Goal: Task Accomplishment & Management: Complete application form

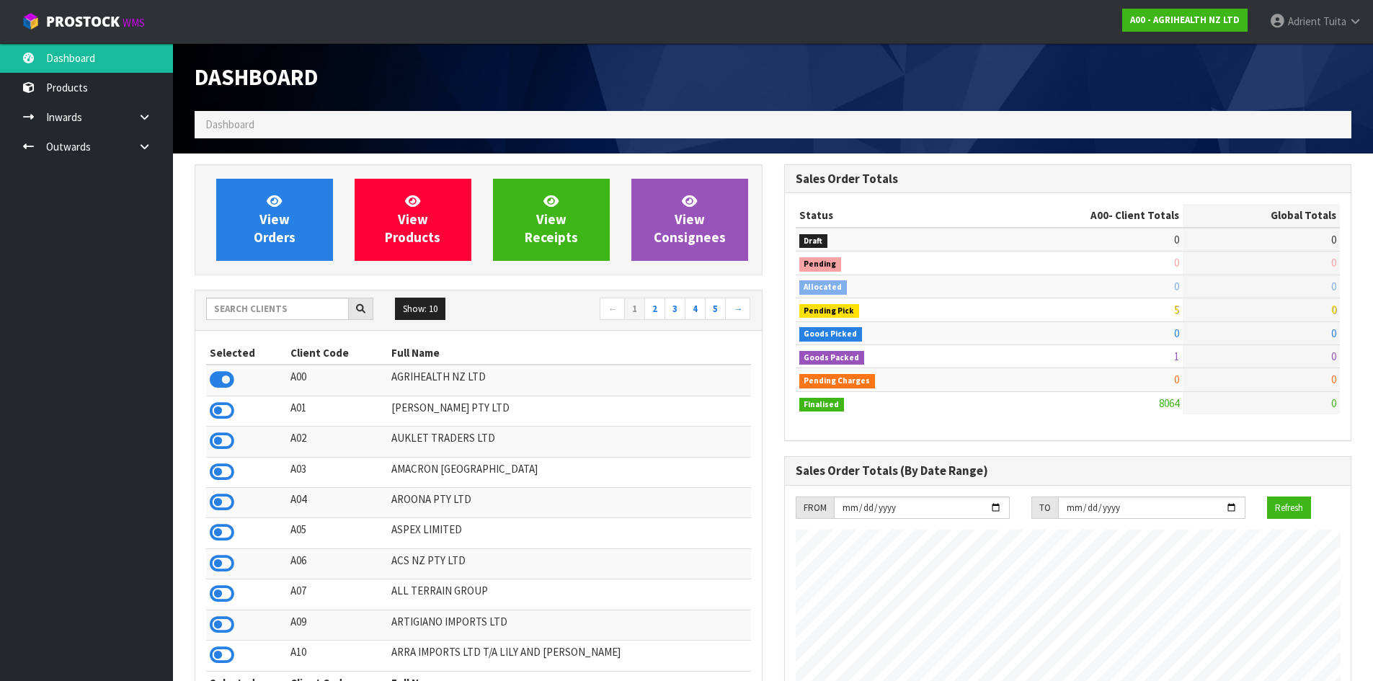
scroll to position [1092, 589]
click at [258, 317] on input "text" at bounding box center [277, 309] width 143 height 22
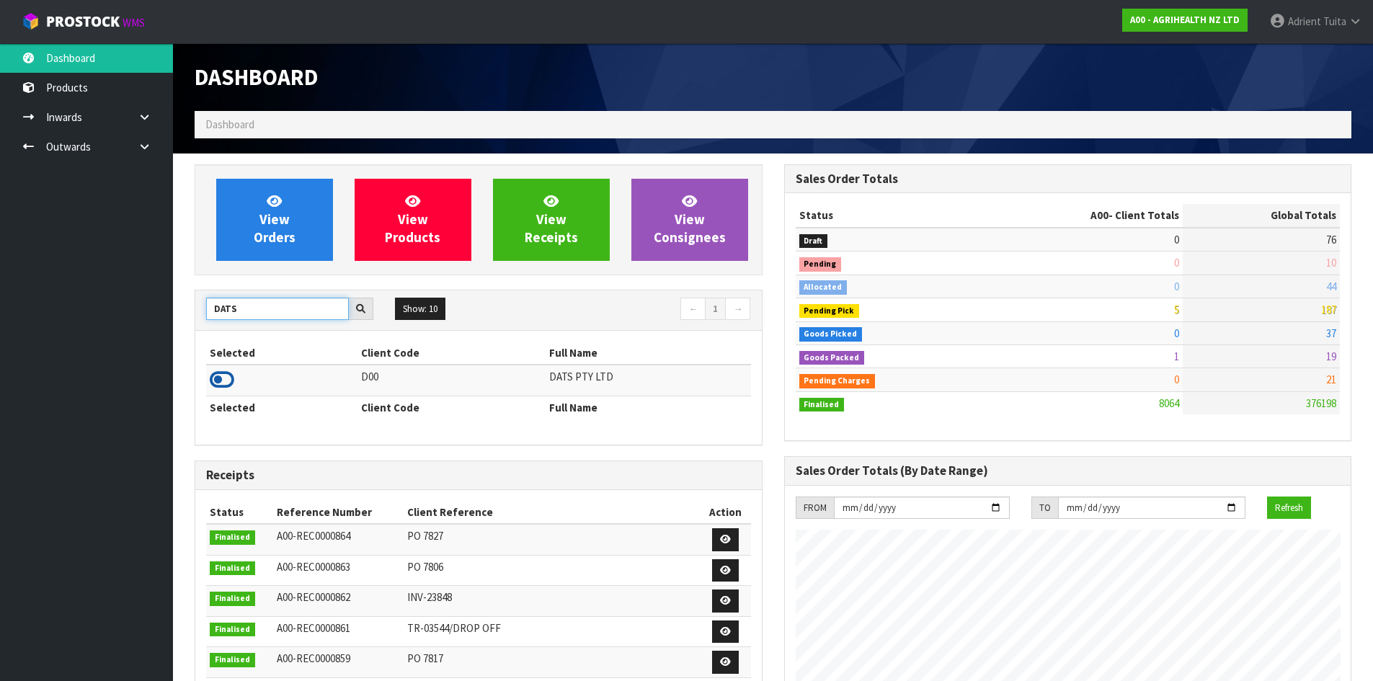
type input "DATS"
click at [222, 382] on icon at bounding box center [222, 380] width 25 height 22
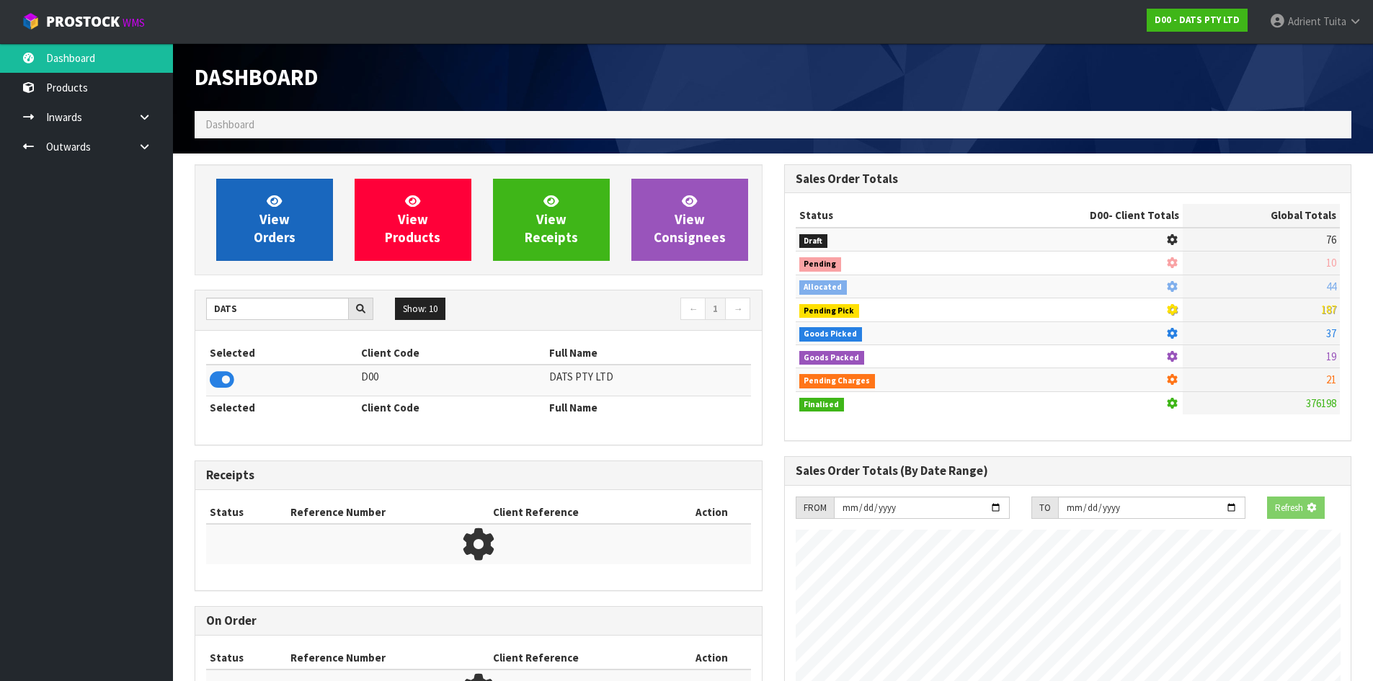
scroll to position [899, 589]
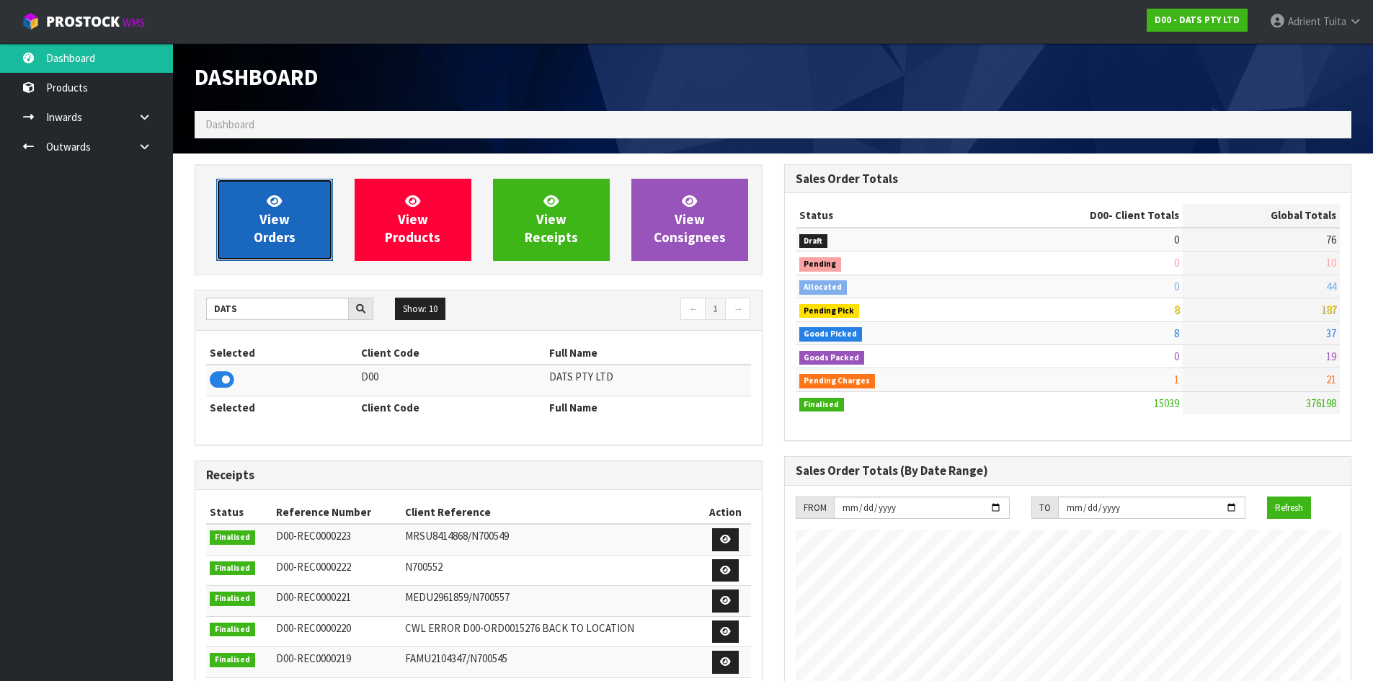
click at [275, 228] on span "View Orders" at bounding box center [275, 219] width 42 height 54
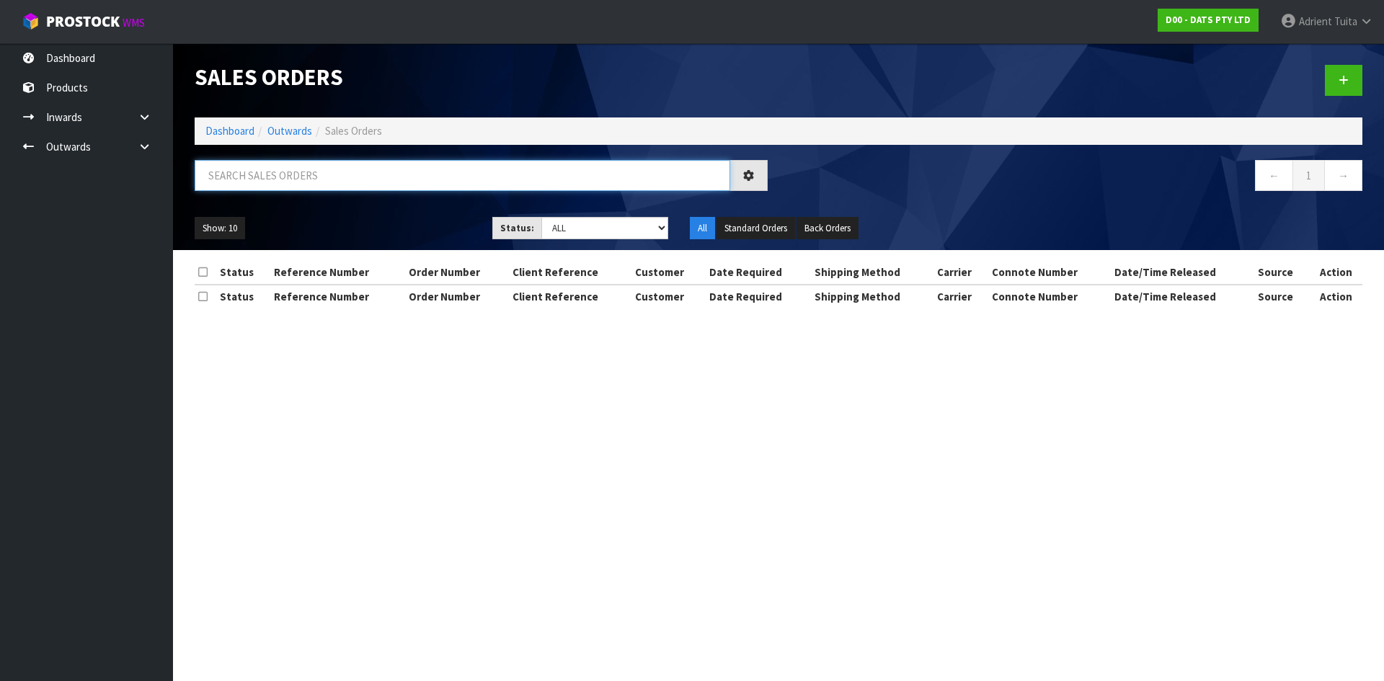
click at [291, 175] on input "text" at bounding box center [462, 175] width 535 height 31
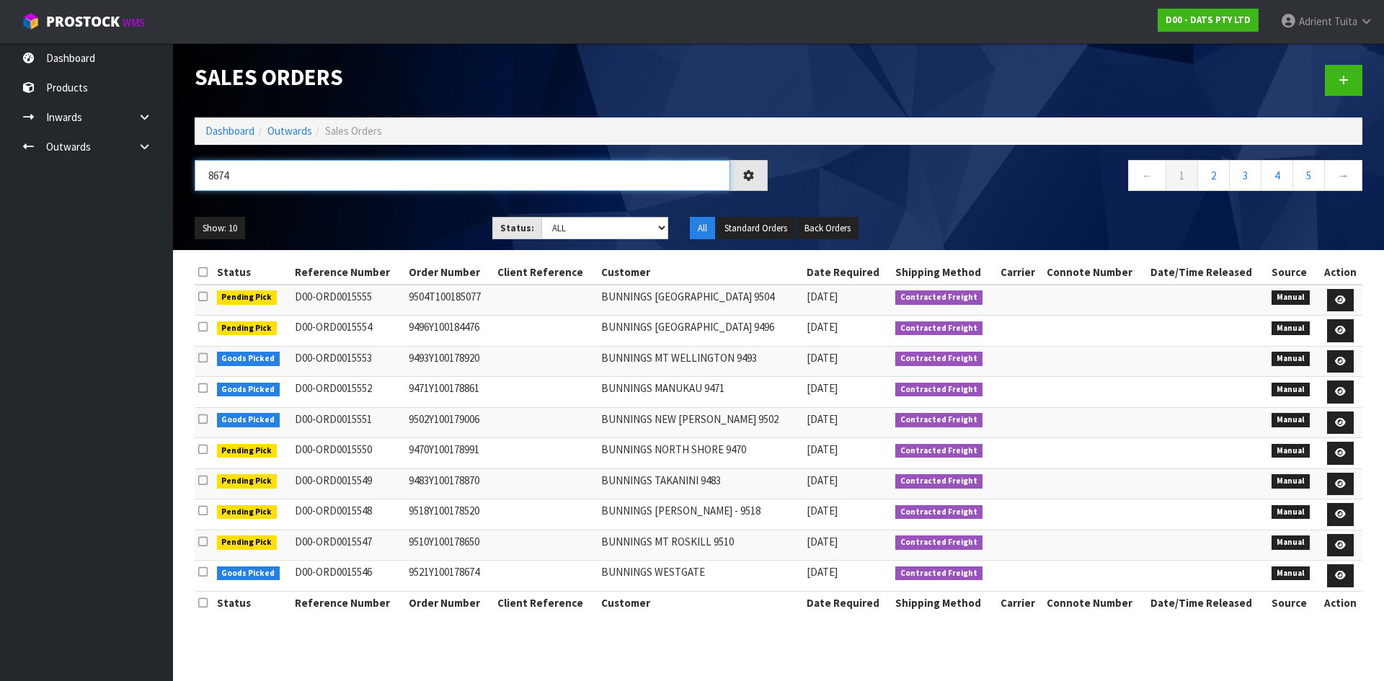
type input "8674"
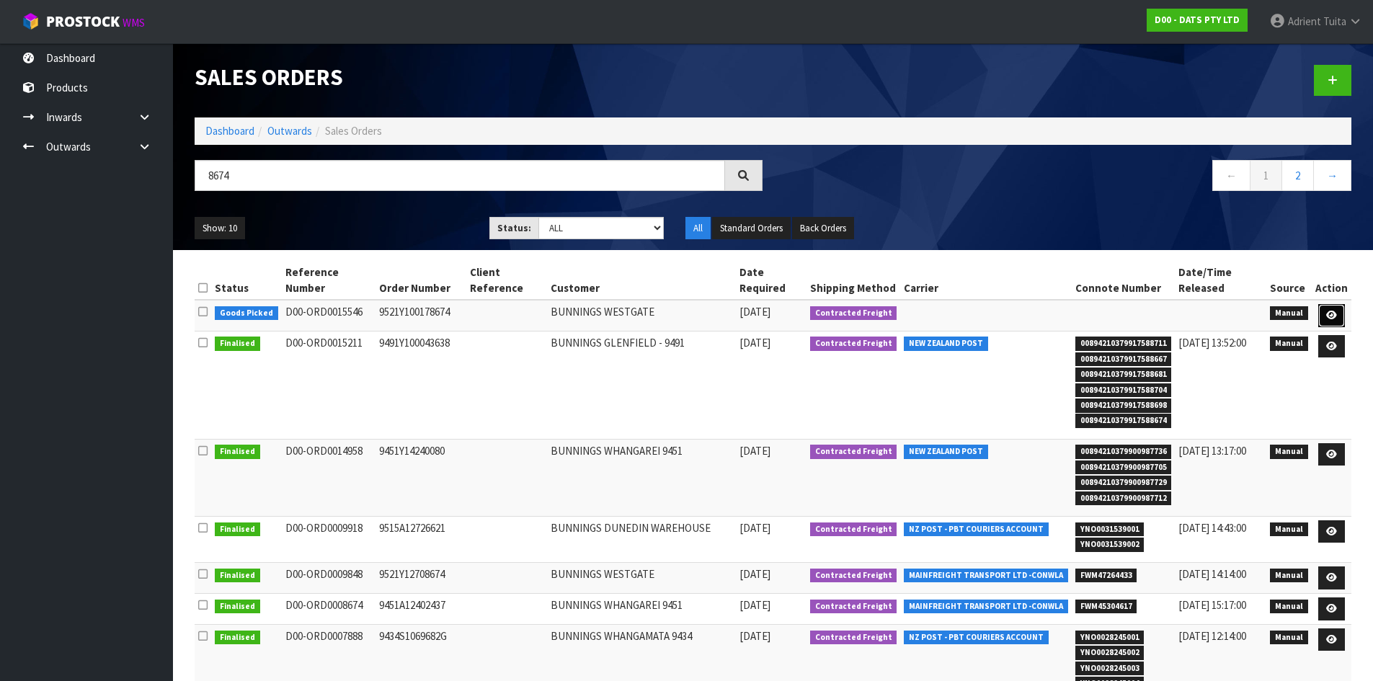
click at [1332, 311] on icon at bounding box center [1331, 315] width 11 height 9
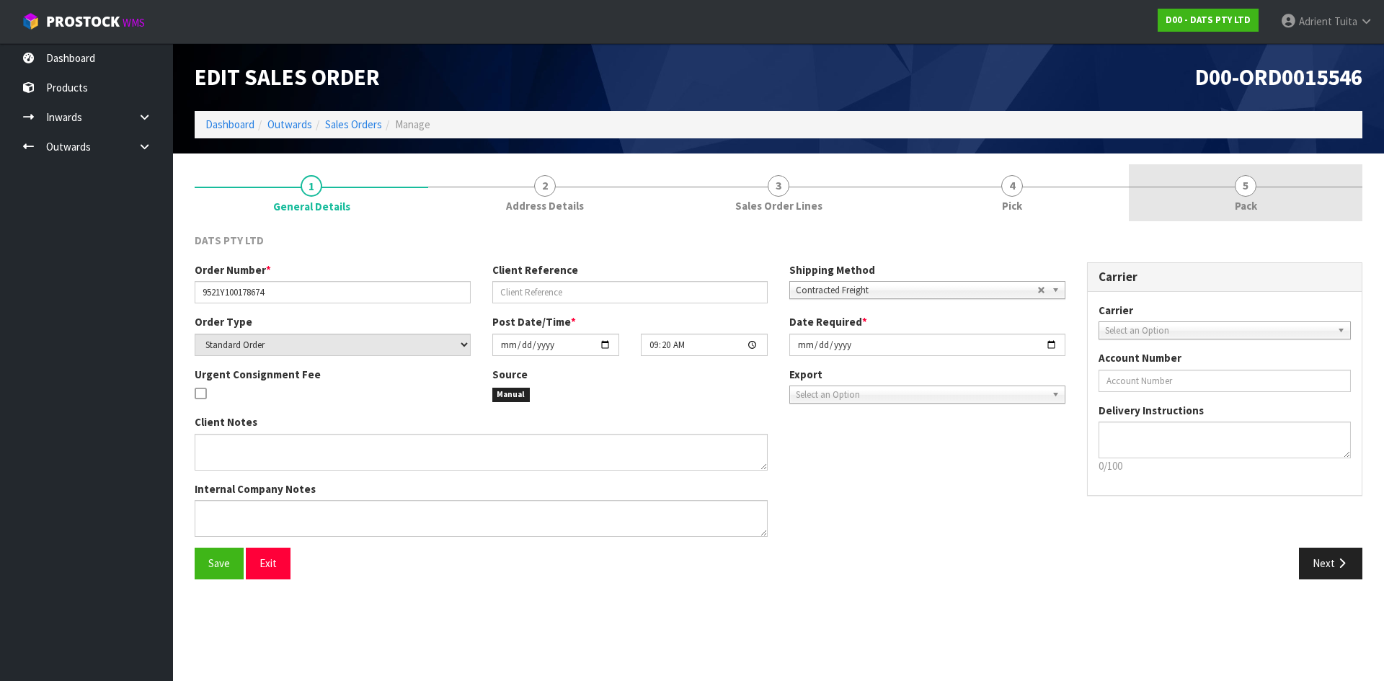
click at [1286, 207] on link "5 Pack" at bounding box center [1245, 192] width 233 height 57
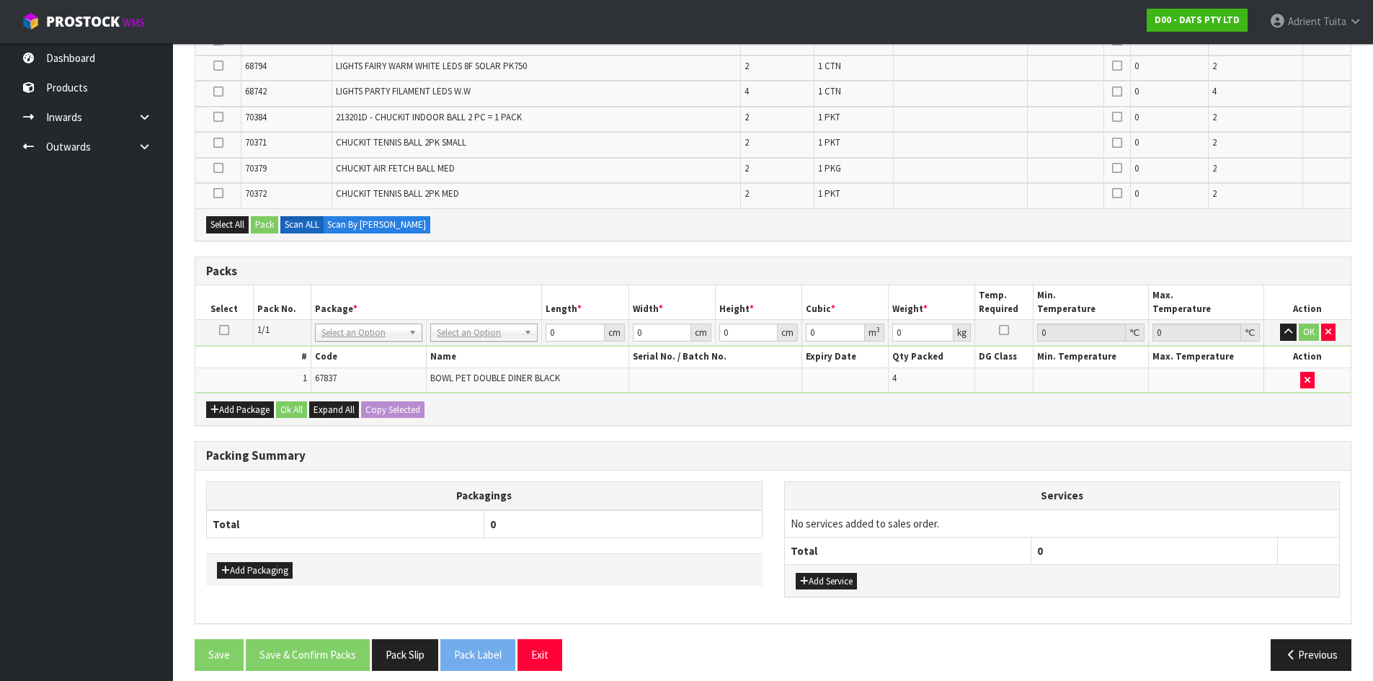
scroll to position [521, 0]
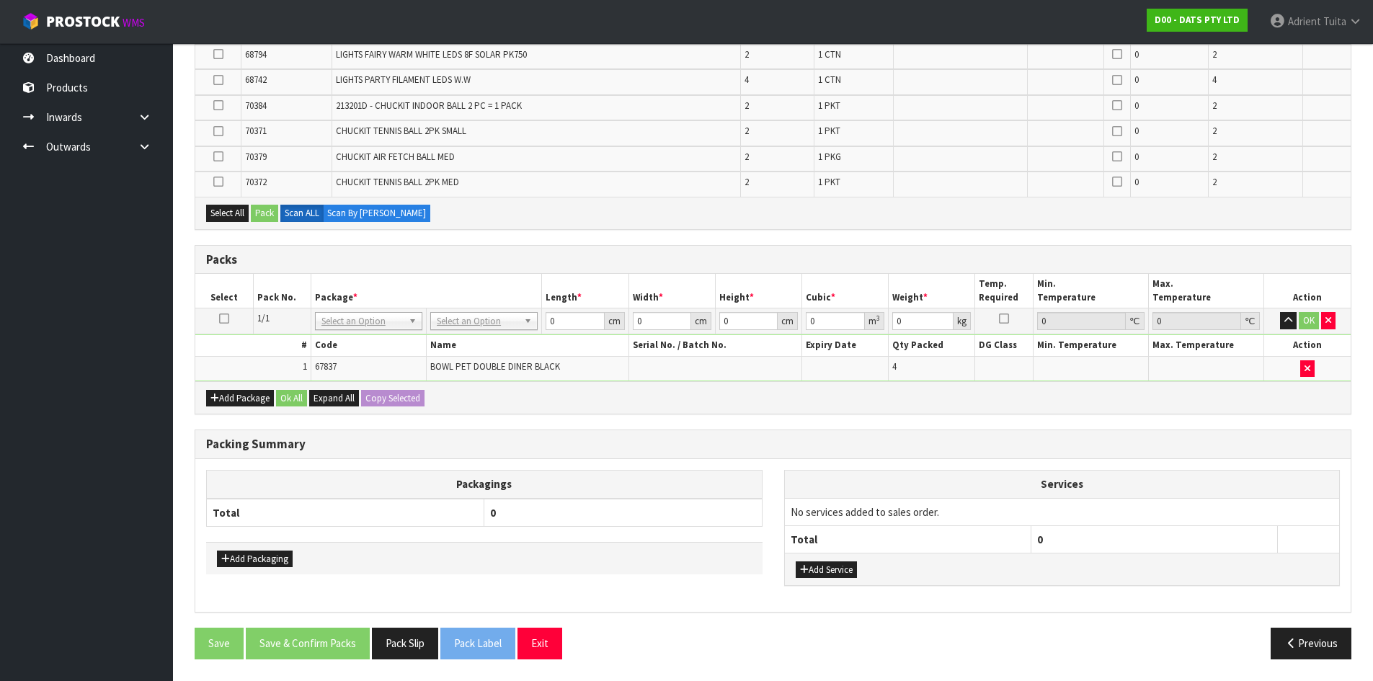
click at [73, 496] on ul "Dashboard Products Categories Serial Numbers Kitsets Packagings Inwards Purchas…" at bounding box center [86, 362] width 173 height 638
click at [231, 399] on button "Add Package" at bounding box center [240, 398] width 68 height 17
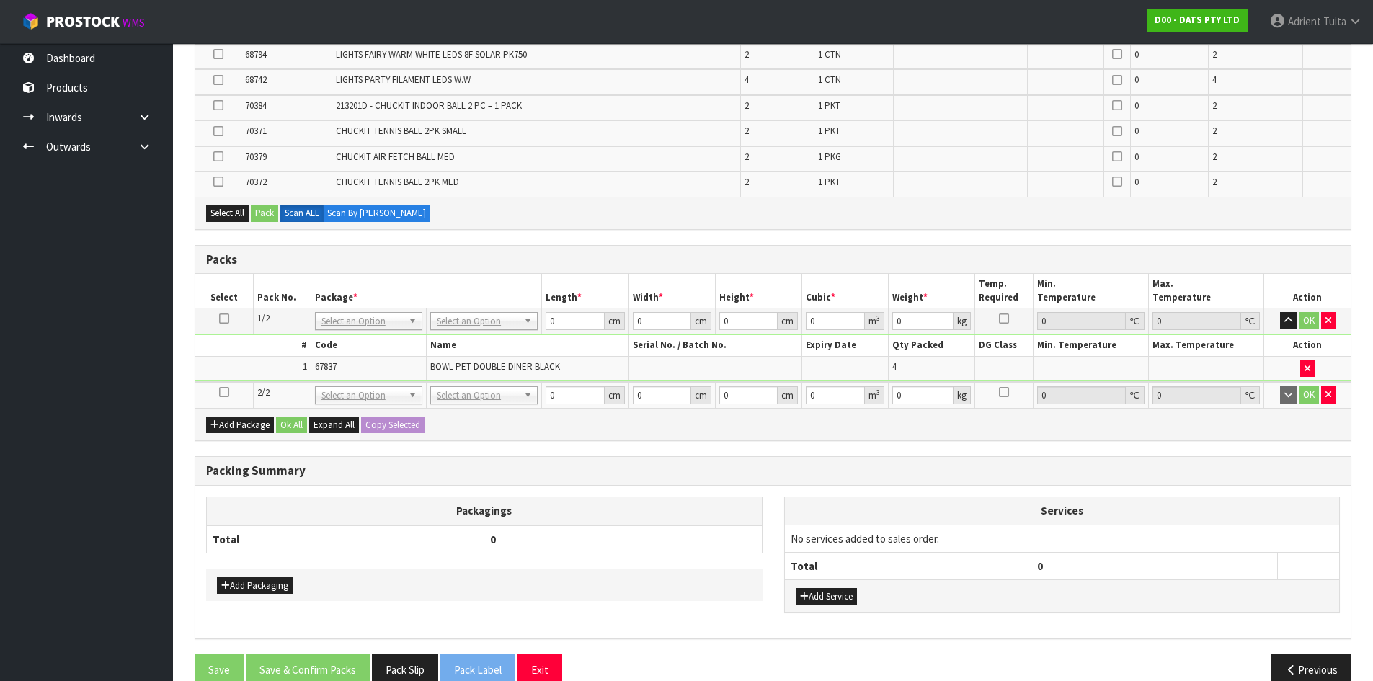
click at [225, 392] on icon at bounding box center [224, 392] width 10 height 1
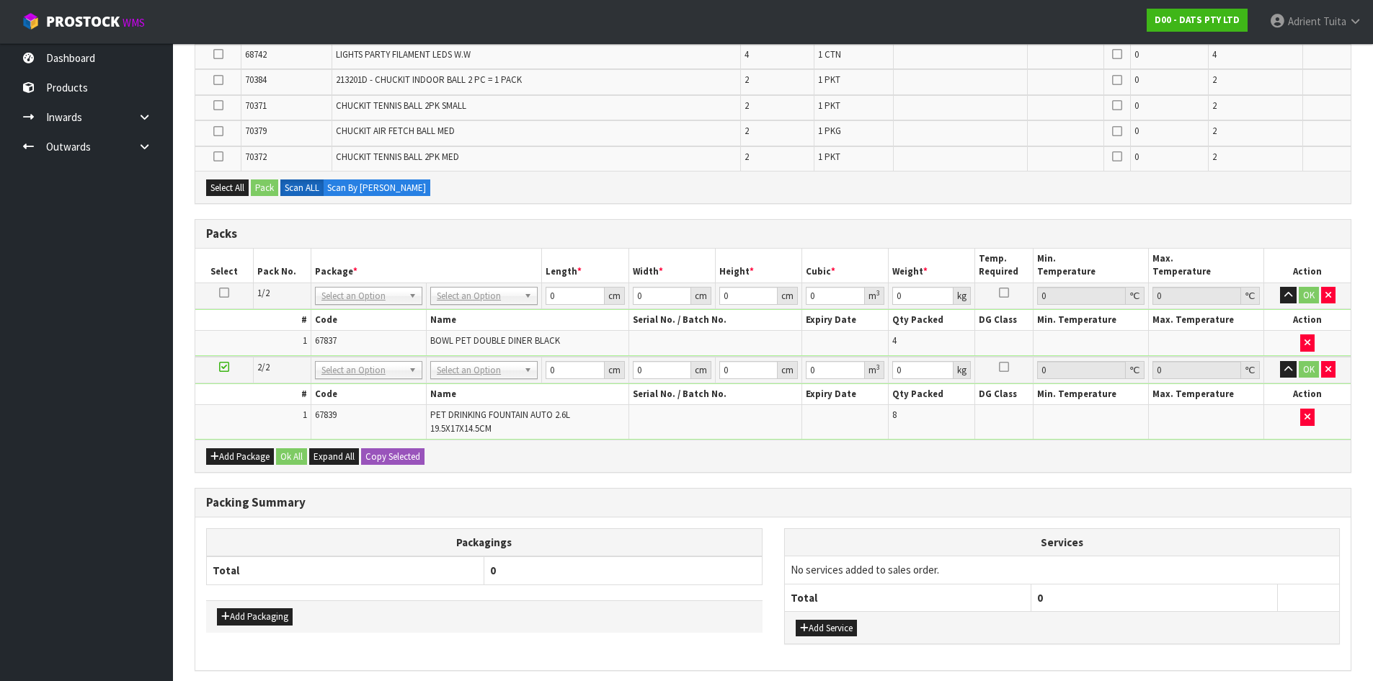
scroll to position [495, 0]
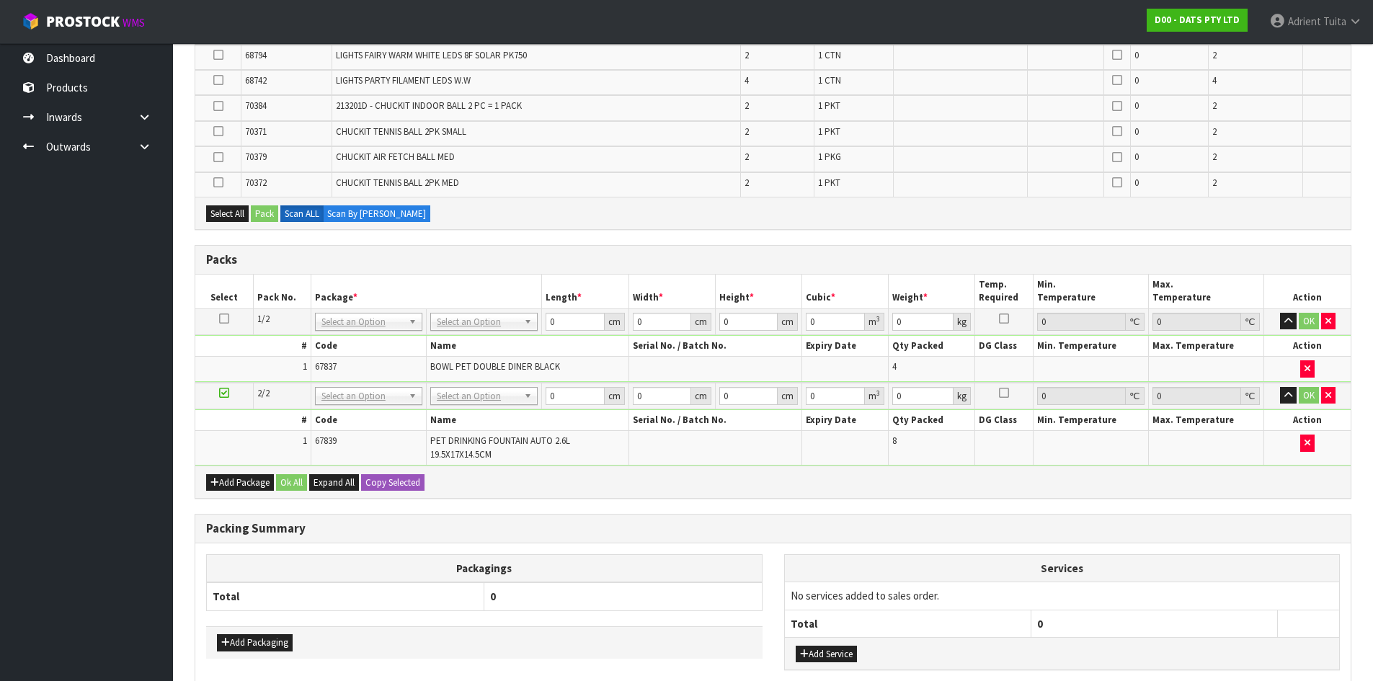
click at [228, 393] on icon at bounding box center [224, 393] width 10 height 1
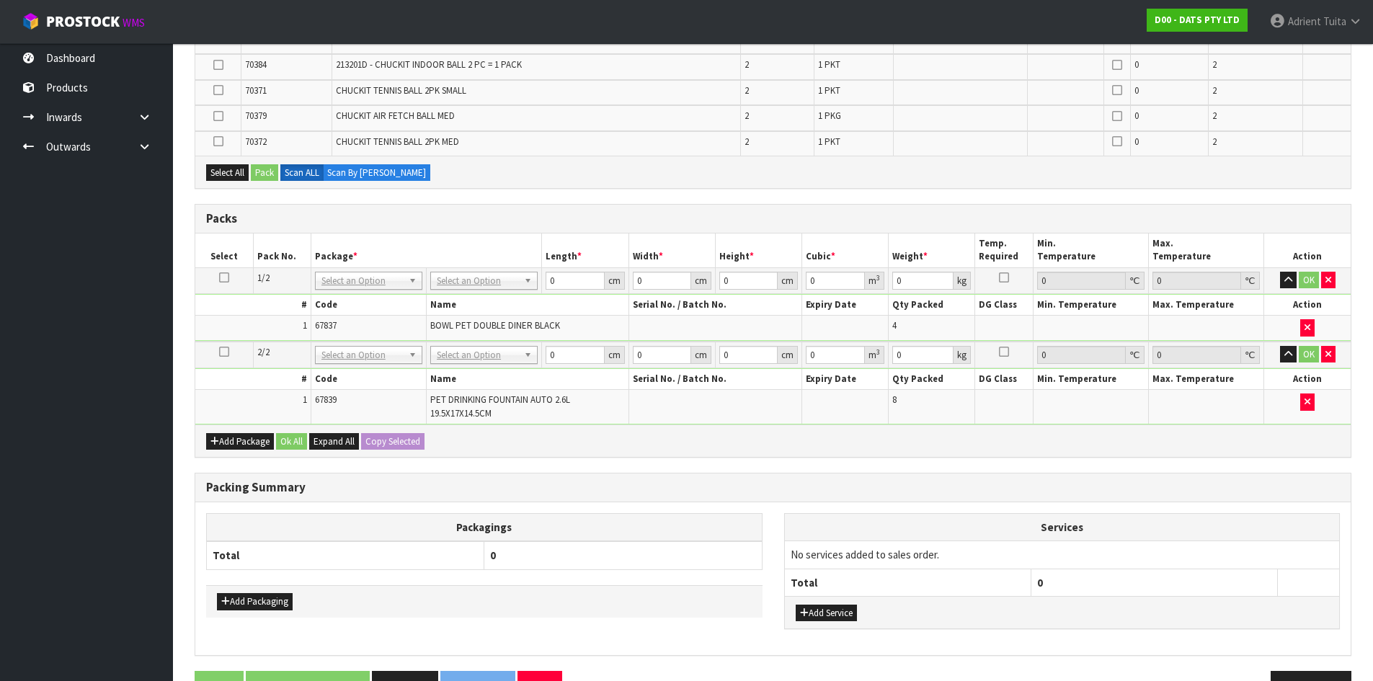
scroll to position [579, 0]
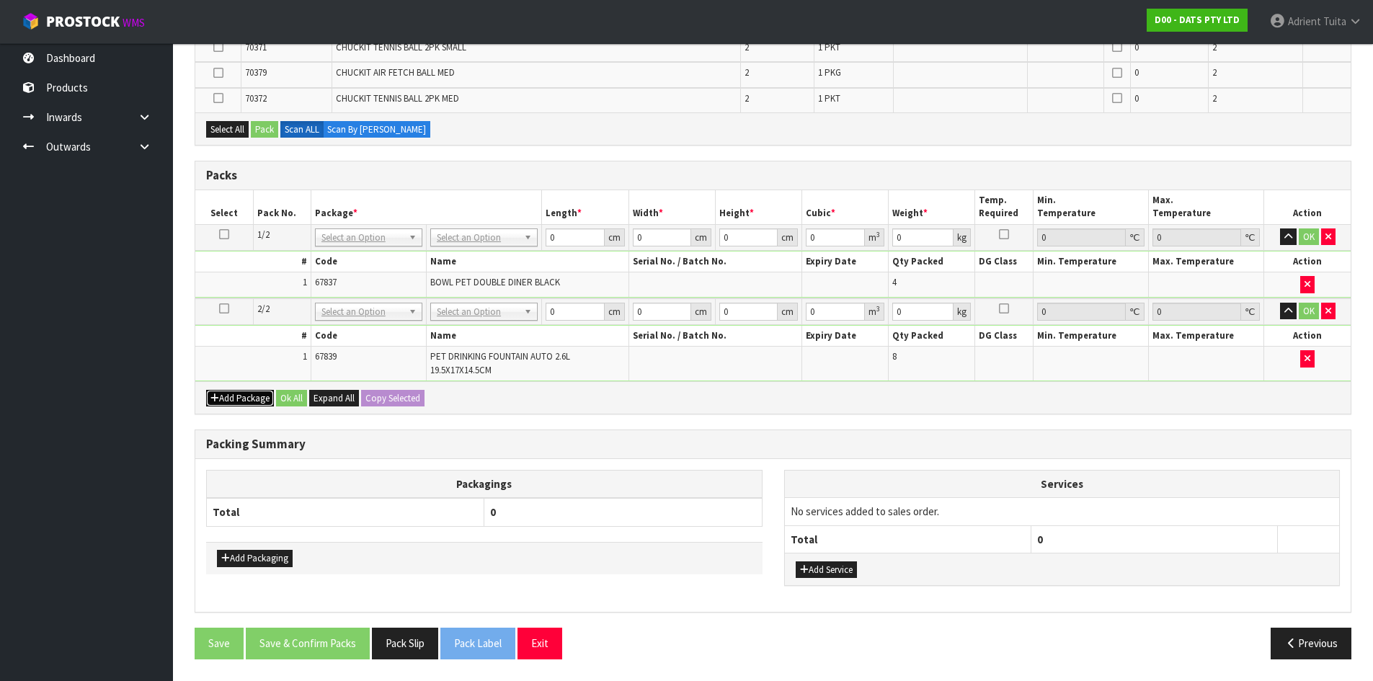
click at [225, 398] on button "Add Package" at bounding box center [240, 398] width 68 height 17
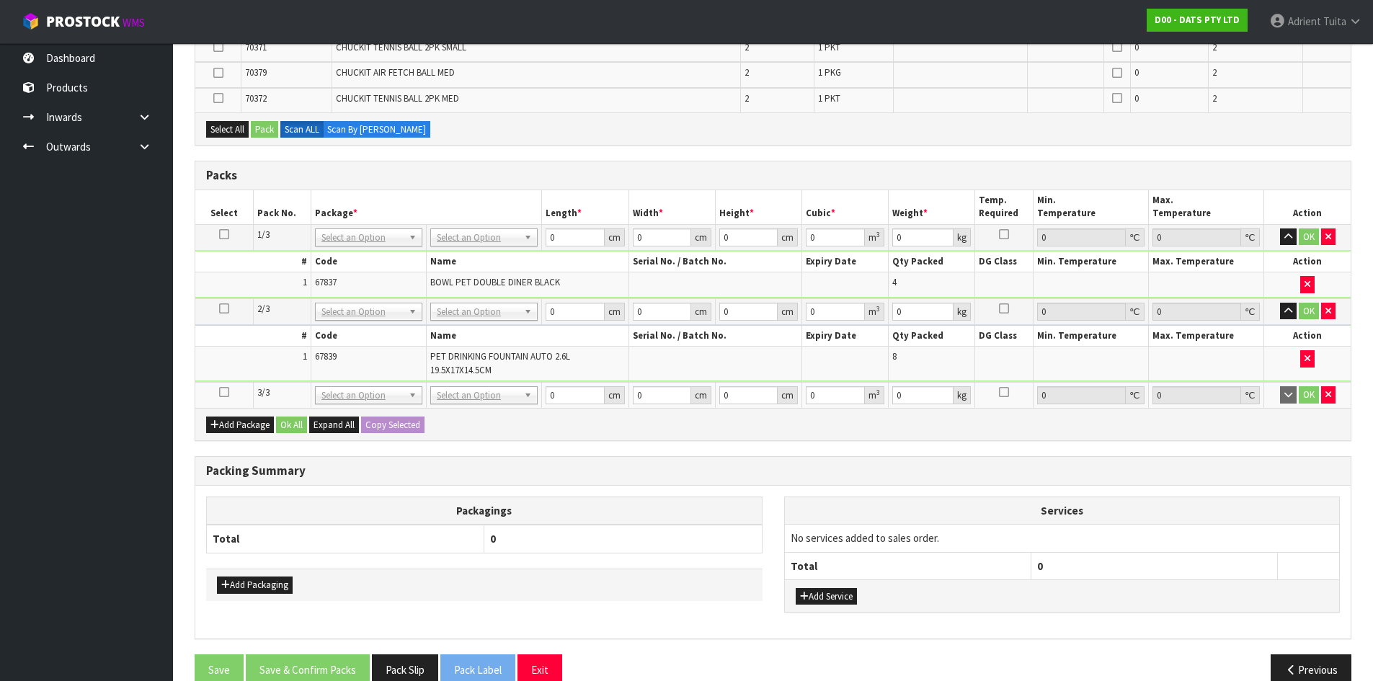
click at [223, 393] on icon at bounding box center [224, 392] width 10 height 1
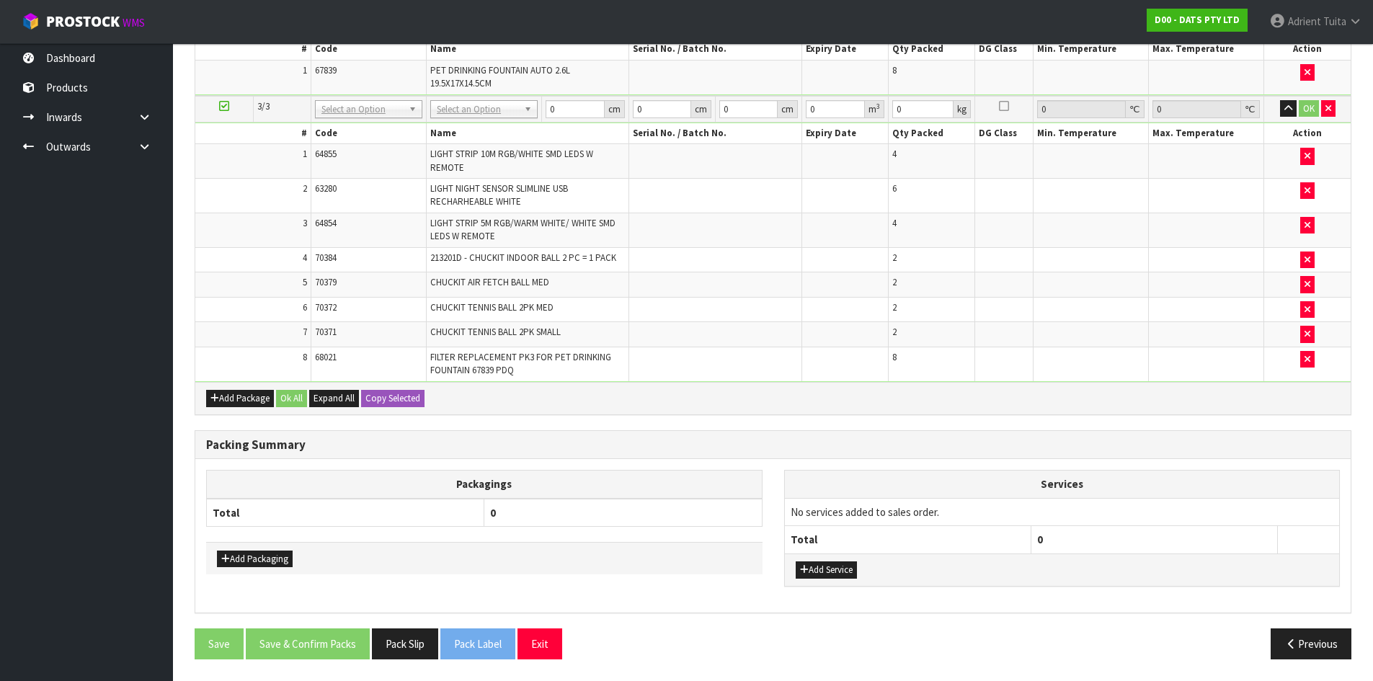
scroll to position [636, 0]
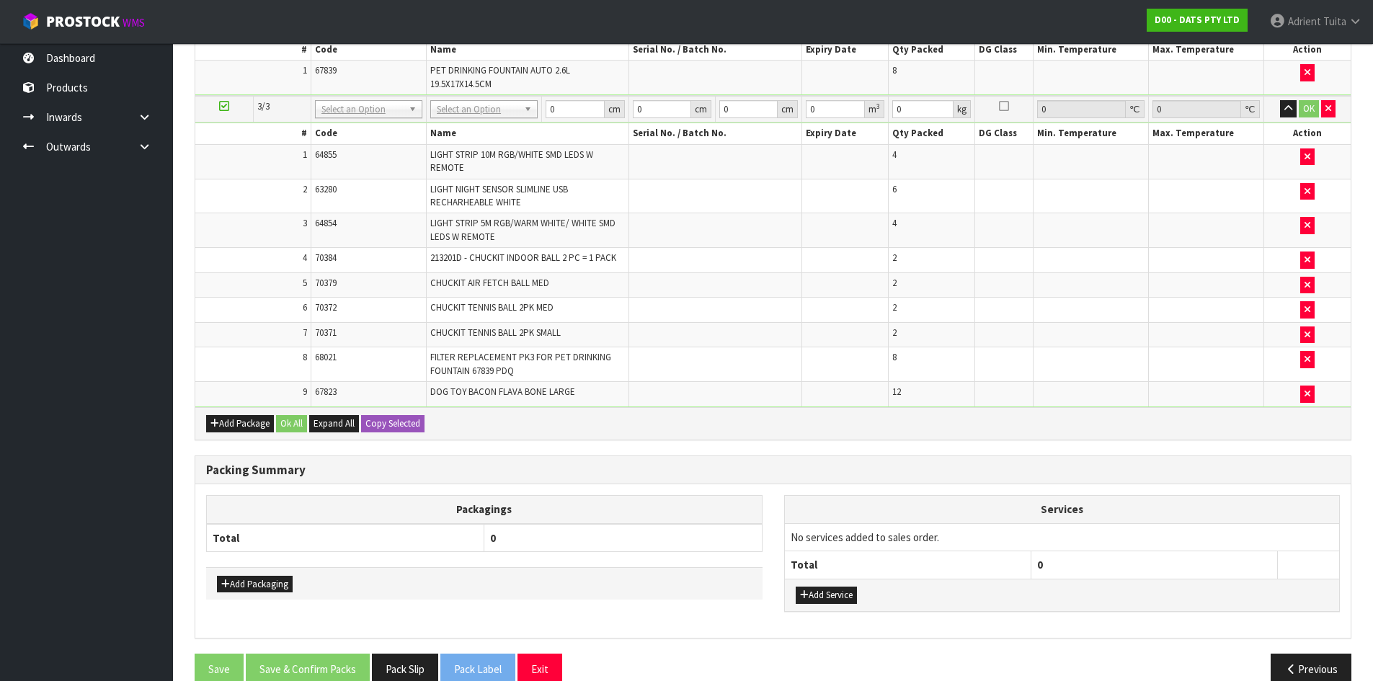
click at [220, 106] on icon at bounding box center [224, 106] width 10 height 1
click at [240, 431] on button "Add Package" at bounding box center [240, 423] width 68 height 17
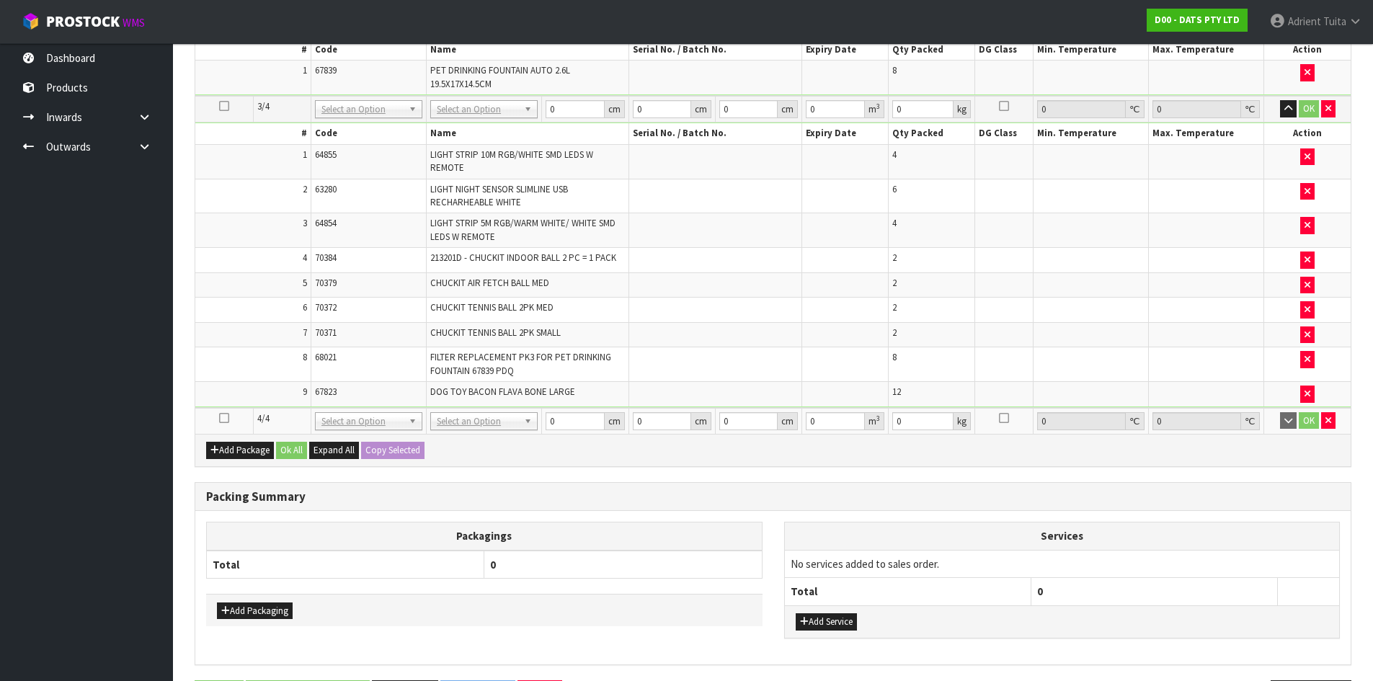
click at [221, 424] on link at bounding box center [224, 418] width 10 height 12
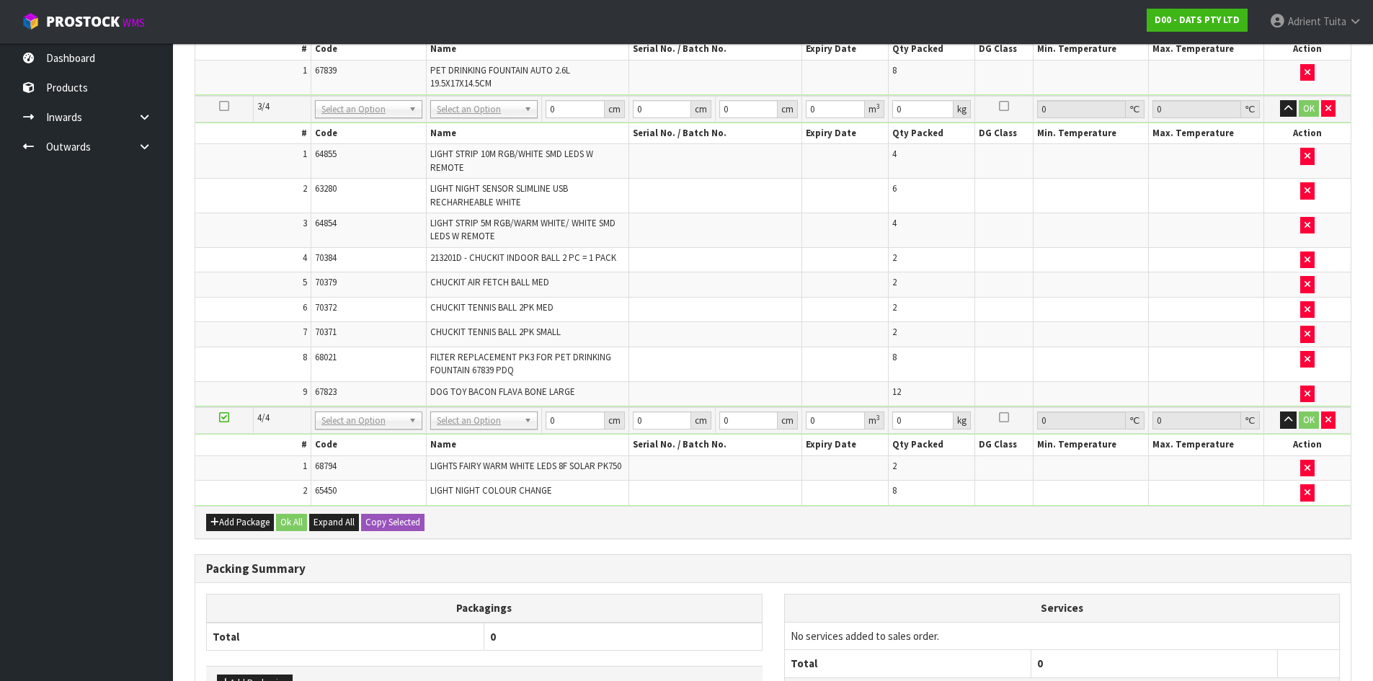
scroll to position [585, 0]
click at [226, 417] on icon at bounding box center [224, 417] width 10 height 1
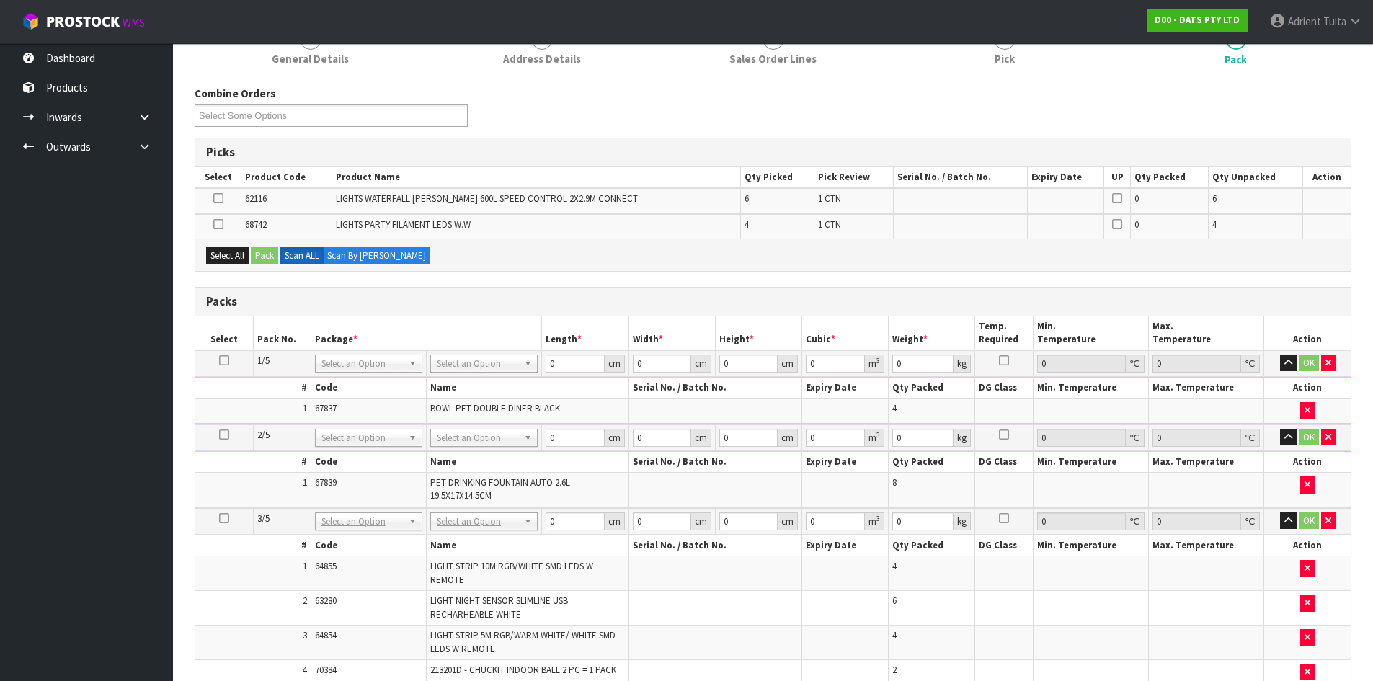
scroll to position [127, 0]
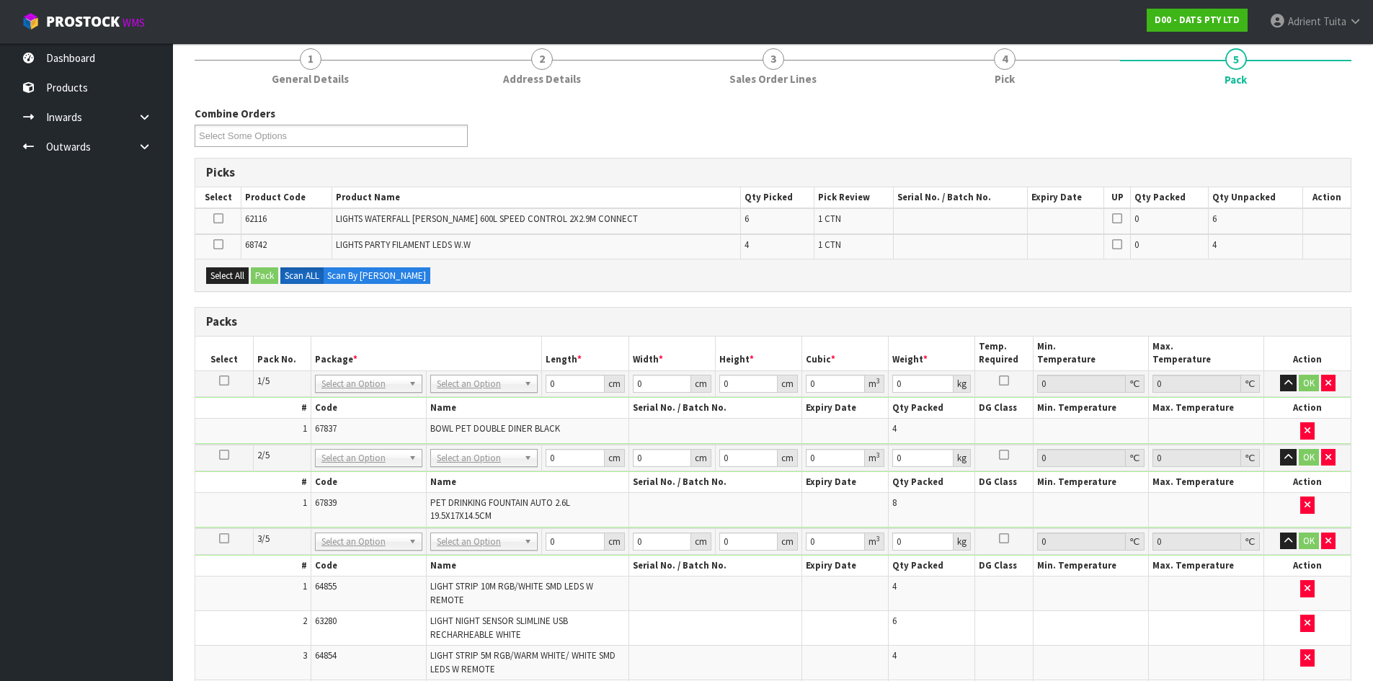
click at [221, 218] on icon at bounding box center [218, 218] width 10 height 1
click at [0, 0] on input "checkbox" at bounding box center [0, 0] width 0 height 0
click at [267, 275] on button "Pack" at bounding box center [264, 275] width 27 height 17
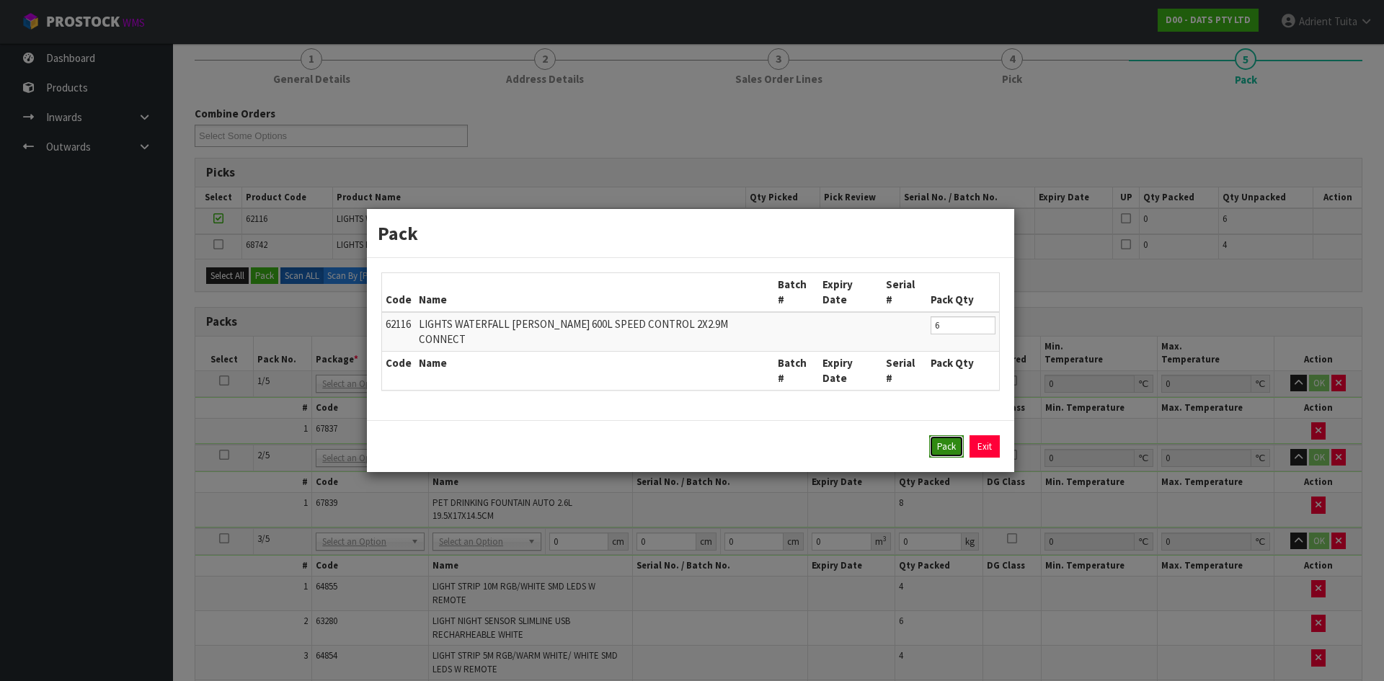
click at [945, 435] on button "Pack" at bounding box center [946, 446] width 35 height 23
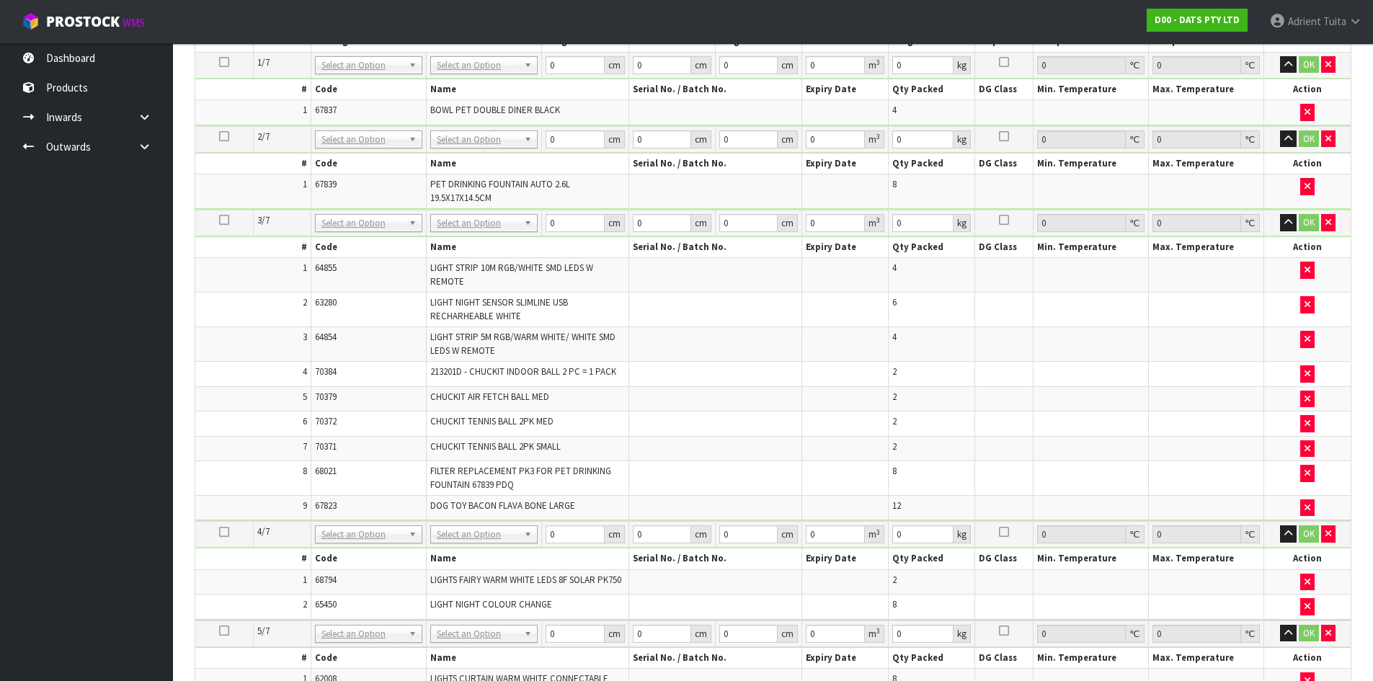
scroll to position [223, 0]
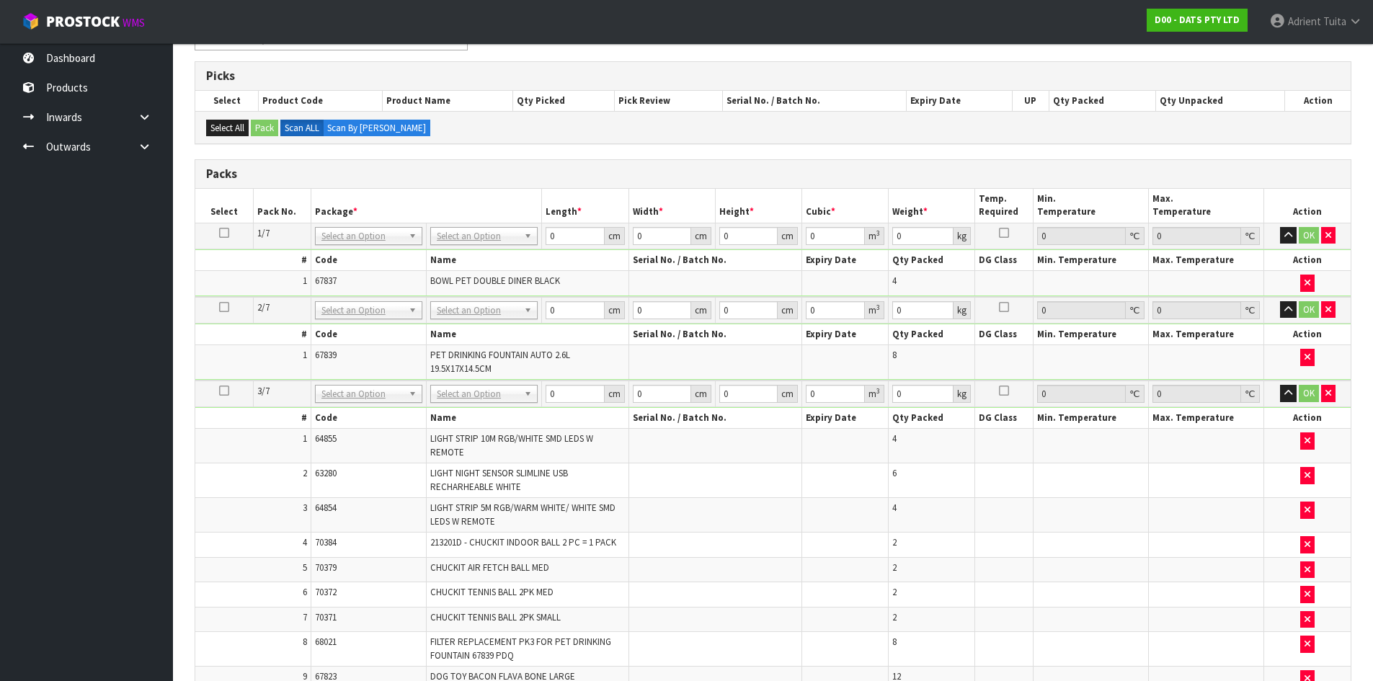
drag, startPoint x: 445, startPoint y: 231, endPoint x: 451, endPoint y: 250, distance: 19.6
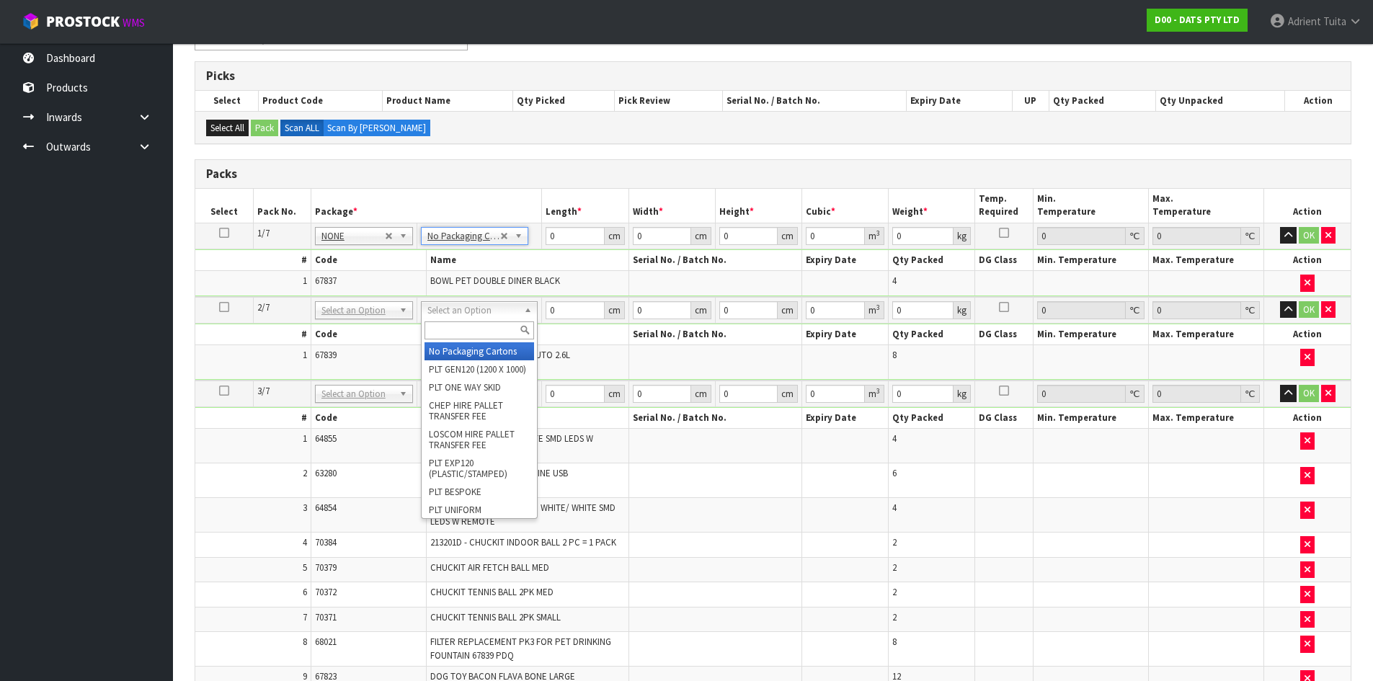
type input "2"
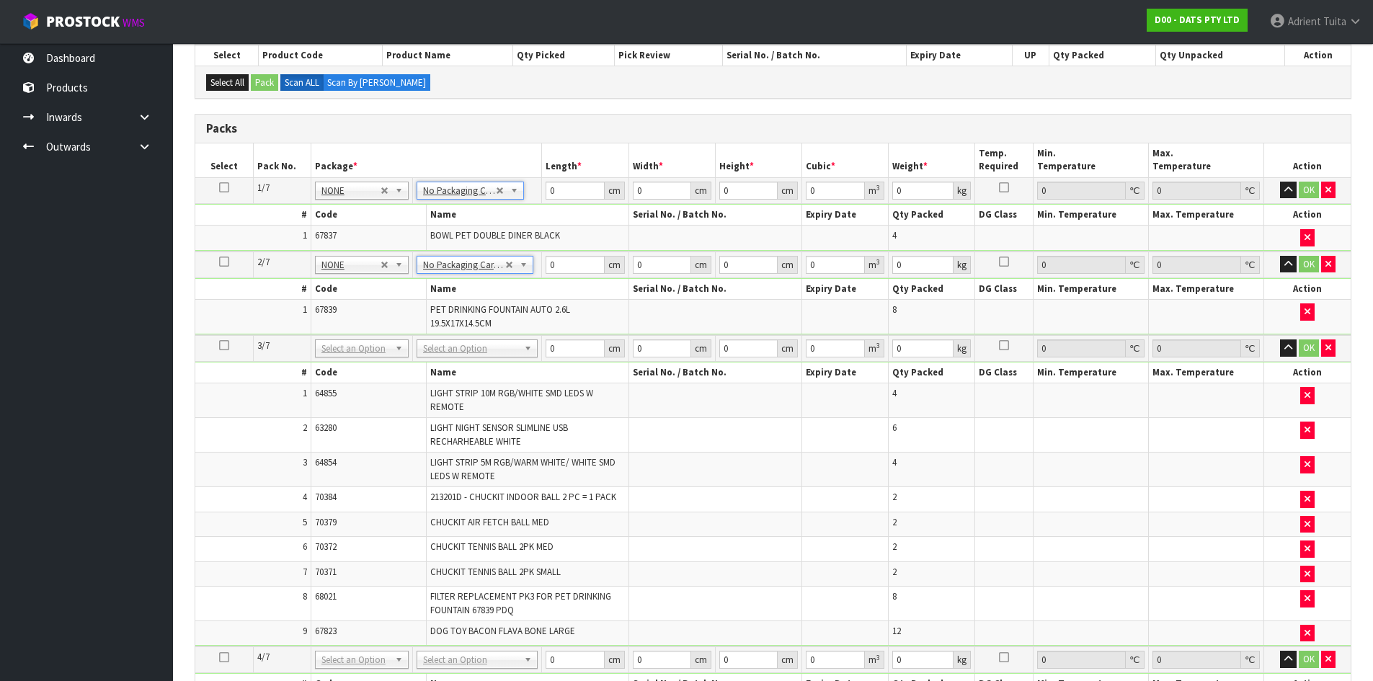
scroll to position [368, 0]
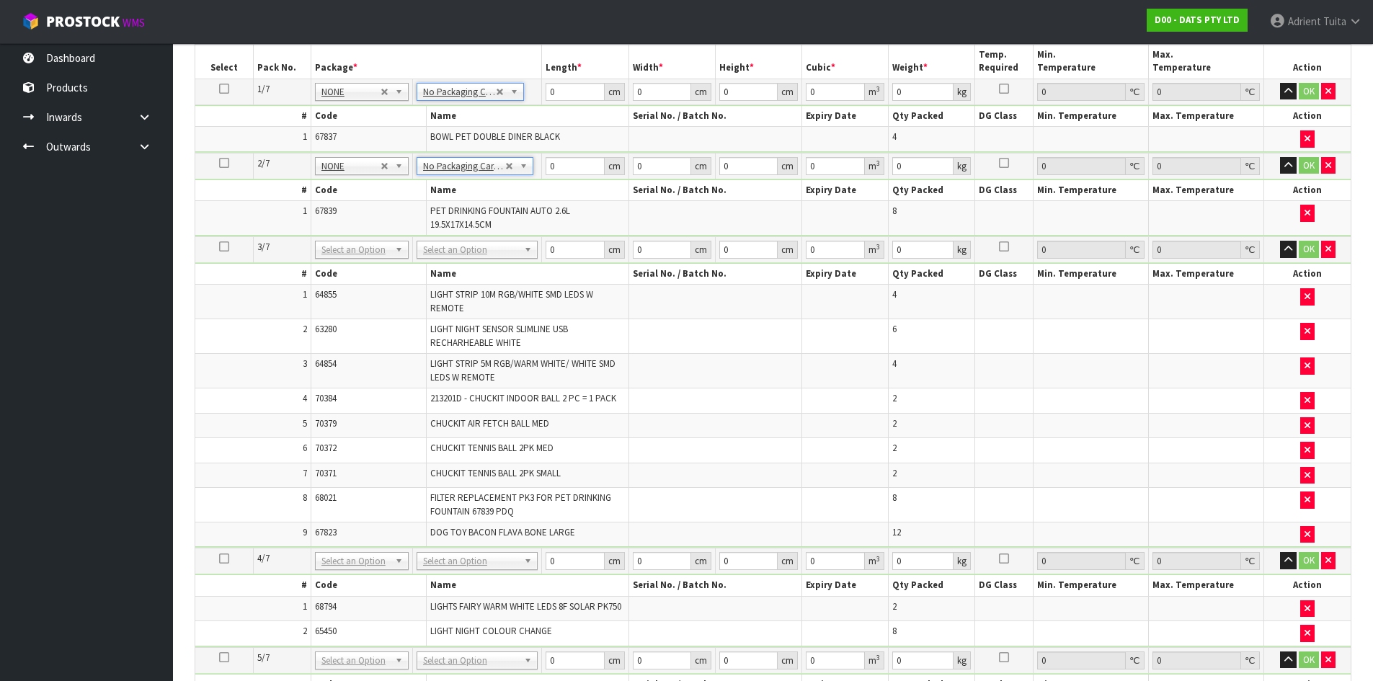
drag, startPoint x: 469, startPoint y: 254, endPoint x: 469, endPoint y: 272, distance: 18.7
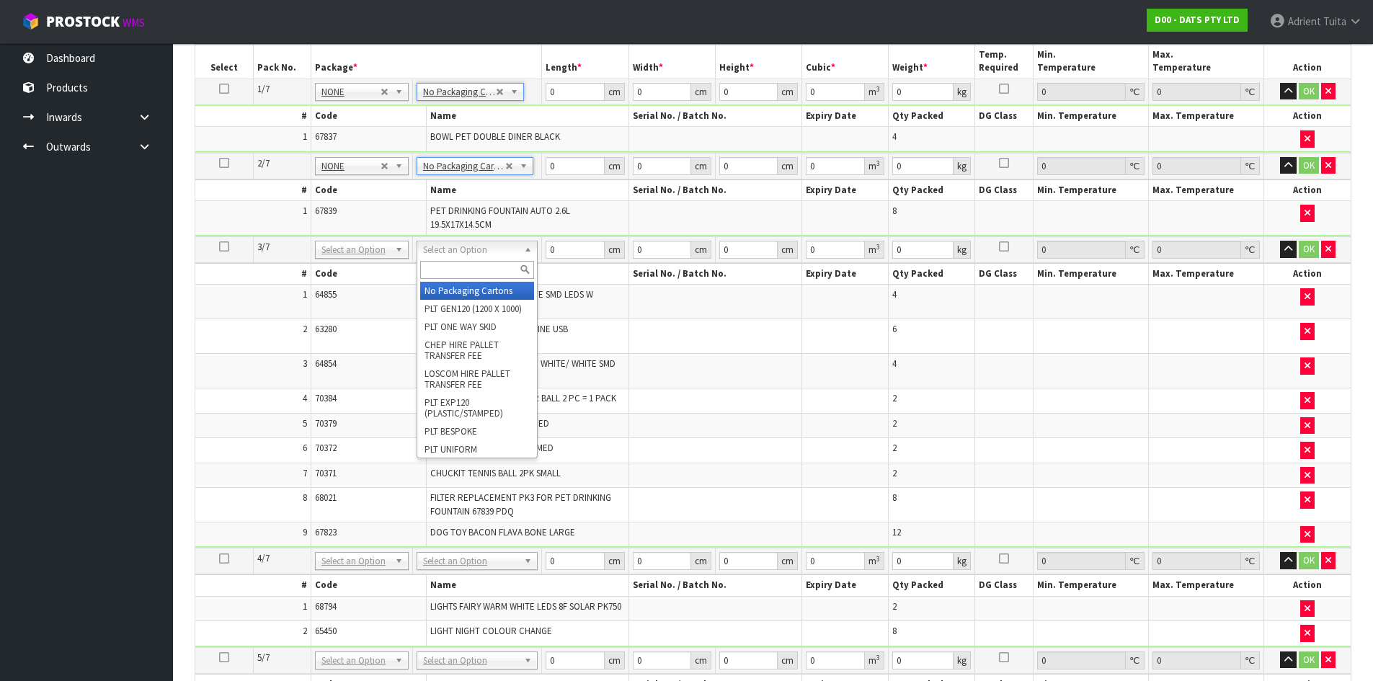
click at [469, 272] on input "text" at bounding box center [477, 270] width 114 height 18
type input "CTN9"
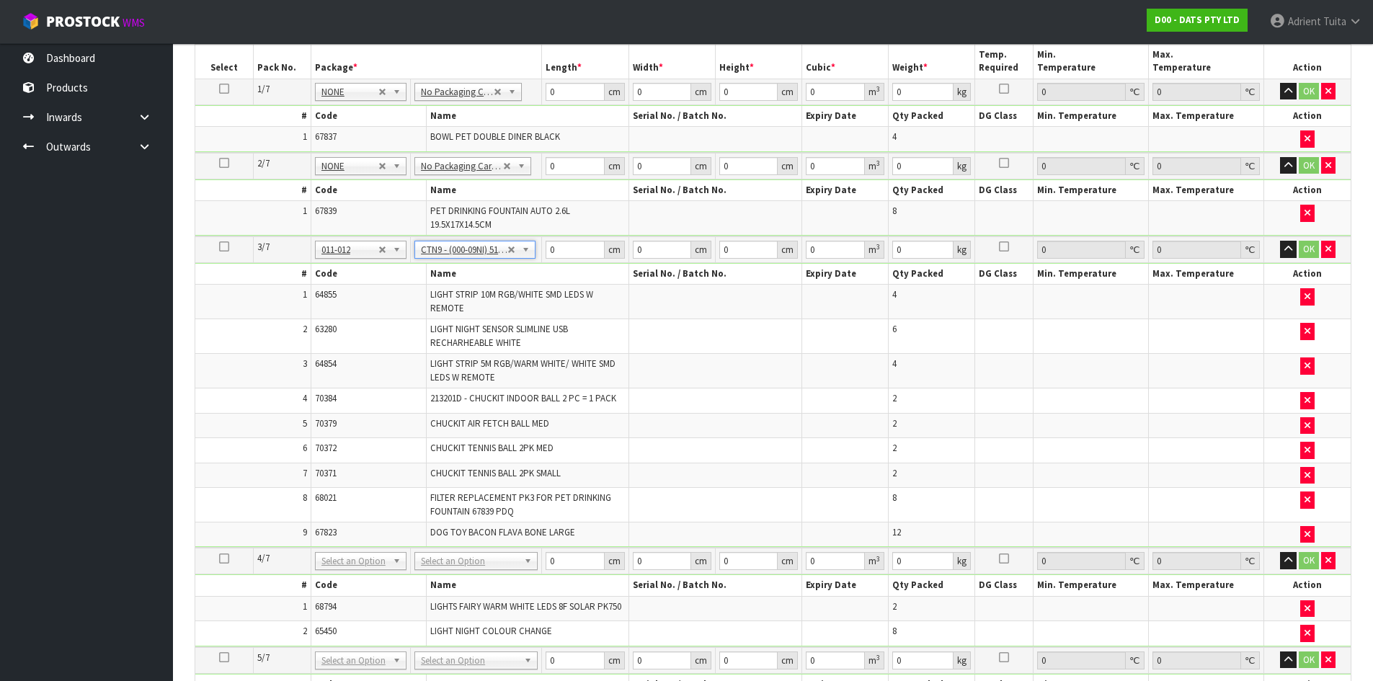
type input "51"
type input "38"
type input "58.5"
type input "0.113373"
type input "12.096"
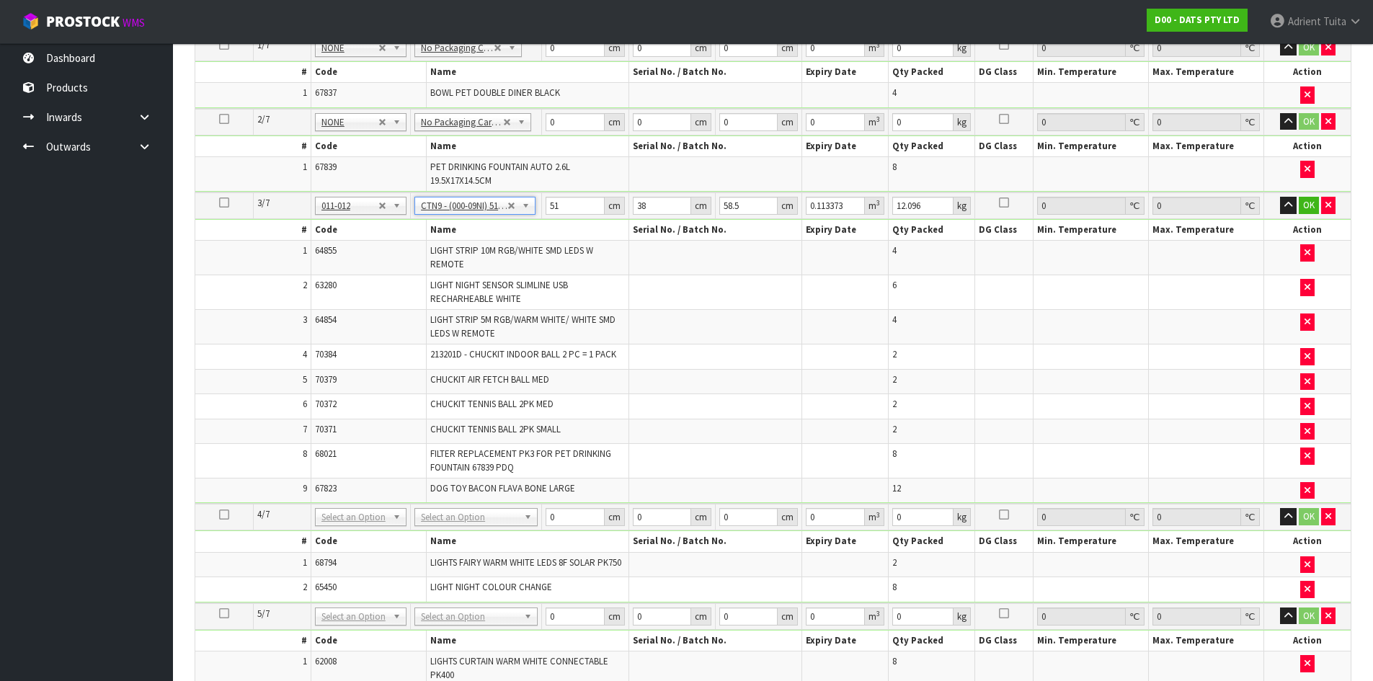
scroll to position [512, 0]
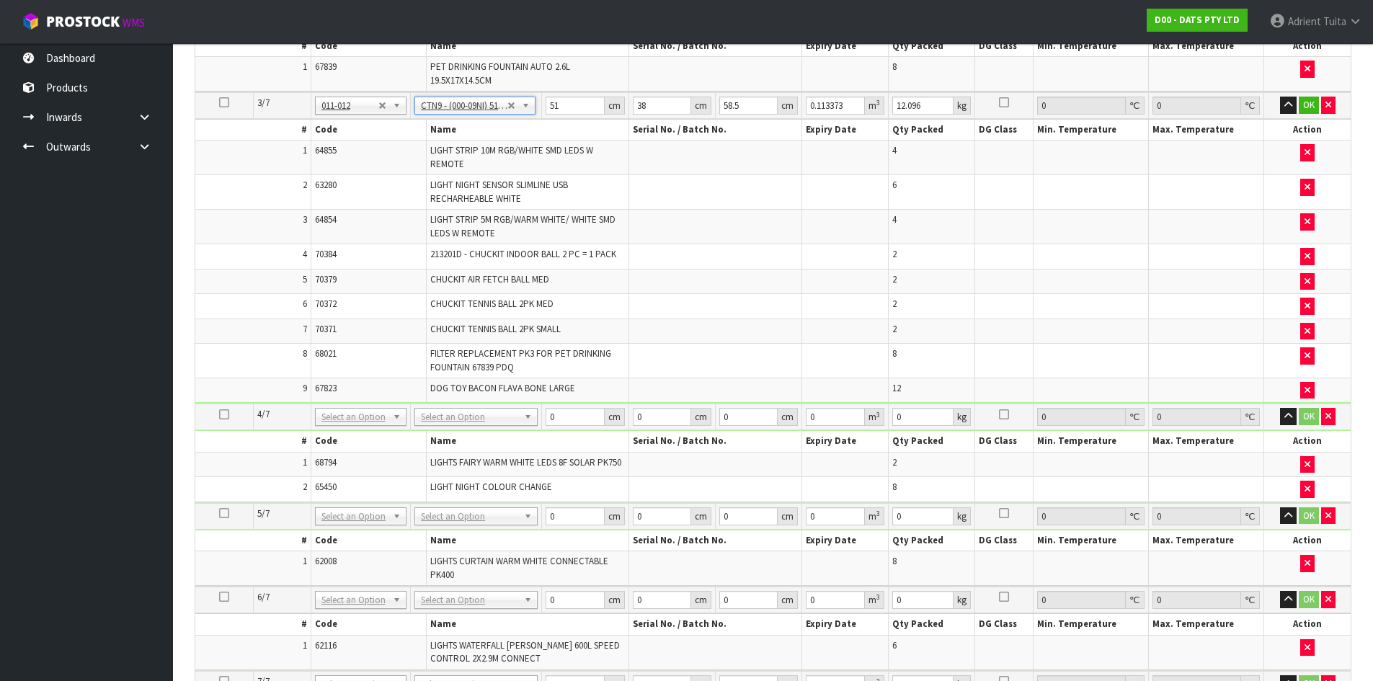
drag, startPoint x: 460, startPoint y: 404, endPoint x: 462, endPoint y: 428, distance: 24.5
click at [462, 412] on td "No Packaging Cartons PLT GEN120 (1200 X 1000) PLT ONE WAY SKID CHEP HIRE PALLET…" at bounding box center [476, 417] width 131 height 27
click at [462, 429] on td "No Packaging Cartons PLT GEN120 (1200 X 1000) PLT ONE WAY SKID CHEP HIRE PALLET…" at bounding box center [476, 417] width 131 height 27
drag, startPoint x: 464, startPoint y: 419, endPoint x: 464, endPoint y: 430, distance: 10.8
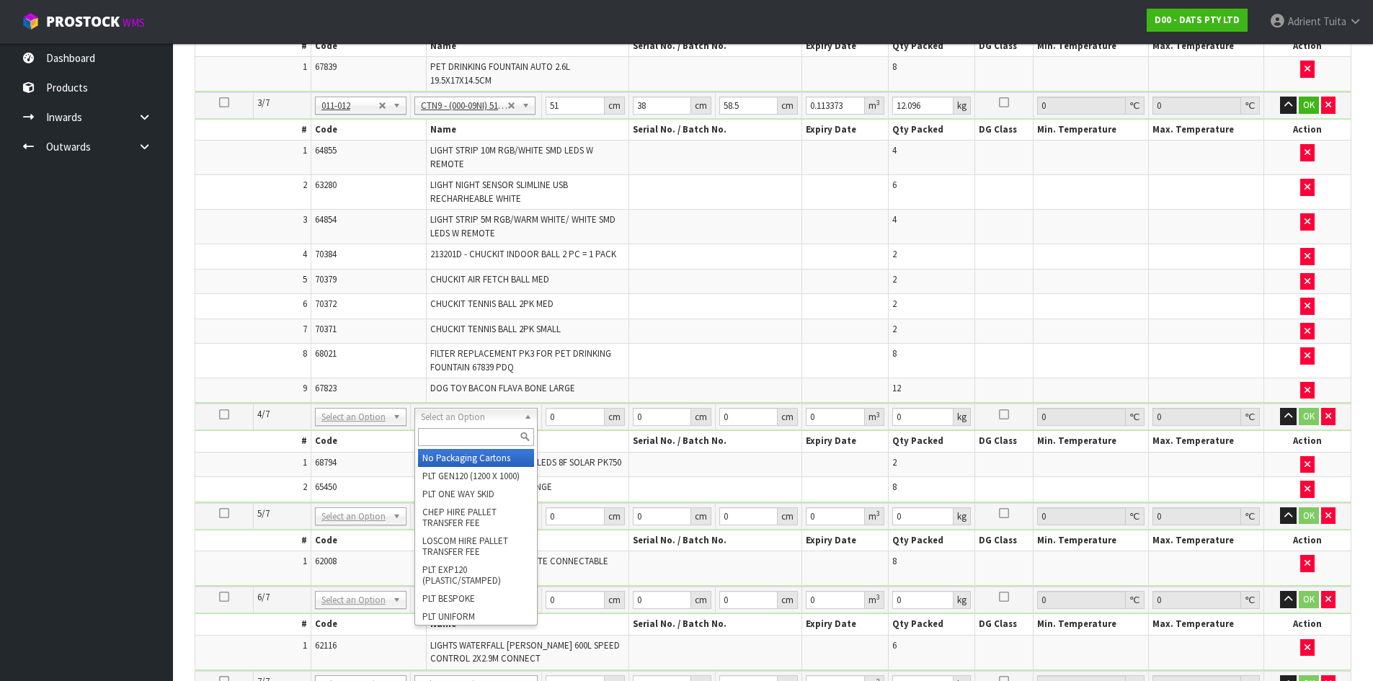
click at [463, 430] on input "text" at bounding box center [476, 437] width 116 height 18
type input "CTN7"
type input "45.5"
type input "35"
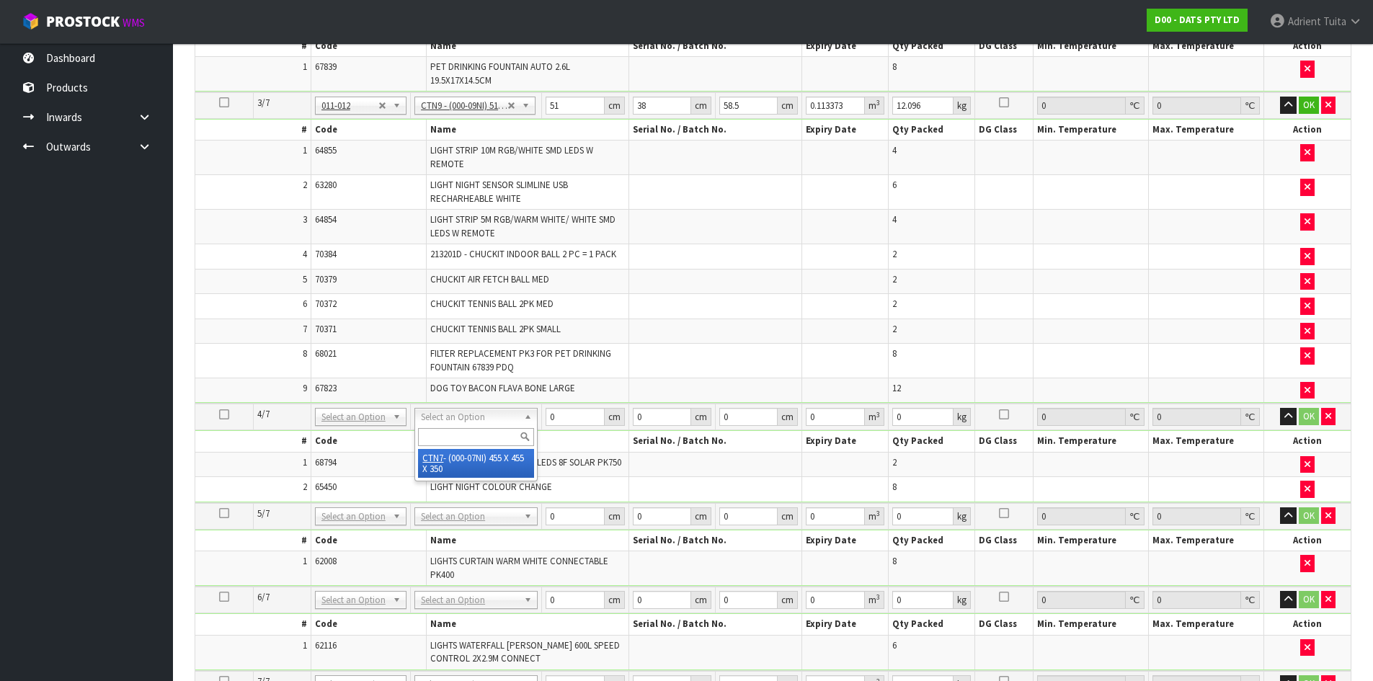
type input "0.072459"
type input "5.68"
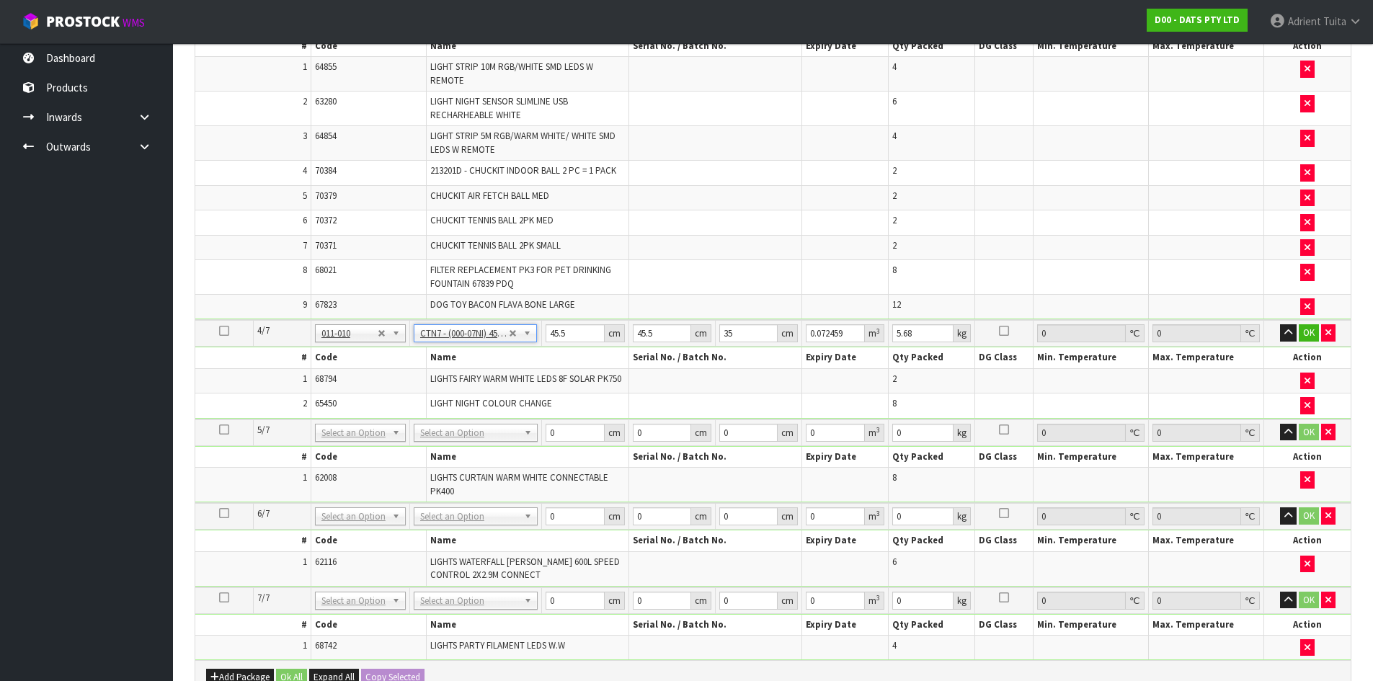
scroll to position [800, 0]
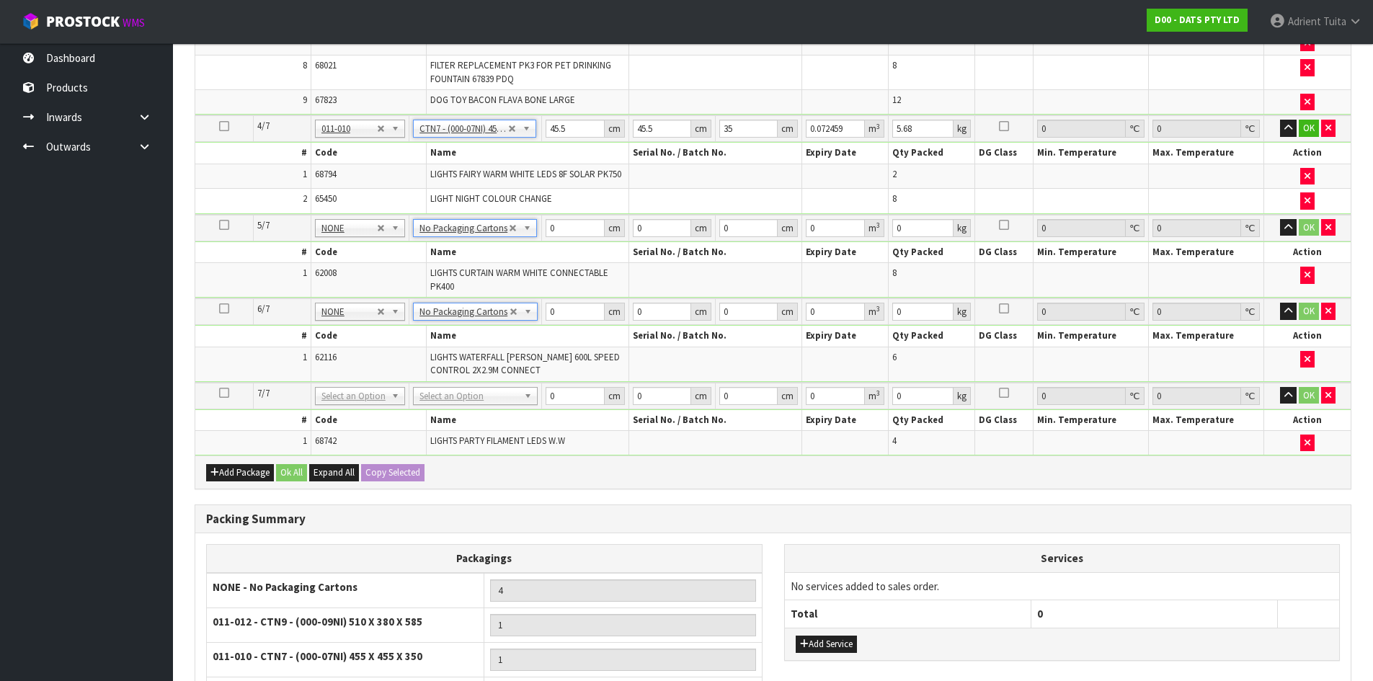
drag, startPoint x: 467, startPoint y: 396, endPoint x: 466, endPoint y: 408, distance: 12.3
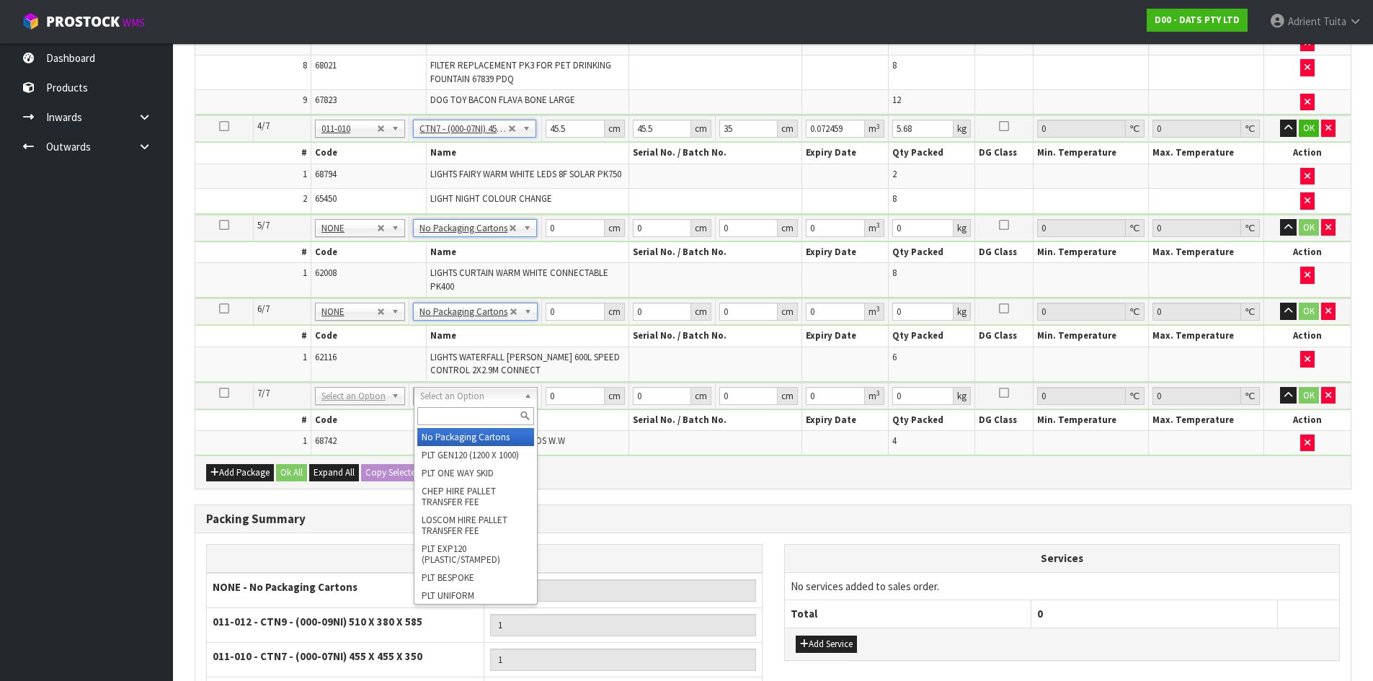
type input "5"
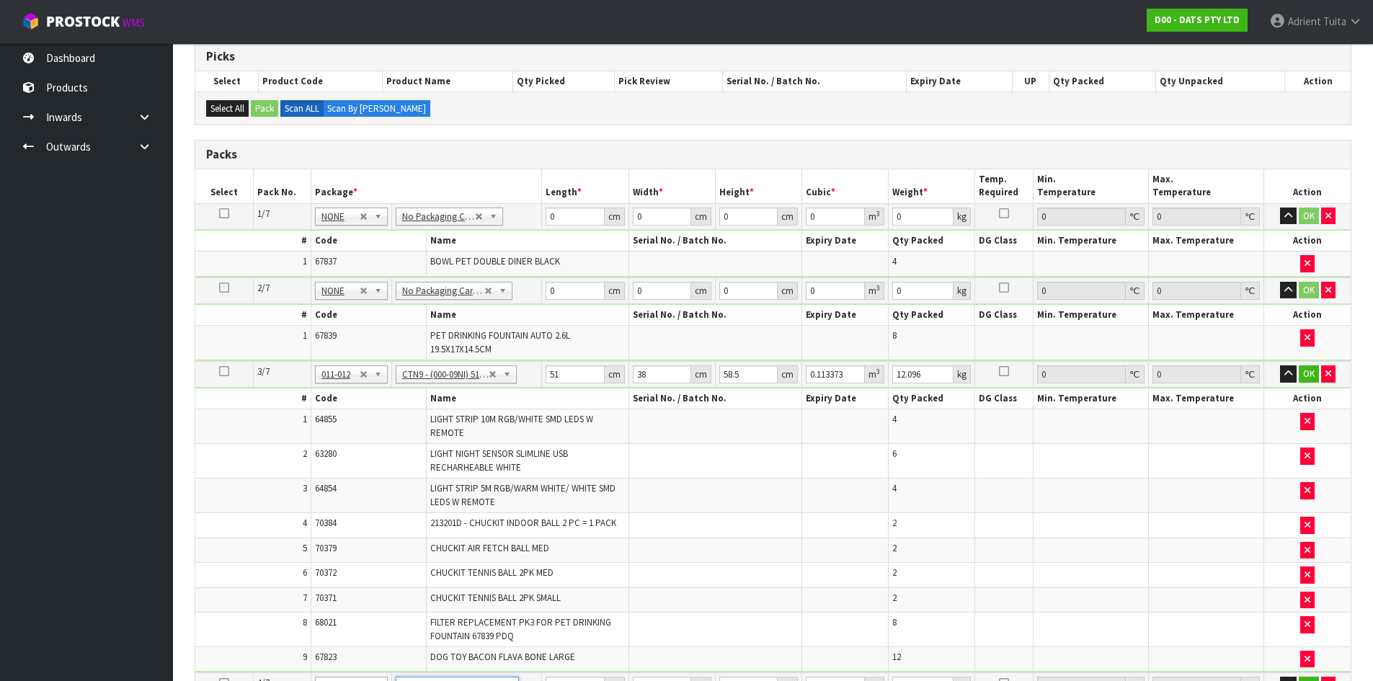
scroll to position [223, 0]
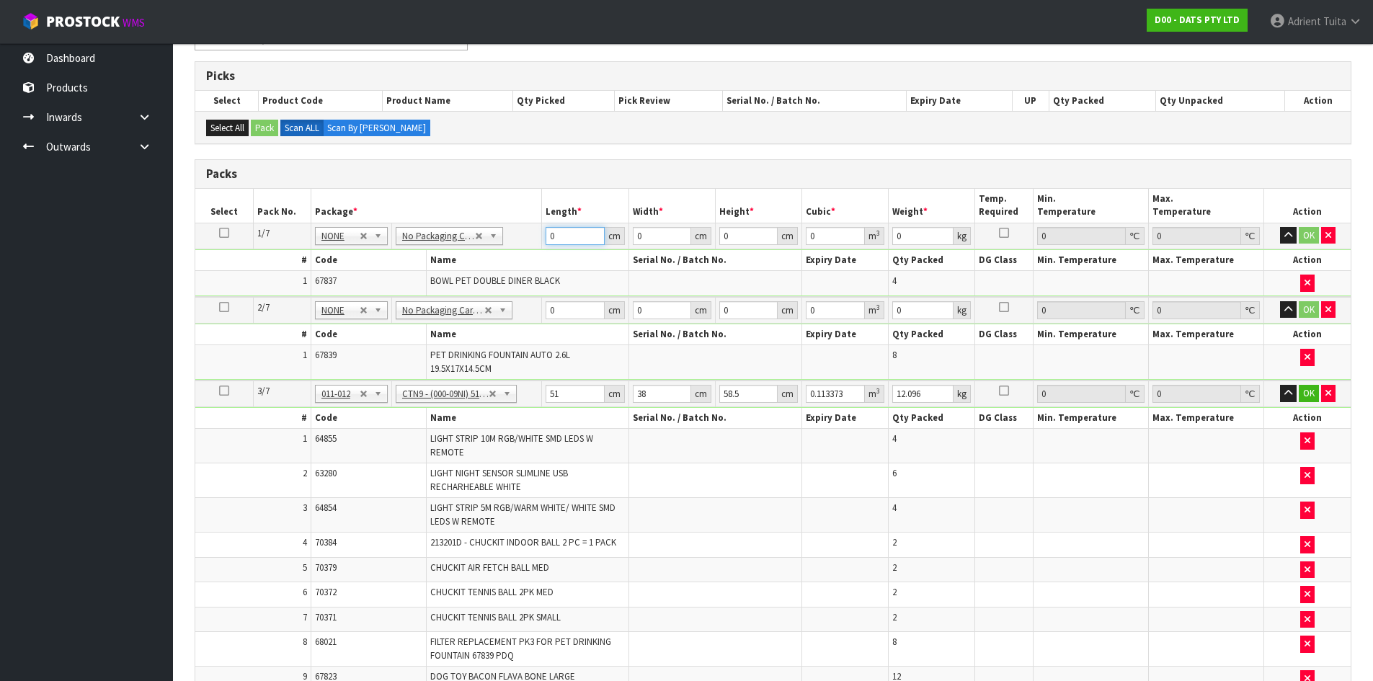
click at [558, 241] on input "0" at bounding box center [575, 236] width 58 height 18
type input "54"
type input "52"
type input "3"
type input "0.008424"
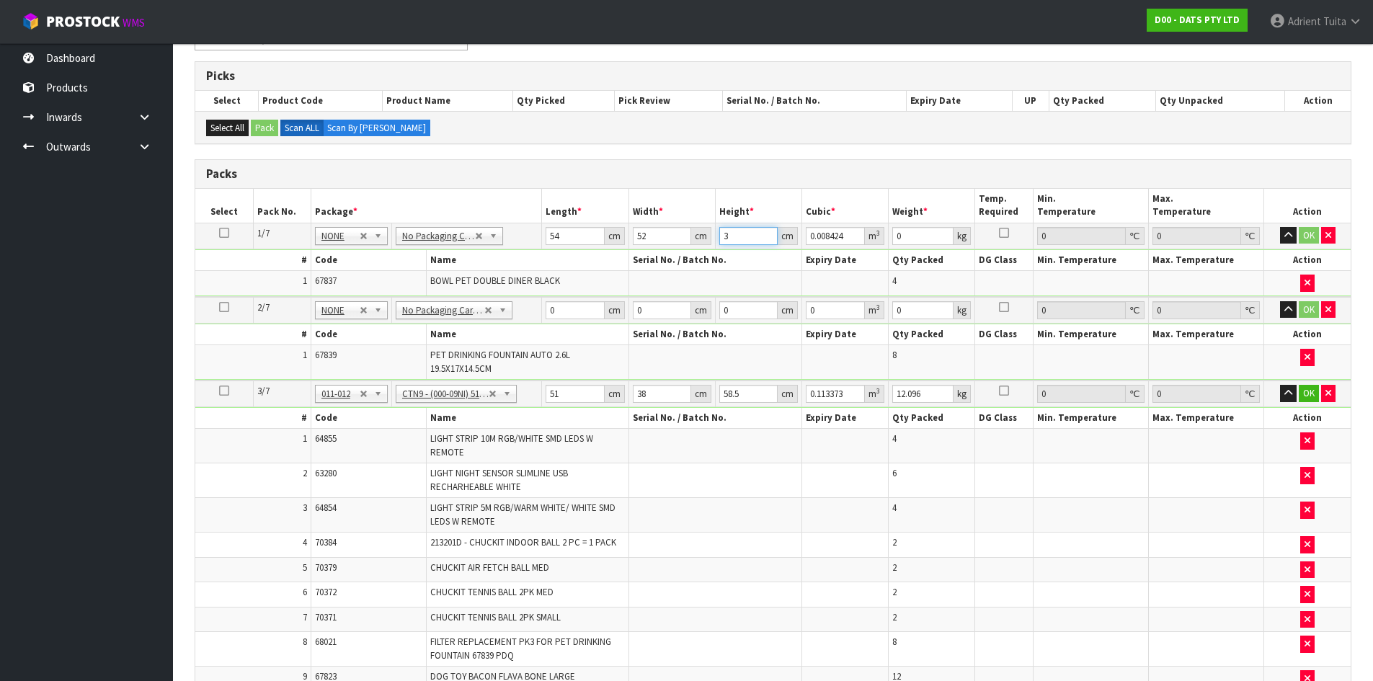
type input "31"
type input "0.087048"
type input "31"
drag, startPoint x: 894, startPoint y: 228, endPoint x: 899, endPoint y: 236, distance: 9.8
click at [896, 232] on input "0" at bounding box center [922, 236] width 61 height 18
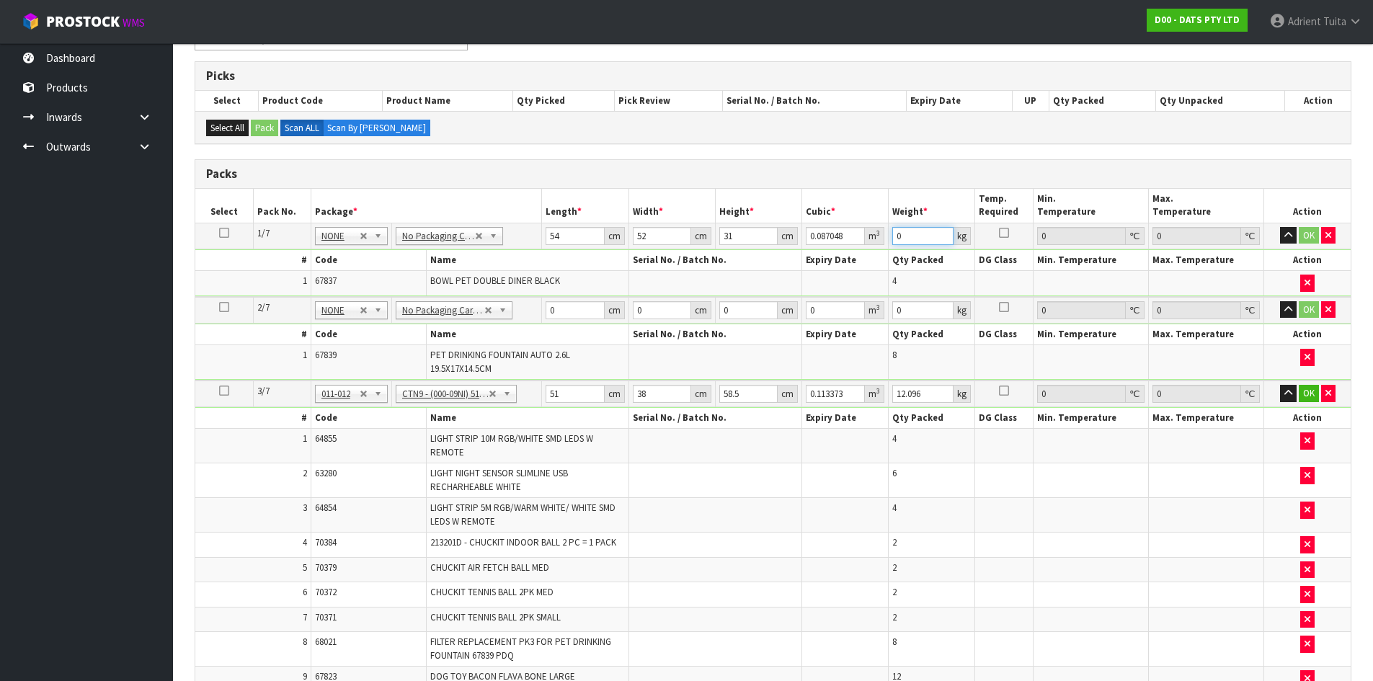
click at [904, 239] on input "0" at bounding box center [922, 236] width 61 height 18
type input "7"
click at [555, 311] on input "0" at bounding box center [575, 310] width 58 height 18
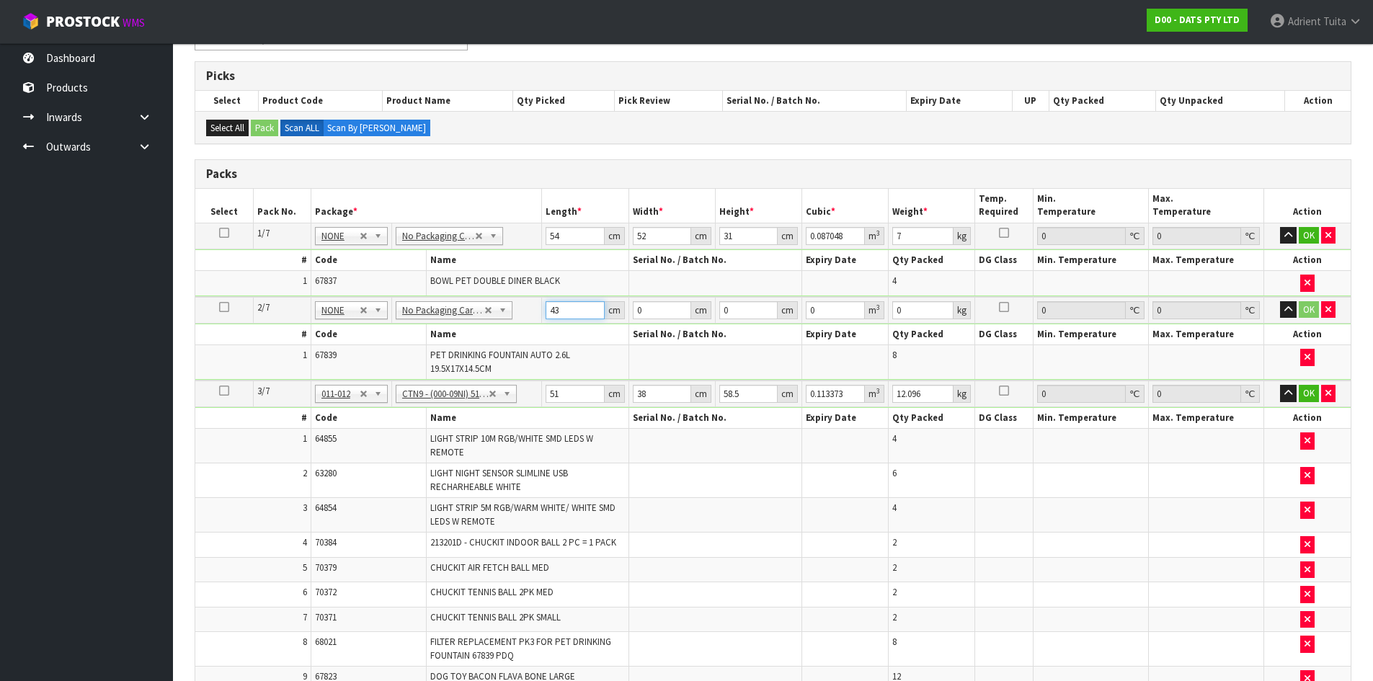
type input "43"
type input "38"
type input "3"
type input "0.004902"
type input "37"
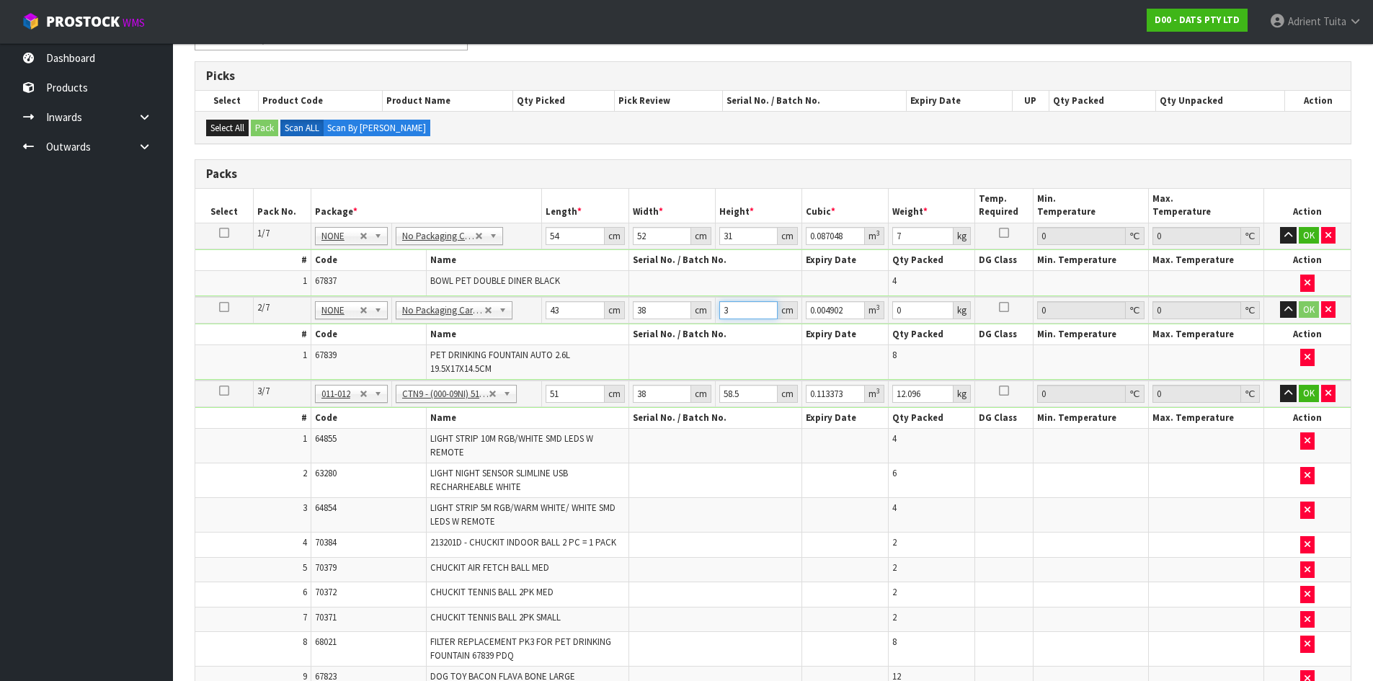
type input "0.060458"
type input "37"
type input "7"
click at [1303, 235] on button "OK" at bounding box center [1309, 235] width 20 height 17
click at [1301, 308] on button "OK" at bounding box center [1309, 308] width 20 height 17
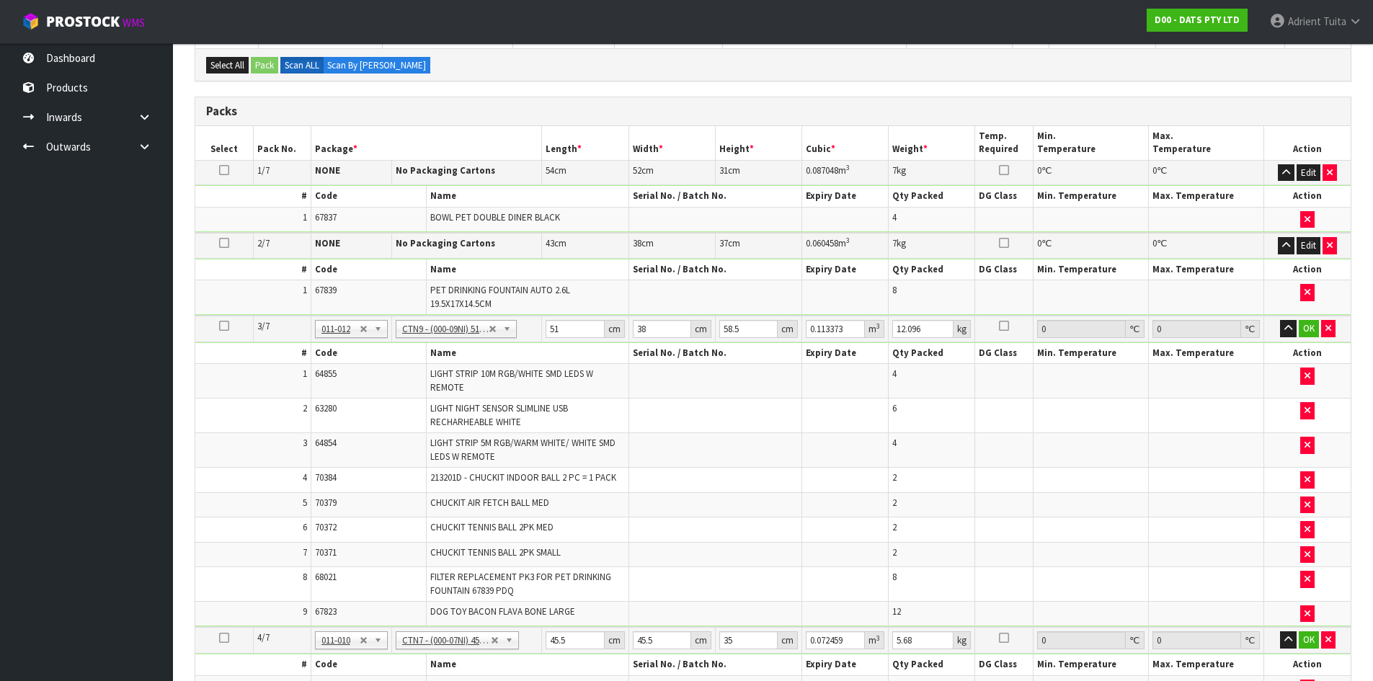
scroll to position [368, 0]
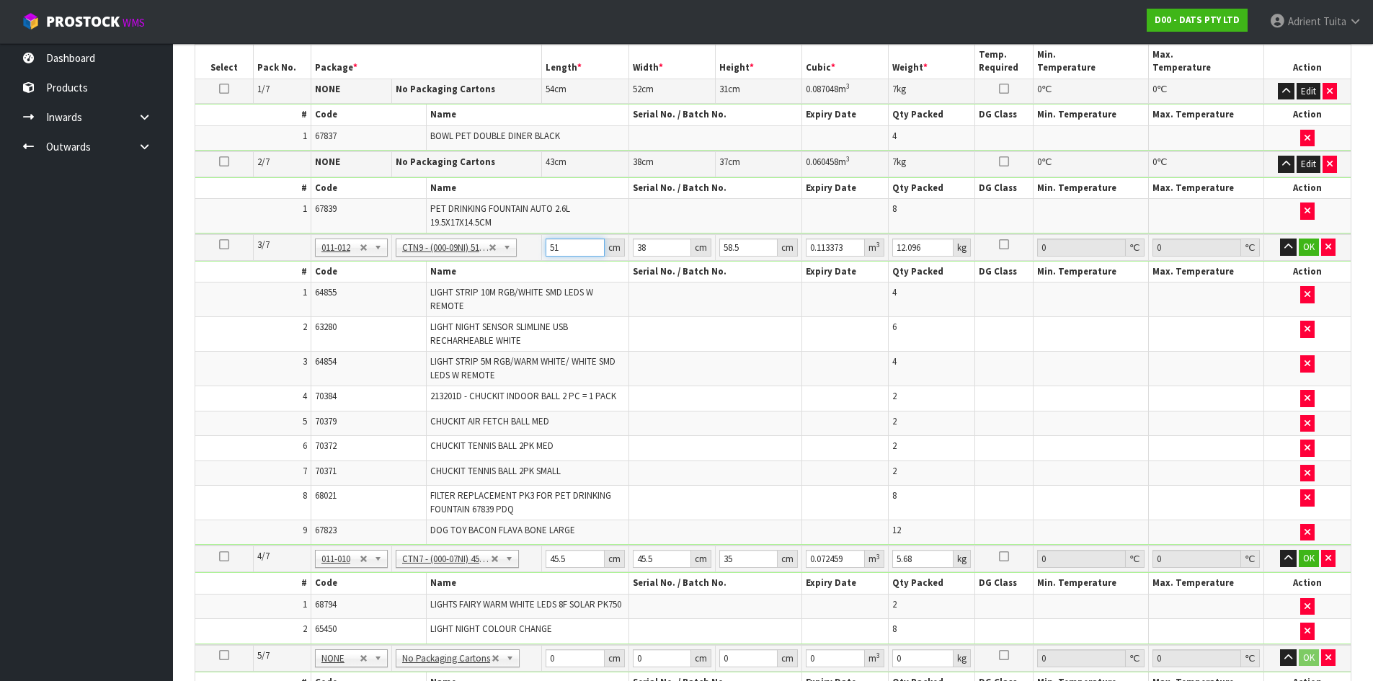
click at [556, 241] on input "51" at bounding box center [575, 248] width 58 height 18
type input "5"
type input "0.011115"
type input "54"
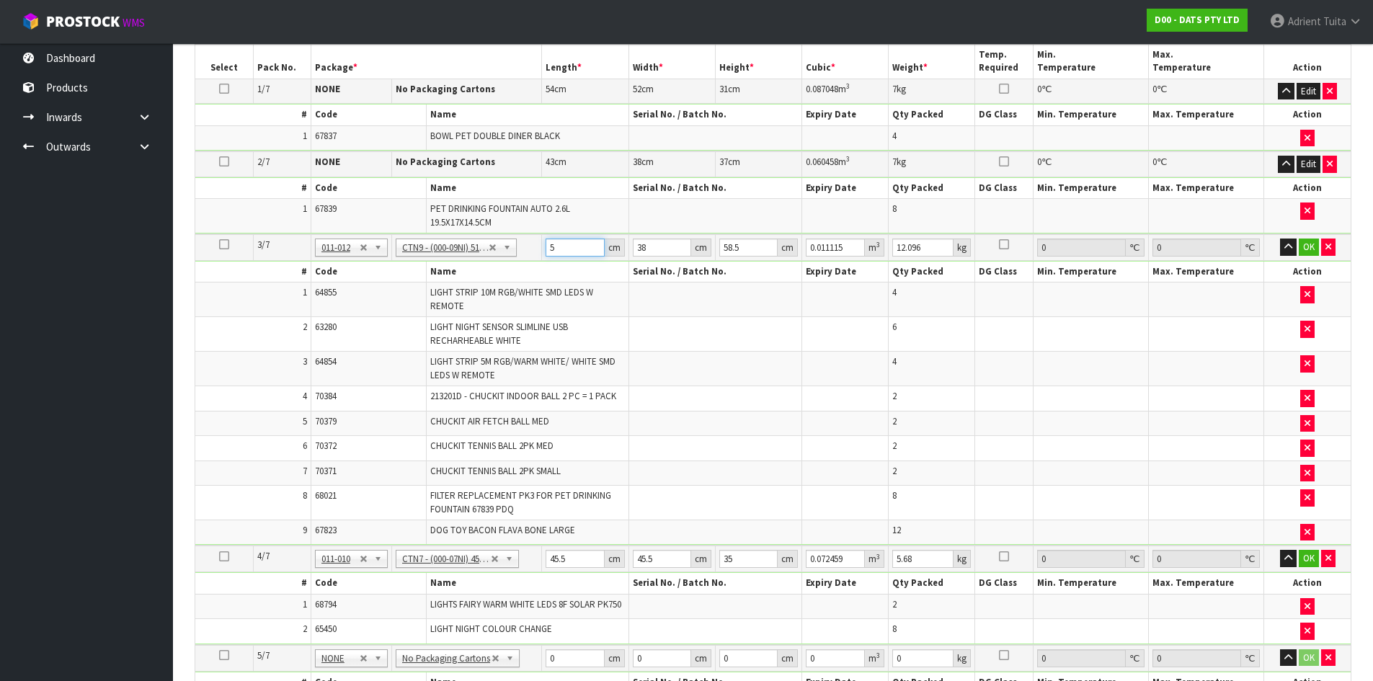
type input "0.120042"
type input "54"
type input "4"
type input "0.012636"
type input "41"
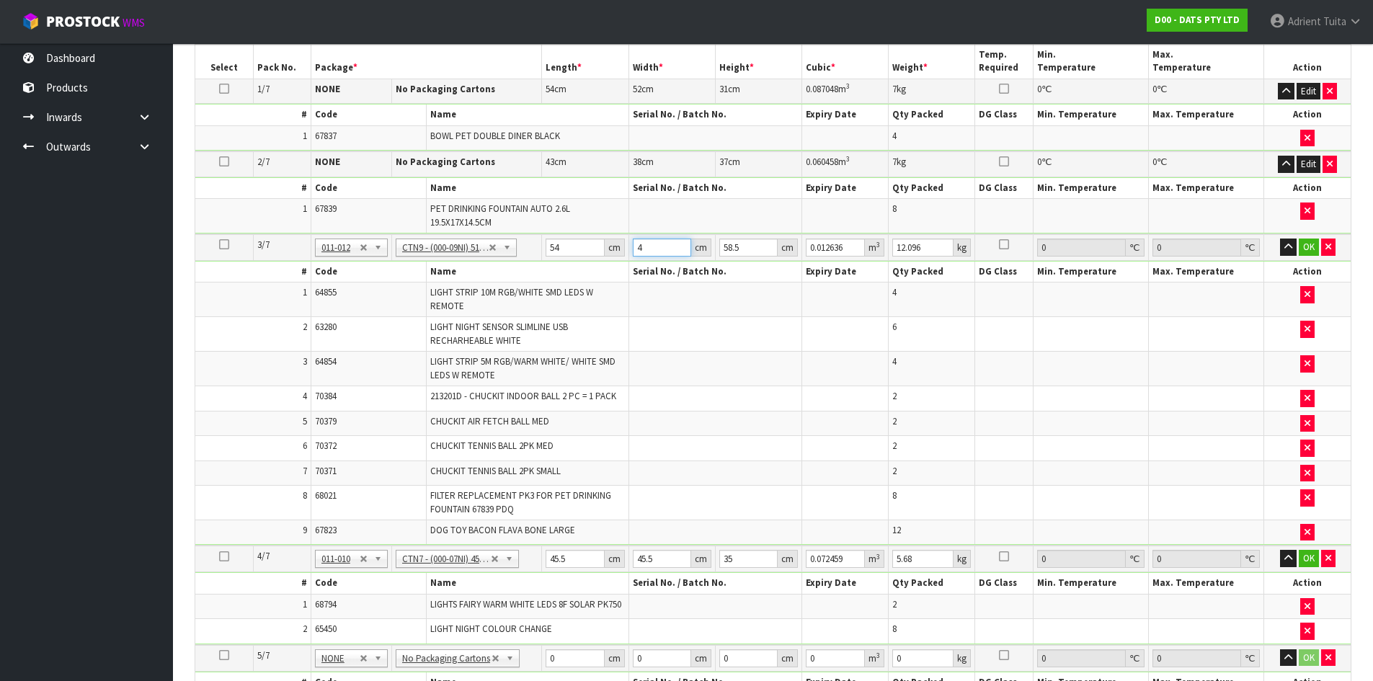
type input "0.129519"
type input "41"
type input "5"
type input "0.01107"
type input "54"
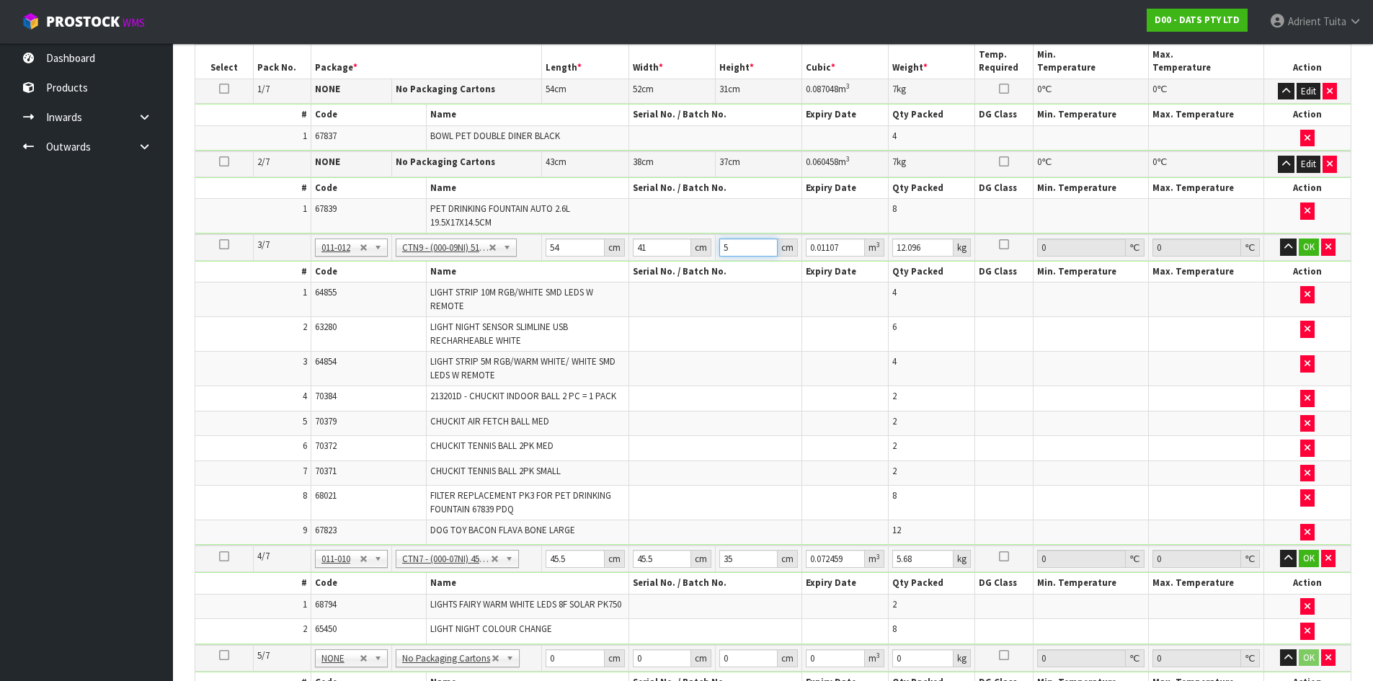
type input "0.119556"
type input "54"
type input "12"
click at [1311, 246] on button "OK" at bounding box center [1309, 247] width 20 height 17
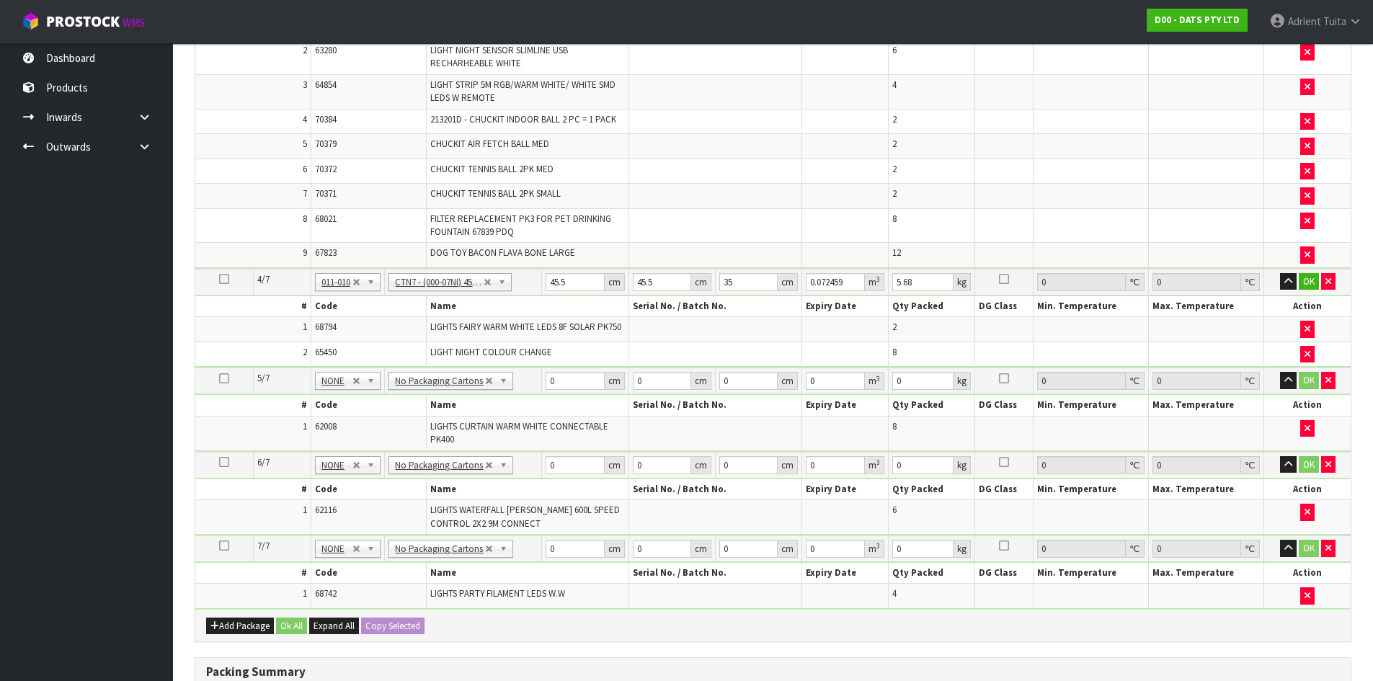
scroll to position [656, 0]
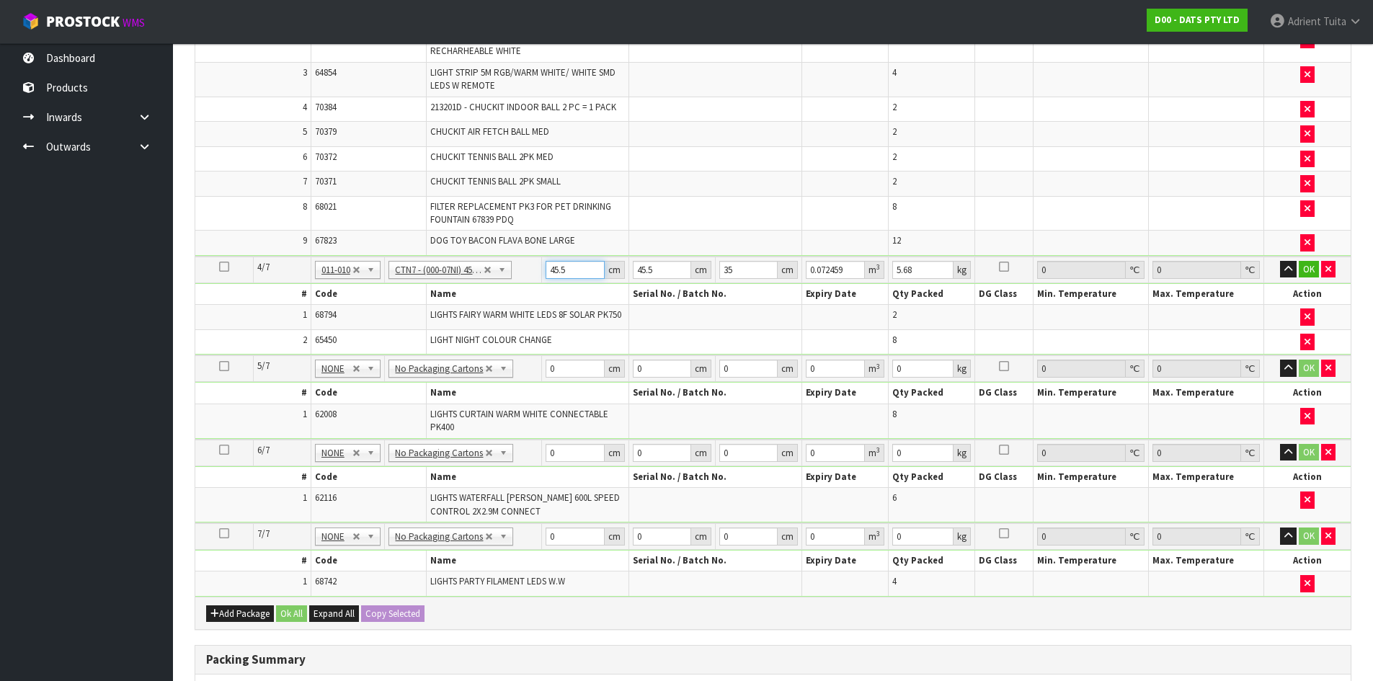
click at [556, 264] on input "45.5" at bounding box center [575, 270] width 58 height 18
type input "4"
type input "0.00637"
type input "48"
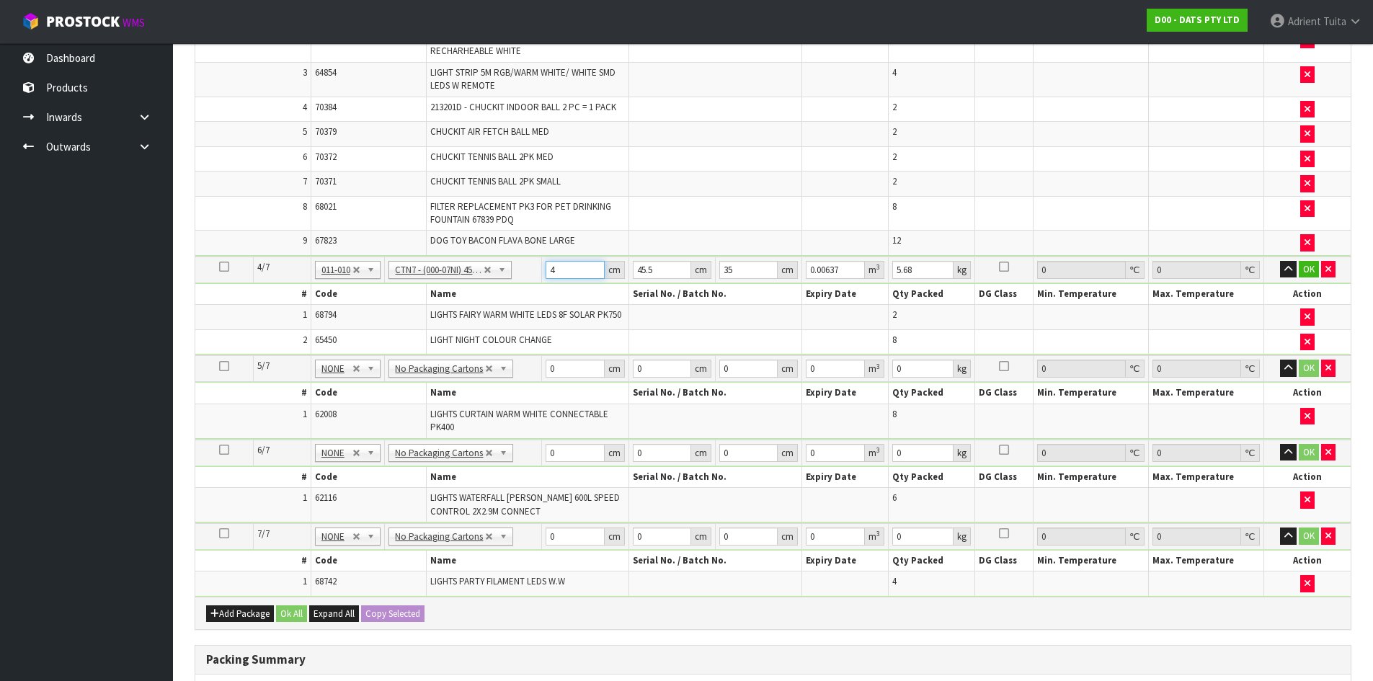
type input "0.07644"
type input "48"
type input "4"
type input "0.00672"
type input "48"
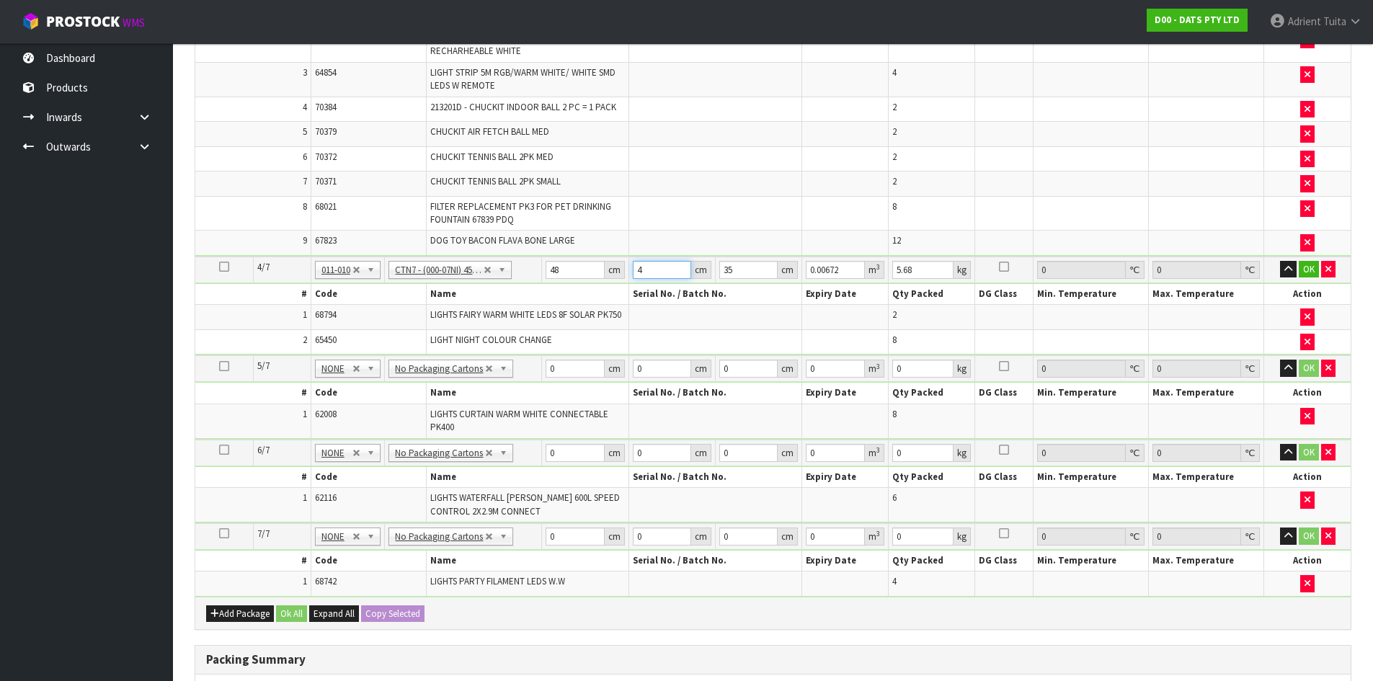
type input "0.08064"
type input "48"
type input "3"
type input "0.006912"
type input "38"
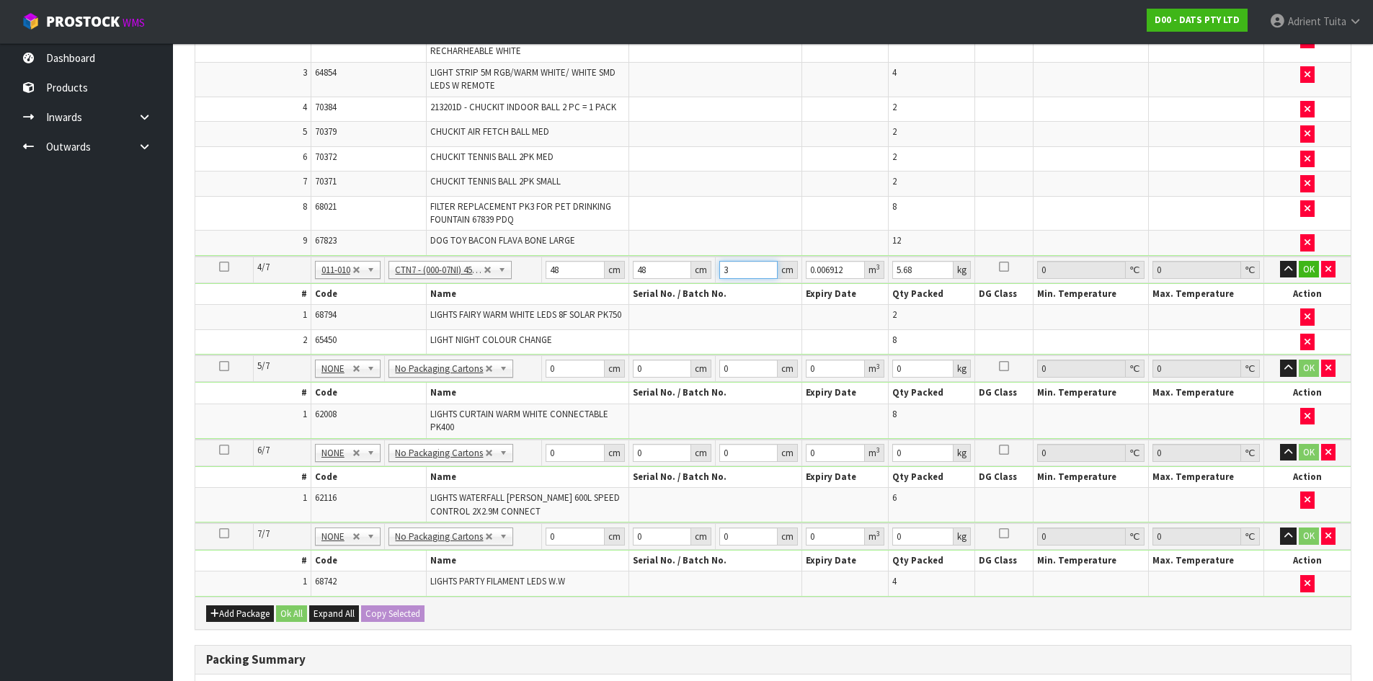
type input "0.087552"
type input "38"
type input "7"
click at [1302, 268] on button "OK" at bounding box center [1309, 269] width 20 height 17
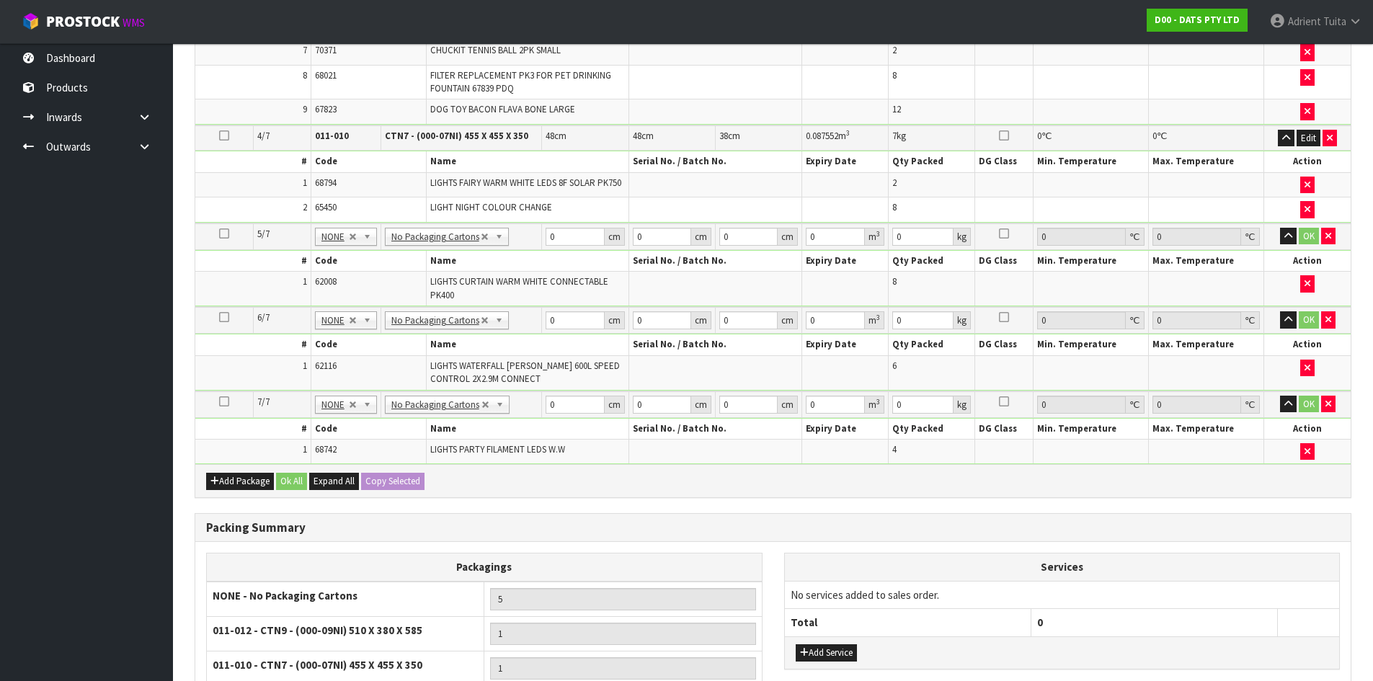
scroll to position [800, 0]
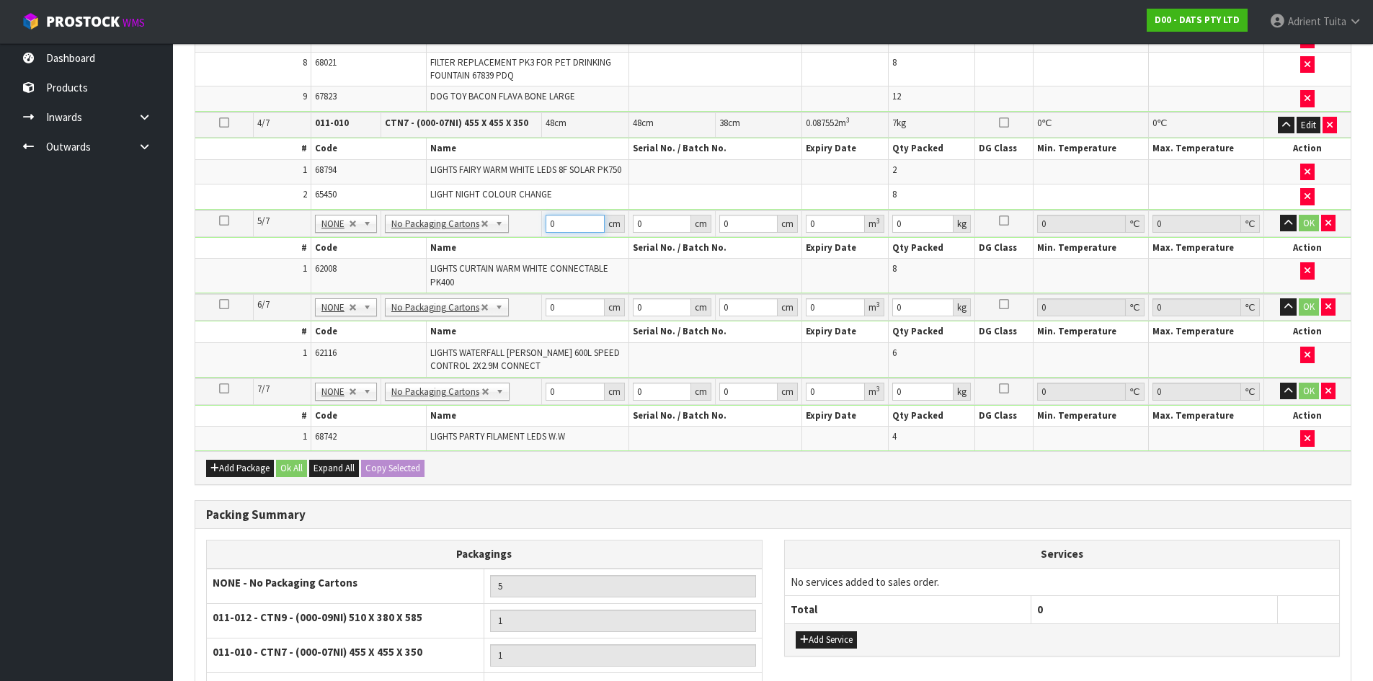
click at [561, 228] on input "0" at bounding box center [575, 224] width 58 height 18
type input "43"
type input "28"
type input "2"
type input "0.002408"
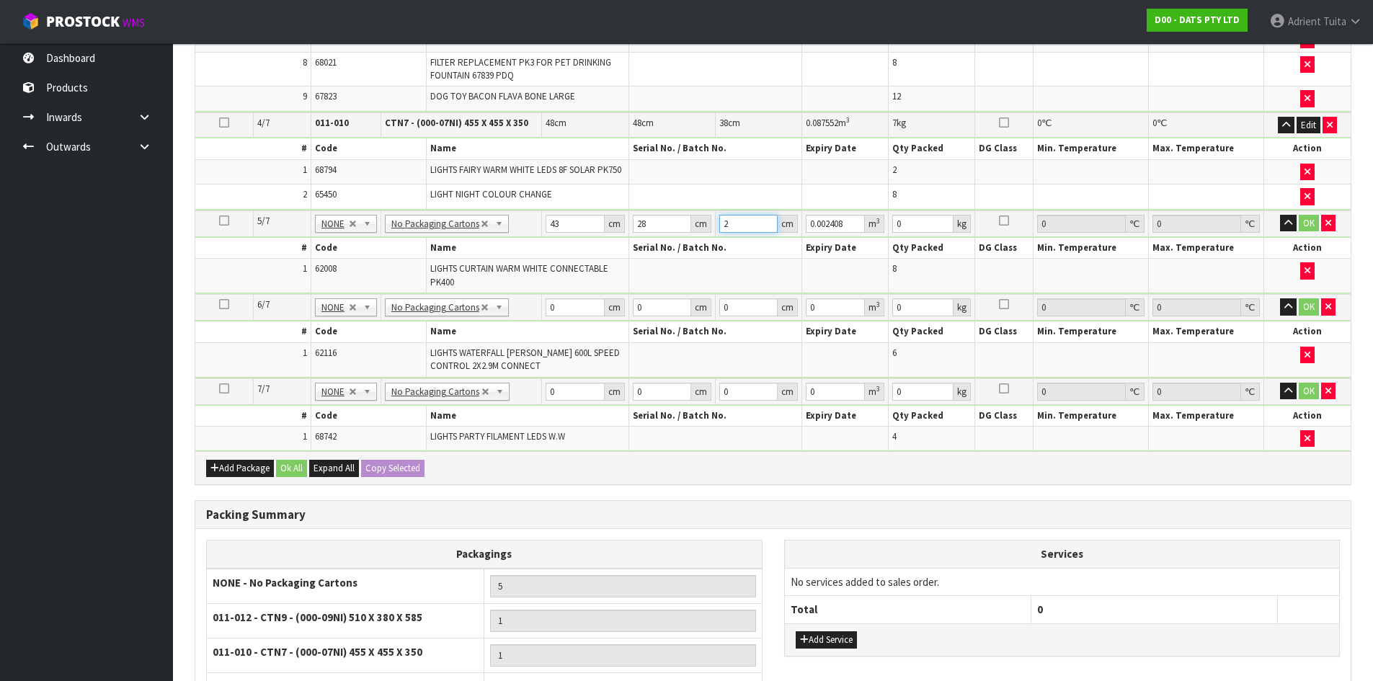
type input "27"
type input "0.032508"
type input "27"
type input "6"
click at [1309, 231] on button "OK" at bounding box center [1309, 223] width 20 height 17
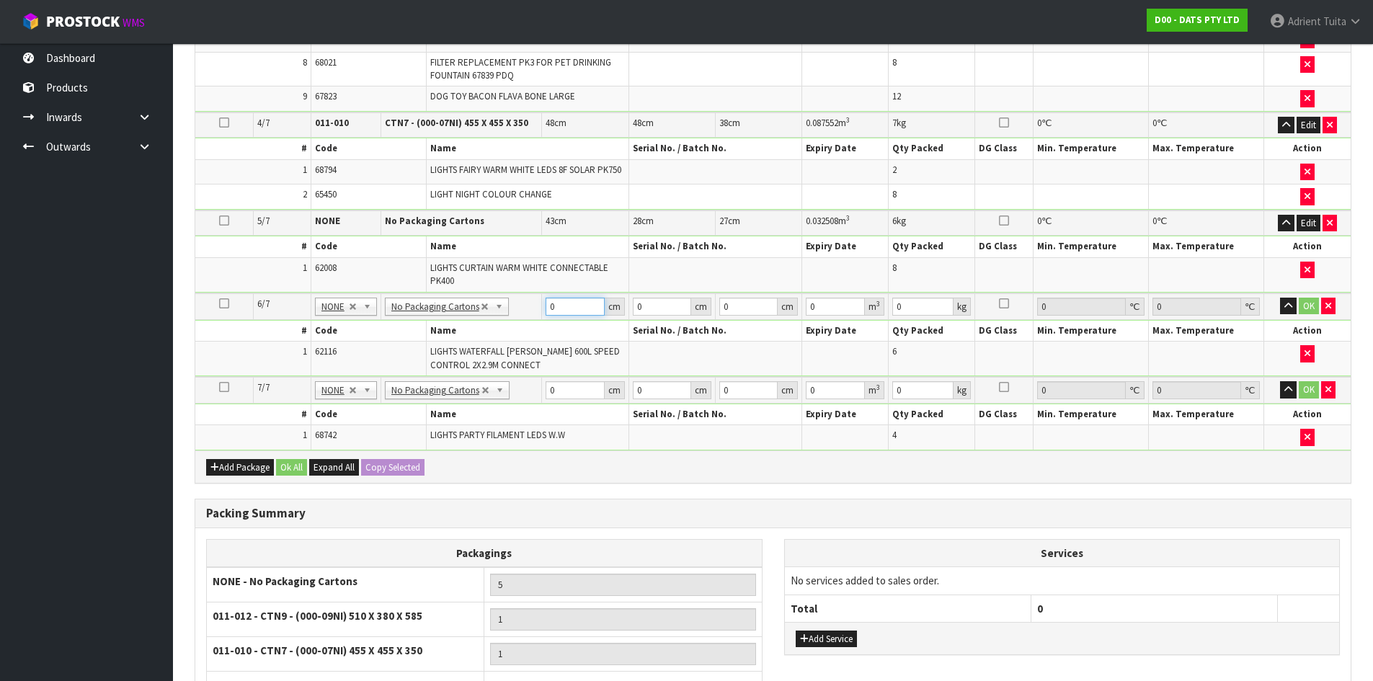
click at [565, 307] on input "0" at bounding box center [575, 307] width 58 height 18
type input "44"
type input "39"
type input "2"
type input "0.003432"
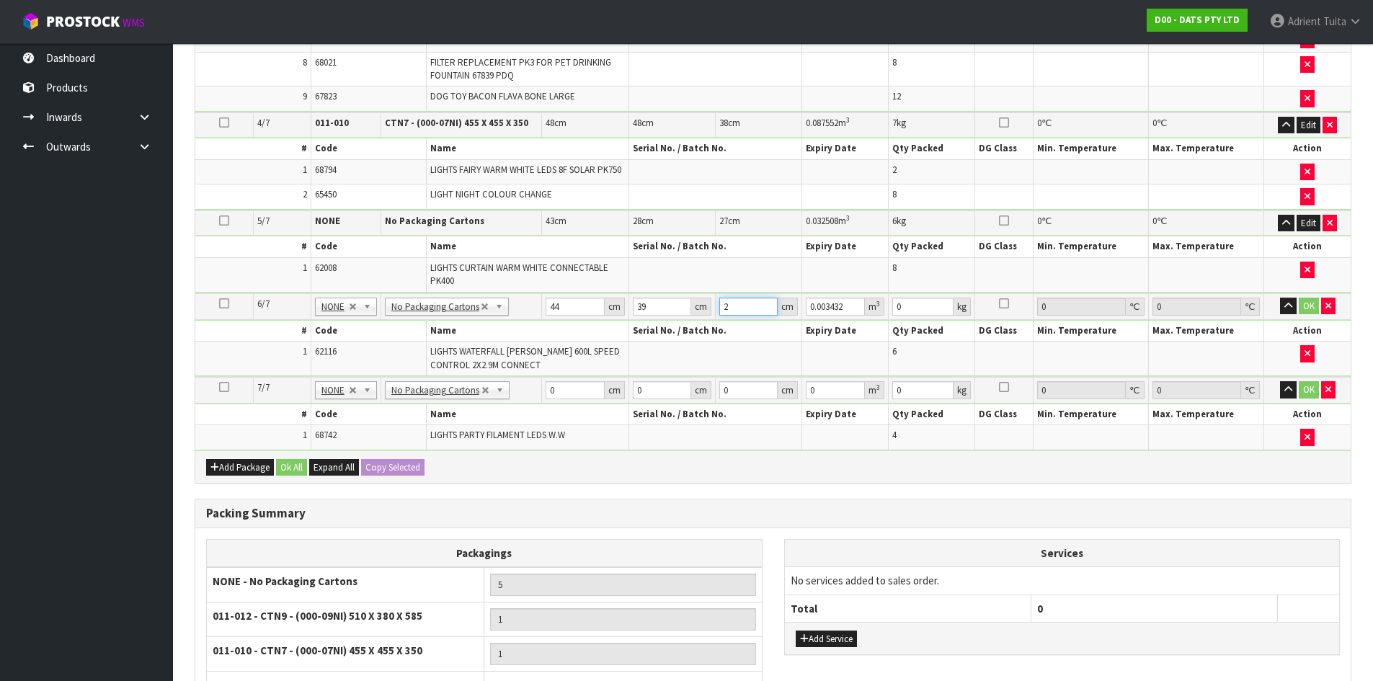
type input "25"
type input "0.0429"
type input "25"
type input "8"
click at [1301, 305] on button "OK" at bounding box center [1309, 306] width 20 height 17
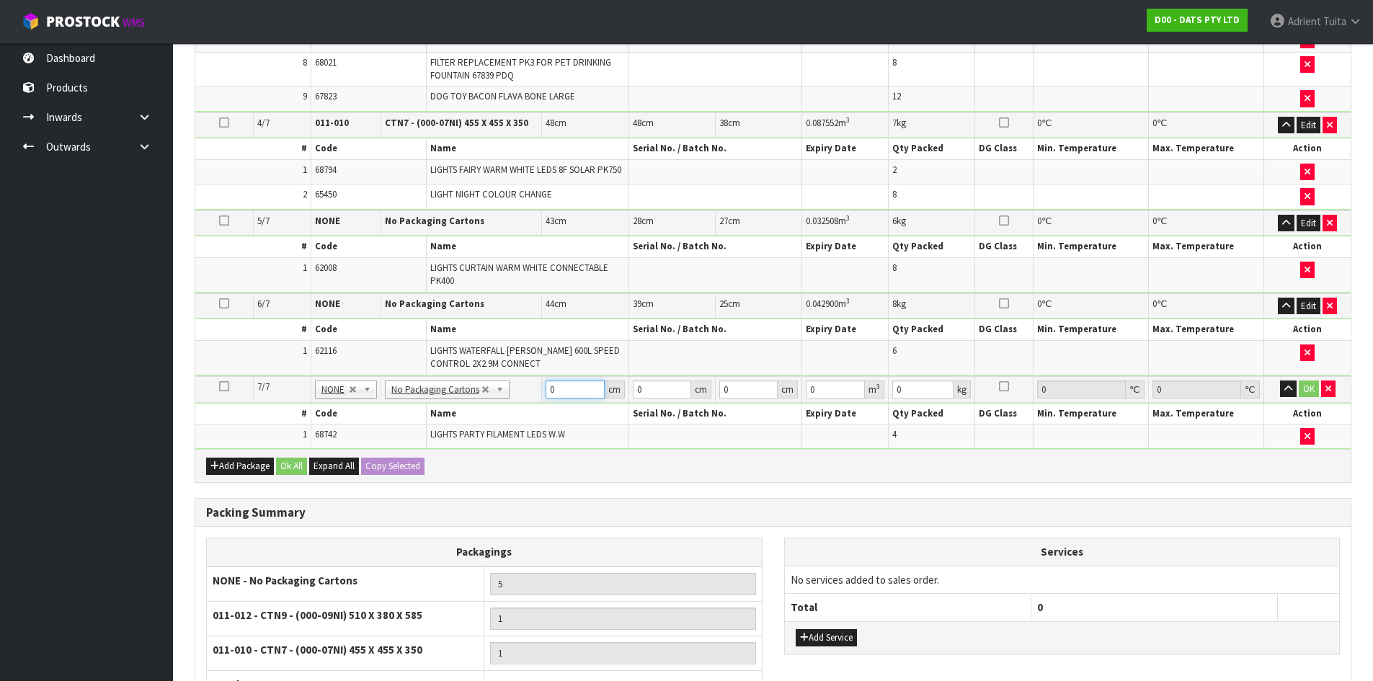
click at [567, 391] on input "0" at bounding box center [575, 389] width 58 height 18
type input "43"
type input "3"
type input "0.005547"
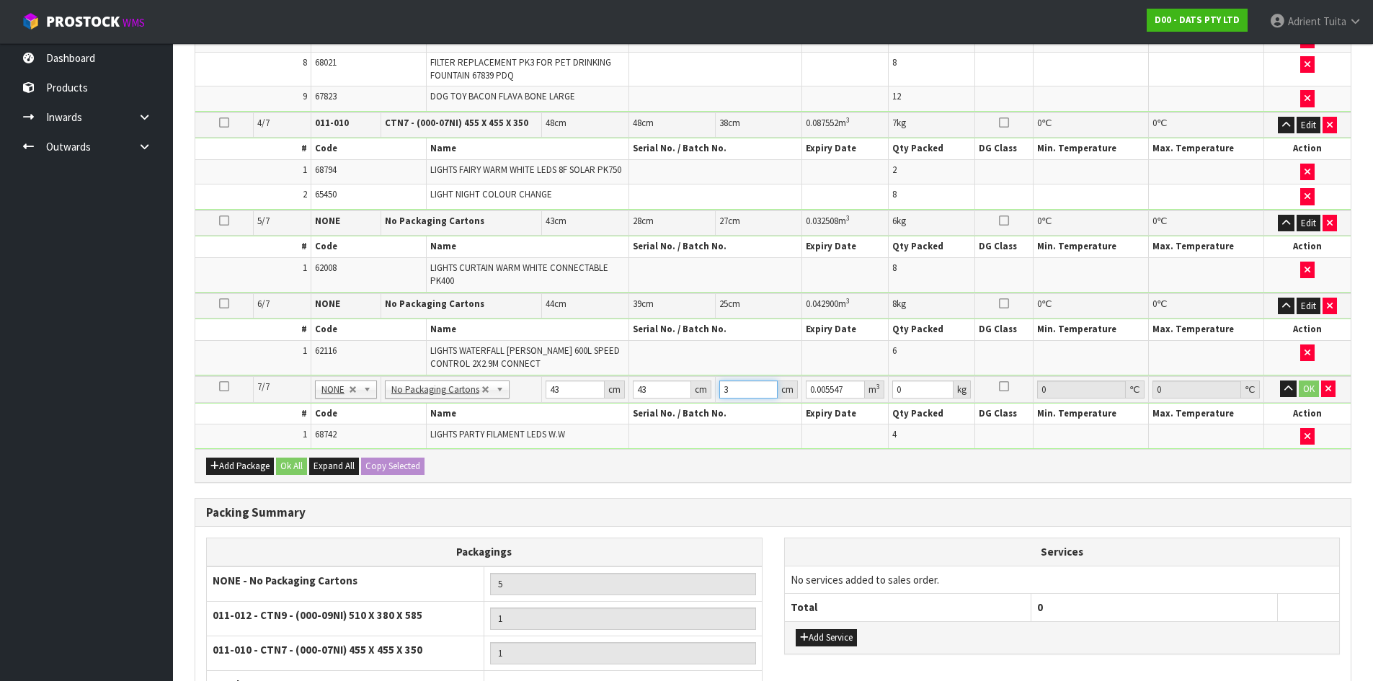
type input "32"
type input "0.059168"
type input "32"
type input "9"
click at [1314, 388] on button "OK" at bounding box center [1309, 388] width 20 height 17
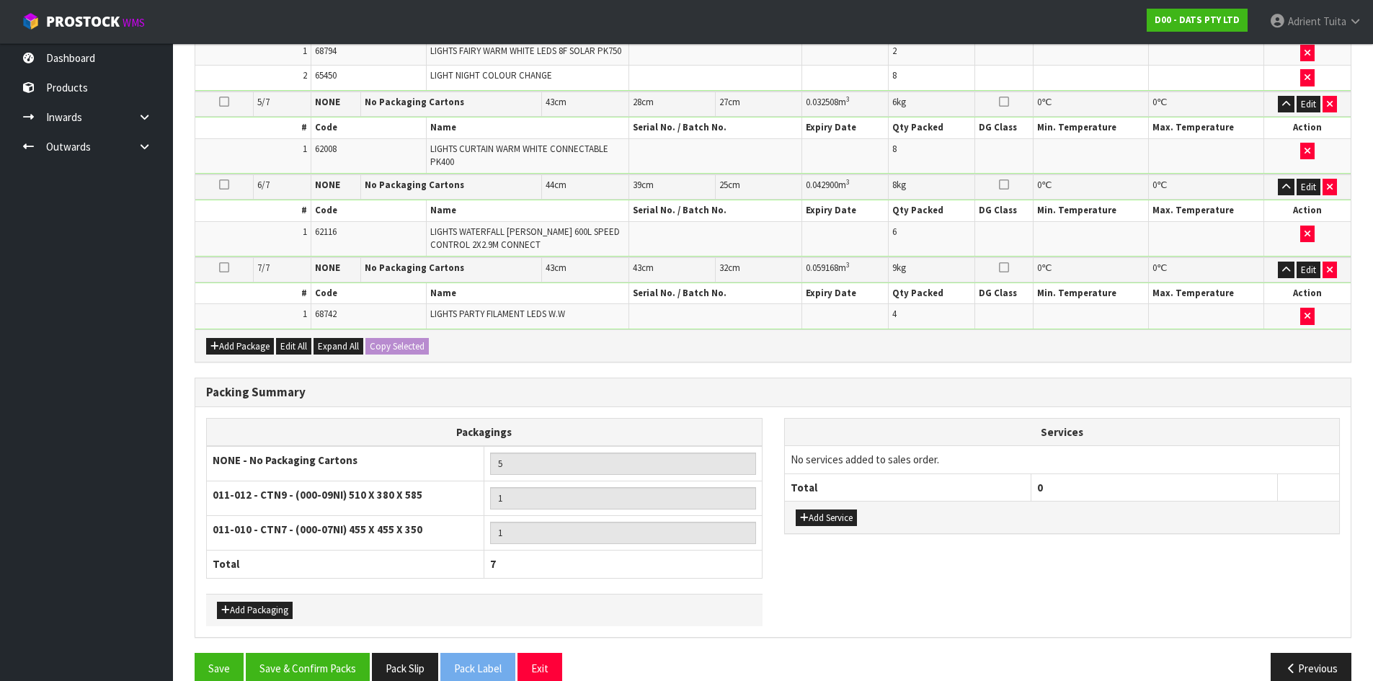
scroll to position [943, 0]
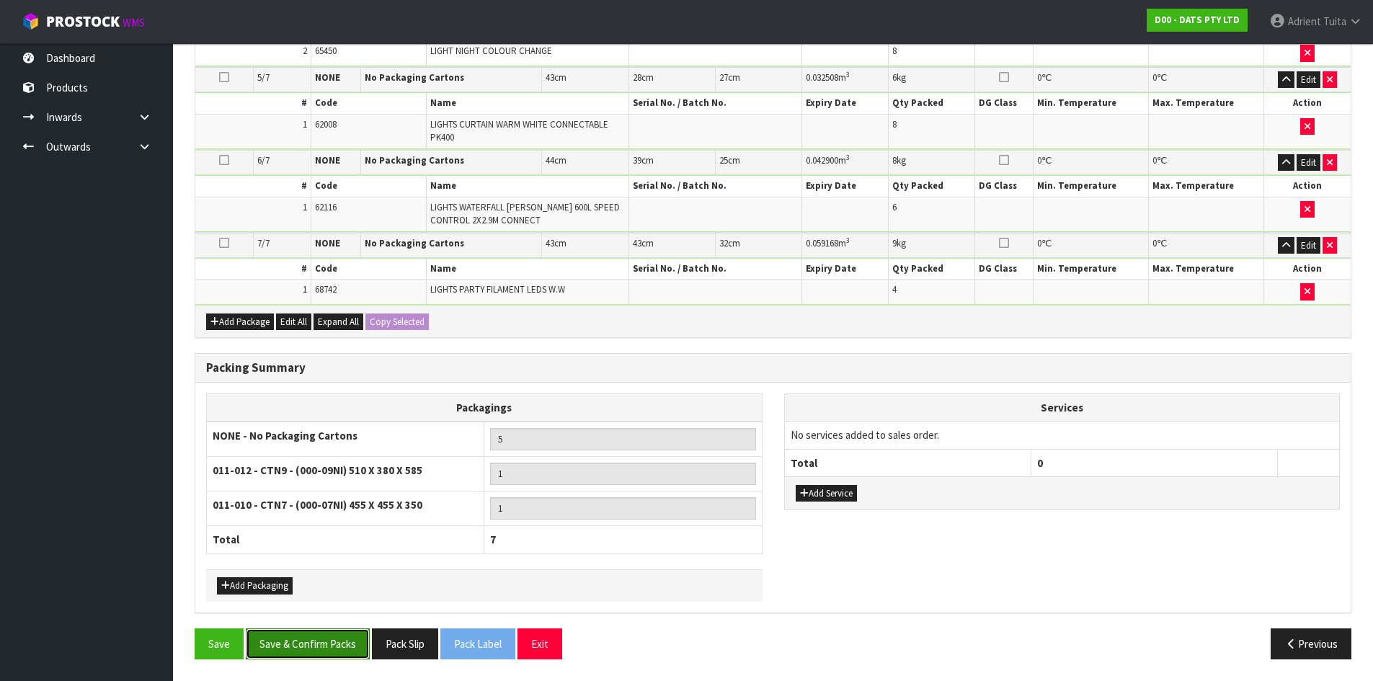
click at [280, 643] on button "Save & Confirm Packs" at bounding box center [308, 643] width 124 height 31
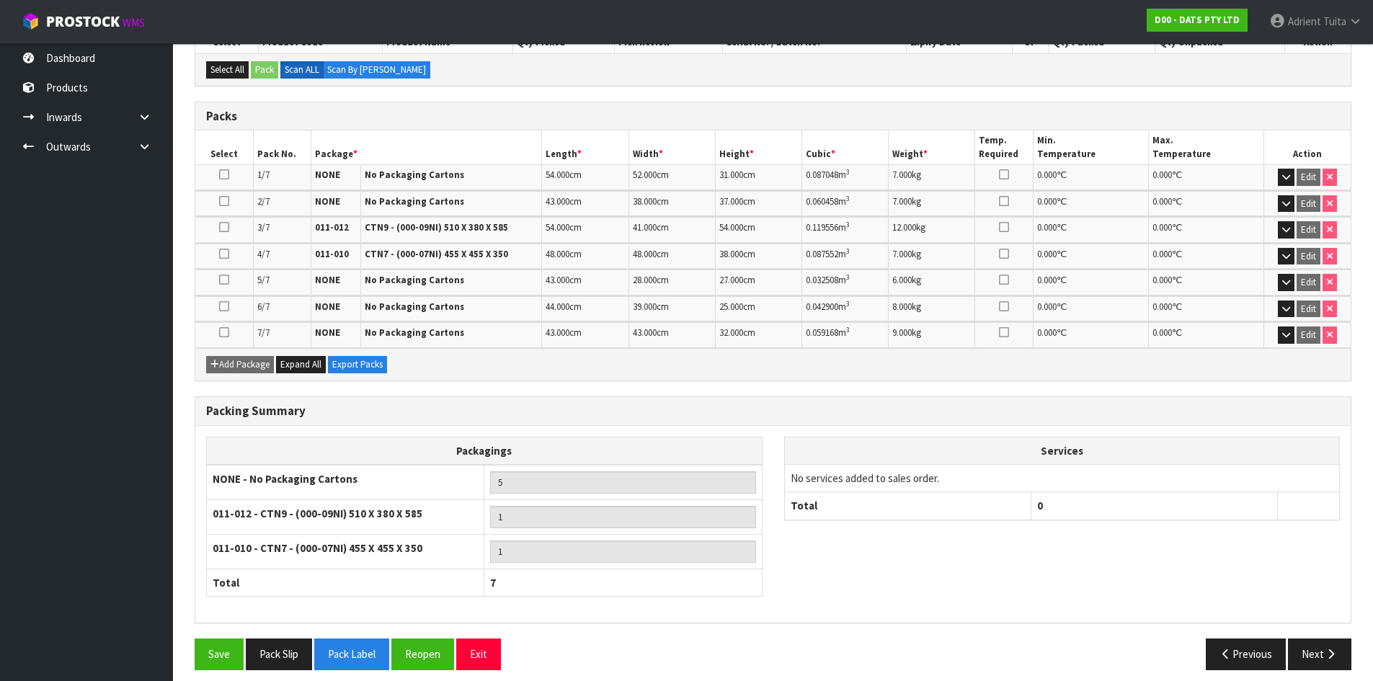
scroll to position [344, 0]
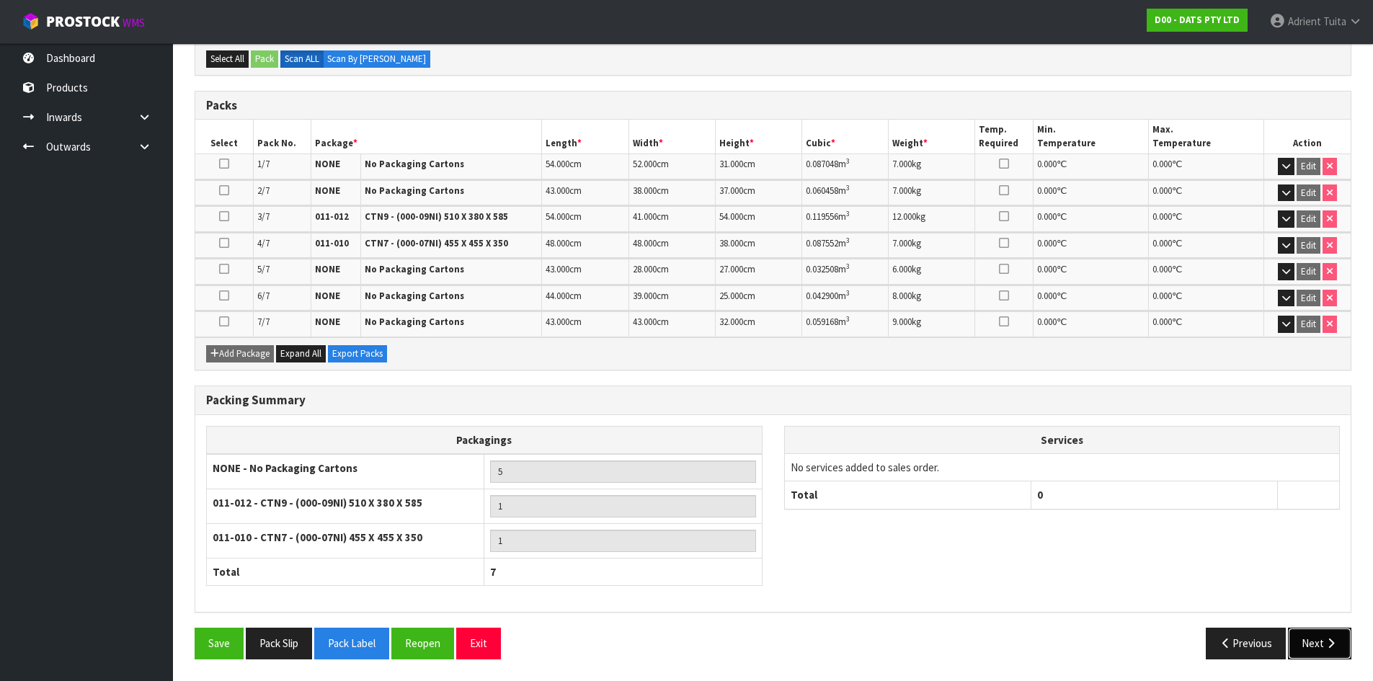
click at [1311, 638] on button "Next" at bounding box center [1319, 643] width 63 height 31
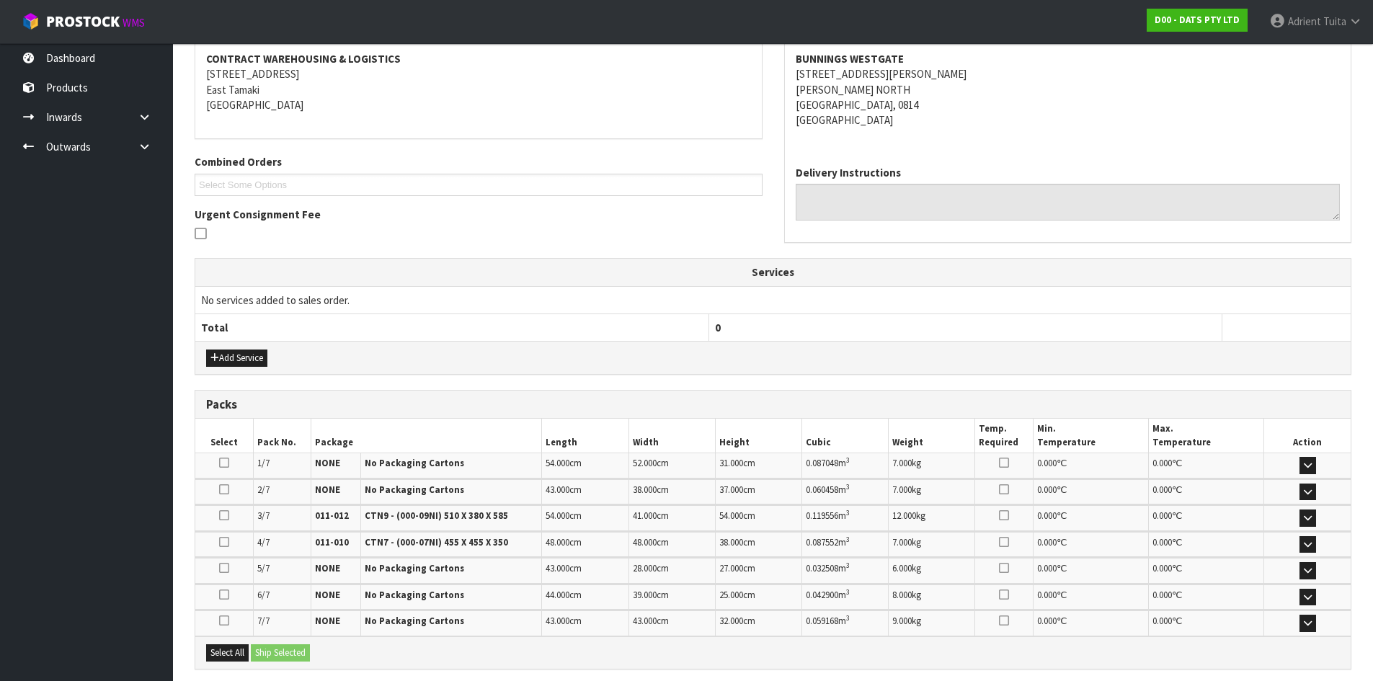
scroll to position [360, 0]
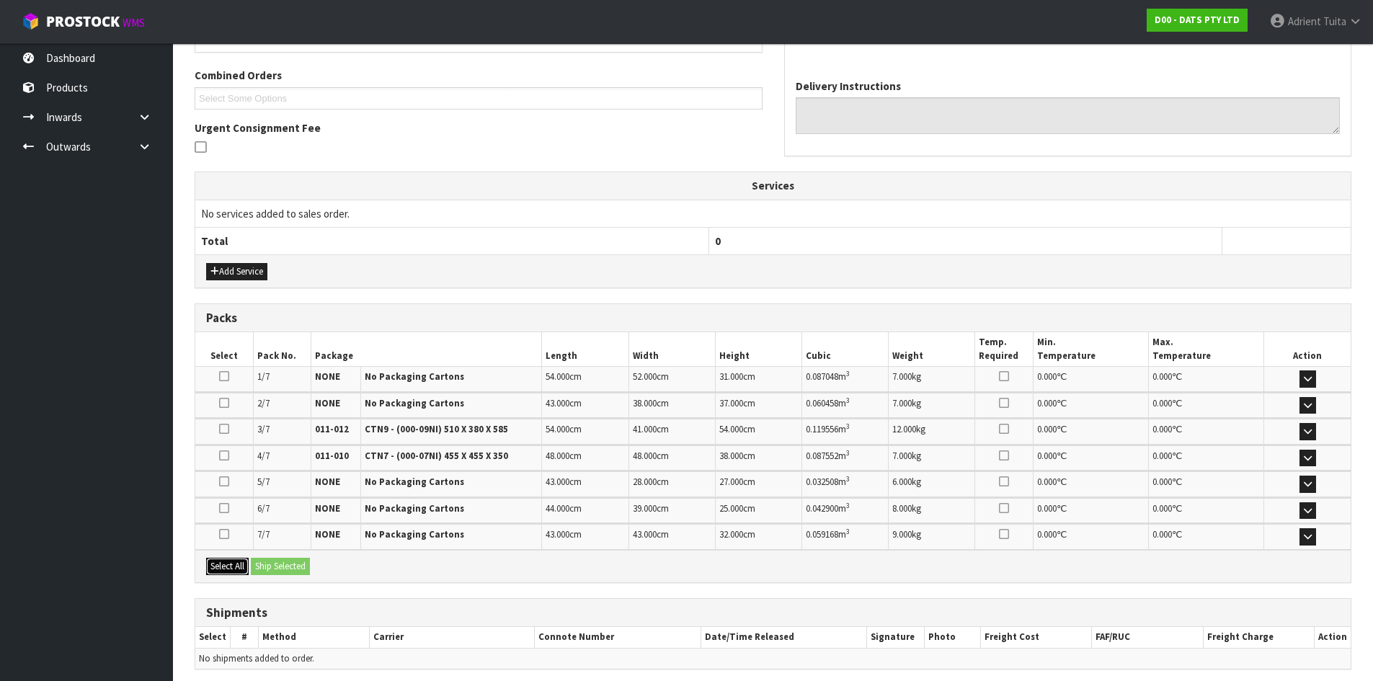
drag, startPoint x: 225, startPoint y: 561, endPoint x: 262, endPoint y: 561, distance: 37.5
click at [226, 561] on button "Select All" at bounding box center [227, 566] width 43 height 17
click at [262, 561] on button "Ship Selected" at bounding box center [280, 566] width 59 height 17
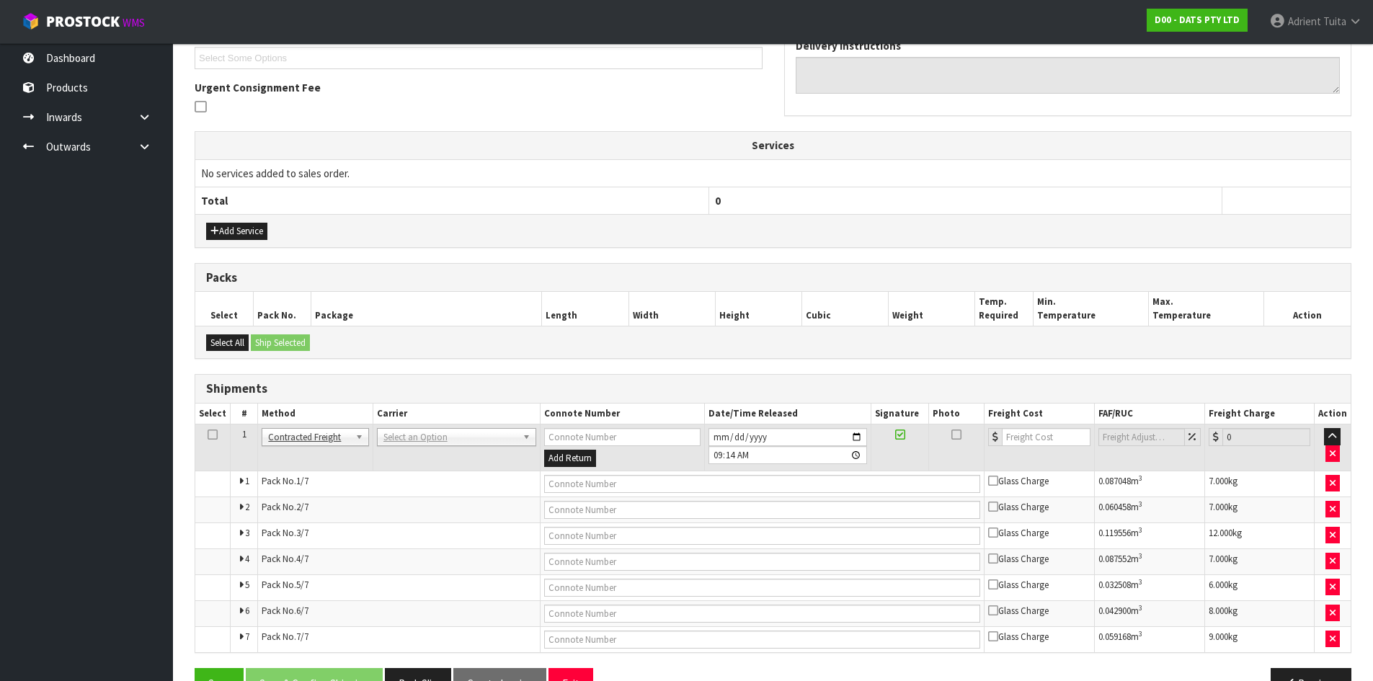
scroll to position [440, 0]
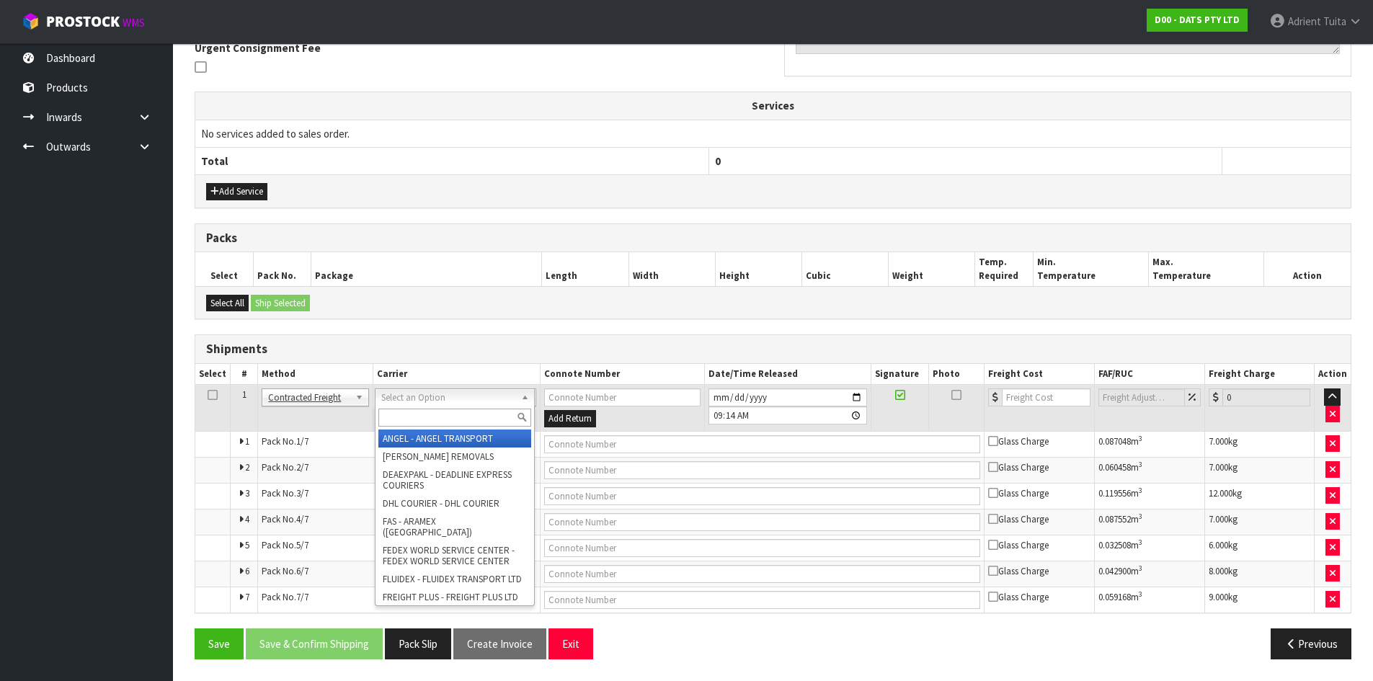
drag, startPoint x: 417, startPoint y: 395, endPoint x: 418, endPoint y: 421, distance: 26.0
click at [418, 424] on input "text" at bounding box center [454, 418] width 153 height 18
type input "nzp"
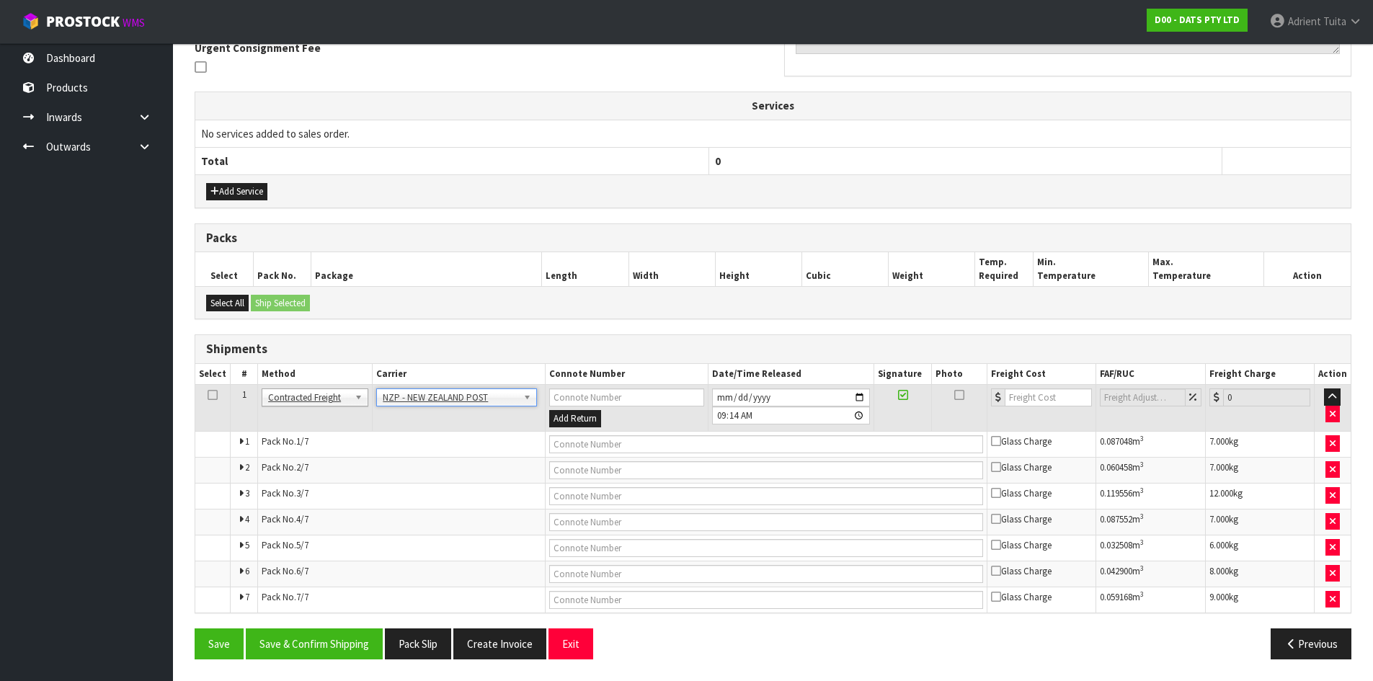
click at [312, 660] on div "Save Save & Confirm Shipping Pack Slip Create Invoice Exit Previous" at bounding box center [773, 649] width 1178 height 42
click at [318, 643] on button "Save & Confirm Shipping" at bounding box center [314, 643] width 137 height 31
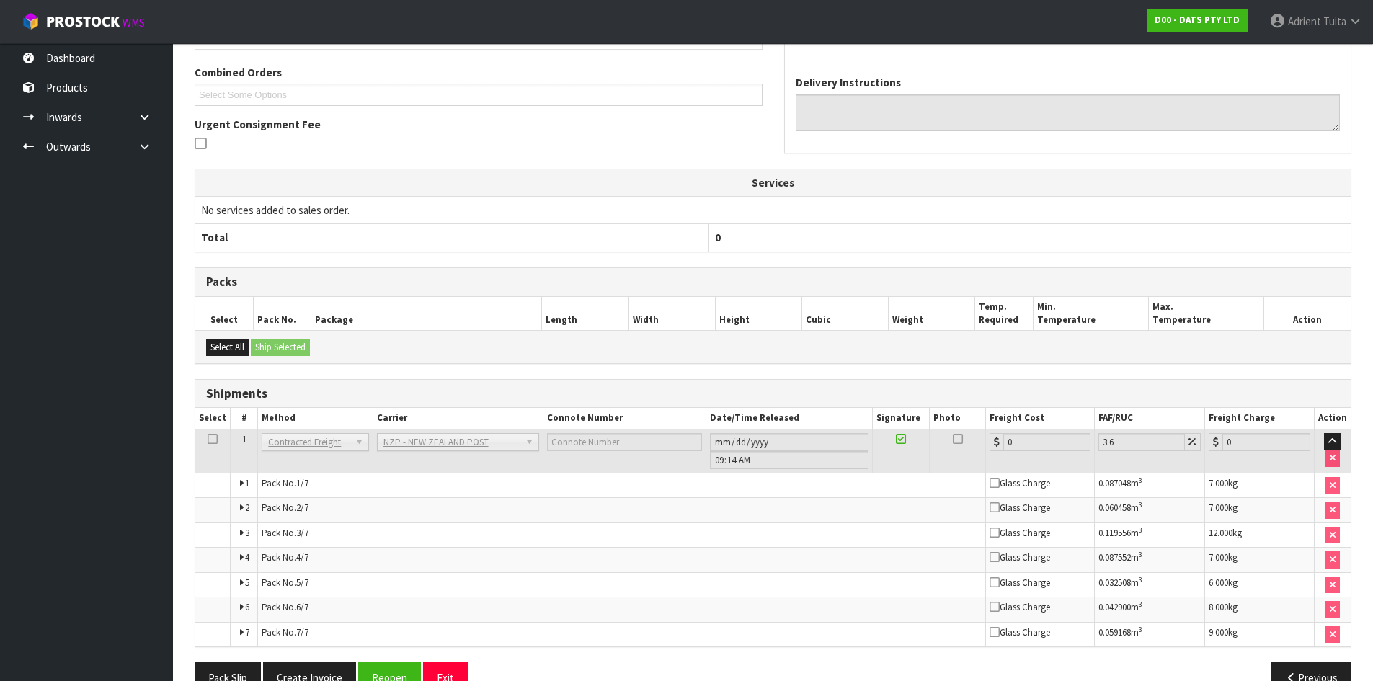
scroll to position [414, 0]
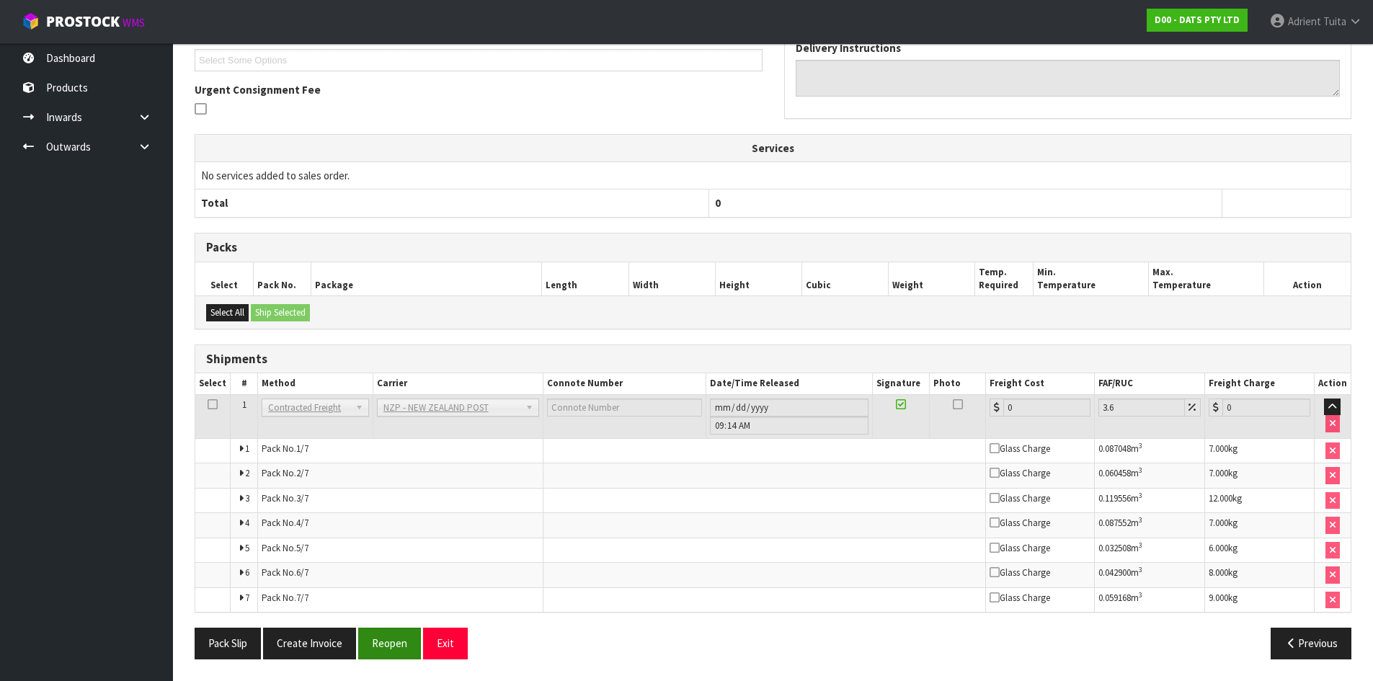
click at [361, 631] on div "From Address CONTRACT WAREHOUSING & LOGISTICS [STREET_ADDRESS] Combined Orders …" at bounding box center [773, 277] width 1157 height 783
click at [362, 632] on button "Reopen" at bounding box center [389, 643] width 63 height 31
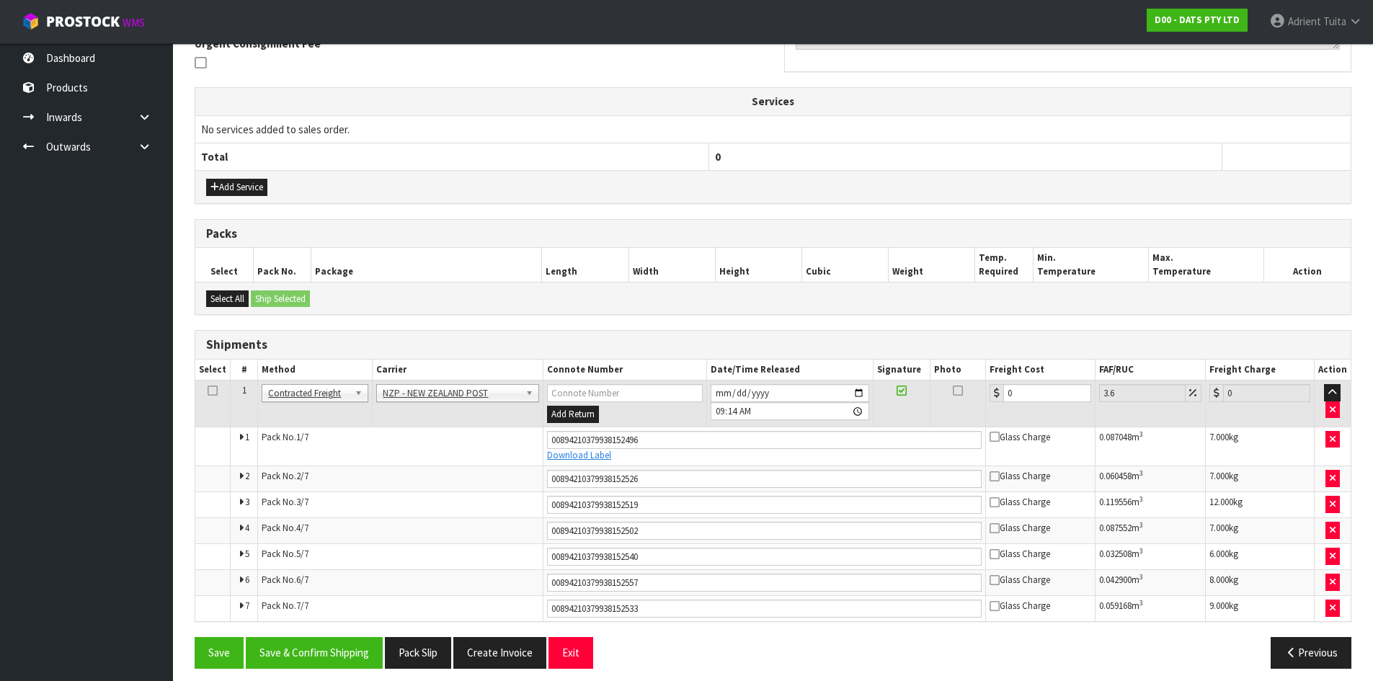
scroll to position [454, 0]
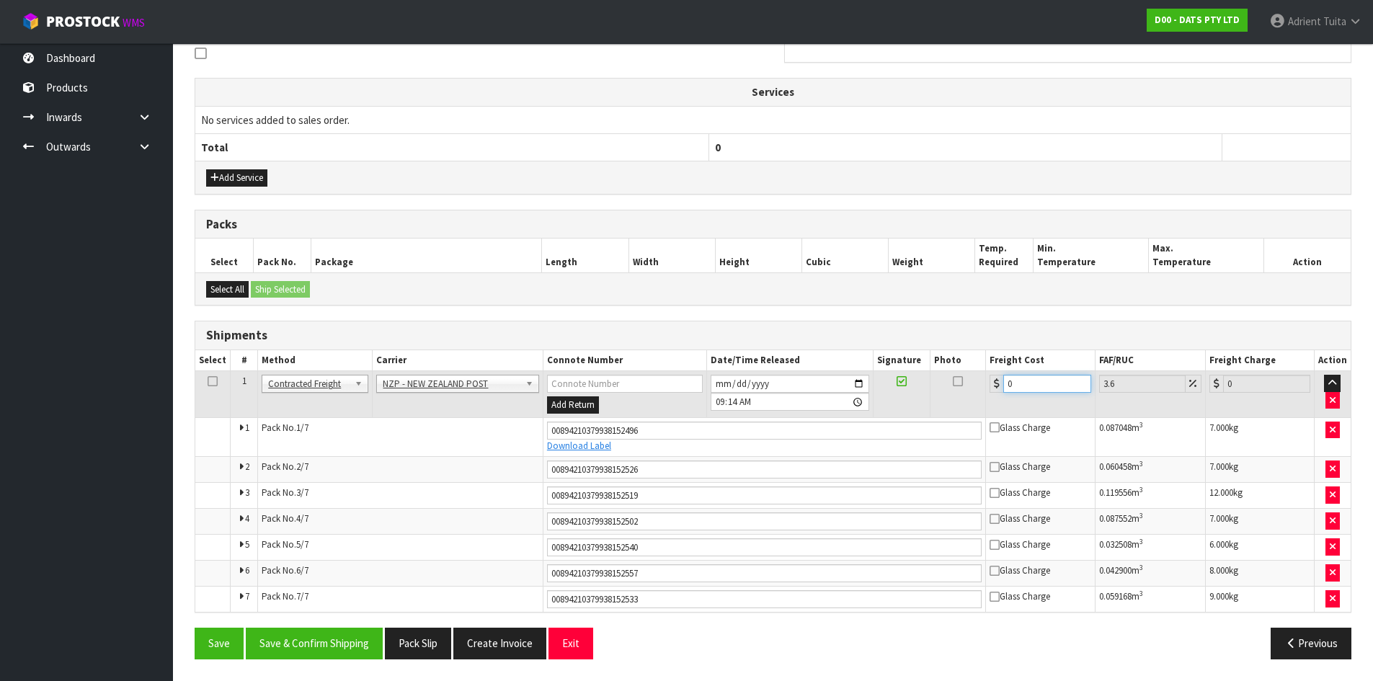
click at [1057, 379] on input "0" at bounding box center [1046, 384] width 87 height 18
type input "3"
type input "3.11"
type input "30"
type input "31.08"
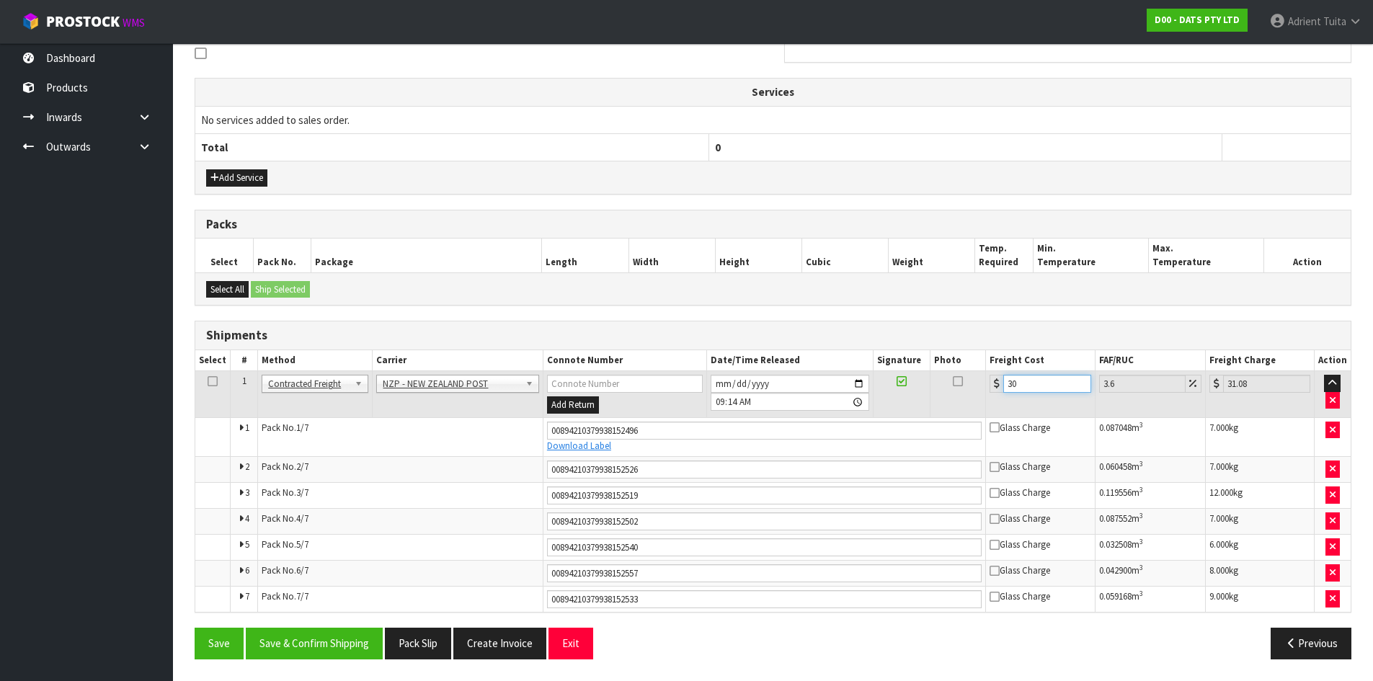
type input "30.3"
type input "31.39"
type input "30.31"
type input "31.4"
type input "30.31"
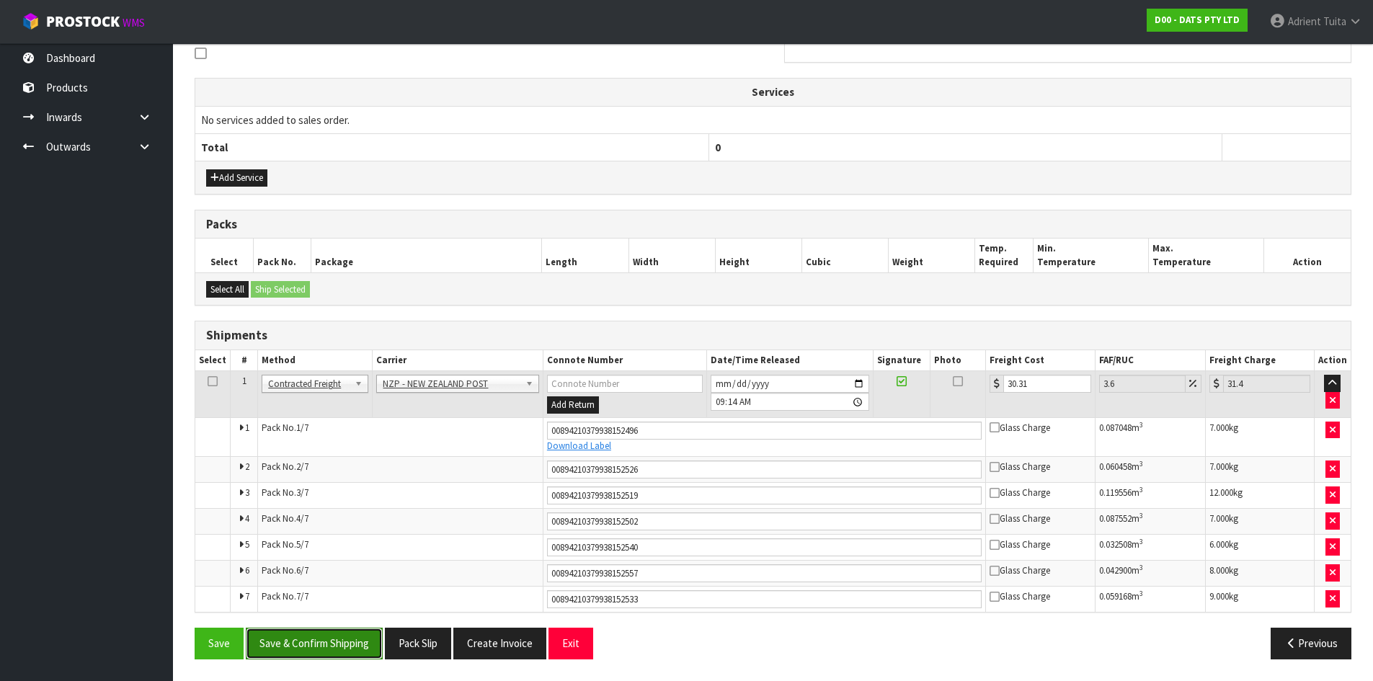
drag, startPoint x: 331, startPoint y: 657, endPoint x: 334, endPoint y: 644, distance: 14.2
click at [330, 658] on button "Save & Confirm Shipping" at bounding box center [314, 643] width 137 height 31
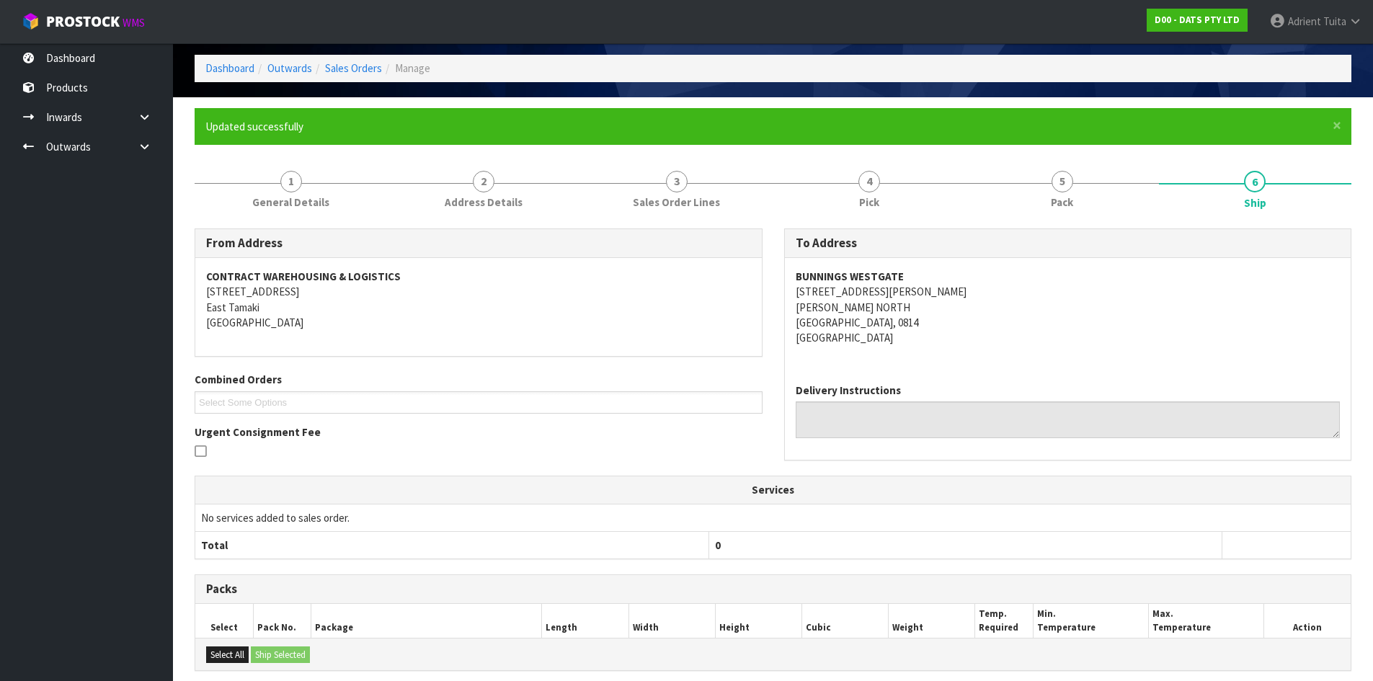
scroll to position [0, 0]
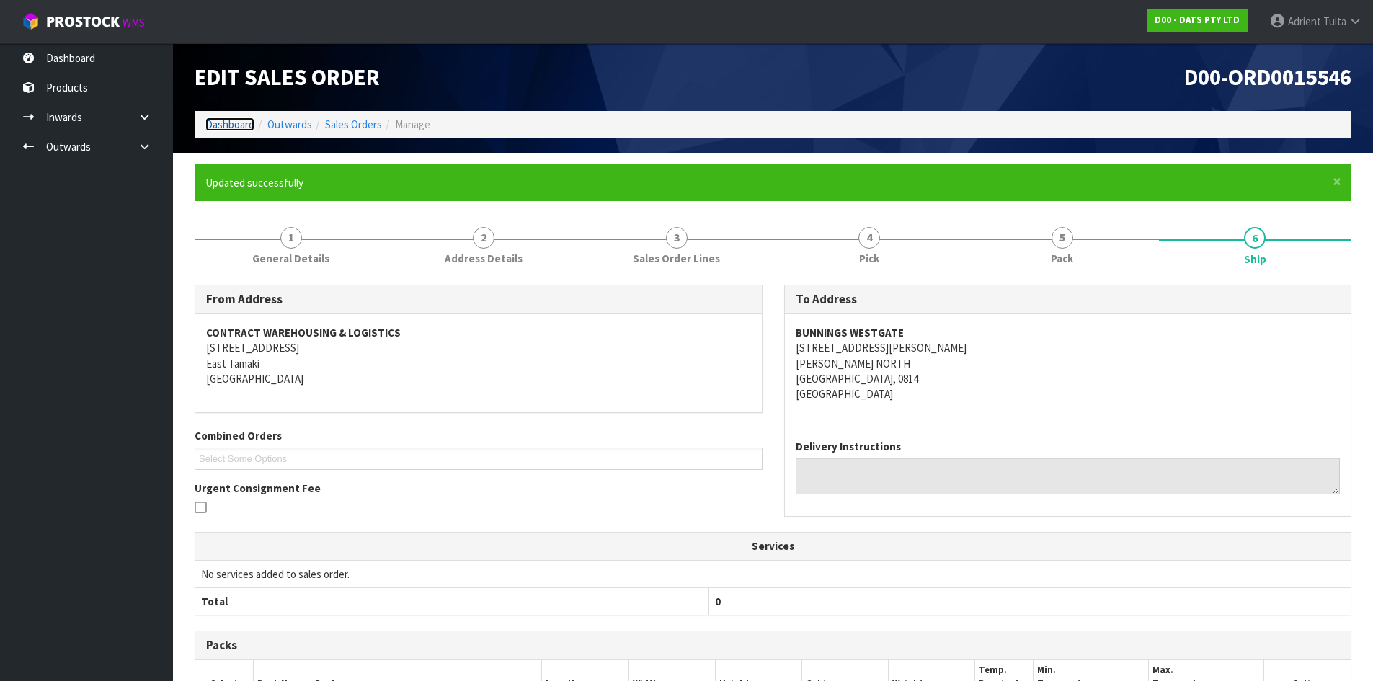
click at [208, 127] on link "Dashboard" at bounding box center [229, 124] width 49 height 14
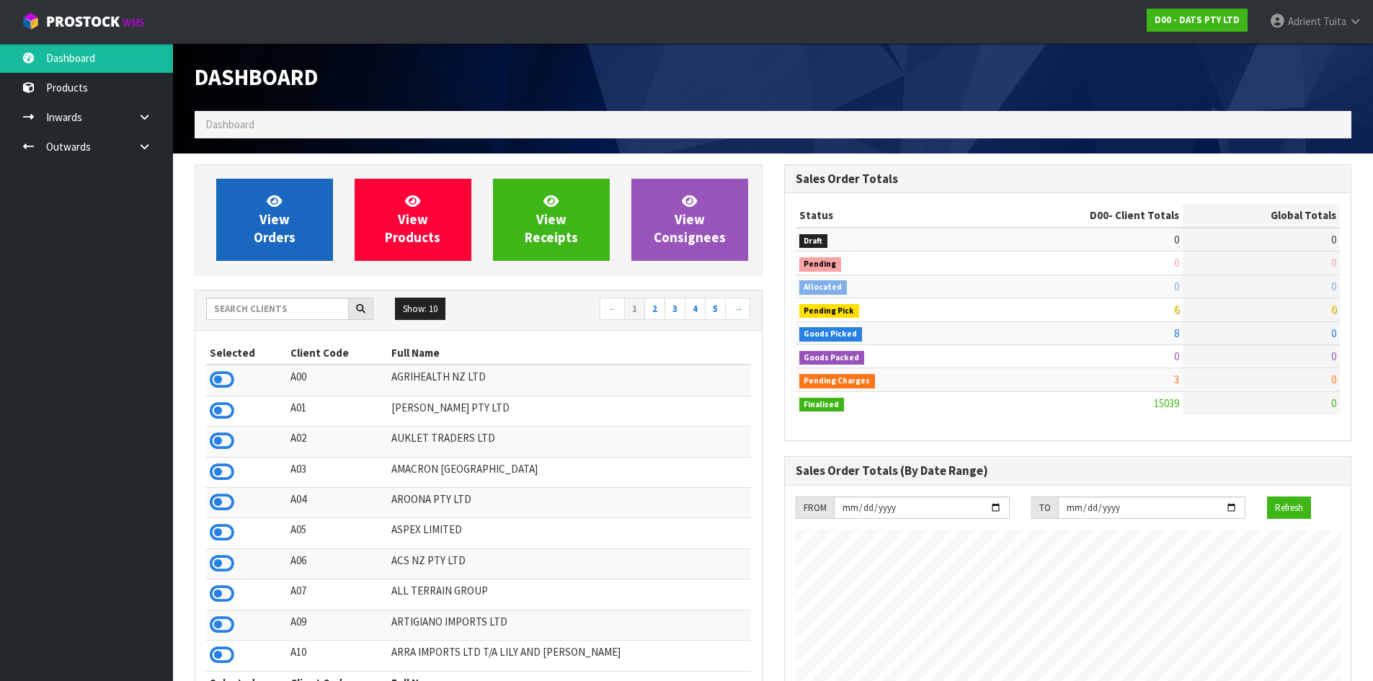
scroll to position [1092, 589]
click at [318, 210] on link "View Orders" at bounding box center [274, 220] width 117 height 82
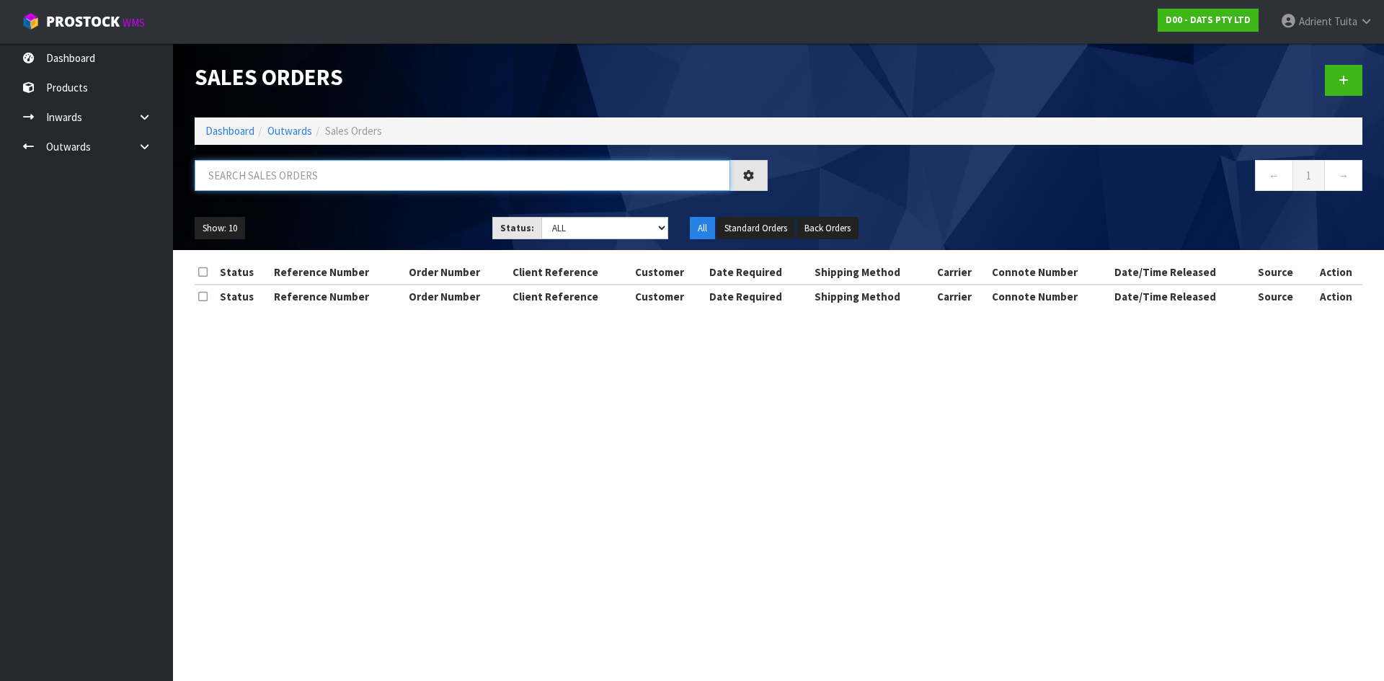
click at [317, 181] on input "text" at bounding box center [462, 175] width 535 height 31
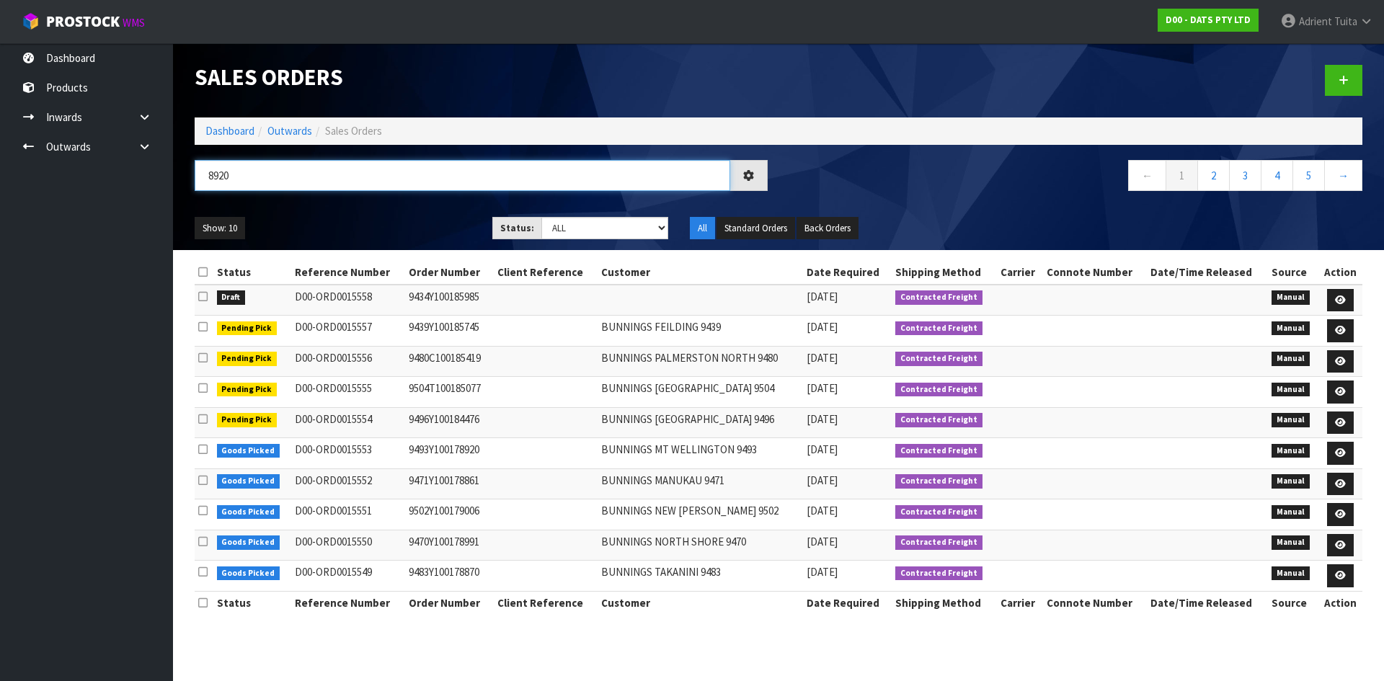
type input "8920"
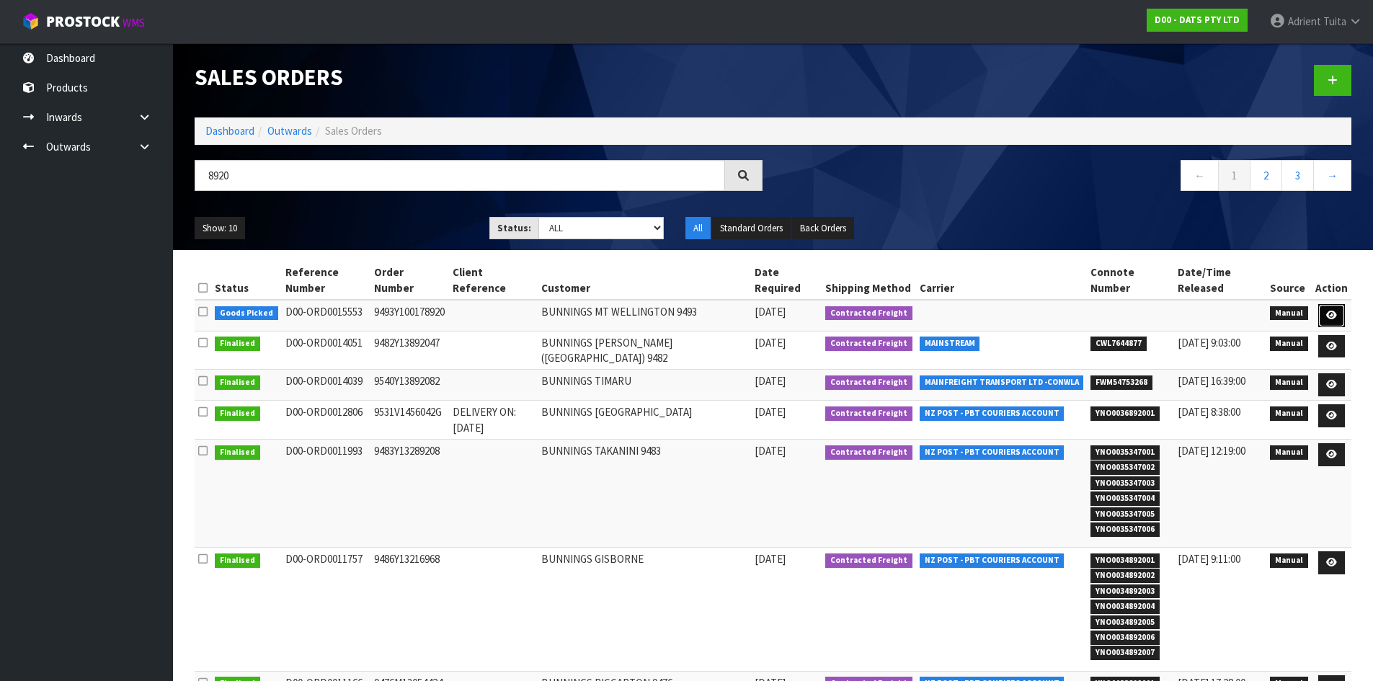
click at [1330, 311] on icon at bounding box center [1331, 315] width 11 height 9
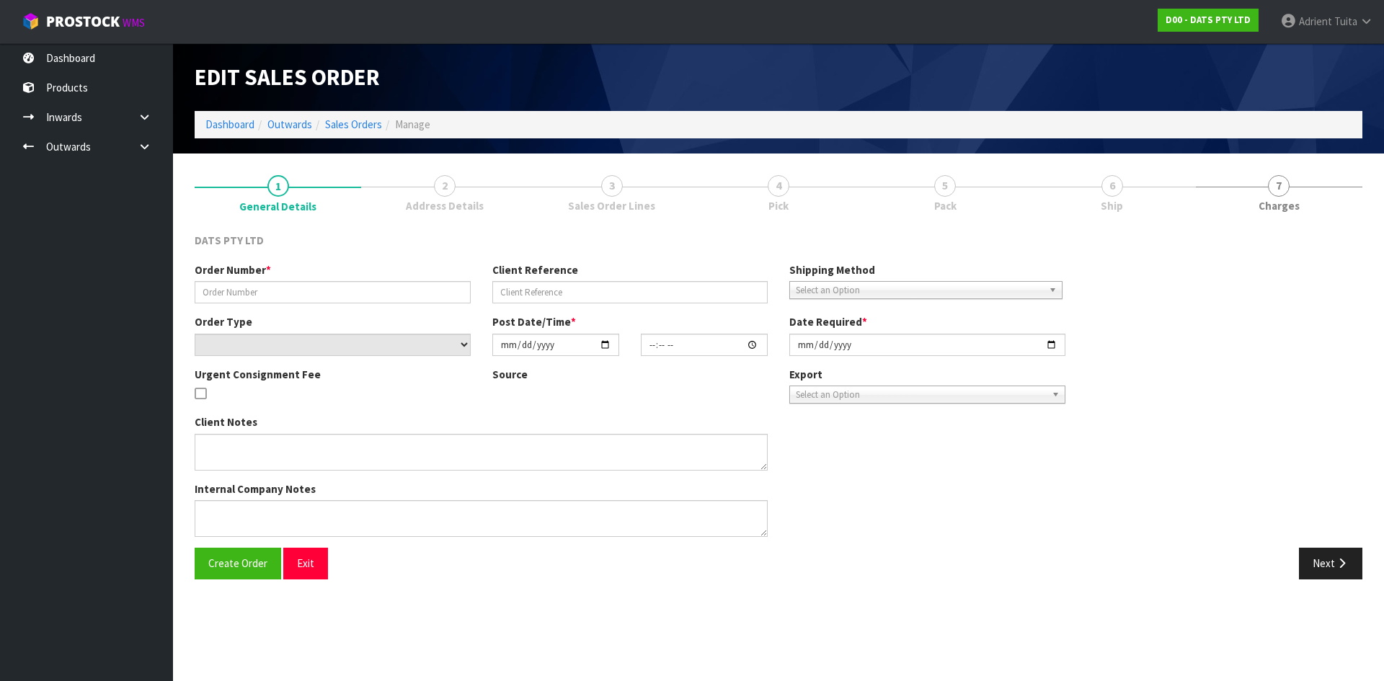
type input "9493Y100178920"
select select "number:0"
type input "[DATE]"
type input "09:27:00.000"
type input "[DATE]"
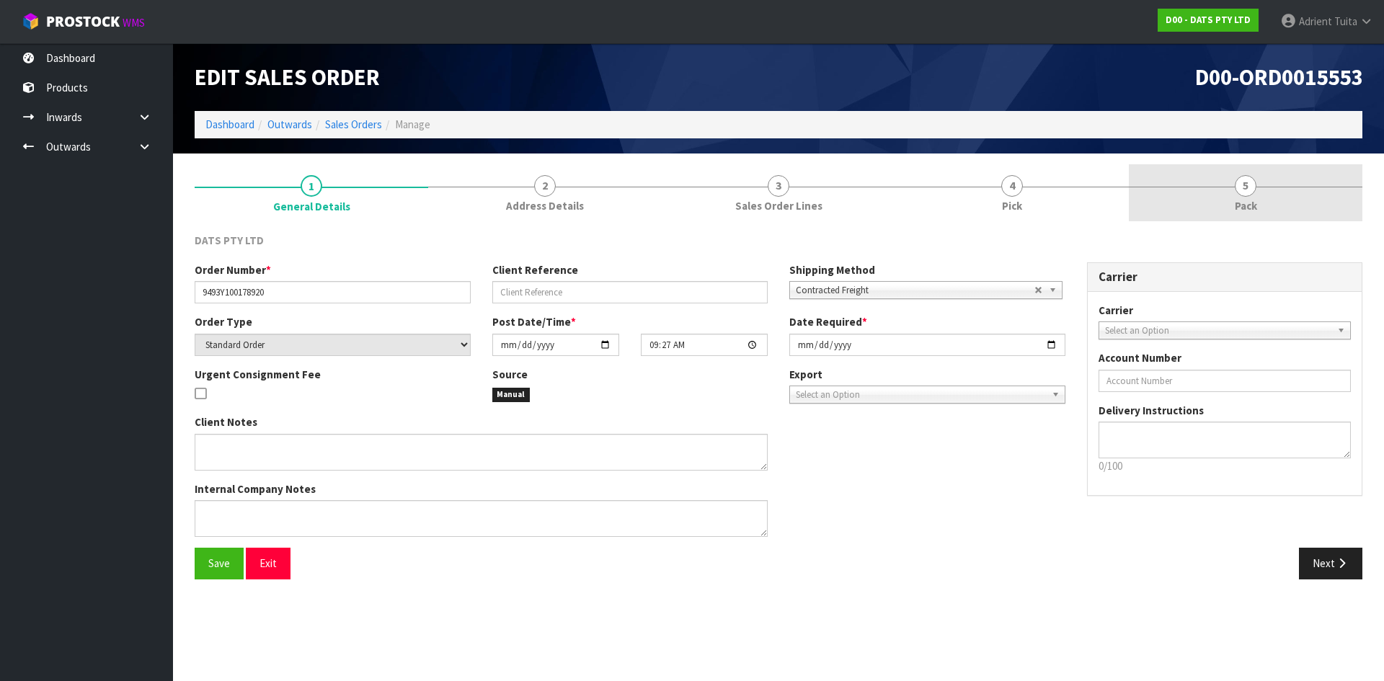
click at [1282, 184] on link "5 Pack" at bounding box center [1245, 192] width 233 height 57
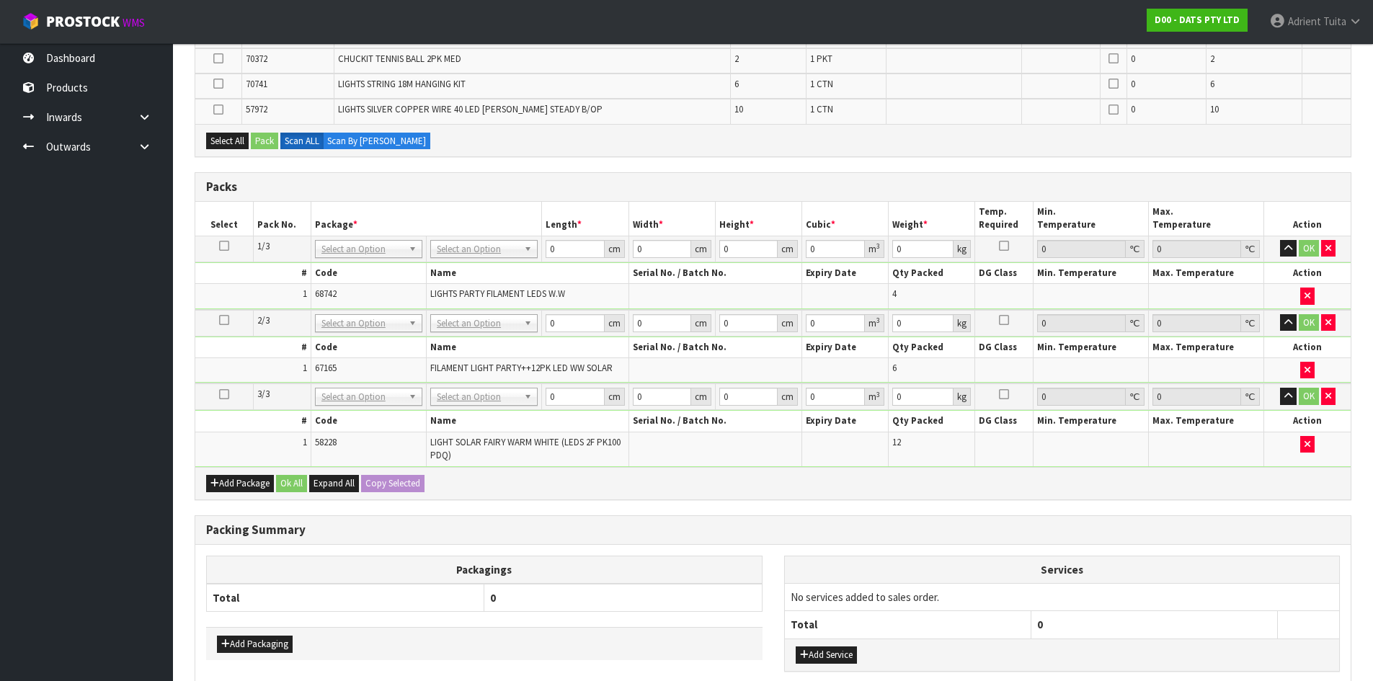
scroll to position [577, 0]
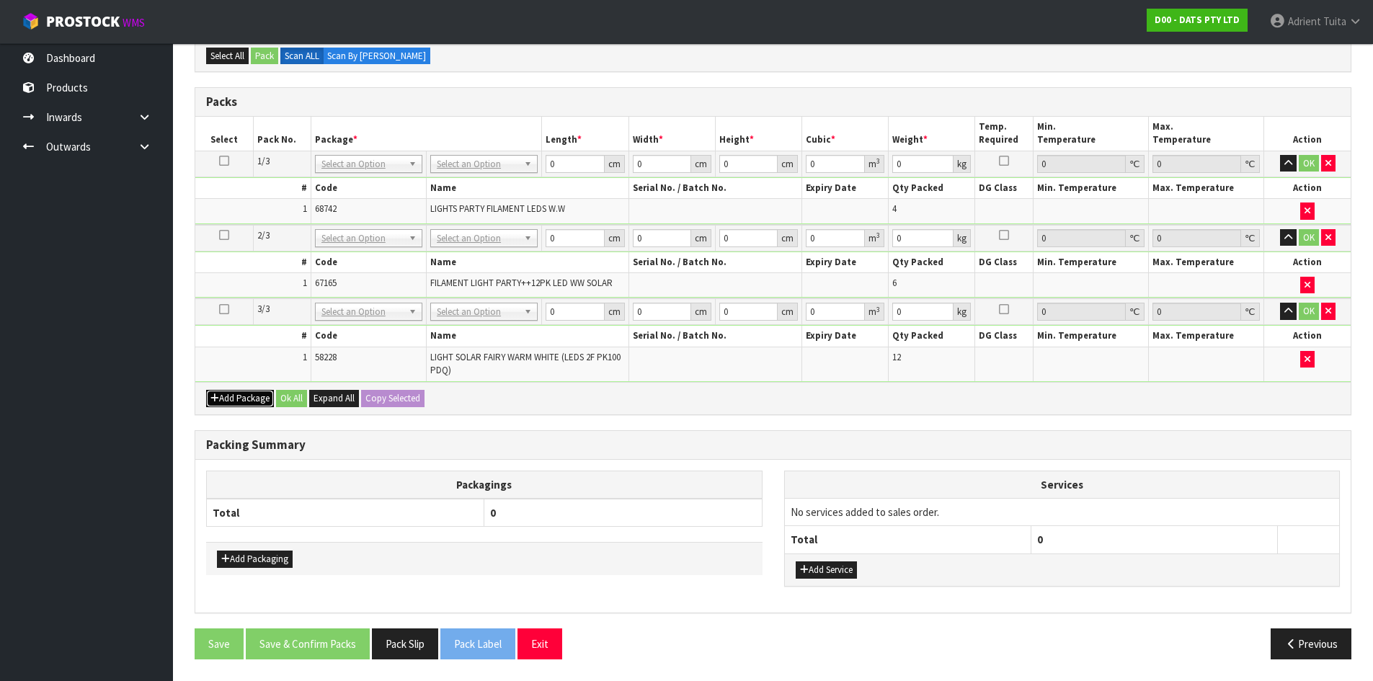
click at [221, 396] on button "Add Package" at bounding box center [240, 398] width 68 height 17
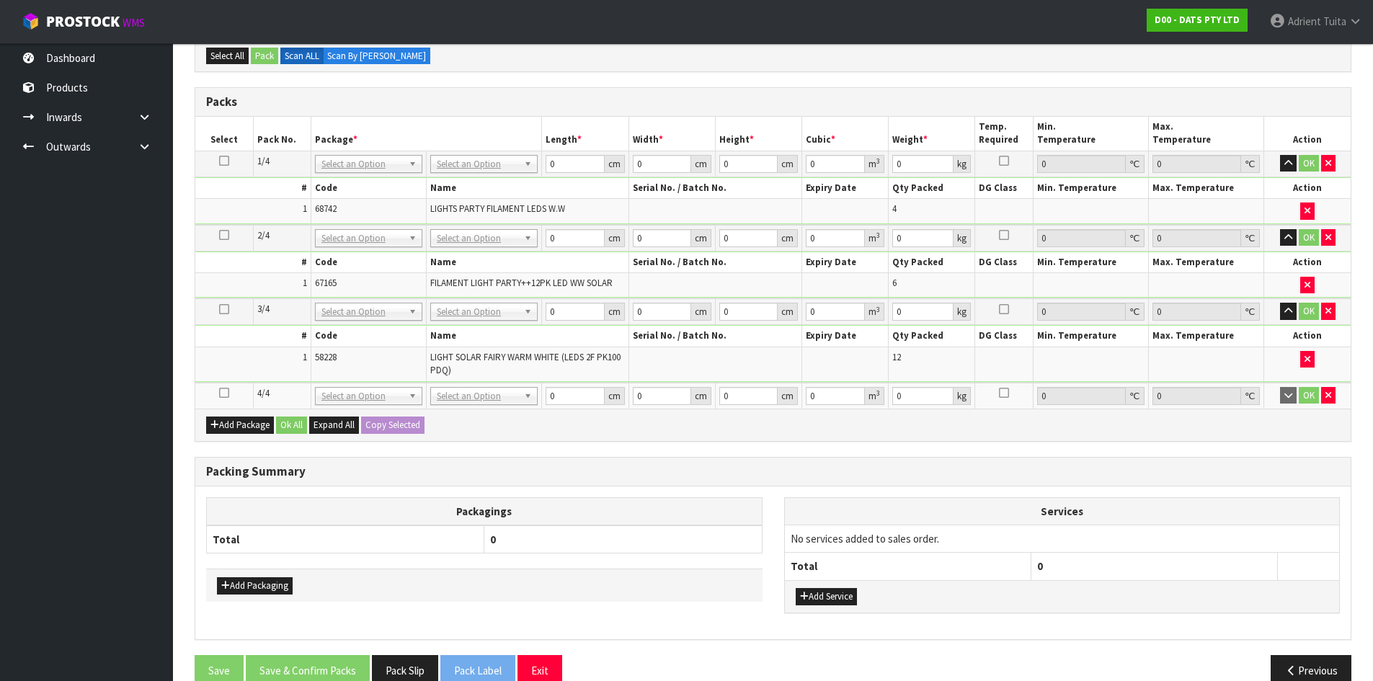
click at [224, 393] on icon at bounding box center [224, 393] width 10 height 1
click at [546, 518] on th "Packagings" at bounding box center [485, 511] width 556 height 28
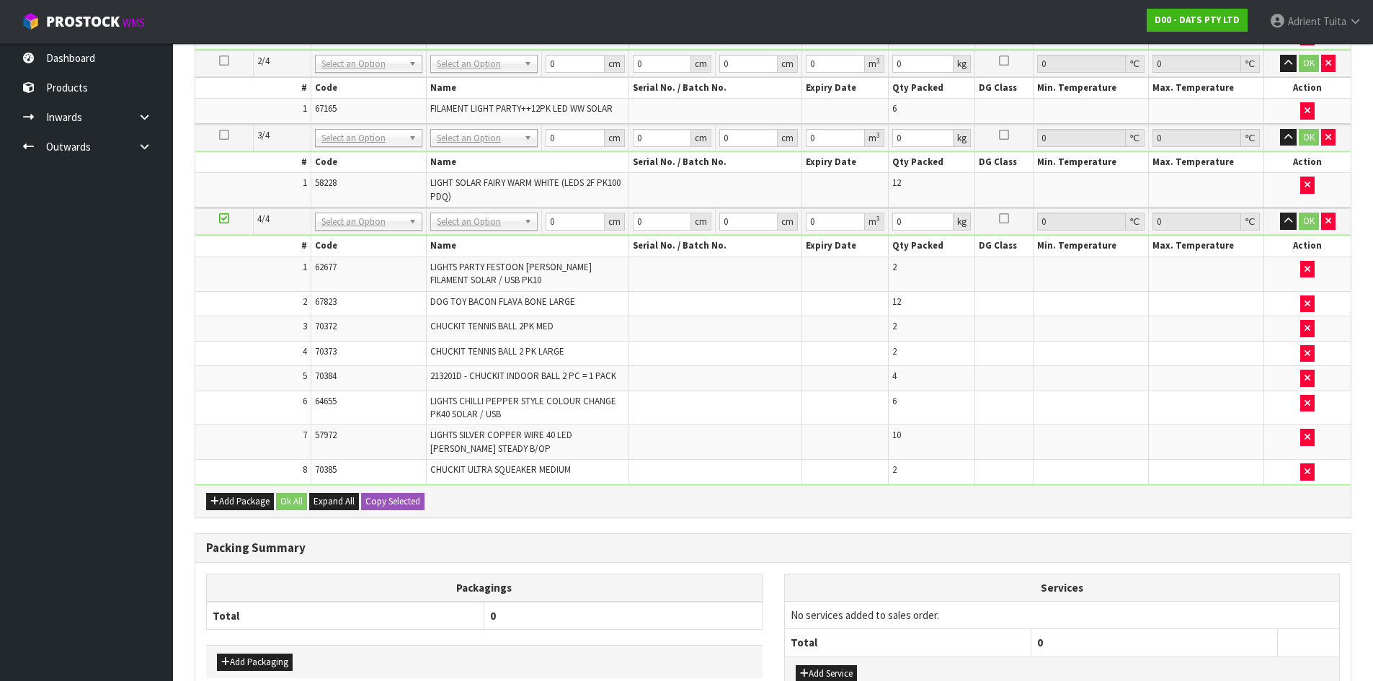
scroll to position [649, 0]
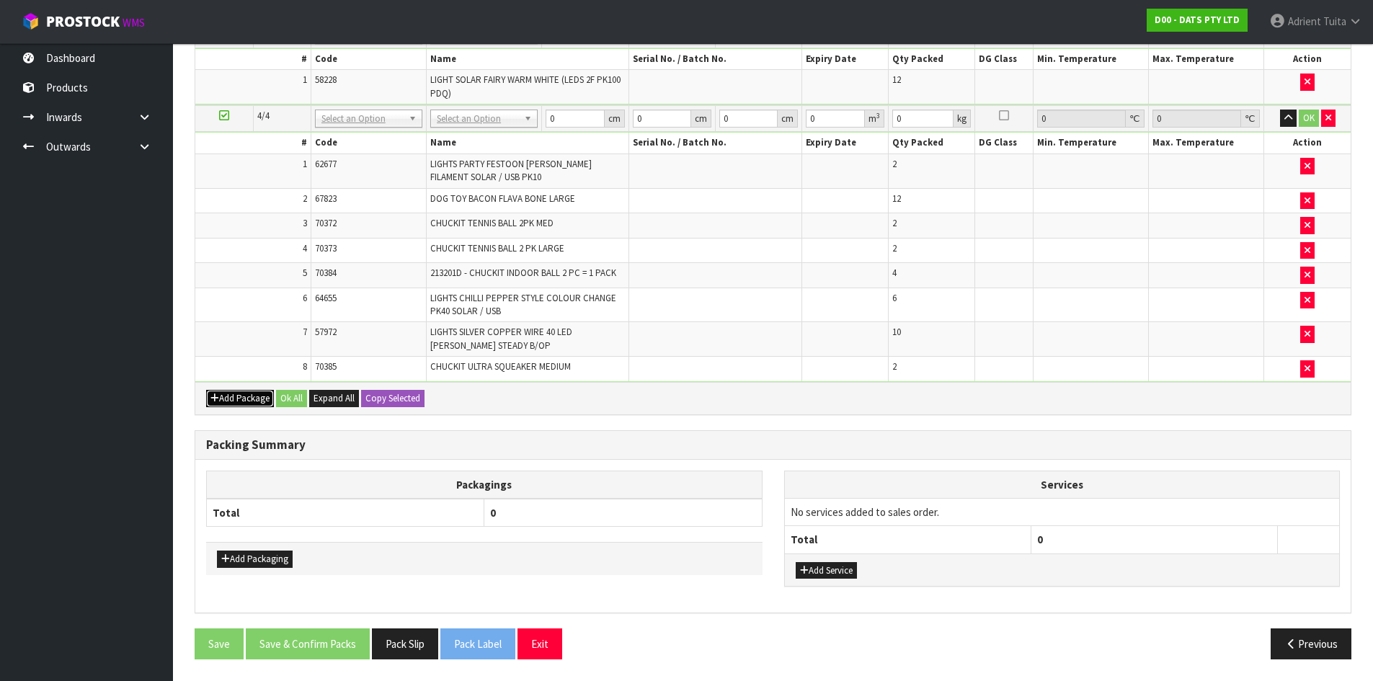
click at [218, 400] on icon "button" at bounding box center [214, 397] width 9 height 9
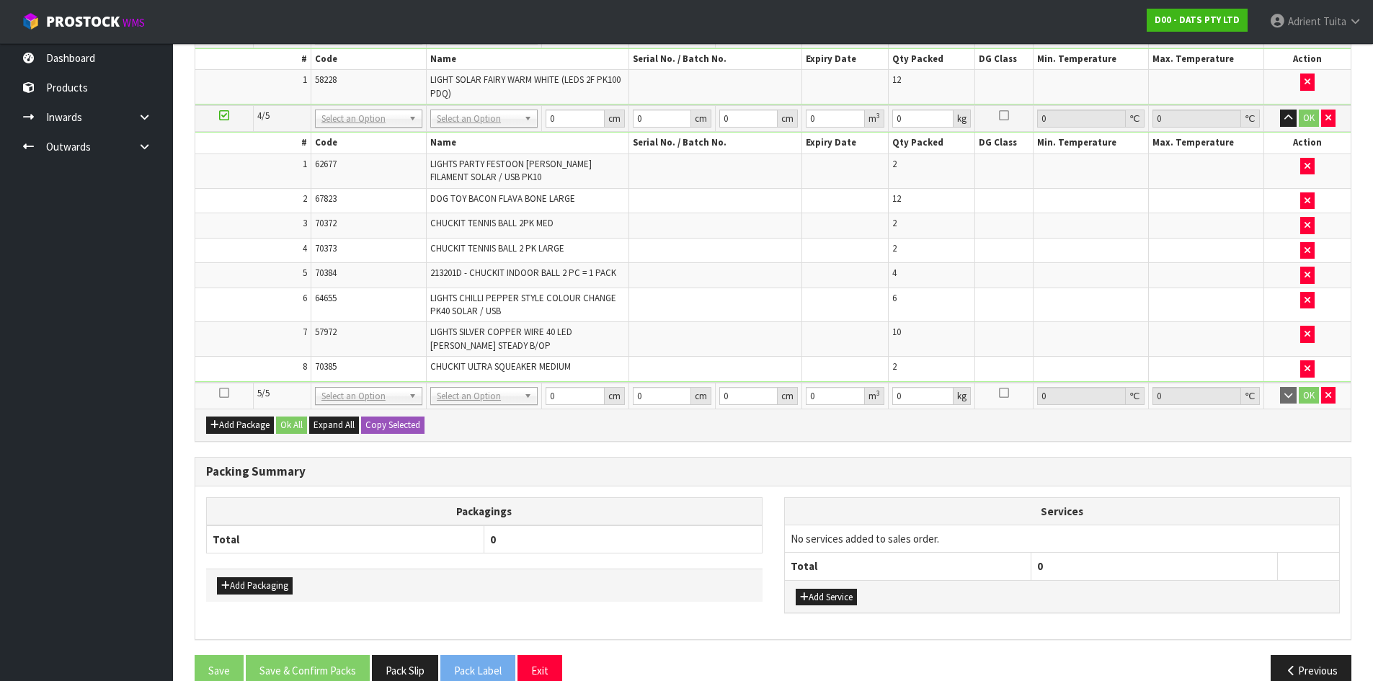
click at [223, 393] on icon at bounding box center [224, 393] width 10 height 1
drag, startPoint x: 226, startPoint y: 108, endPoint x: 223, endPoint y: 118, distance: 10.7
click at [226, 111] on td at bounding box center [224, 118] width 58 height 27
click at [223, 116] on icon at bounding box center [224, 115] width 10 height 1
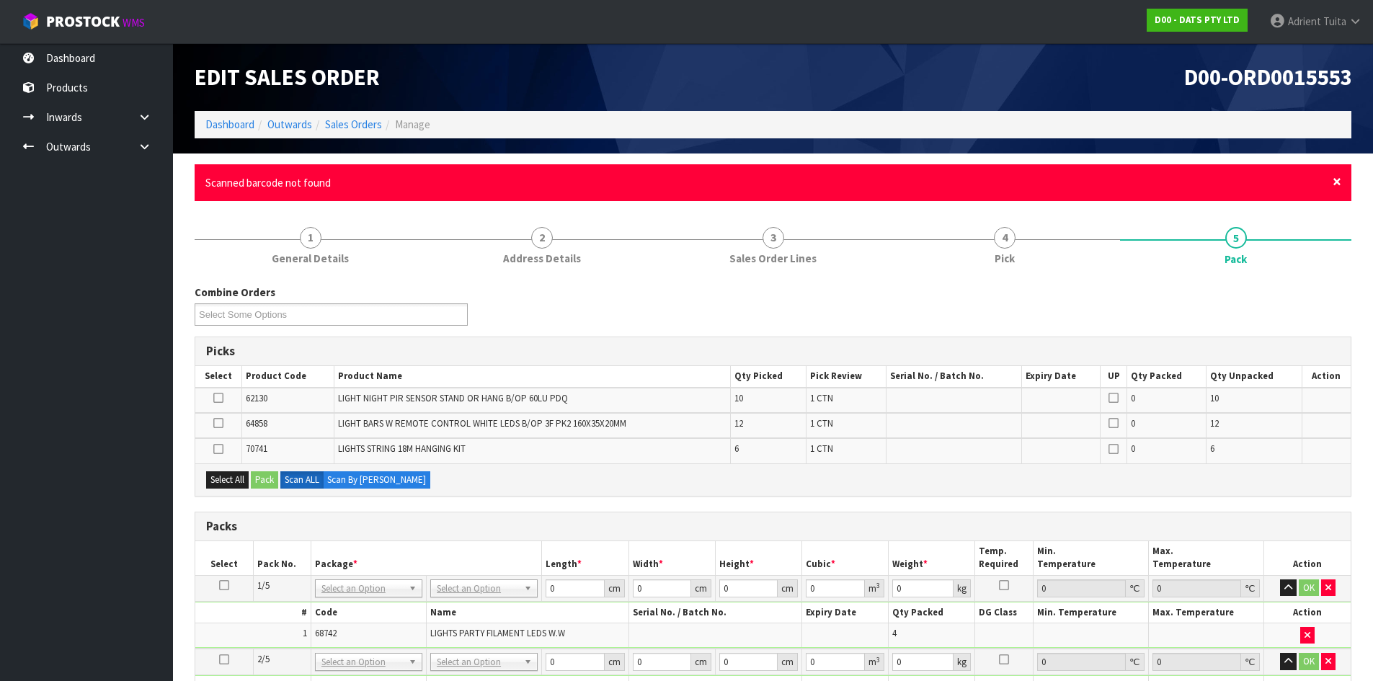
click at [1337, 183] on span "×" at bounding box center [1336, 182] width 9 height 20
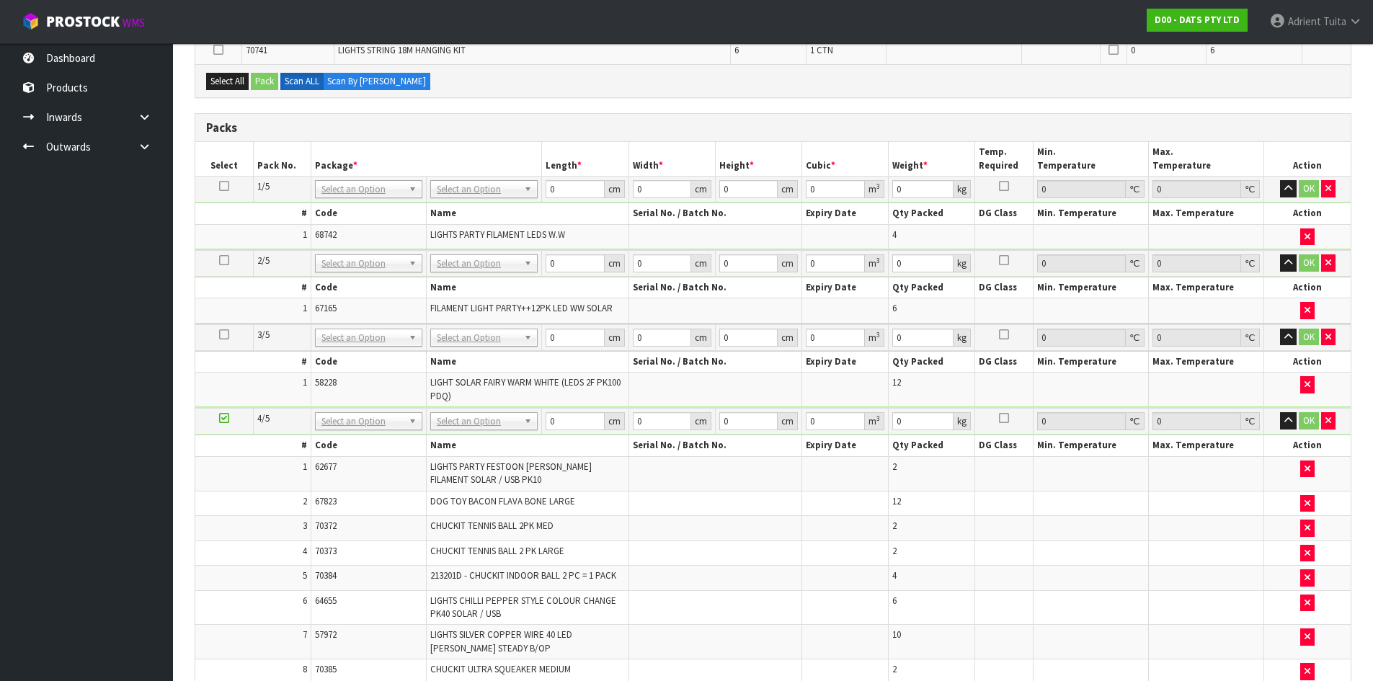
scroll to position [504, 0]
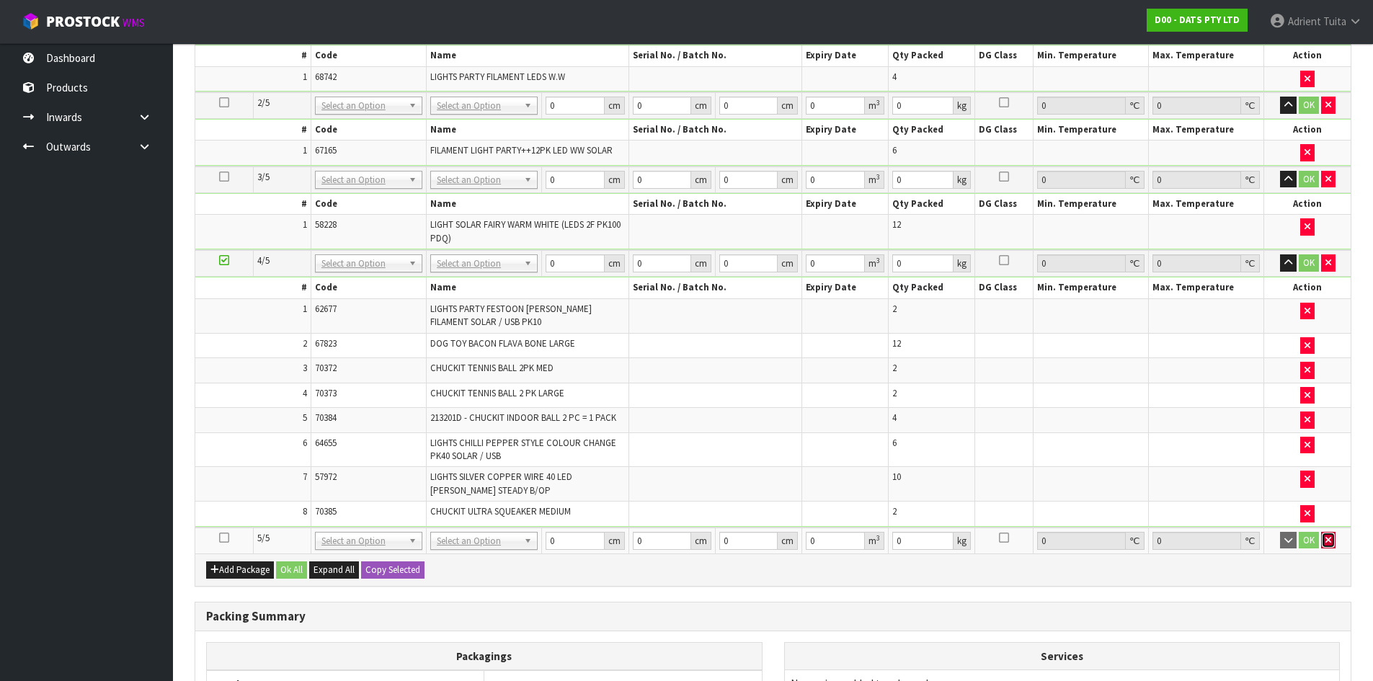
click at [1328, 539] on icon "button" at bounding box center [1328, 539] width 6 height 9
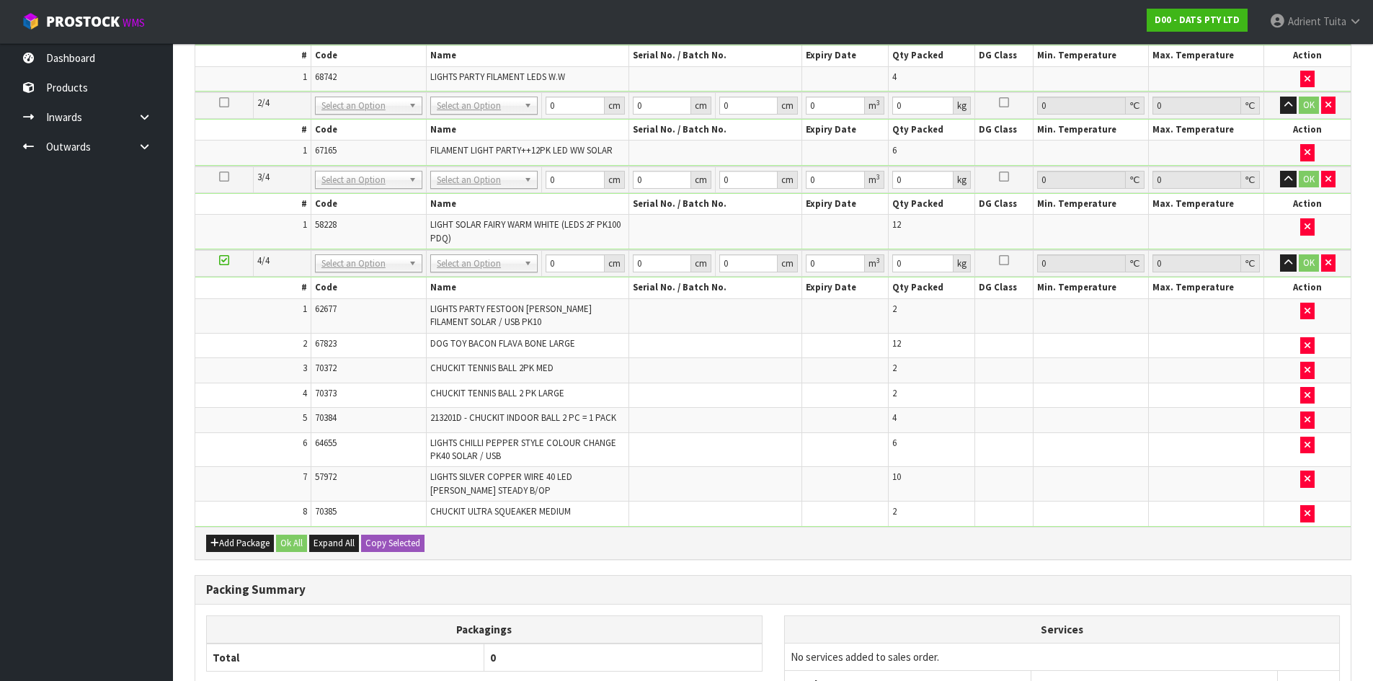
click at [660, 386] on td at bounding box center [714, 395] width 173 height 25
click at [1328, 267] on icon "button" at bounding box center [1328, 262] width 6 height 9
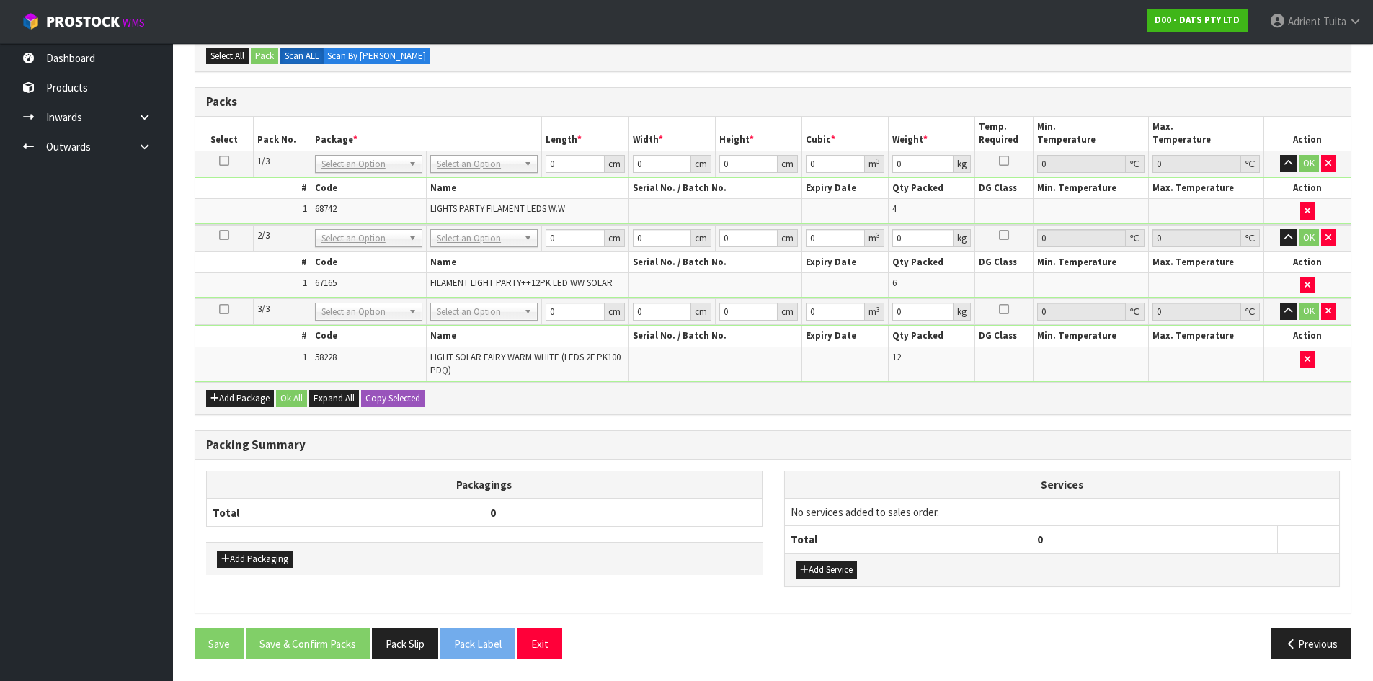
click at [234, 382] on div "Add Package Ok All Expand All Copy Selected" at bounding box center [772, 398] width 1155 height 32
click at [228, 397] on button "Add Package" at bounding box center [240, 398] width 68 height 17
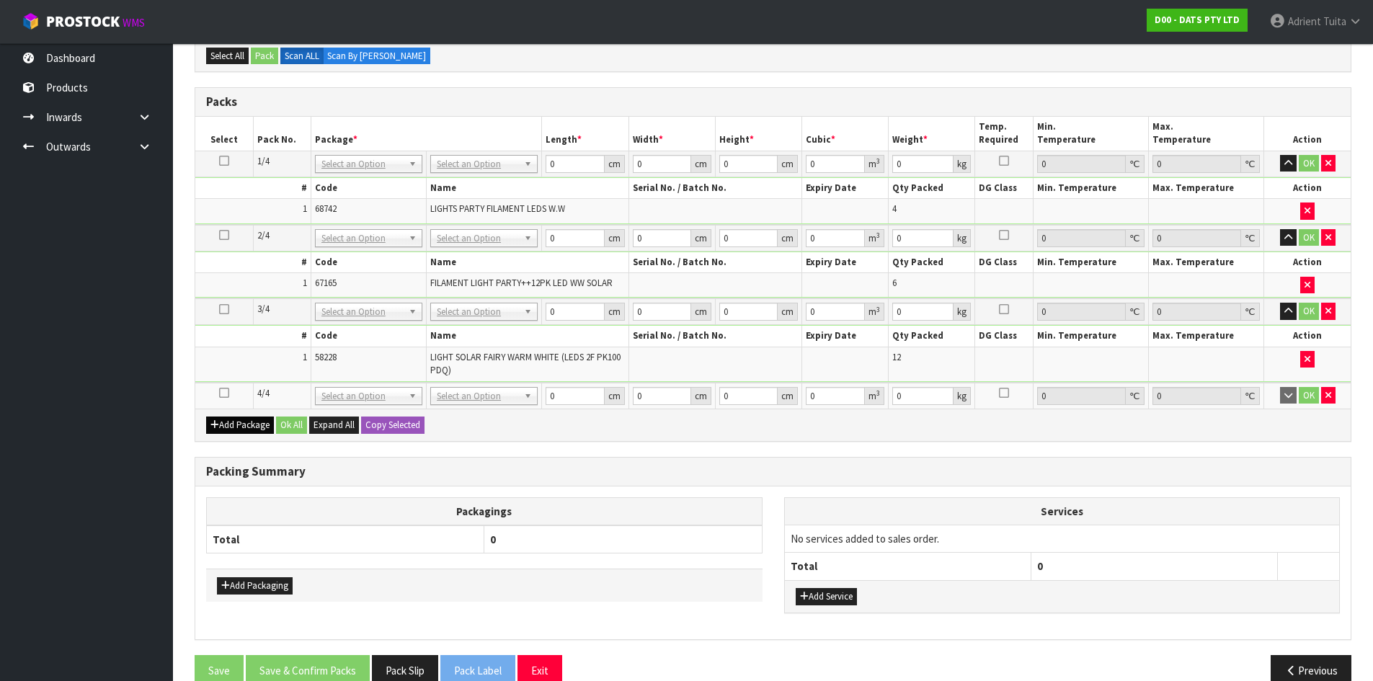
click at [227, 393] on icon at bounding box center [224, 393] width 10 height 1
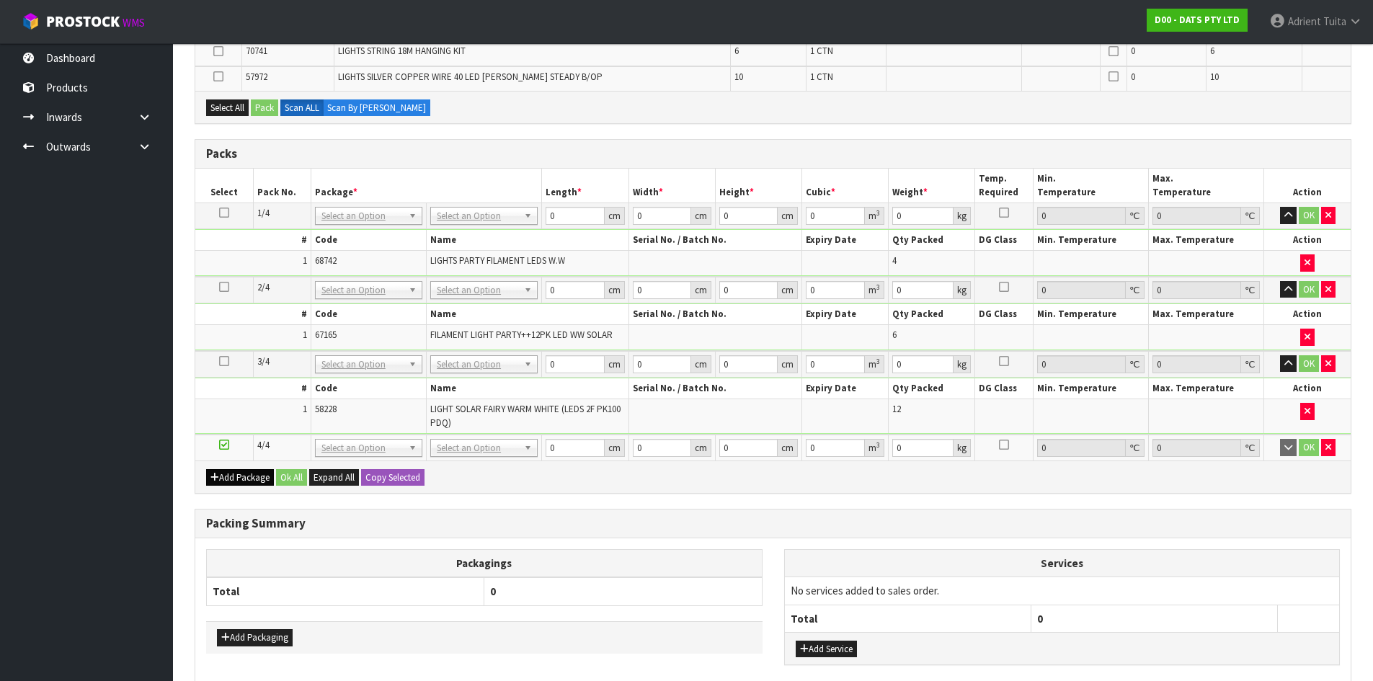
scroll to position [0, 0]
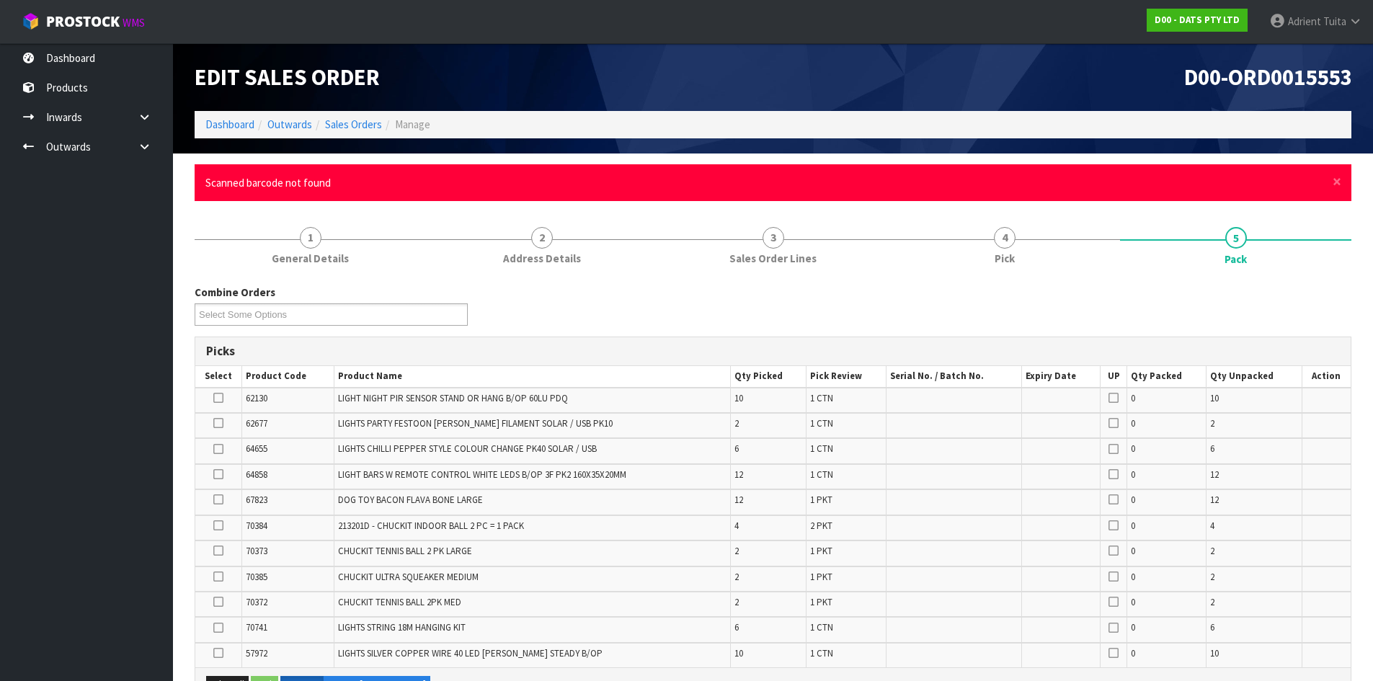
click at [1331, 187] on div "× Close Scanned barcode not found" at bounding box center [773, 182] width 1157 height 37
click at [1332, 186] on span "×" at bounding box center [1336, 182] width 9 height 20
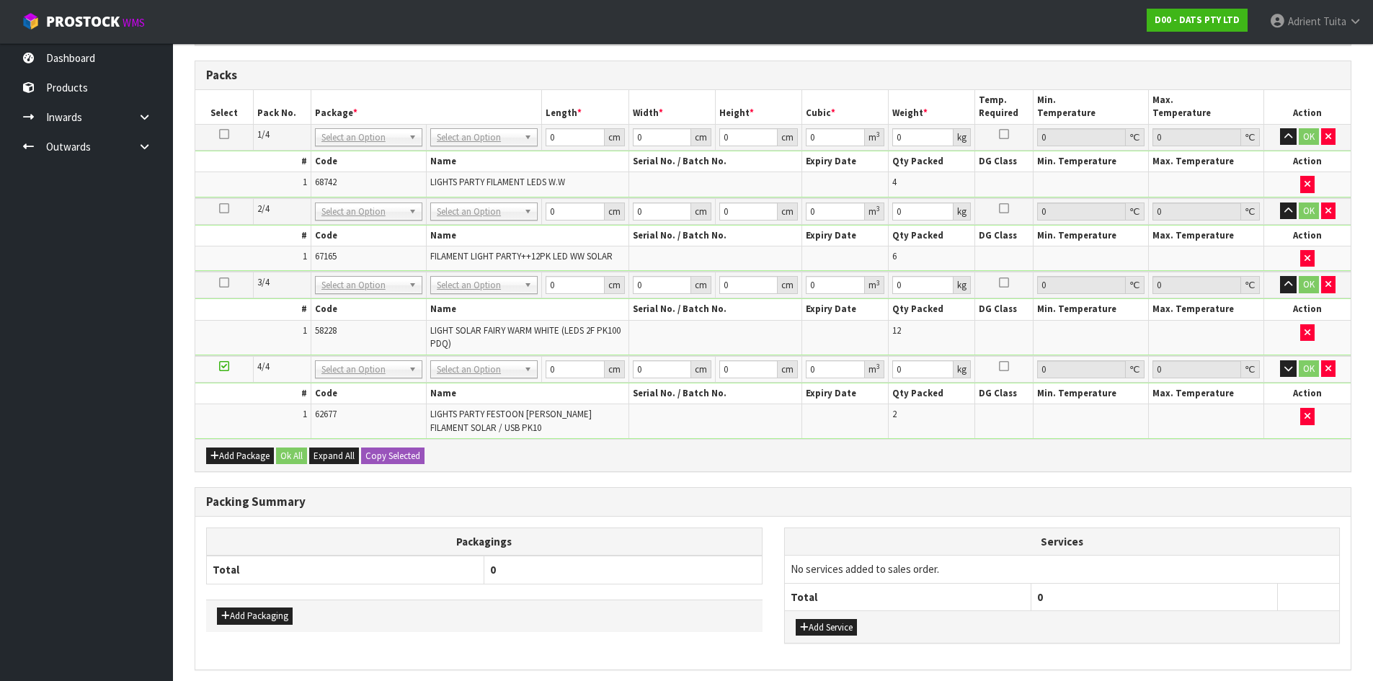
scroll to position [577, 0]
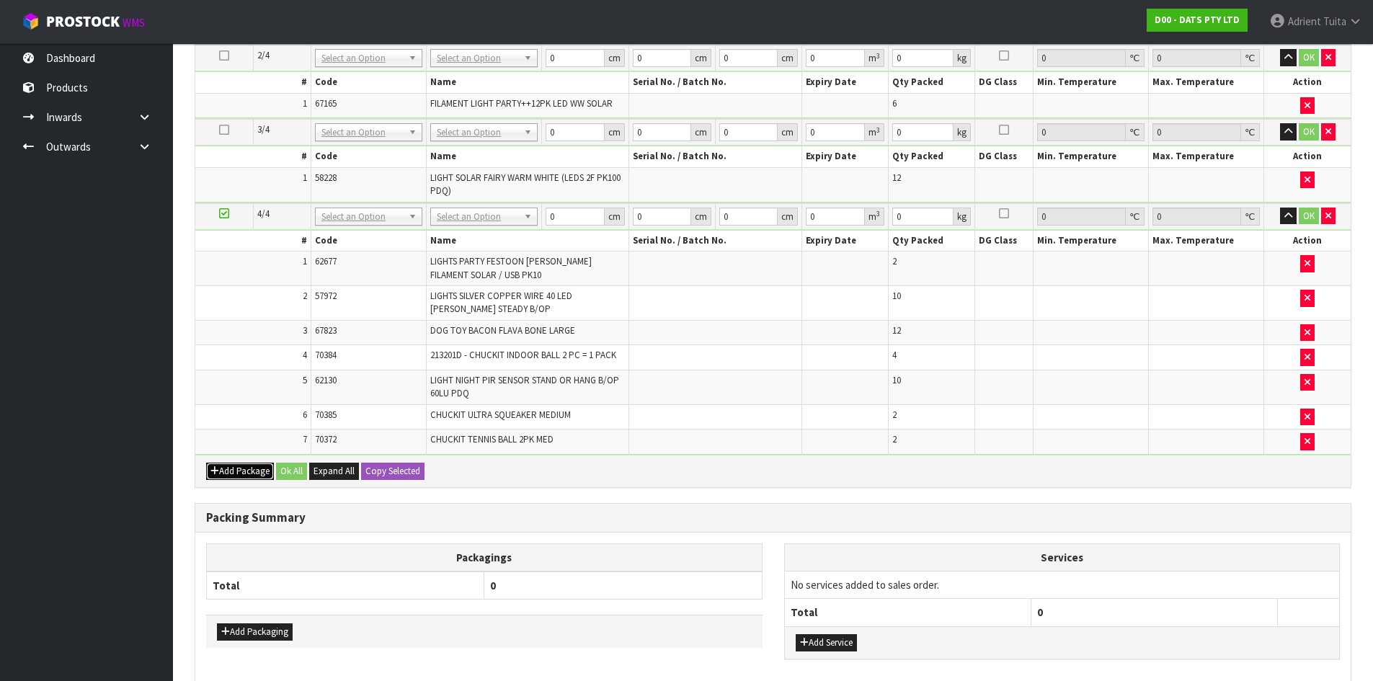
click at [244, 467] on button "Add Package" at bounding box center [240, 471] width 68 height 17
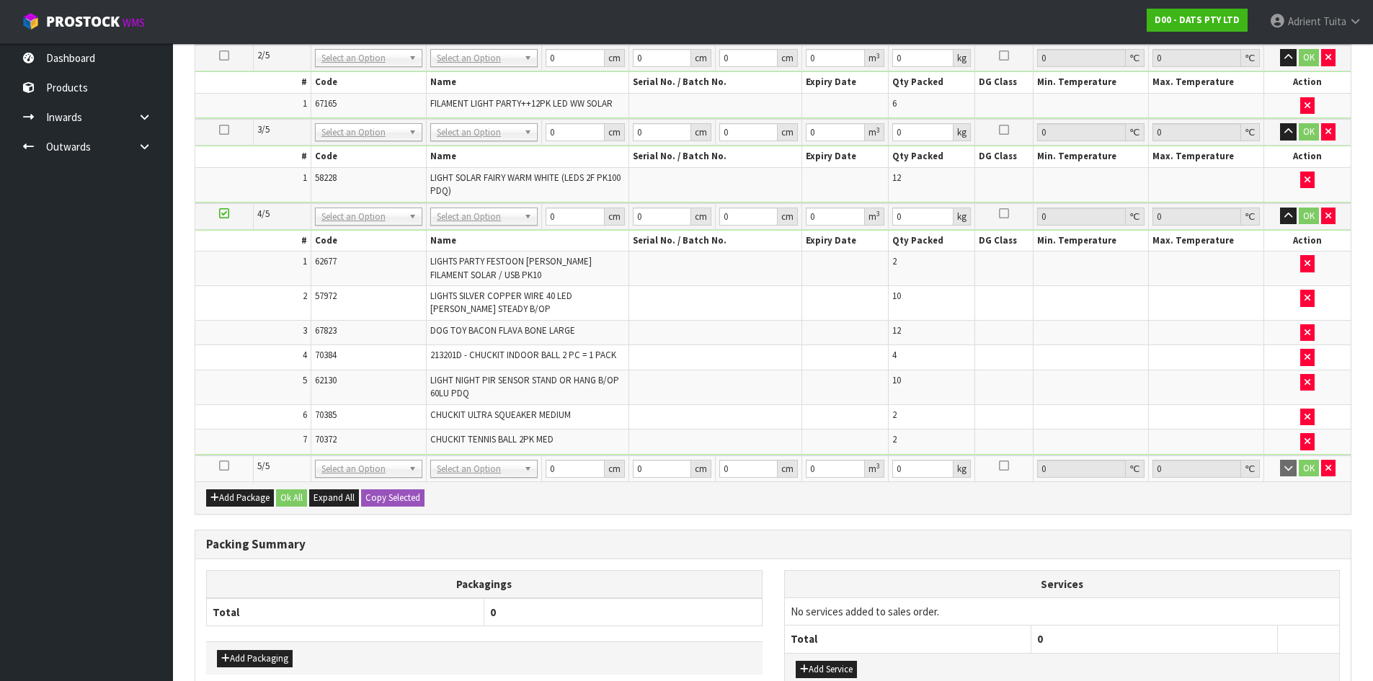
click at [228, 466] on icon at bounding box center [224, 466] width 10 height 1
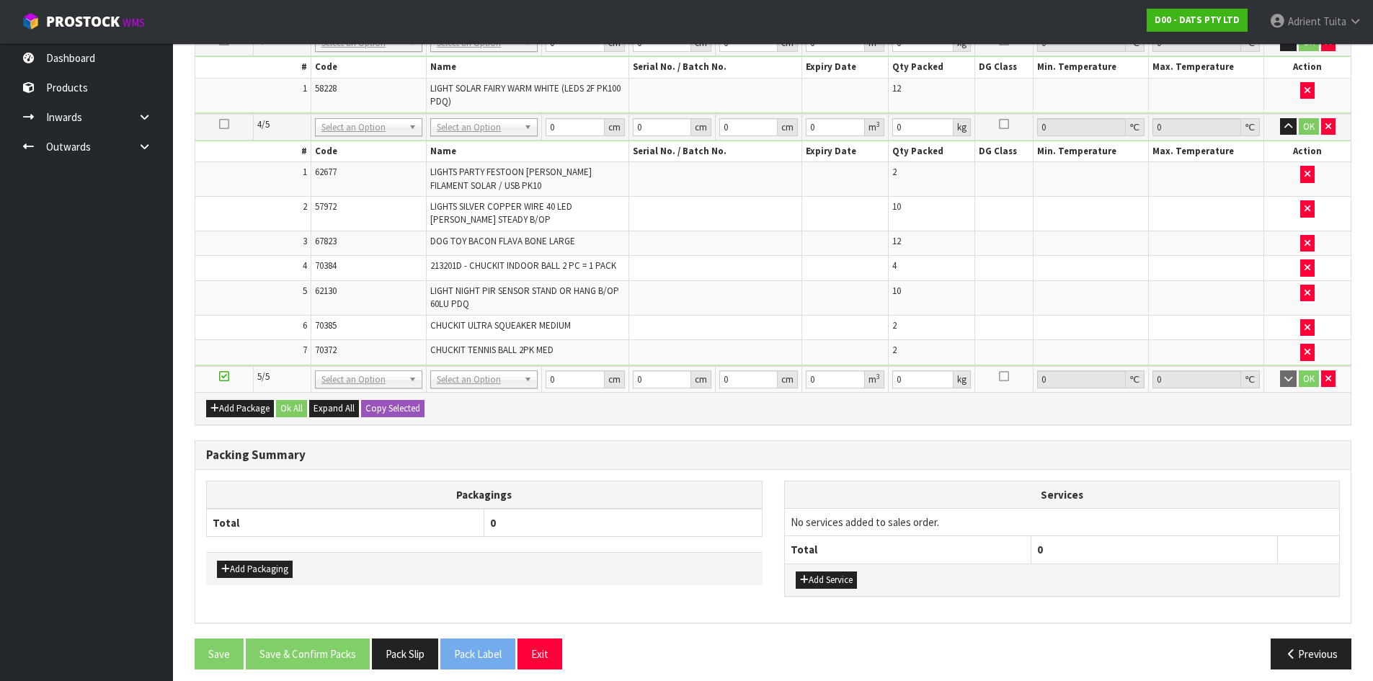
scroll to position [677, 0]
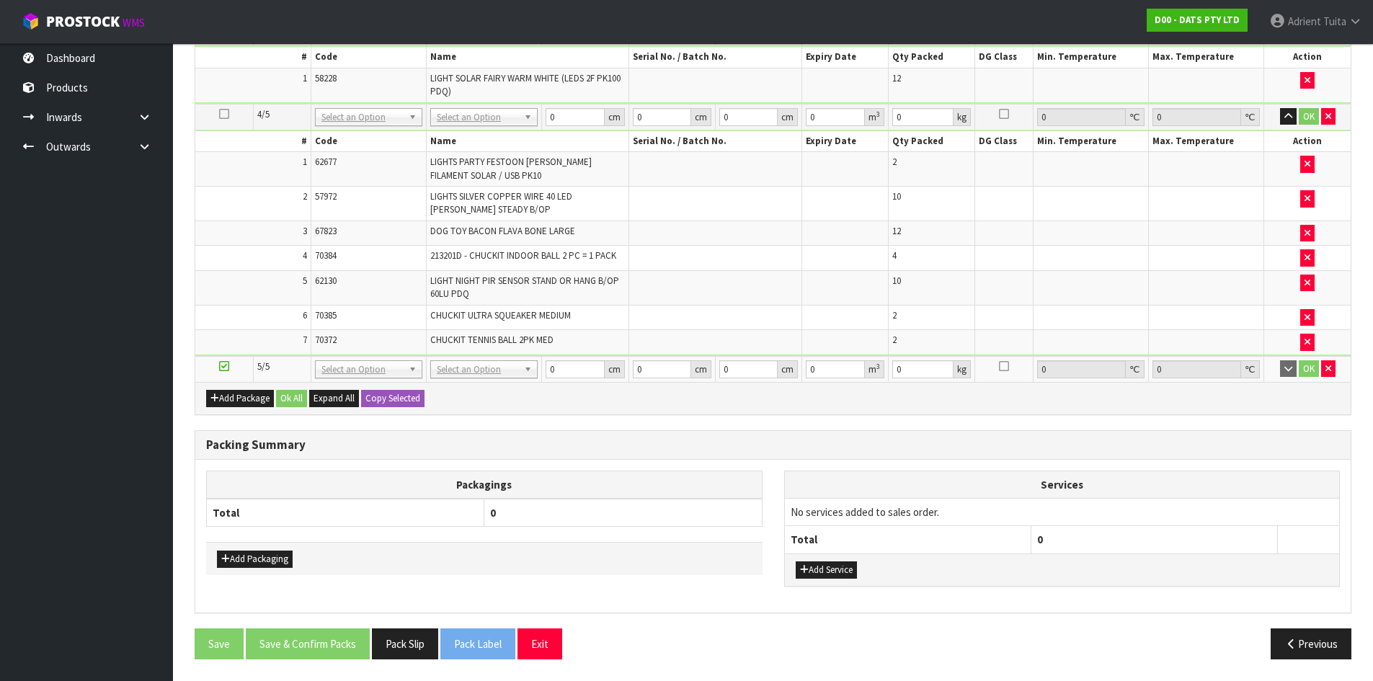
click at [229, 110] on td at bounding box center [224, 117] width 58 height 27
click at [226, 114] on icon at bounding box center [224, 114] width 10 height 1
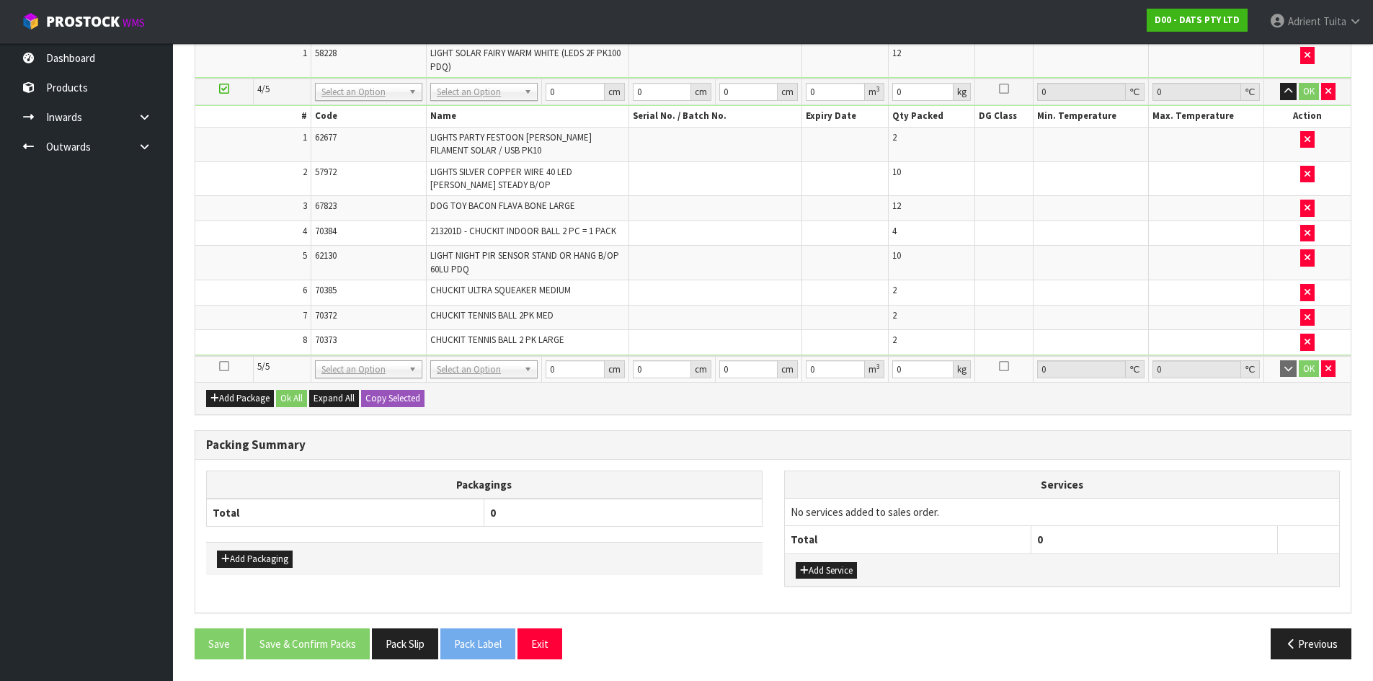
scroll to position [651, 0]
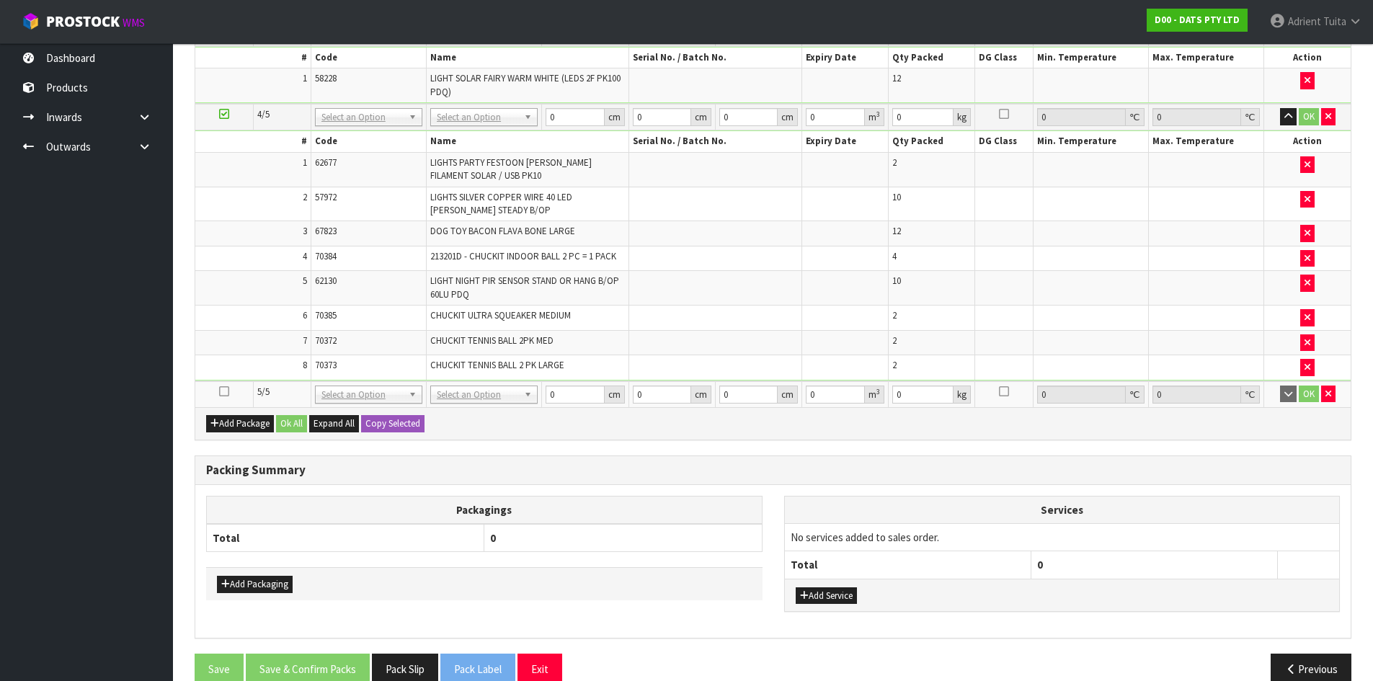
click at [226, 391] on icon at bounding box center [224, 391] width 10 height 1
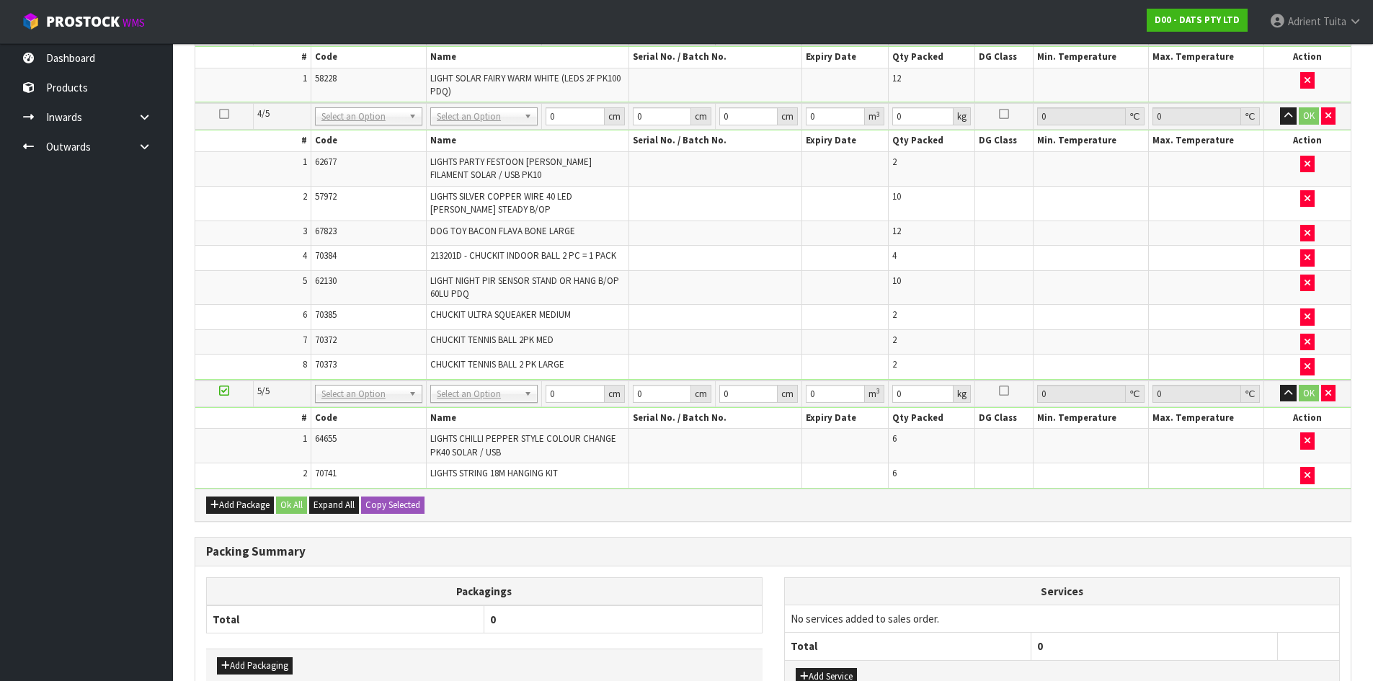
scroll to position [574, 0]
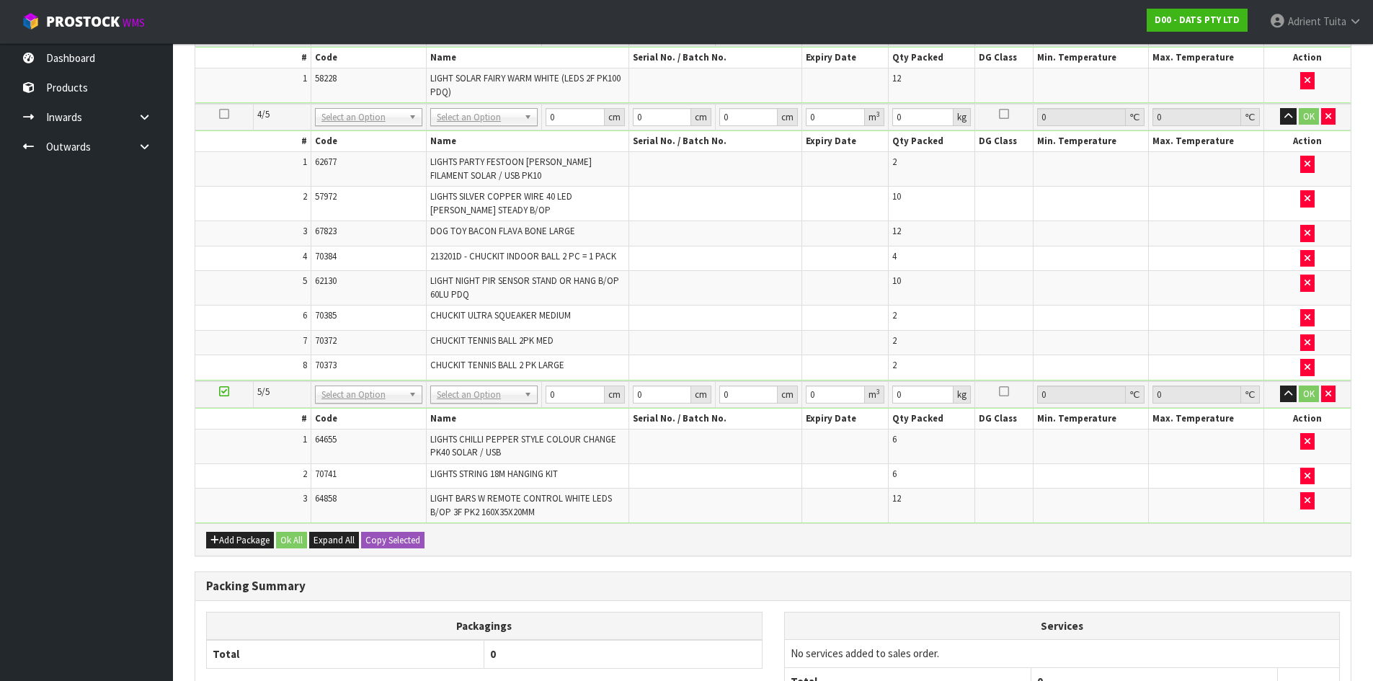
click at [41, 423] on ul "Dashboard Products Categories Serial Numbers Kitsets Packagings Inwards Purchas…" at bounding box center [86, 362] width 173 height 638
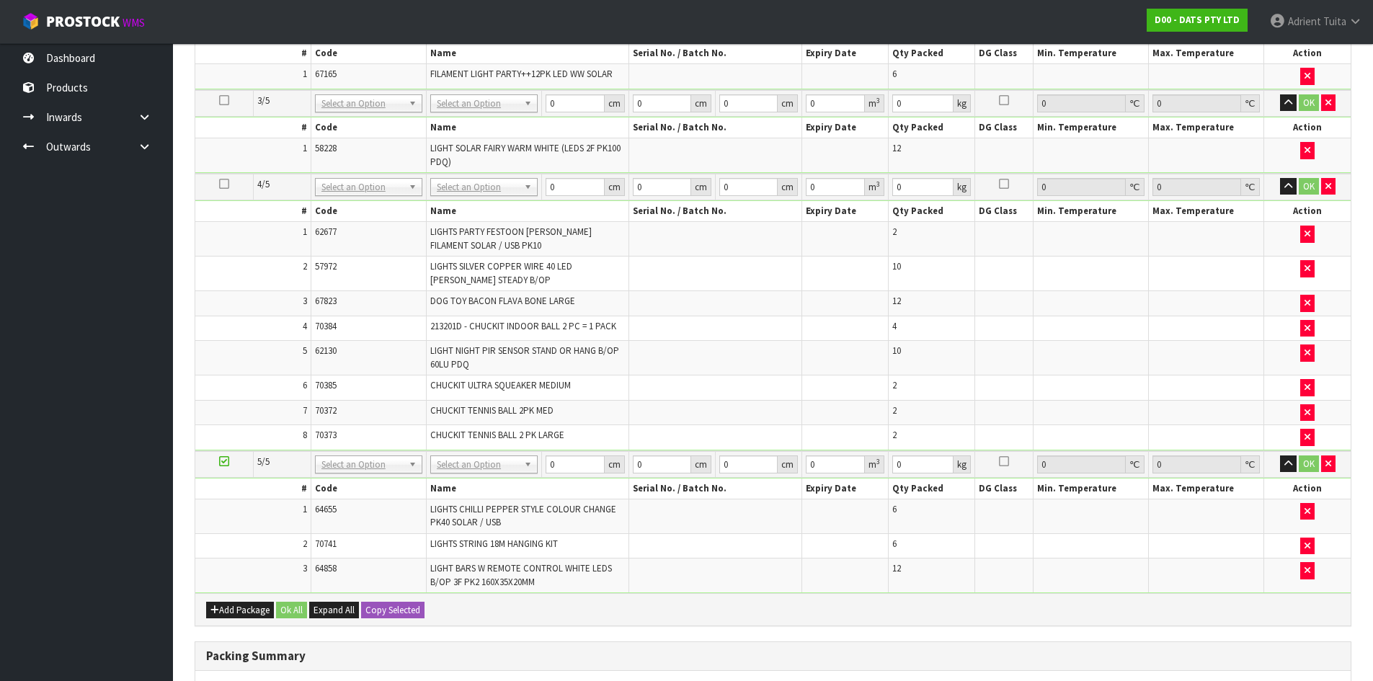
scroll to position [716, 0]
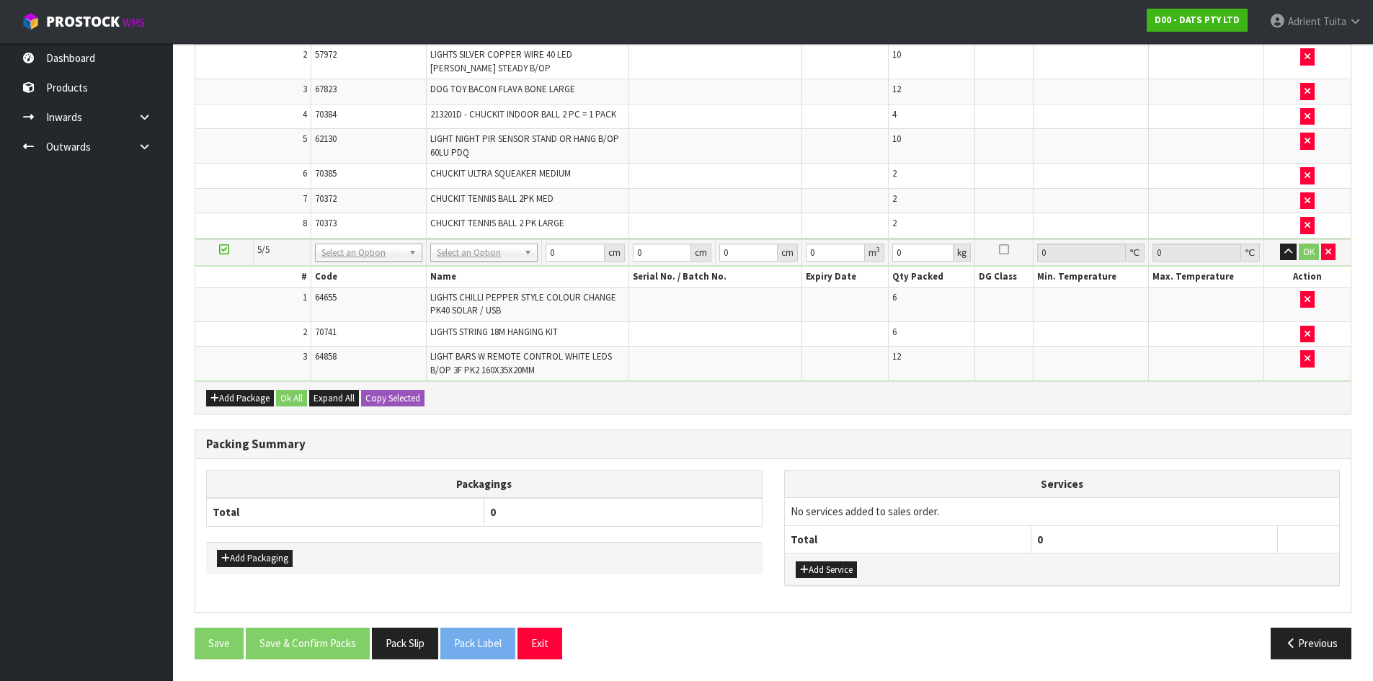
click at [365, 522] on th "Total" at bounding box center [345, 512] width 277 height 28
click at [644, 440] on h3 "Packing Summary" at bounding box center [773, 444] width 1134 height 14
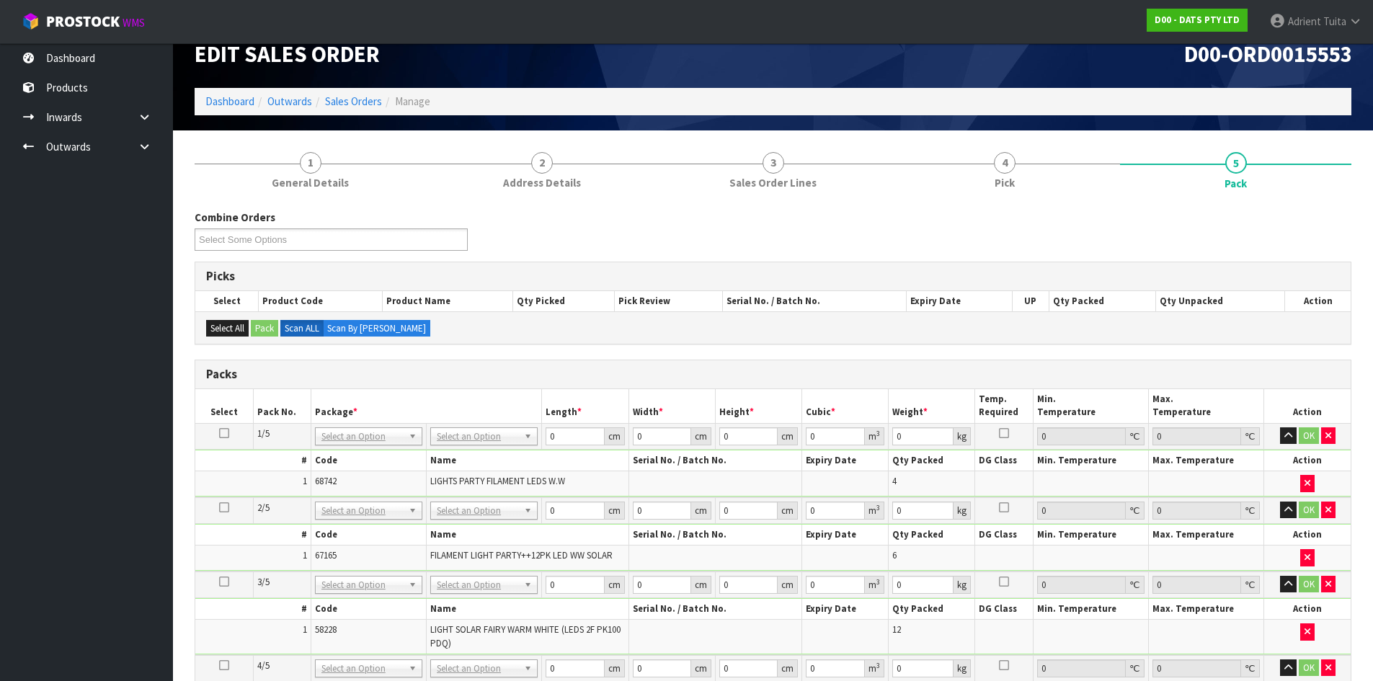
scroll to position [0, 0]
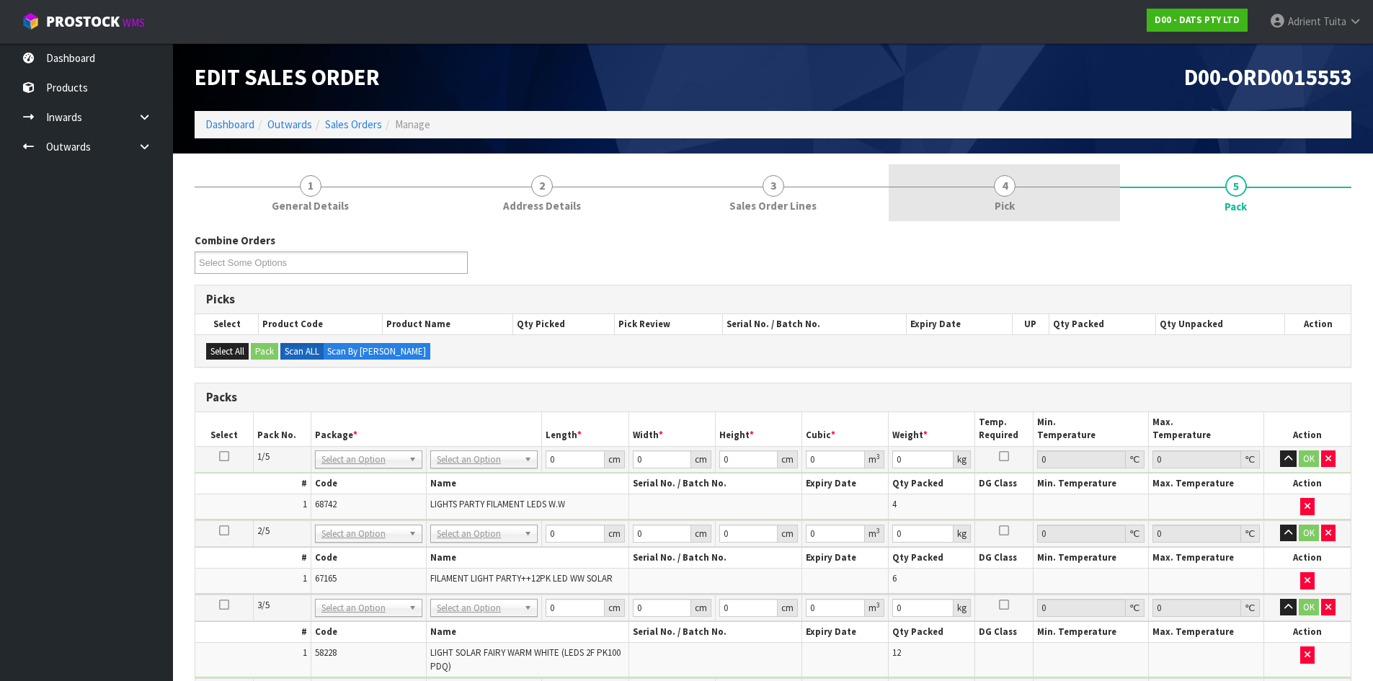
drag, startPoint x: 1103, startPoint y: 213, endPoint x: 1108, endPoint y: 220, distance: 9.2
click at [1103, 211] on link "4 Pick" at bounding box center [1004, 192] width 231 height 57
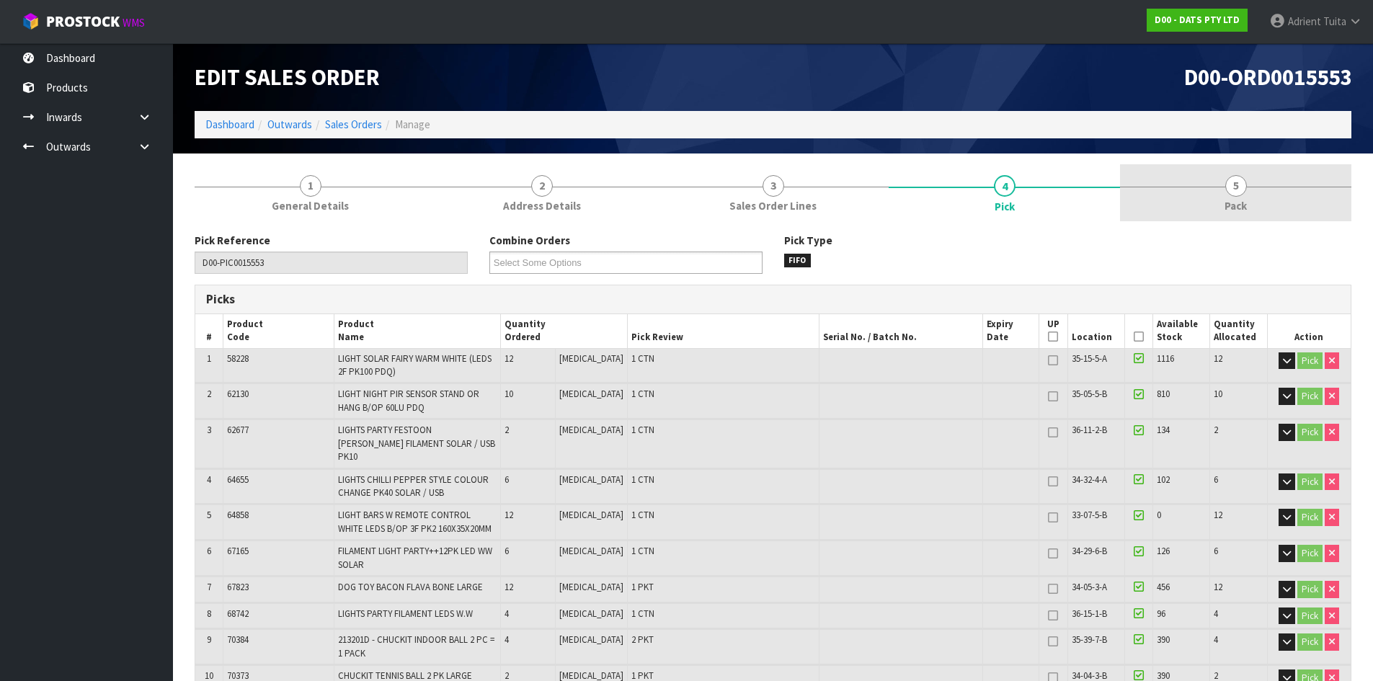
click at [1230, 195] on link "5 Pack" at bounding box center [1235, 192] width 231 height 57
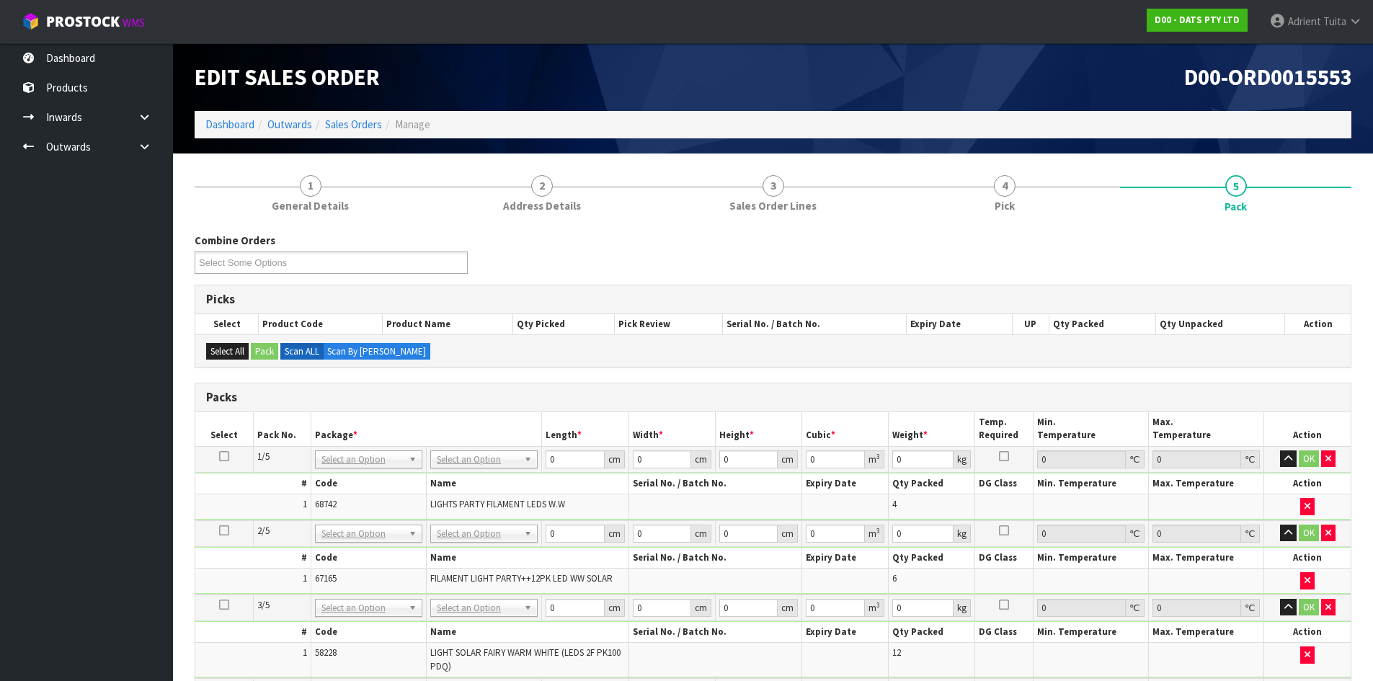
click at [1124, 266] on div "Combine Orders D00-ORD0015537 D00-ORD0015540 D00-ORD0015543 D00-ORD0015544 D00-…" at bounding box center [773, 259] width 1178 height 52
click at [1134, 264] on div "Combine Orders D00-ORD0015537 D00-ORD0015540 D00-ORD0015543 D00-ORD0015544 D00-…" at bounding box center [773, 259] width 1178 height 52
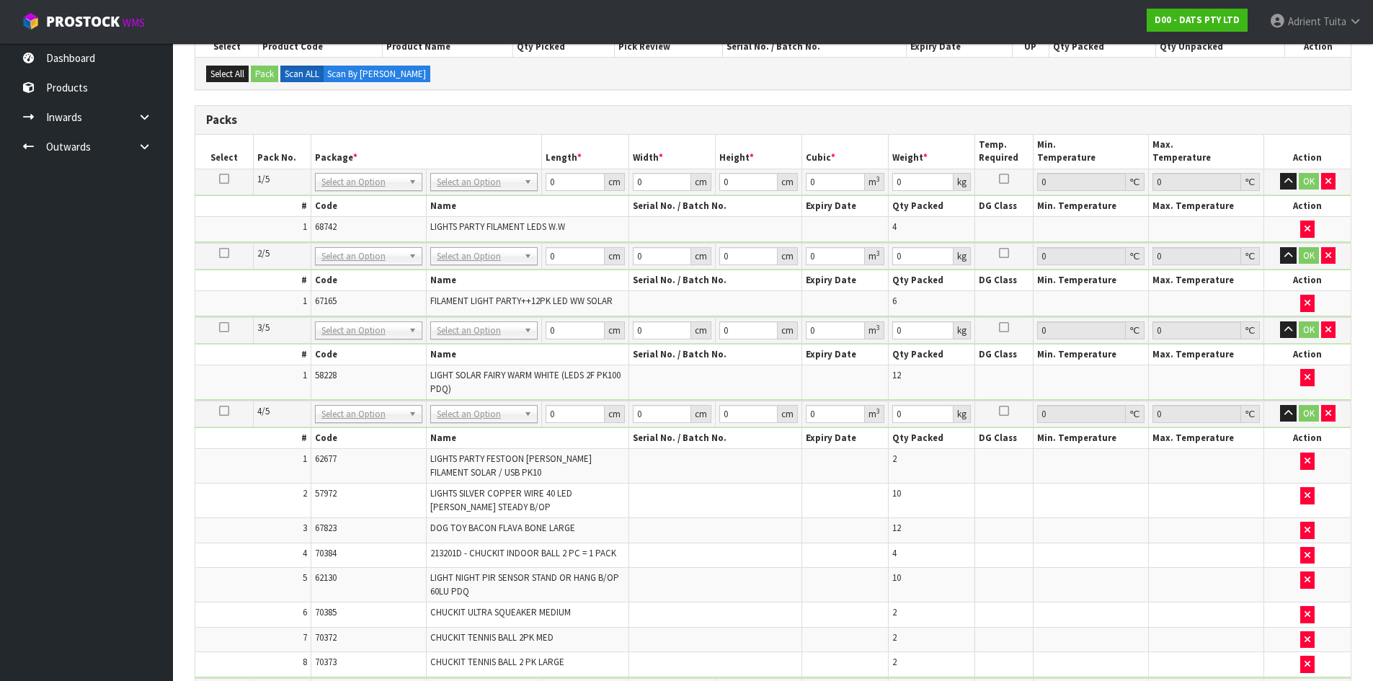
scroll to position [284, 0]
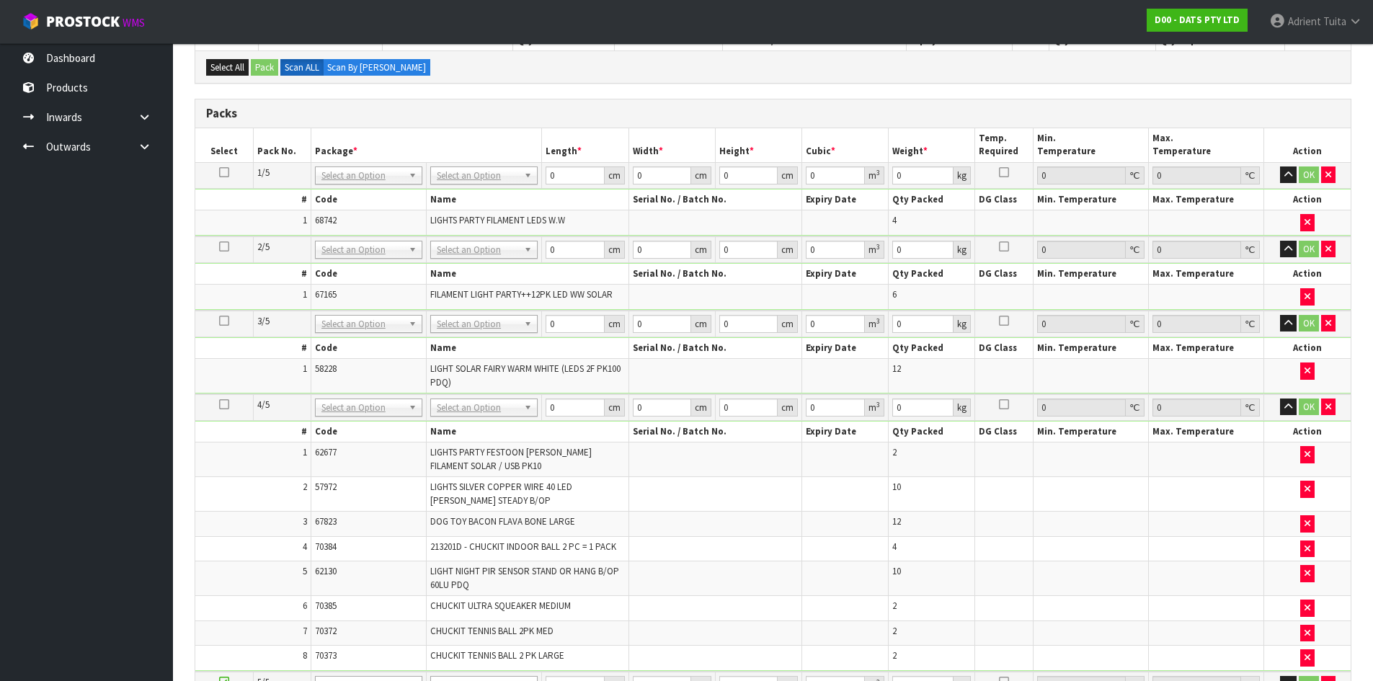
drag, startPoint x: 463, startPoint y: 156, endPoint x: 463, endPoint y: 168, distance: 12.3
click at [463, 159] on th "Package *" at bounding box center [426, 145] width 231 height 34
drag, startPoint x: 463, startPoint y: 170, endPoint x: 463, endPoint y: 186, distance: 15.9
drag, startPoint x: 459, startPoint y: 241, endPoint x: 458, endPoint y: 260, distance: 19.5
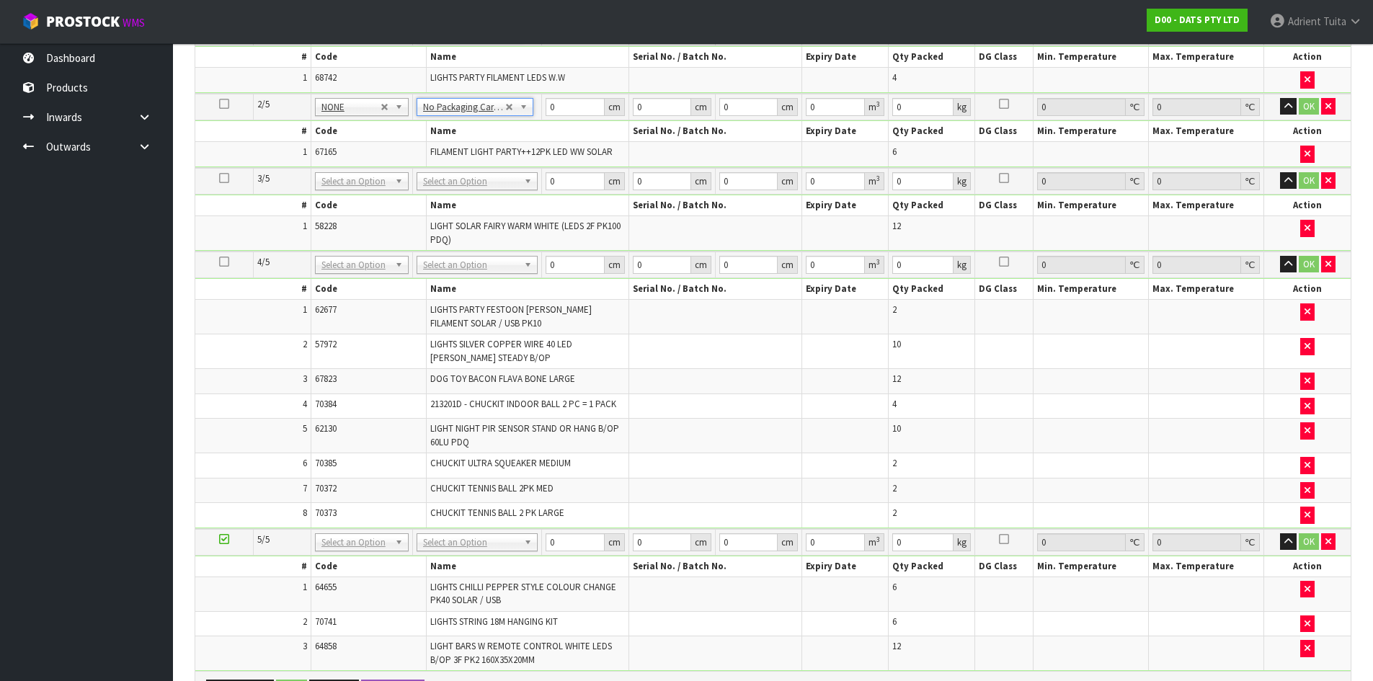
scroll to position [428, 0]
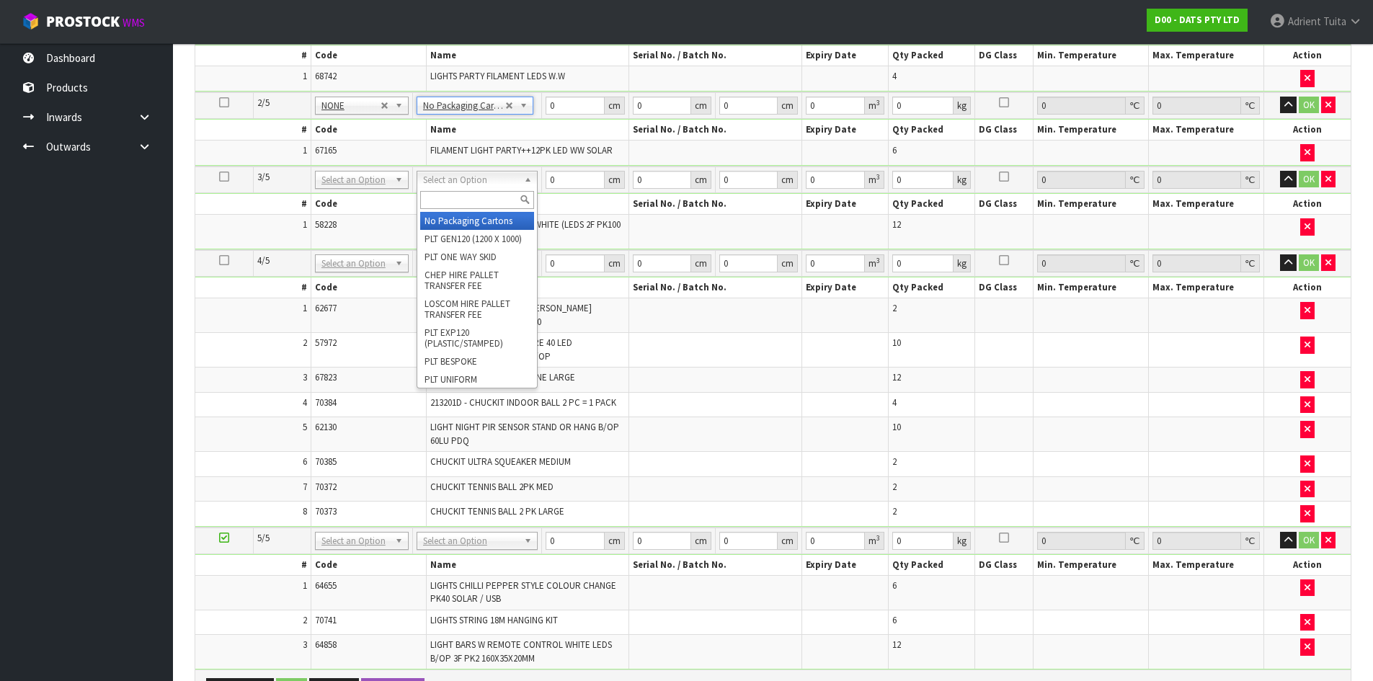
type input "3"
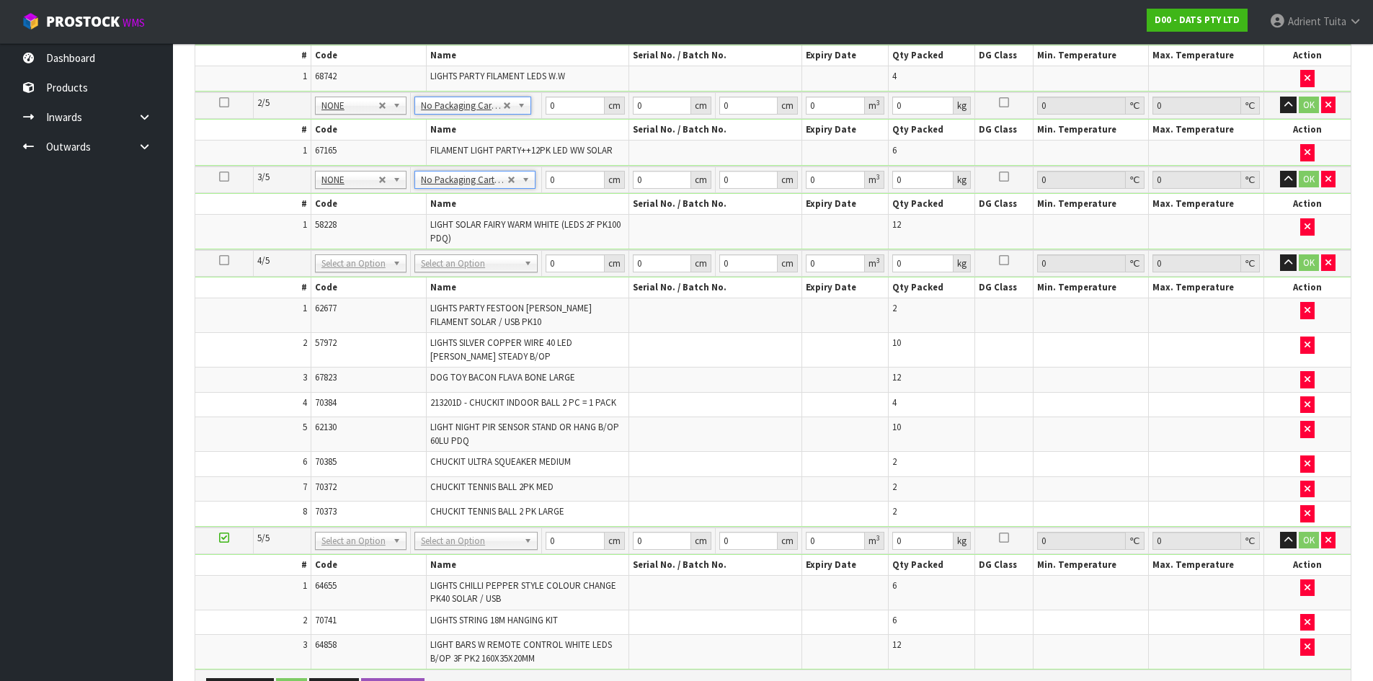
drag, startPoint x: 463, startPoint y: 264, endPoint x: 463, endPoint y: 287, distance: 22.3
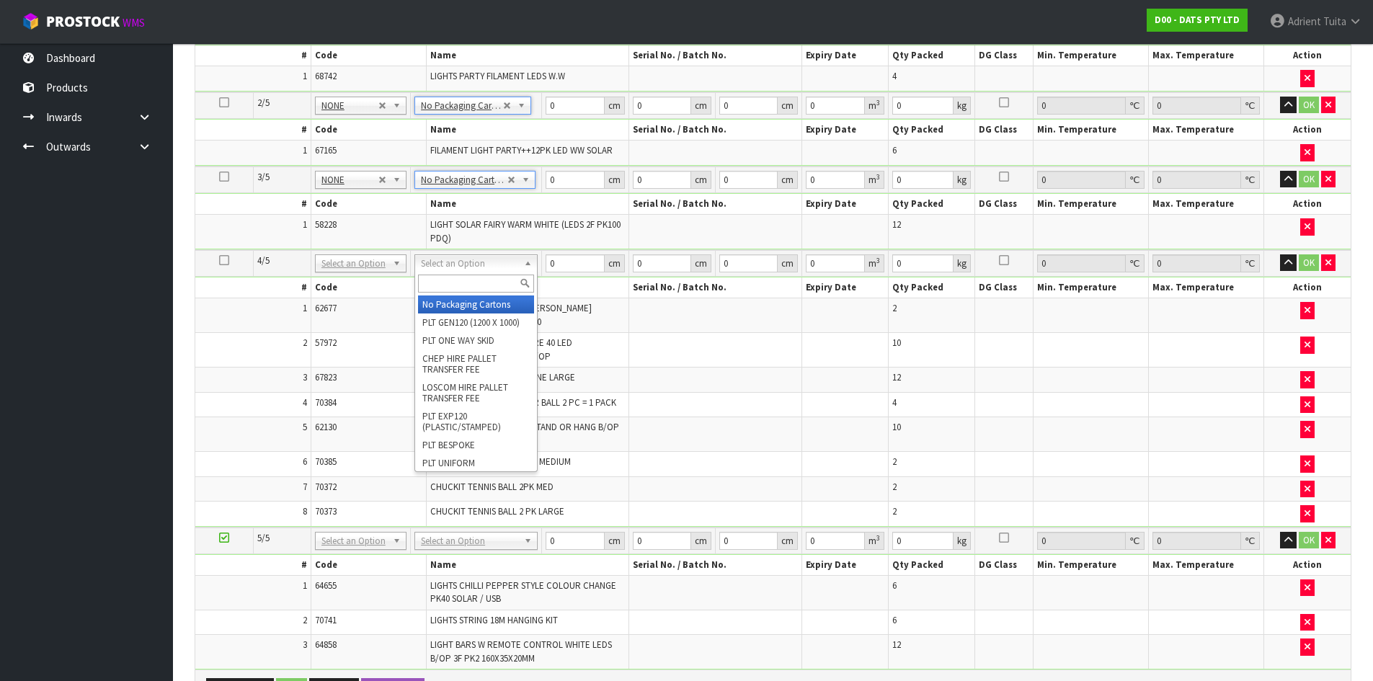
click at [463, 286] on input "text" at bounding box center [476, 284] width 116 height 18
type input "ctn9"
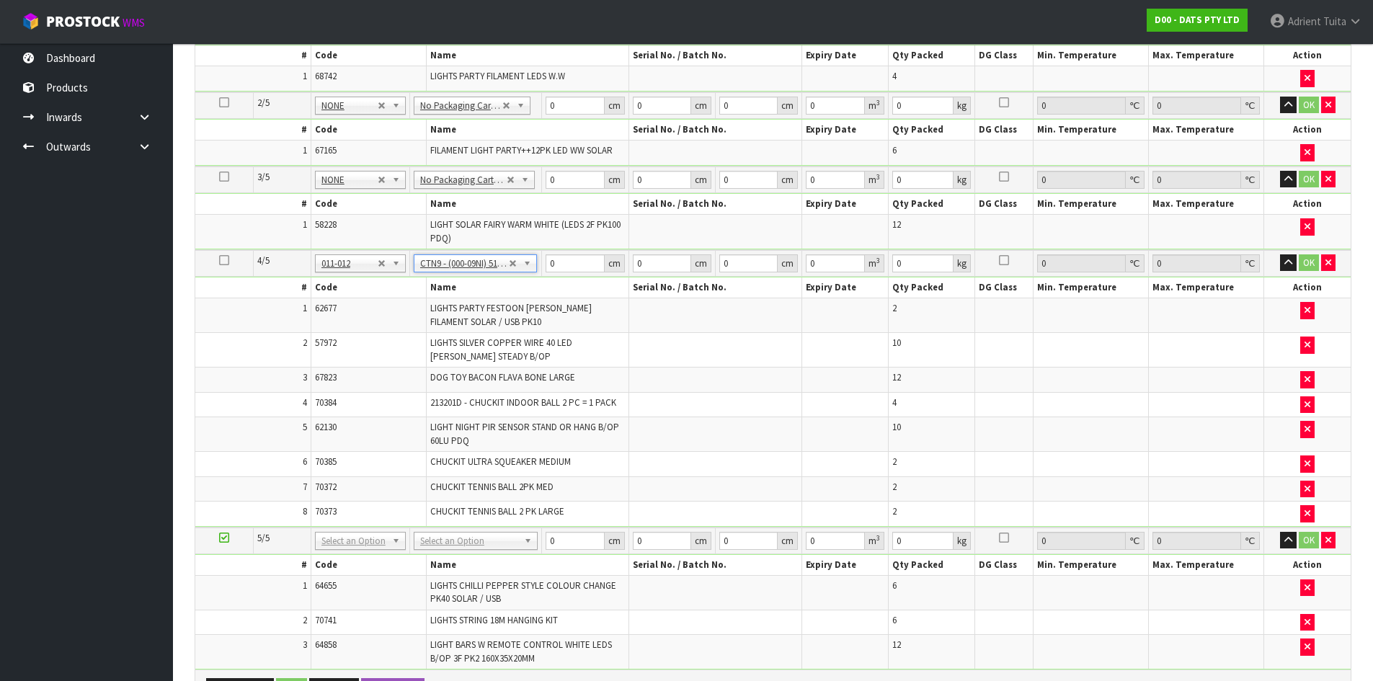
type input "51"
type input "38"
type input "58.5"
type input "0.113373"
type input "10.526"
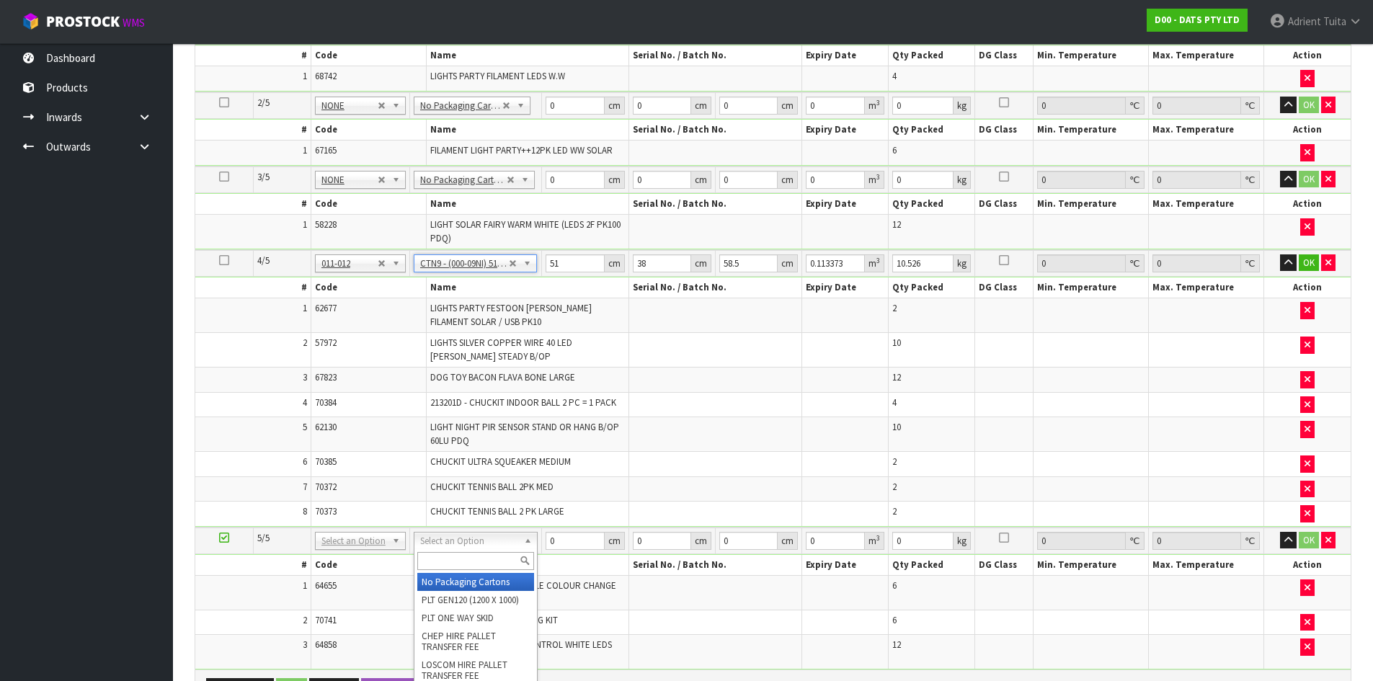
drag, startPoint x: 497, startPoint y: 540, endPoint x: 496, endPoint y: 553, distance: 13.7
click at [496, 553] on input "text" at bounding box center [475, 561] width 117 height 18
type input "ctn7"
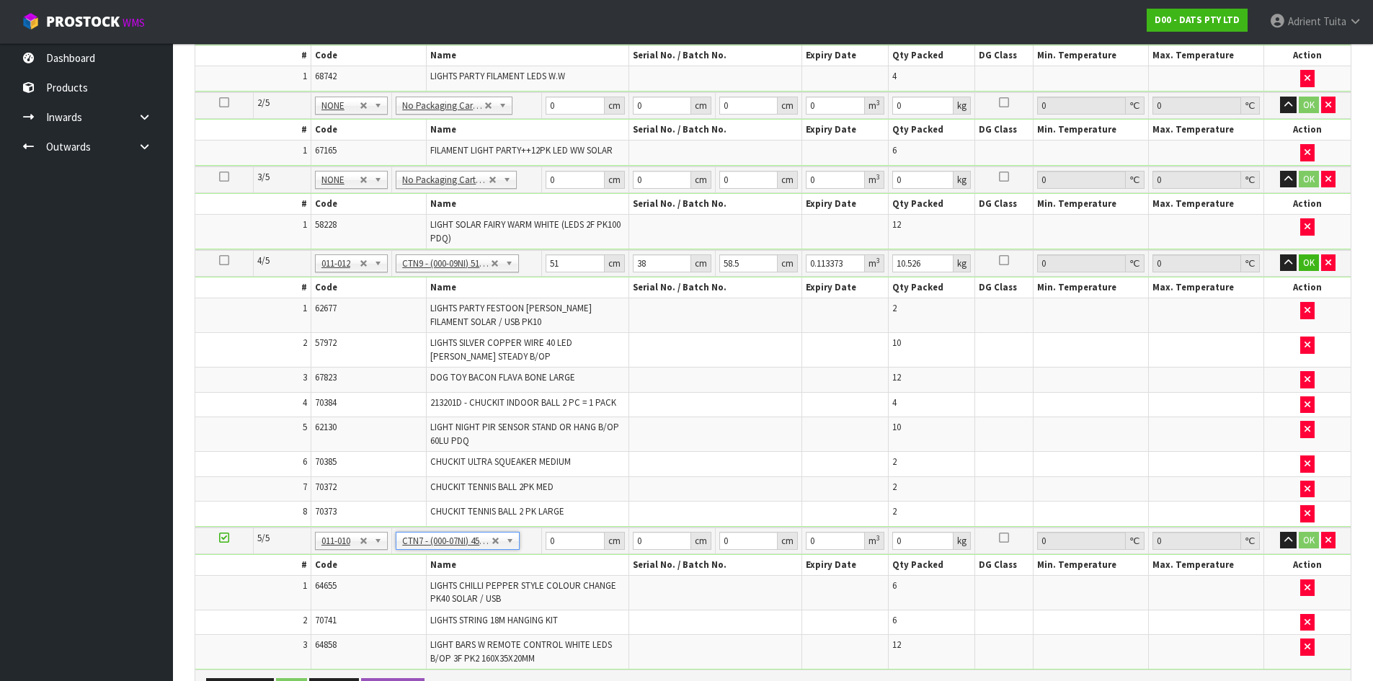
type input "45.5"
type input "35"
type input "0.072459"
type input "10.6"
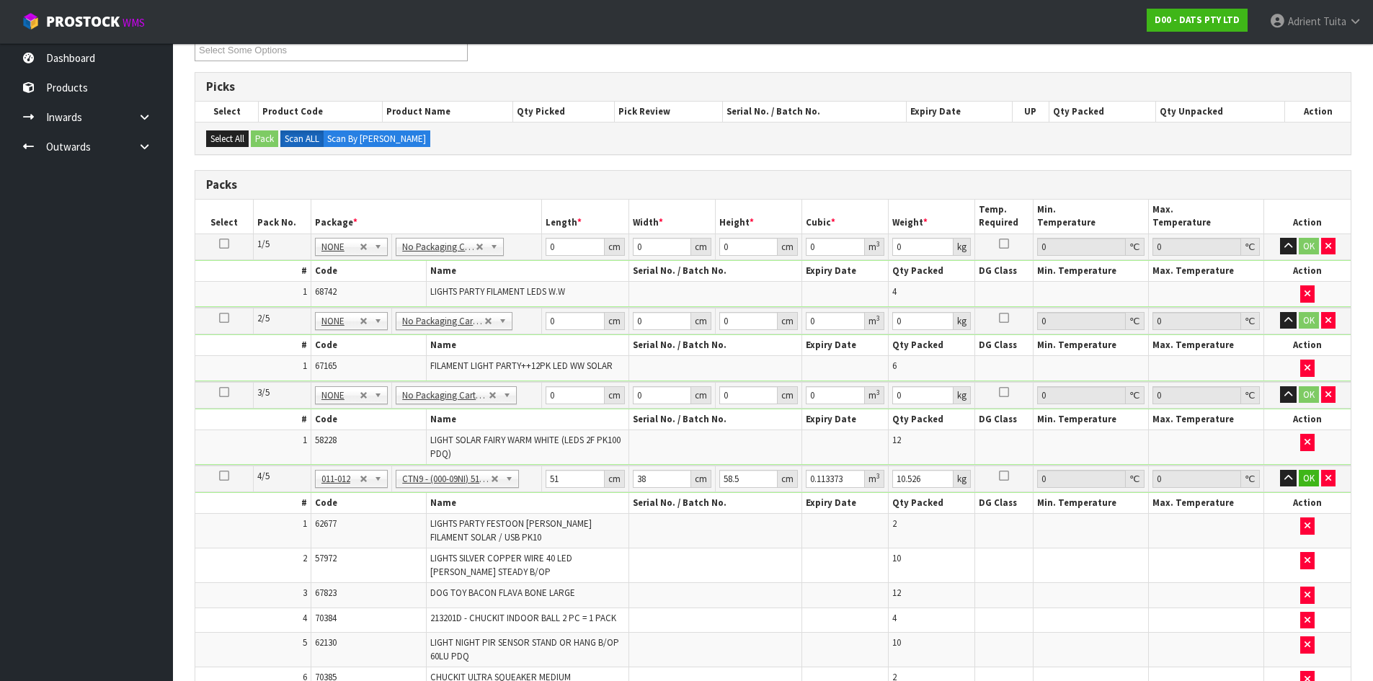
scroll to position [212, 0]
click at [569, 243] on input "0" at bounding box center [575, 248] width 58 height 18
type input "43"
type input "3"
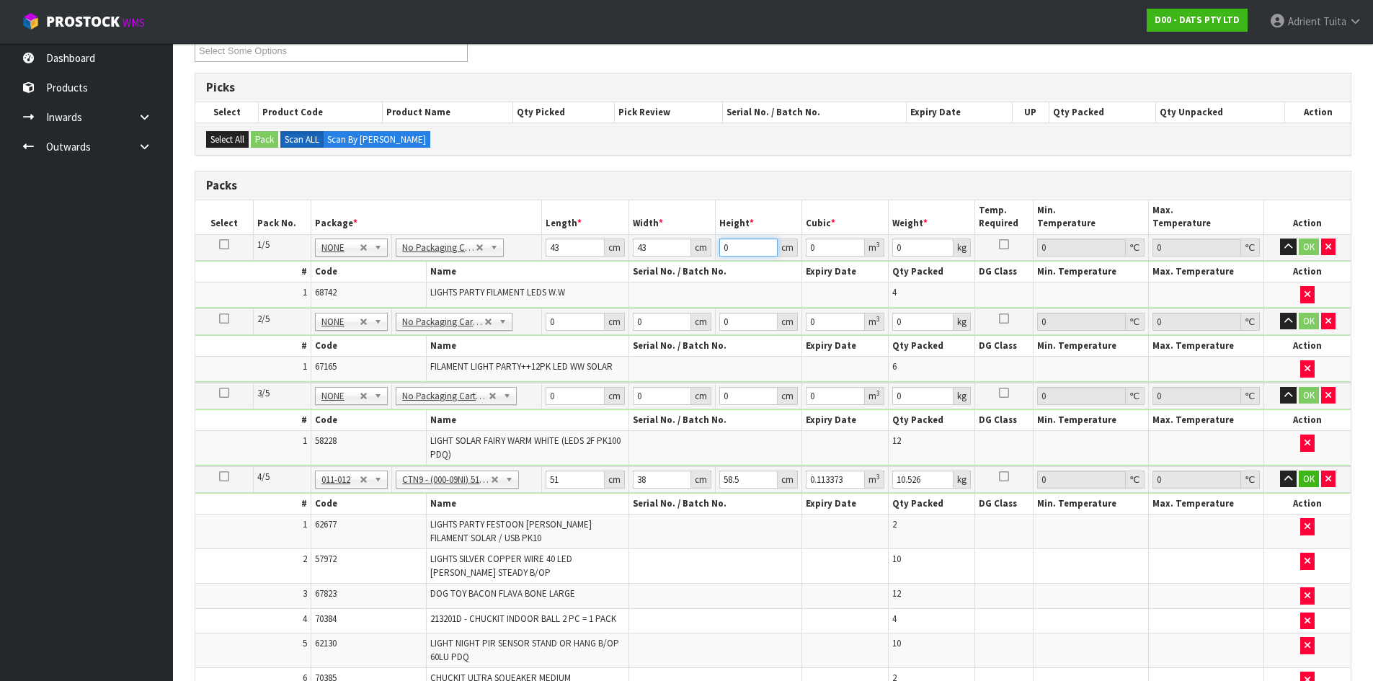
type input "0.005547"
type input "31"
type input "0.057319"
type input "31"
type input "9"
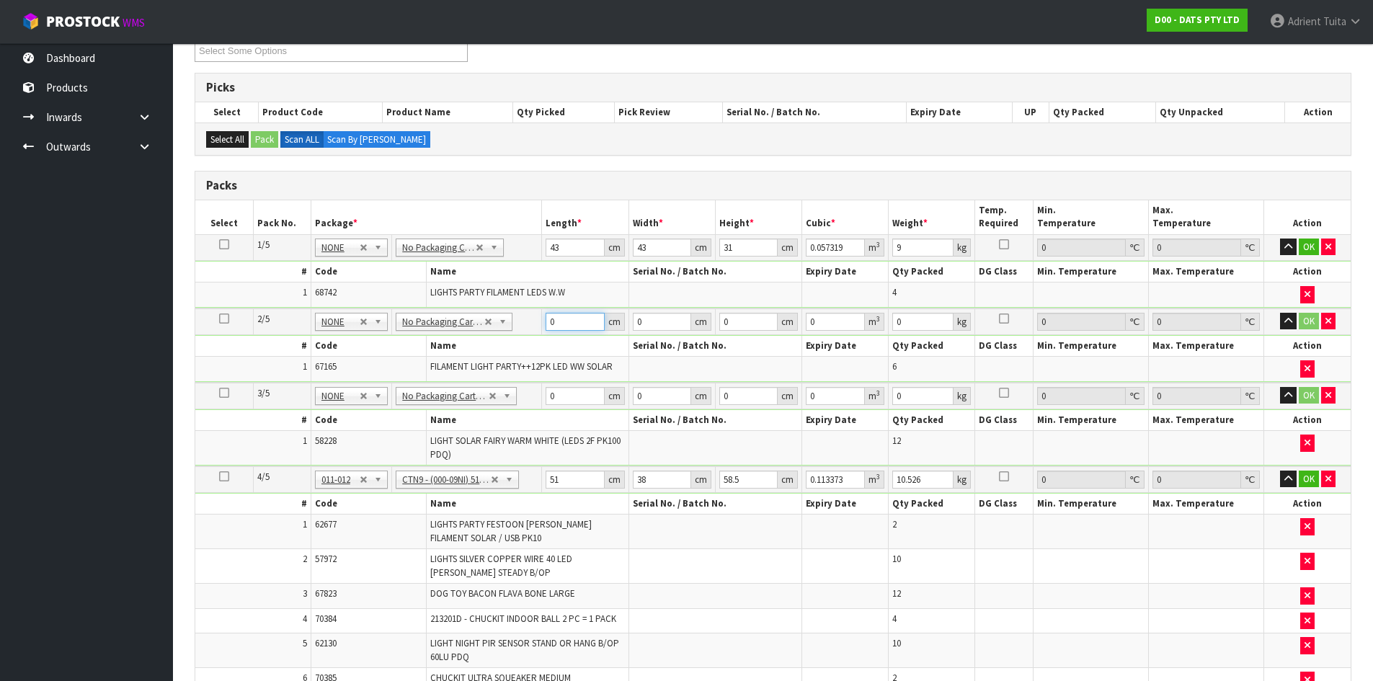
click at [564, 319] on input "0" at bounding box center [575, 322] width 58 height 18
type input "45"
type input "32"
type input "3"
type input "0.00432"
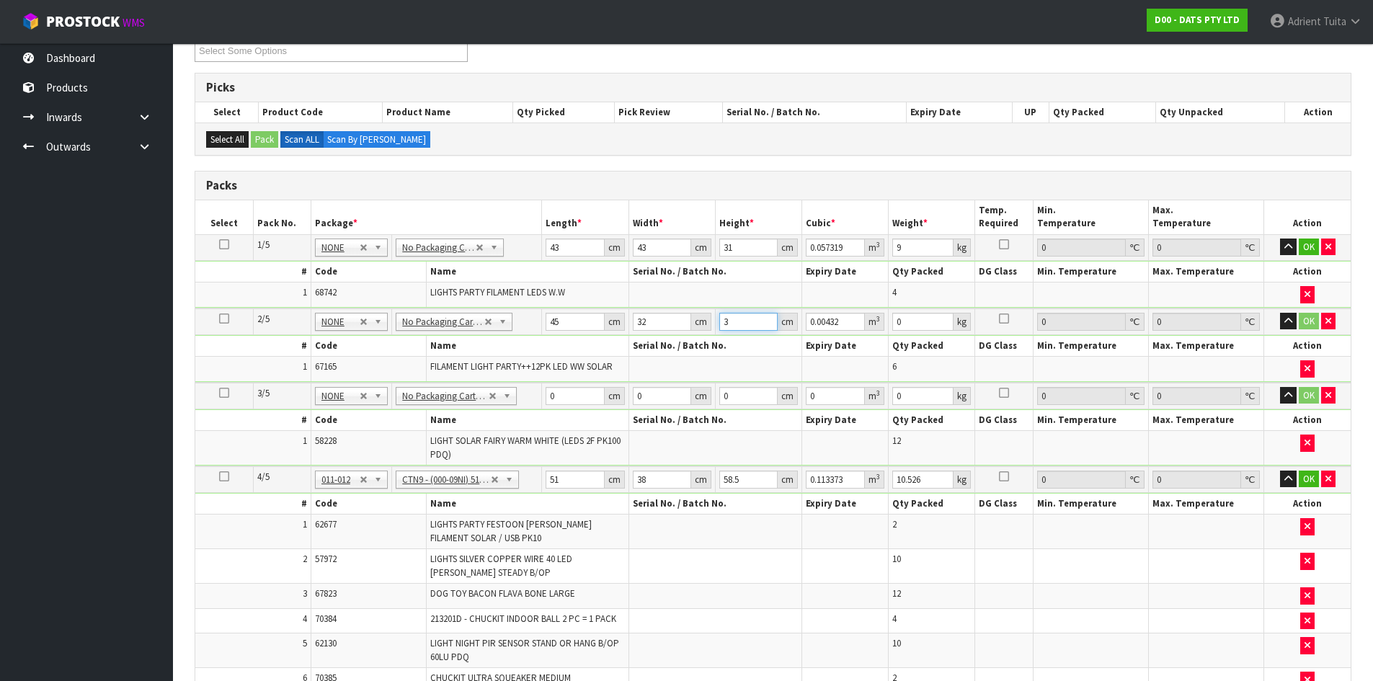
type input "36"
type input "0.05184"
type input "36"
type input "7"
click at [558, 396] on input "0" at bounding box center [575, 396] width 58 height 18
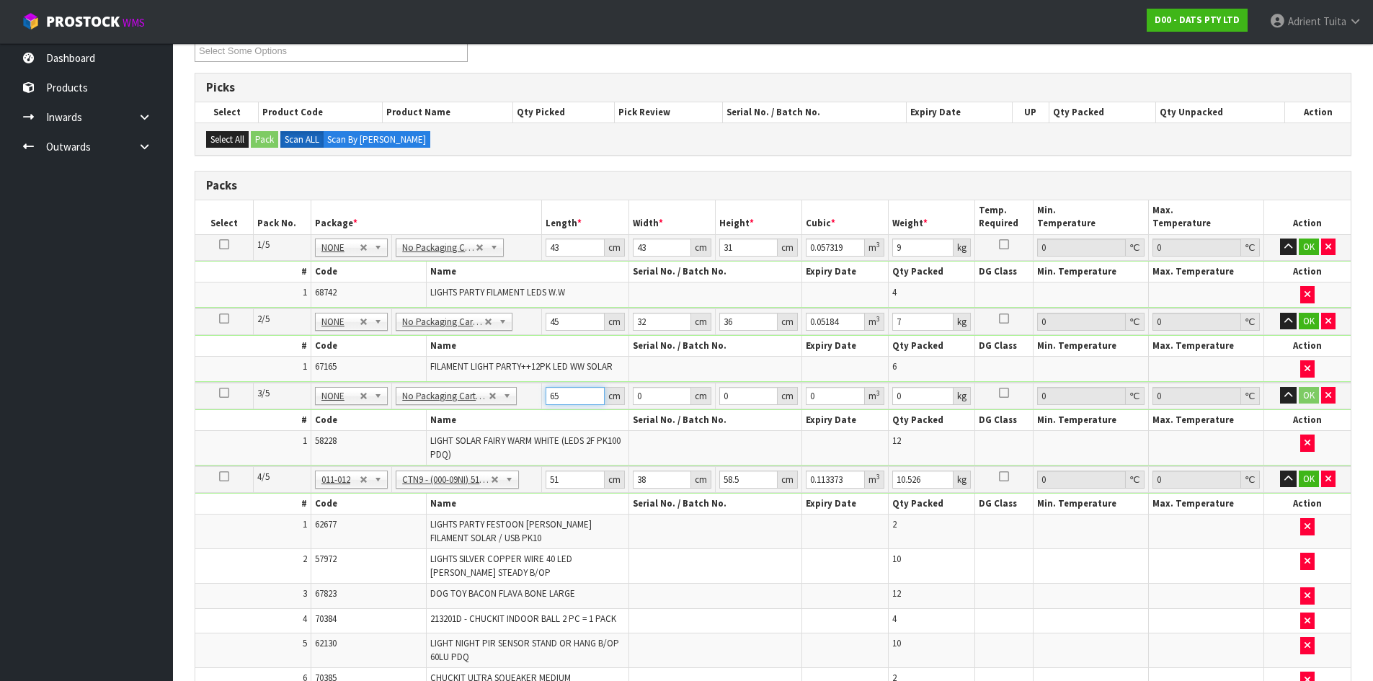
type input "65"
type input "20"
type input "1"
type input "0.0013"
type input "17"
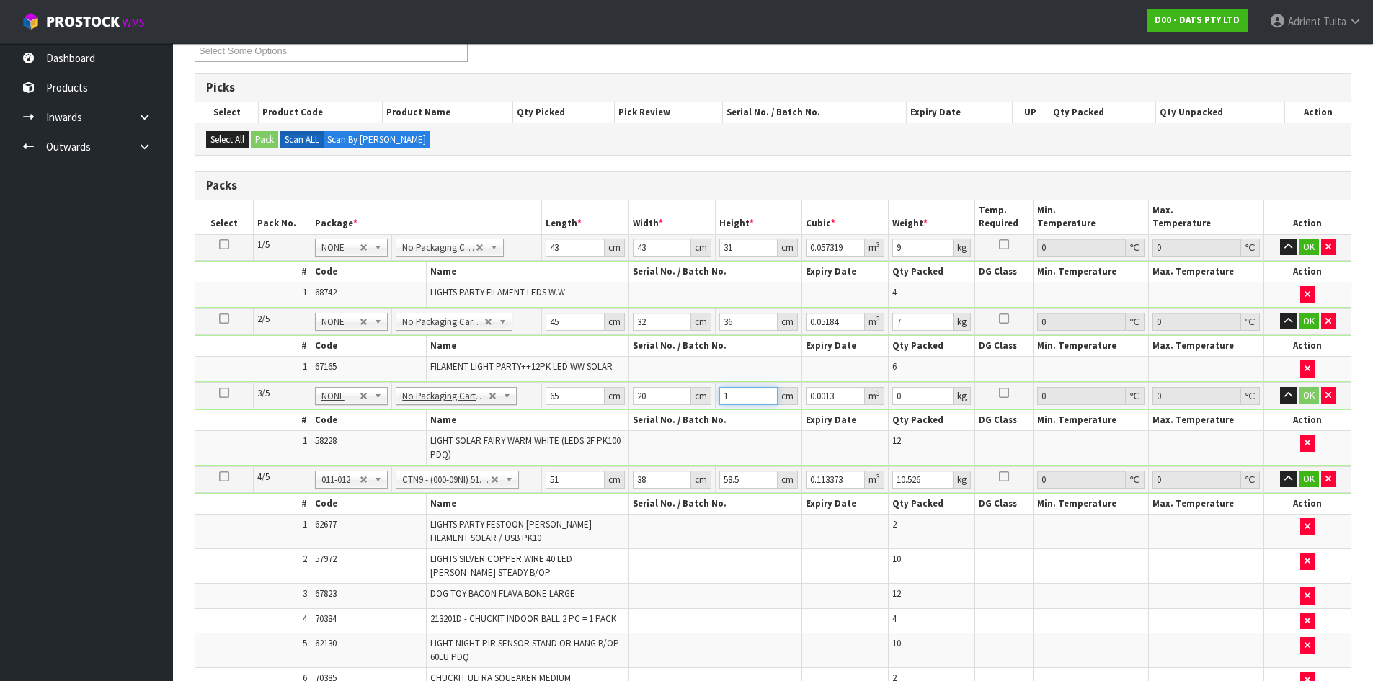
type input "0.0221"
type input "17"
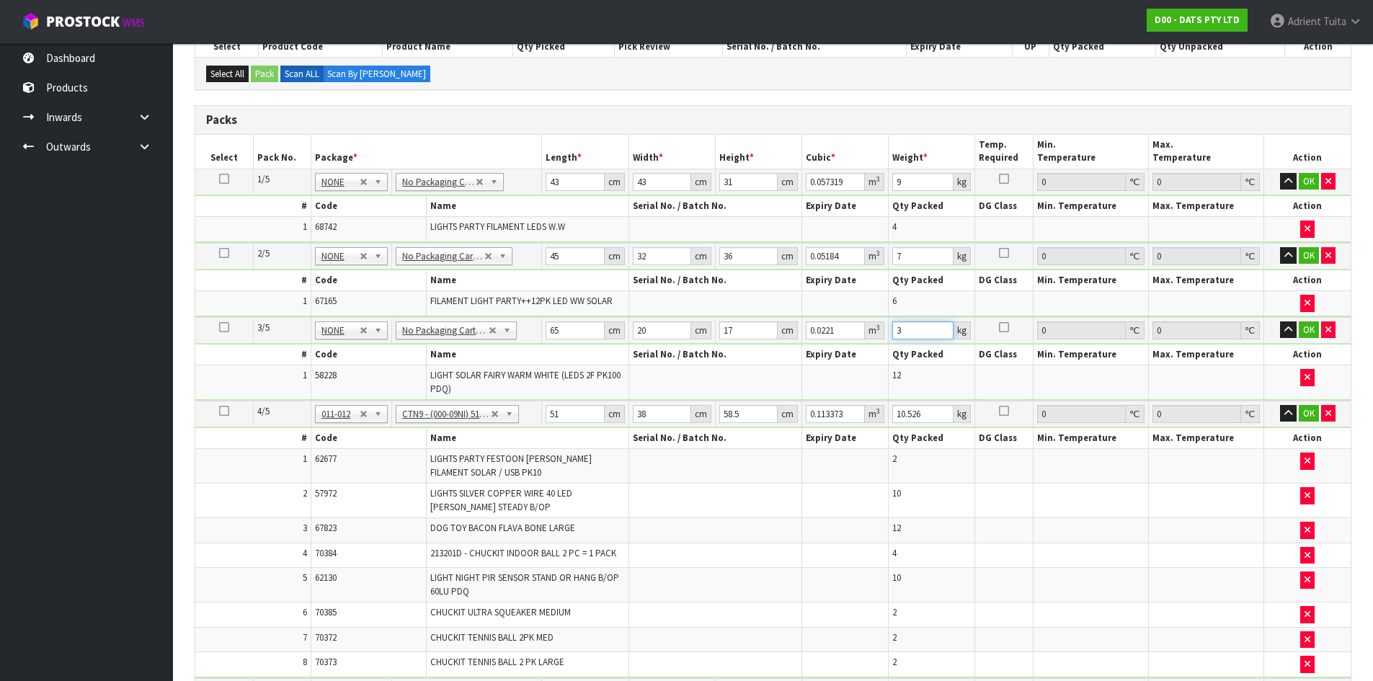
scroll to position [356, 0]
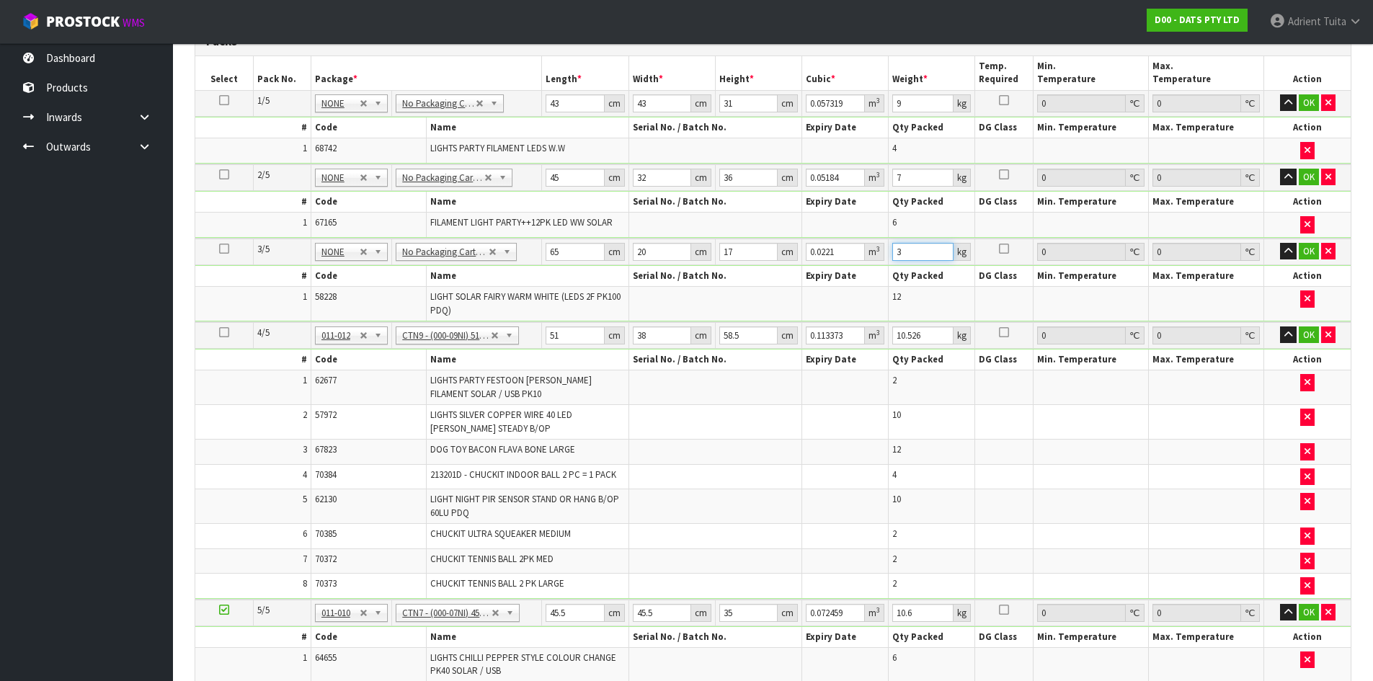
type input "3"
click at [555, 338] on input "51" at bounding box center [575, 335] width 58 height 18
type input "5"
type input "0.011115"
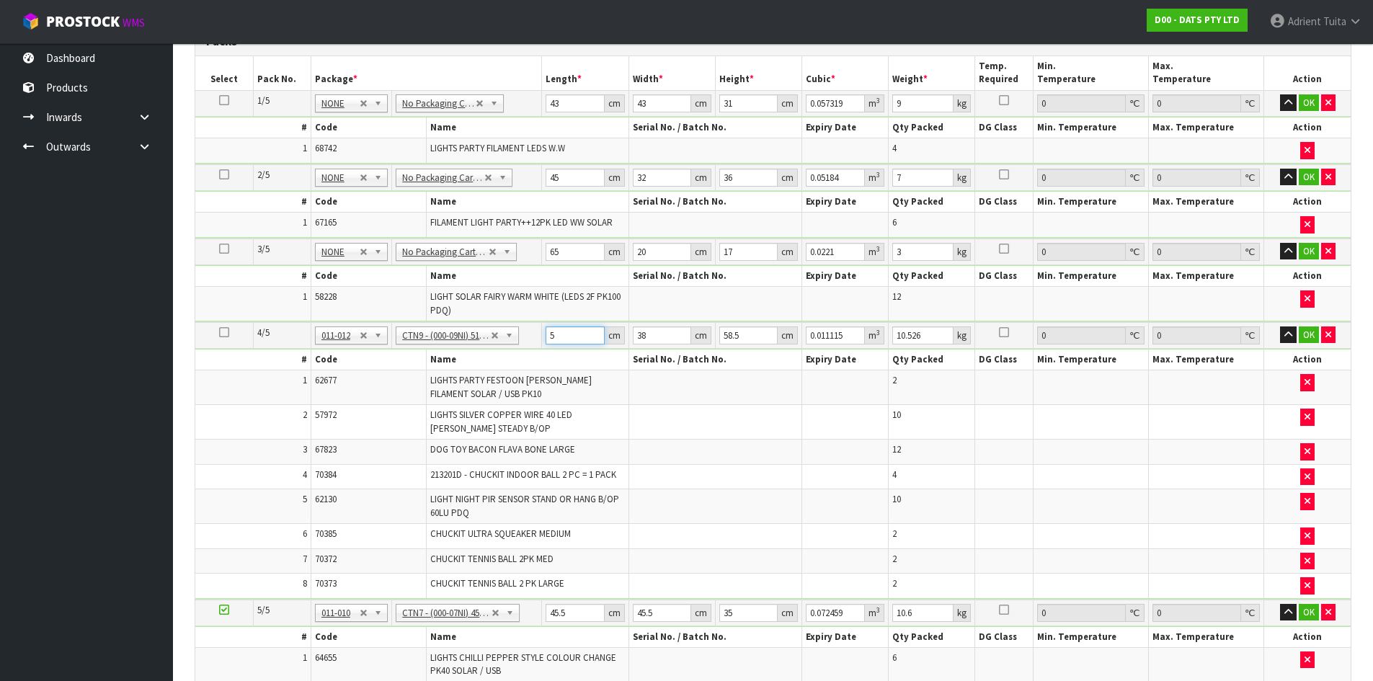
type input "53"
type input "0.117819"
type input "53"
type input "4"
type input "0.012402"
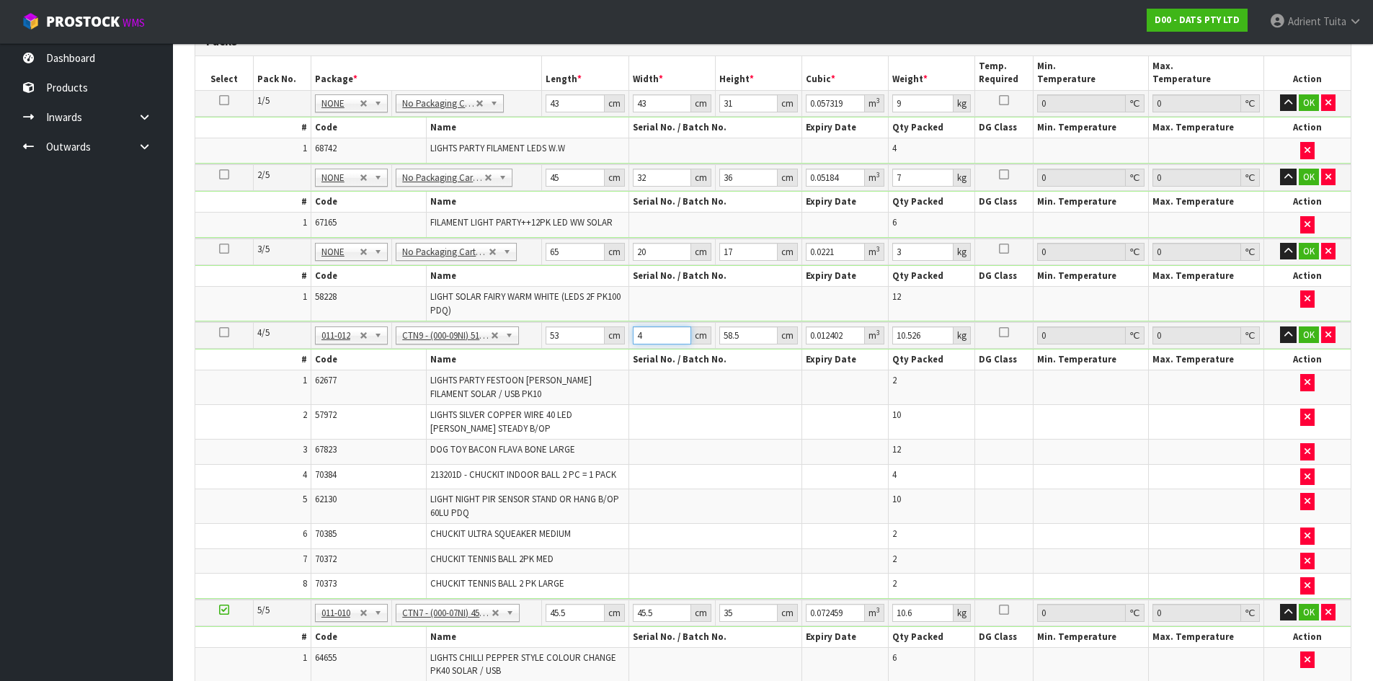
type input "41"
type input "0.12712"
type input "41"
type input "4"
type input "0.008692"
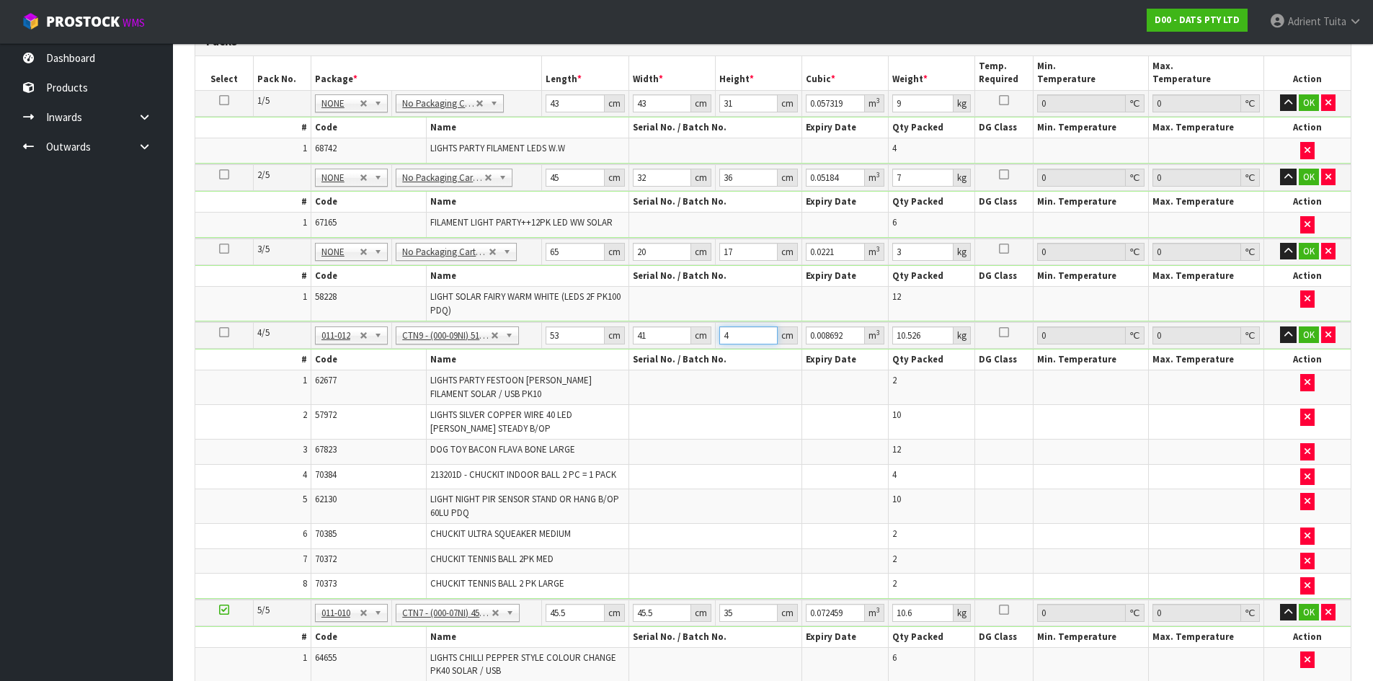
type input "47"
type input "0.102131"
type input "47"
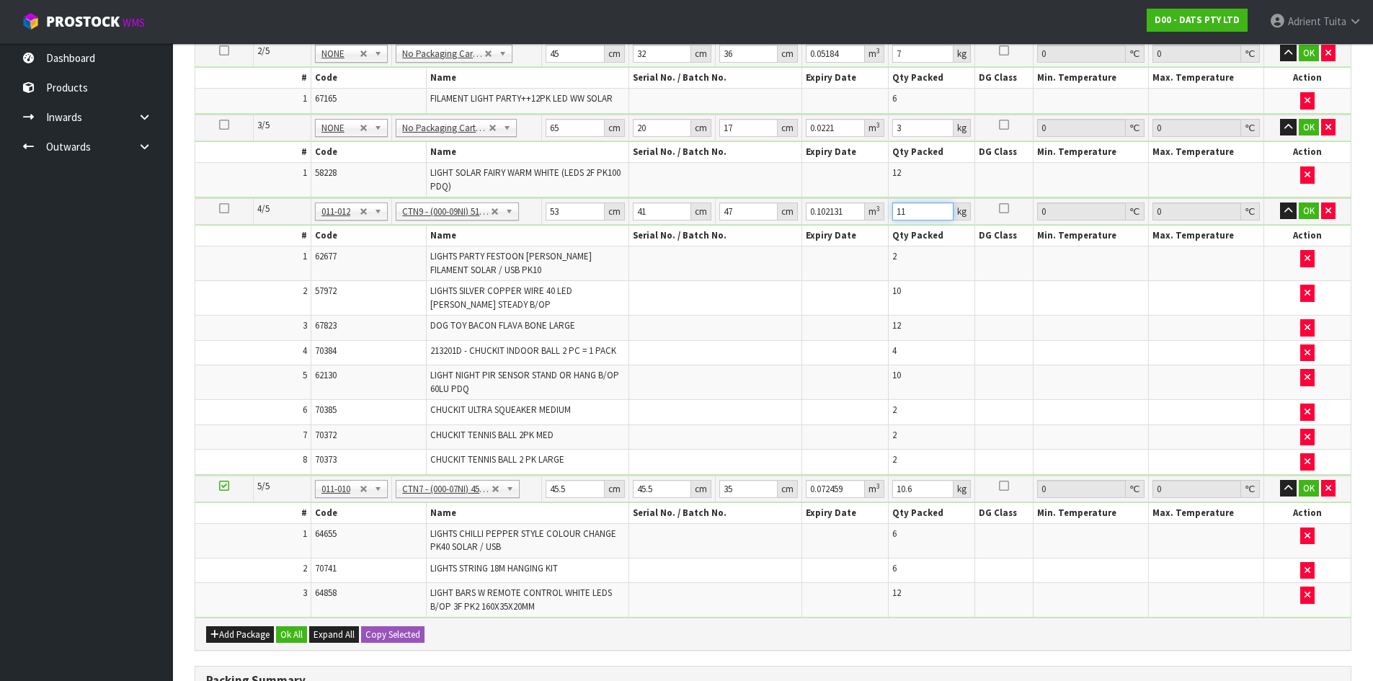
scroll to position [500, 0]
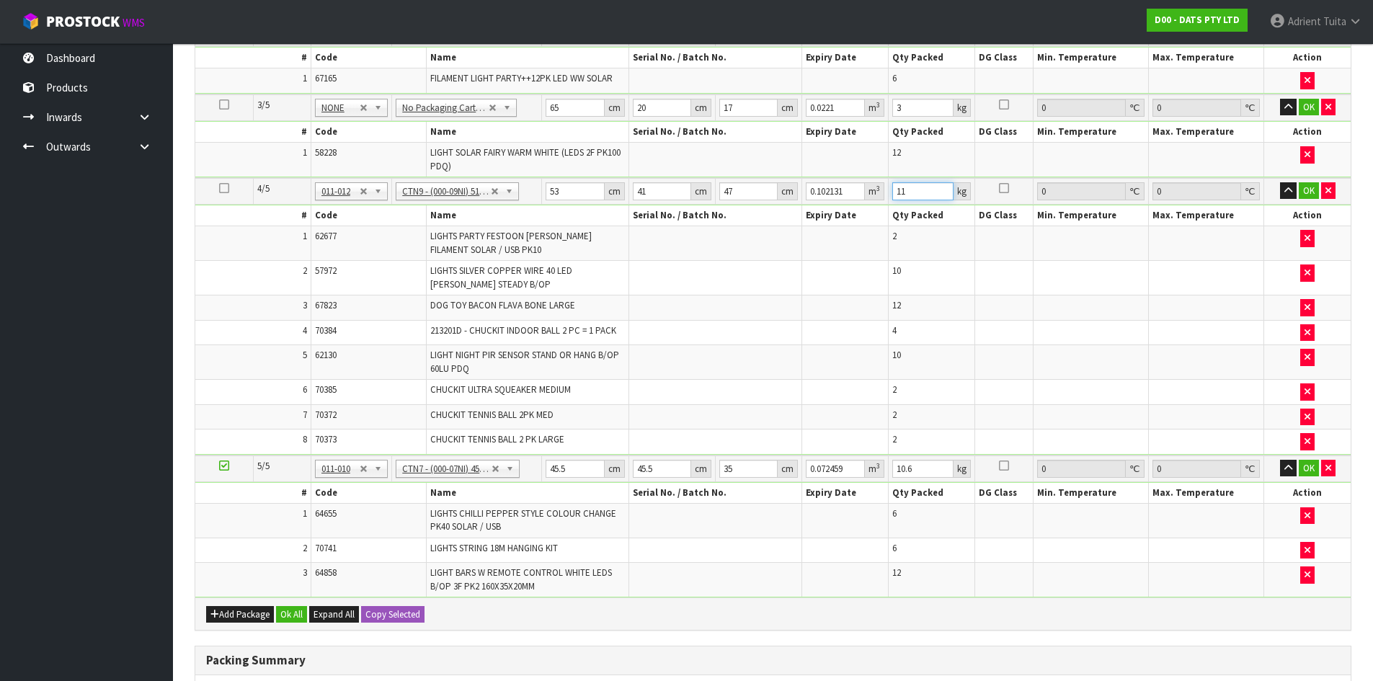
type input "11"
click at [556, 463] on input "45.5" at bounding box center [575, 469] width 58 height 18
type input "4"
type input "0.00637"
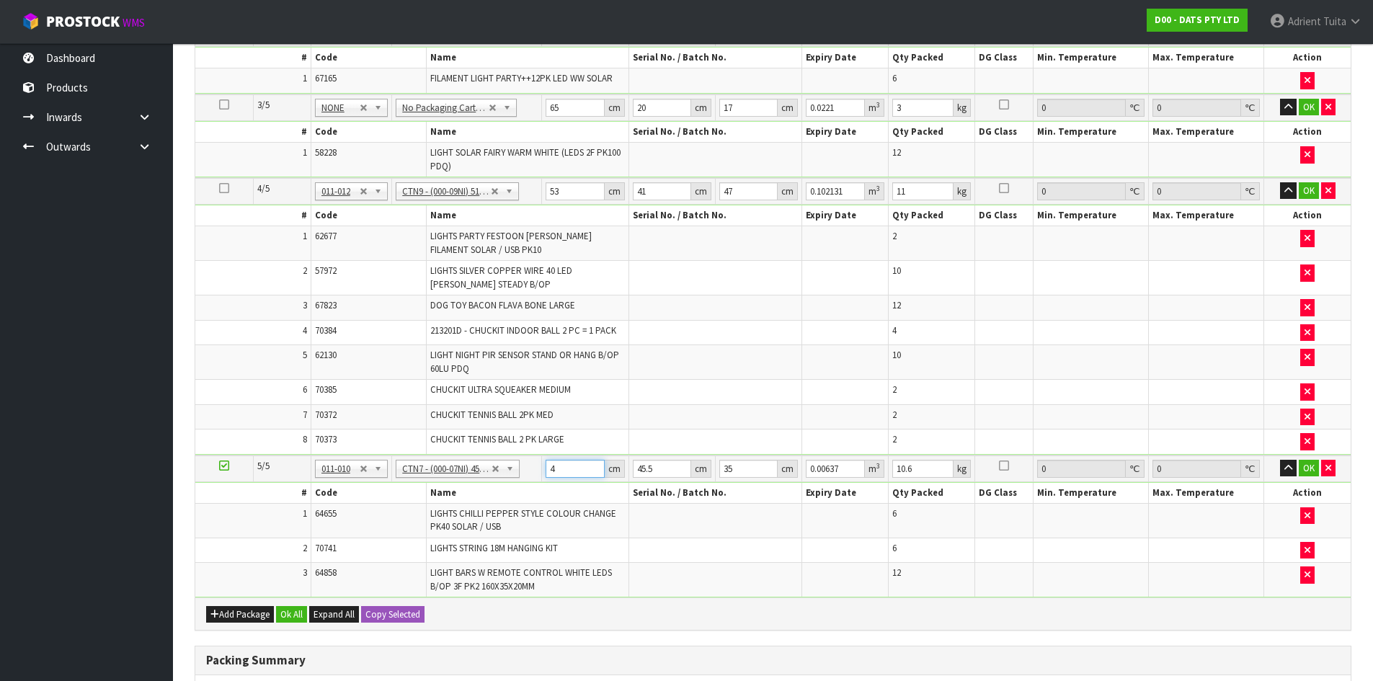
type input "48"
type input "0.07644"
type input "48"
type input "4"
type input "0.00672"
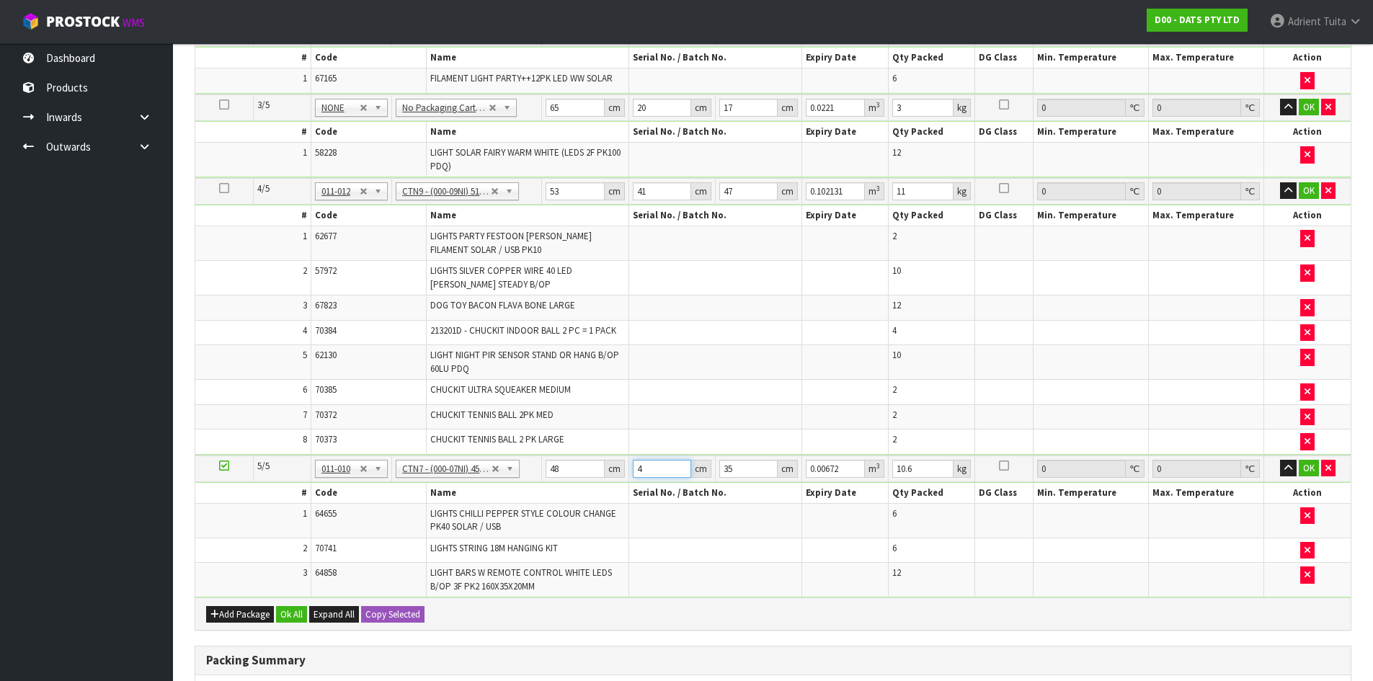
type input "48"
type input "0.08064"
type input "48"
type input "4"
type input "0.009216"
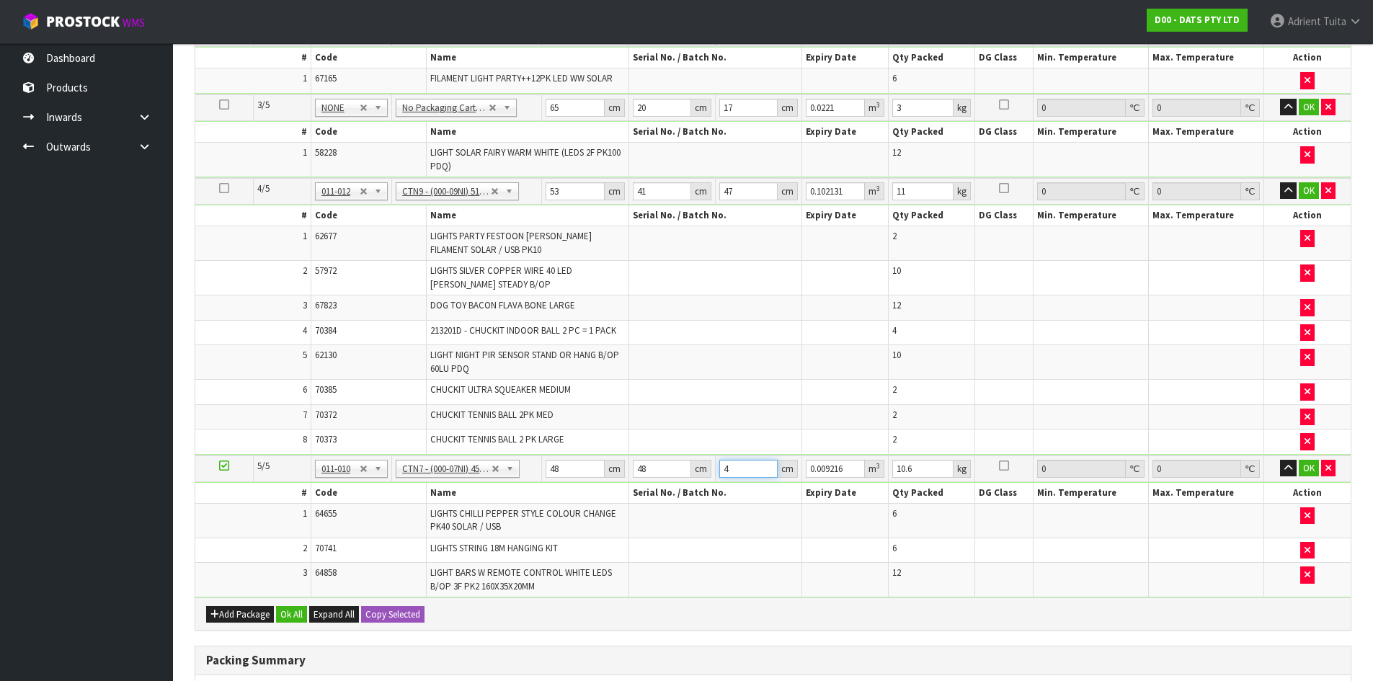
type input "43"
type input "0.099072"
type input "43"
type input "12"
click at [1306, 463] on button "OK" at bounding box center [1309, 468] width 20 height 17
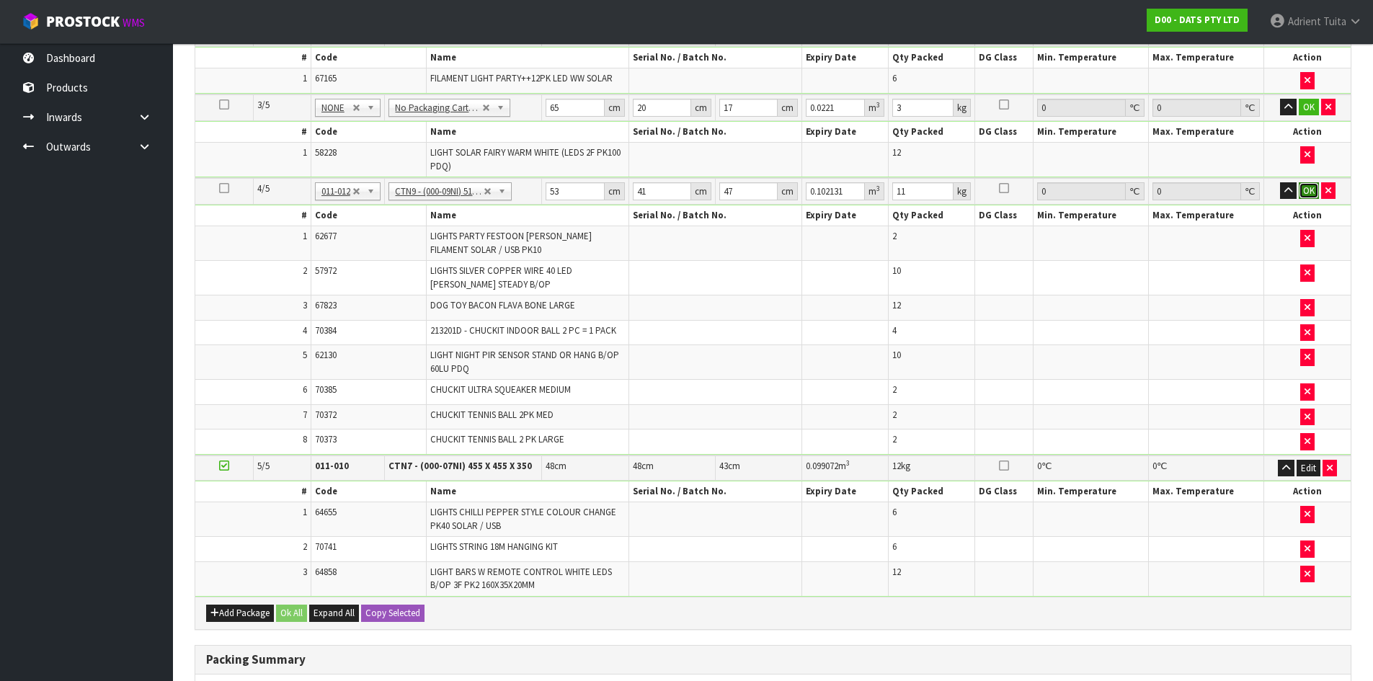
click at [1301, 189] on button "OK" at bounding box center [1309, 190] width 20 height 17
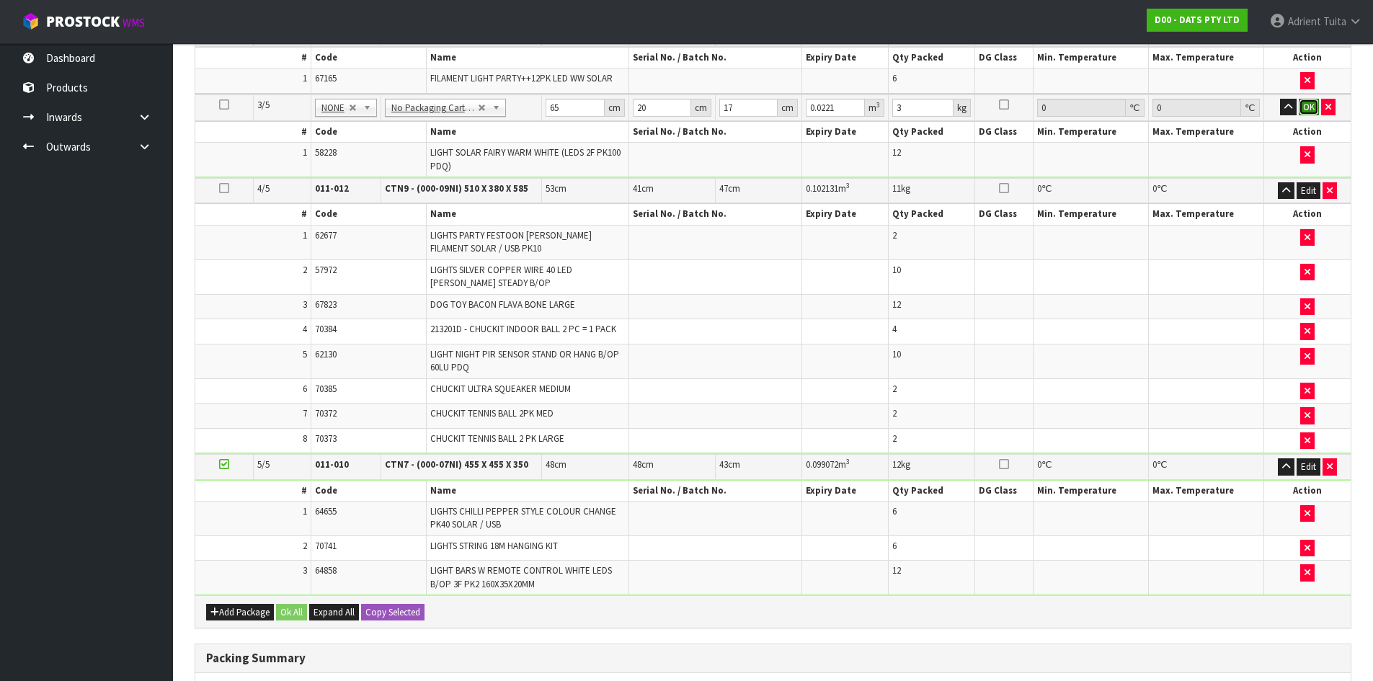
click at [1307, 99] on button "OK" at bounding box center [1309, 107] width 20 height 17
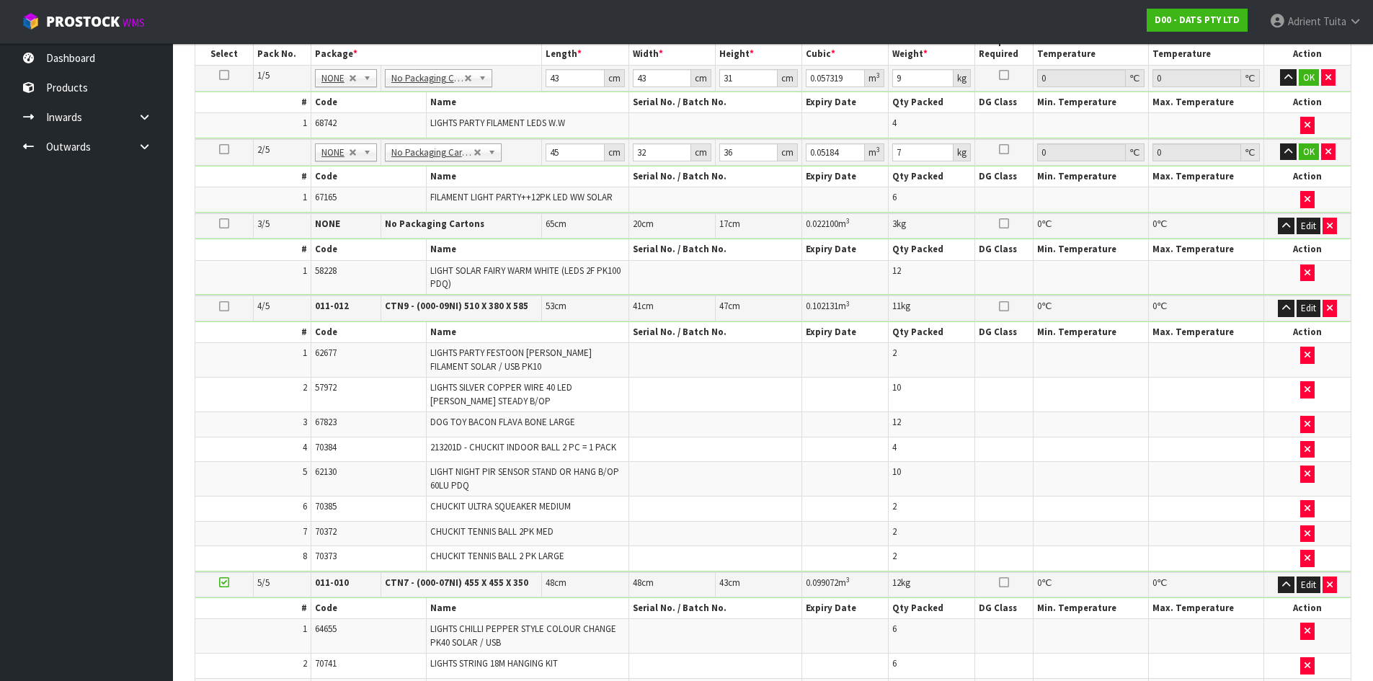
scroll to position [356, 0]
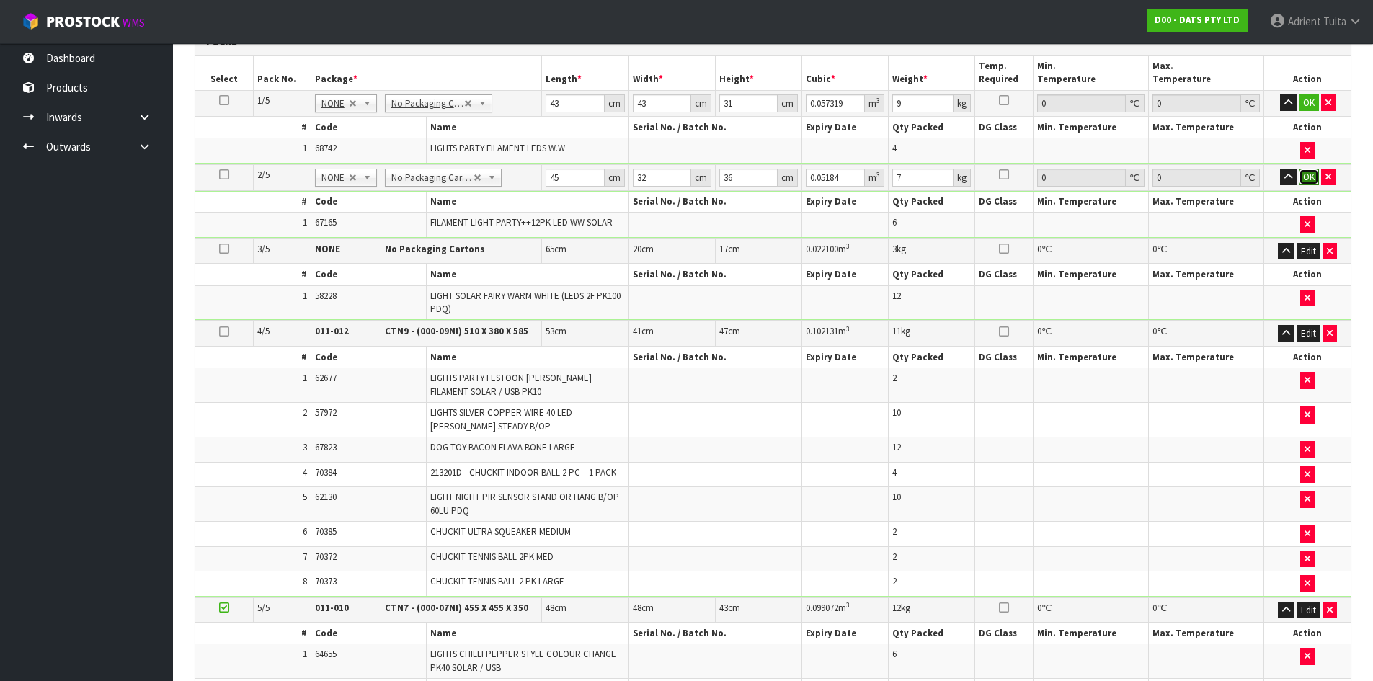
click at [1300, 174] on button "OK" at bounding box center [1309, 177] width 20 height 17
click at [1302, 100] on button "OK" at bounding box center [1309, 102] width 20 height 17
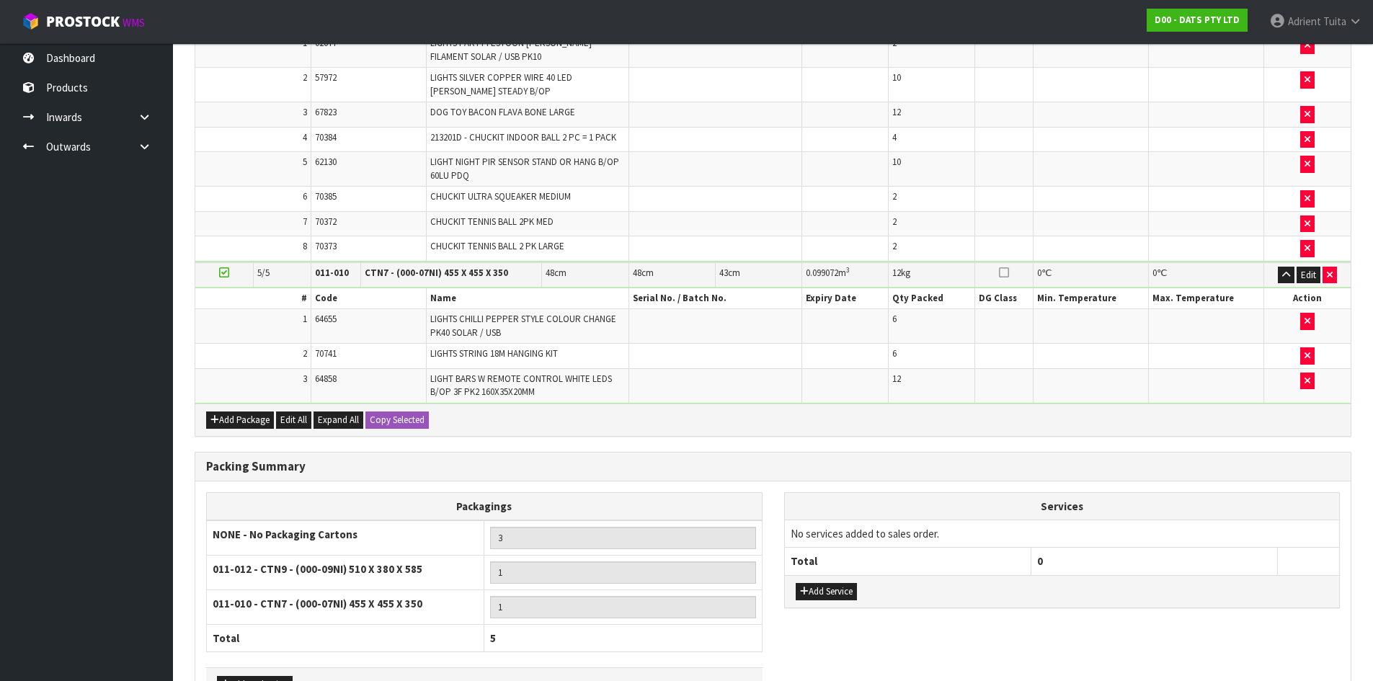
scroll to position [788, 0]
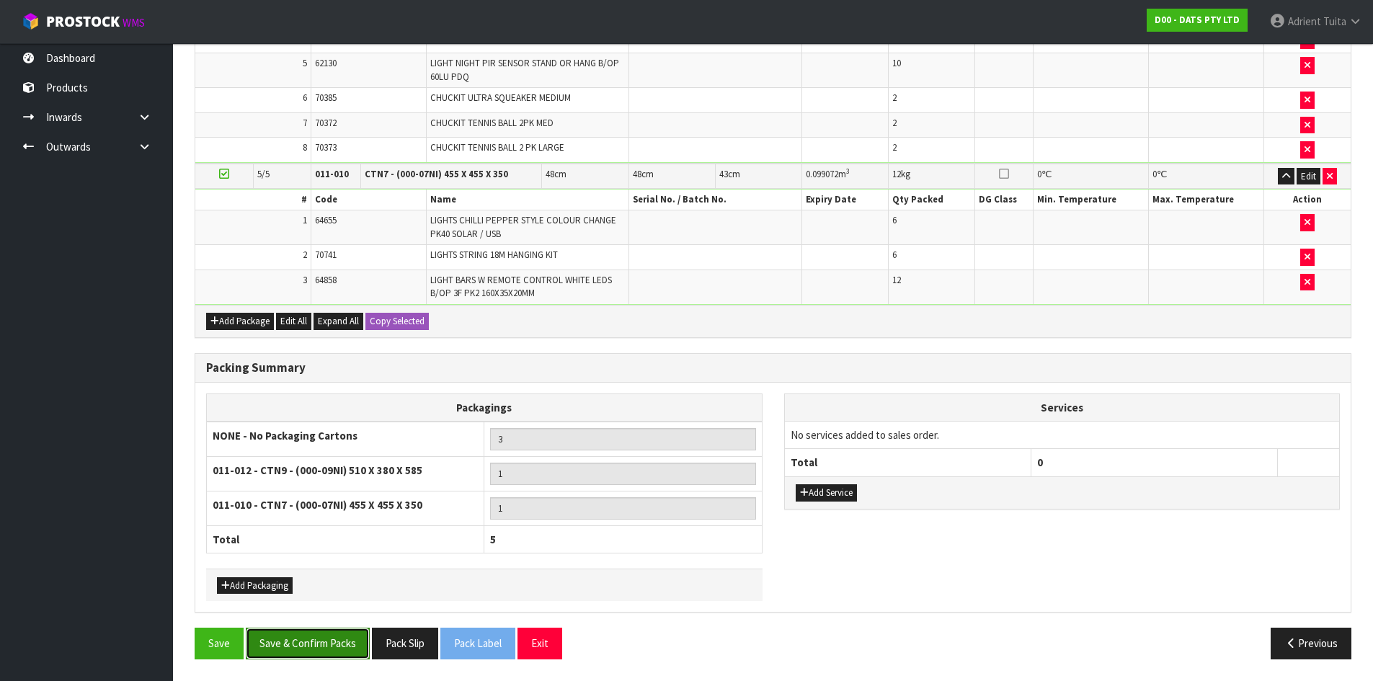
drag, startPoint x: 291, startPoint y: 628, endPoint x: 292, endPoint y: 640, distance: 11.6
click at [293, 636] on button "Save & Confirm Packs" at bounding box center [308, 643] width 124 height 31
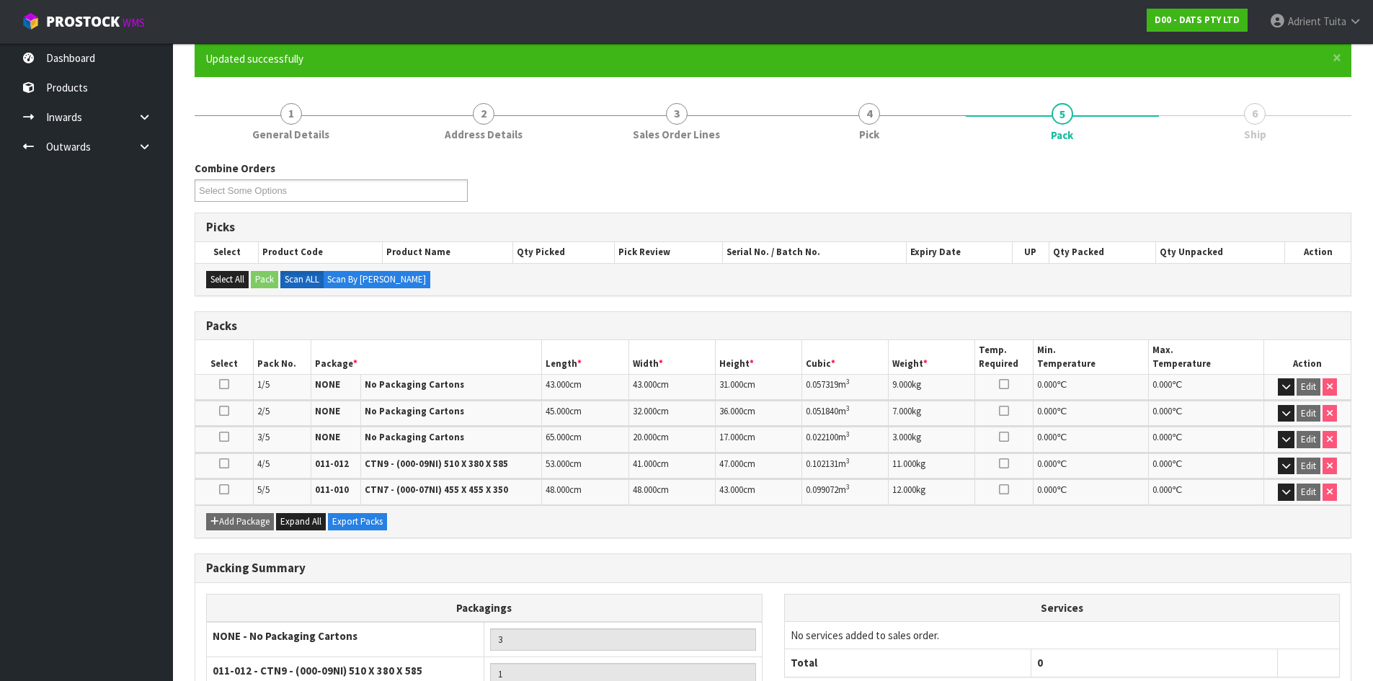
scroll to position [292, 0]
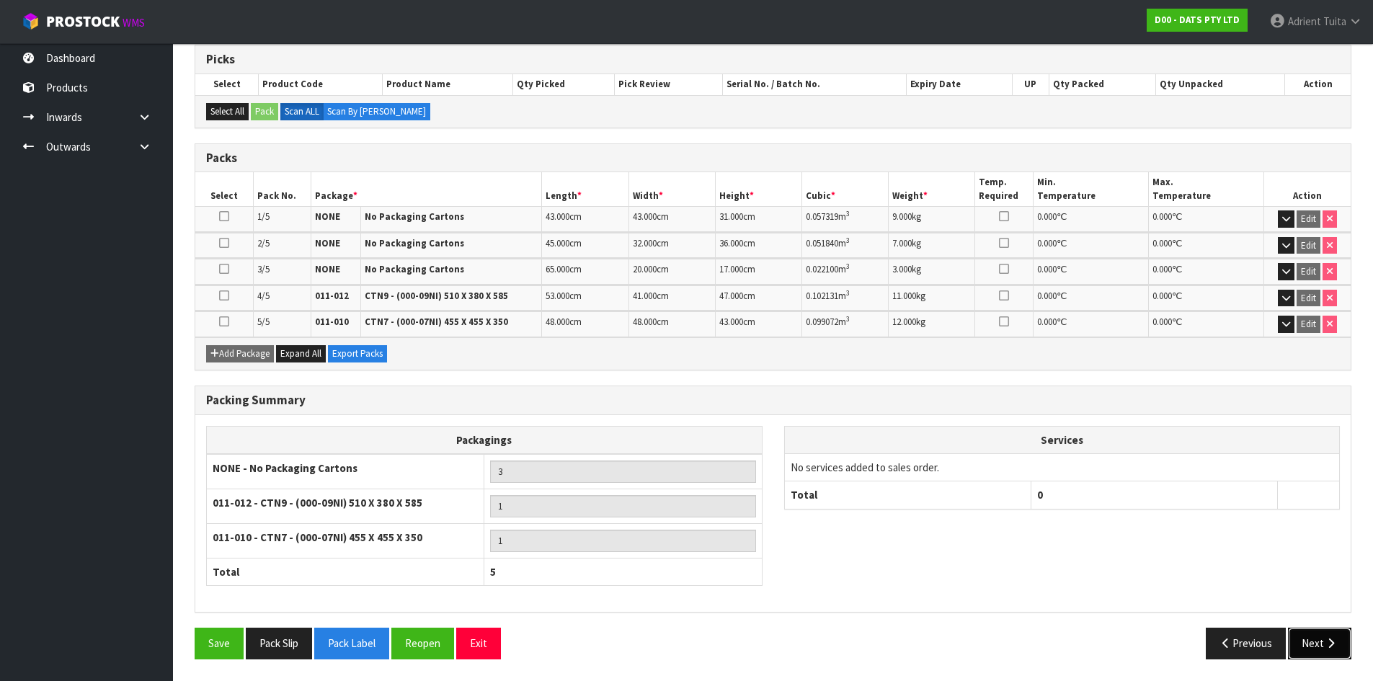
click at [1310, 639] on button "Next" at bounding box center [1319, 643] width 63 height 31
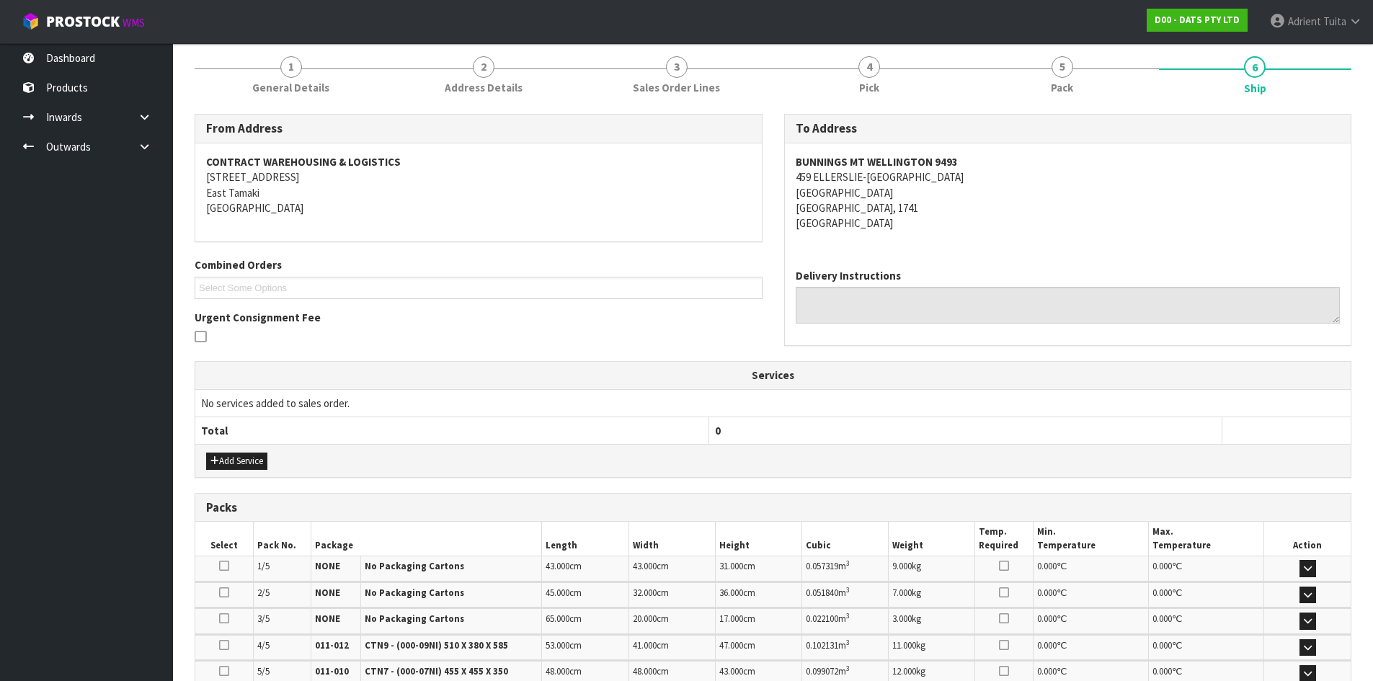
scroll to position [365, 0]
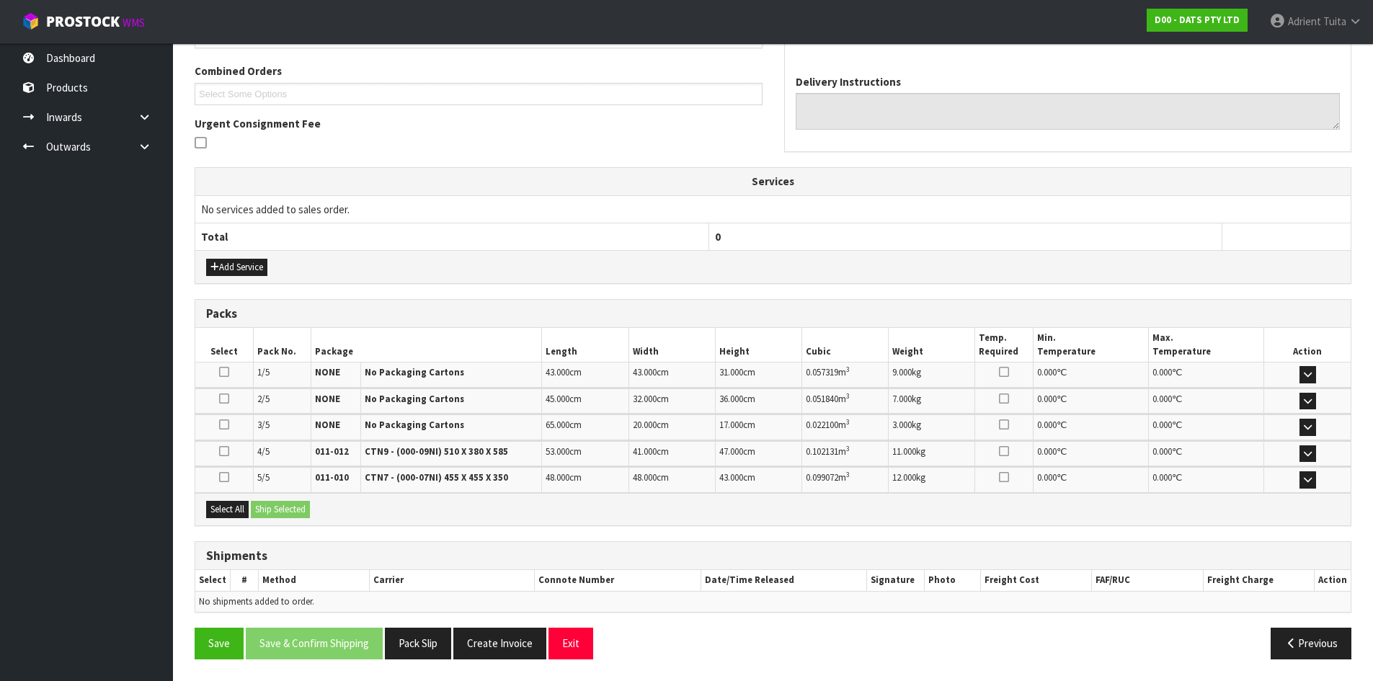
drag, startPoint x: 237, startPoint y: 521, endPoint x: 268, endPoint y: 508, distance: 33.6
click at [241, 518] on div "Select All Ship Selected" at bounding box center [772, 509] width 1155 height 32
click at [218, 498] on div "Select All Ship Selected" at bounding box center [772, 509] width 1155 height 32
drag, startPoint x: 230, startPoint y: 507, endPoint x: 265, endPoint y: 509, distance: 35.4
click at [229, 508] on button "Select All" at bounding box center [227, 509] width 43 height 17
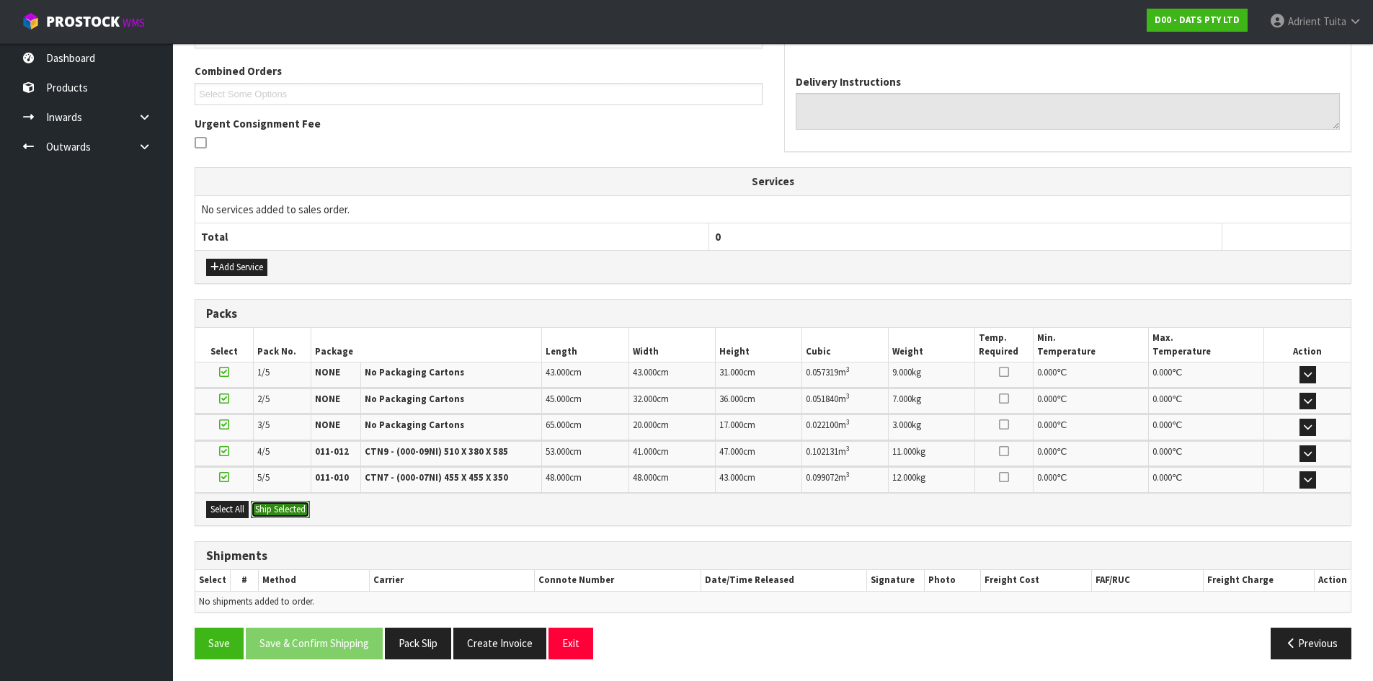
click at [266, 509] on button "Ship Selected" at bounding box center [280, 509] width 59 height 17
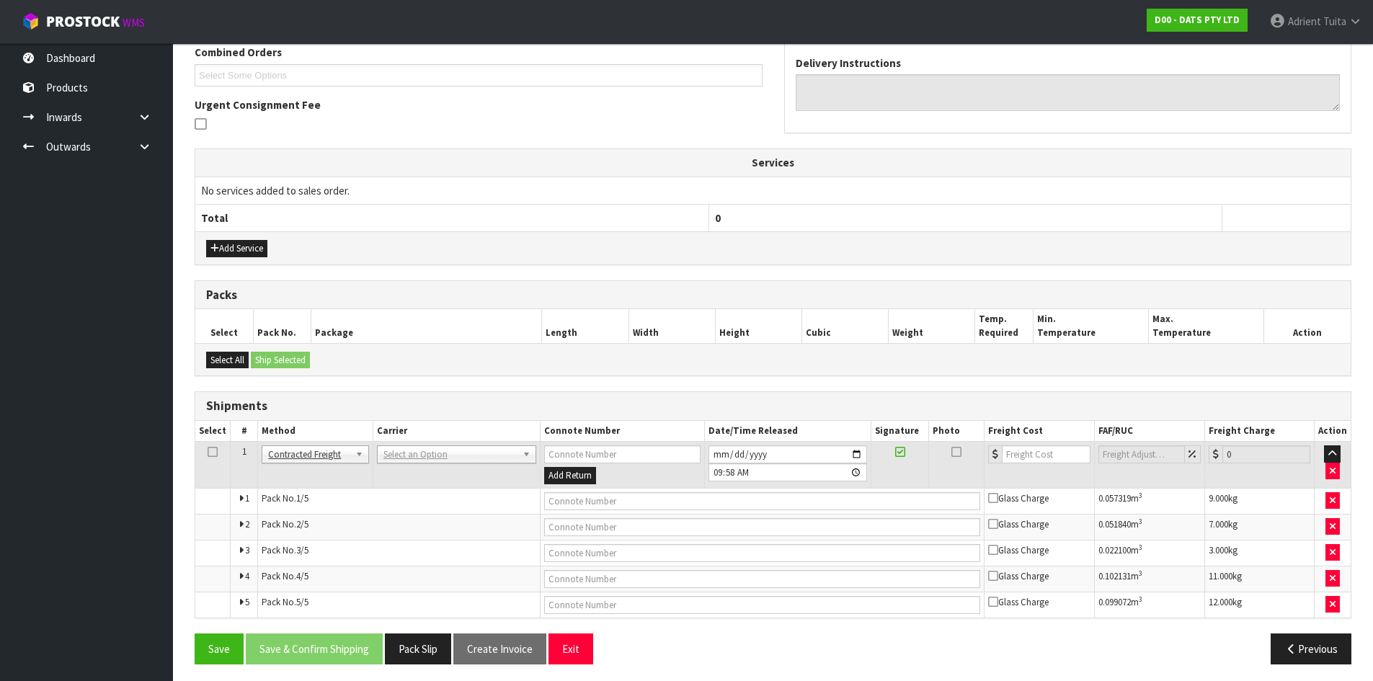
scroll to position [388, 0]
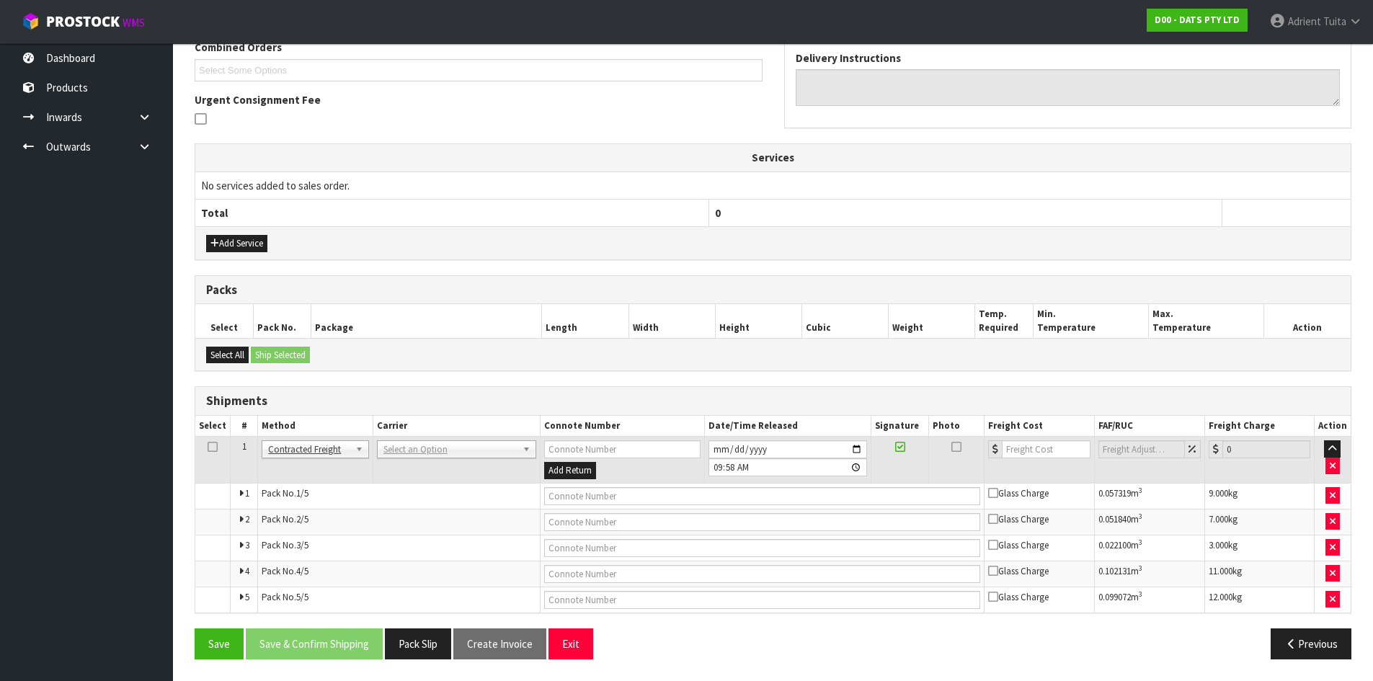
drag, startPoint x: 389, startPoint y: 454, endPoint x: 390, endPoint y: 463, distance: 9.4
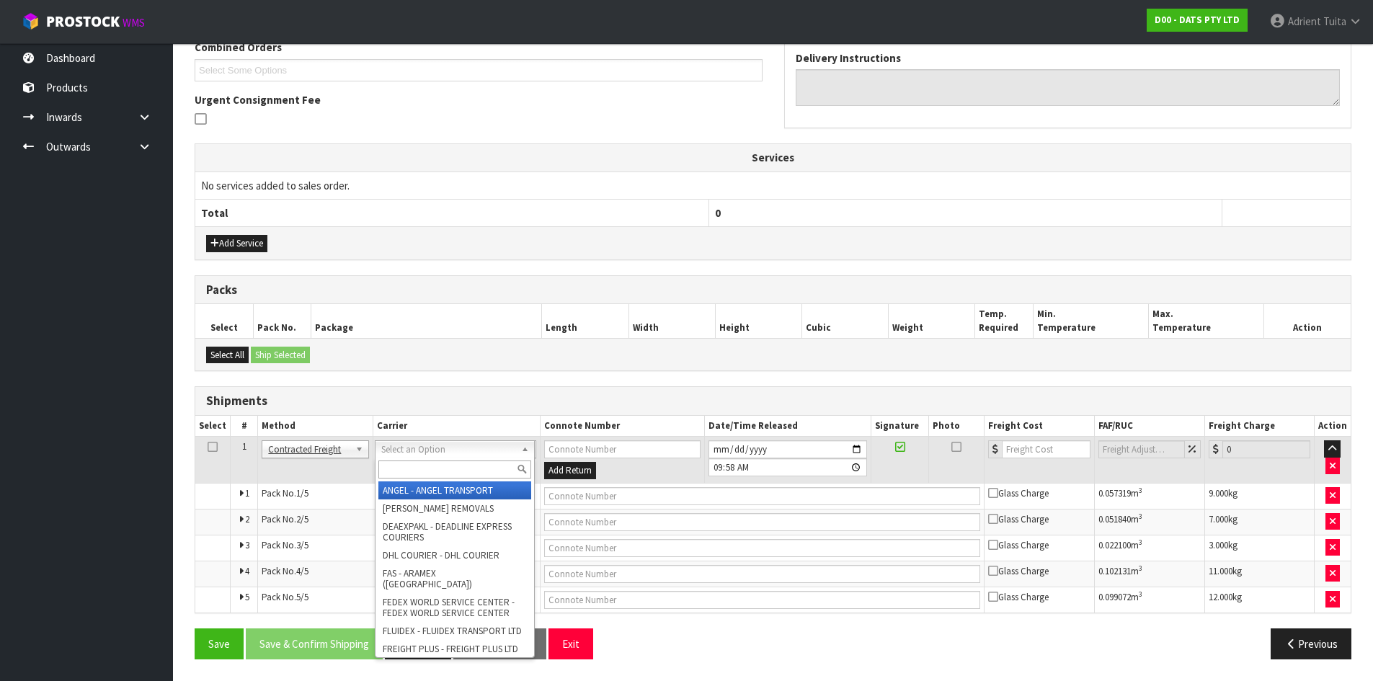
click at [392, 468] on input "text" at bounding box center [454, 469] width 153 height 18
type input "nzp"
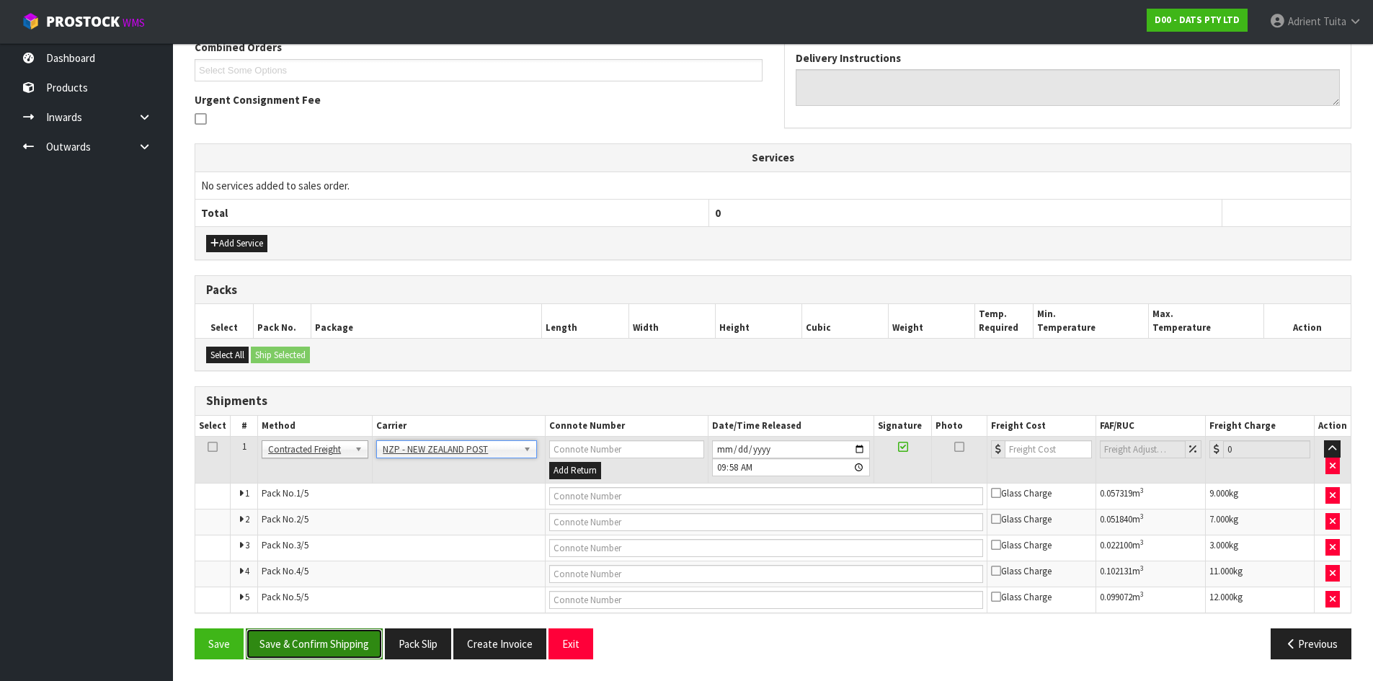
click at [303, 642] on button "Save & Confirm Shipping" at bounding box center [314, 643] width 137 height 31
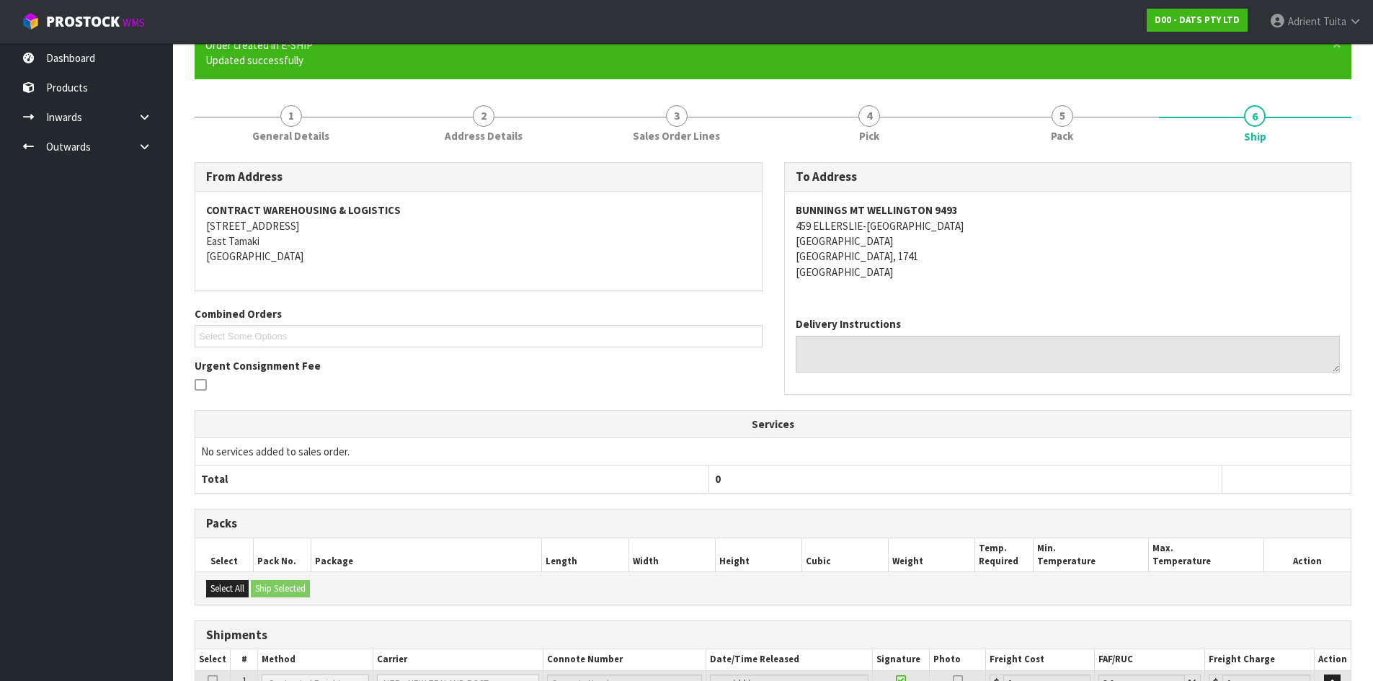
scroll to position [364, 0]
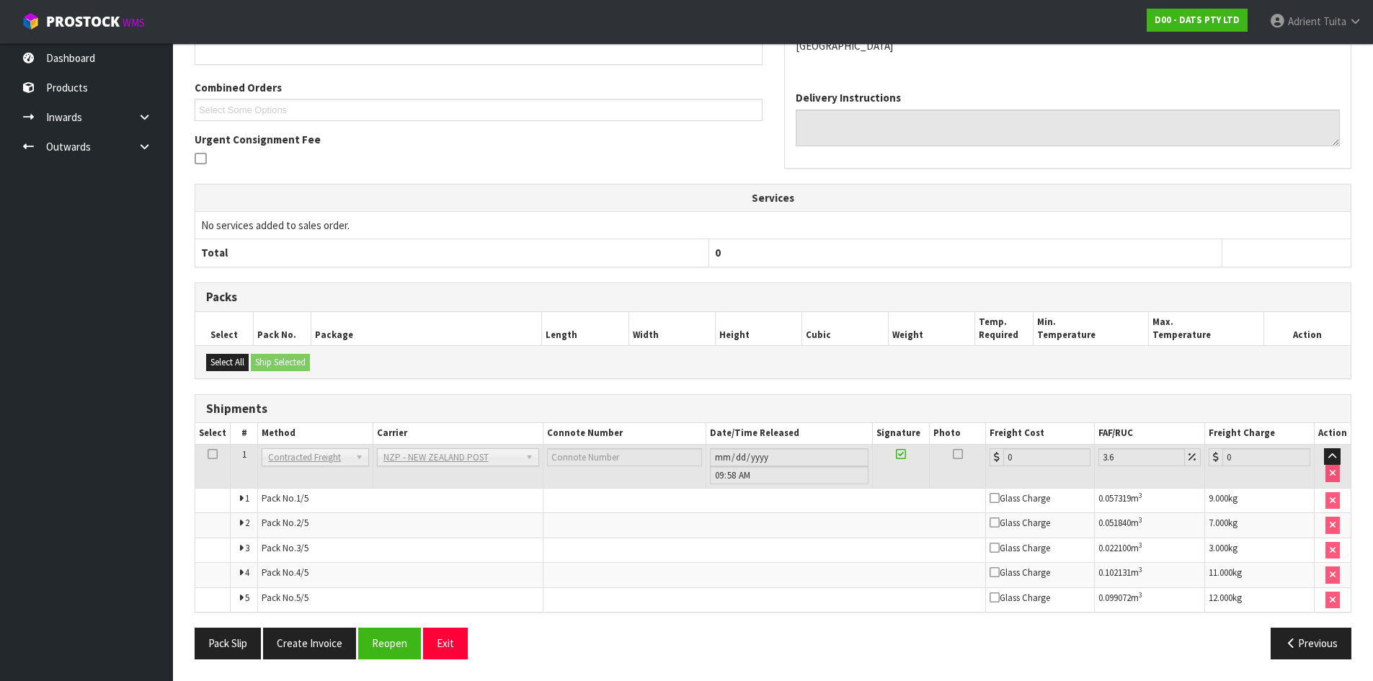
click at [377, 626] on div "From Address CONTRACT WAREHOUSING & LOGISTICS [STREET_ADDRESS] Combined Orders …" at bounding box center [773, 303] width 1157 height 734
click at [382, 645] on button "Reopen" at bounding box center [389, 643] width 63 height 31
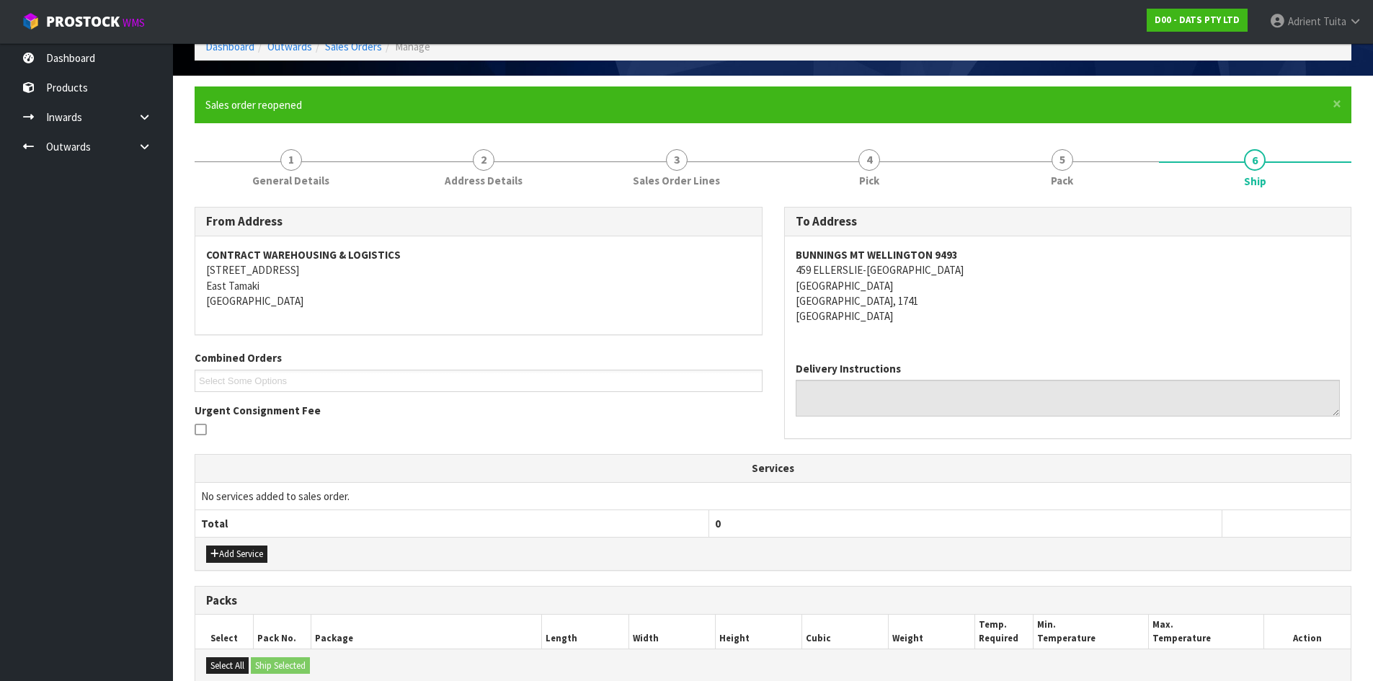
scroll to position [402, 0]
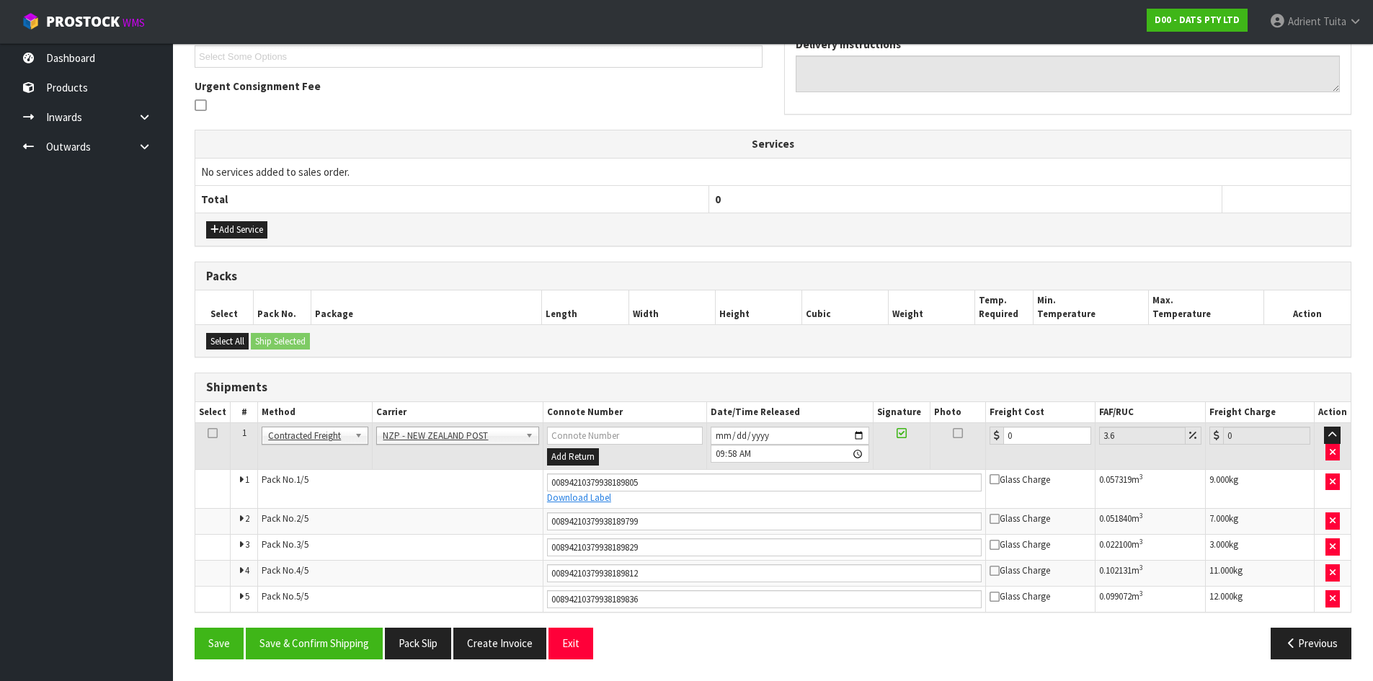
click at [1033, 426] on td "0" at bounding box center [1040, 446] width 109 height 47
click at [1041, 430] on input "0" at bounding box center [1046, 436] width 87 height 18
type input "2"
type input "2.07"
type input "21"
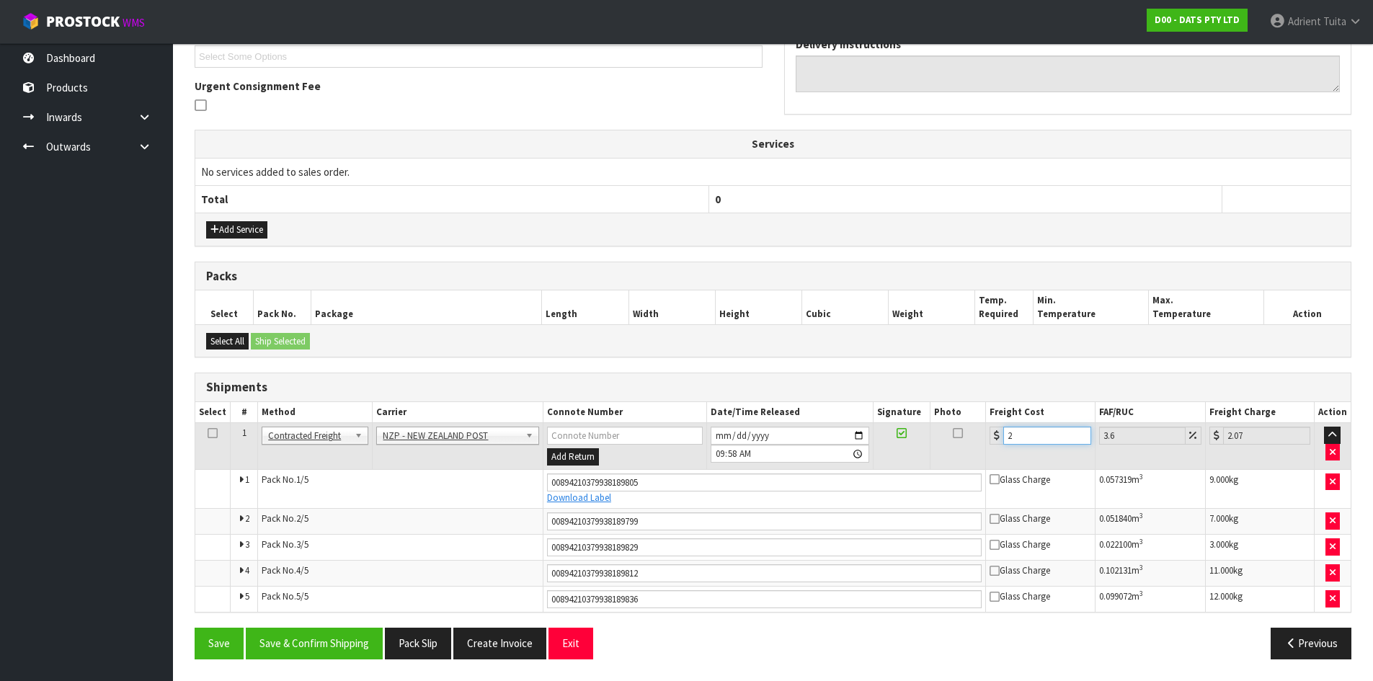
type input "21.76"
type input "21.6"
type input "22.38"
type input "21.65"
type input "22.43"
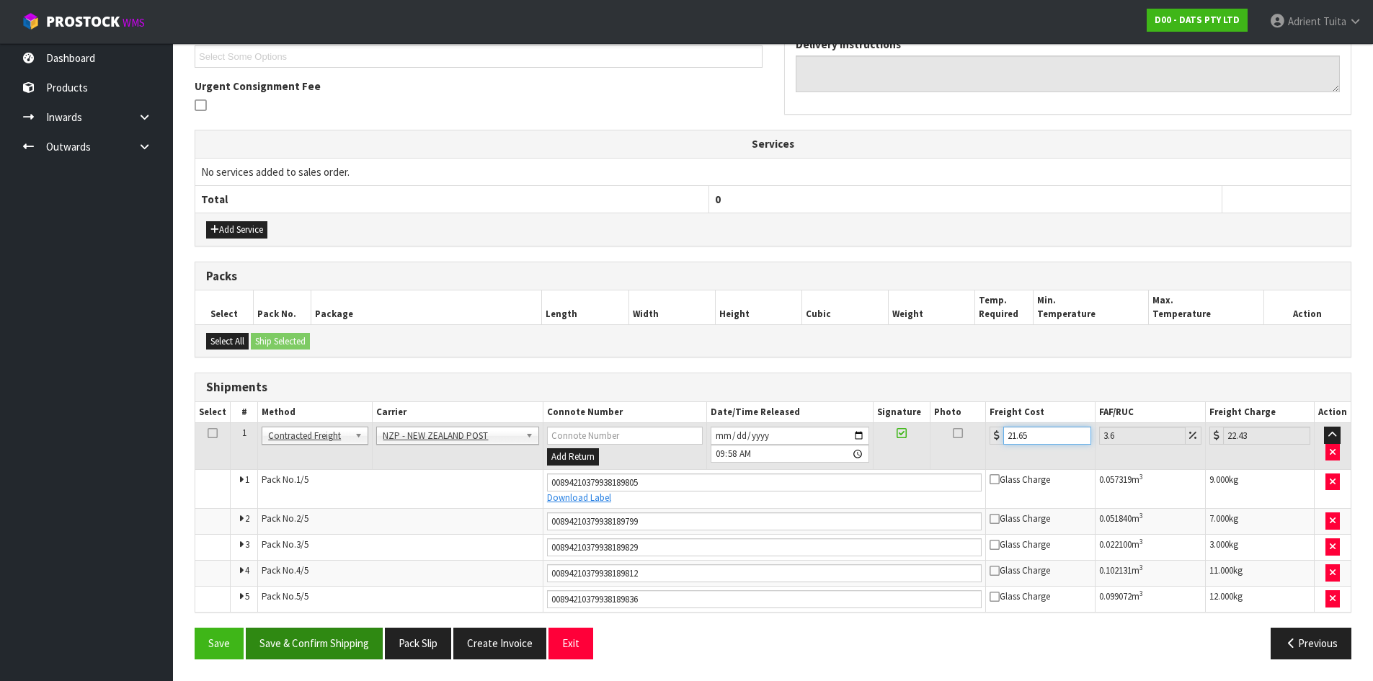
type input "21.65"
click at [338, 642] on button "Save & Confirm Shipping" at bounding box center [314, 643] width 137 height 31
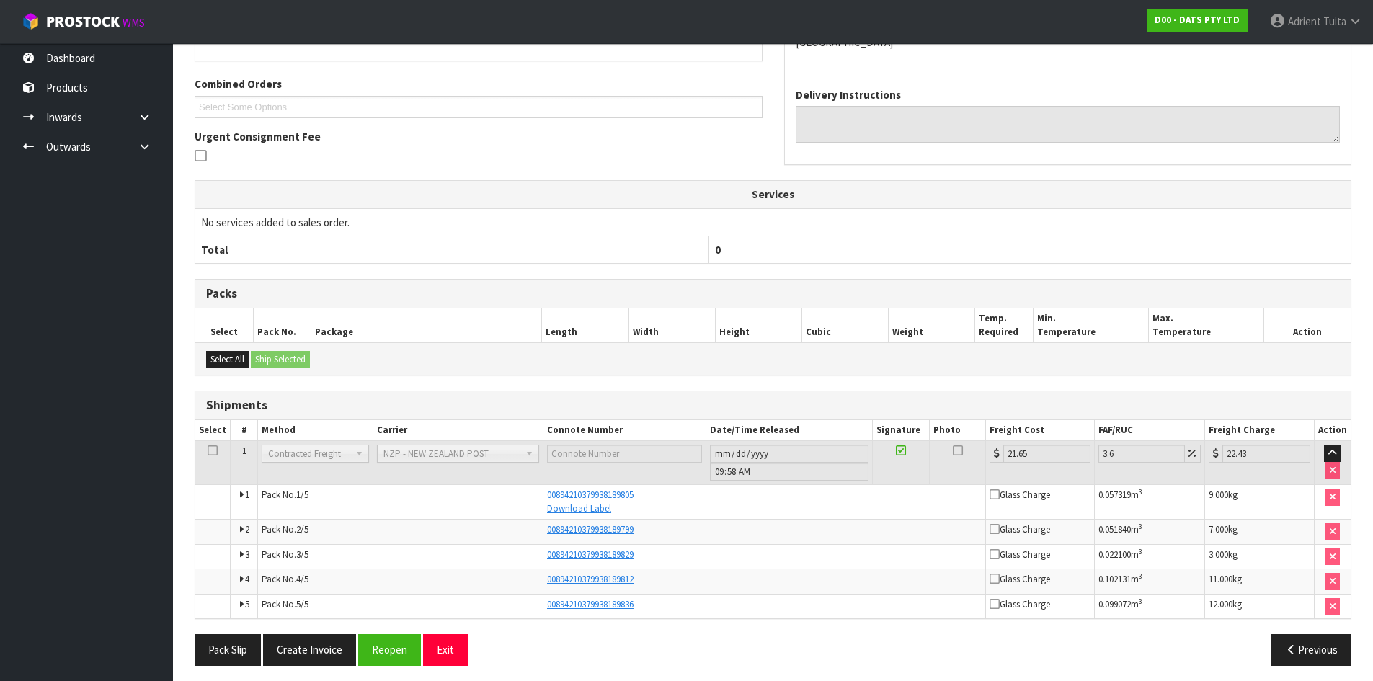
scroll to position [358, 0]
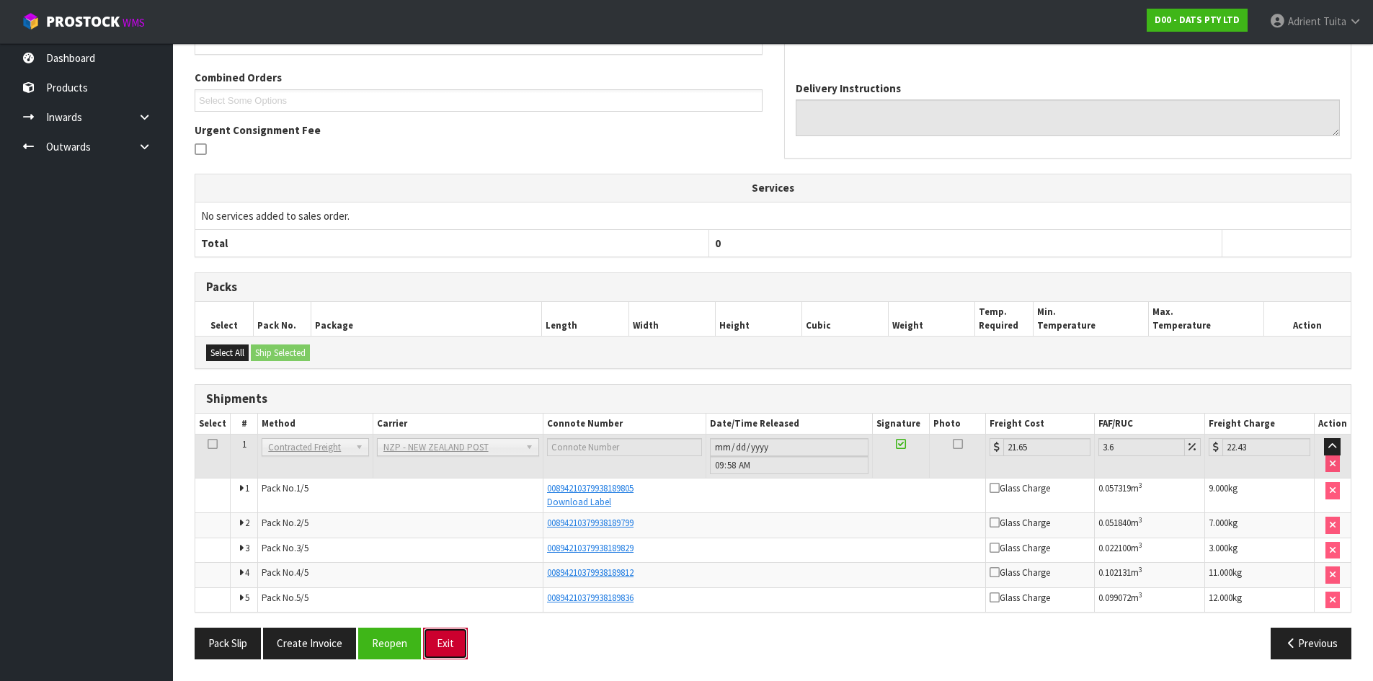
click at [448, 646] on button "Exit" at bounding box center [445, 643] width 45 height 31
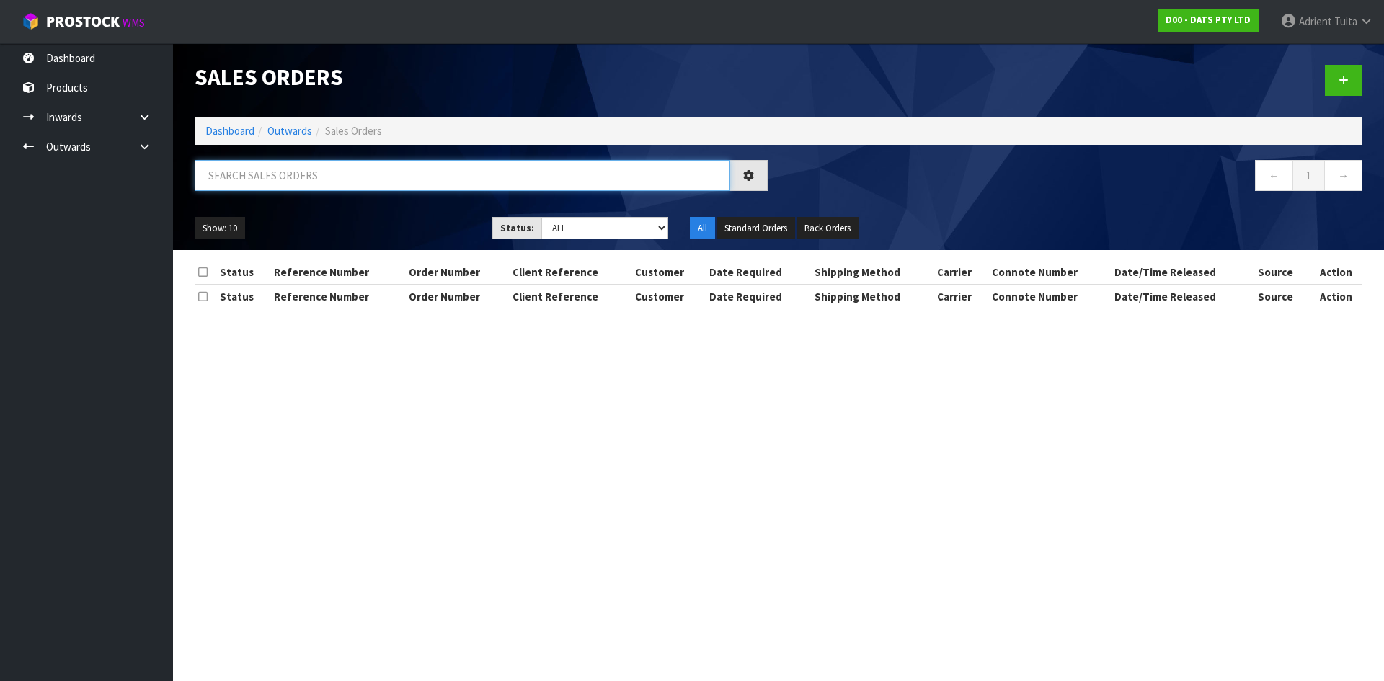
click at [342, 181] on input "text" at bounding box center [462, 175] width 535 height 31
type input "9319"
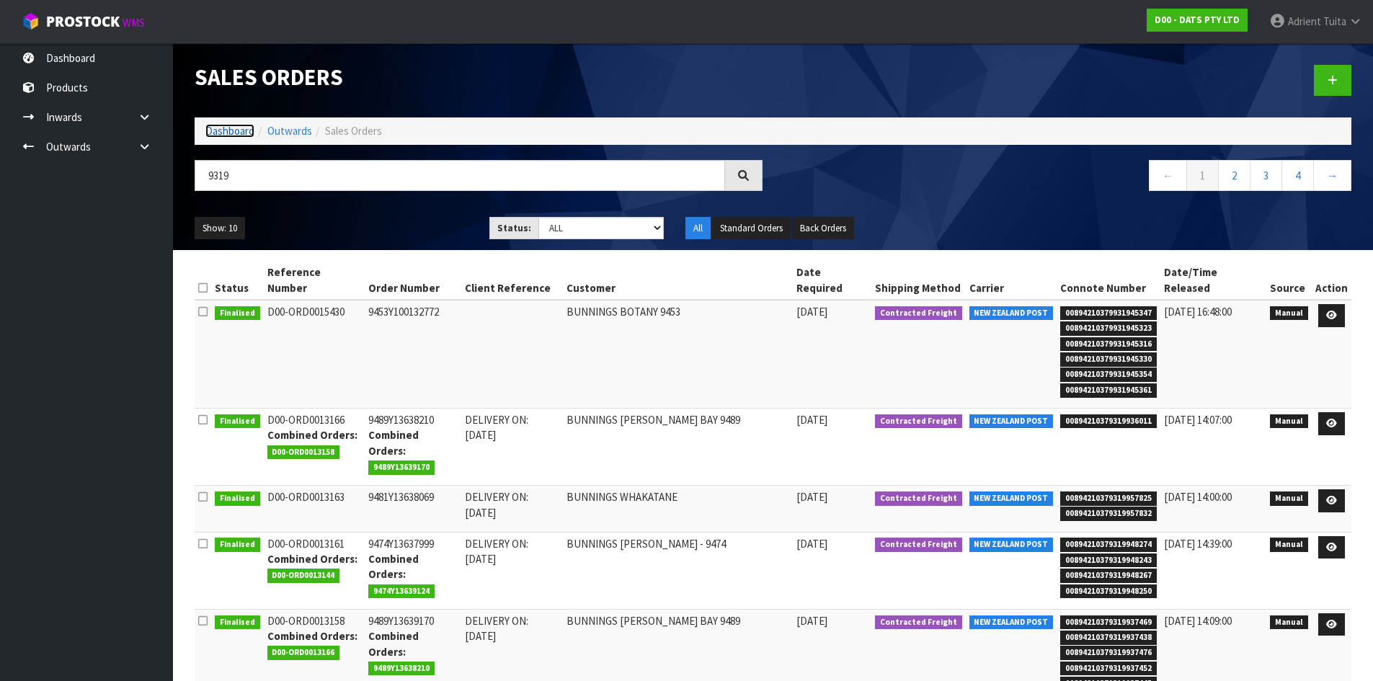
click at [218, 133] on link "Dashboard" at bounding box center [229, 131] width 49 height 14
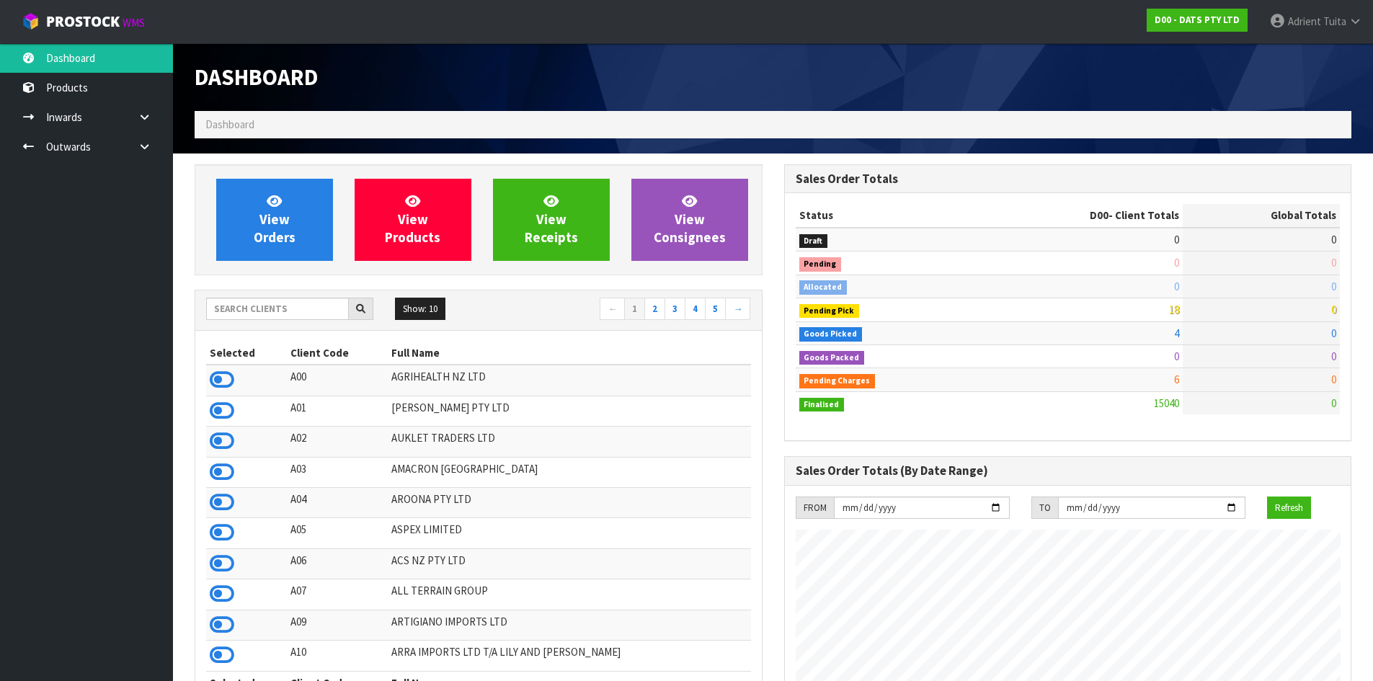
scroll to position [1092, 589]
click at [290, 313] on input "text" at bounding box center [277, 309] width 143 height 22
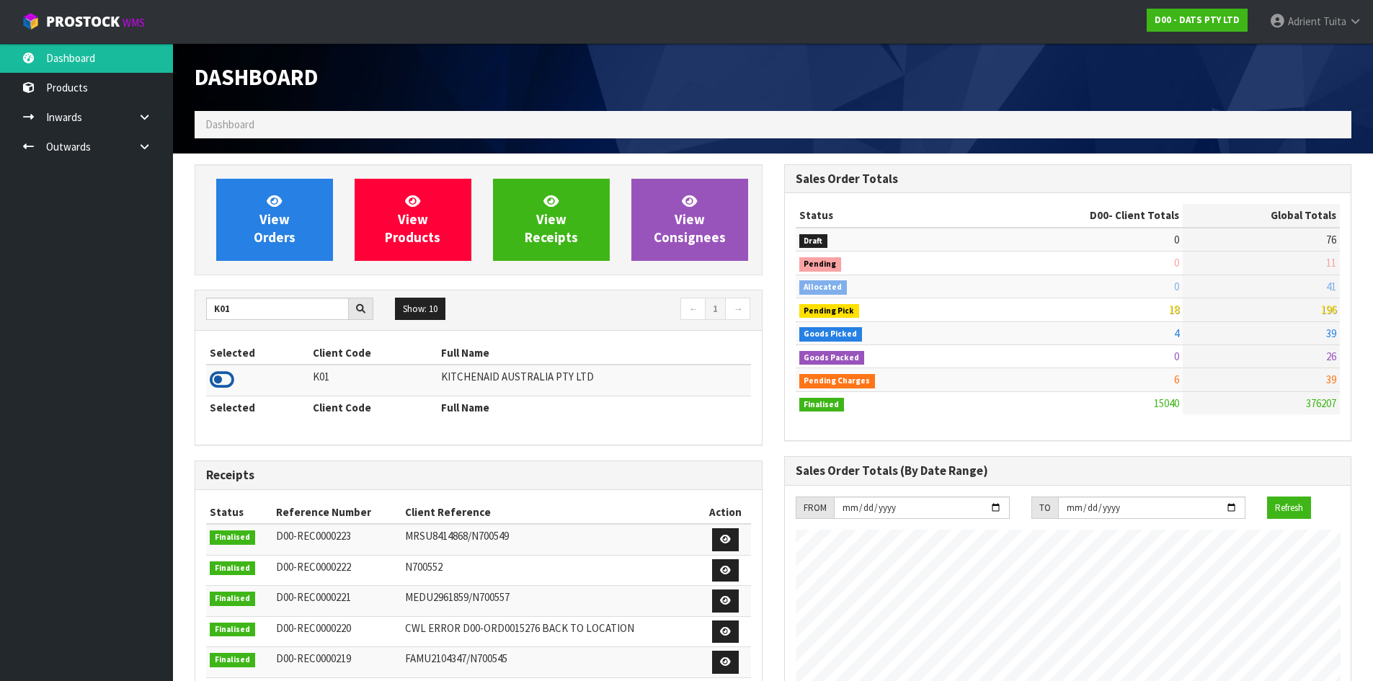
click at [229, 382] on icon at bounding box center [222, 380] width 25 height 22
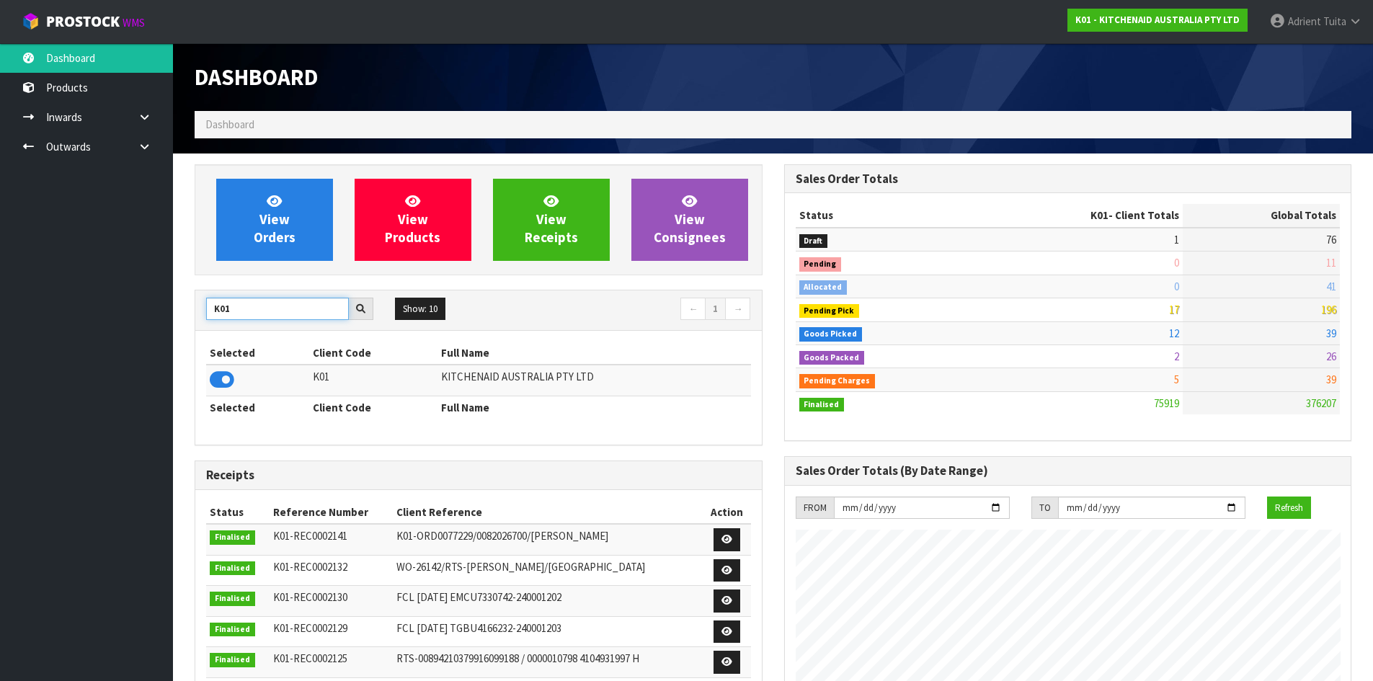
click at [216, 303] on input "K01" at bounding box center [277, 309] width 143 height 22
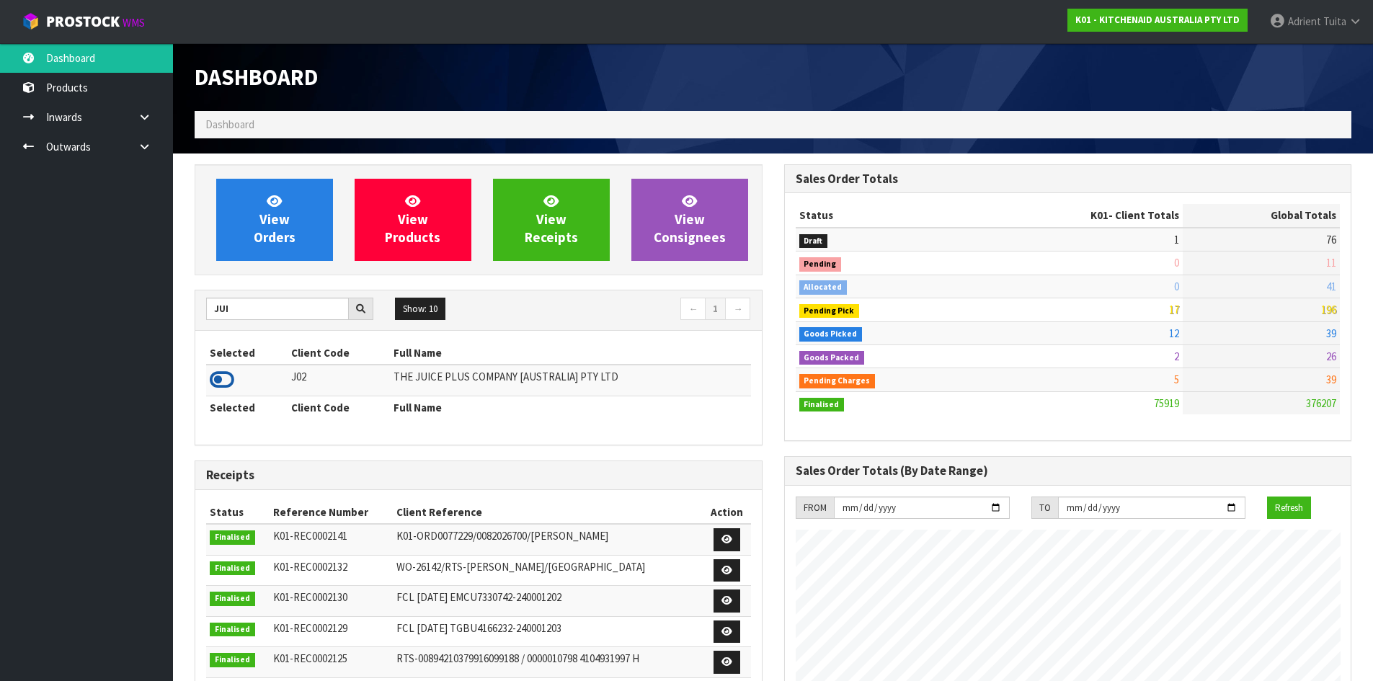
click at [219, 379] on icon at bounding box center [222, 380] width 25 height 22
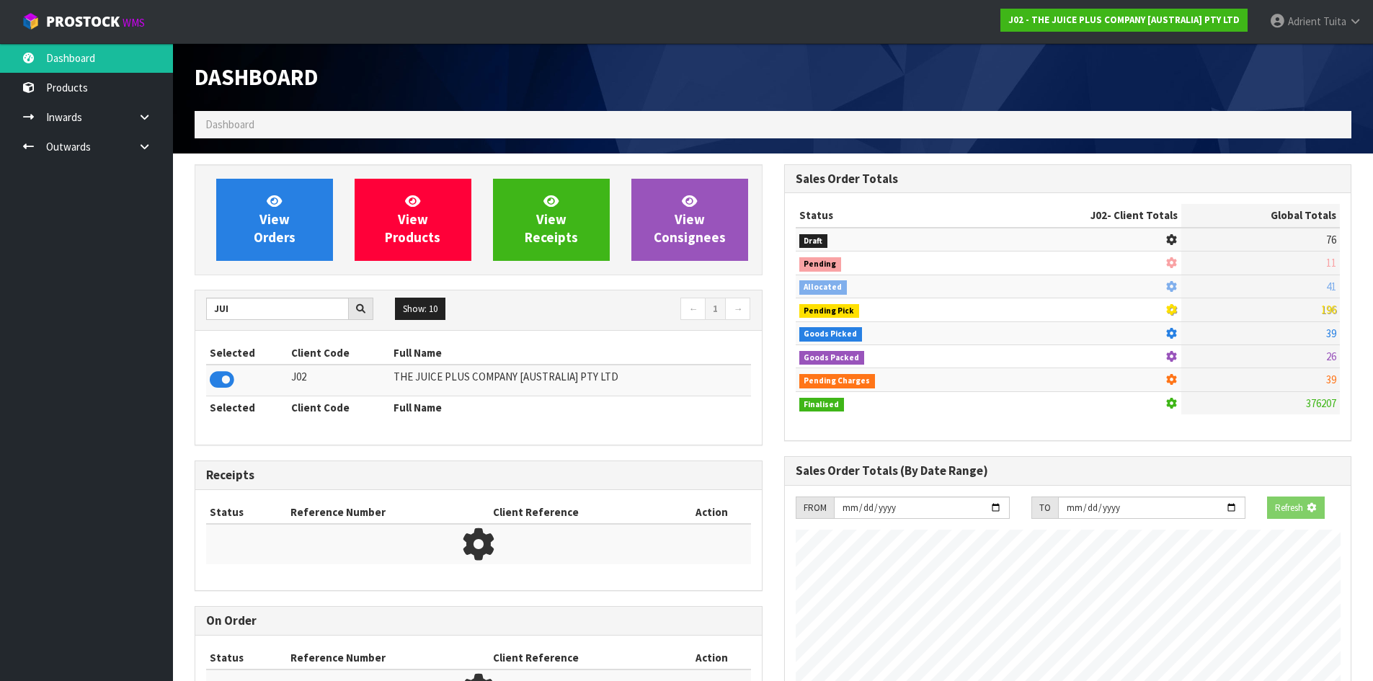
scroll to position [899, 589]
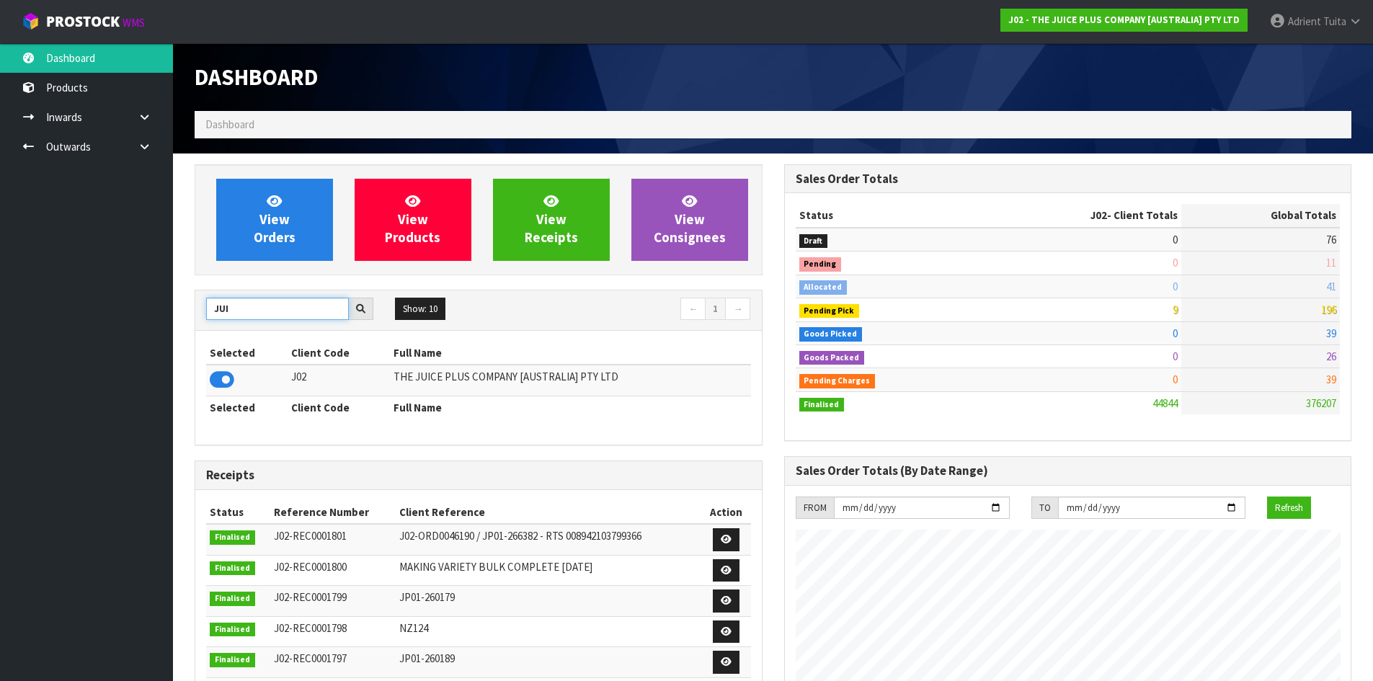
click at [219, 307] on input "JUI" at bounding box center [277, 309] width 143 height 22
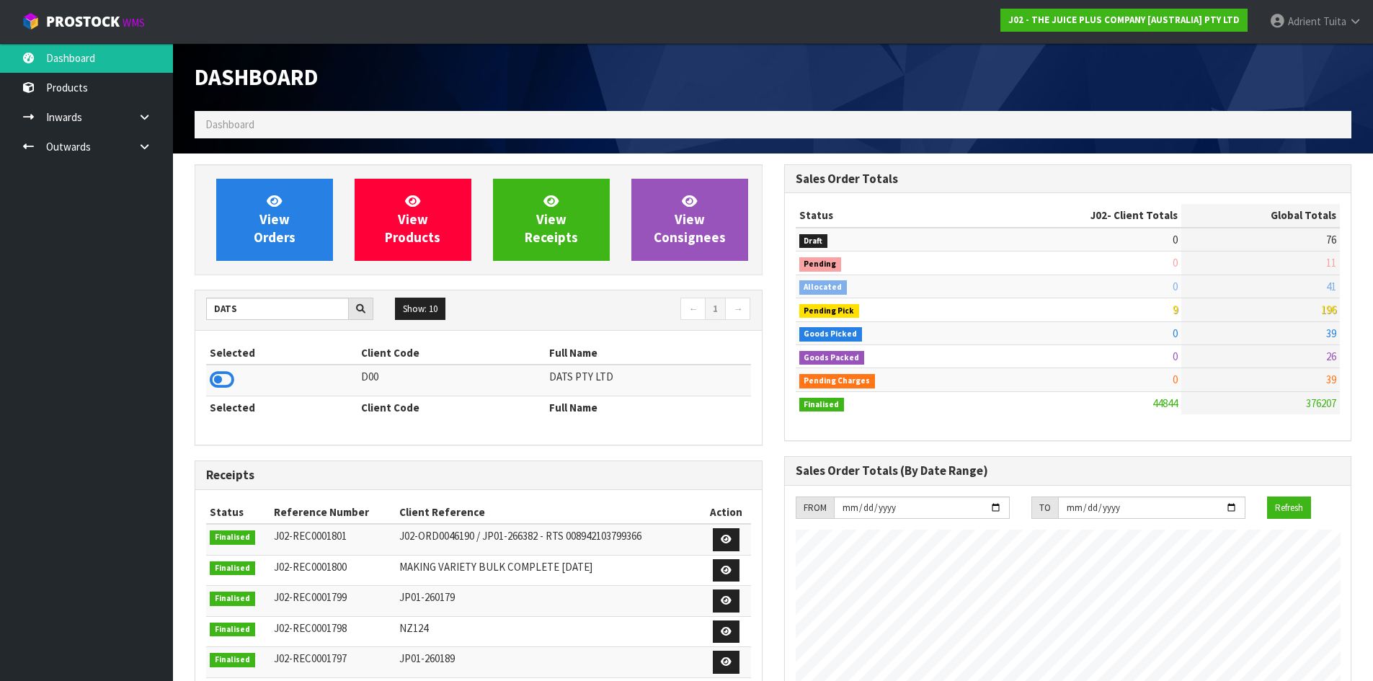
click at [223, 380] on icon at bounding box center [222, 380] width 25 height 22
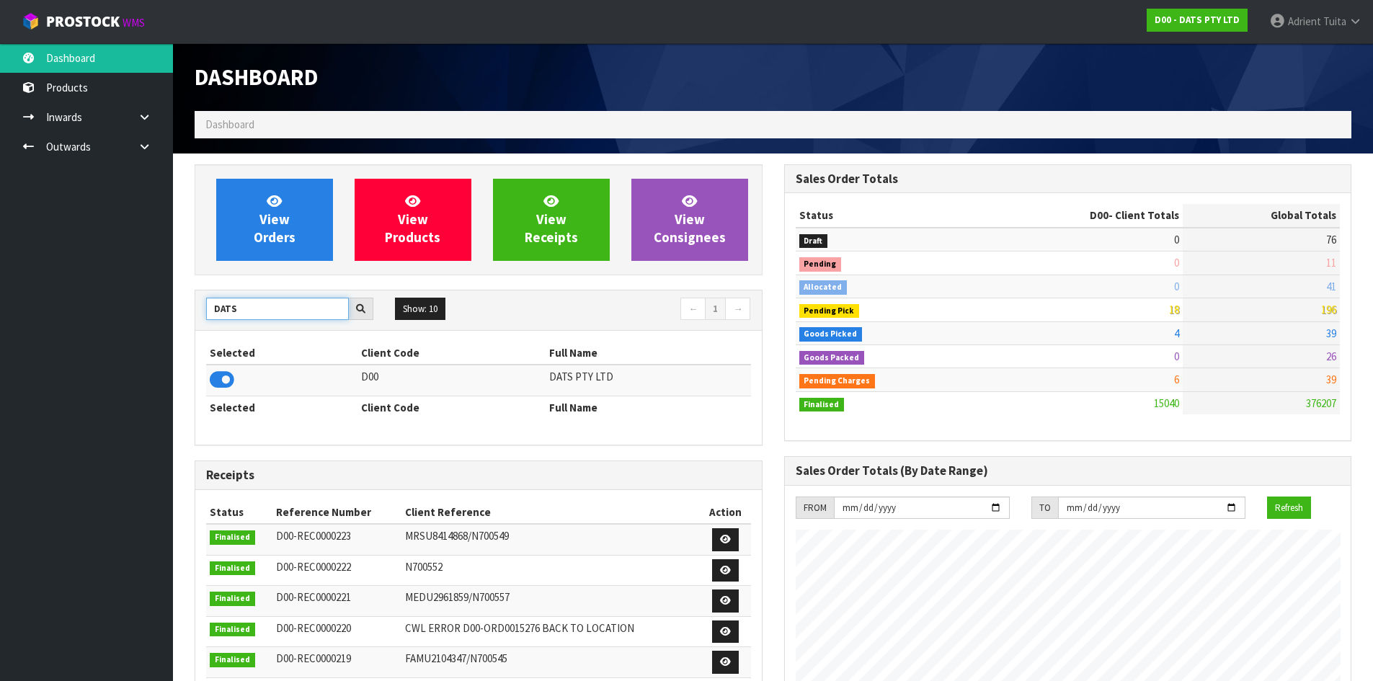
click at [222, 311] on input "DATS" at bounding box center [277, 309] width 143 height 22
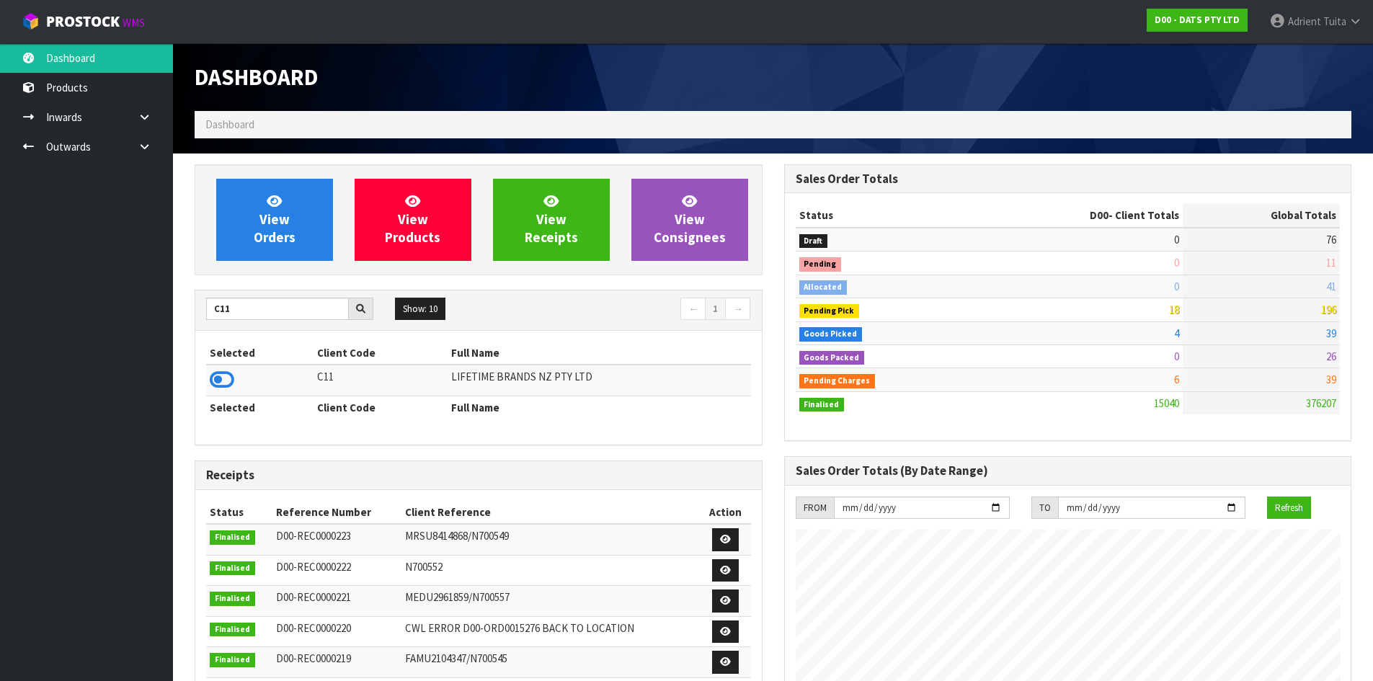
click at [221, 382] on icon at bounding box center [222, 380] width 25 height 22
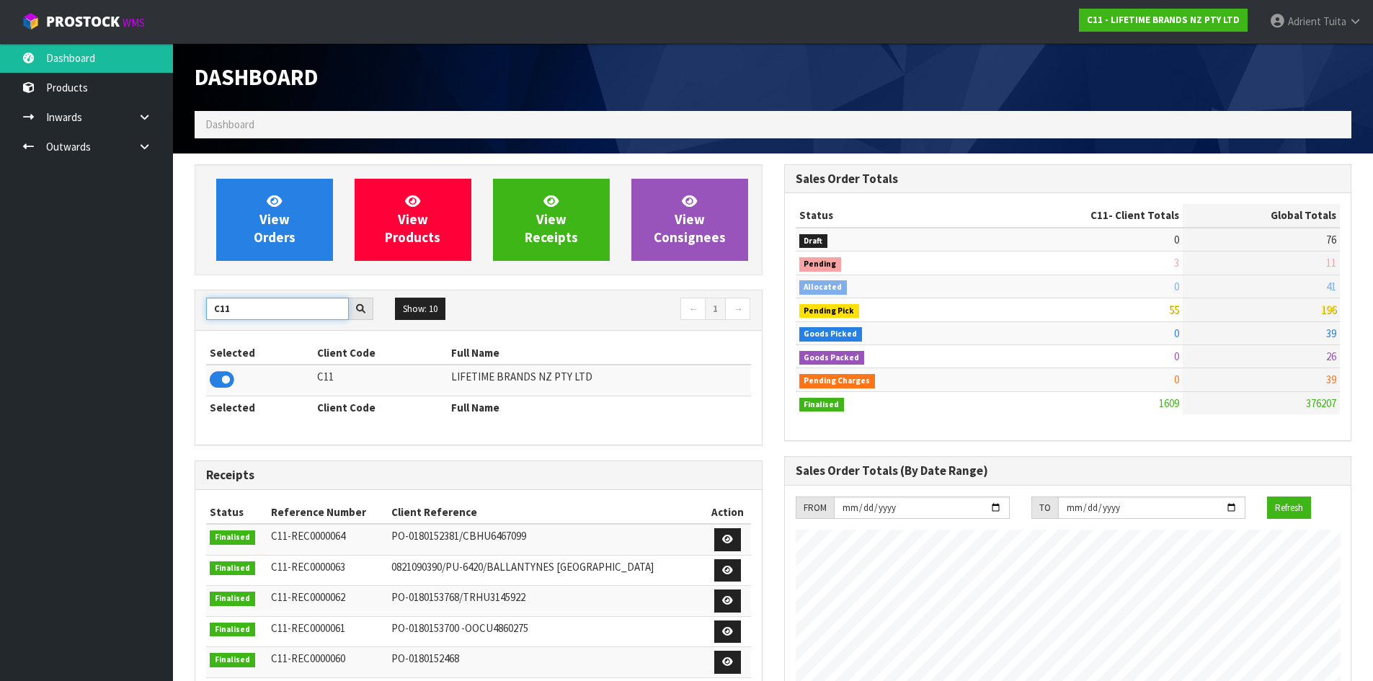
click at [227, 317] on input "C11" at bounding box center [277, 309] width 143 height 22
click at [227, 316] on input "C11" at bounding box center [277, 309] width 143 height 22
type input "A01"
click at [215, 376] on icon at bounding box center [222, 380] width 25 height 22
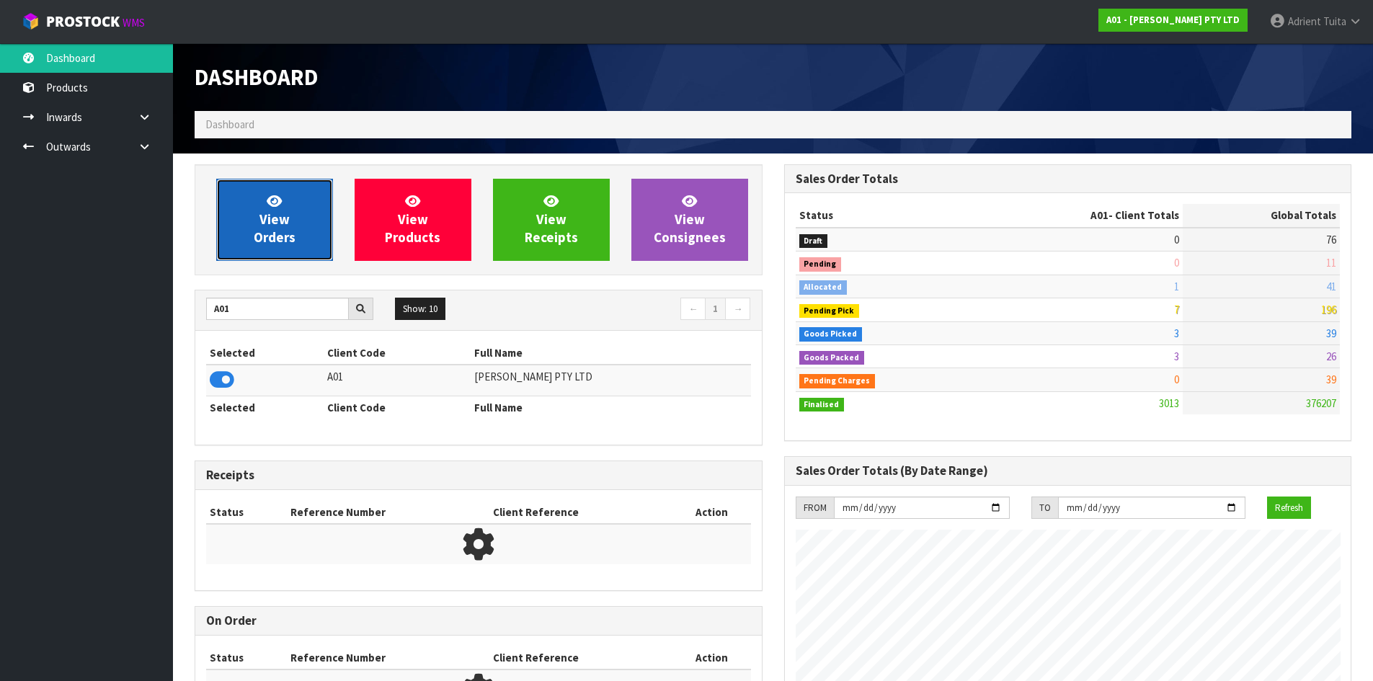
scroll to position [1045, 589]
click at [260, 226] on span "View Orders" at bounding box center [275, 219] width 42 height 54
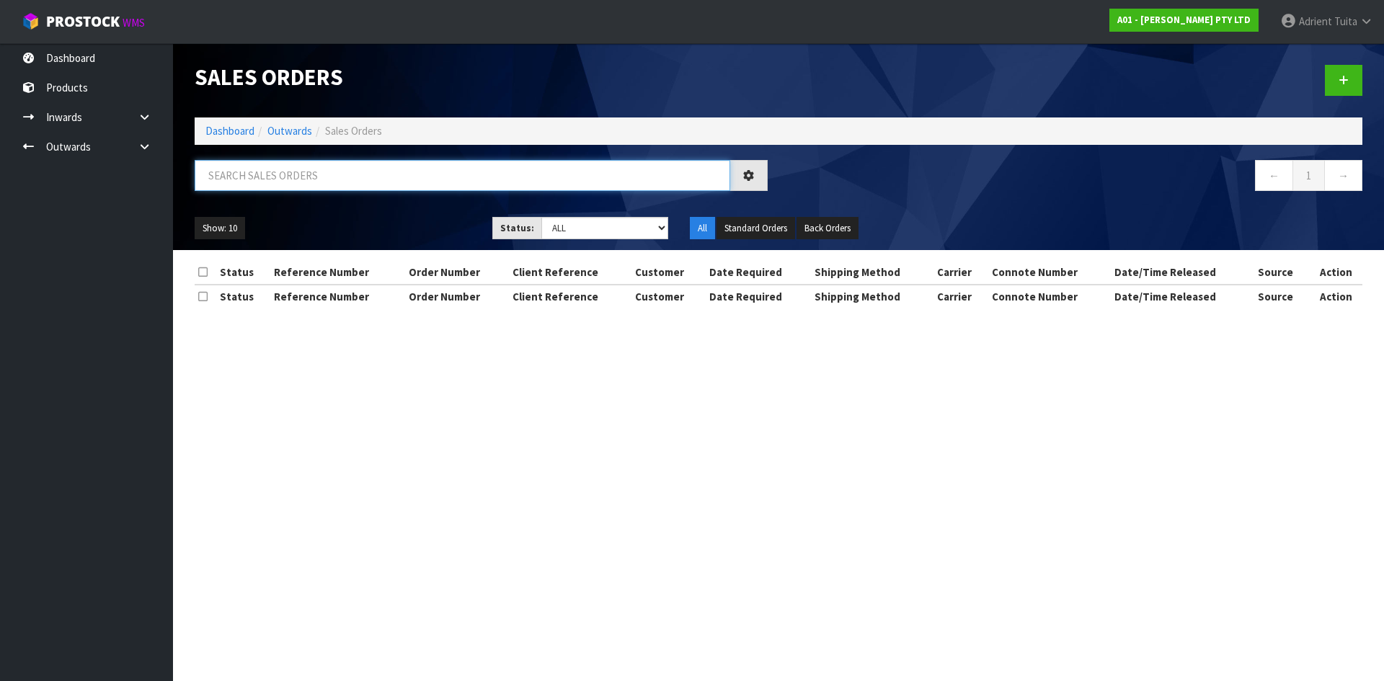
click at [272, 187] on input "text" at bounding box center [462, 175] width 535 height 31
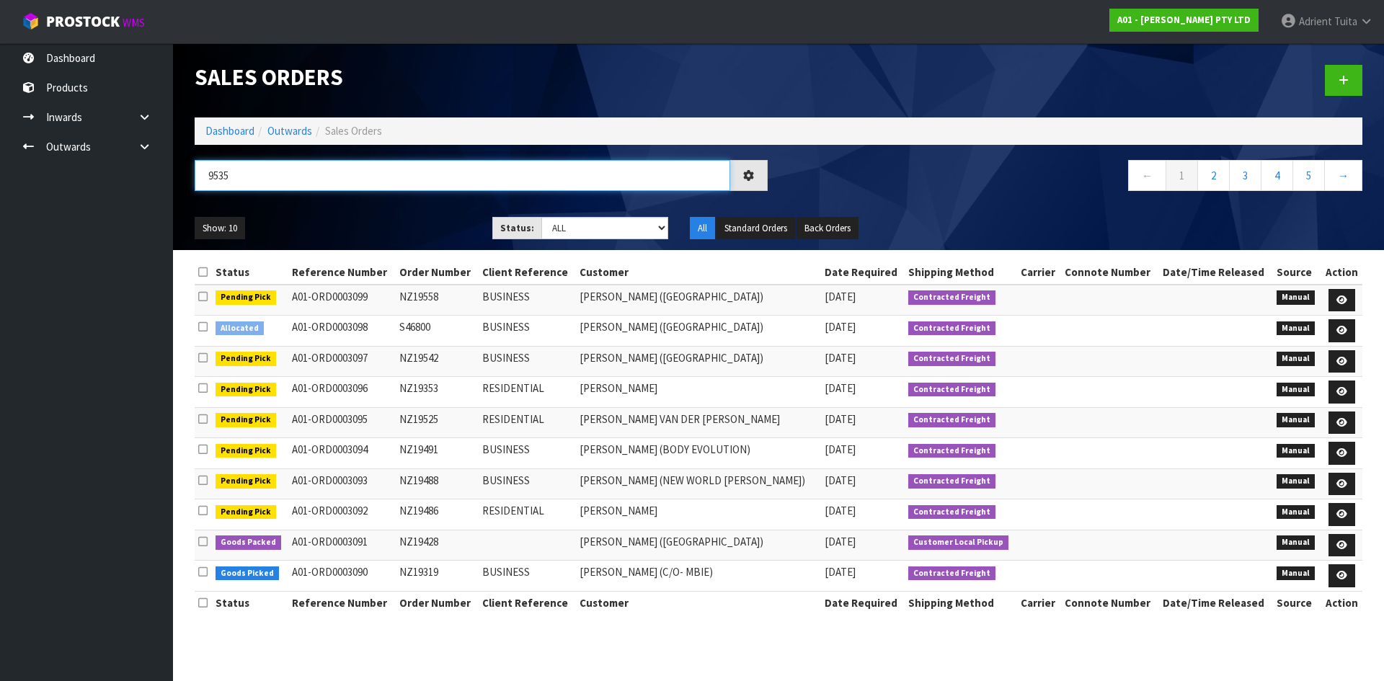
type input "9535"
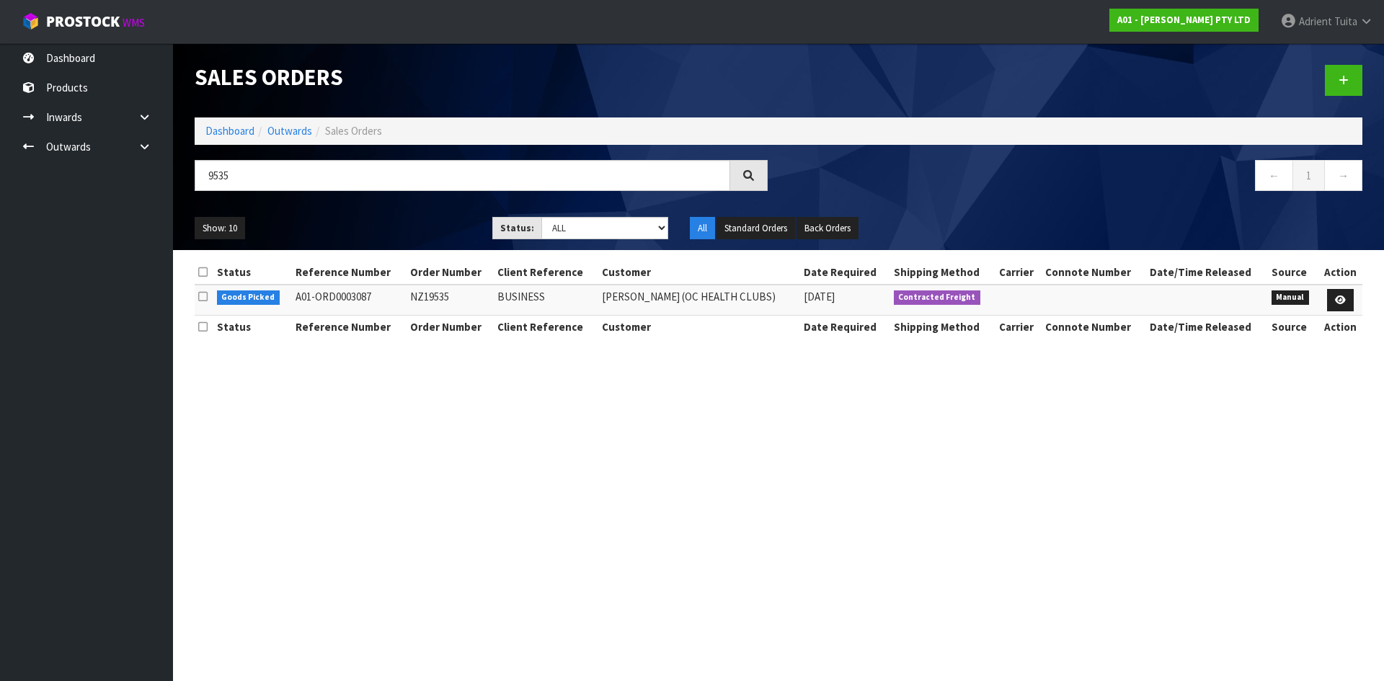
drag, startPoint x: 1359, startPoint y: 301, endPoint x: 1345, endPoint y: 298, distance: 14.7
click at [1358, 301] on td at bounding box center [1339, 300] width 45 height 31
click at [1345, 298] on icon at bounding box center [1340, 299] width 11 height 9
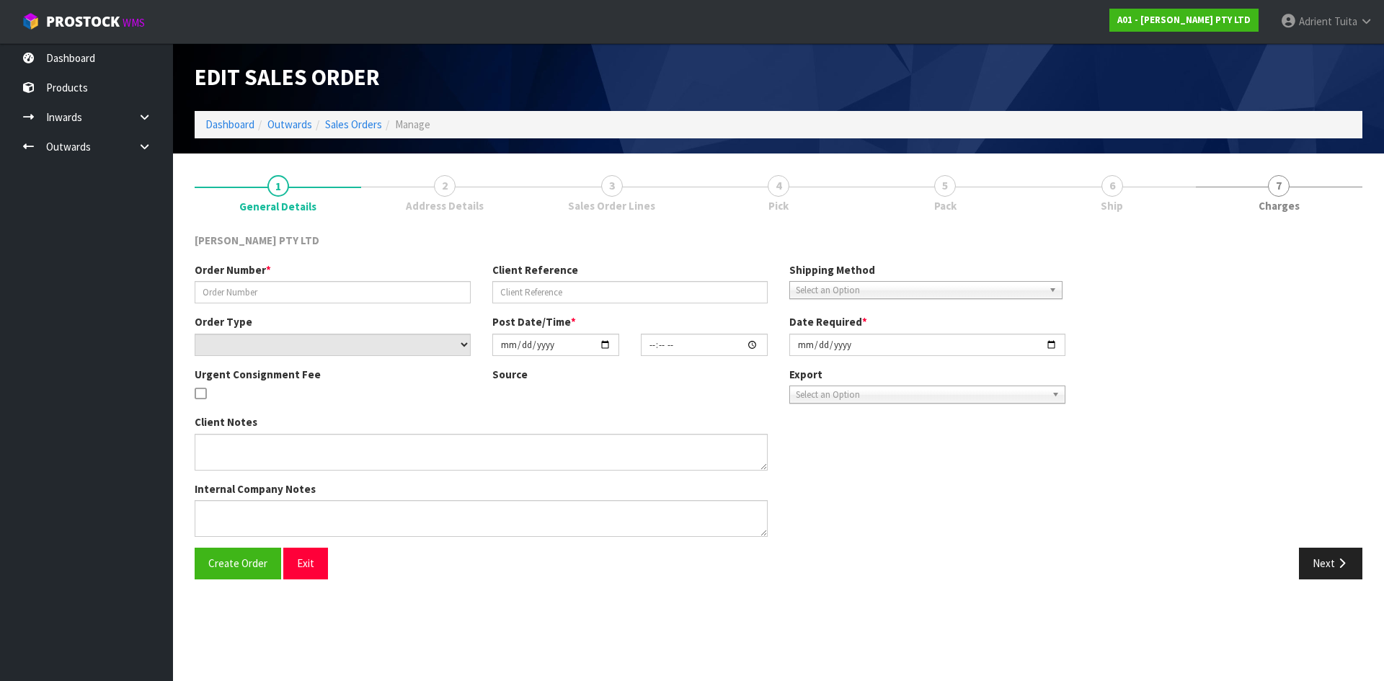
type input "NZ19535"
type input "BUSINESS"
select select "number:0"
type input "[DATE]"
type input "09:07:00.000"
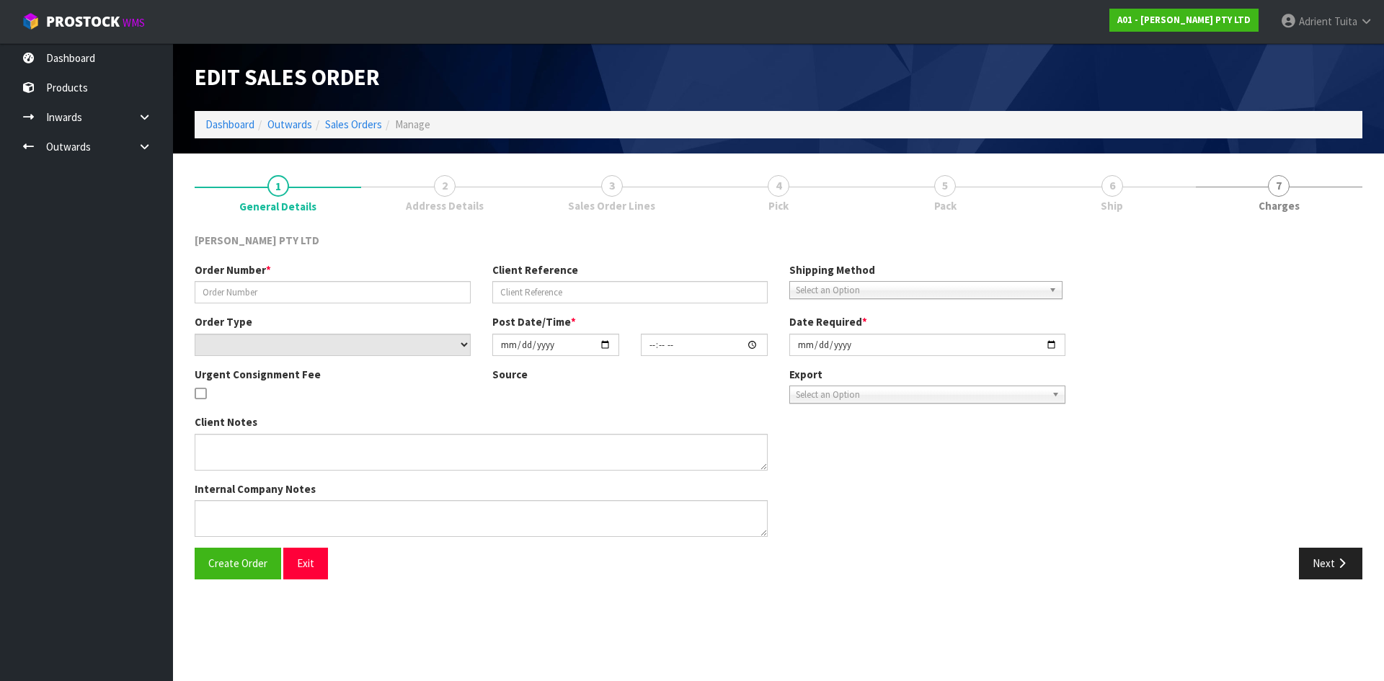
type input "[DATE]"
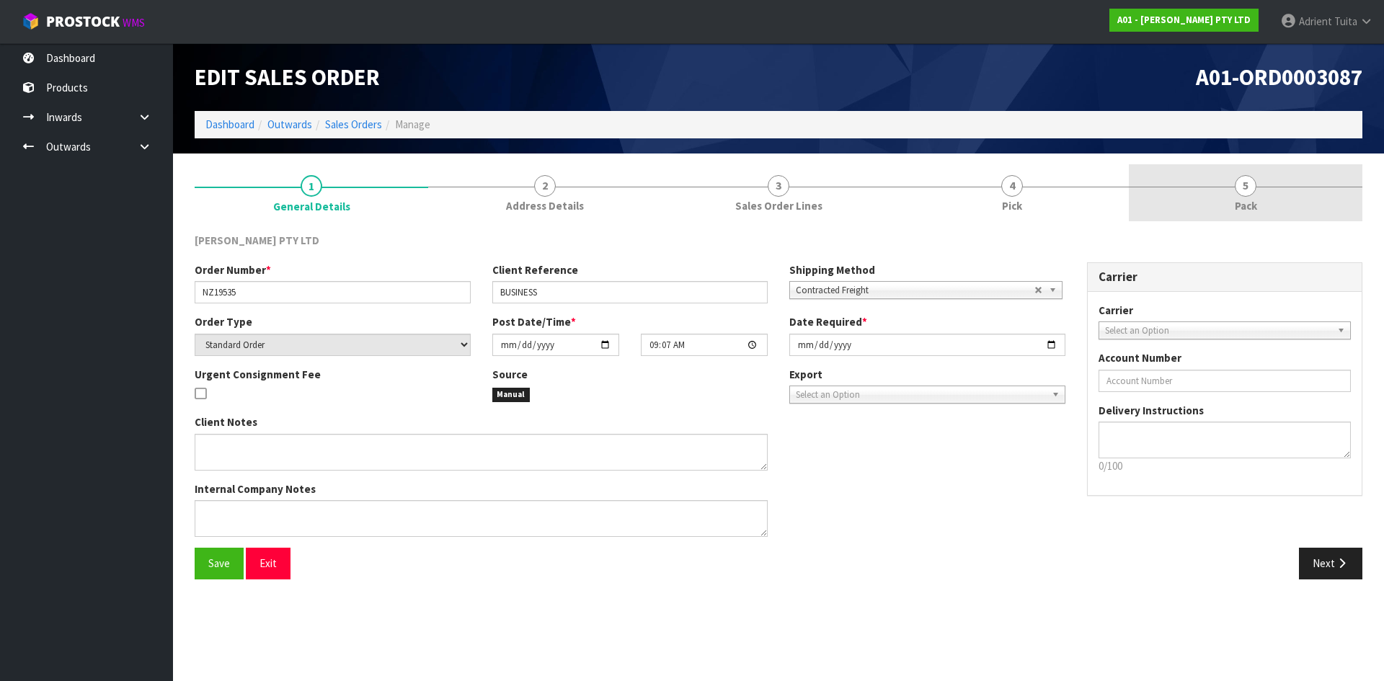
click at [1300, 182] on link "5 Pack" at bounding box center [1245, 192] width 233 height 57
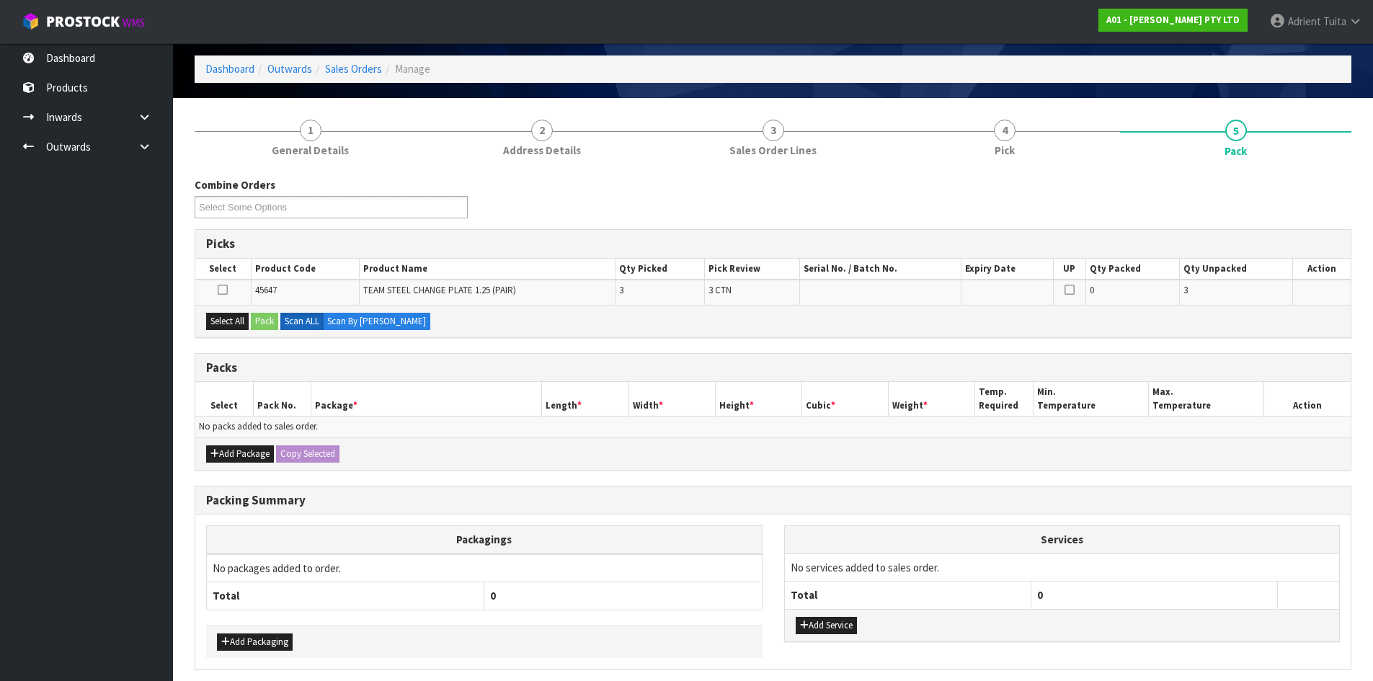
scroll to position [112, 0]
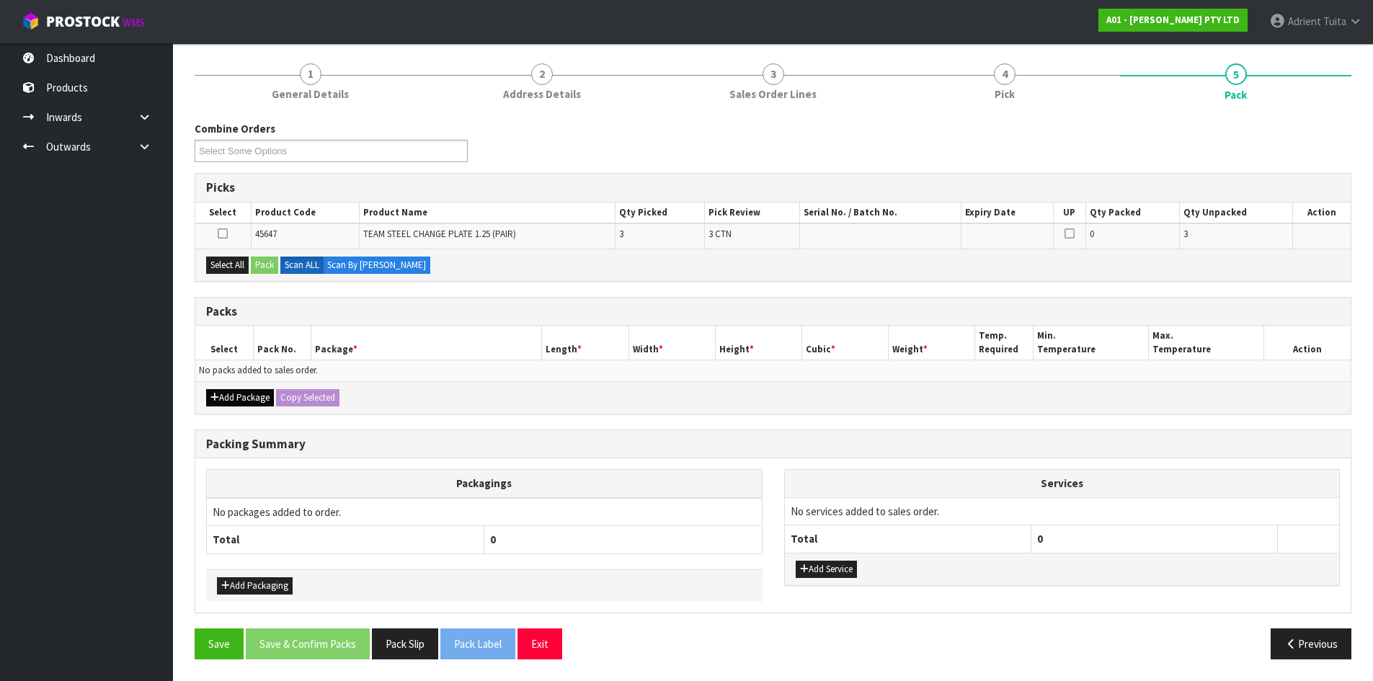
click at [231, 409] on div "Add Package Copy Selected" at bounding box center [772, 397] width 1155 height 32
drag, startPoint x: 231, startPoint y: 404, endPoint x: 223, endPoint y: 391, distance: 14.6
click at [229, 401] on button "Add Package" at bounding box center [240, 397] width 68 height 17
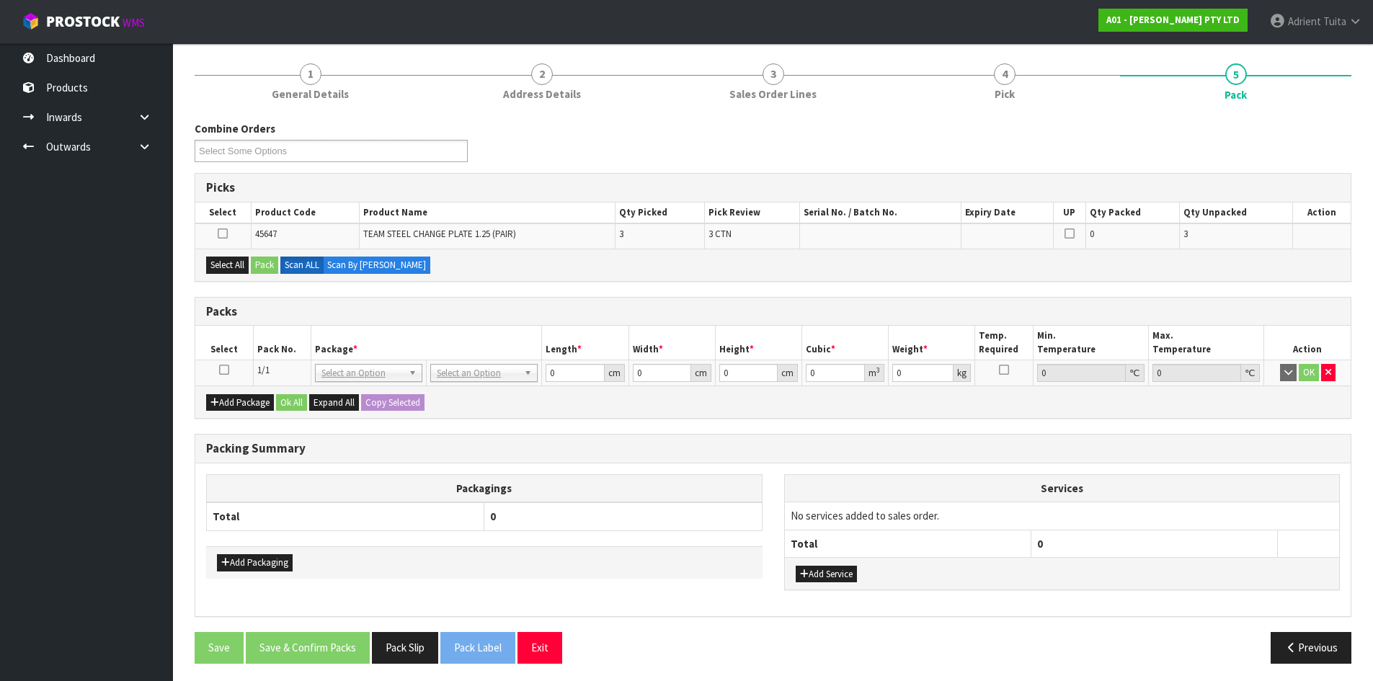
click at [221, 370] on icon at bounding box center [224, 370] width 10 height 1
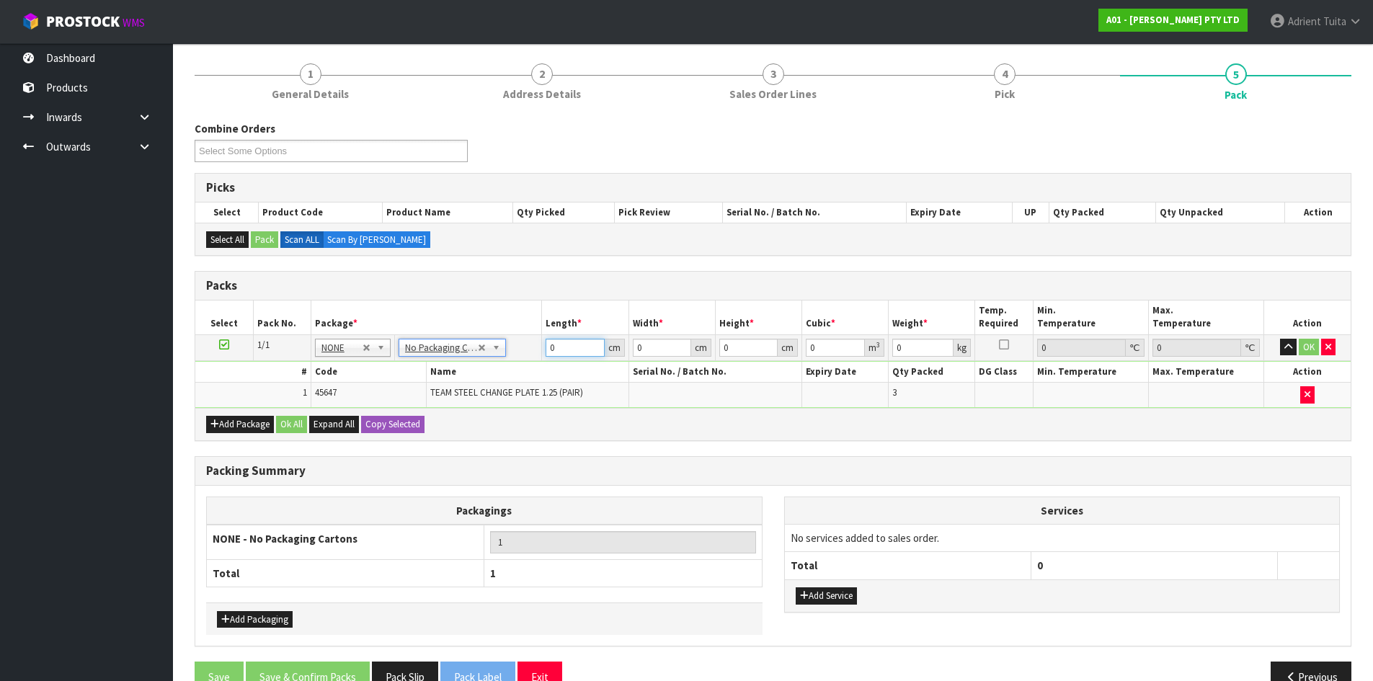
drag, startPoint x: 563, startPoint y: 353, endPoint x: 564, endPoint y: 311, distance: 42.5
click at [564, 350] on input "0" at bounding box center [575, 348] width 58 height 18
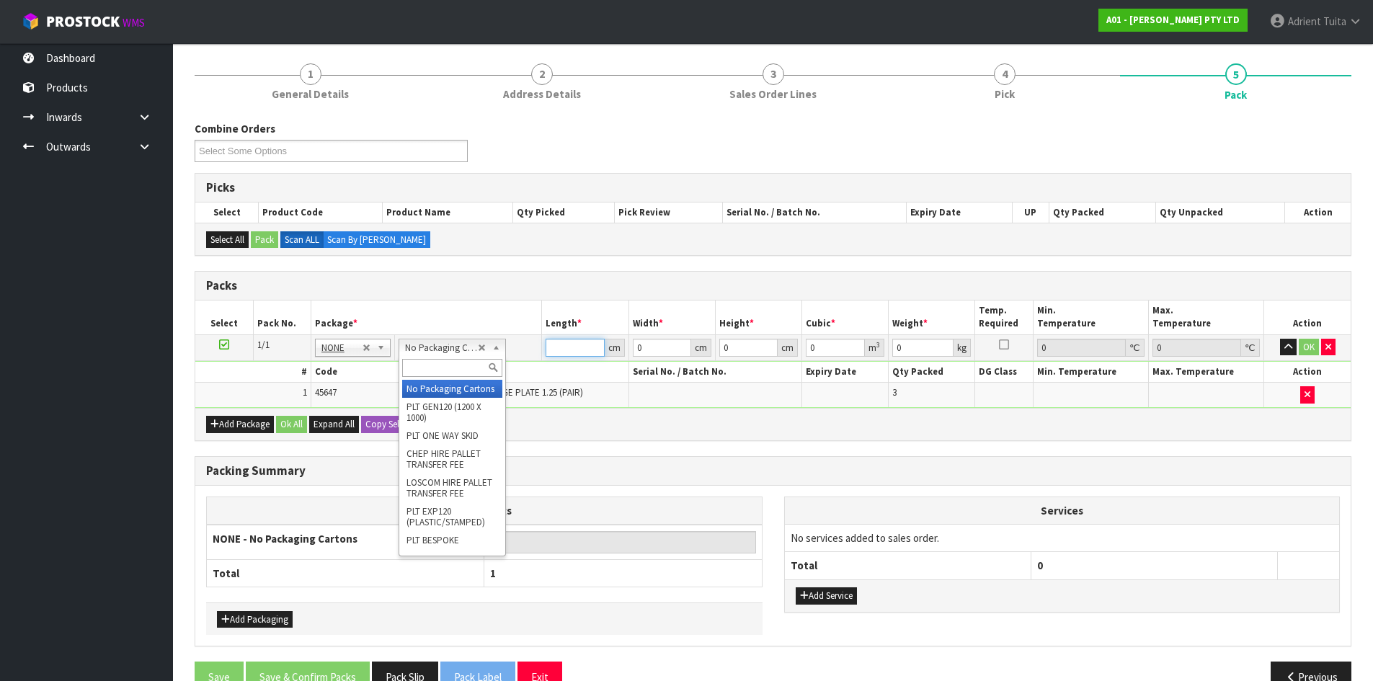
drag, startPoint x: 468, startPoint y: 354, endPoint x: 459, endPoint y: 368, distance: 16.8
click at [458, 369] on input "text" at bounding box center [452, 368] width 100 height 18
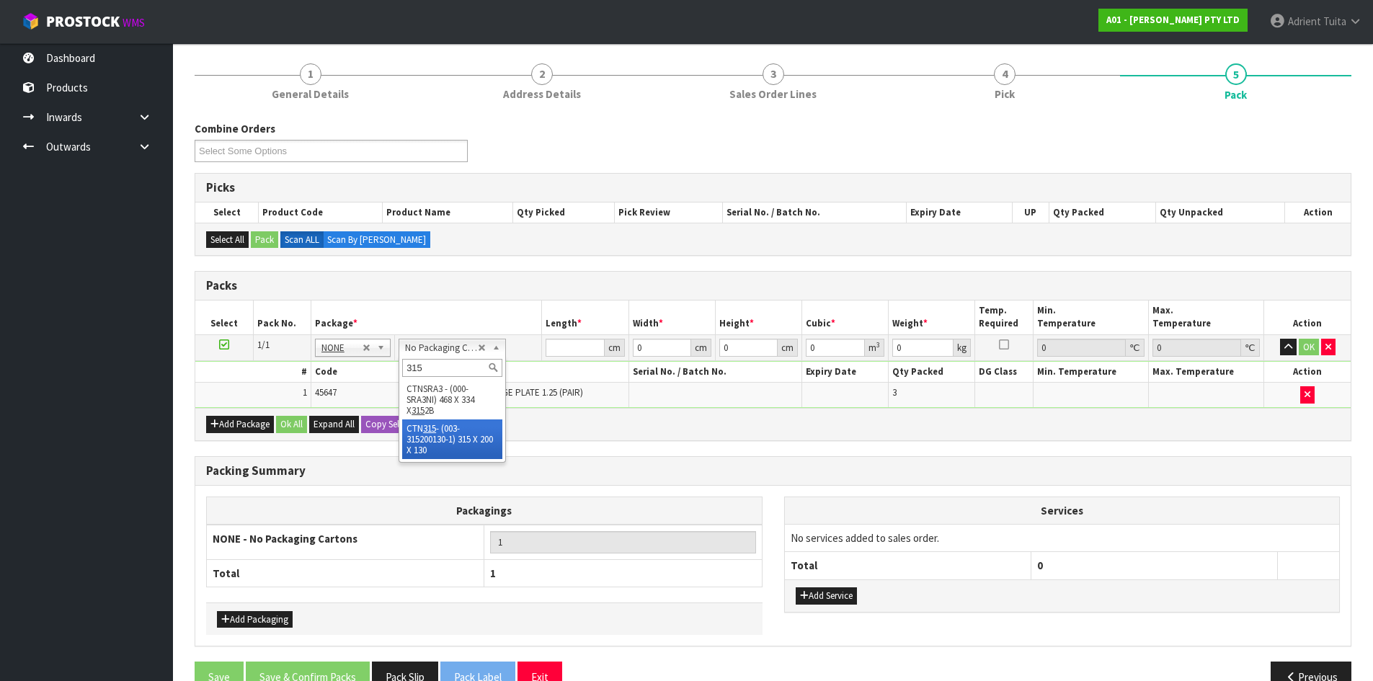
type input "315"
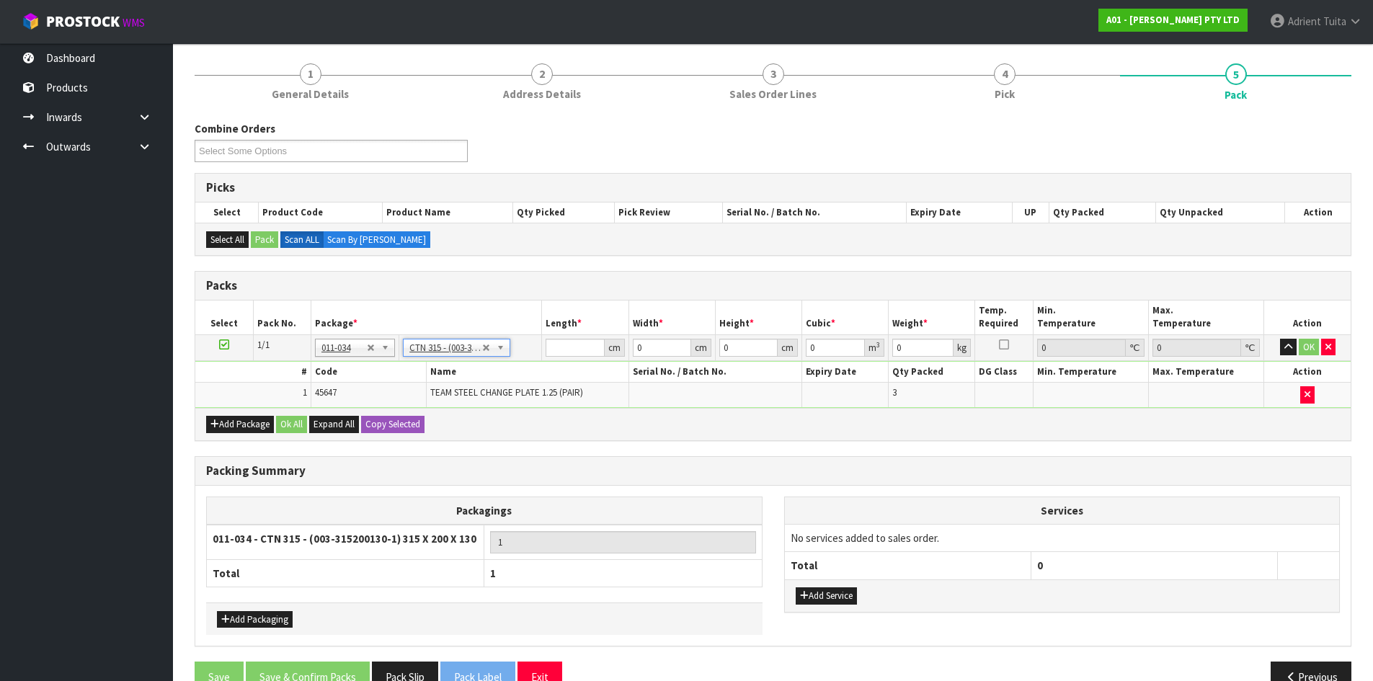
type input "31.5"
type input "20"
type input "13"
type input "0.00819"
type input "8.15"
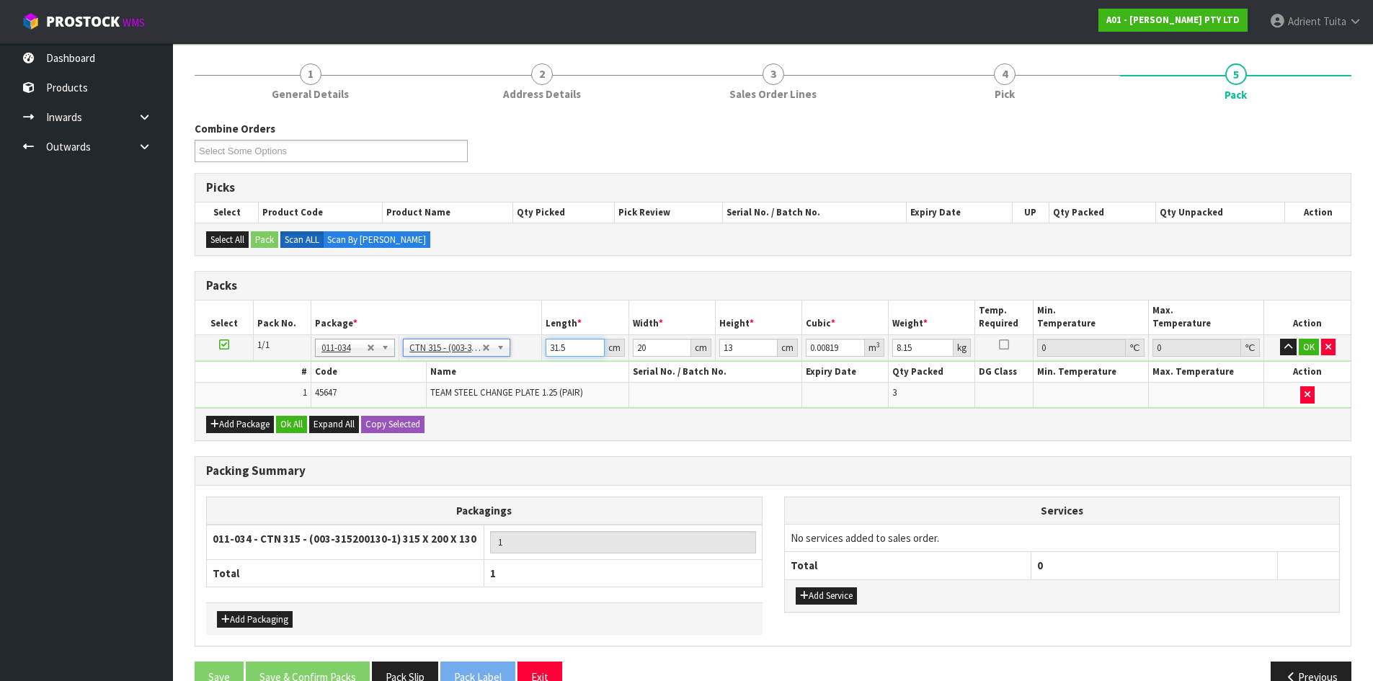
click at [549, 349] on input "31.5" at bounding box center [575, 348] width 58 height 18
type input "3"
click at [1313, 347] on button "OK" at bounding box center [1309, 347] width 20 height 17
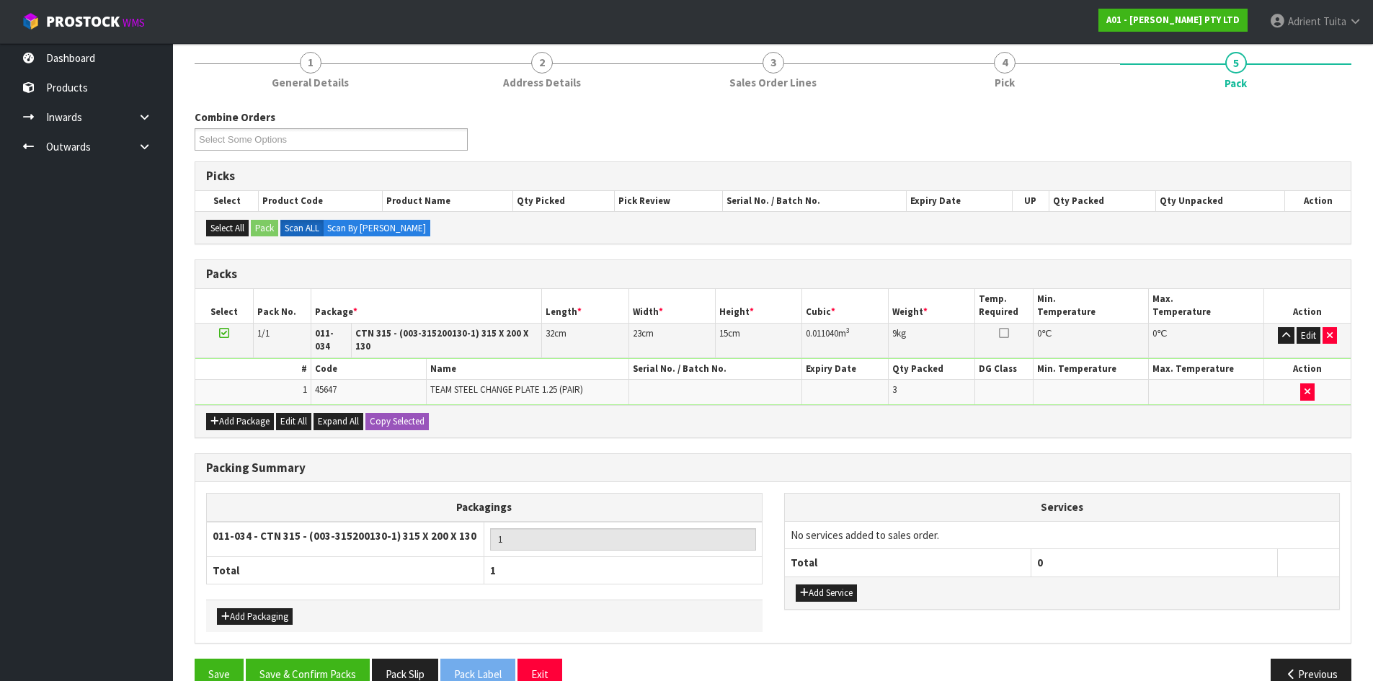
scroll to position [144, 0]
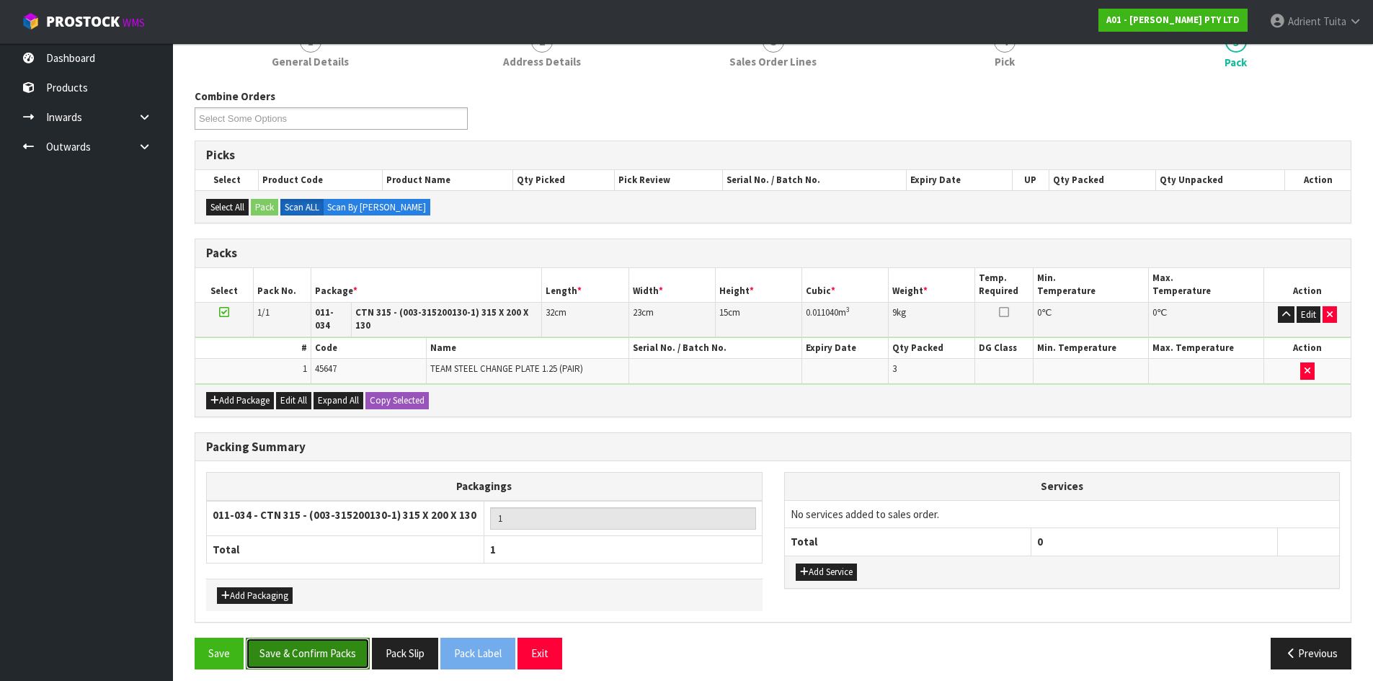
click at [316, 653] on button "Save & Confirm Packs" at bounding box center [308, 653] width 124 height 31
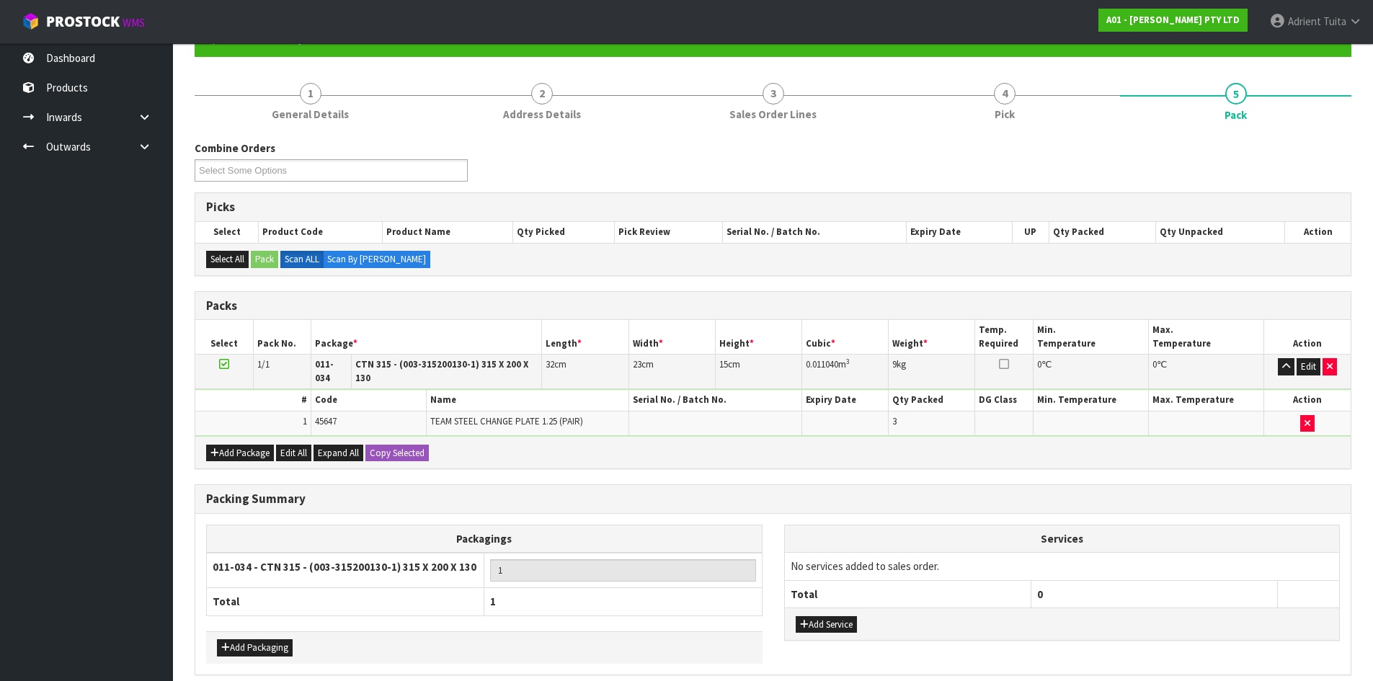
scroll to position [0, 0]
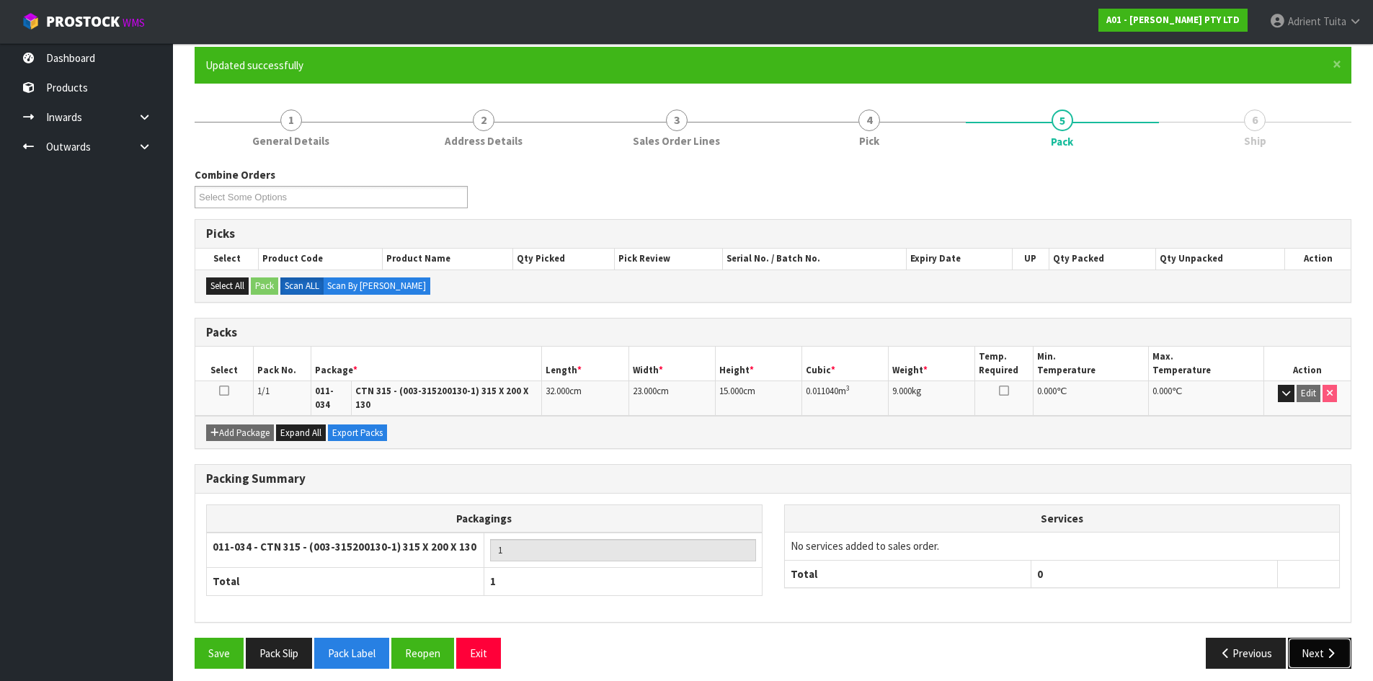
click at [1311, 641] on button "Next" at bounding box center [1319, 653] width 63 height 31
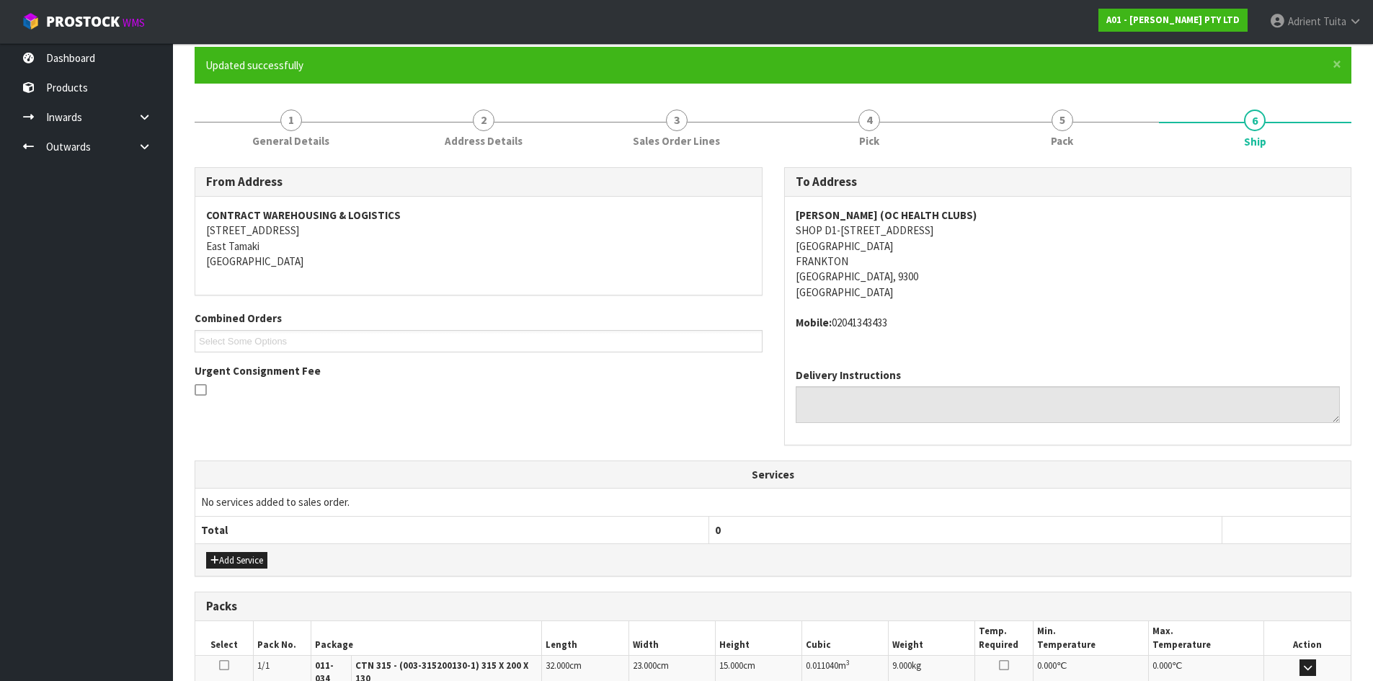
scroll to position [306, 0]
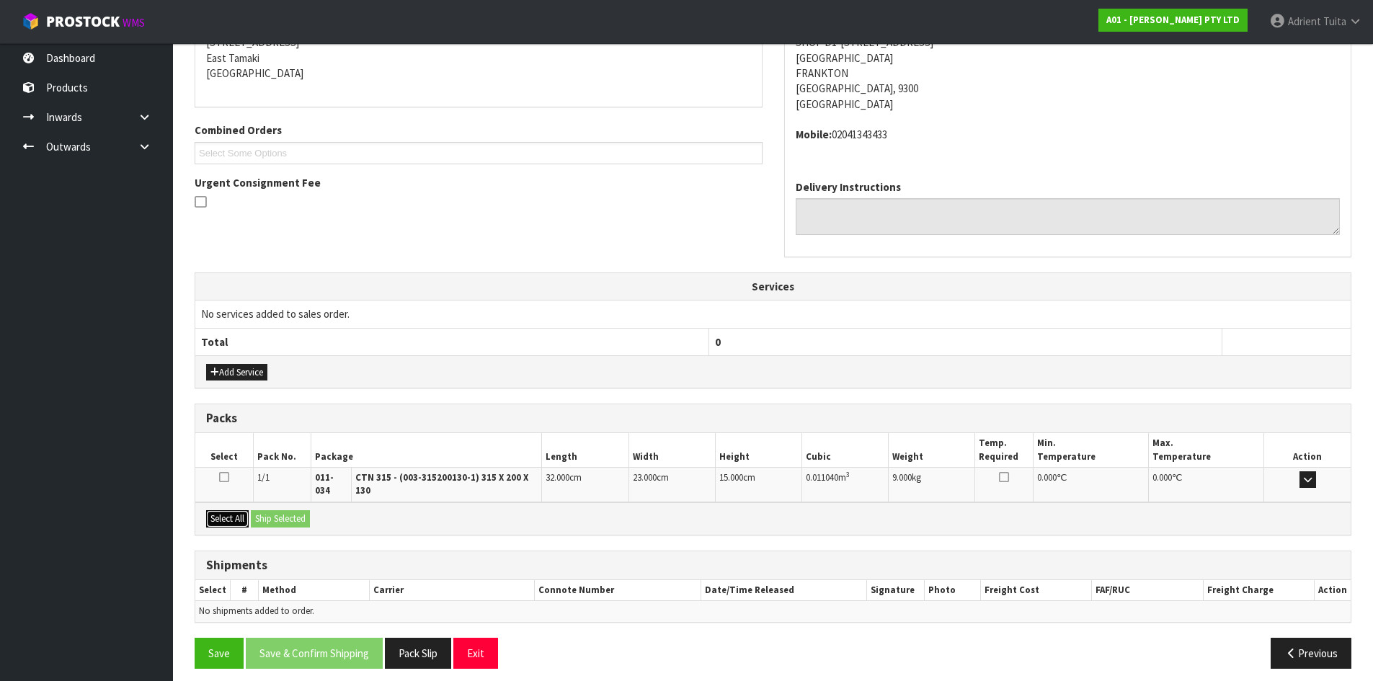
click at [241, 510] on button "Select All" at bounding box center [227, 518] width 43 height 17
click at [261, 510] on button "Ship Selected" at bounding box center [280, 518] width 59 height 17
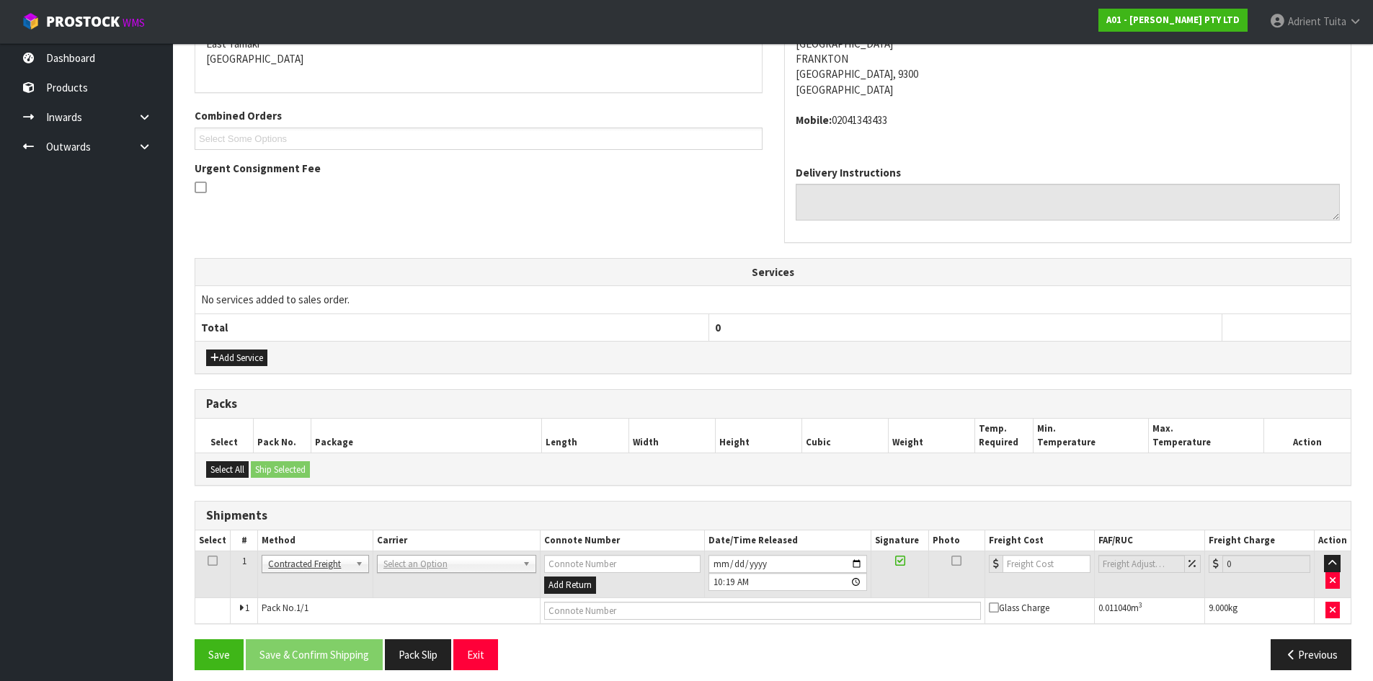
scroll to position [331, 0]
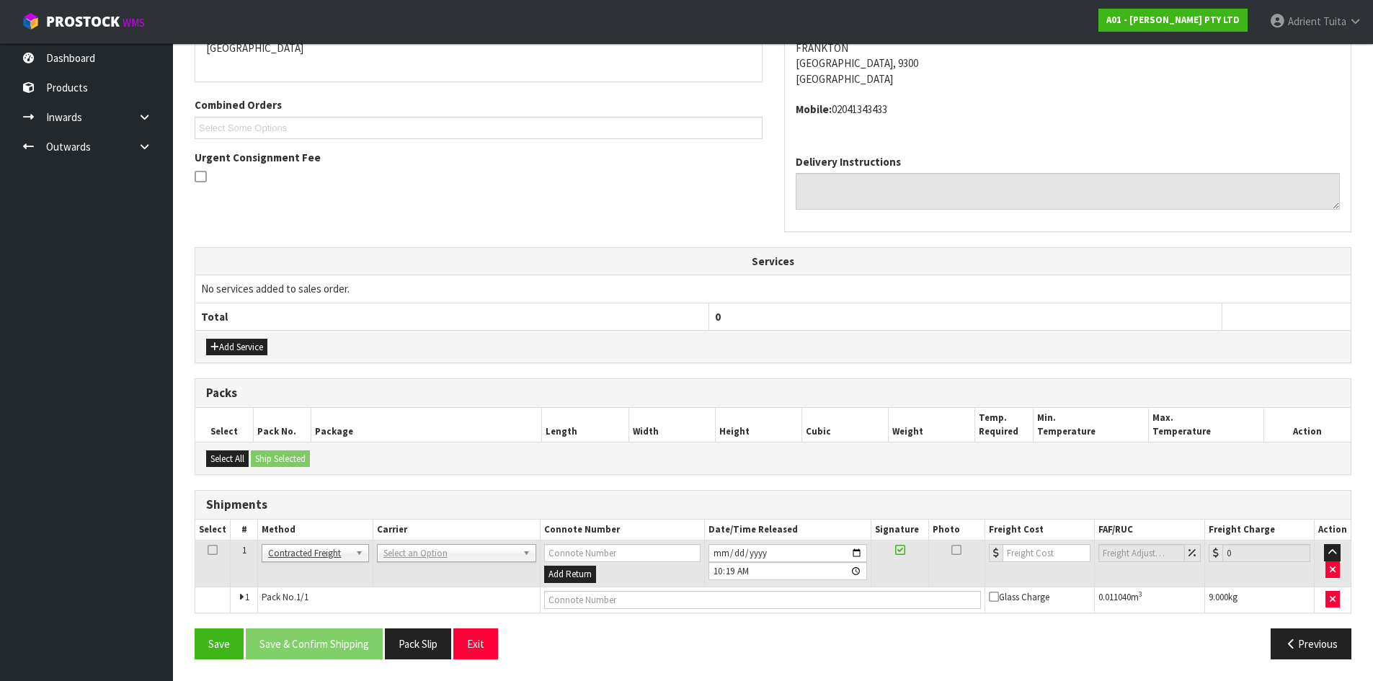
drag, startPoint x: 391, startPoint y: 551, endPoint x: 391, endPoint y: 573, distance: 22.3
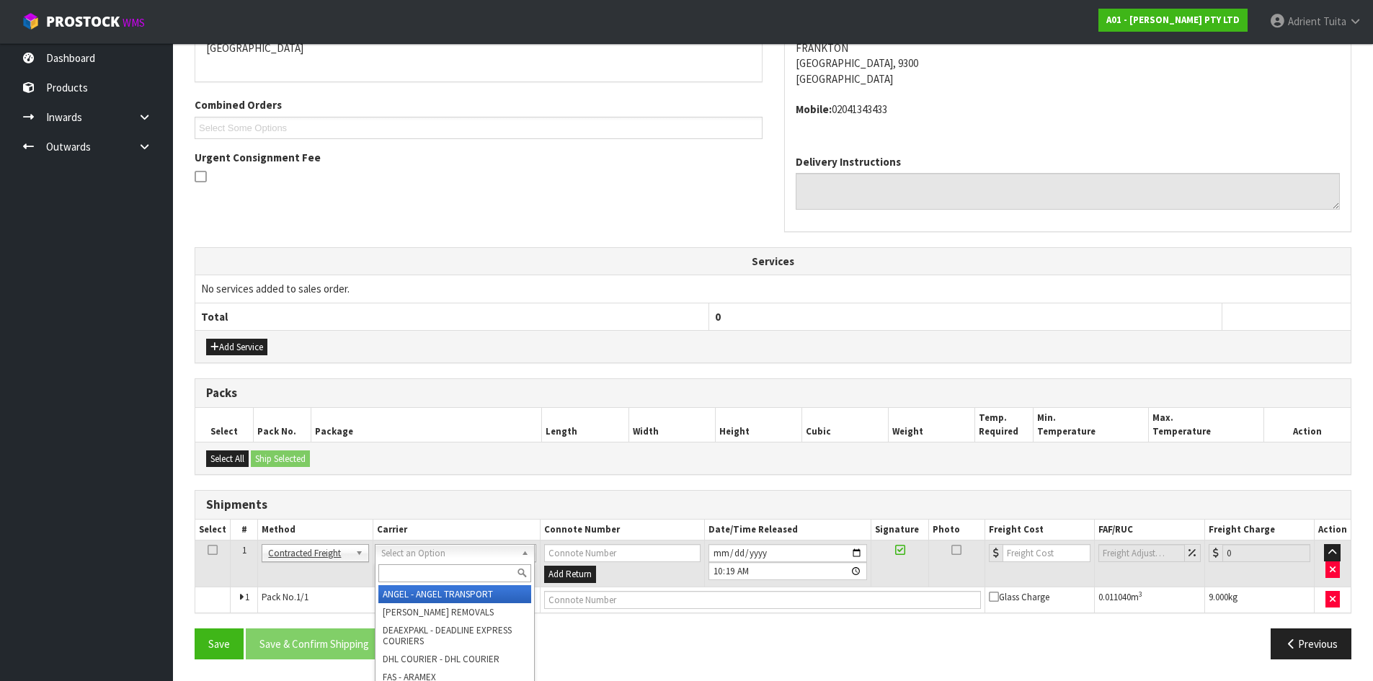
click at [391, 574] on input "text" at bounding box center [454, 573] width 153 height 18
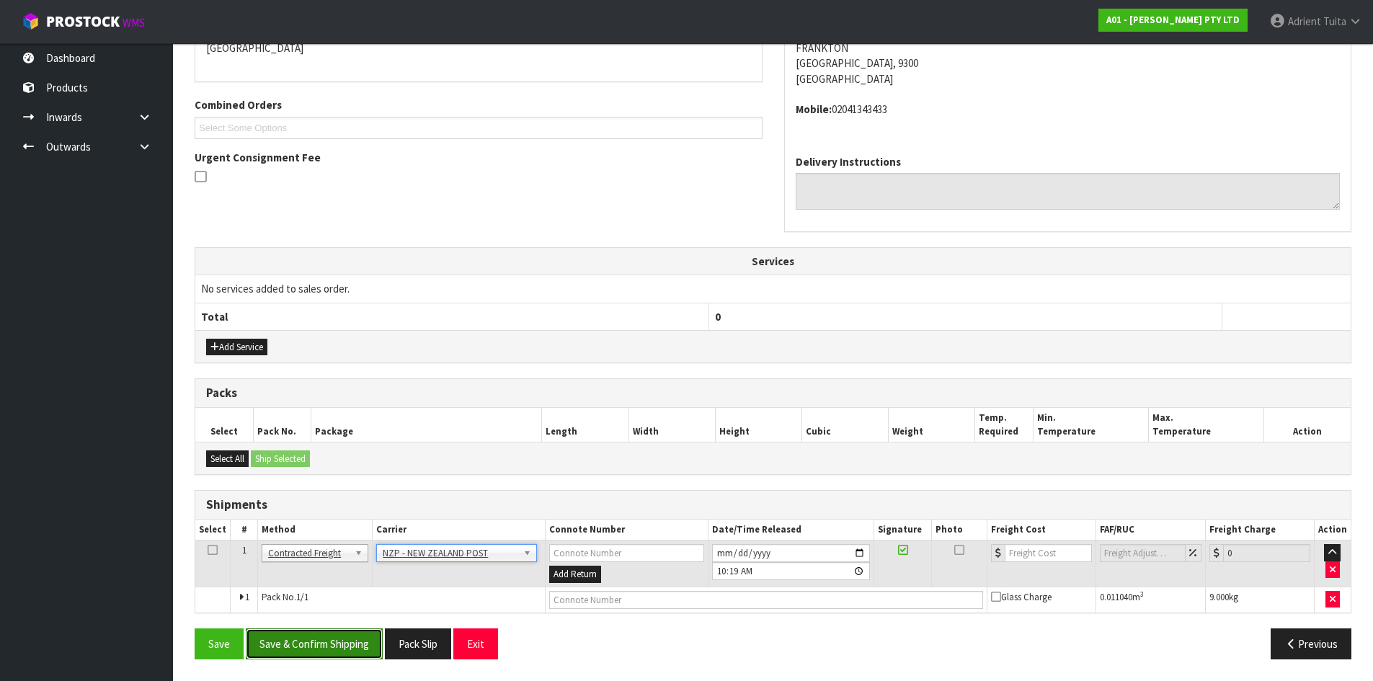
click at [316, 641] on button "Save & Confirm Shipping" at bounding box center [314, 643] width 137 height 31
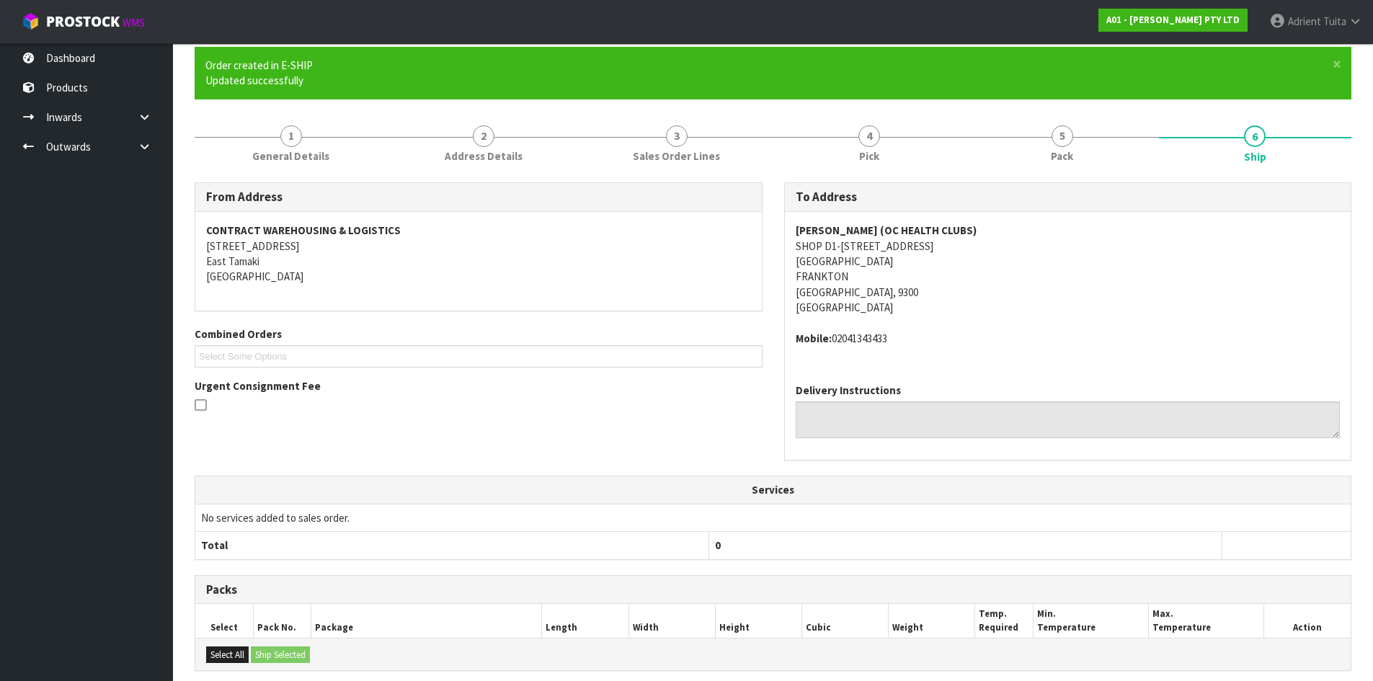
scroll to position [310, 0]
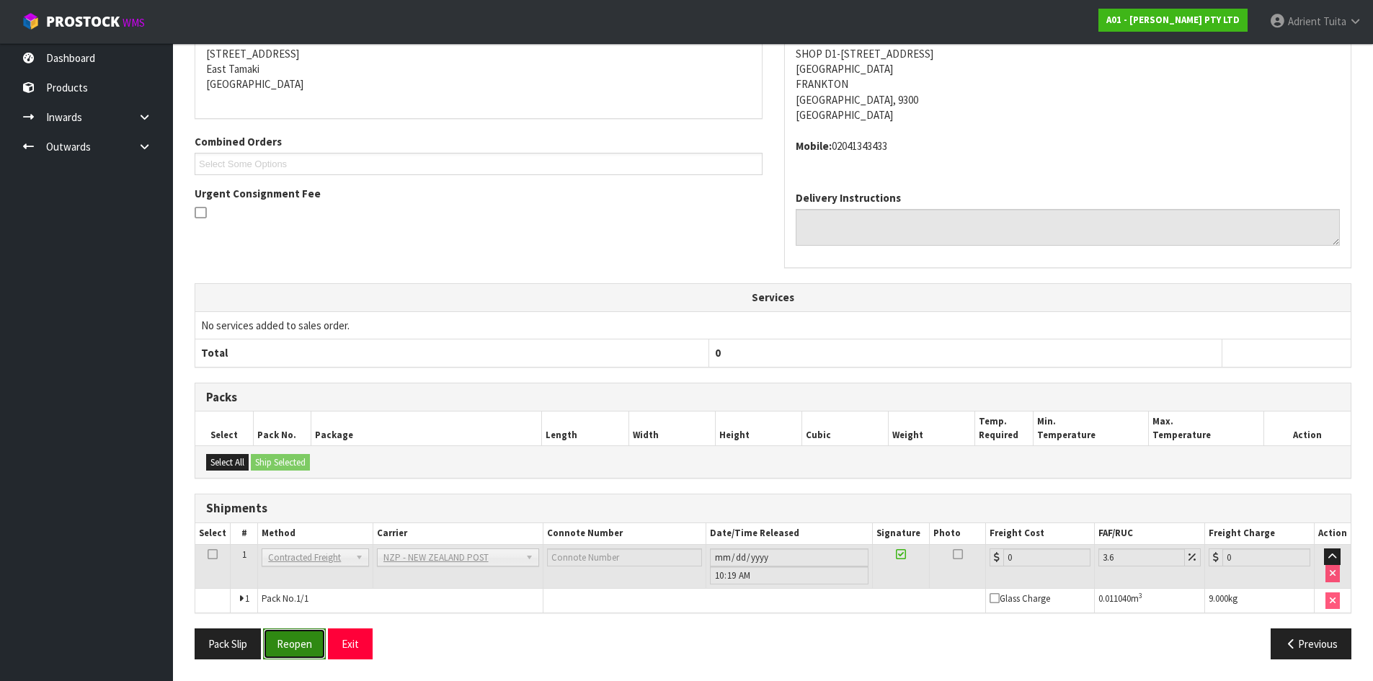
click at [311, 645] on button "Reopen" at bounding box center [294, 643] width 63 height 31
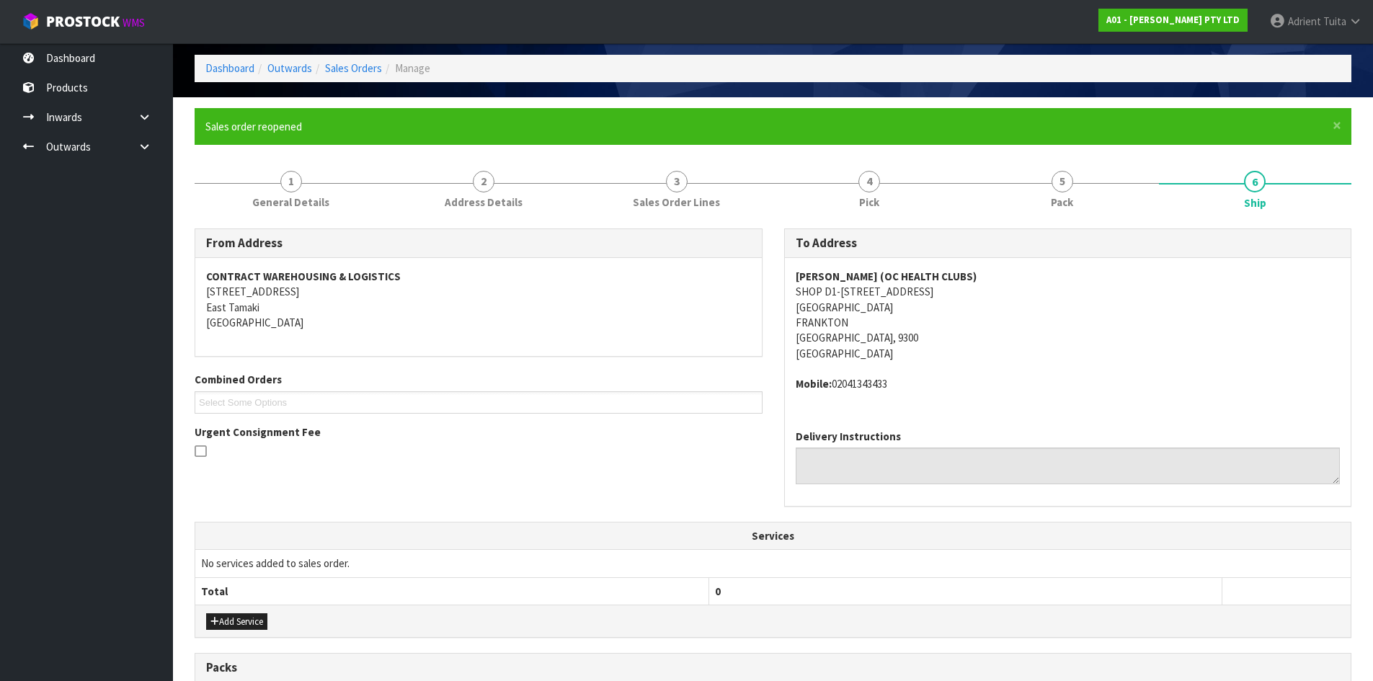
scroll to position [344, 0]
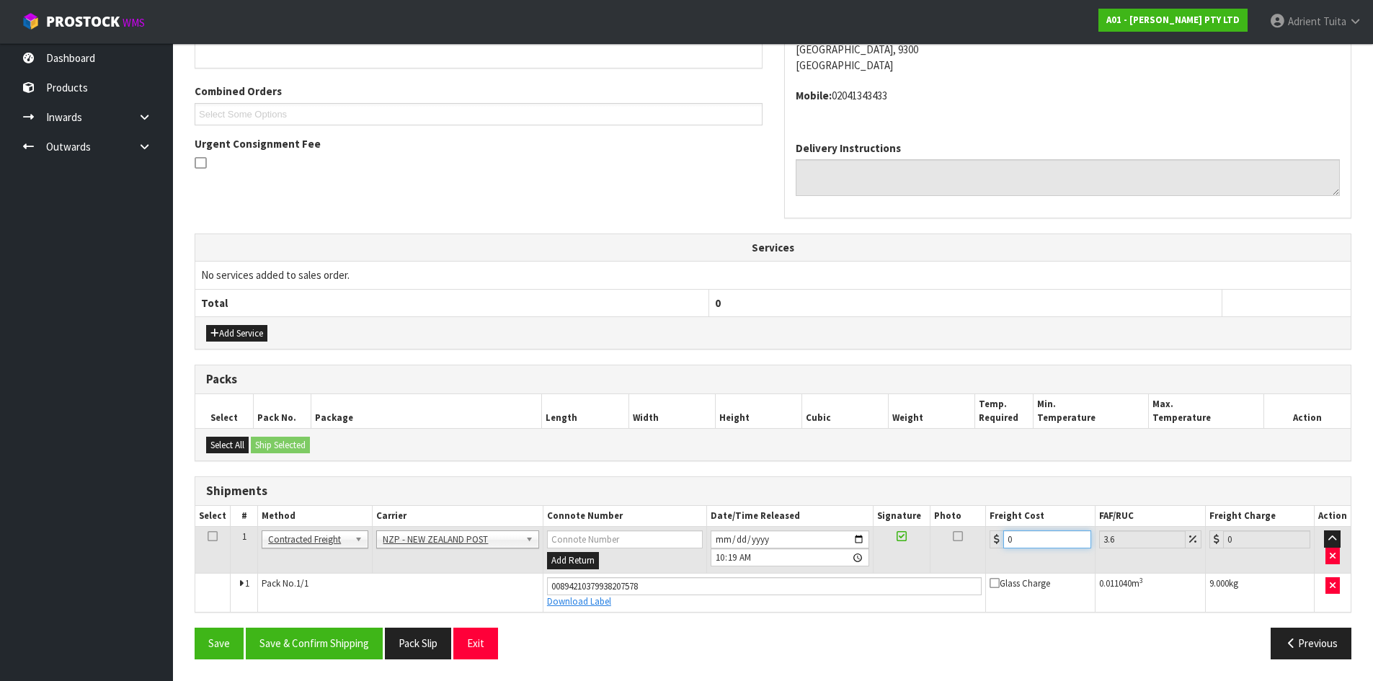
click at [1013, 535] on input "0" at bounding box center [1046, 539] width 87 height 18
click at [341, 644] on button "Save & Confirm Shipping" at bounding box center [314, 643] width 137 height 31
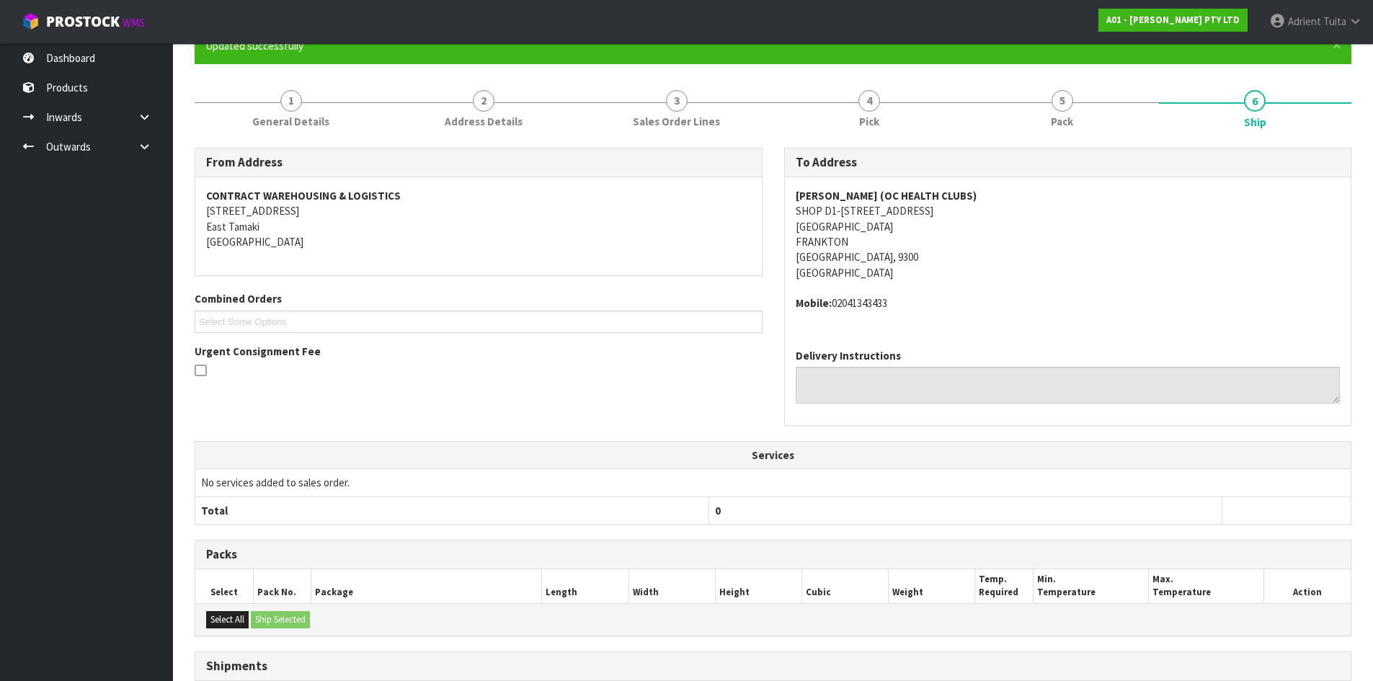
scroll to position [0, 0]
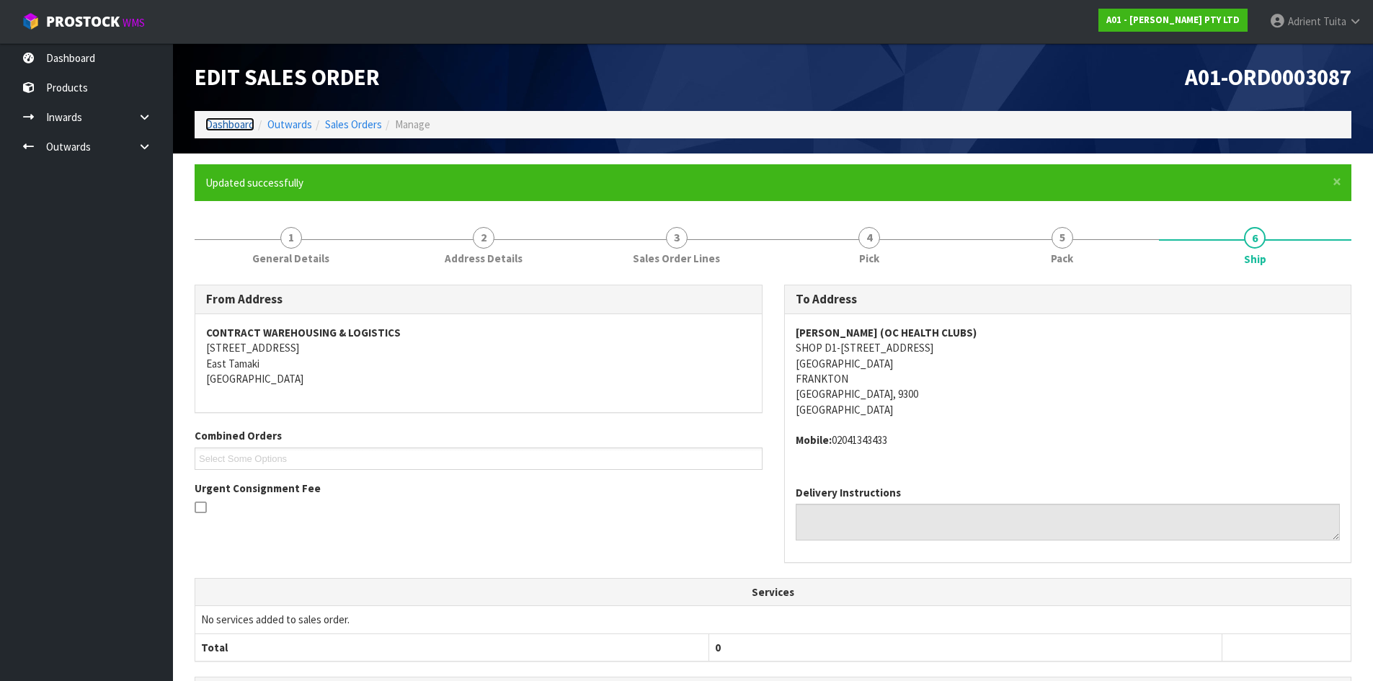
click at [247, 125] on link "Dashboard" at bounding box center [229, 124] width 49 height 14
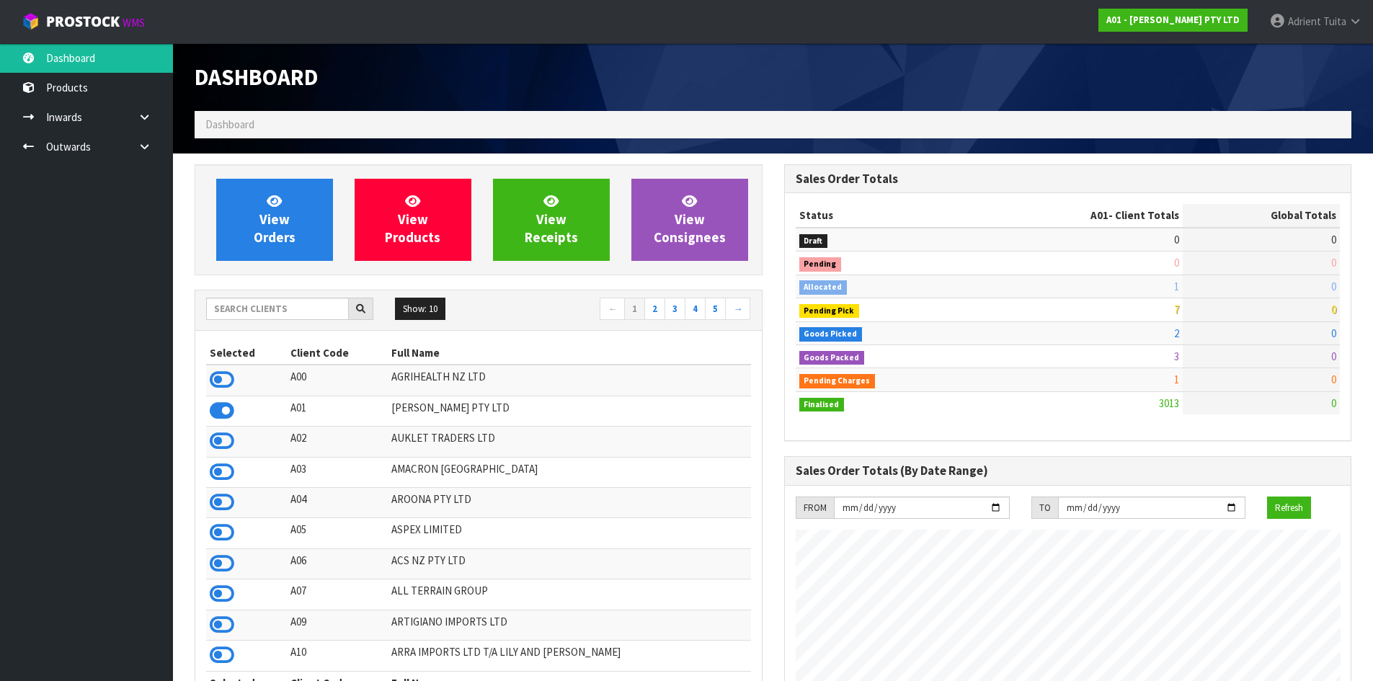
scroll to position [1045, 589]
click at [243, 302] on input "text" at bounding box center [277, 309] width 143 height 22
click at [255, 223] on link "View Orders" at bounding box center [274, 220] width 117 height 82
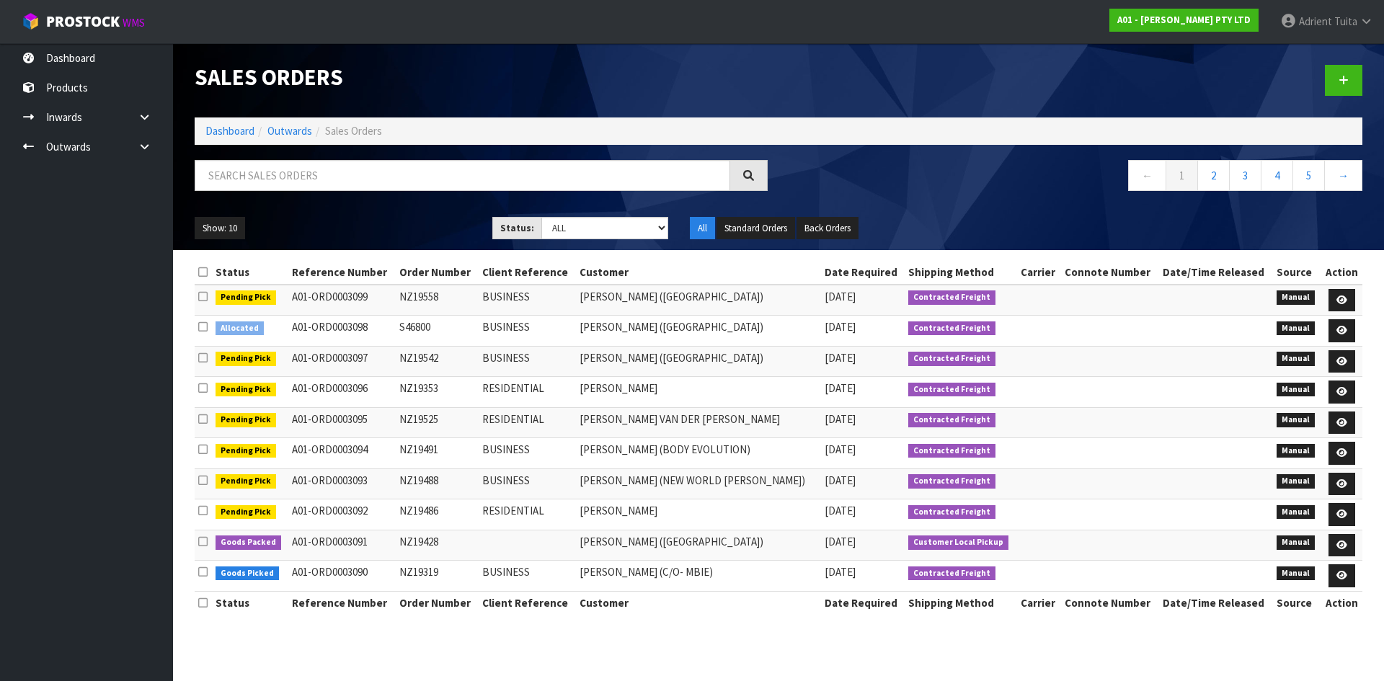
click at [264, 190] on div at bounding box center [481, 181] width 595 height 42
click at [275, 164] on input "text" at bounding box center [462, 175] width 535 height 31
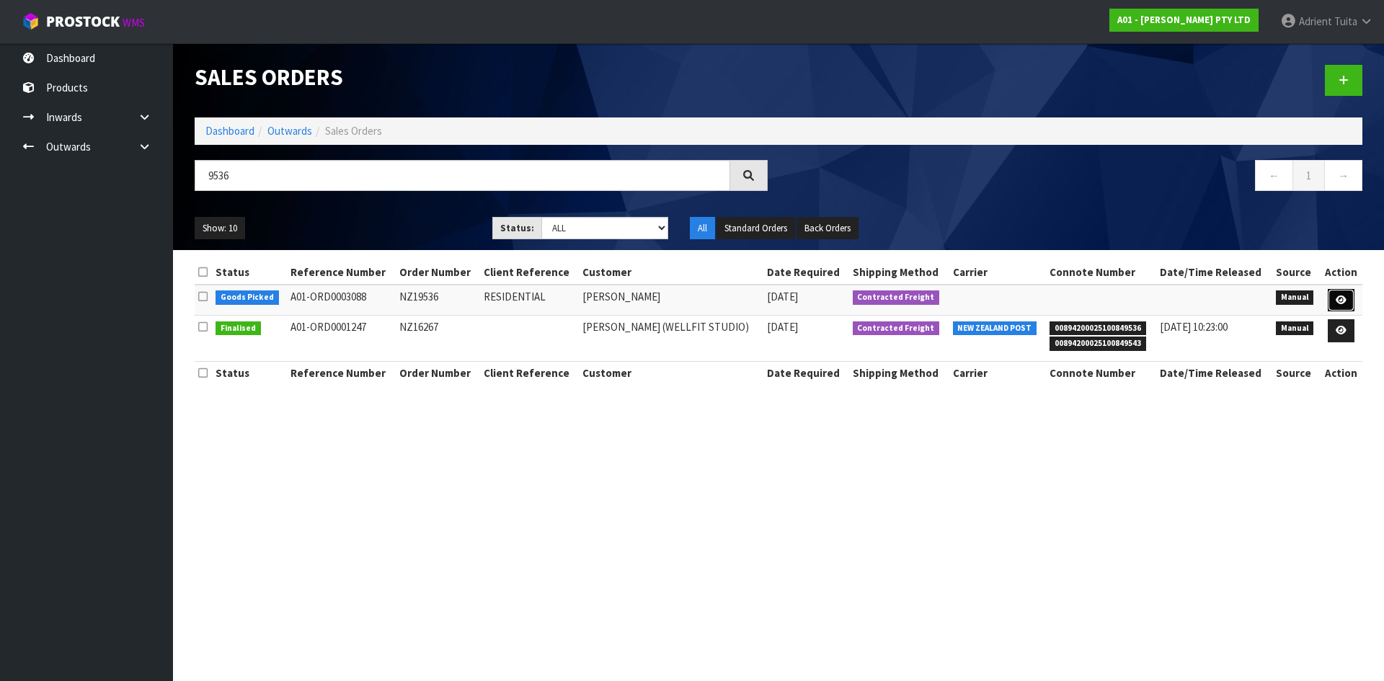
click at [1331, 301] on link at bounding box center [1340, 300] width 27 height 23
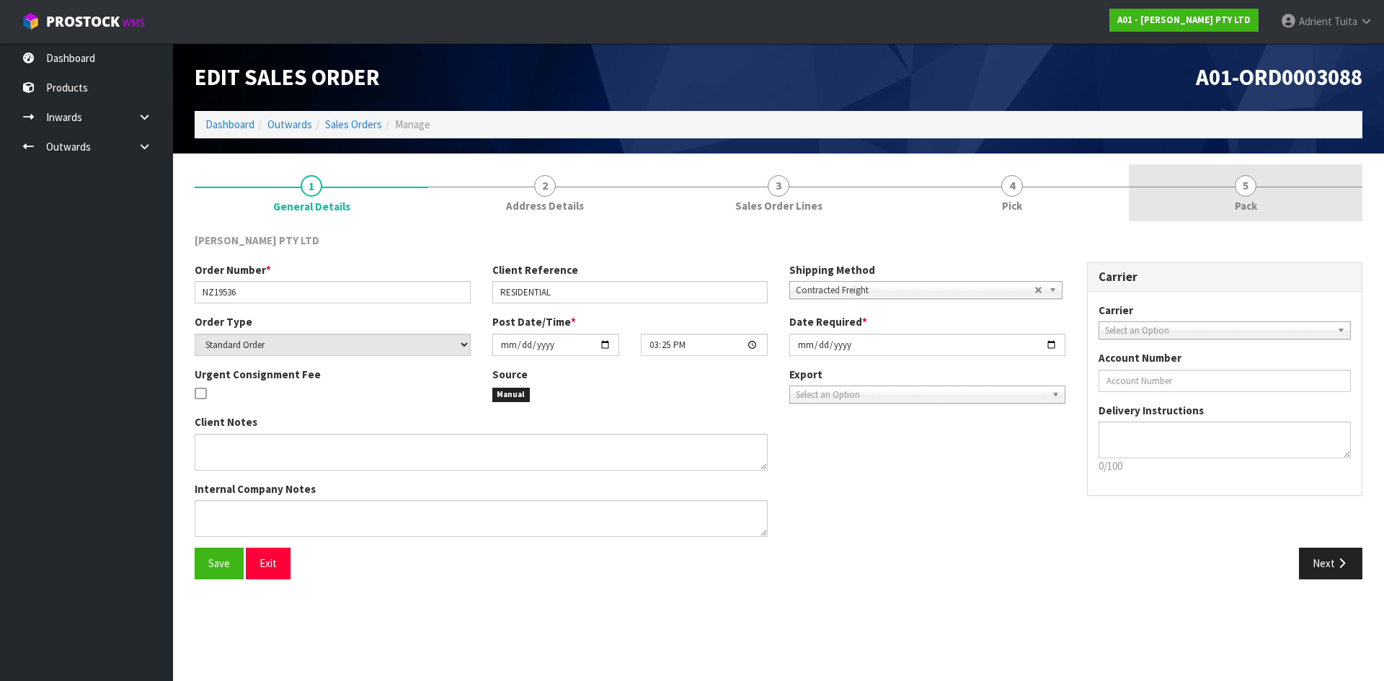
click at [1286, 192] on link "5 Pack" at bounding box center [1245, 192] width 233 height 57
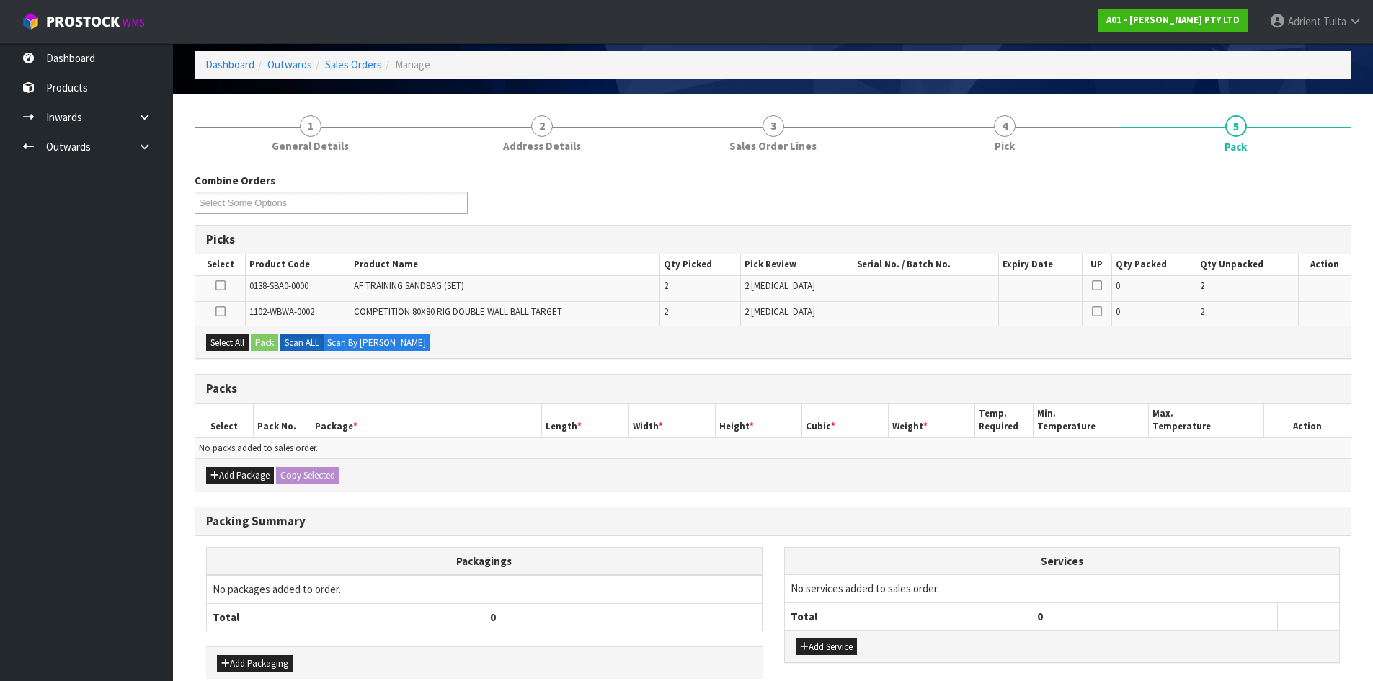
scroll to position [138, 0]
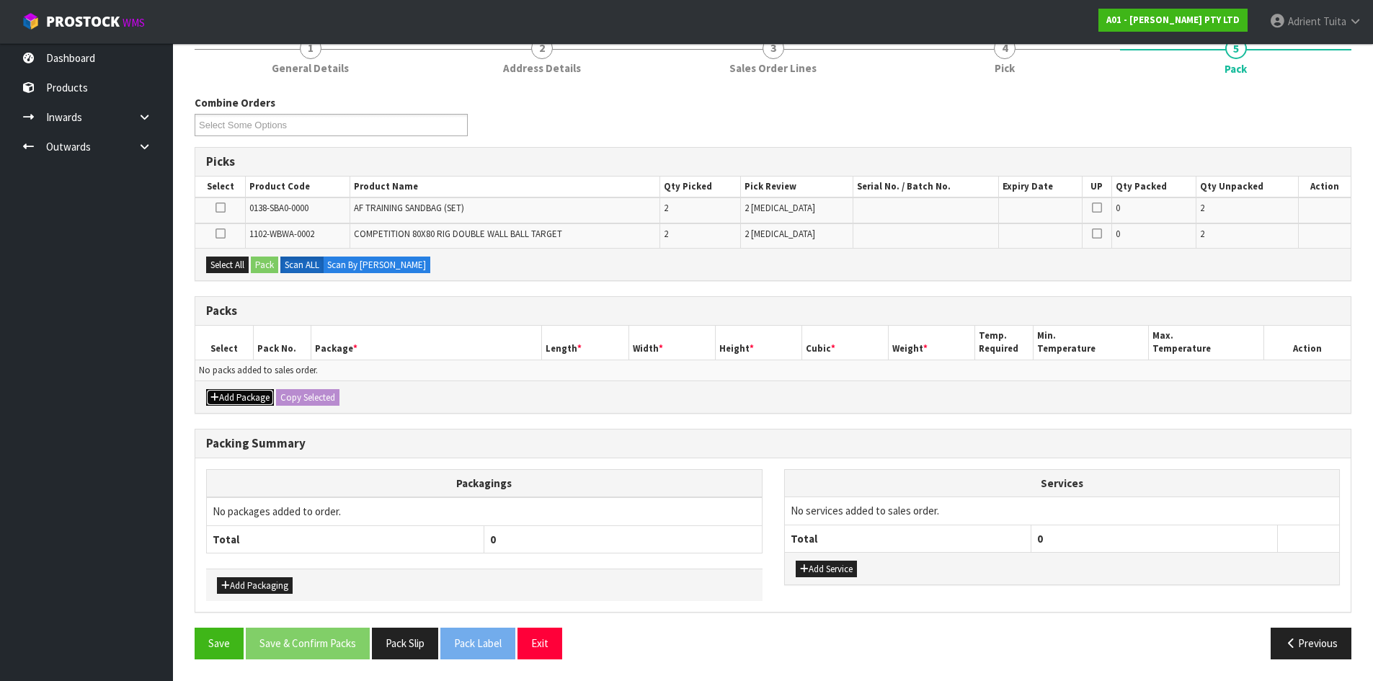
click at [216, 406] on button "Add Package" at bounding box center [240, 397] width 68 height 17
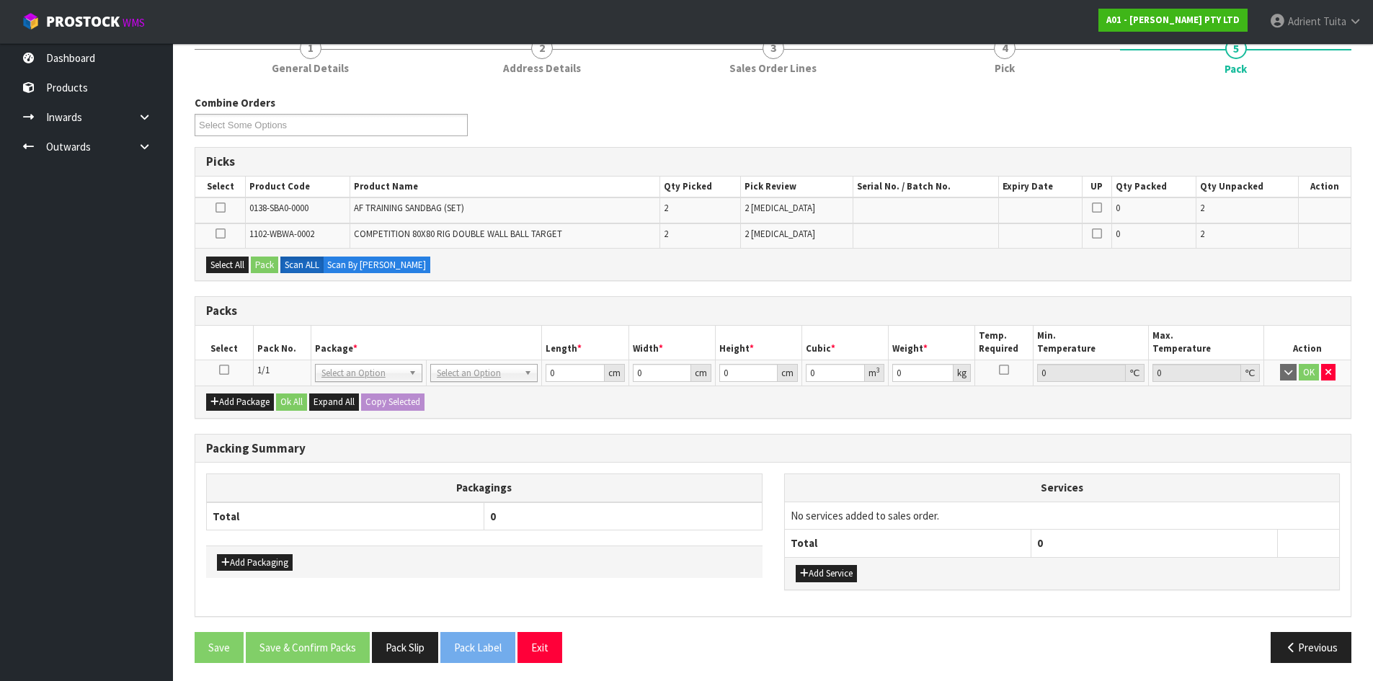
click at [224, 370] on icon at bounding box center [224, 370] width 10 height 1
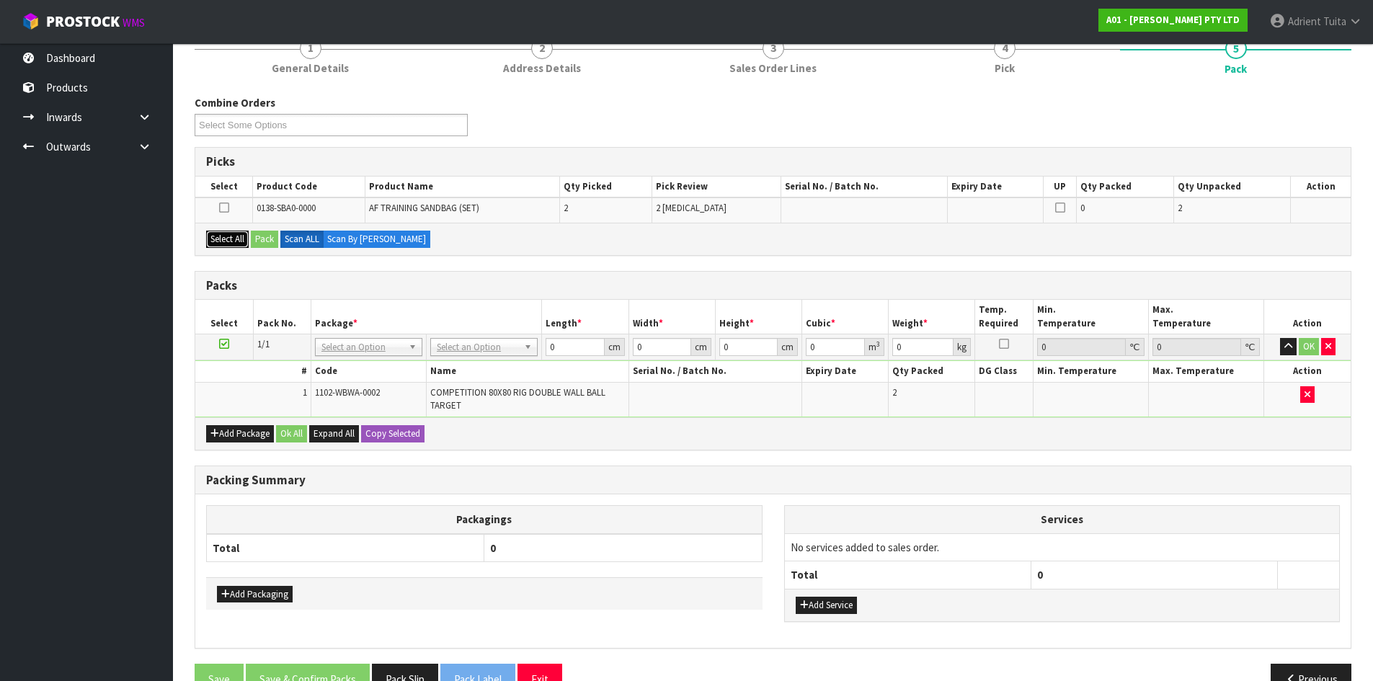
click at [221, 239] on button "Select All" at bounding box center [227, 239] width 43 height 17
click at [259, 238] on button "Pack" at bounding box center [264, 239] width 27 height 17
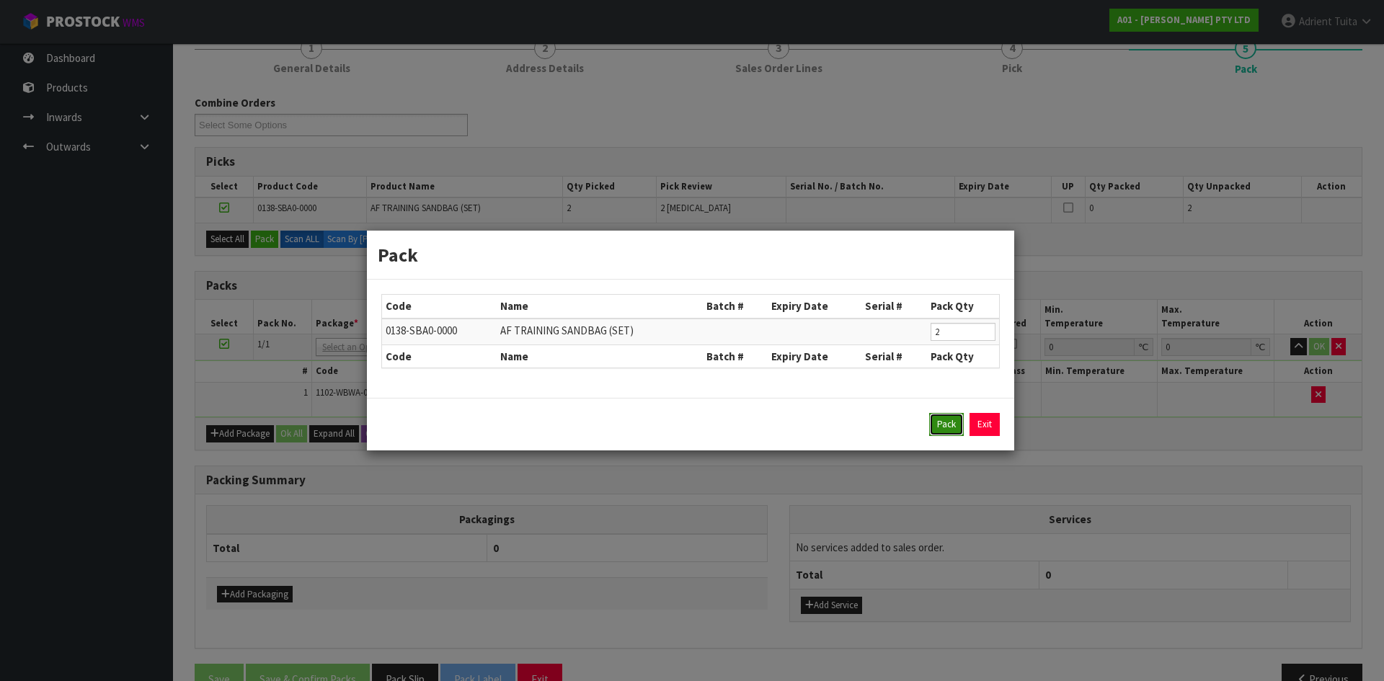
click at [943, 425] on button "Pack" at bounding box center [946, 424] width 35 height 23
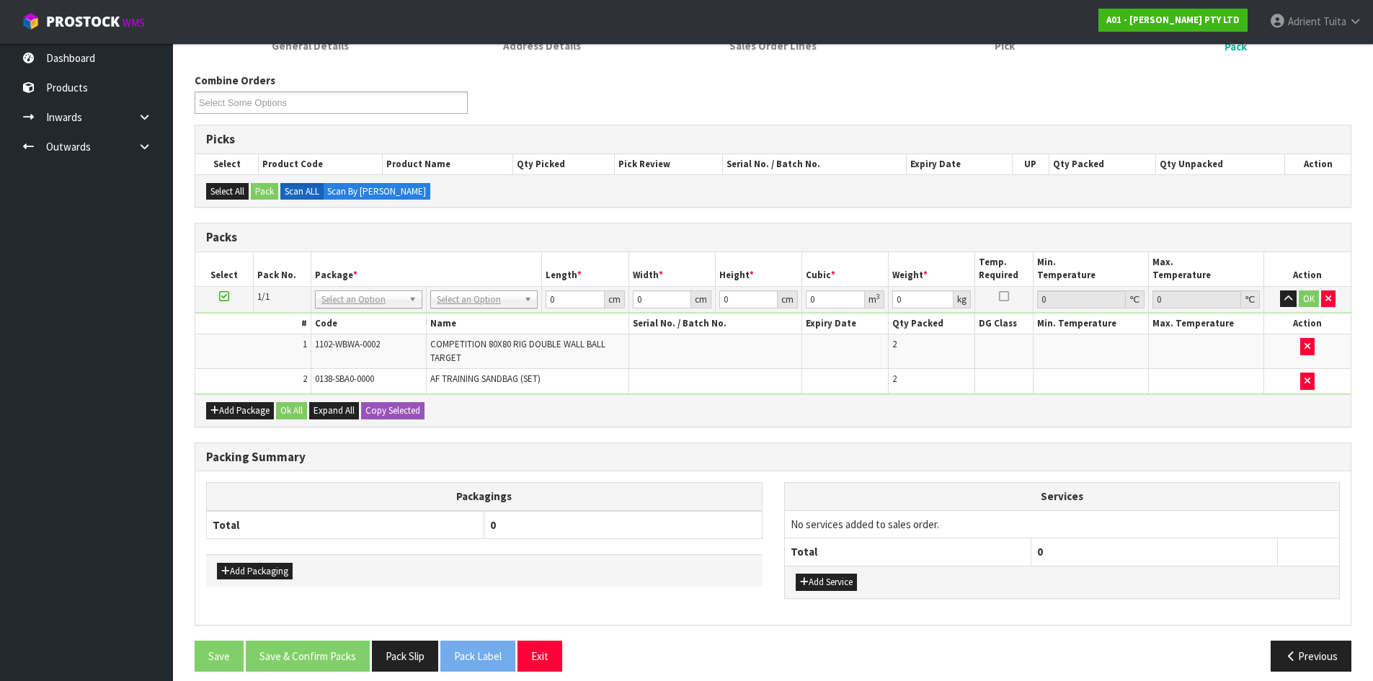
scroll to position [172, 0]
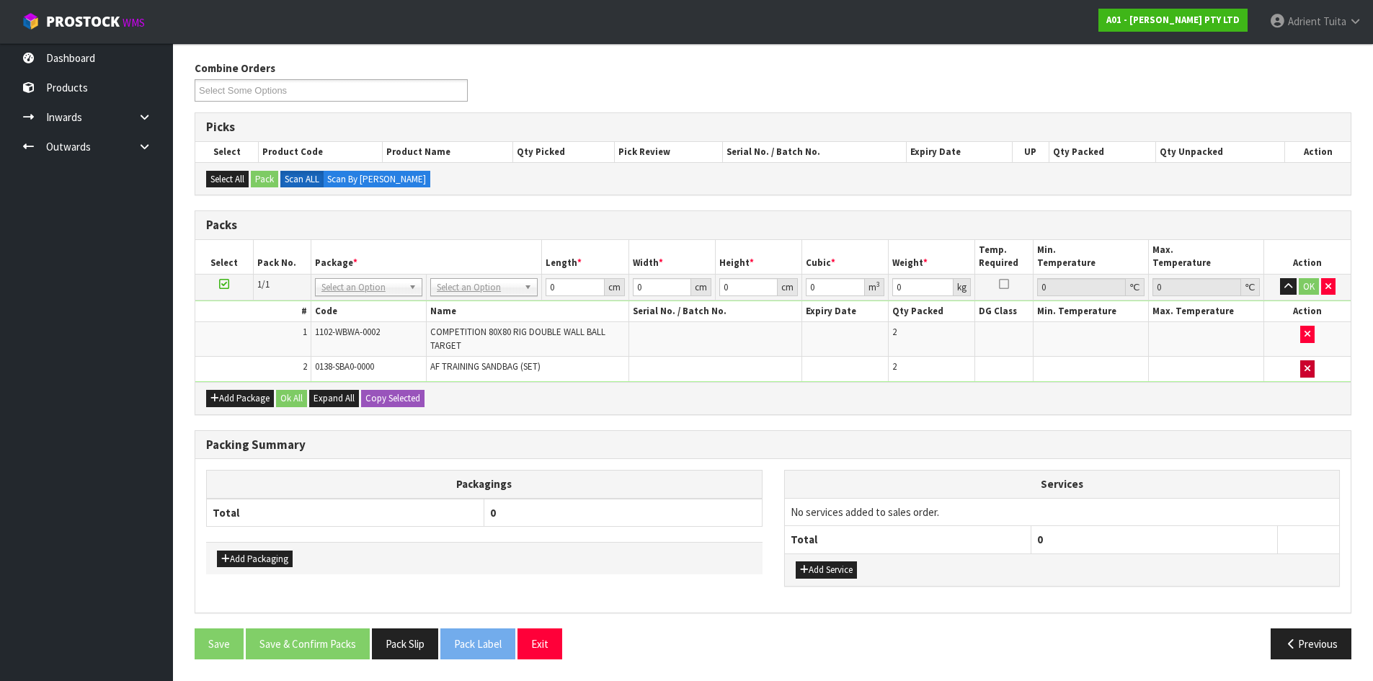
drag, startPoint x: 1321, startPoint y: 375, endPoint x: 1309, endPoint y: 375, distance: 12.3
click at [1320, 375] on td at bounding box center [1307, 369] width 86 height 25
click at [1309, 375] on button "button" at bounding box center [1307, 368] width 14 height 17
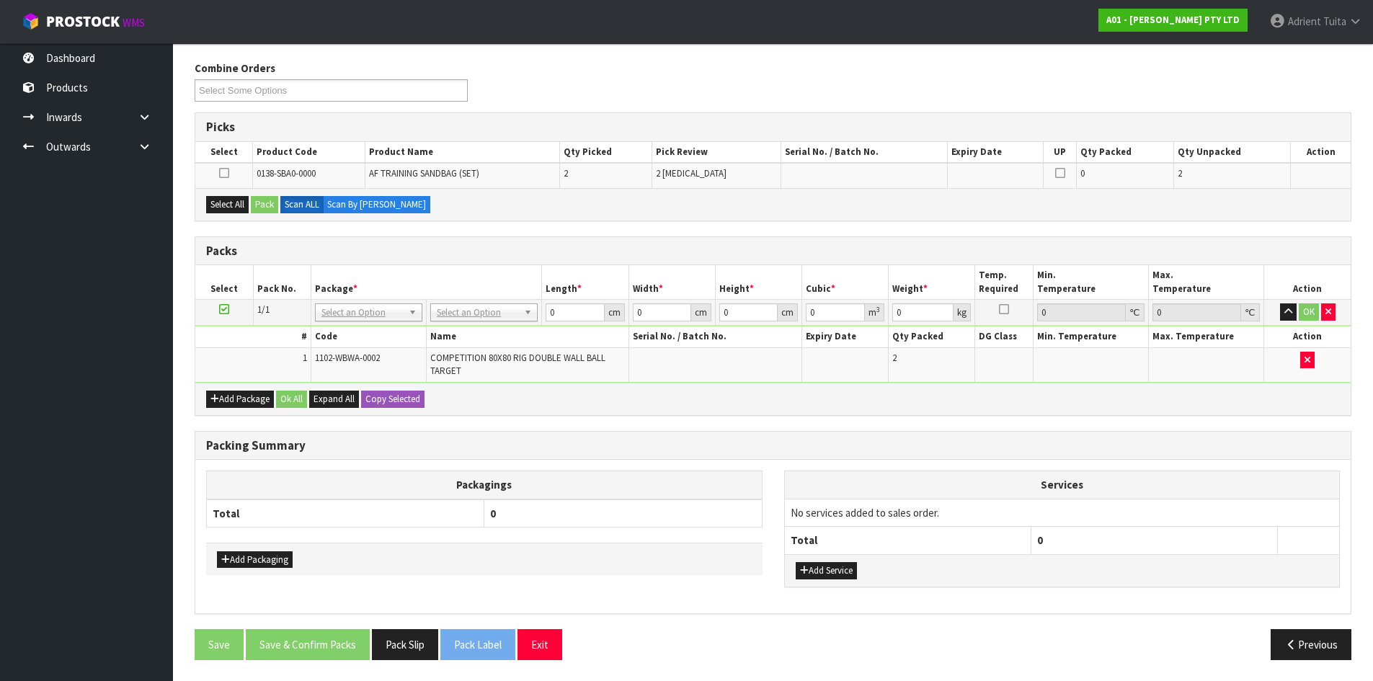
click at [226, 309] on icon at bounding box center [224, 309] width 10 height 1
click at [243, 209] on button "Select All" at bounding box center [227, 204] width 43 height 17
click at [259, 209] on button "Pack" at bounding box center [264, 204] width 27 height 17
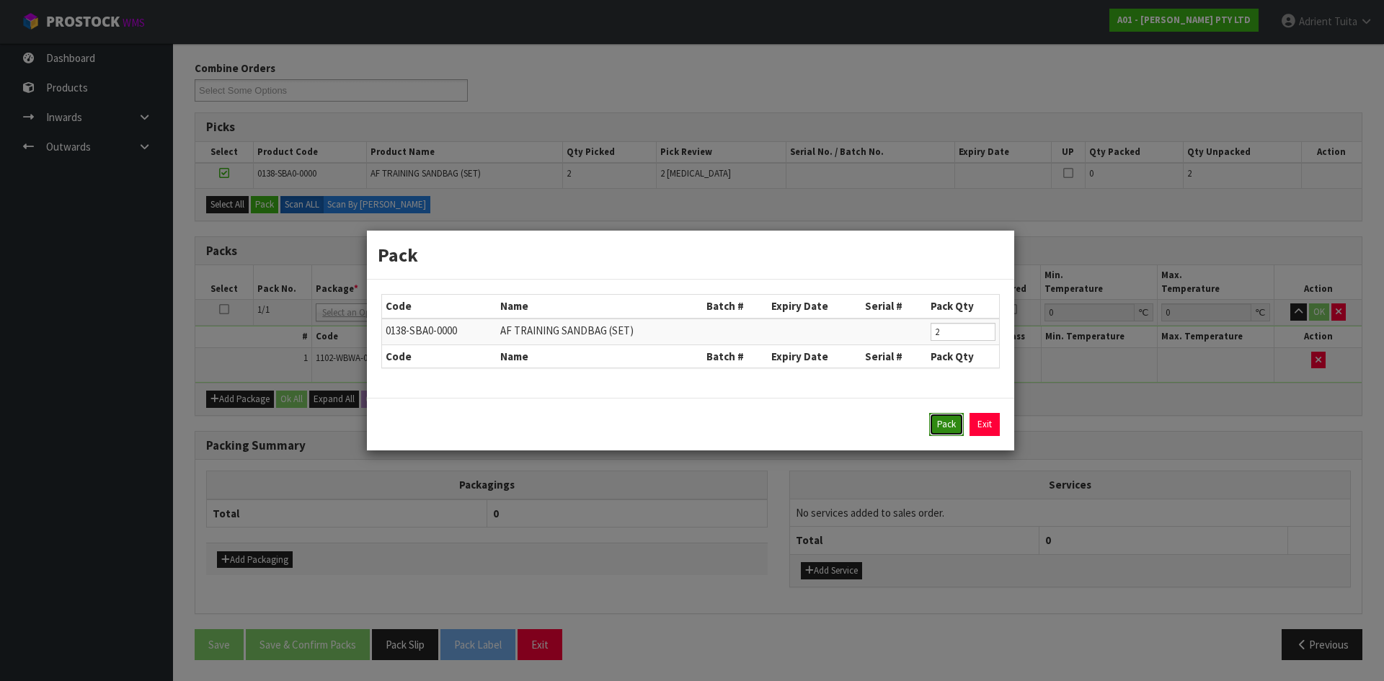
click at [940, 418] on button "Pack" at bounding box center [946, 424] width 35 height 23
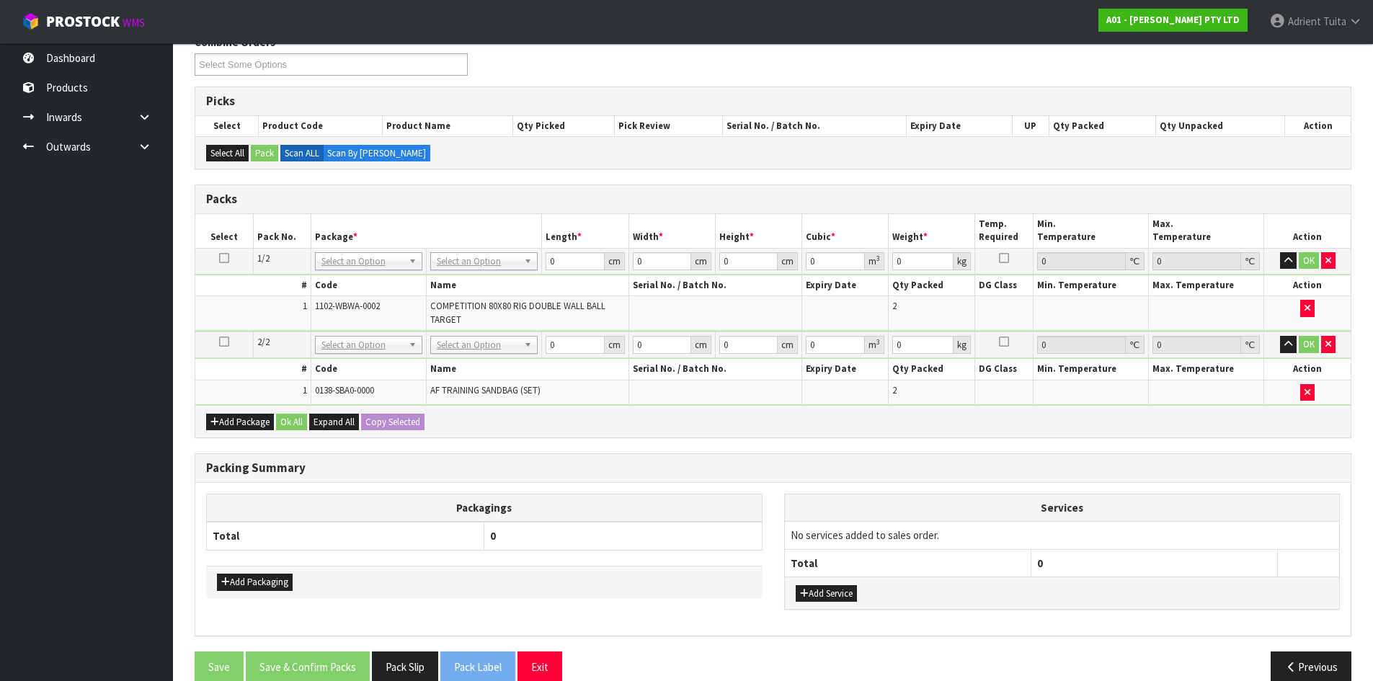
scroll to position [222, 0]
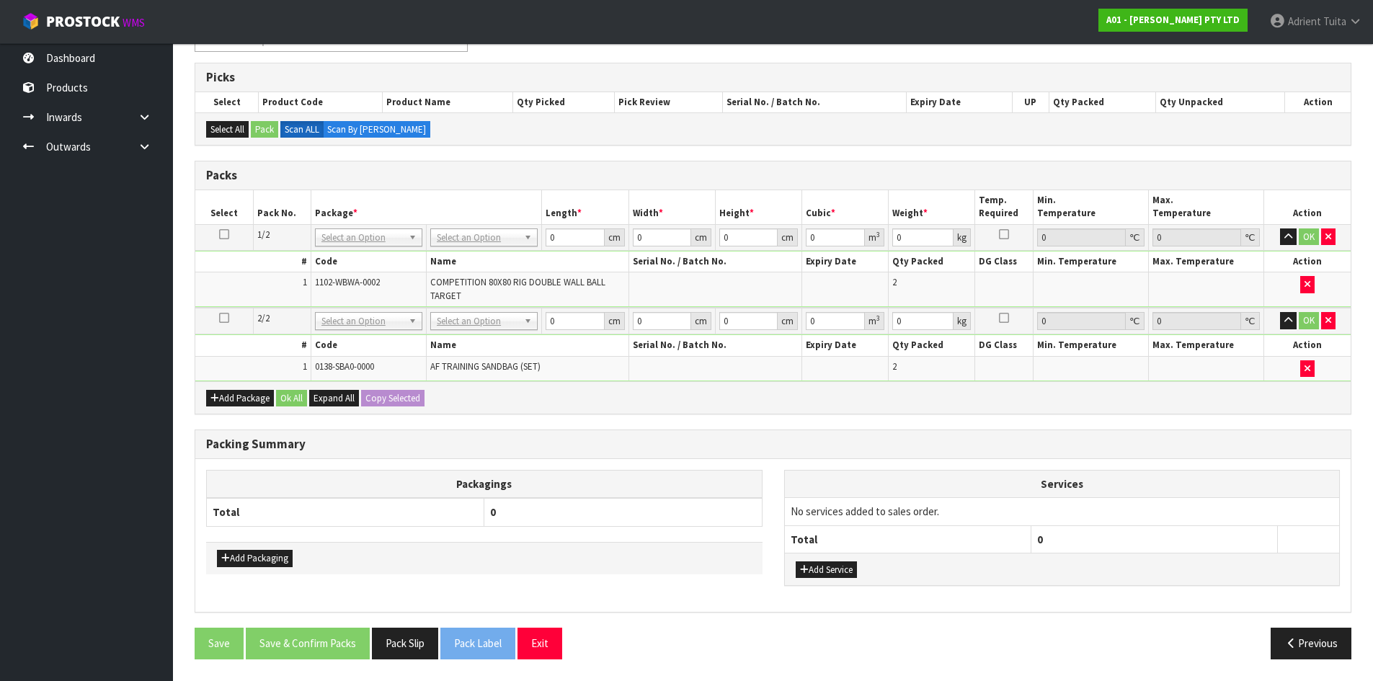
drag, startPoint x: 446, startPoint y: 241, endPoint x: 452, endPoint y: 262, distance: 21.7
drag, startPoint x: 453, startPoint y: 282, endPoint x: 453, endPoint y: 315, distance: 33.1
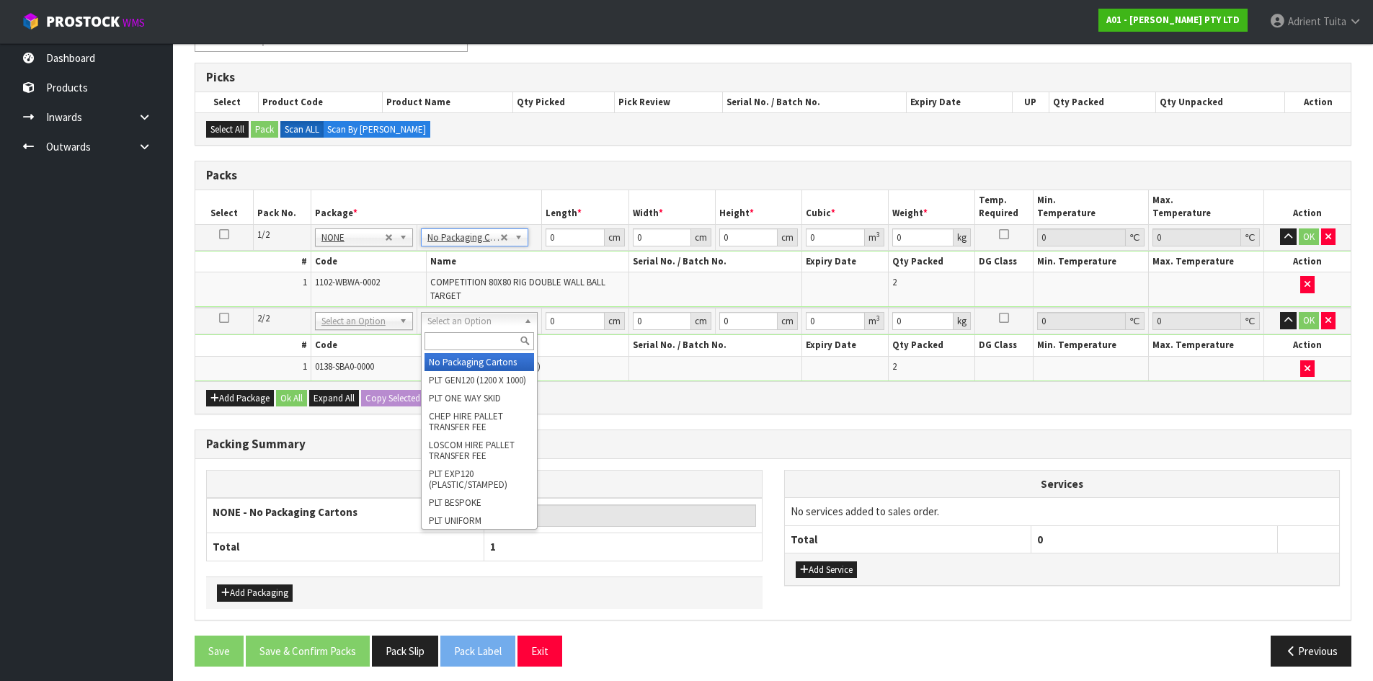
drag, startPoint x: 453, startPoint y: 326, endPoint x: 454, endPoint y: 337, distance: 11.6
click at [454, 340] on input "text" at bounding box center [479, 341] width 110 height 18
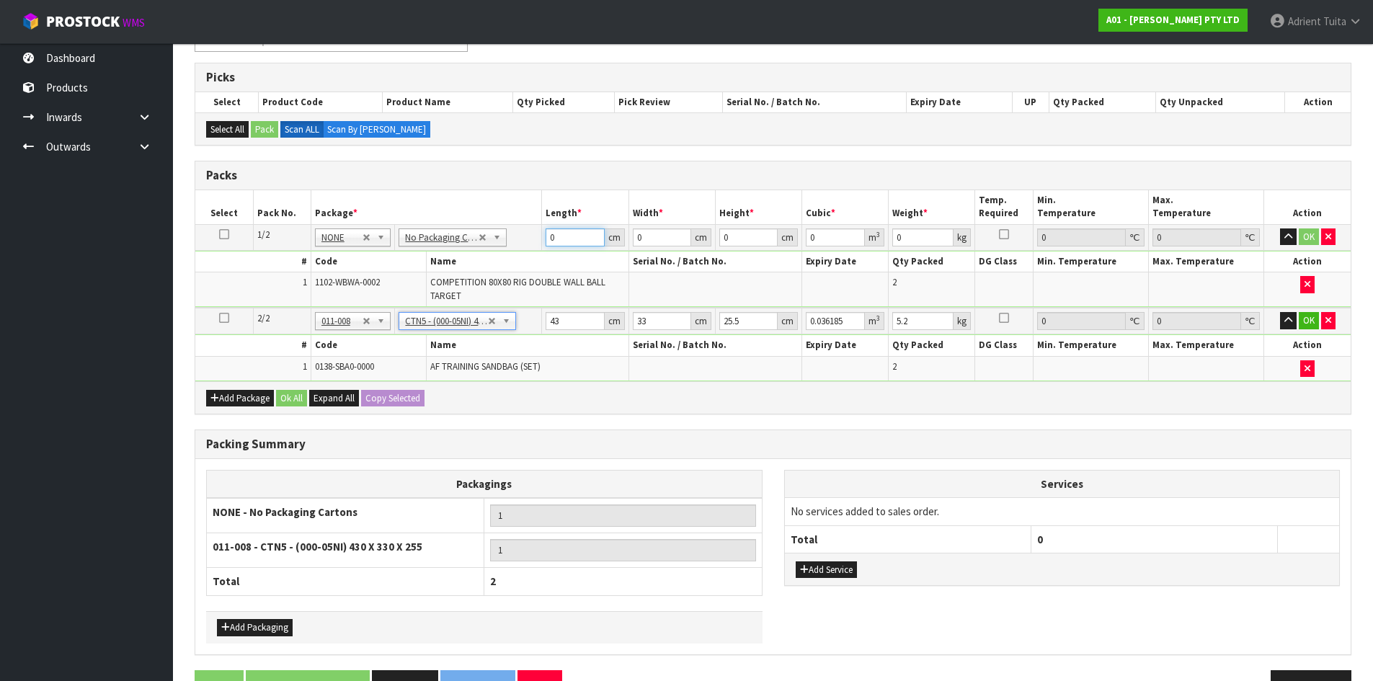
click at [561, 242] on input "0" at bounding box center [575, 237] width 58 height 18
click at [546, 319] on input "43" at bounding box center [575, 321] width 58 height 18
click at [1307, 234] on button "OK" at bounding box center [1309, 236] width 20 height 17
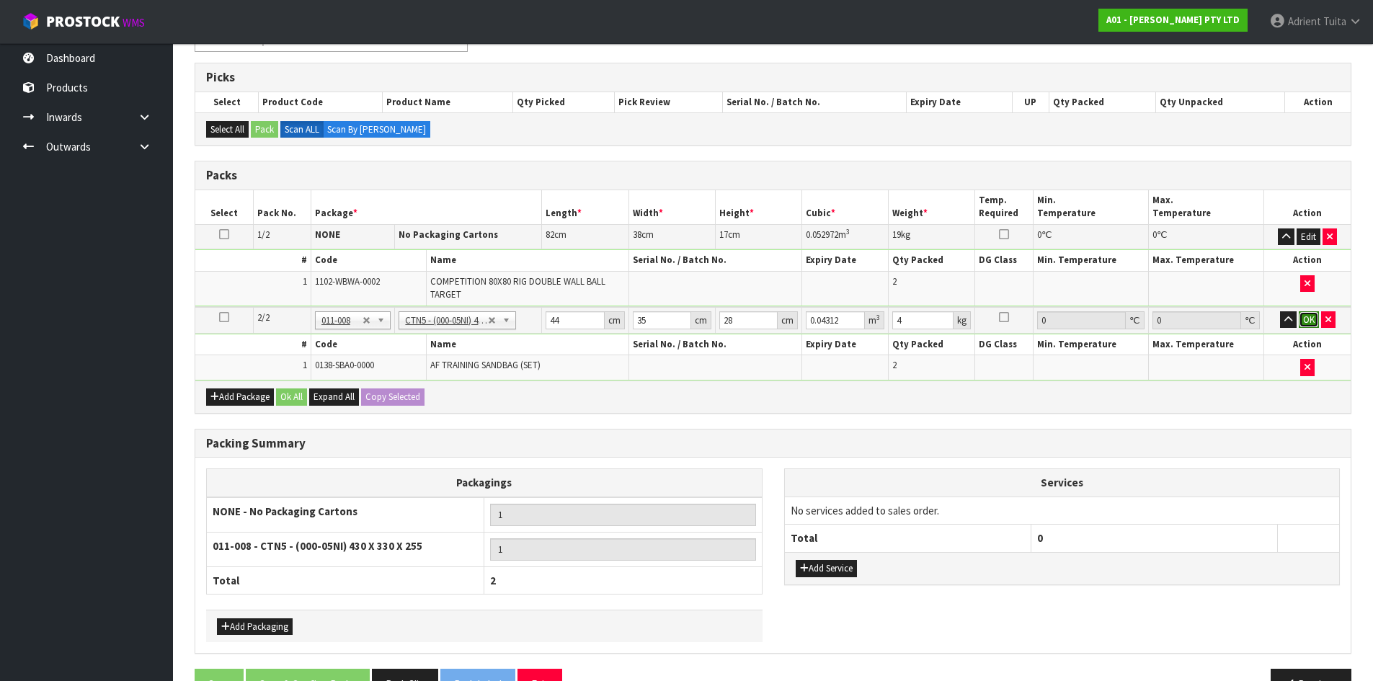
click at [1307, 314] on button "OK" at bounding box center [1309, 319] width 20 height 17
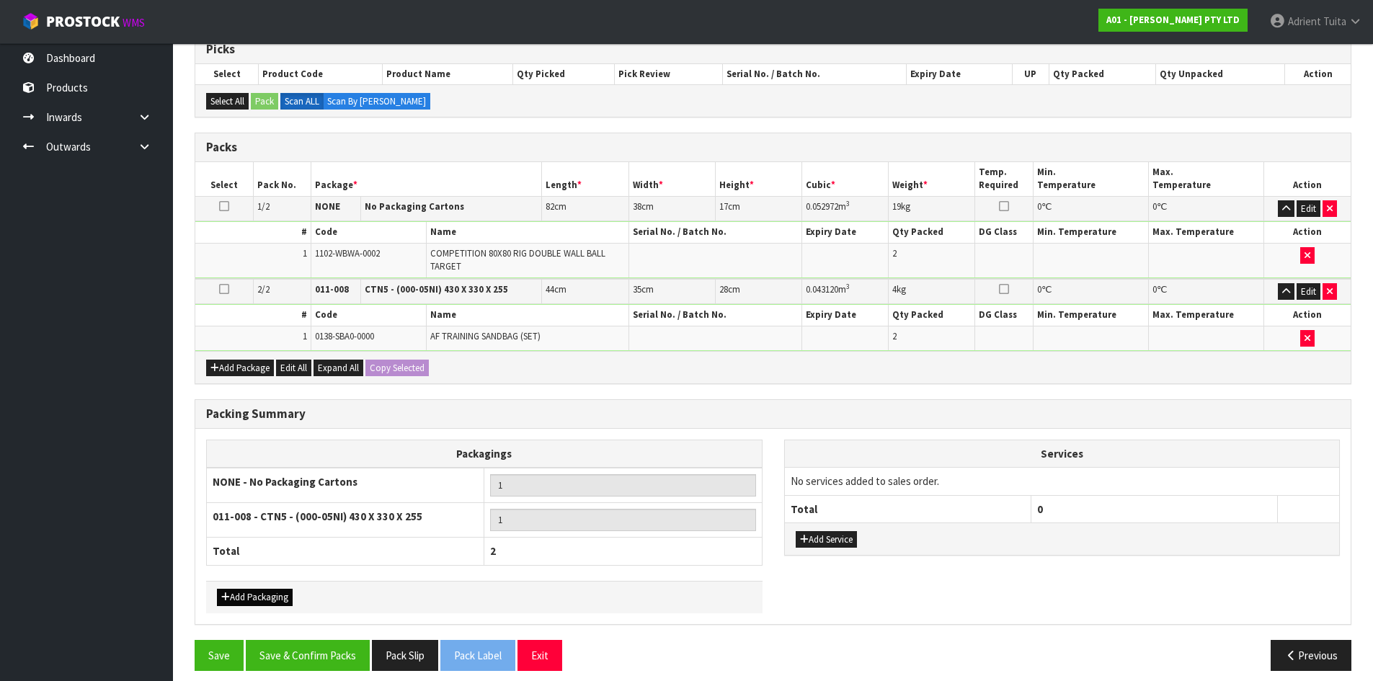
scroll to position [262, 0]
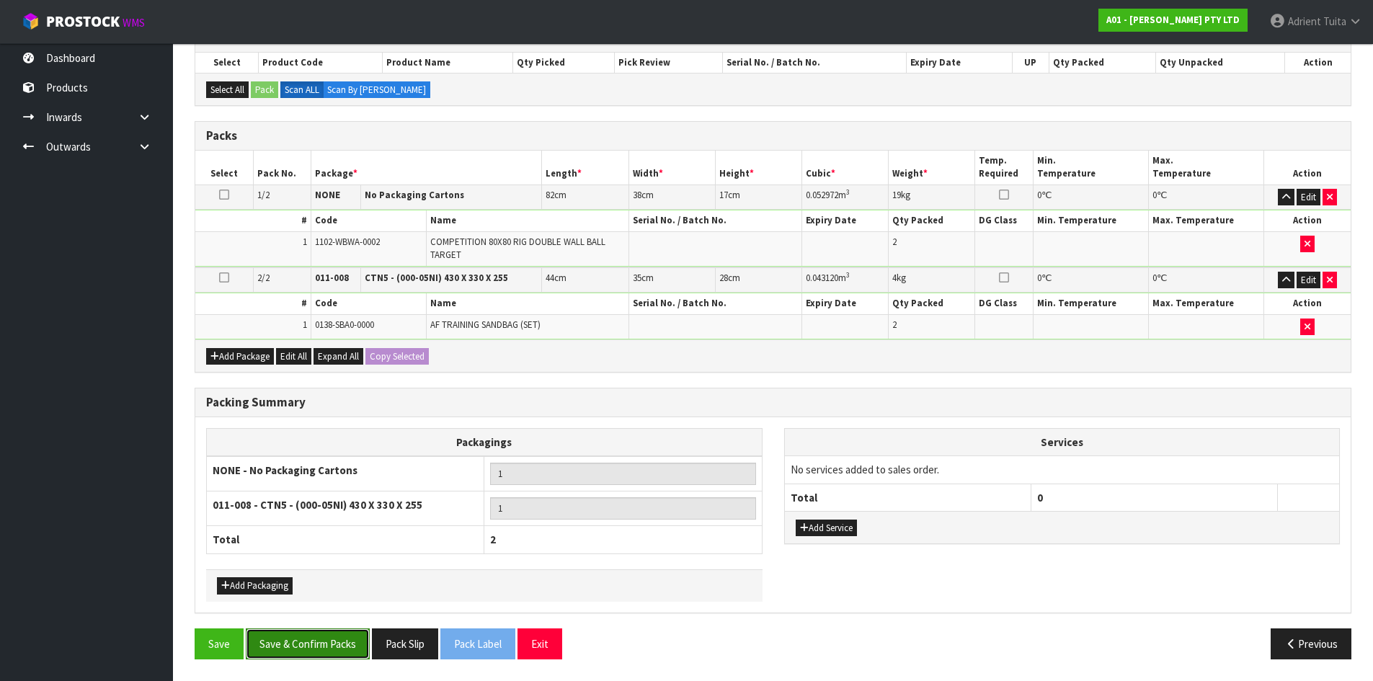
click at [285, 654] on button "Save & Confirm Packs" at bounding box center [308, 643] width 124 height 31
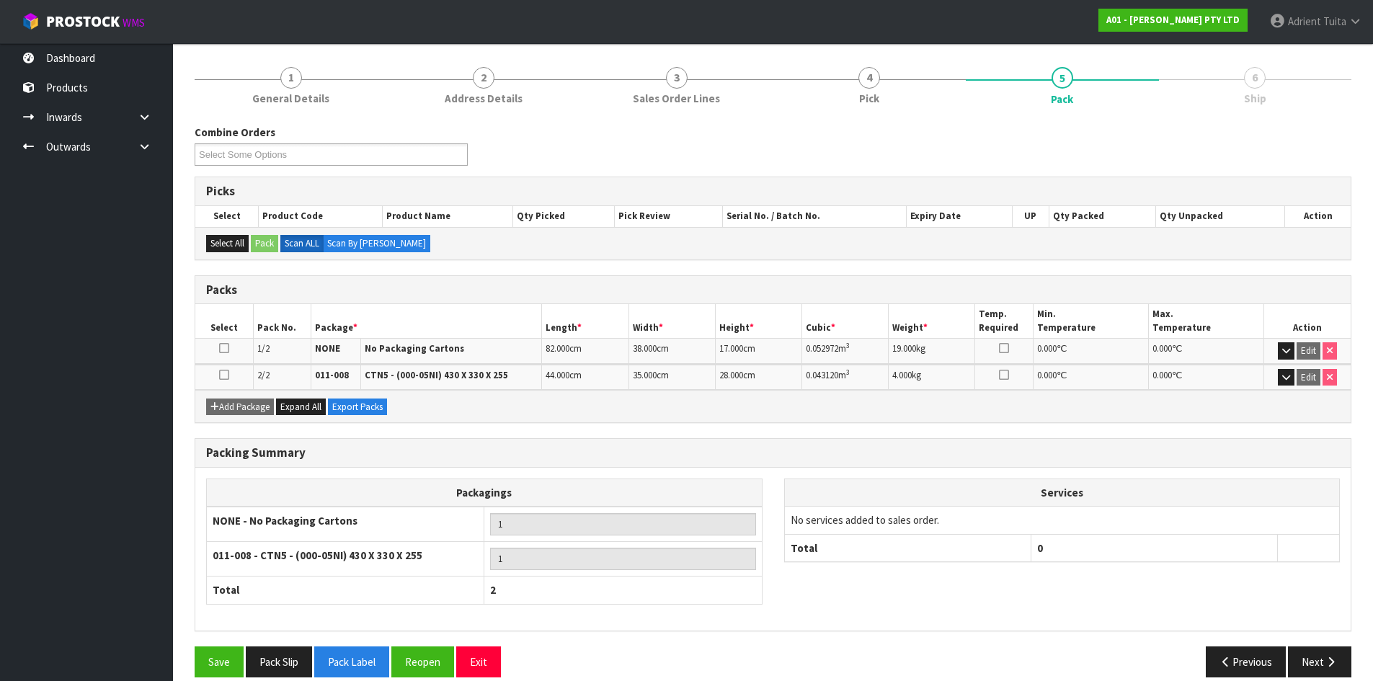
scroll to position [178, 0]
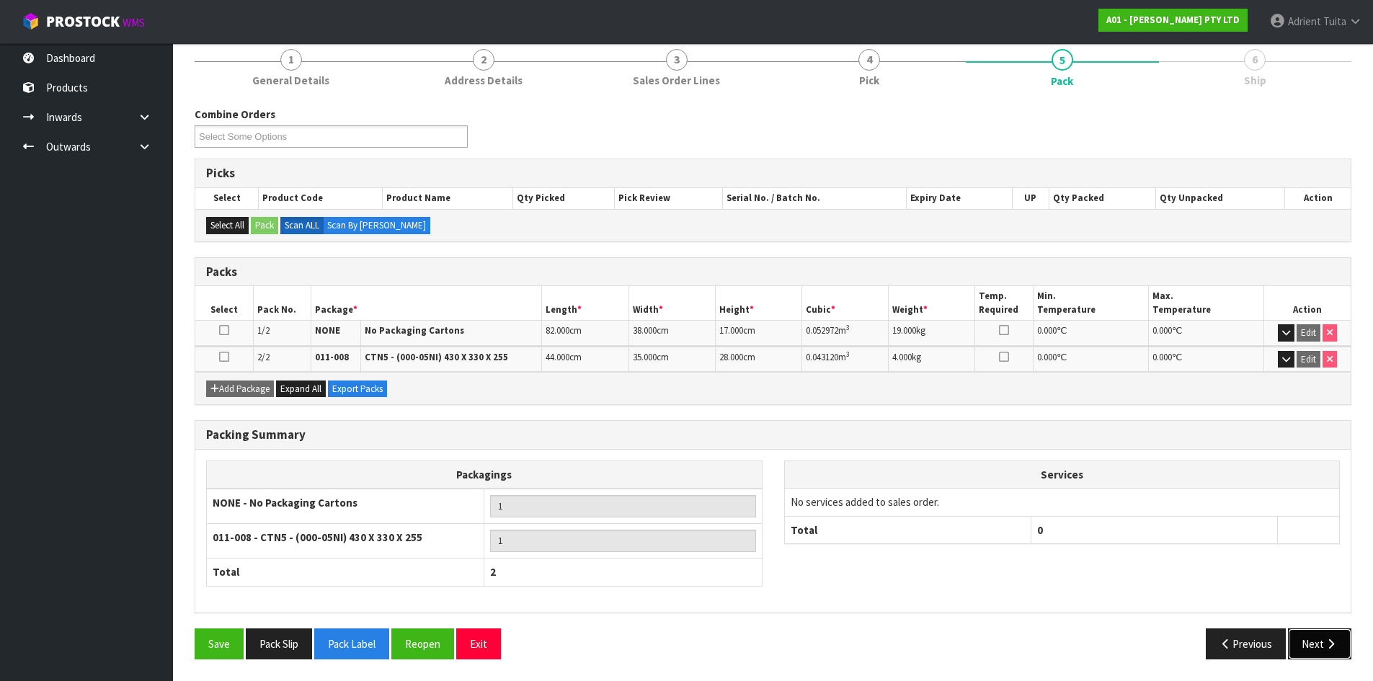
click at [1321, 643] on button "Next" at bounding box center [1319, 643] width 63 height 31
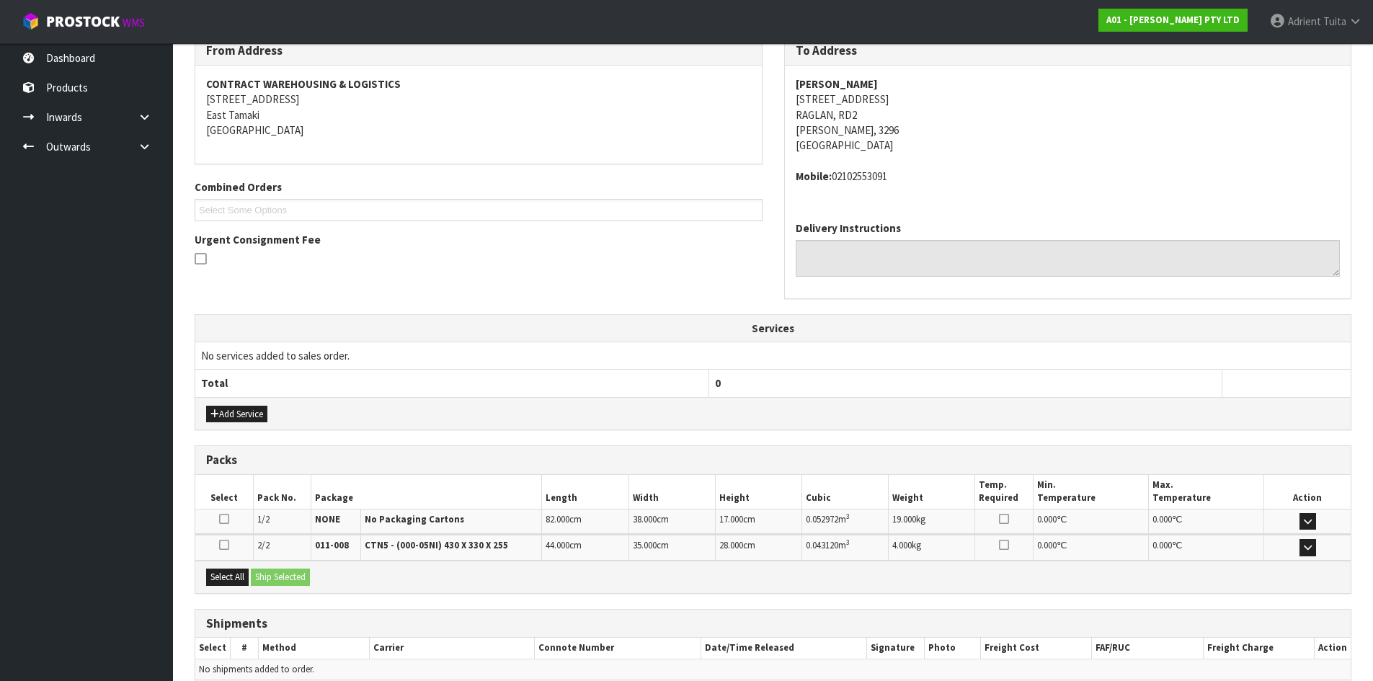
scroll to position [316, 0]
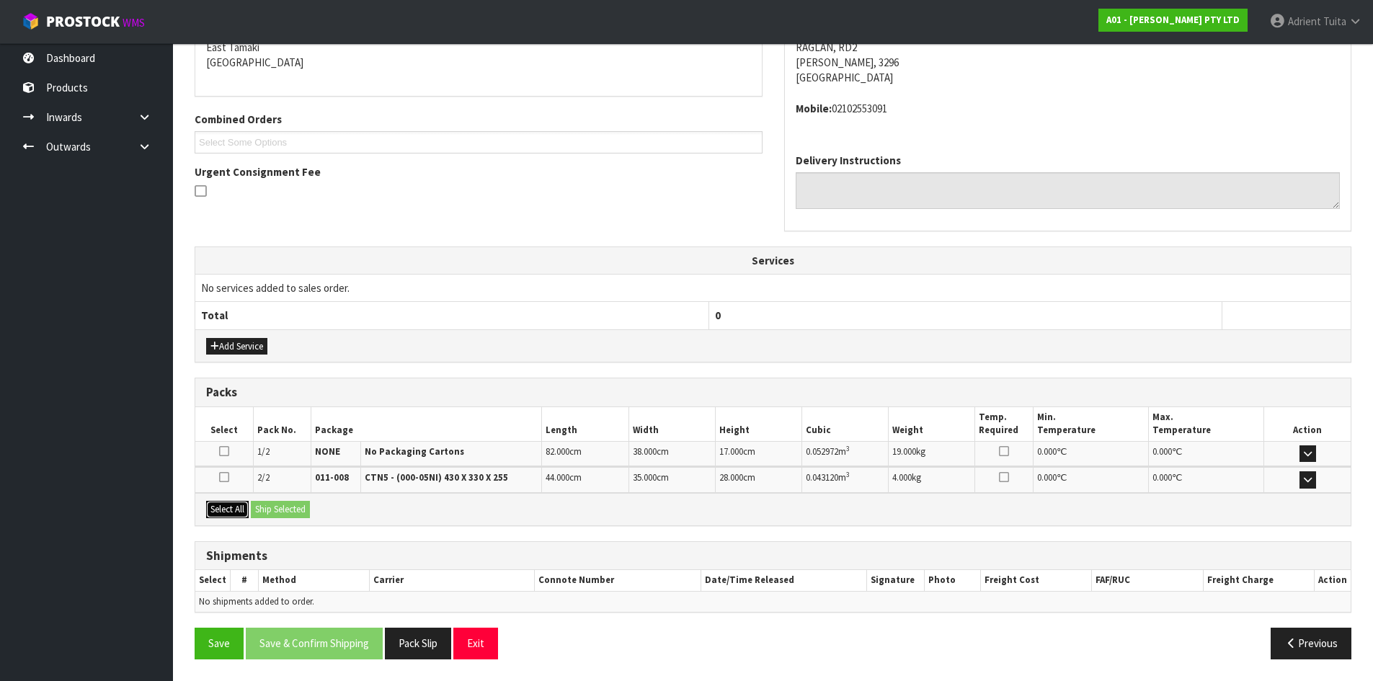
drag, startPoint x: 209, startPoint y: 508, endPoint x: 289, endPoint y: 509, distance: 80.0
click at [219, 508] on button "Select All" at bounding box center [227, 509] width 43 height 17
click at [289, 509] on button "Ship Selected" at bounding box center [280, 509] width 59 height 17
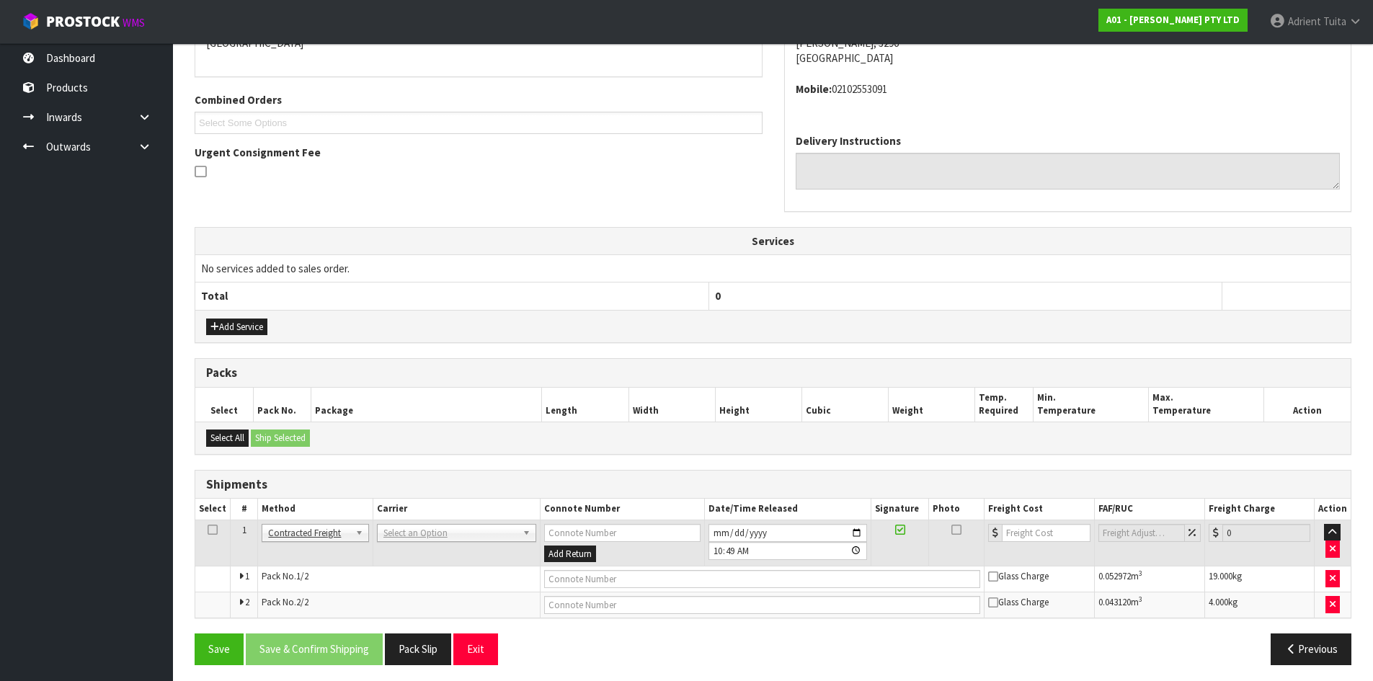
scroll to position [342, 0]
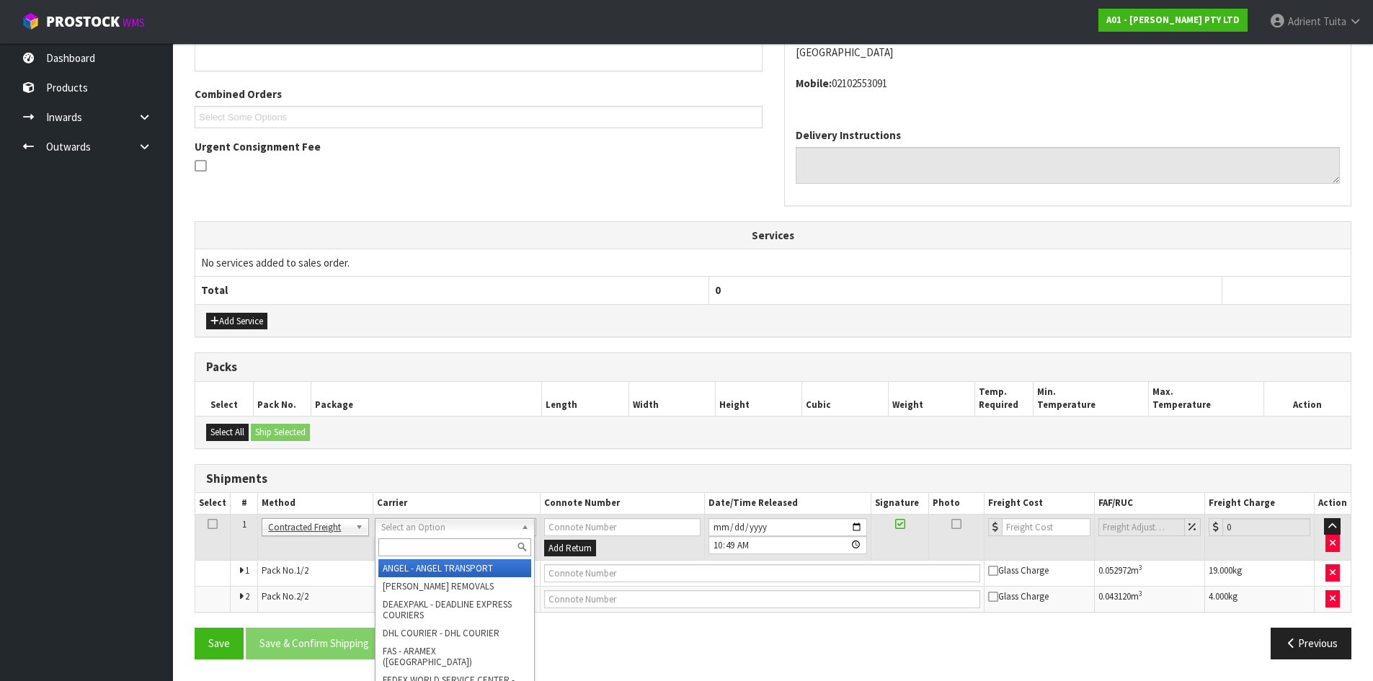
drag, startPoint x: 392, startPoint y: 525, endPoint x: 395, endPoint y: 546, distance: 21.8
click at [395, 546] on input "text" at bounding box center [454, 547] width 153 height 18
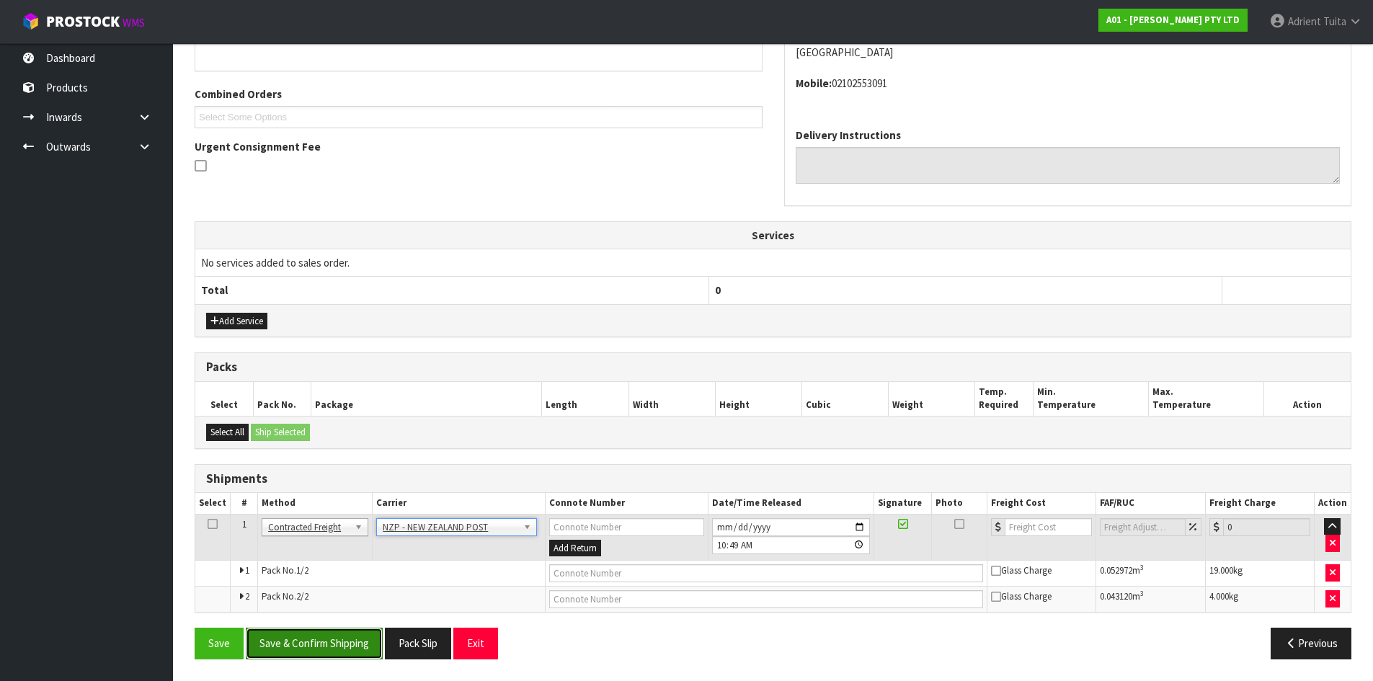
click at [366, 638] on button "Save & Confirm Shipping" at bounding box center [314, 643] width 137 height 31
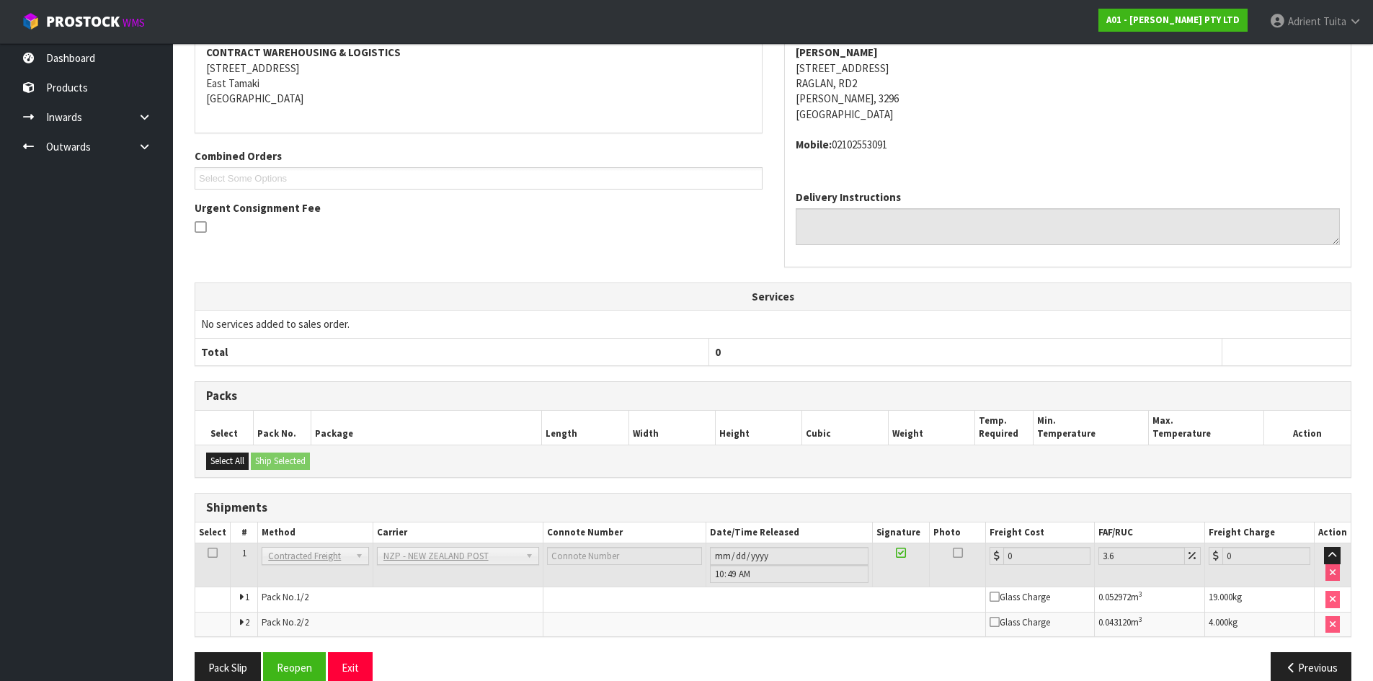
scroll to position [320, 0]
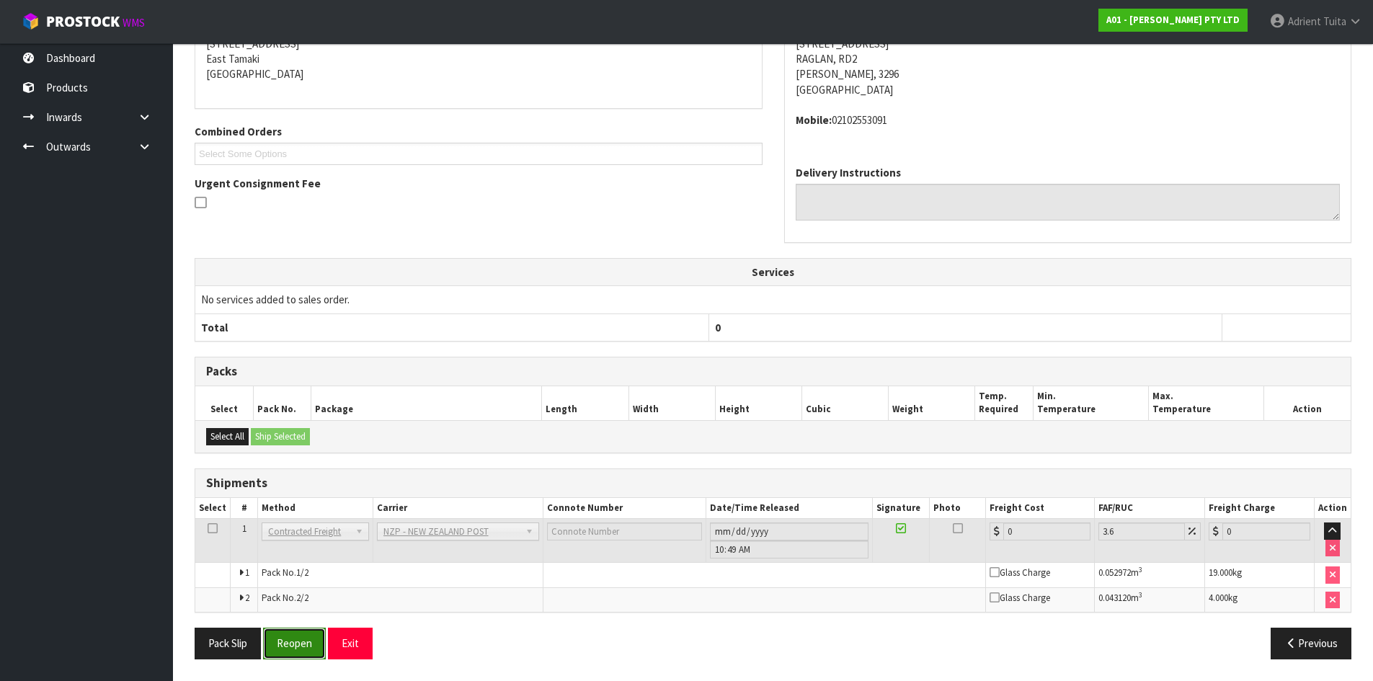
drag, startPoint x: 289, startPoint y: 653, endPoint x: 301, endPoint y: 641, distance: 16.8
click at [290, 652] on button "Reopen" at bounding box center [294, 643] width 63 height 31
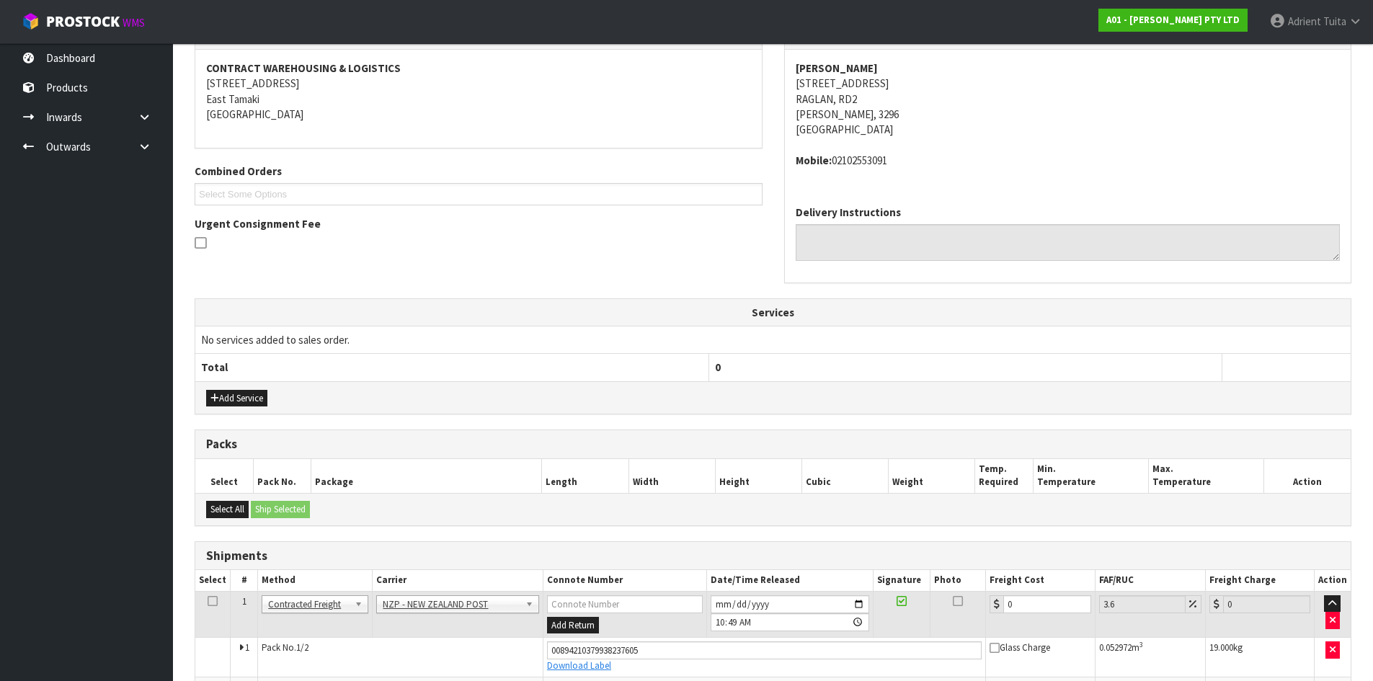
scroll to position [355, 0]
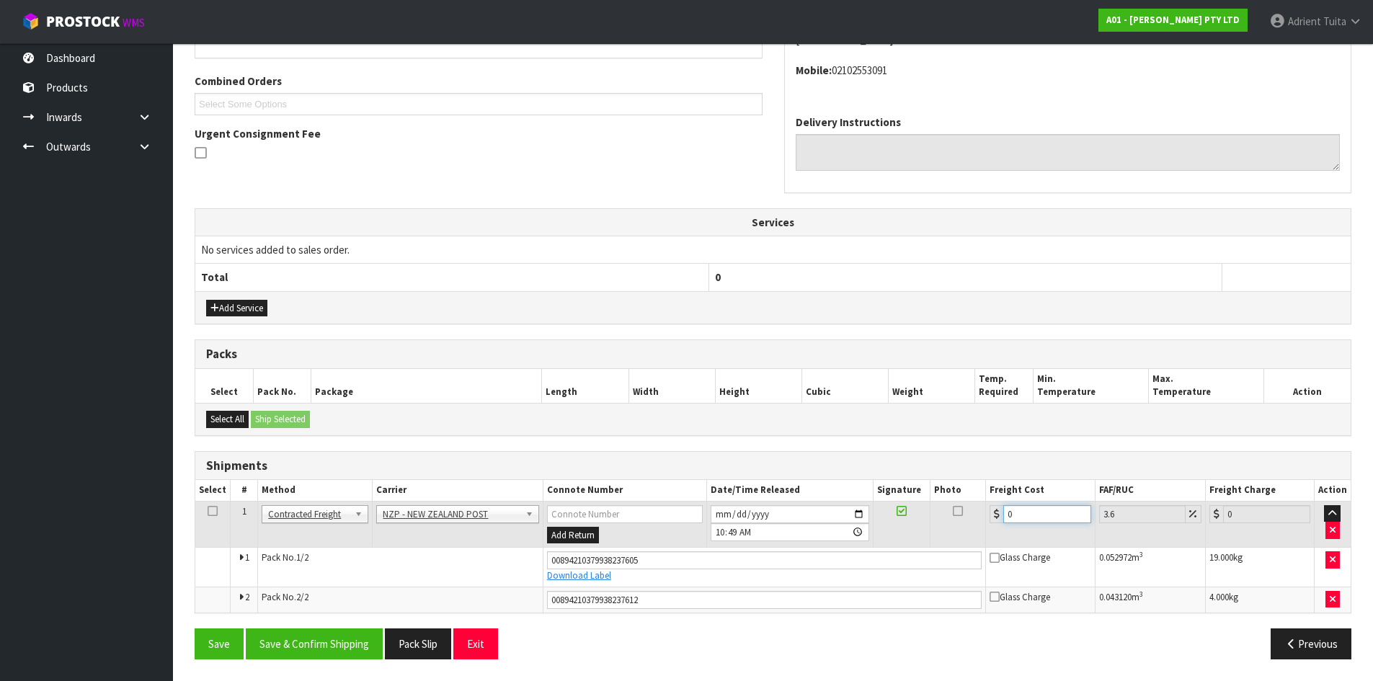
click at [1036, 515] on input "0" at bounding box center [1046, 514] width 87 height 18
click at [306, 636] on button "Save & Confirm Shipping" at bounding box center [314, 643] width 137 height 31
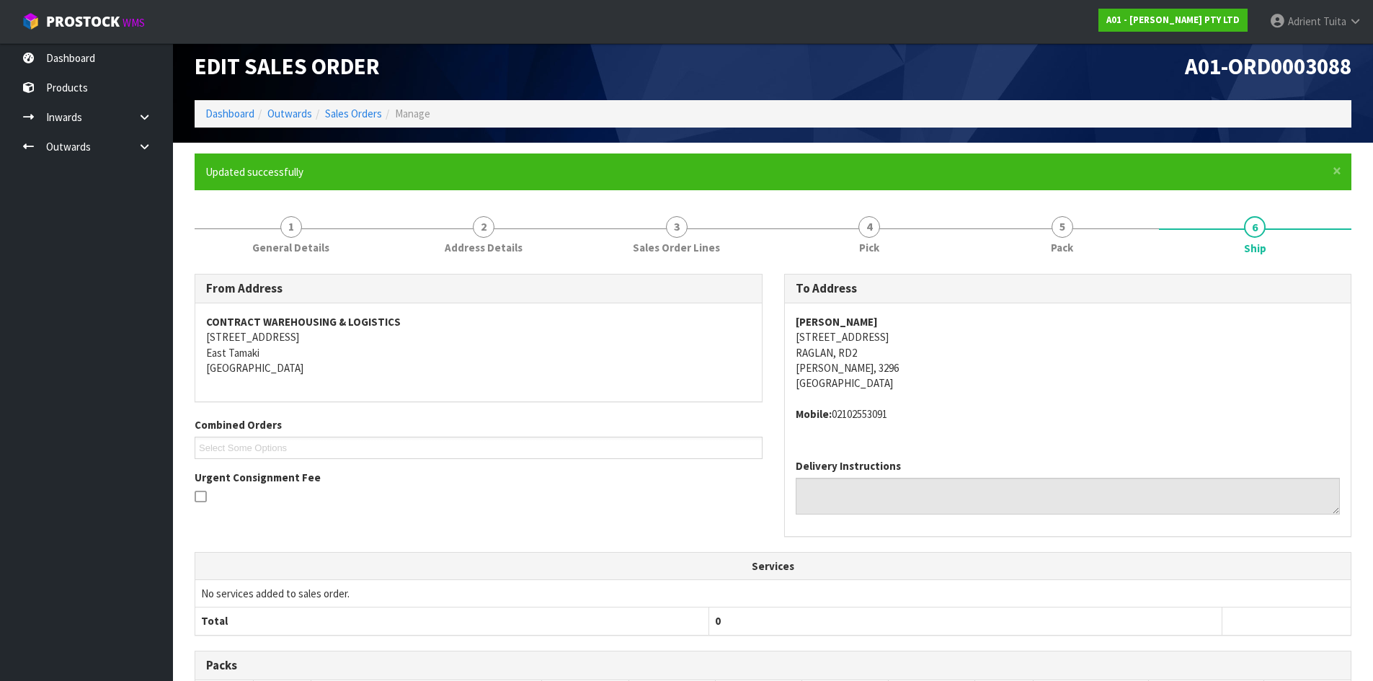
scroll to position [0, 0]
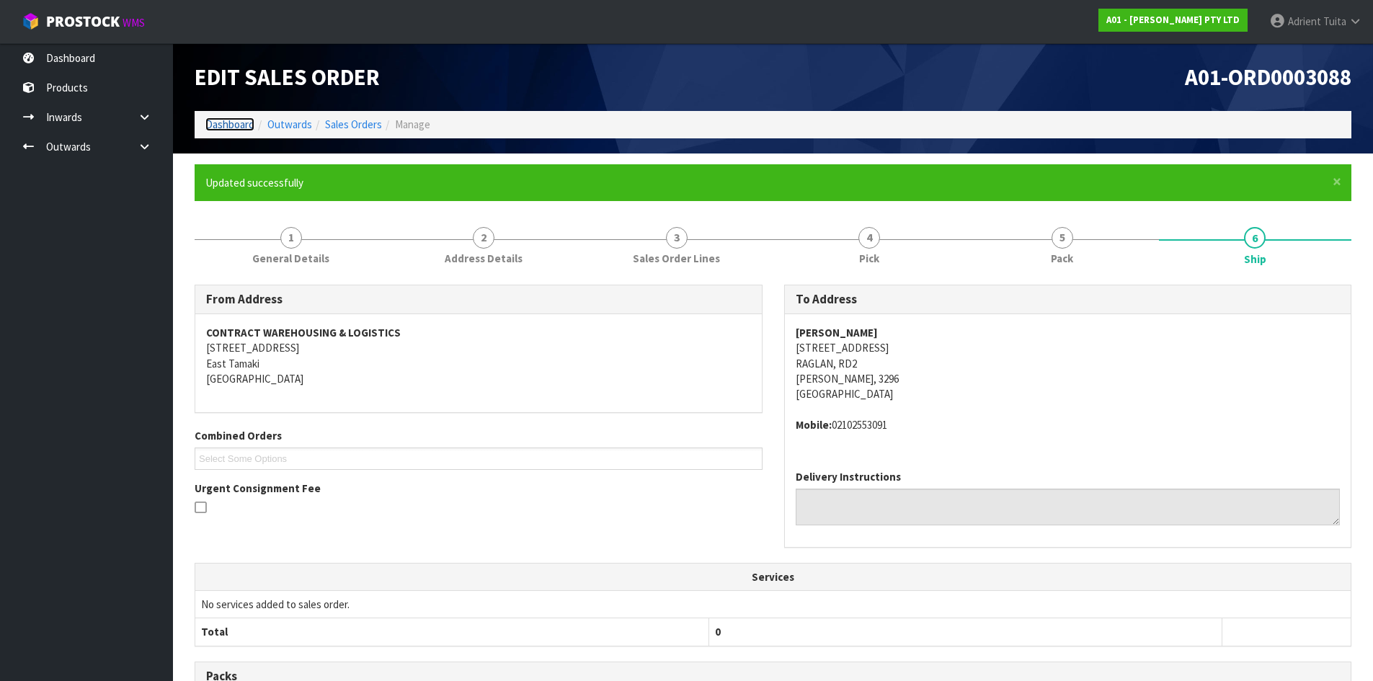
click at [221, 121] on link "Dashboard" at bounding box center [229, 124] width 49 height 14
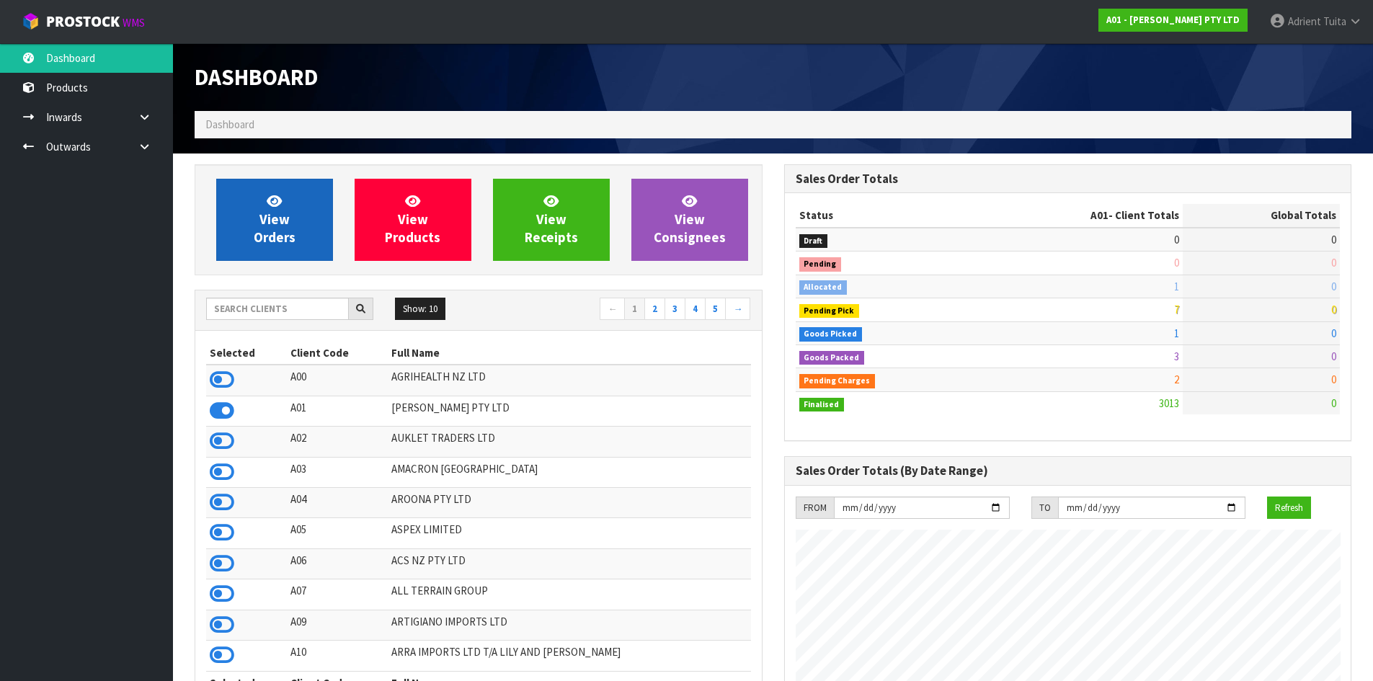
scroll to position [1045, 589]
click at [260, 208] on link "View Orders" at bounding box center [274, 220] width 117 height 82
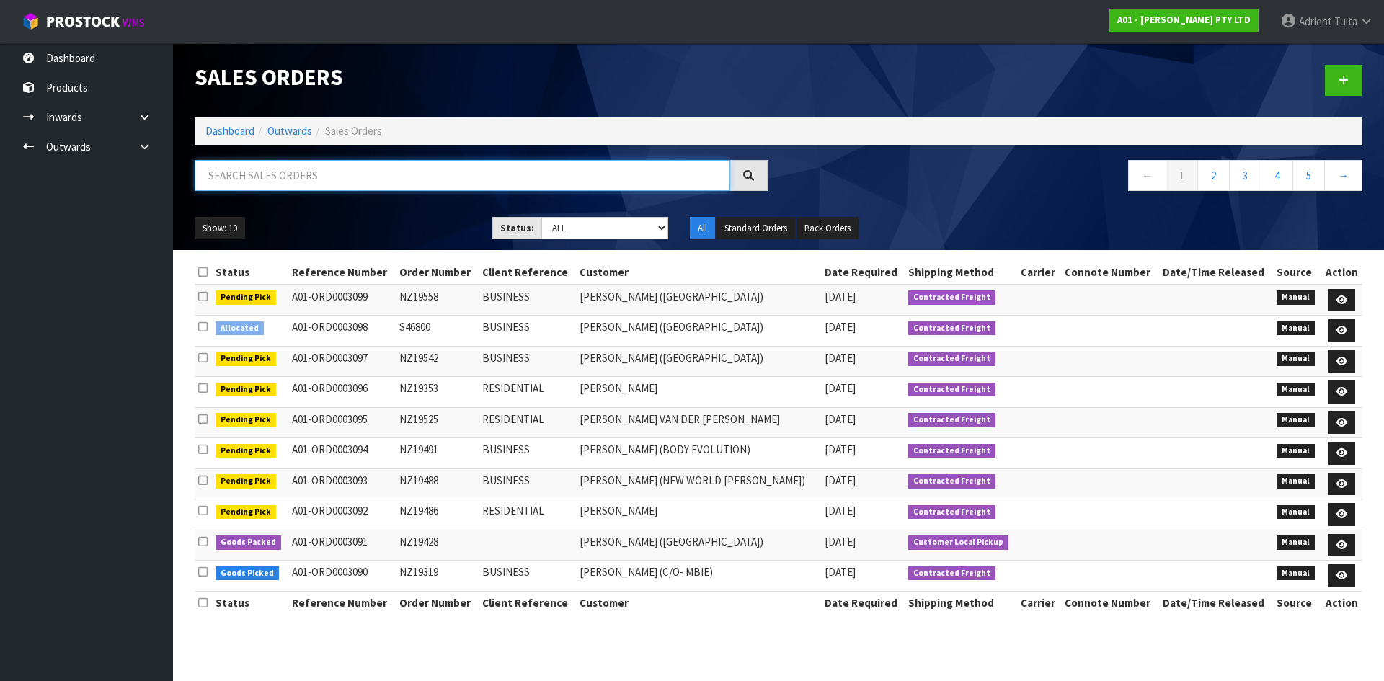
click at [252, 174] on input "text" at bounding box center [462, 175] width 535 height 31
click at [229, 125] on link "Dashboard" at bounding box center [229, 131] width 49 height 14
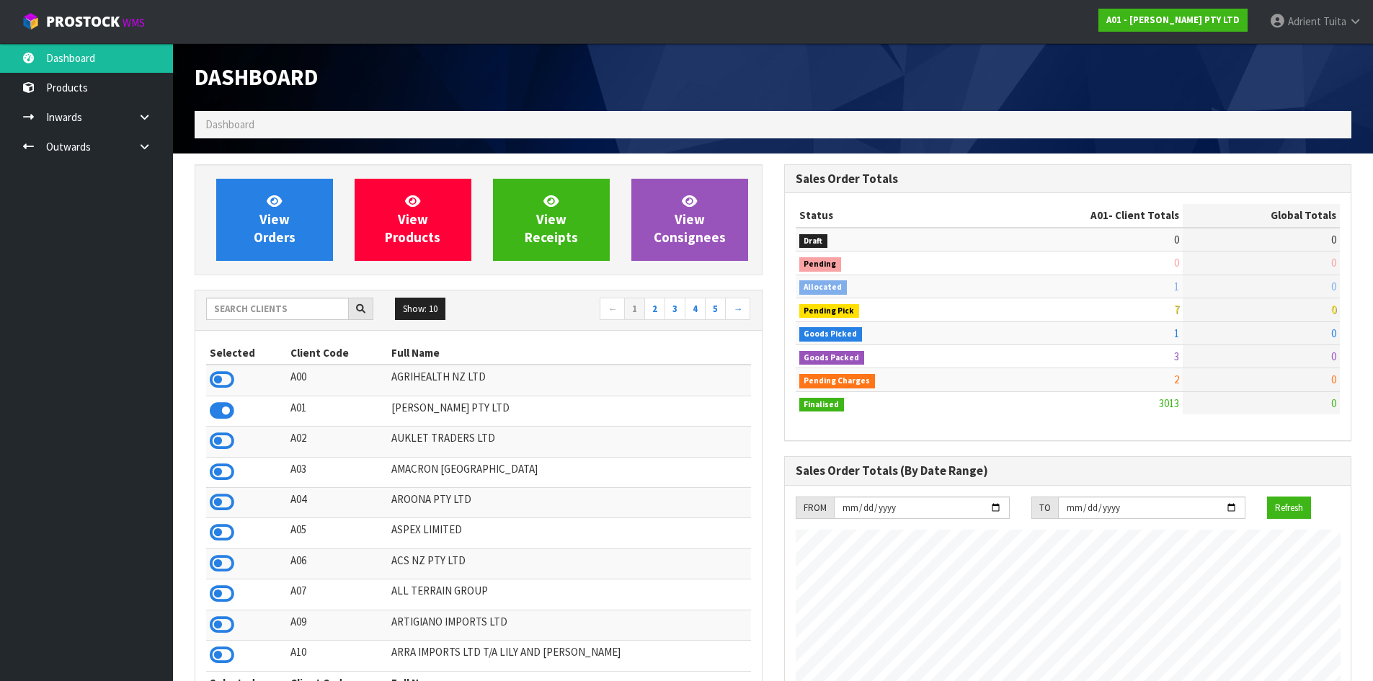
scroll to position [1045, 589]
click at [252, 308] on input "text" at bounding box center [277, 309] width 143 height 22
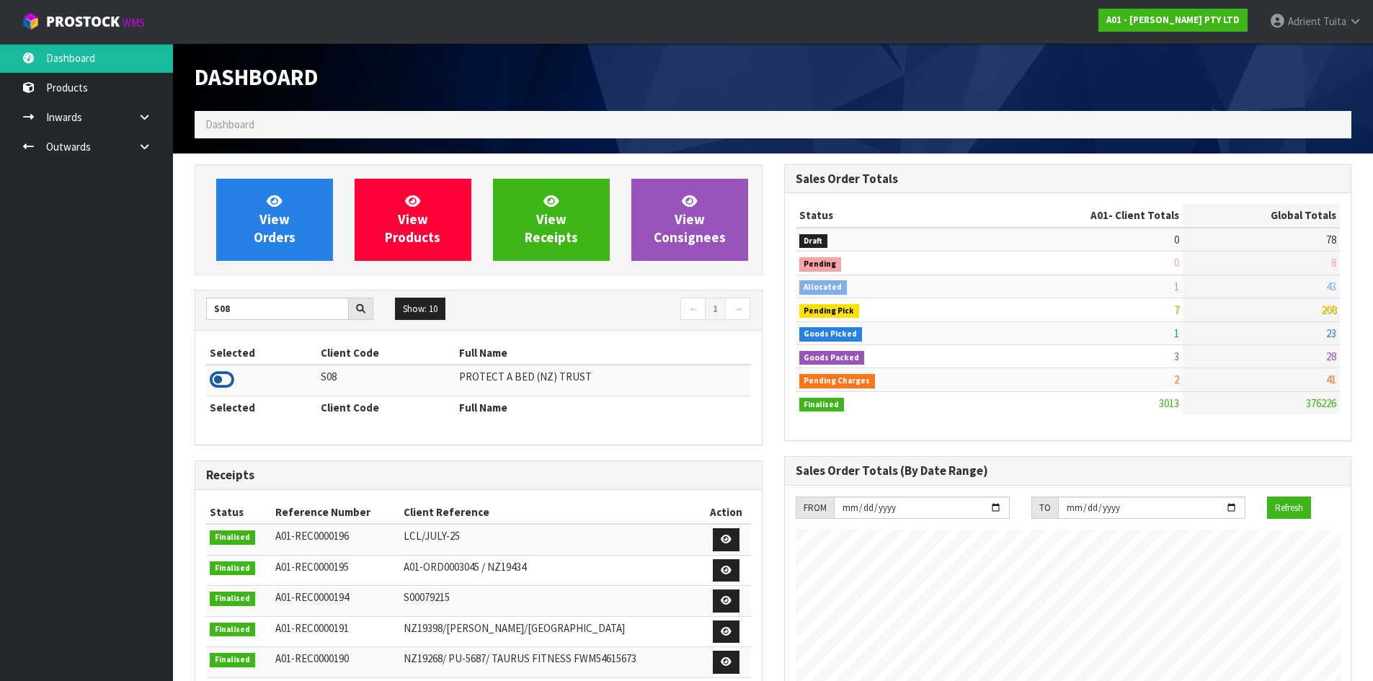
click at [228, 381] on icon at bounding box center [222, 380] width 25 height 22
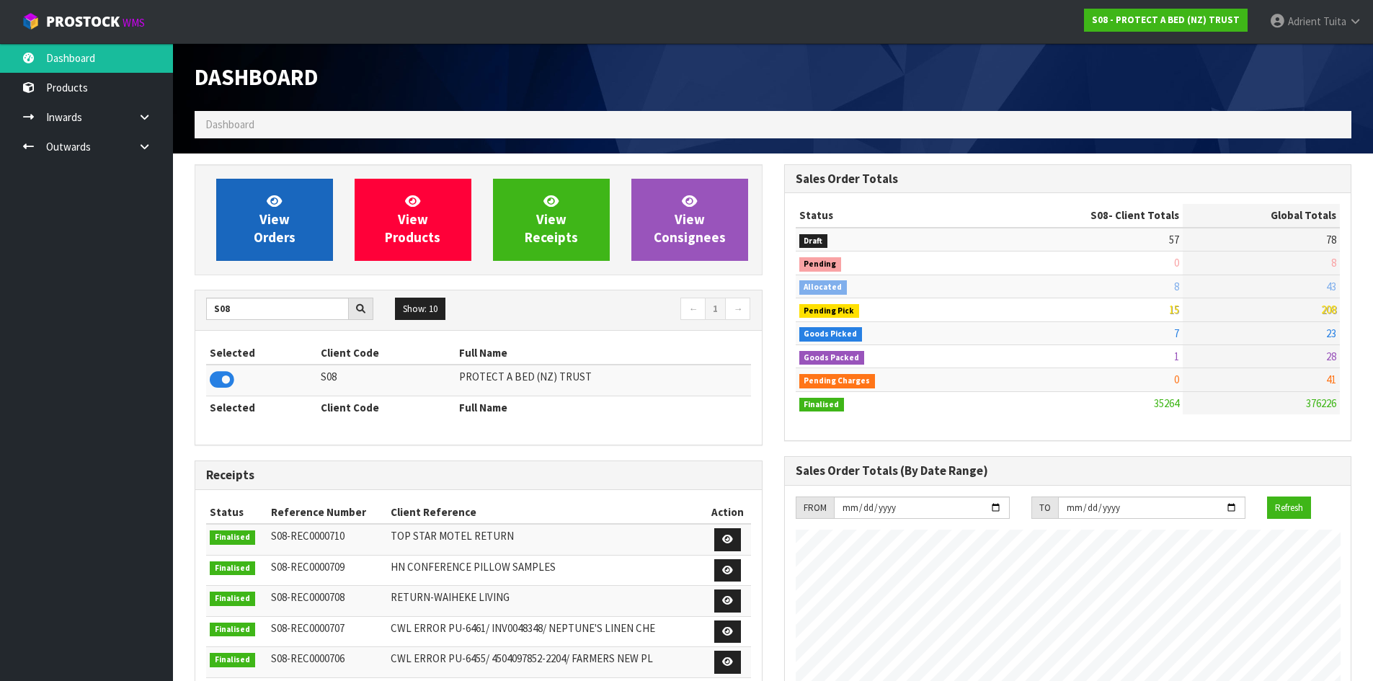
scroll to position [1092, 589]
click at [278, 203] on icon at bounding box center [274, 201] width 15 height 14
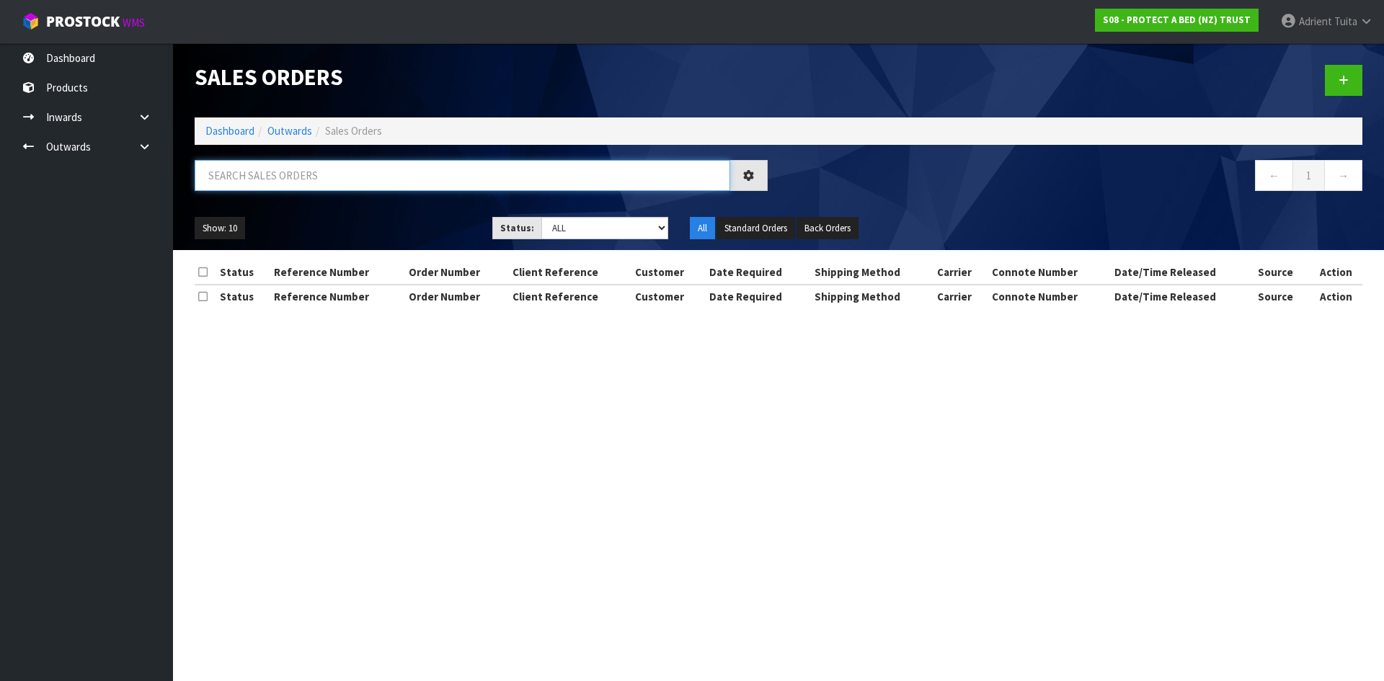
click at [283, 180] on input "text" at bounding box center [462, 175] width 535 height 31
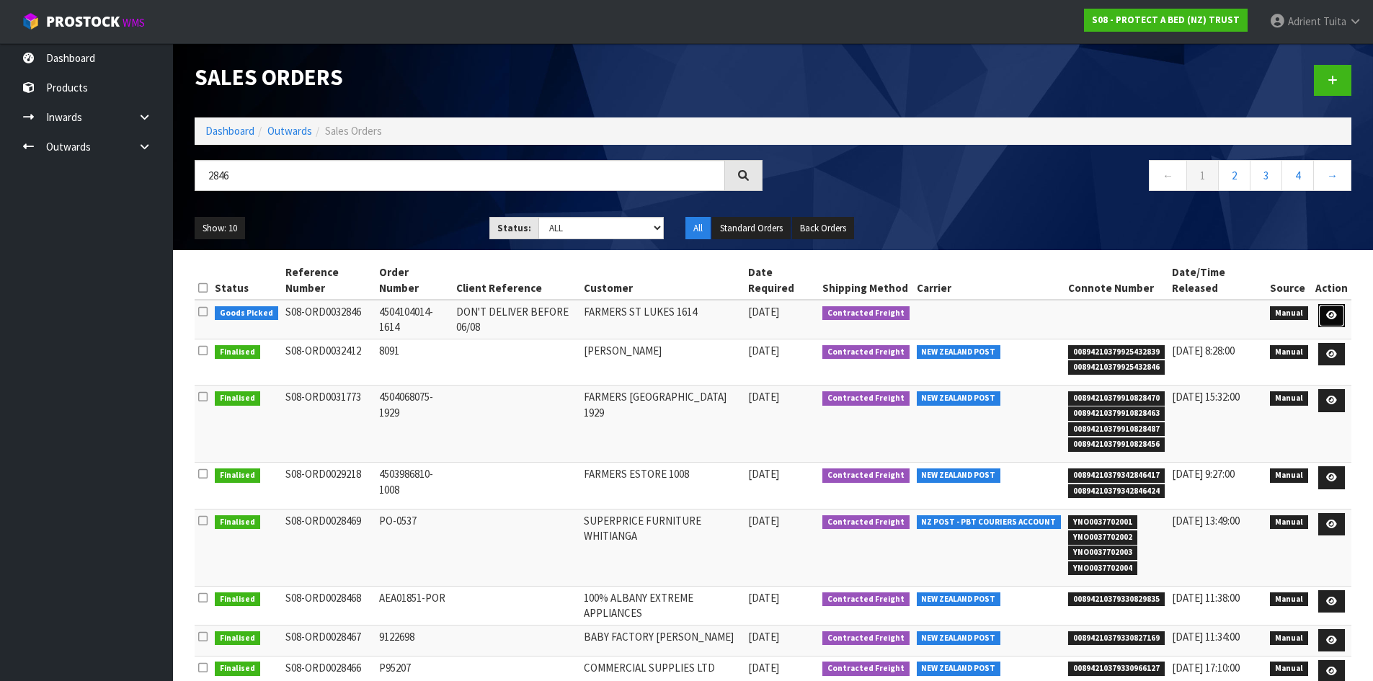
click at [1332, 312] on icon at bounding box center [1331, 315] width 11 height 9
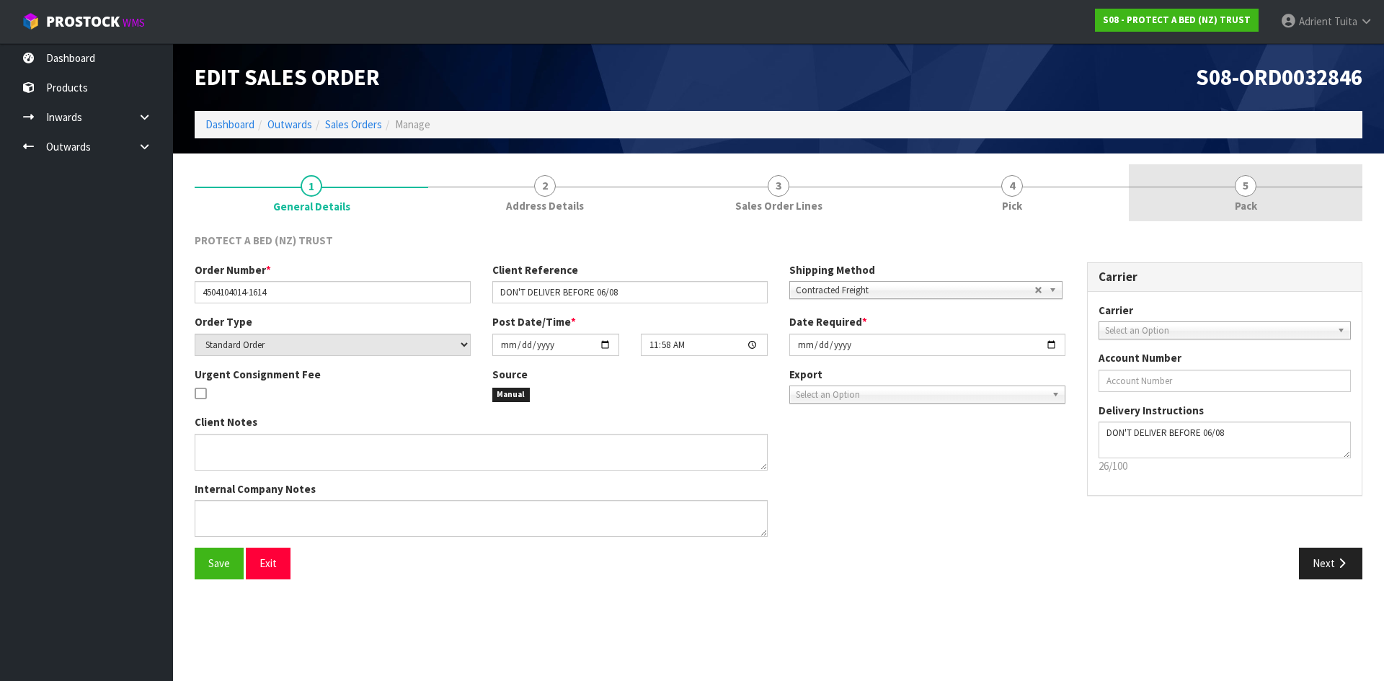
click at [1253, 199] on span "Pack" at bounding box center [1245, 205] width 22 height 15
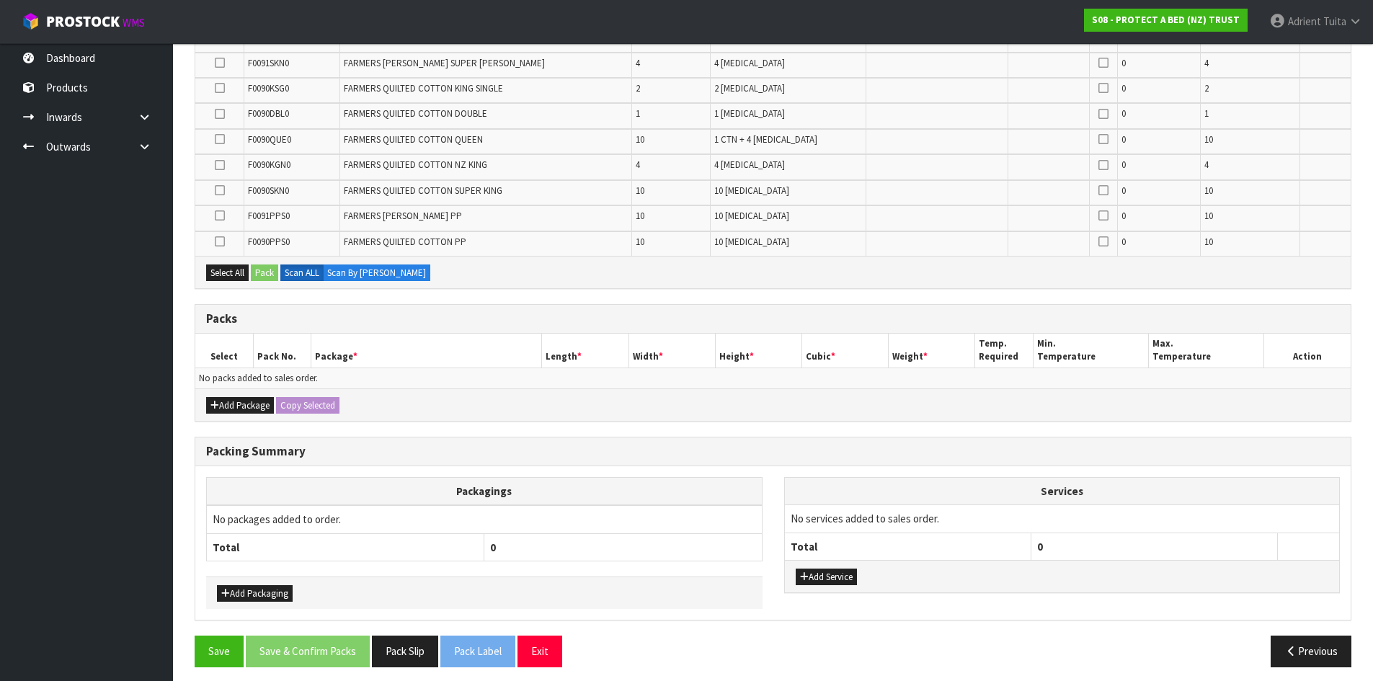
scroll to position [316, 0]
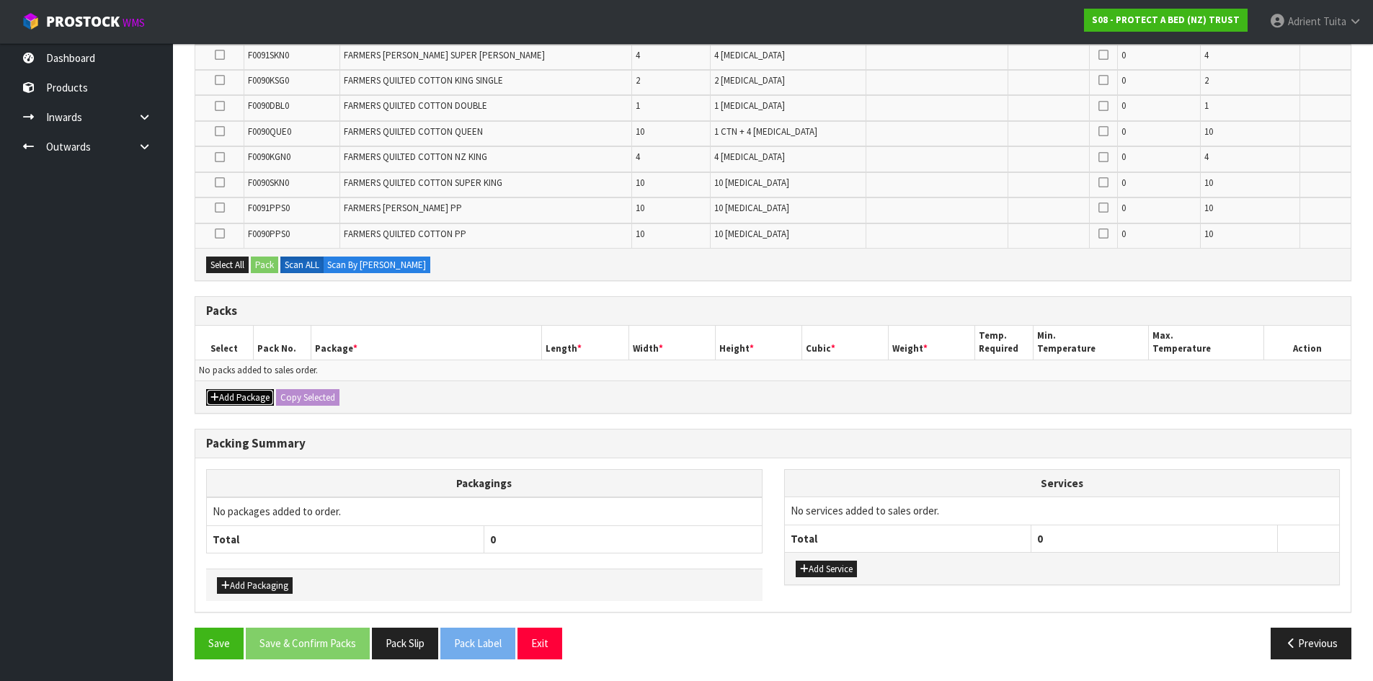
drag, startPoint x: 245, startPoint y: 393, endPoint x: 223, endPoint y: 393, distance: 22.3
click at [244, 393] on button "Add Package" at bounding box center [240, 397] width 68 height 17
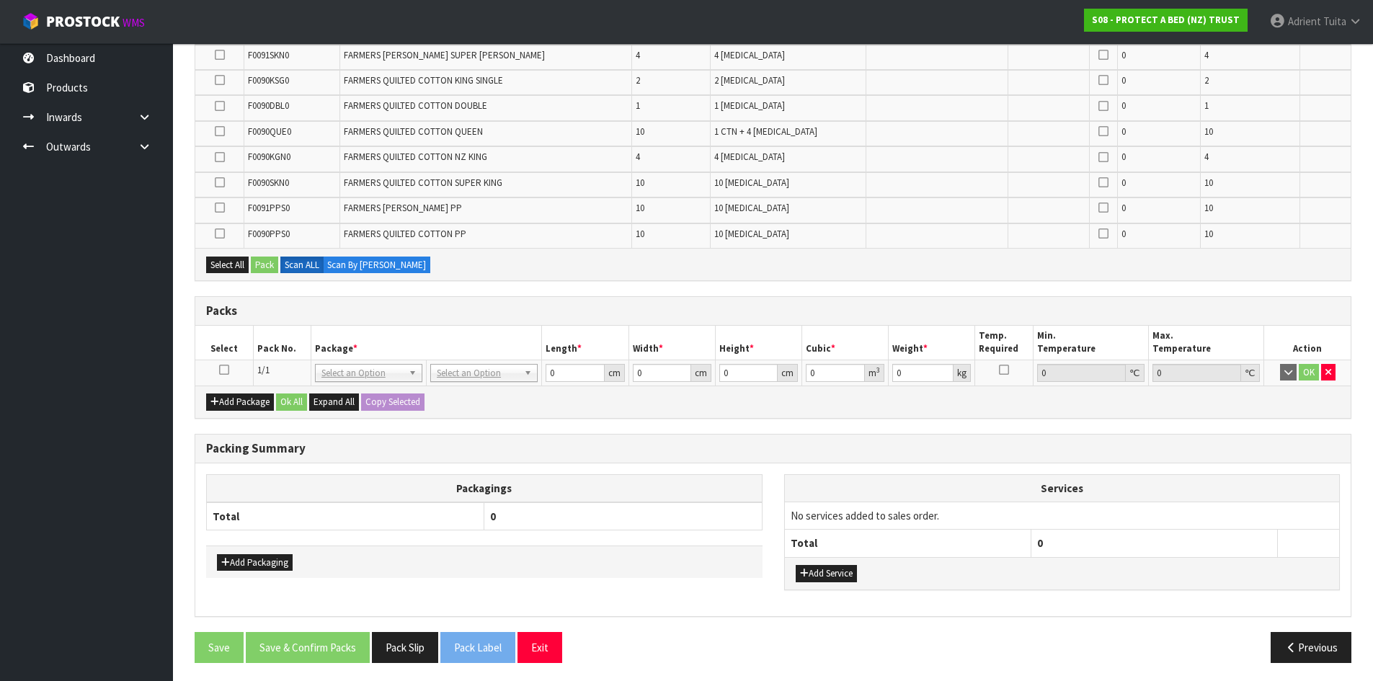
click at [221, 370] on icon at bounding box center [224, 370] width 10 height 1
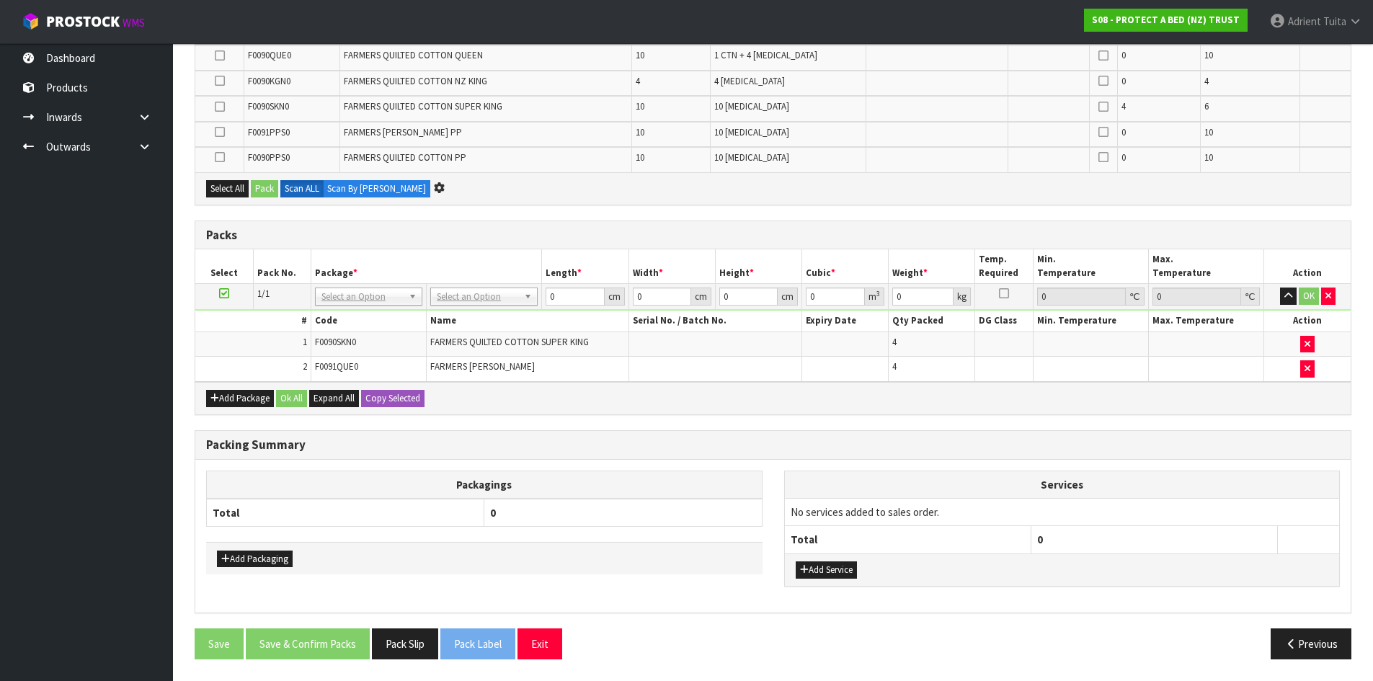
scroll to position [0, 0]
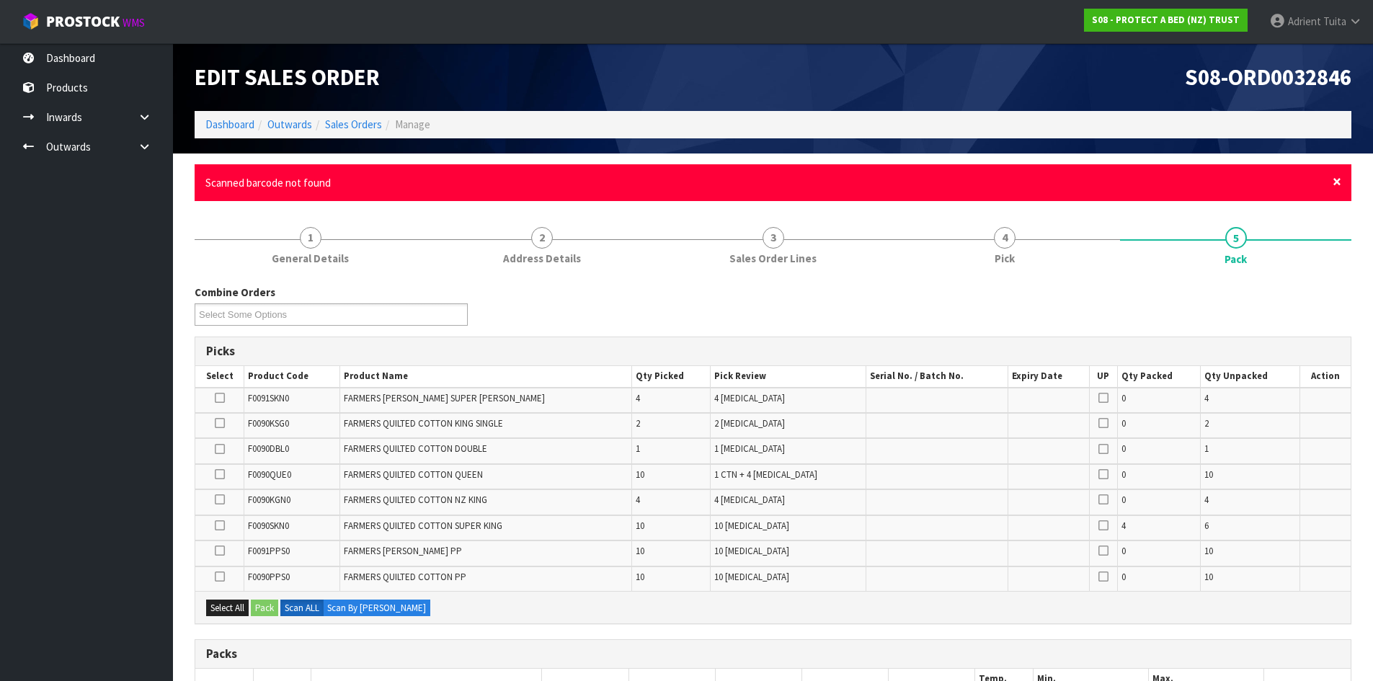
click at [1337, 180] on span "×" at bounding box center [1336, 182] width 9 height 20
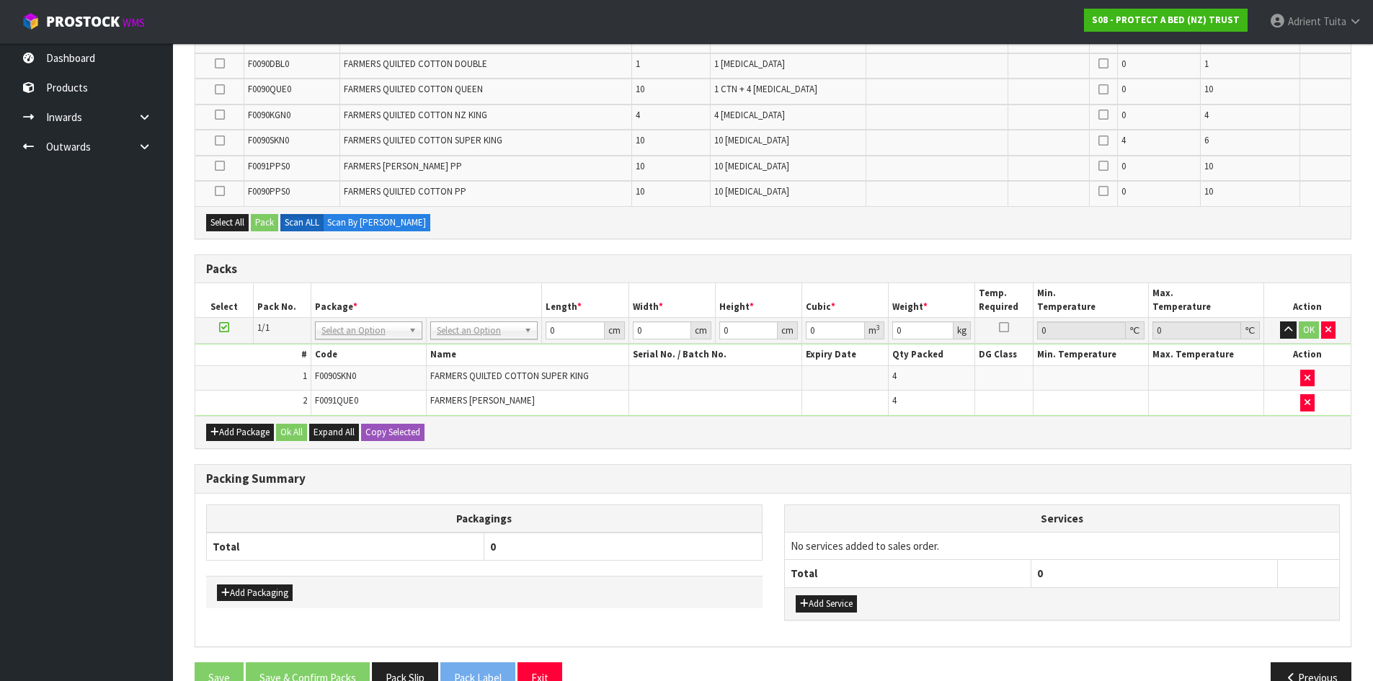
scroll to position [367, 0]
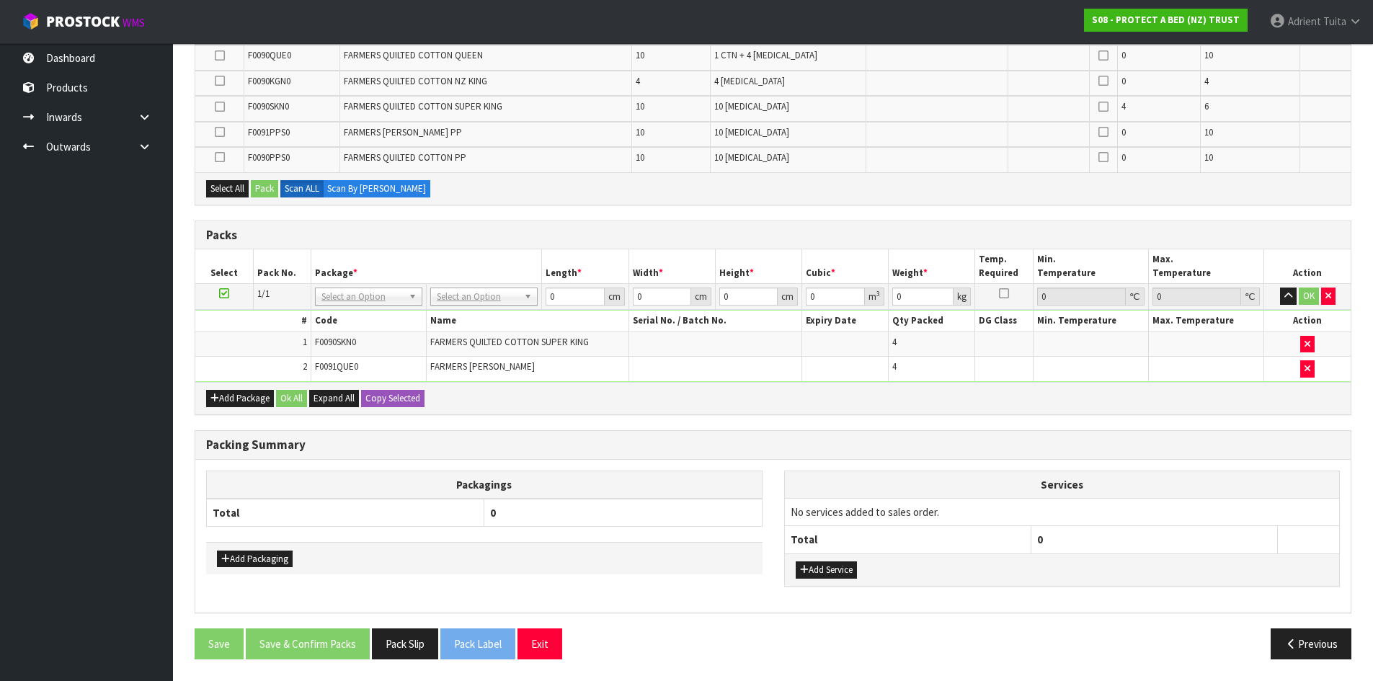
click at [625, 450] on h3 "Packing Summary" at bounding box center [773, 445] width 1134 height 14
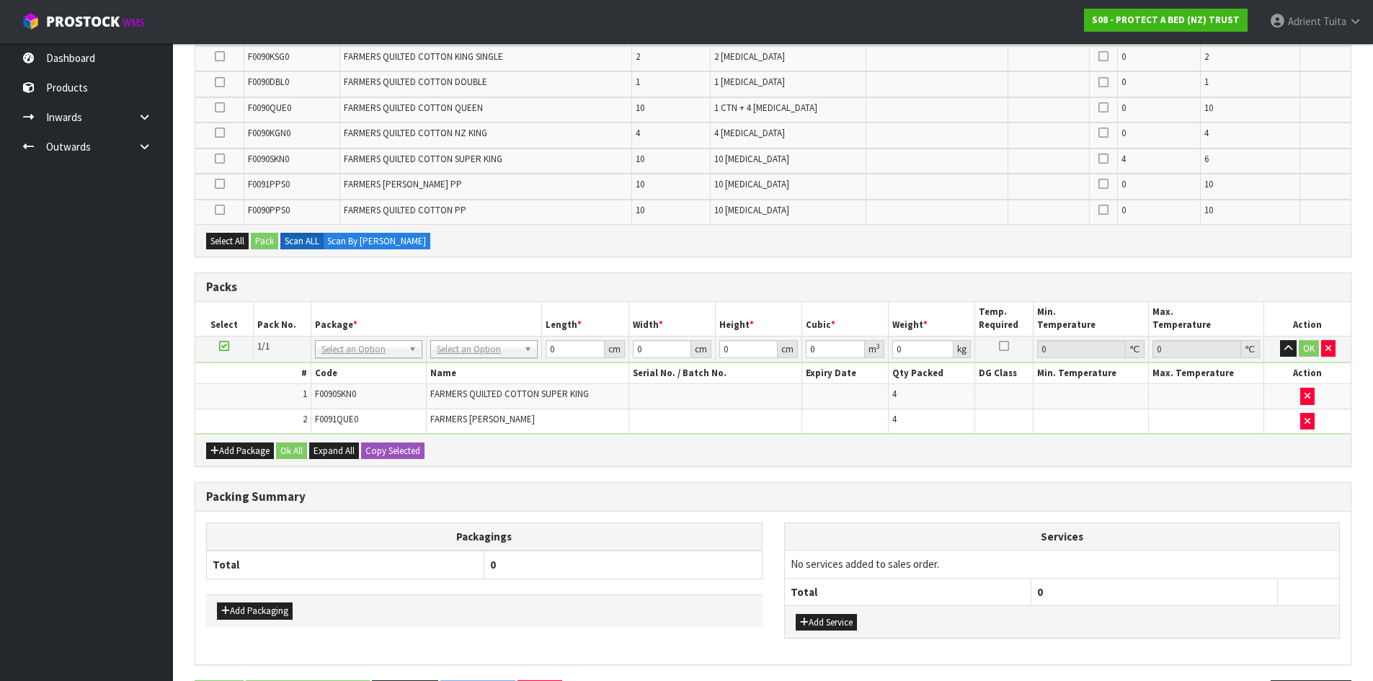
scroll to position [0, 0]
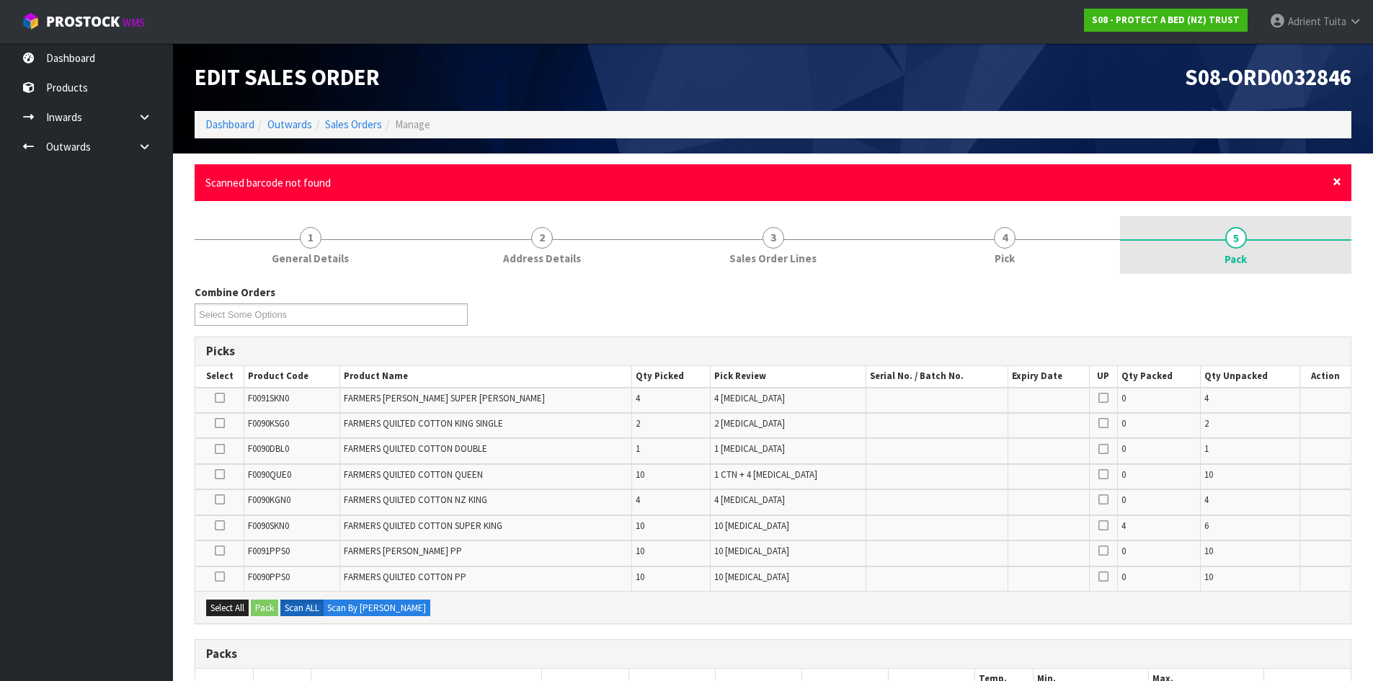
click at [1339, 182] on span "×" at bounding box center [1336, 182] width 9 height 20
click at [1340, 184] on div "× Close Scanned barcode not found" at bounding box center [773, 182] width 1157 height 37
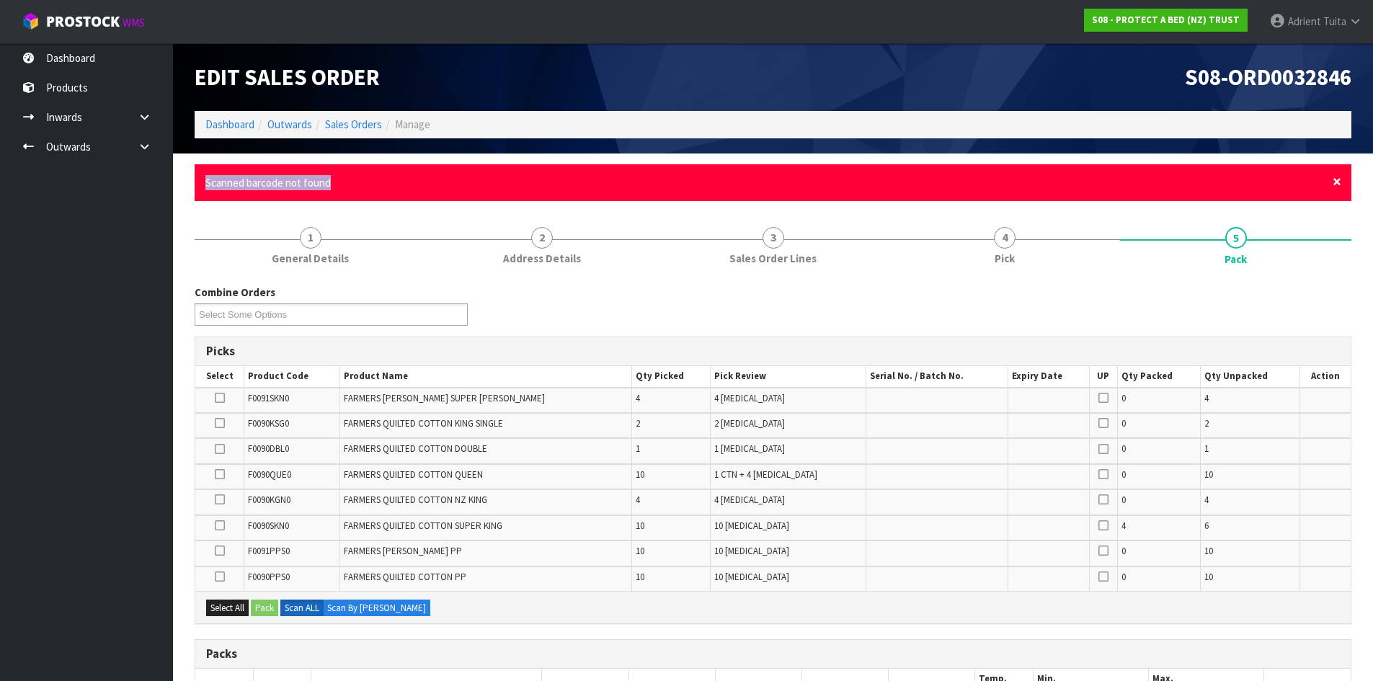
click at [1337, 182] on span "×" at bounding box center [1336, 182] width 9 height 20
click at [1336, 188] on span "×" at bounding box center [1336, 182] width 9 height 20
click at [1335, 188] on span "×" at bounding box center [1336, 182] width 9 height 20
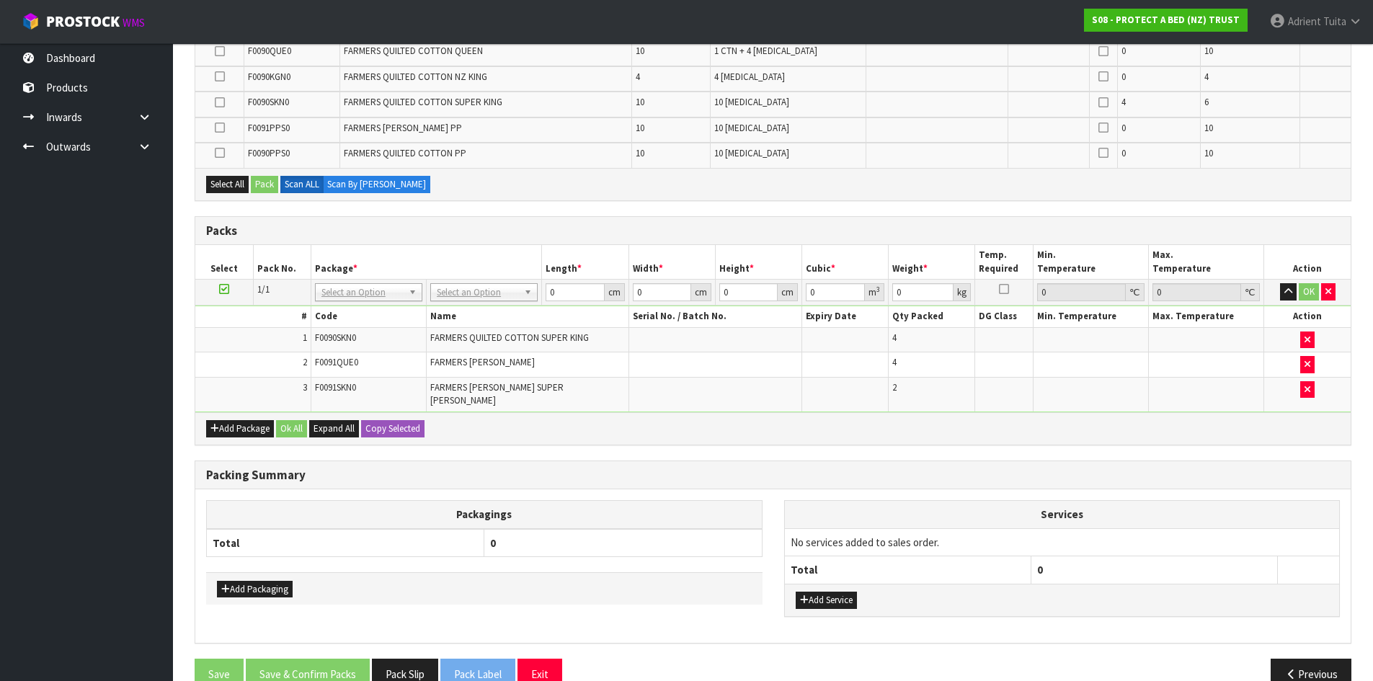
scroll to position [392, 0]
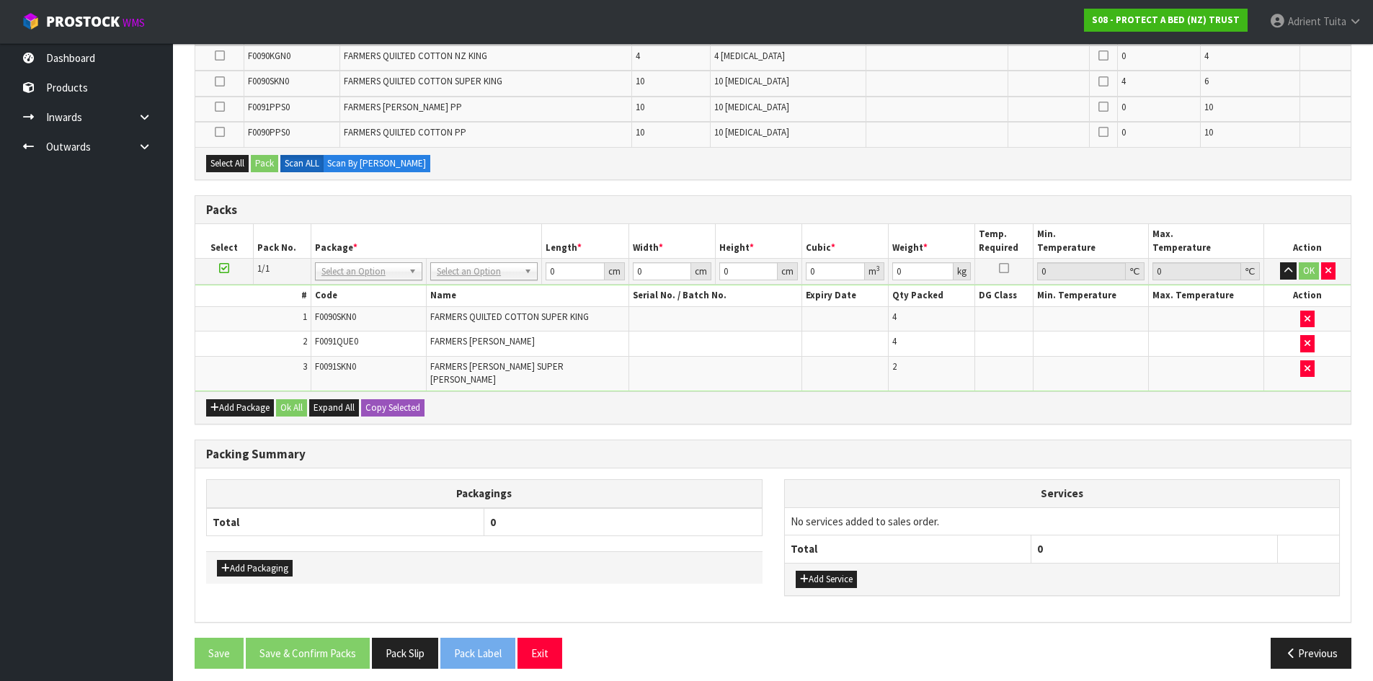
drag, startPoint x: 584, startPoint y: 417, endPoint x: 584, endPoint y: 409, distance: 7.2
click at [584, 409] on div "Combine Orders S08-ORD0029474 S08-ORD0031944 S08-ORD0032846 S08-ORD0032852 S08-…" at bounding box center [773, 261] width 1157 height 840
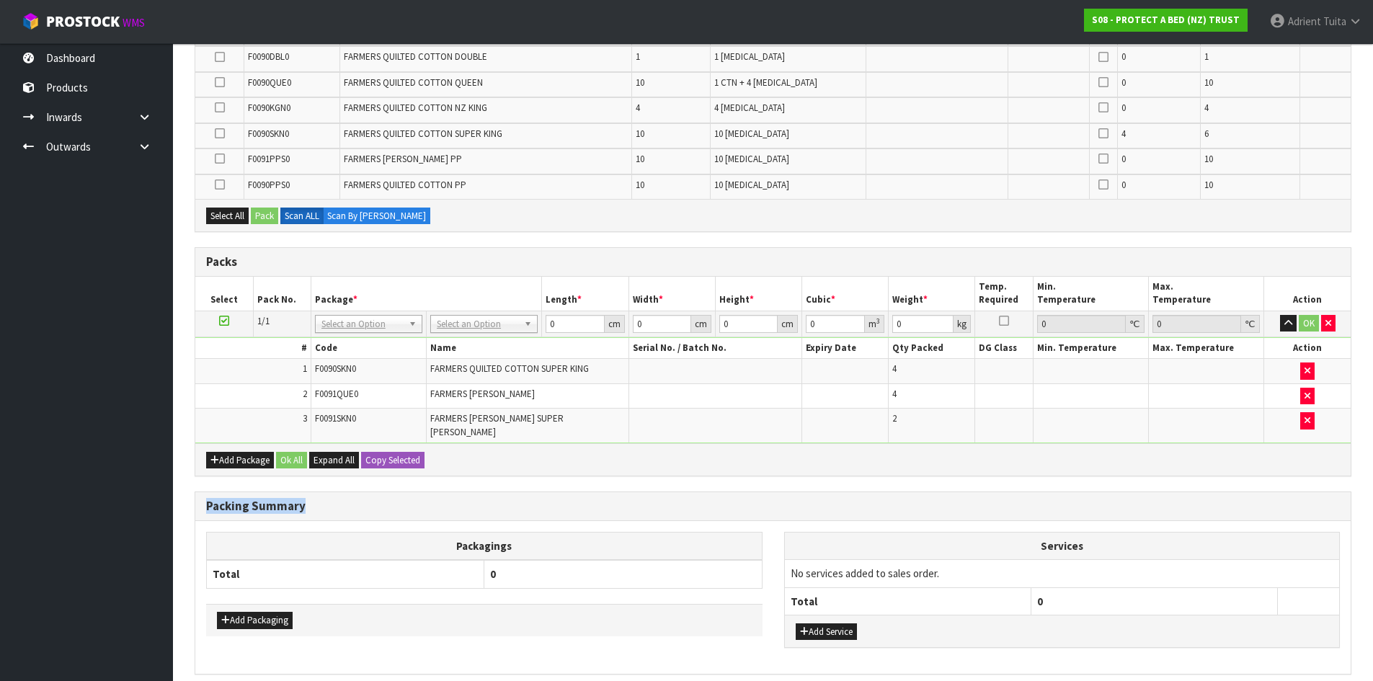
scroll to position [0, 0]
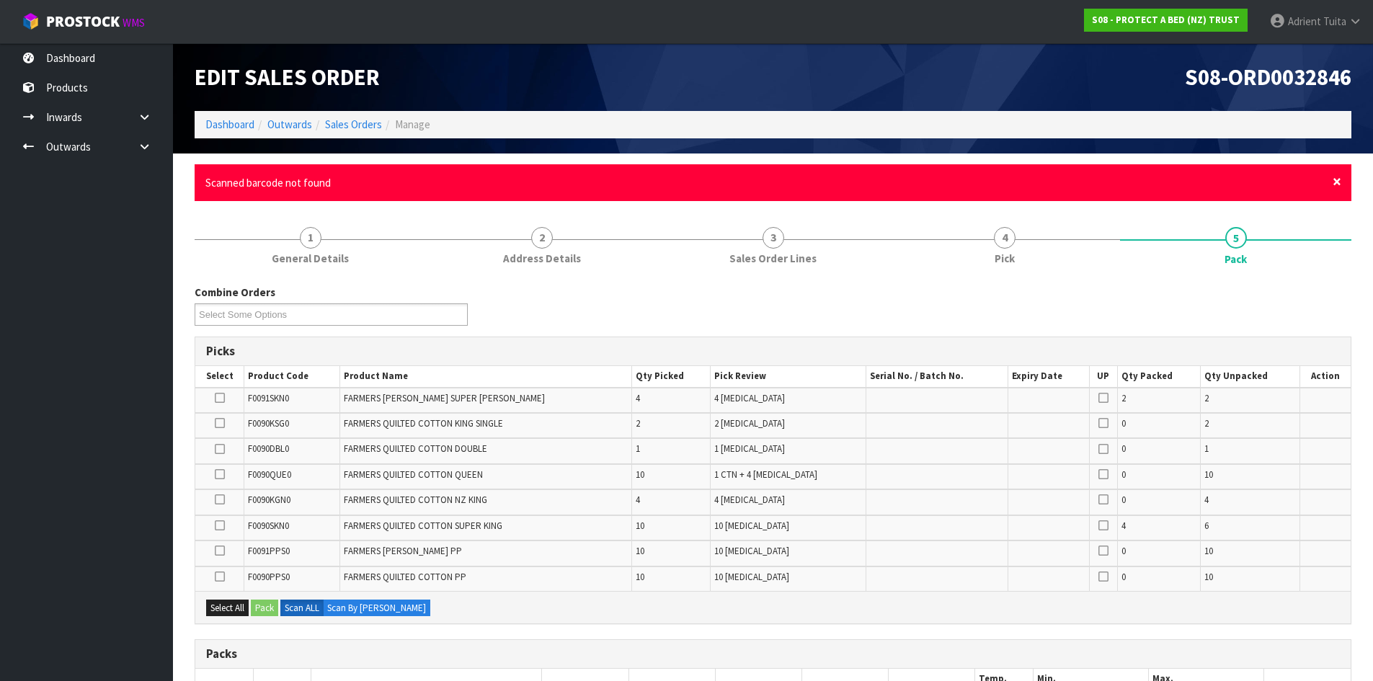
click at [1338, 182] on span "×" at bounding box center [1336, 182] width 9 height 20
click at [1340, 187] on span "×" at bounding box center [1336, 182] width 9 height 20
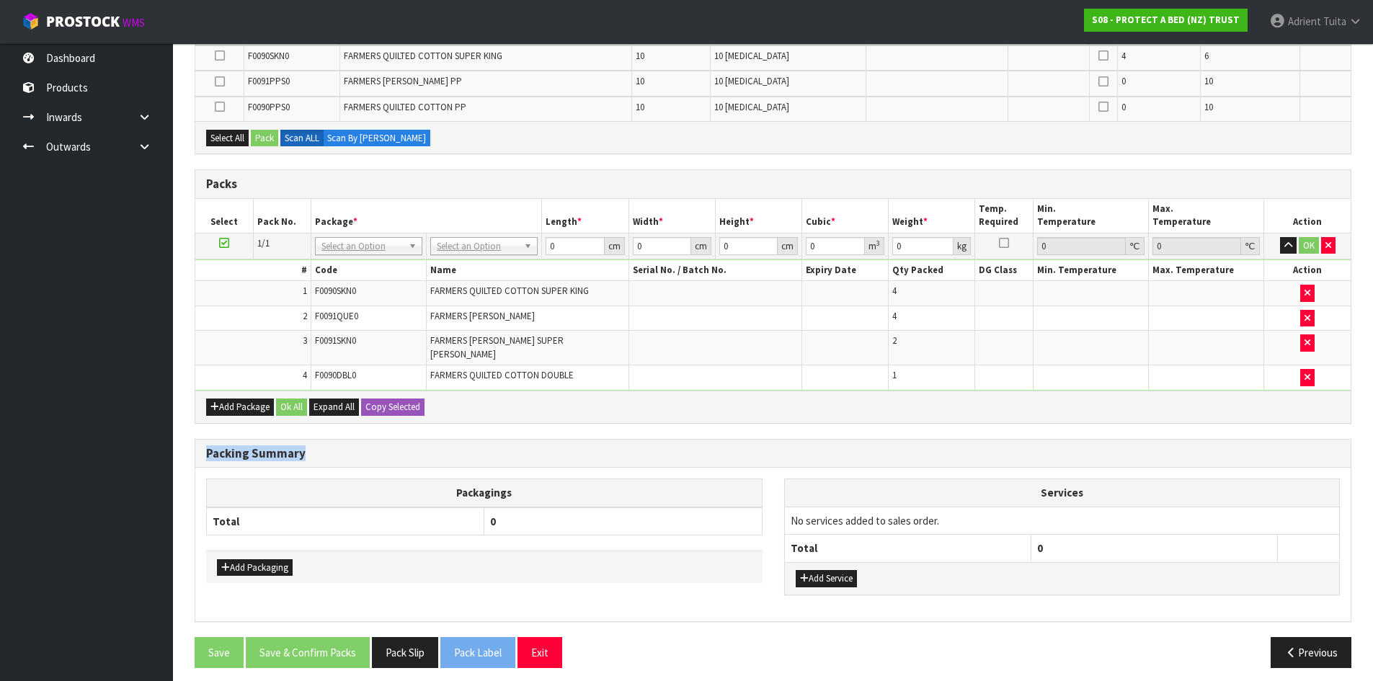
scroll to position [367, 0]
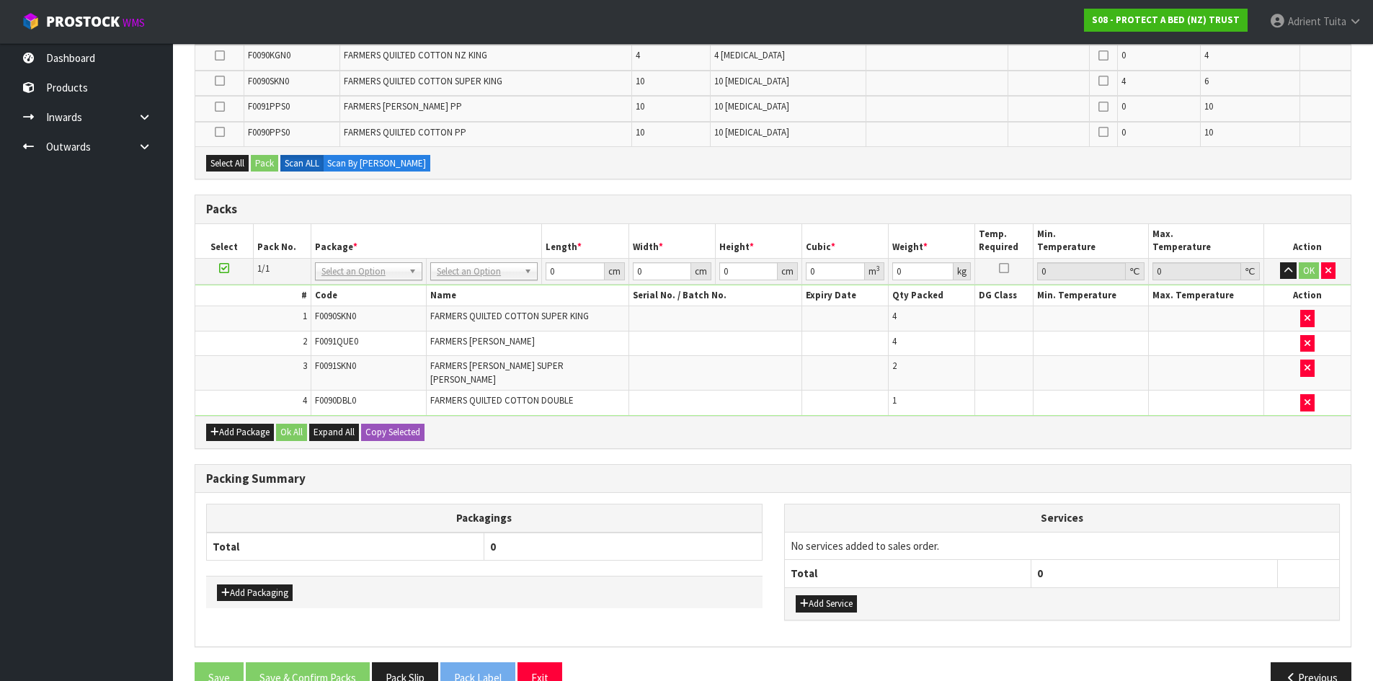
click at [694, 400] on td at bounding box center [714, 403] width 173 height 25
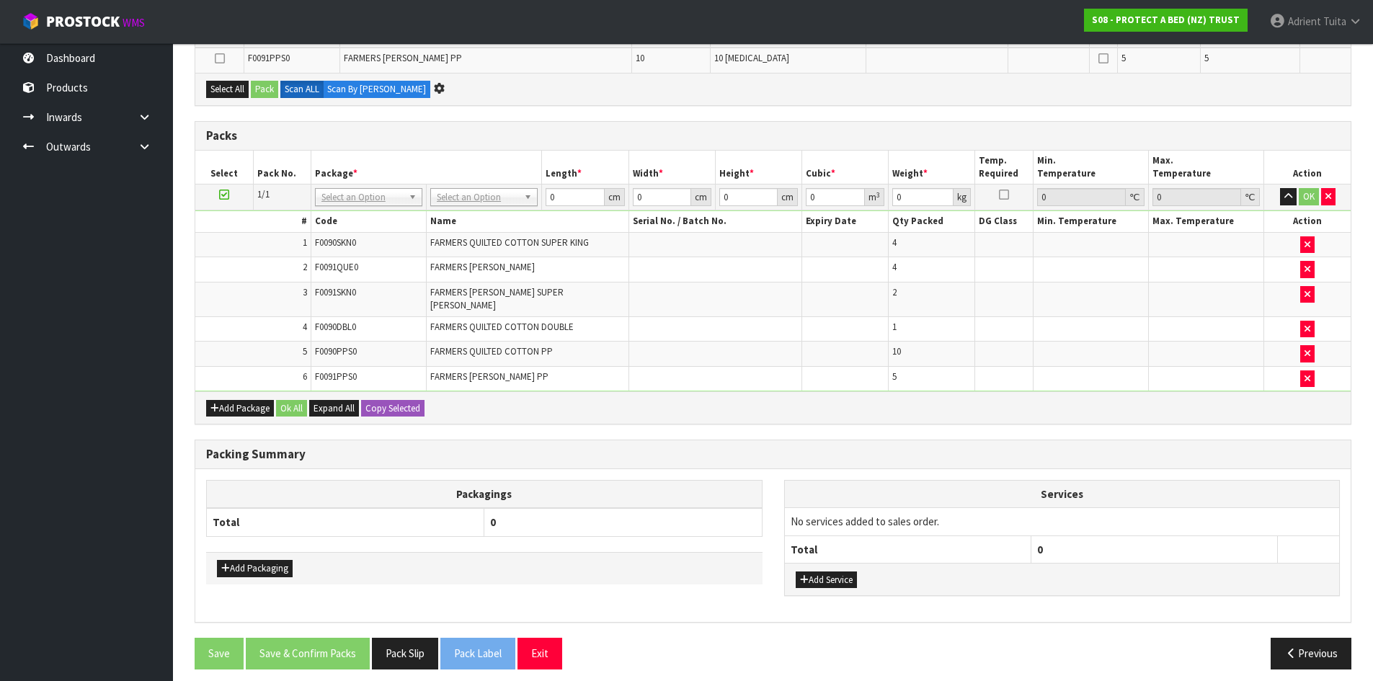
scroll to position [0, 0]
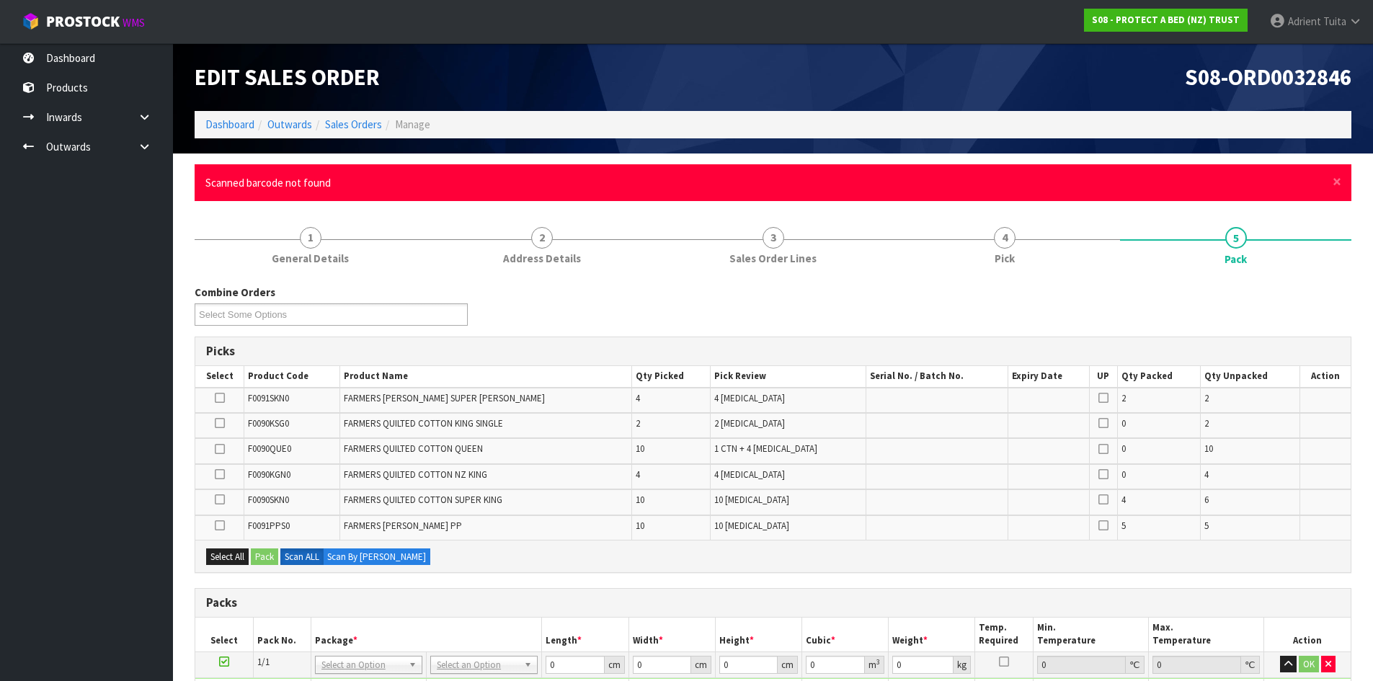
click at [1332, 182] on div "× Close Scanned barcode not found" at bounding box center [773, 182] width 1157 height 37
click at [1338, 184] on span "×" at bounding box center [1336, 182] width 9 height 20
click at [1336, 182] on span "×" at bounding box center [1336, 182] width 9 height 20
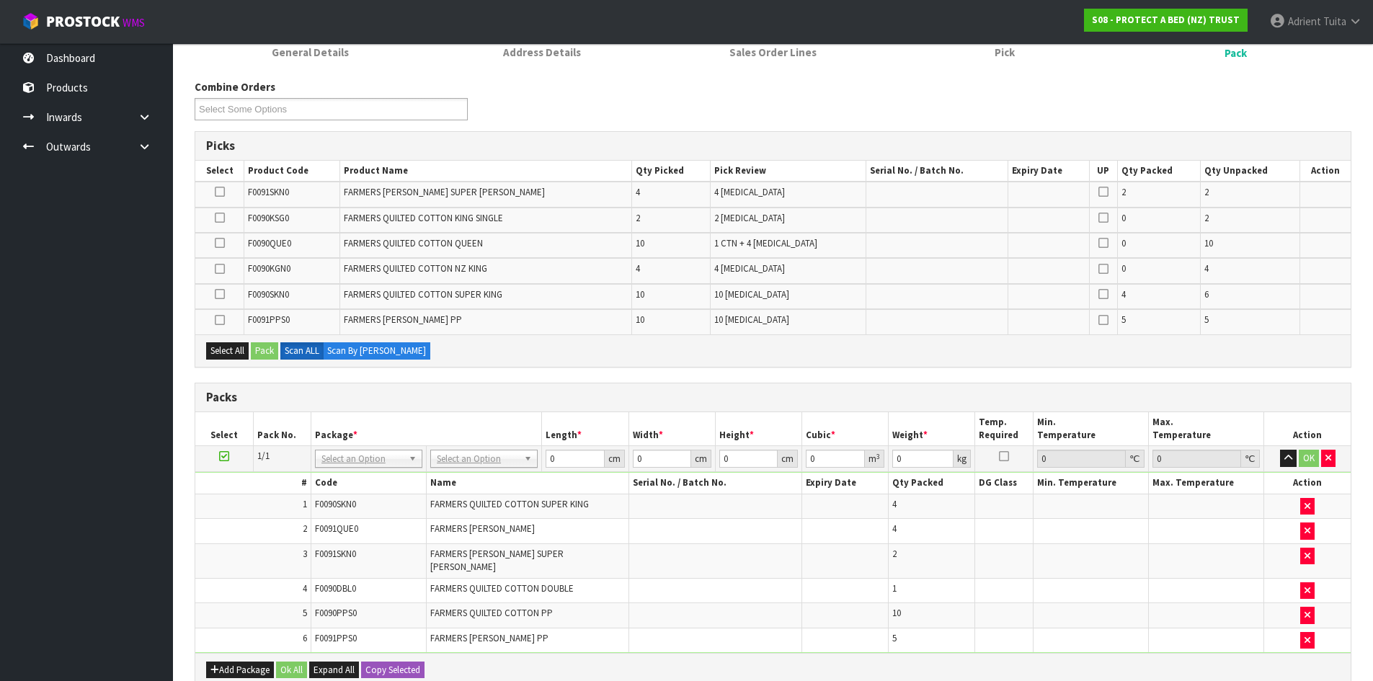
scroll to position [288, 0]
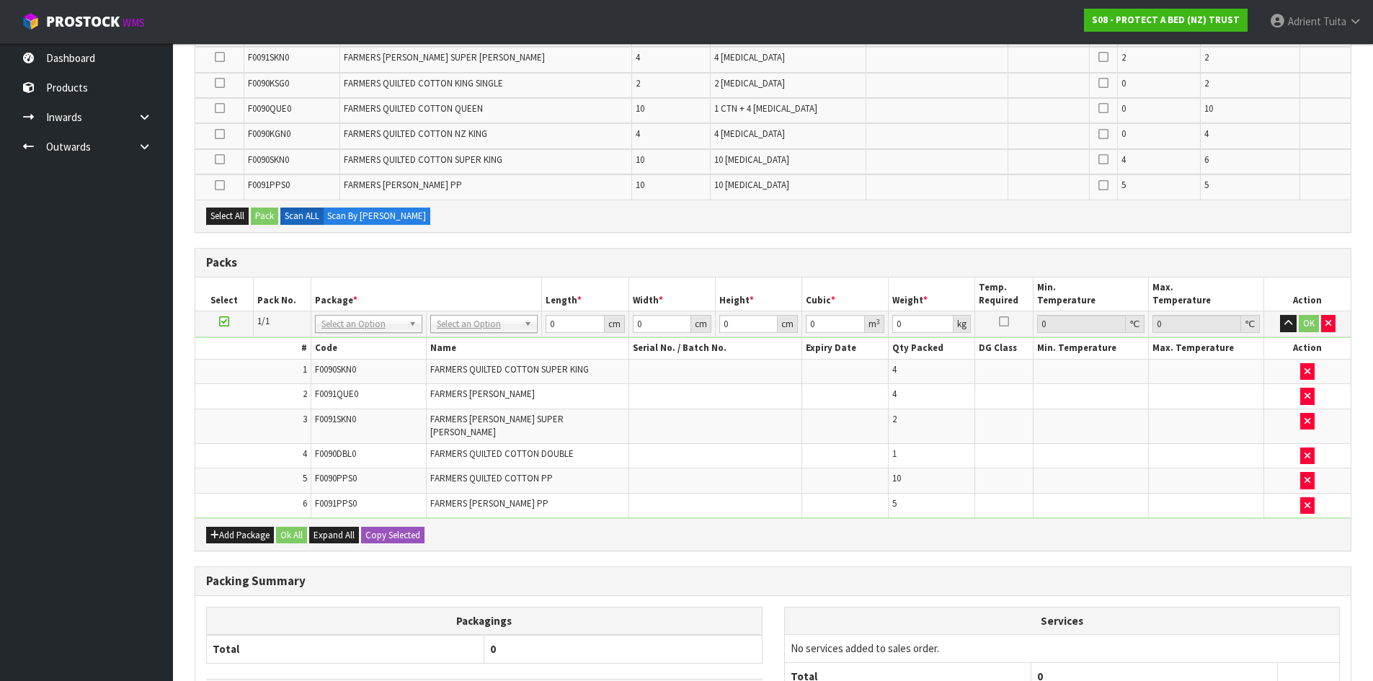
drag, startPoint x: 840, startPoint y: 351, endPoint x: 62, endPoint y: 419, distance: 781.3
click at [62, 419] on ul "Dashboard Products Categories Serial Numbers Kitsets Packagings Inwards Purchas…" at bounding box center [86, 362] width 173 height 638
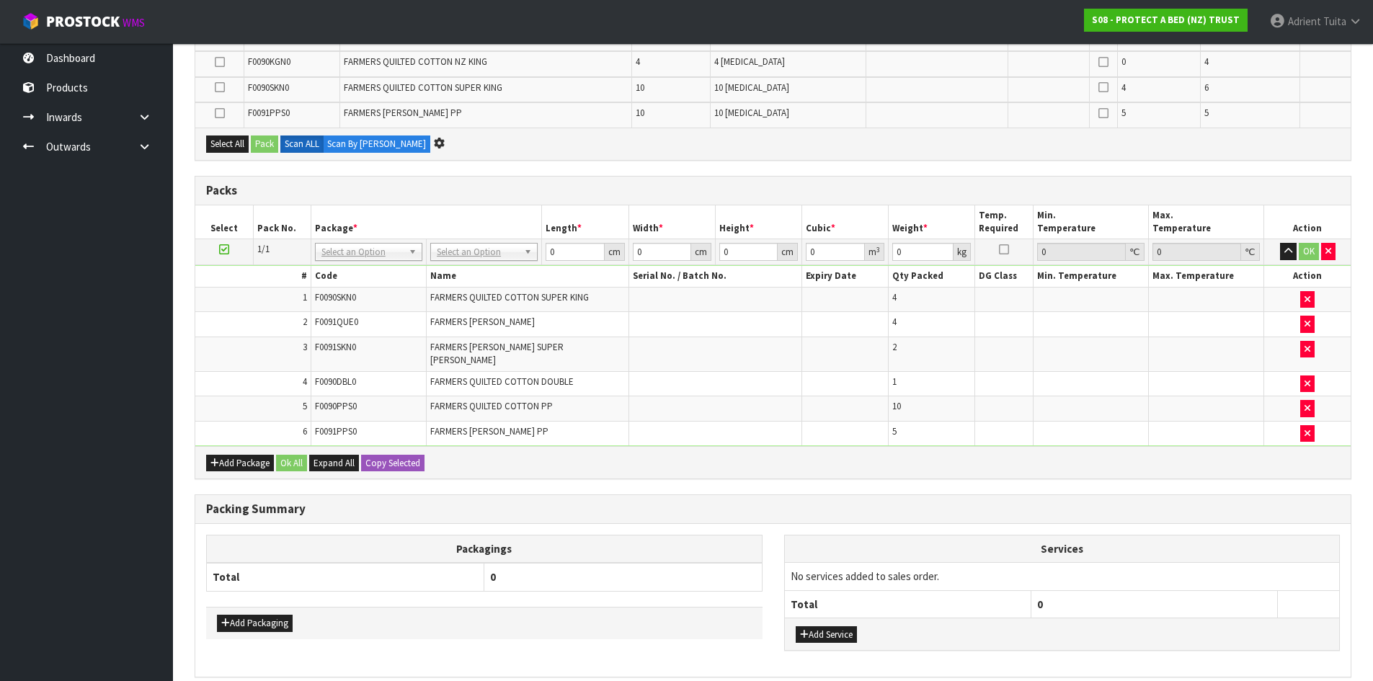
scroll to position [0, 0]
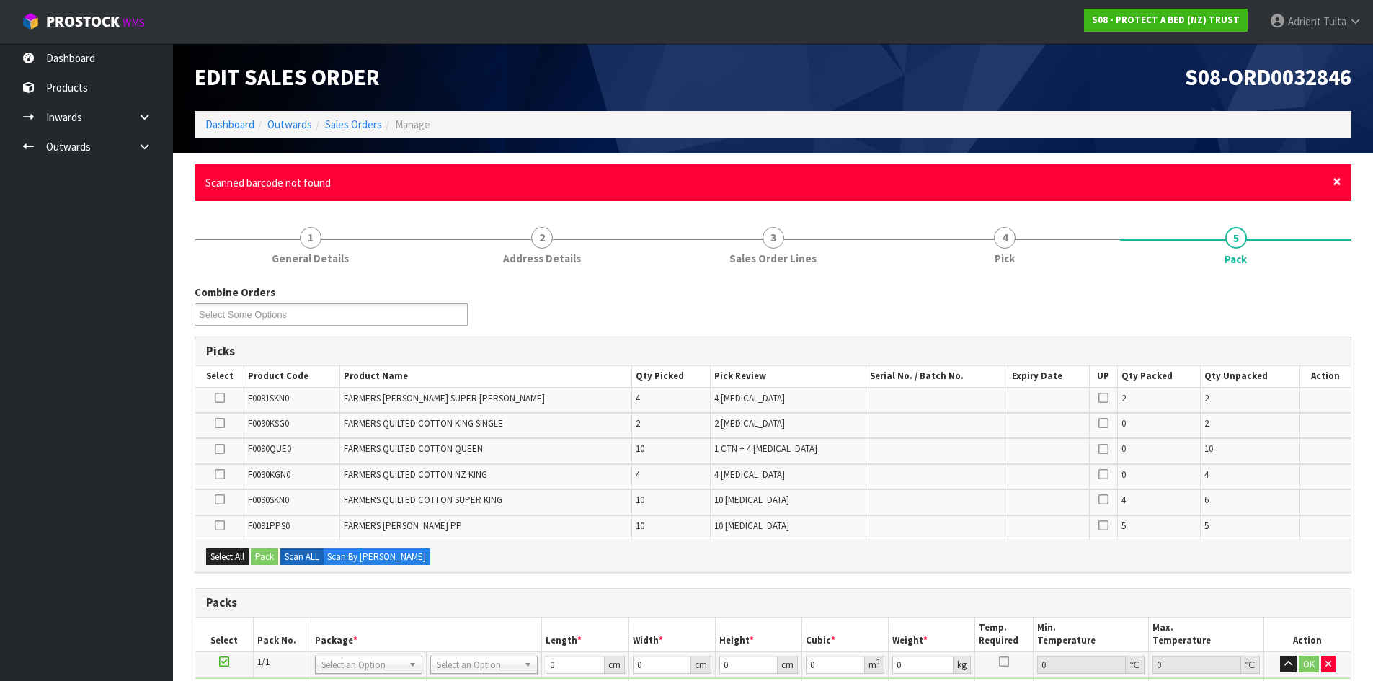
click at [1340, 185] on span "×" at bounding box center [1336, 182] width 9 height 20
click at [1339, 186] on span "×" at bounding box center [1336, 182] width 9 height 20
click at [1340, 183] on span "×" at bounding box center [1336, 182] width 9 height 20
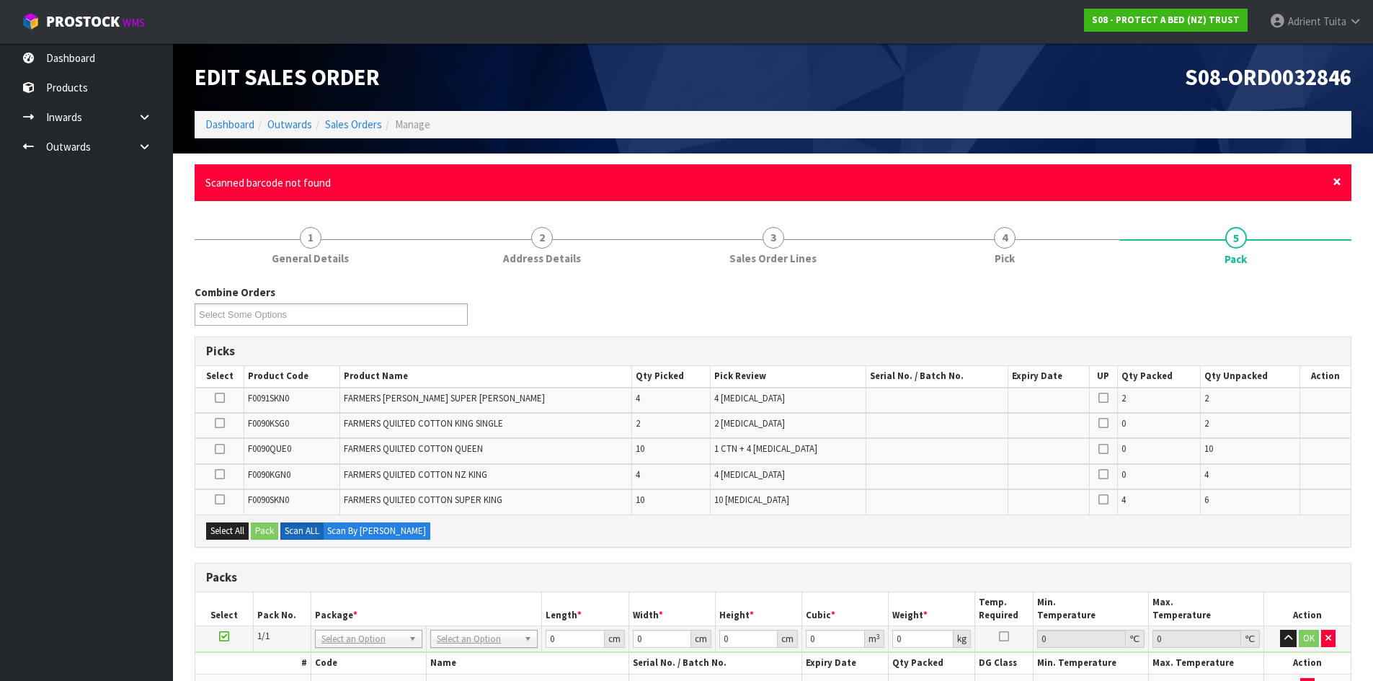
click at [1336, 185] on span "×" at bounding box center [1336, 182] width 9 height 20
click at [1340, 184] on span "×" at bounding box center [1336, 182] width 9 height 20
click at [1334, 186] on span "×" at bounding box center [1336, 182] width 9 height 20
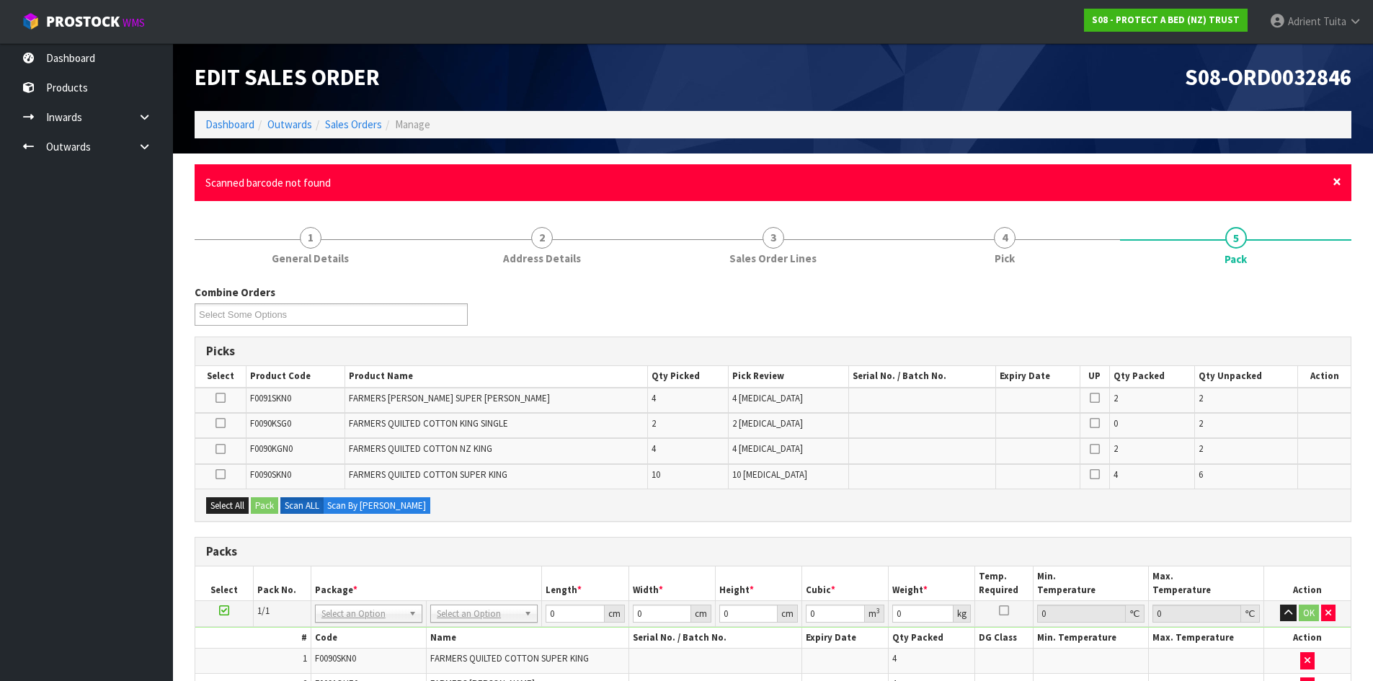
click at [1335, 182] on span "×" at bounding box center [1336, 182] width 9 height 20
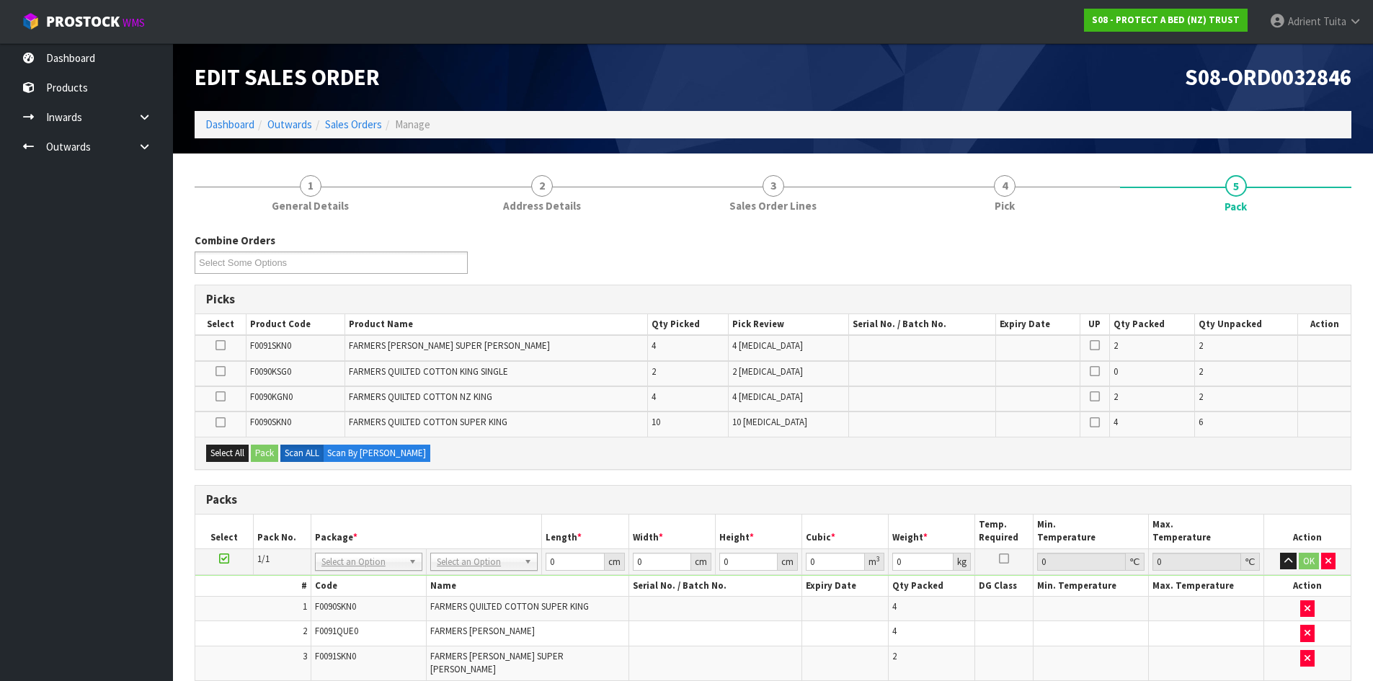
drag, startPoint x: 487, startPoint y: 571, endPoint x: 485, endPoint y: 583, distance: 11.7
click at [485, 573] on td "No Packaging Cartons PLT GEN120 (1200 X 1000) PLT ONE WAY SKID CHEP HIRE PALLET…" at bounding box center [484, 561] width 115 height 26
drag, startPoint x: 491, startPoint y: 562, endPoint x: 484, endPoint y: 585, distance: 24.4
drag, startPoint x: 483, startPoint y: 595, endPoint x: 490, endPoint y: 597, distance: 7.5
click at [545, 567] on tr "1/1 NONE 007-001 007-002 007-004 007-009 007-013 007-014 007-015 007-017 007-01…" at bounding box center [772, 561] width 1155 height 26
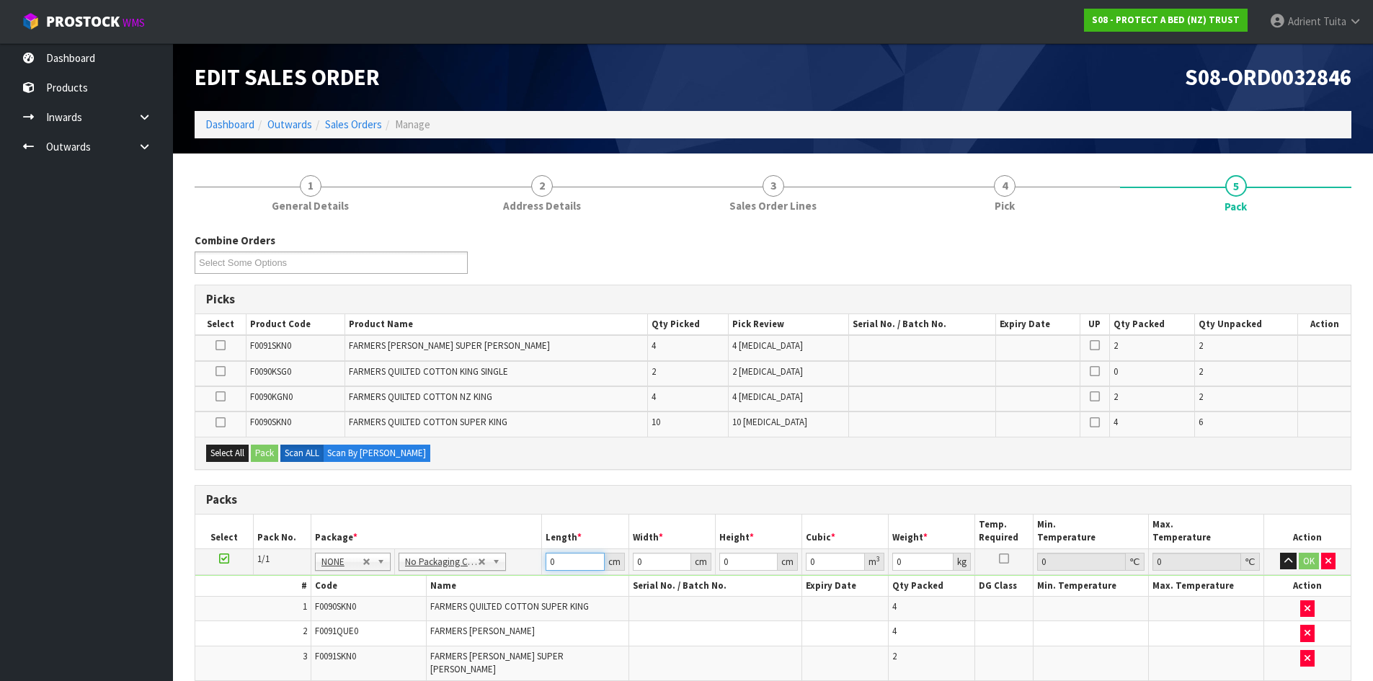
click at [562, 565] on input "0" at bounding box center [575, 562] width 58 height 18
click at [1315, 560] on button "OK" at bounding box center [1309, 561] width 20 height 17
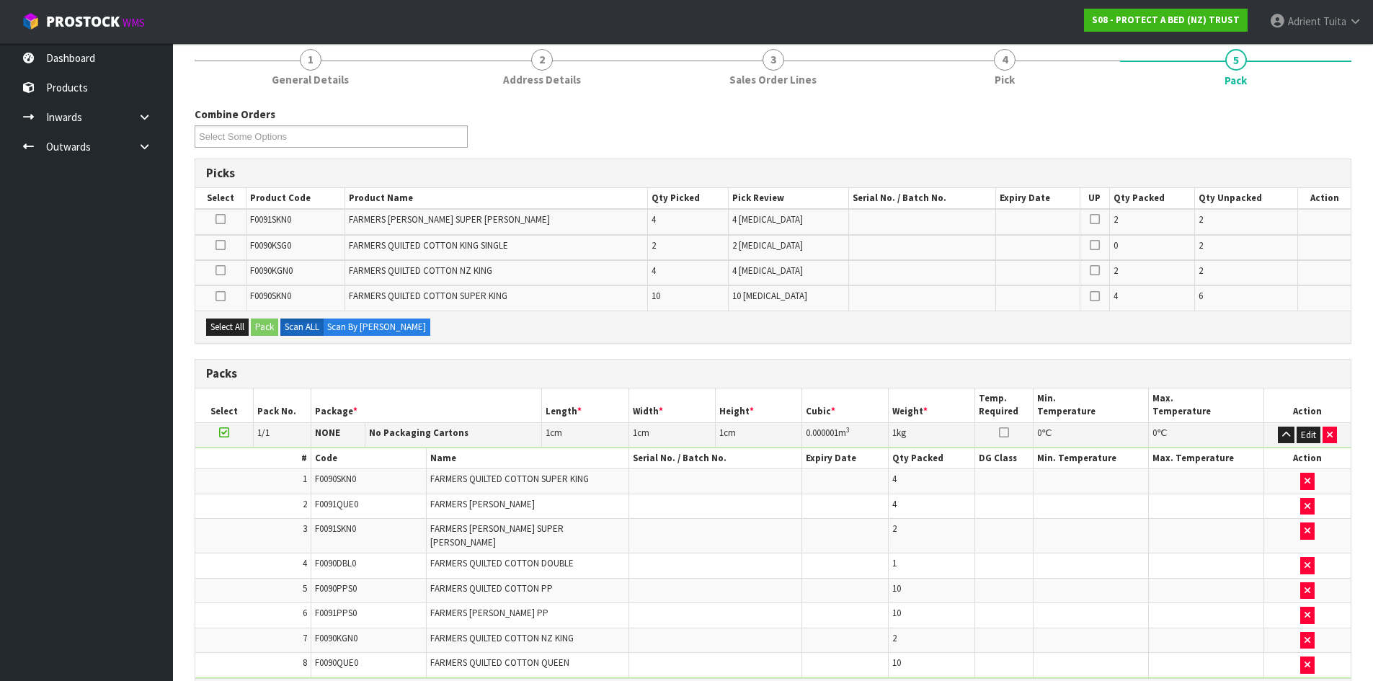
scroll to position [421, 0]
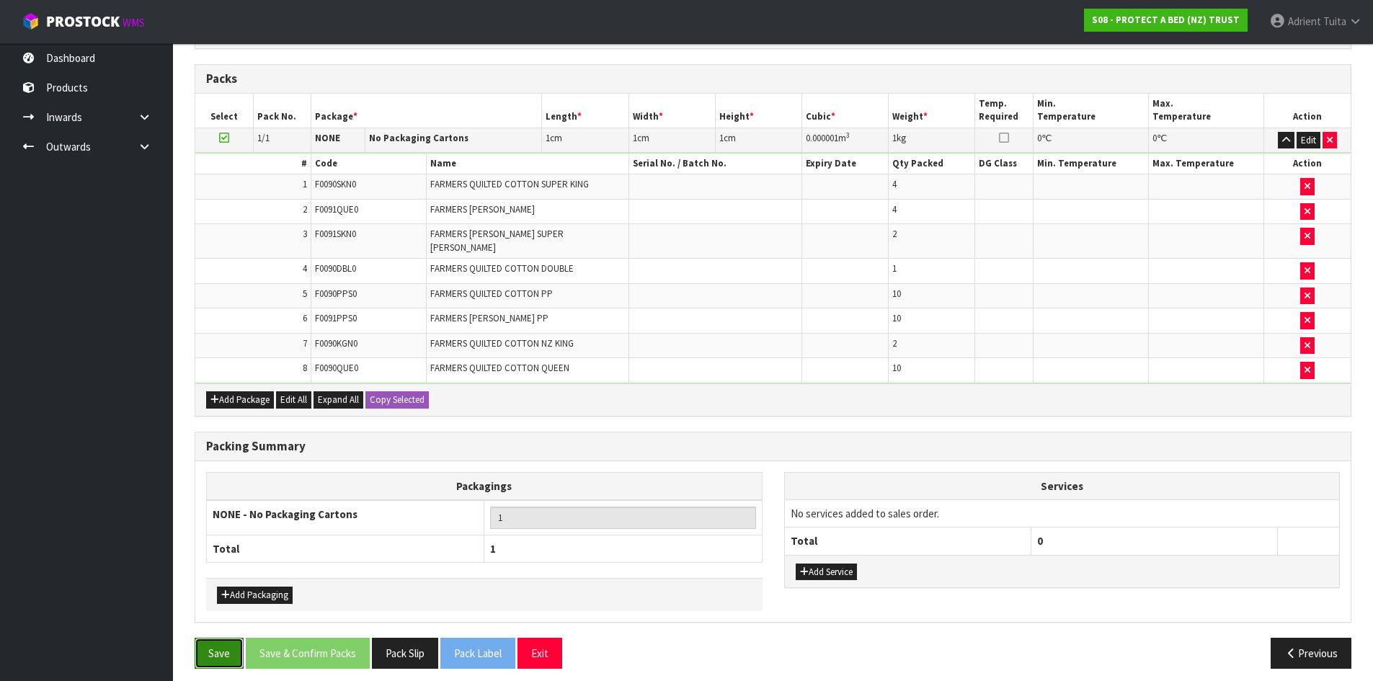
click at [213, 638] on button "Save" at bounding box center [219, 653] width 49 height 31
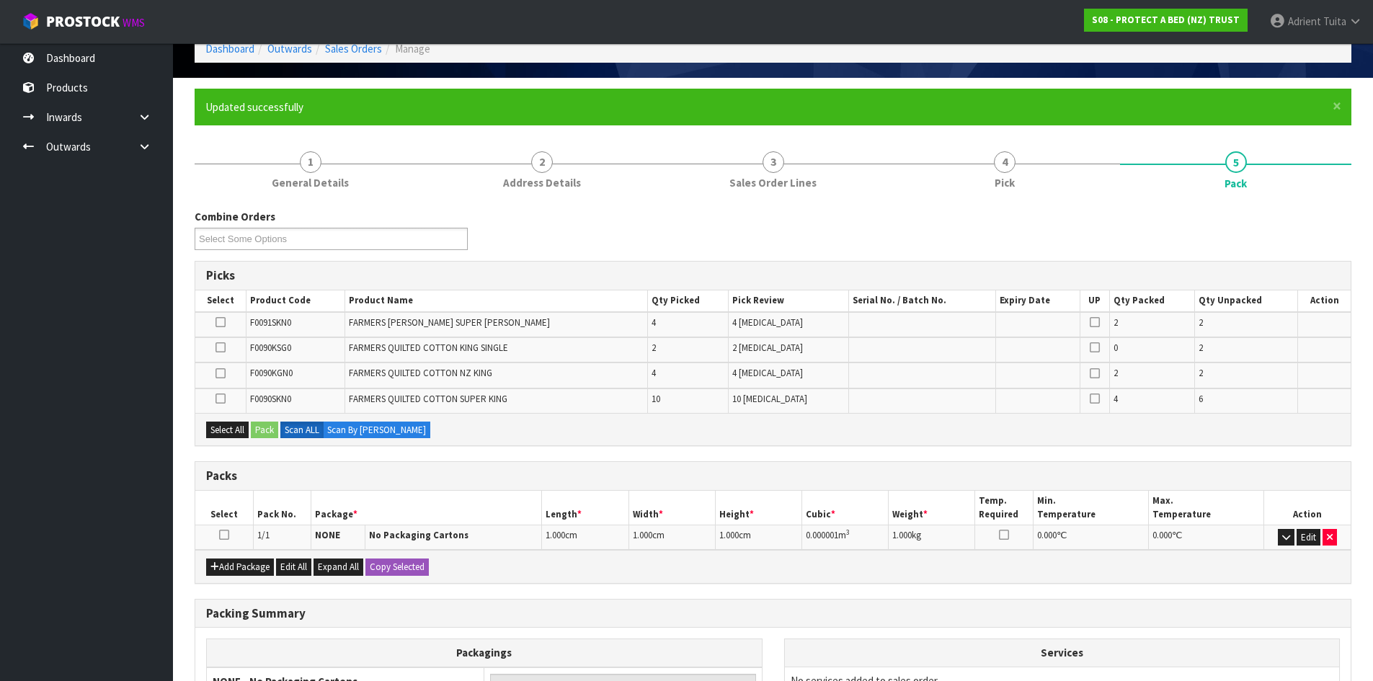
scroll to position [252, 0]
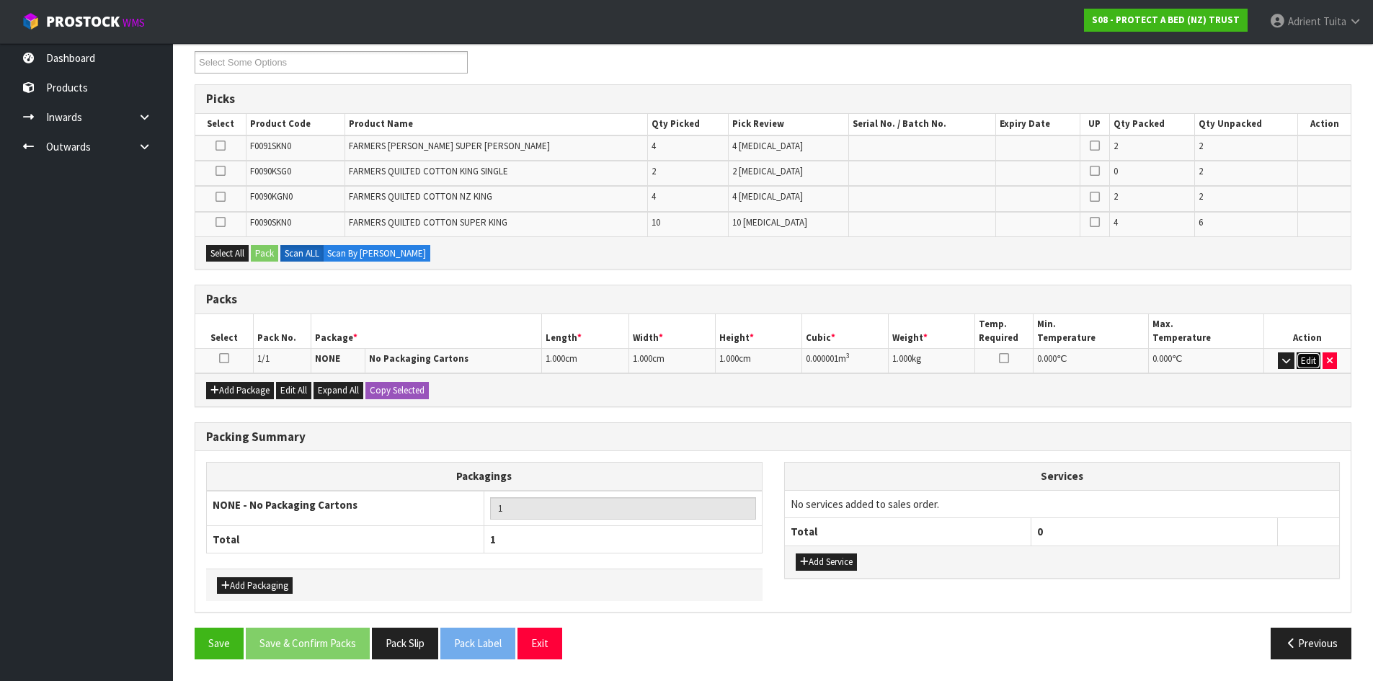
click at [1303, 355] on button "Edit" at bounding box center [1308, 360] width 24 height 17
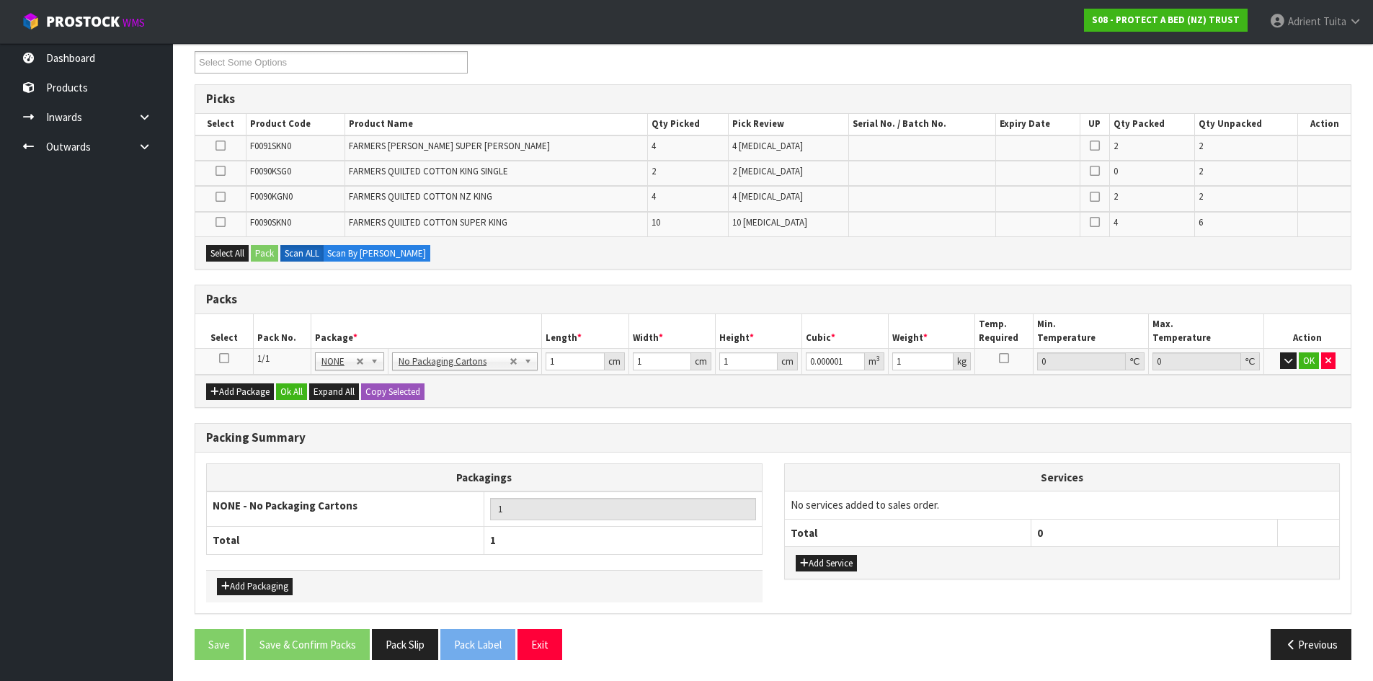
scroll to position [253, 0]
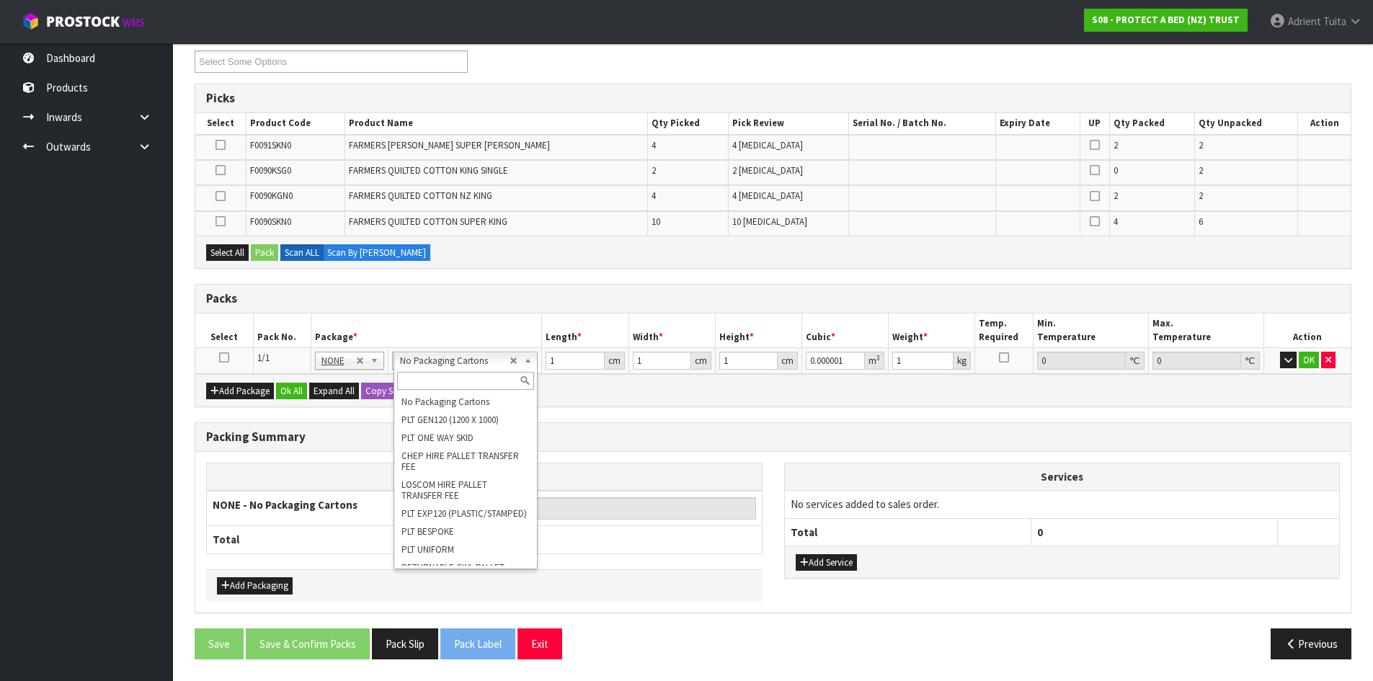
click at [624, 419] on div "Combine Orders S08-ORD0029474 S08-ORD0031944 S08-ORD0032846 S08-ORD0032852 S08-…" at bounding box center [773, 351] width 1157 height 638
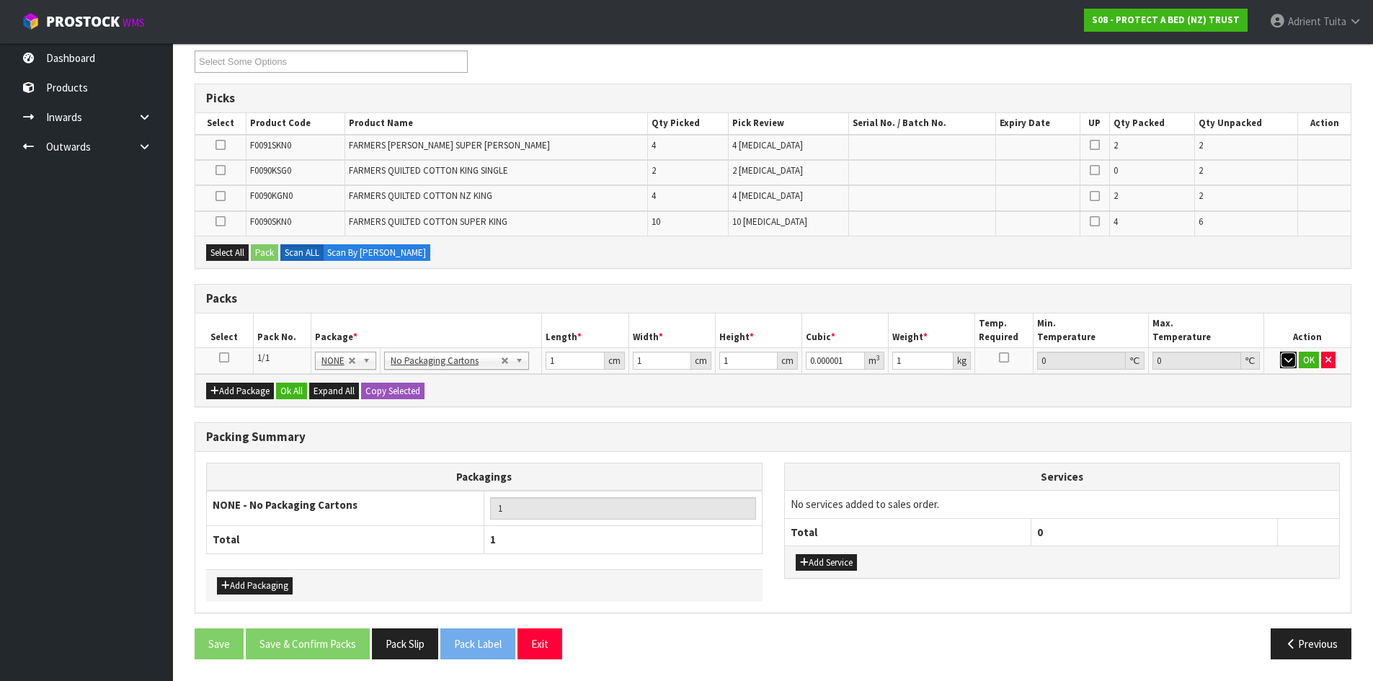
click at [1283, 358] on button "button" at bounding box center [1288, 360] width 17 height 17
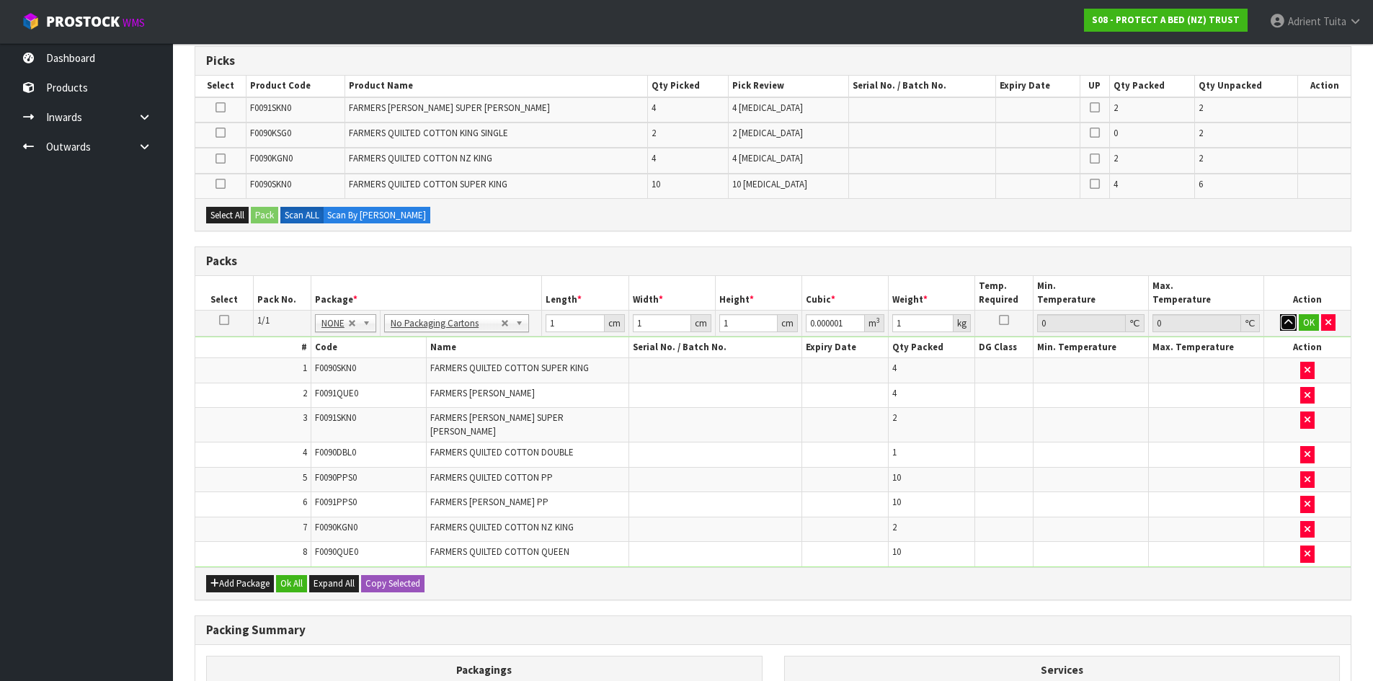
scroll to position [256, 0]
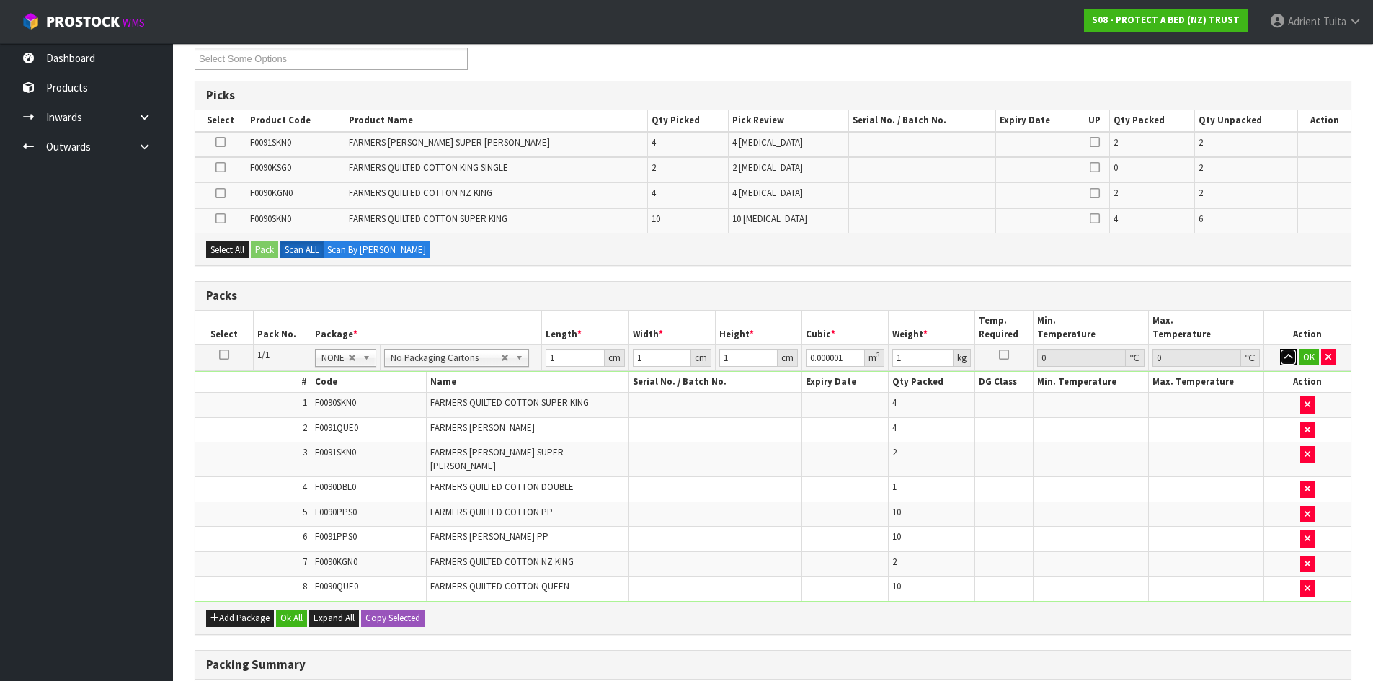
click at [1280, 349] on button "button" at bounding box center [1288, 357] width 17 height 17
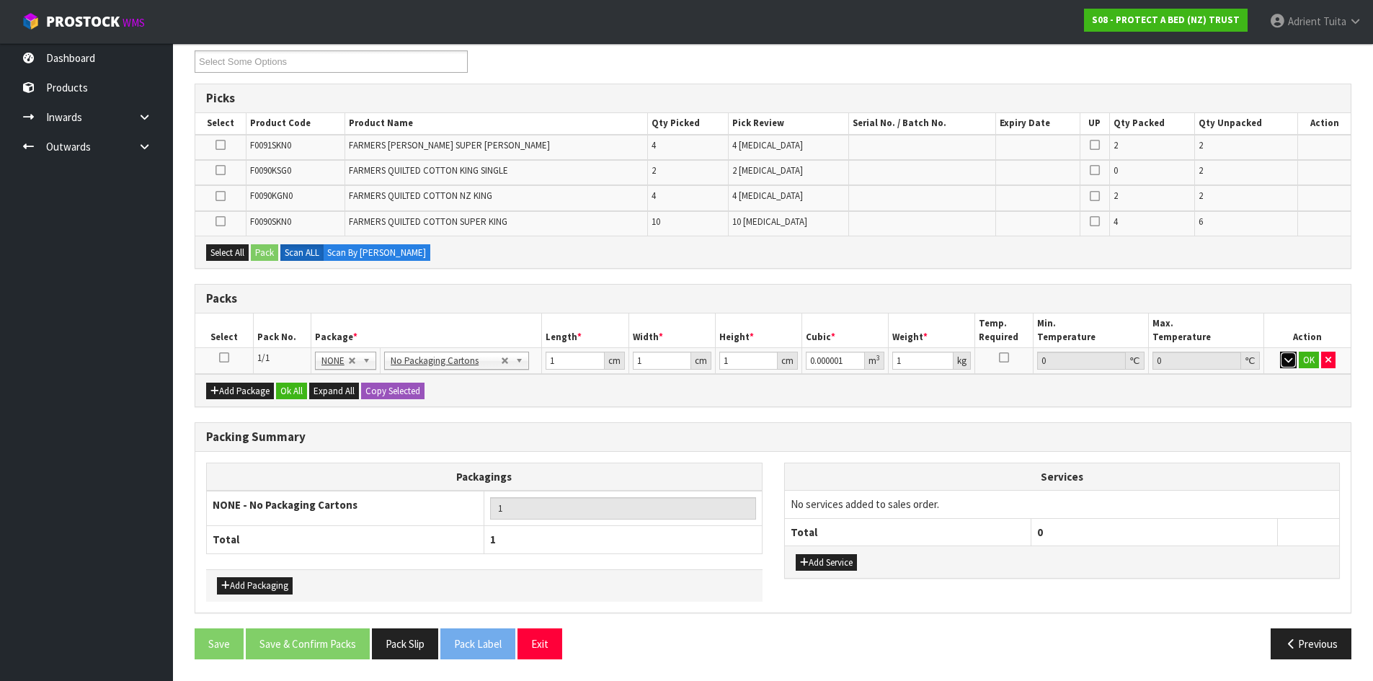
scroll to position [0, 0]
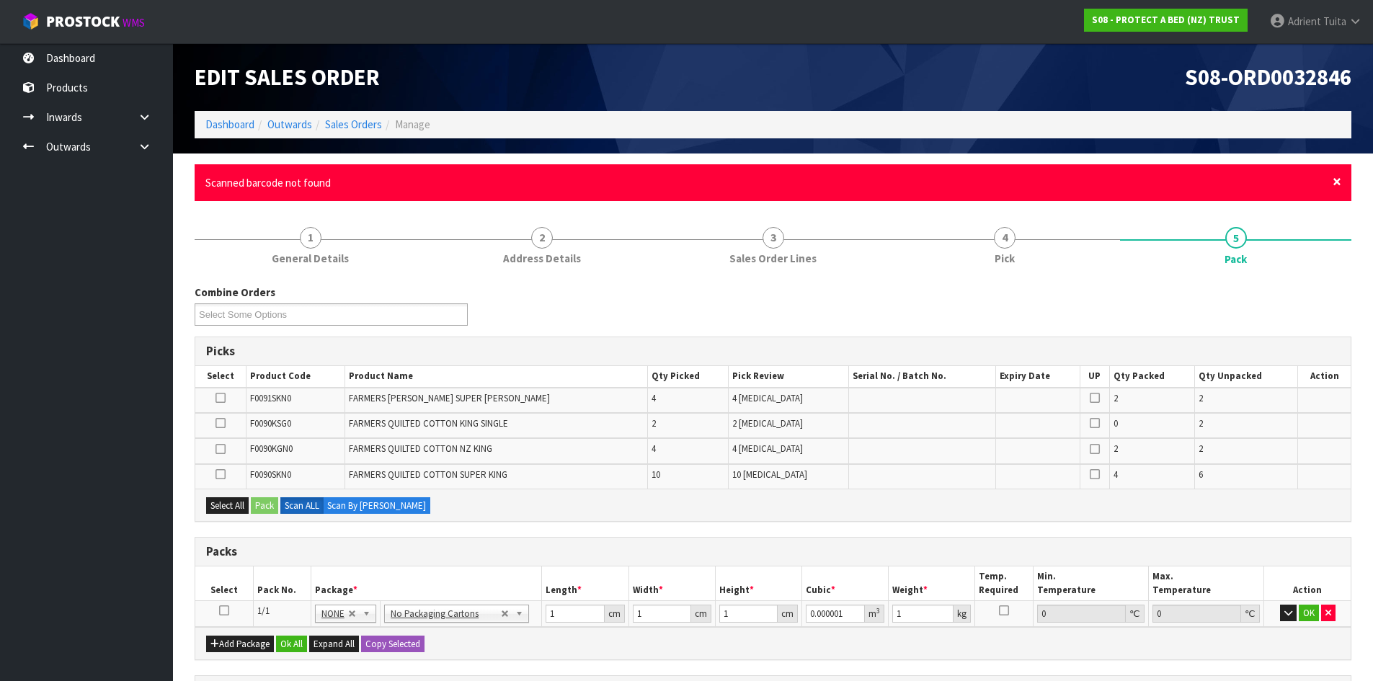
click at [1340, 179] on span "×" at bounding box center [1336, 182] width 9 height 20
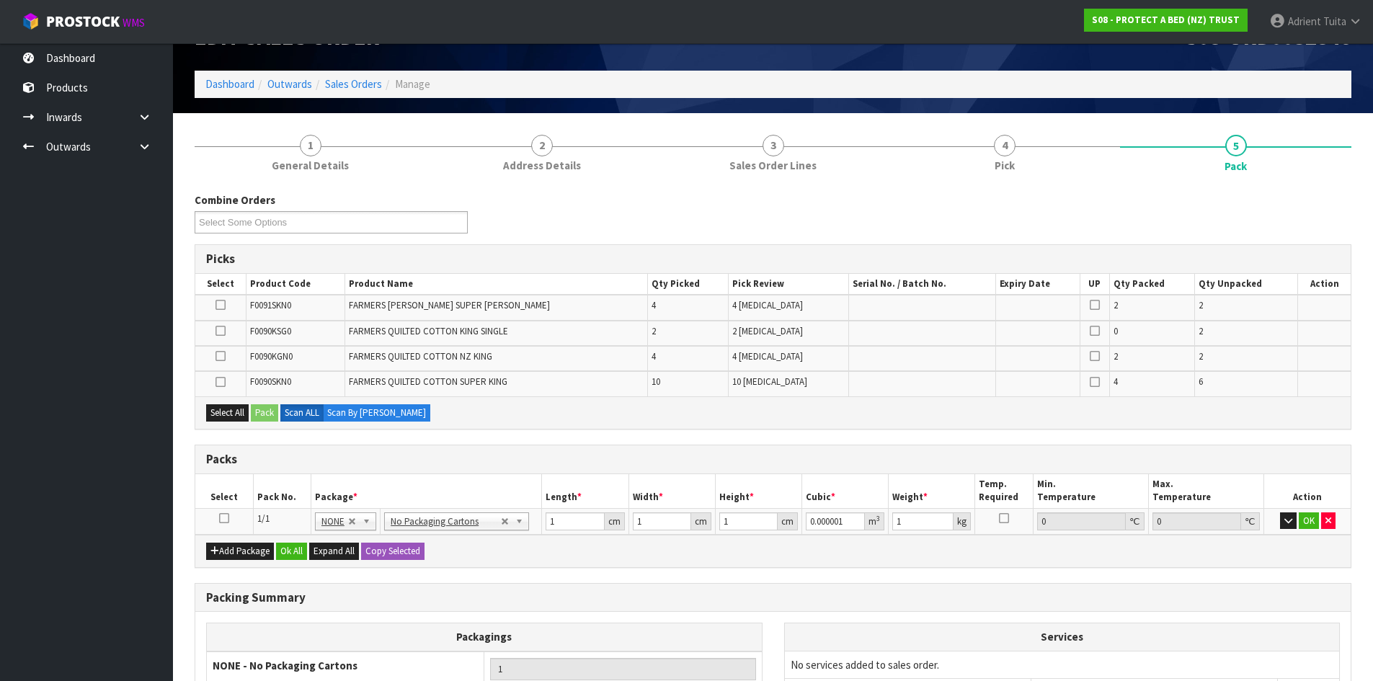
scroll to position [72, 0]
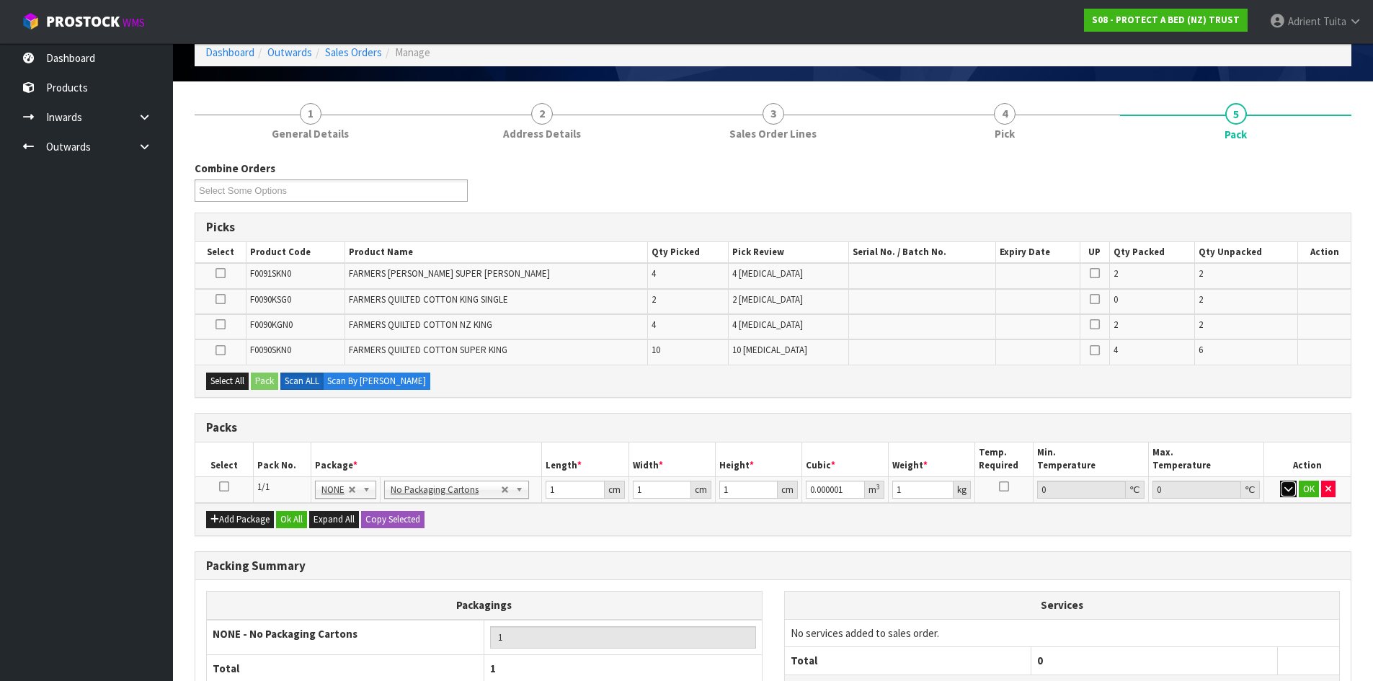
click at [1286, 486] on icon "button" at bounding box center [1288, 488] width 8 height 9
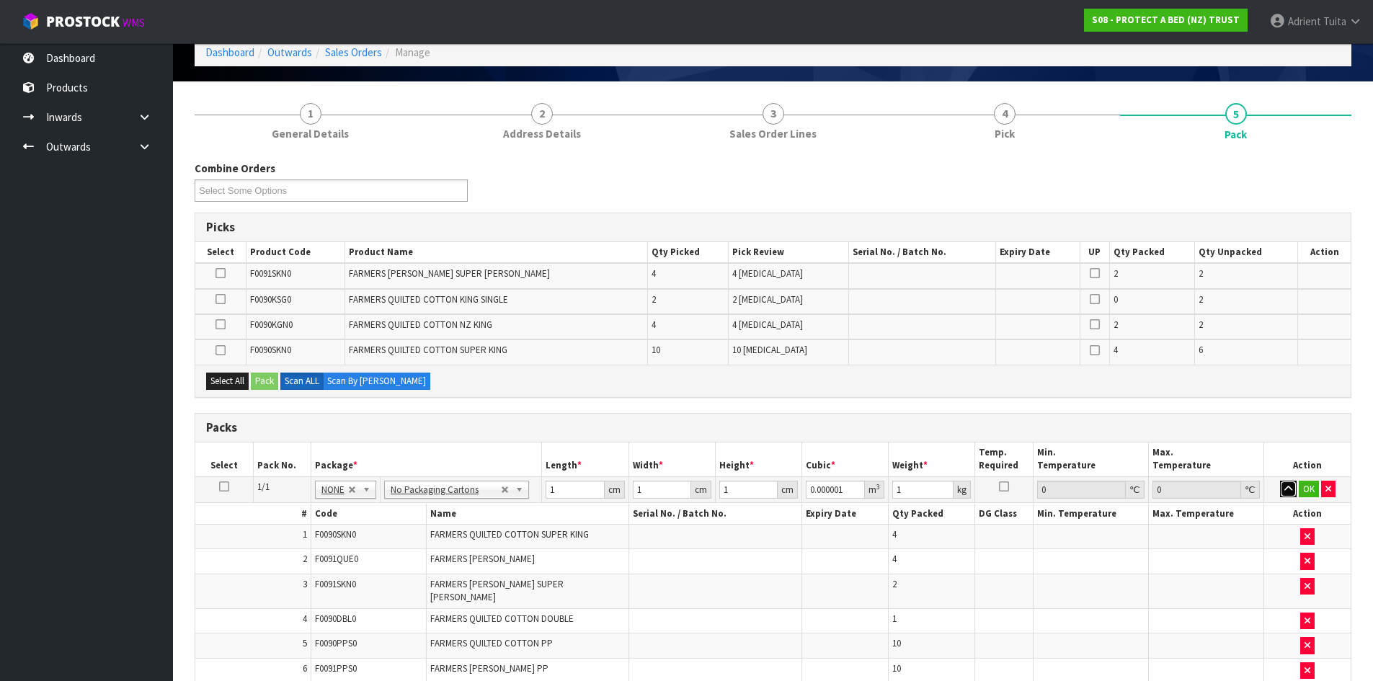
click at [1280, 481] on button "button" at bounding box center [1288, 489] width 17 height 17
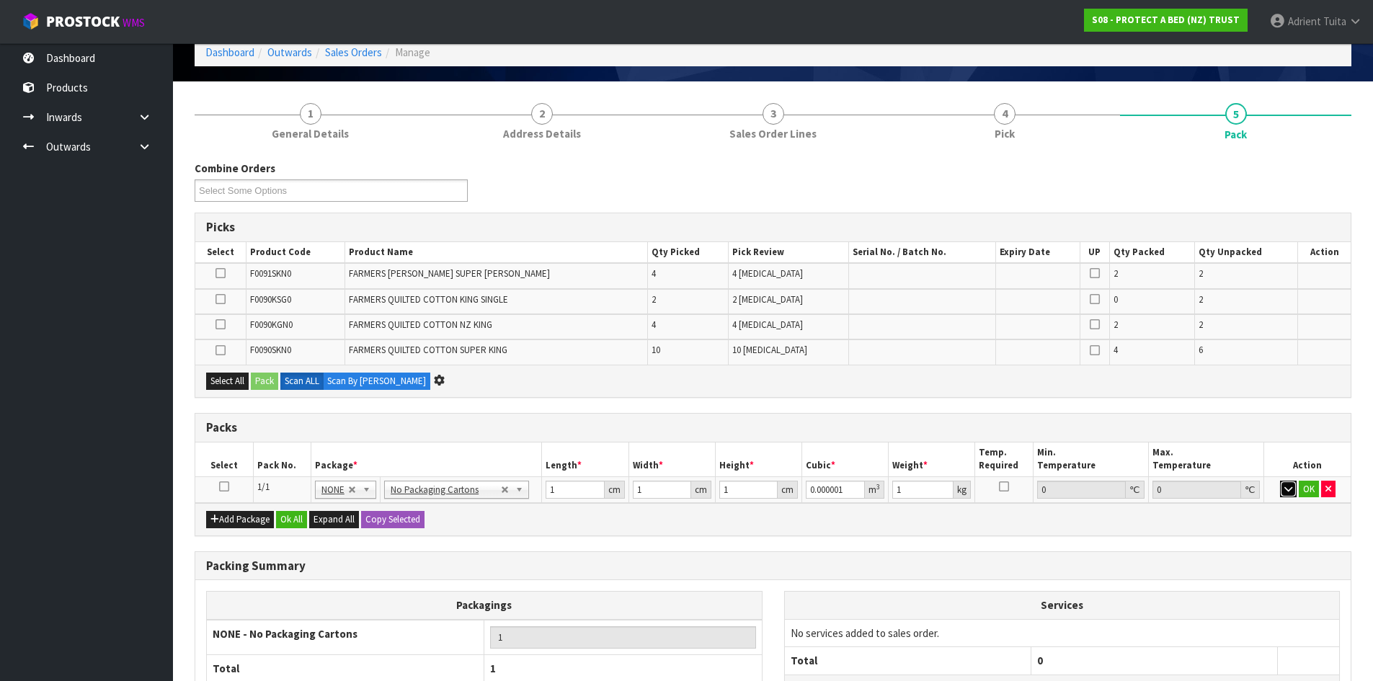
scroll to position [201, 0]
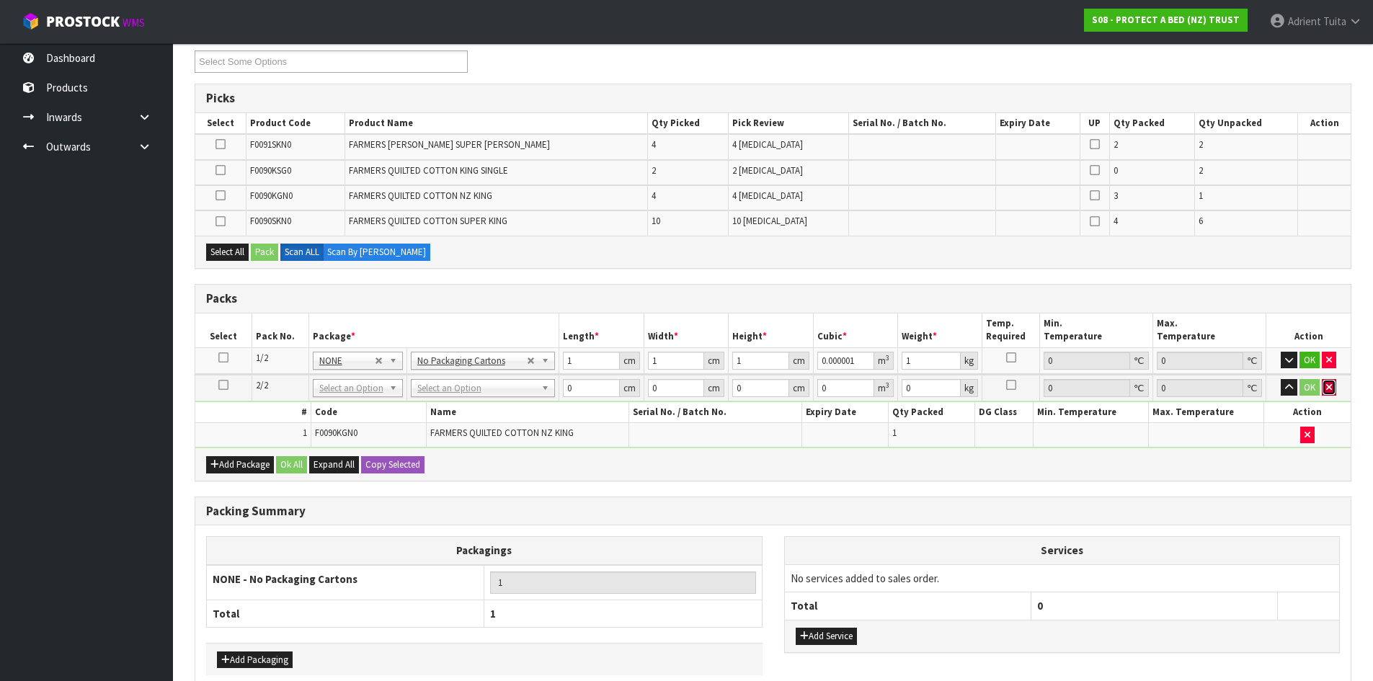
click at [1331, 386] on icon "button" at bounding box center [1329, 387] width 6 height 9
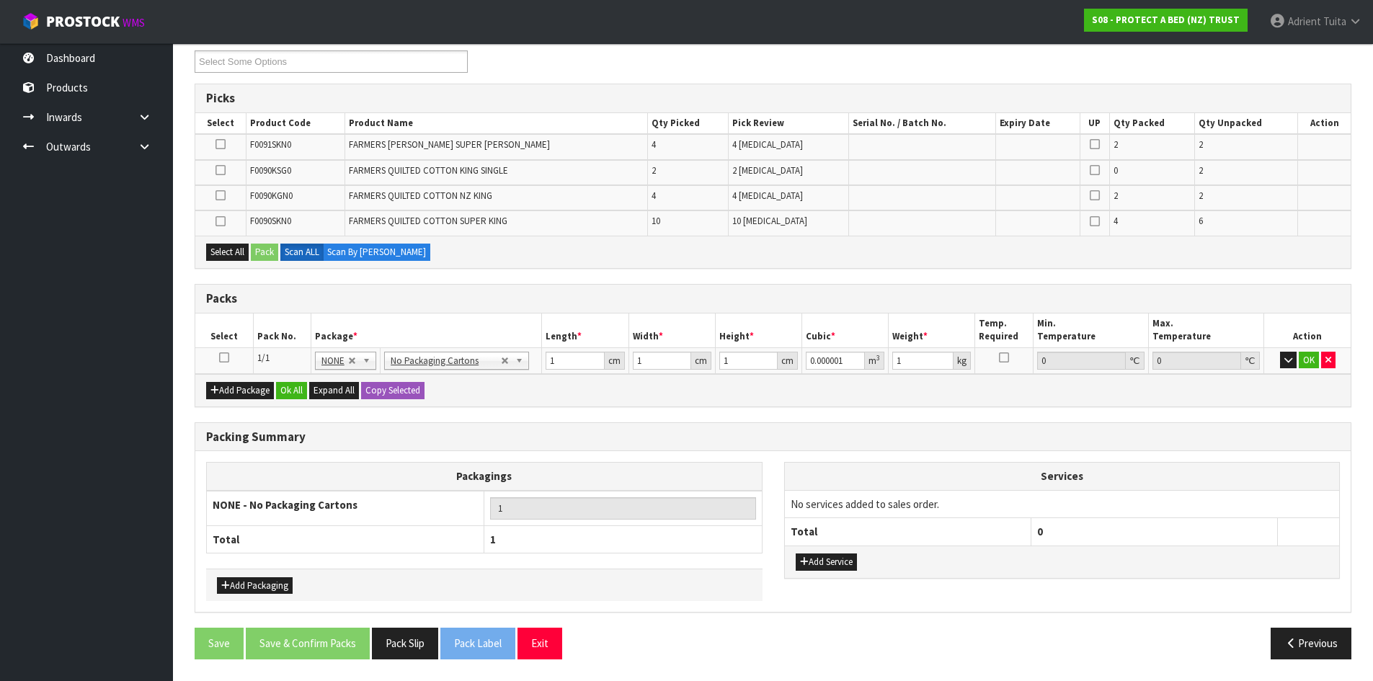
click at [224, 357] on icon at bounding box center [224, 357] width 10 height 1
click at [1292, 365] on button "button" at bounding box center [1288, 360] width 17 height 17
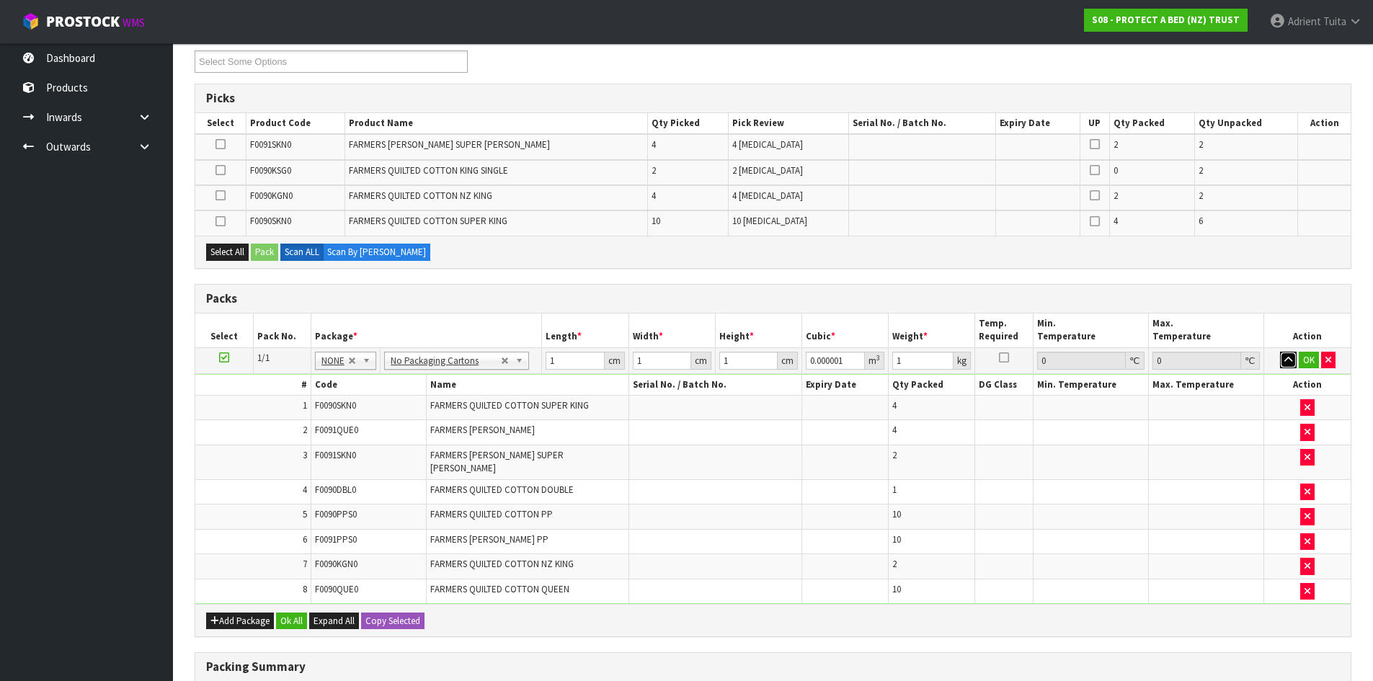
click at [1280, 352] on button "button" at bounding box center [1288, 360] width 17 height 17
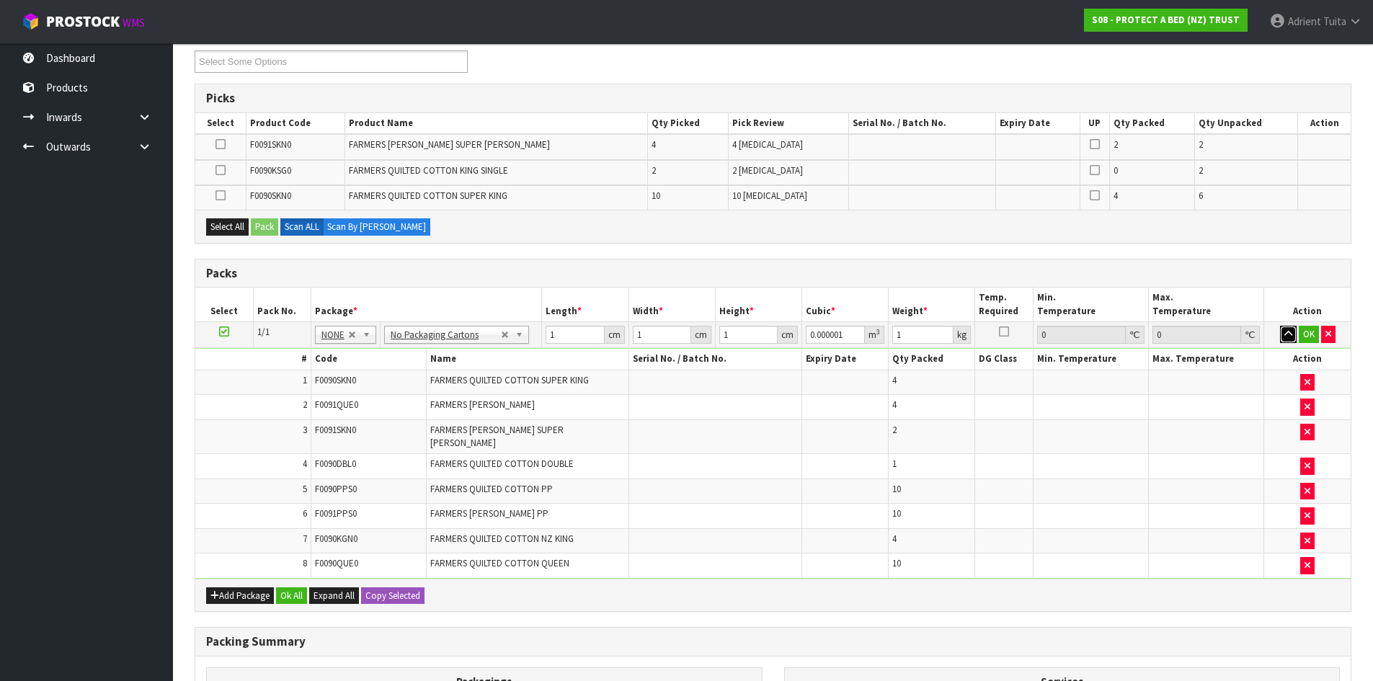
click at [1280, 326] on button "button" at bounding box center [1288, 334] width 17 height 17
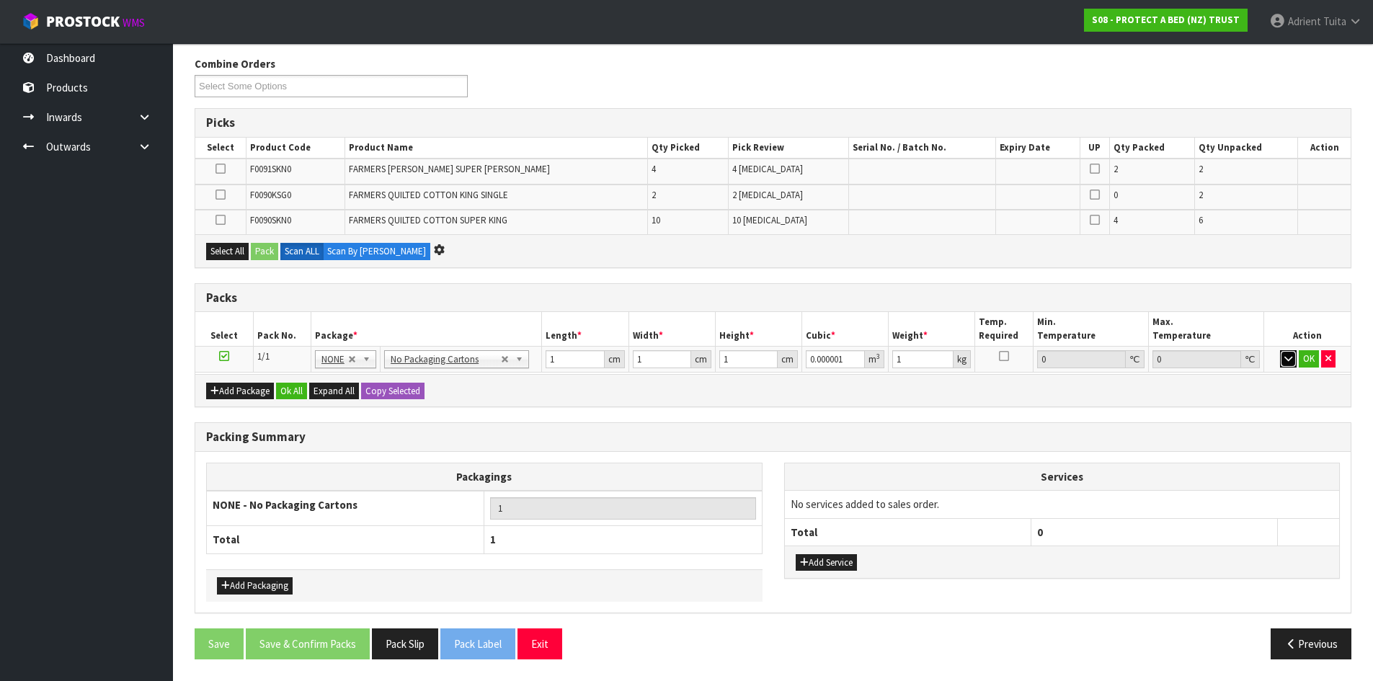
scroll to position [0, 0]
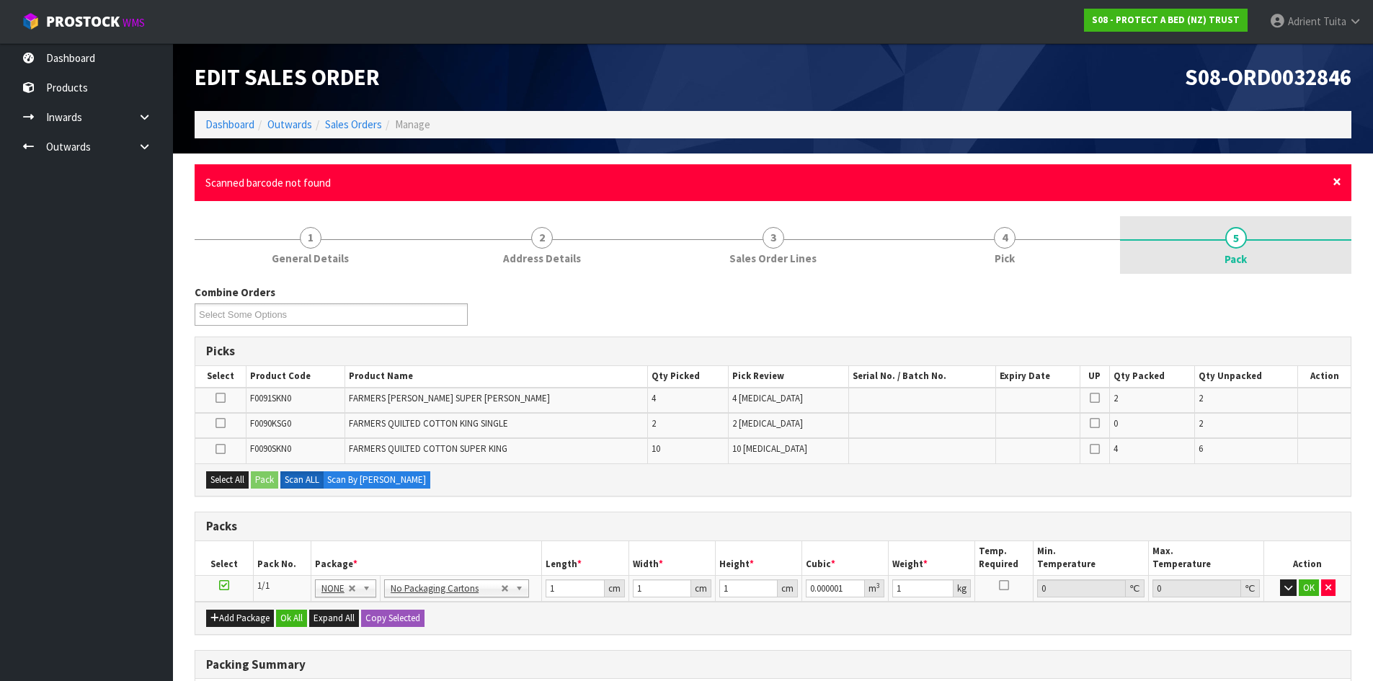
click at [1335, 177] on span "×" at bounding box center [1336, 182] width 9 height 20
click at [1339, 179] on span "×" at bounding box center [1336, 182] width 9 height 20
click at [1332, 184] on div "× Close Scanned barcode not found" at bounding box center [773, 182] width 1157 height 37
click at [1336, 182] on span "×" at bounding box center [1336, 182] width 9 height 20
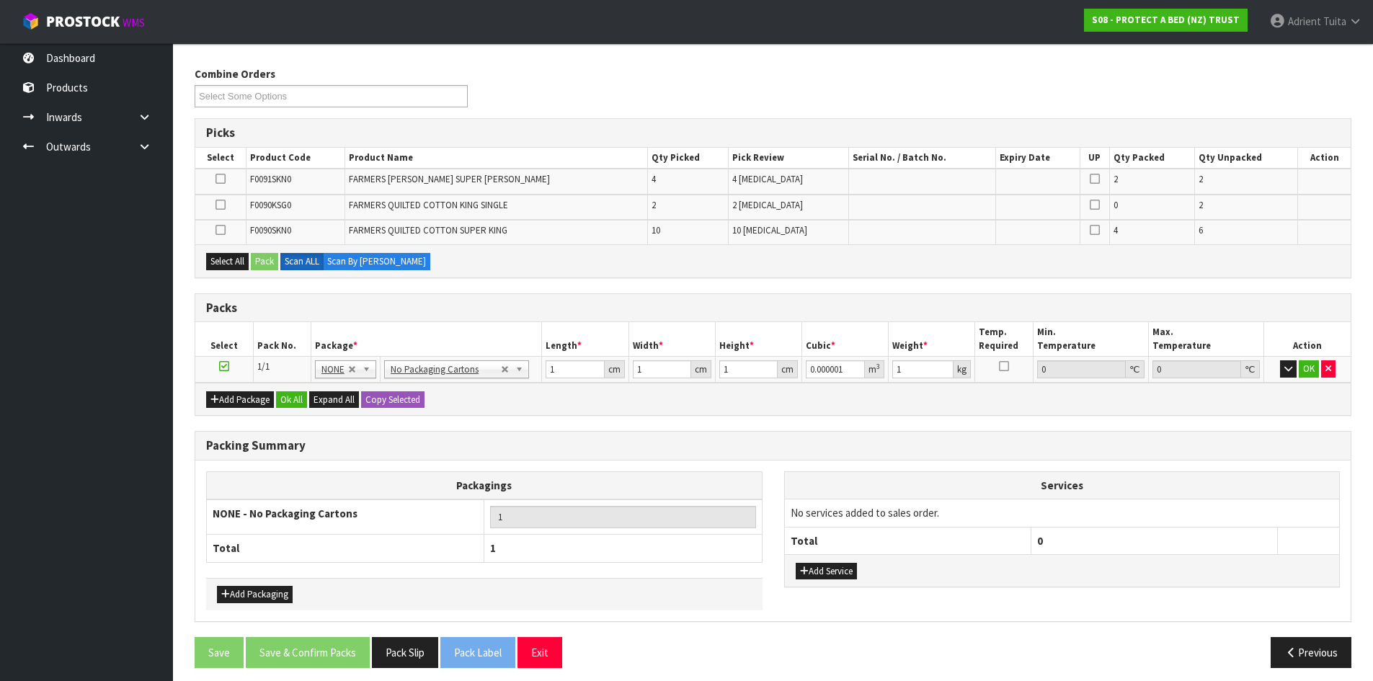
scroll to position [175, 0]
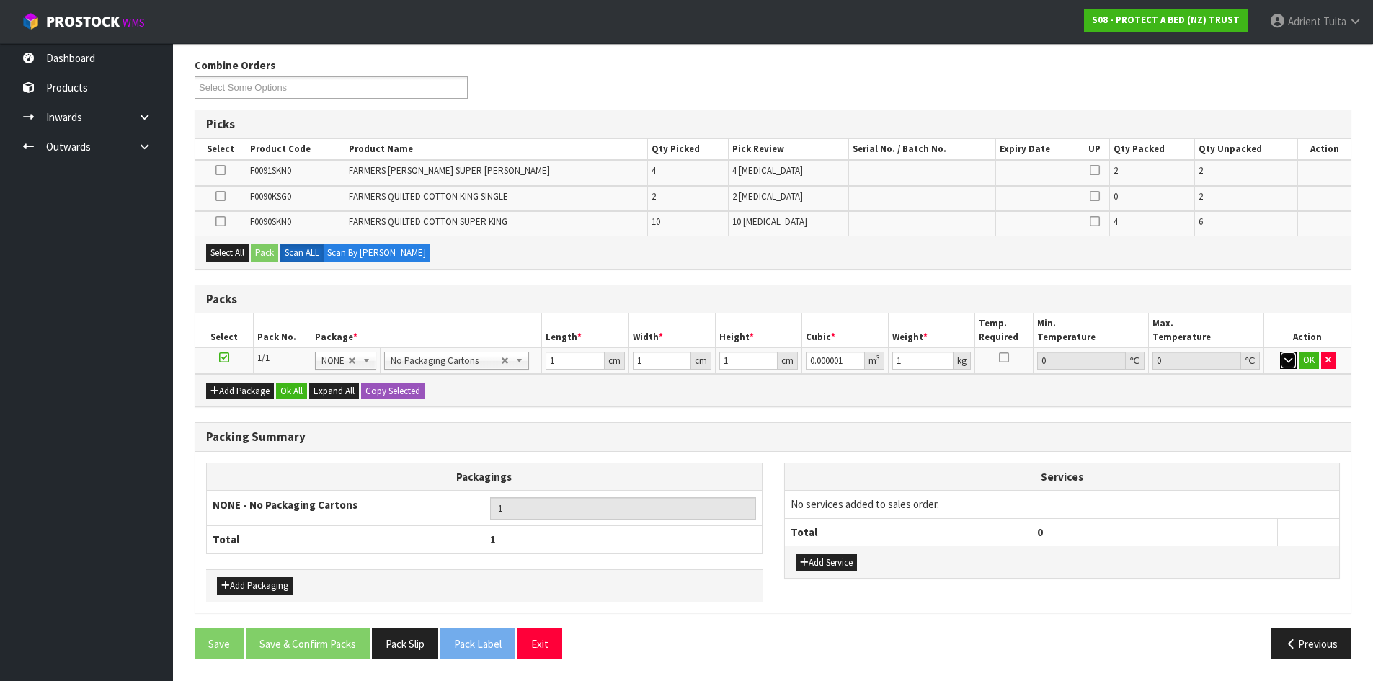
click at [1280, 359] on button "button" at bounding box center [1288, 360] width 17 height 17
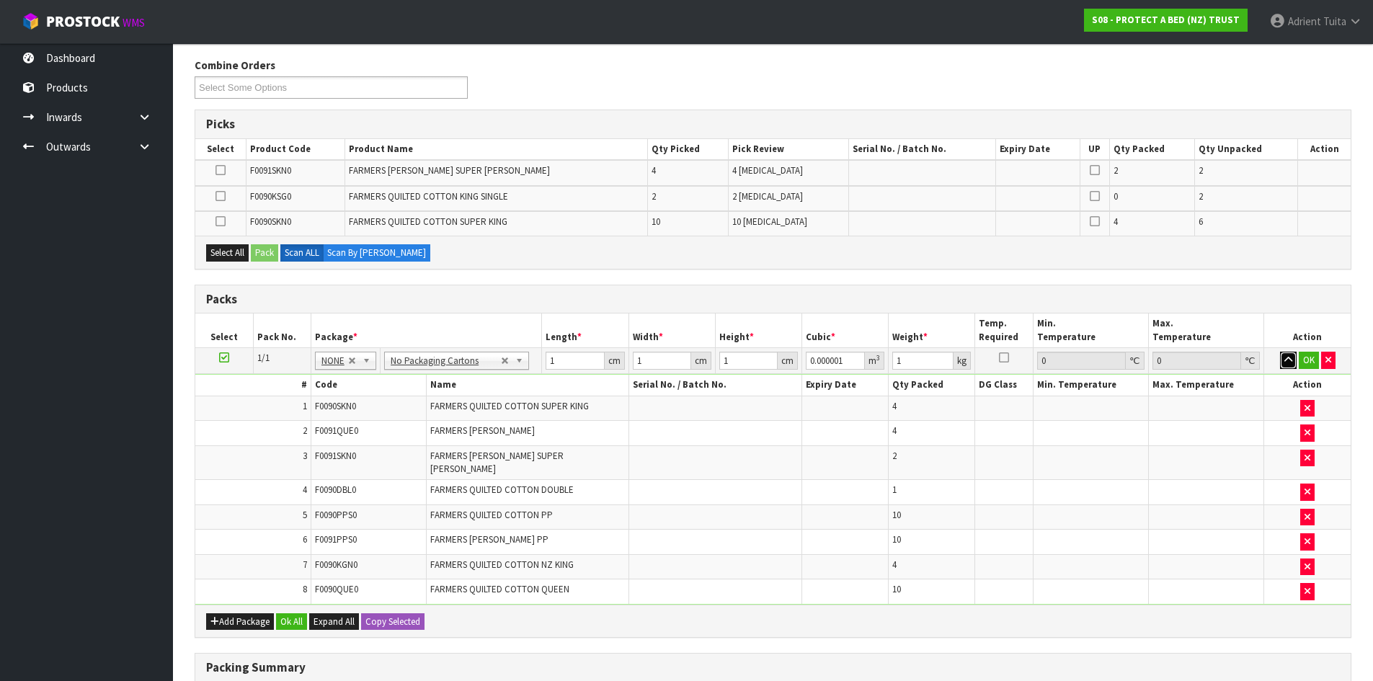
click at [1280, 352] on button "button" at bounding box center [1288, 360] width 17 height 17
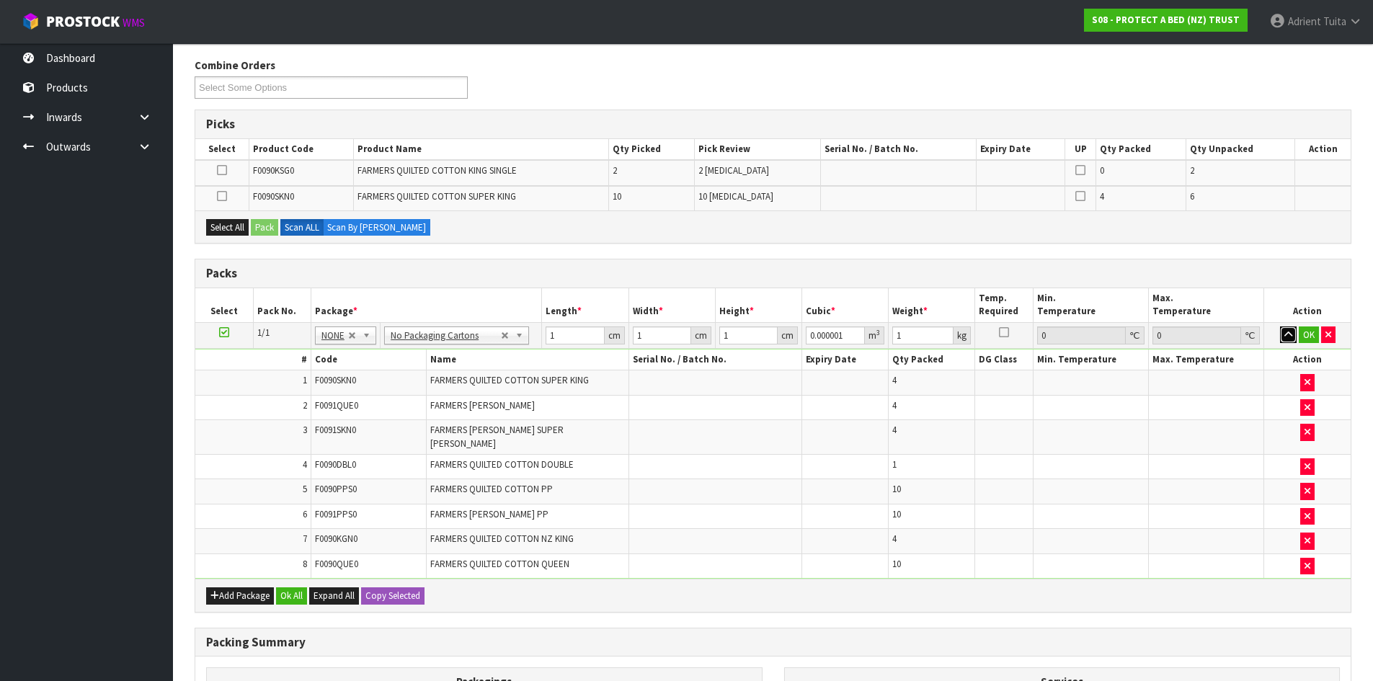
click at [1280, 326] on button "button" at bounding box center [1288, 334] width 17 height 17
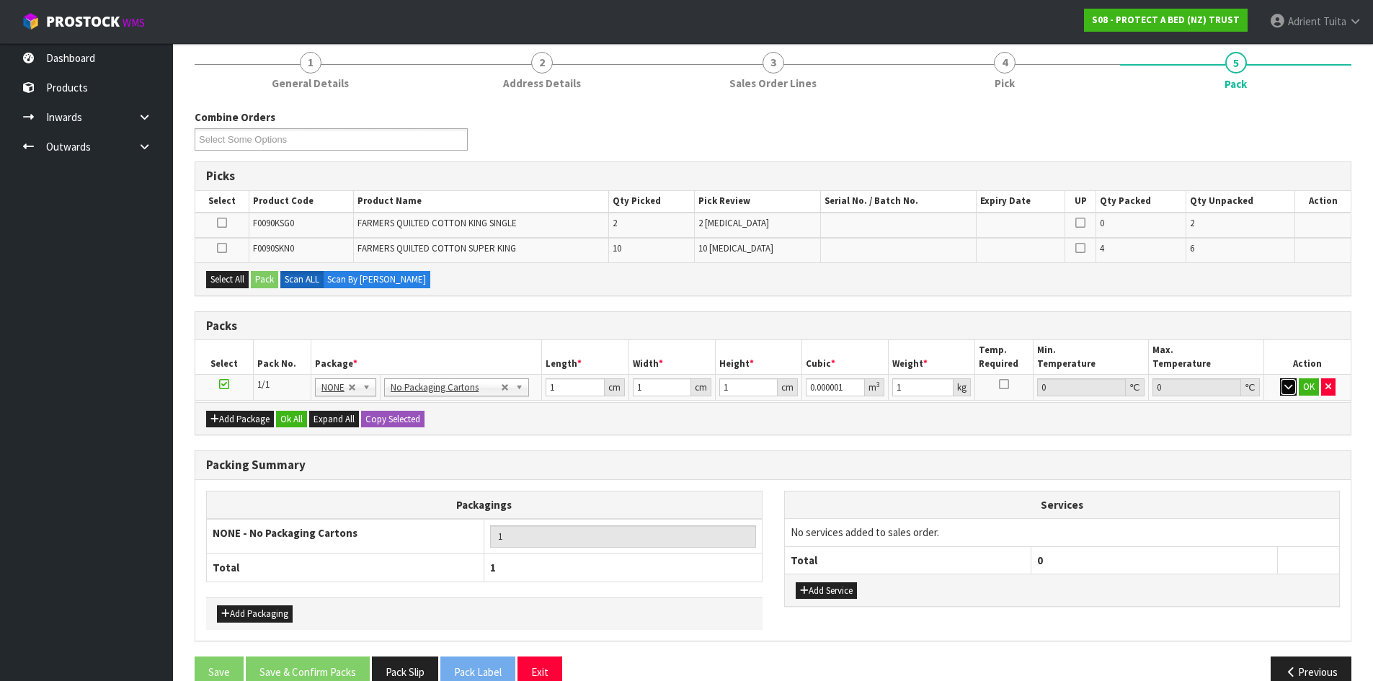
scroll to position [0, 0]
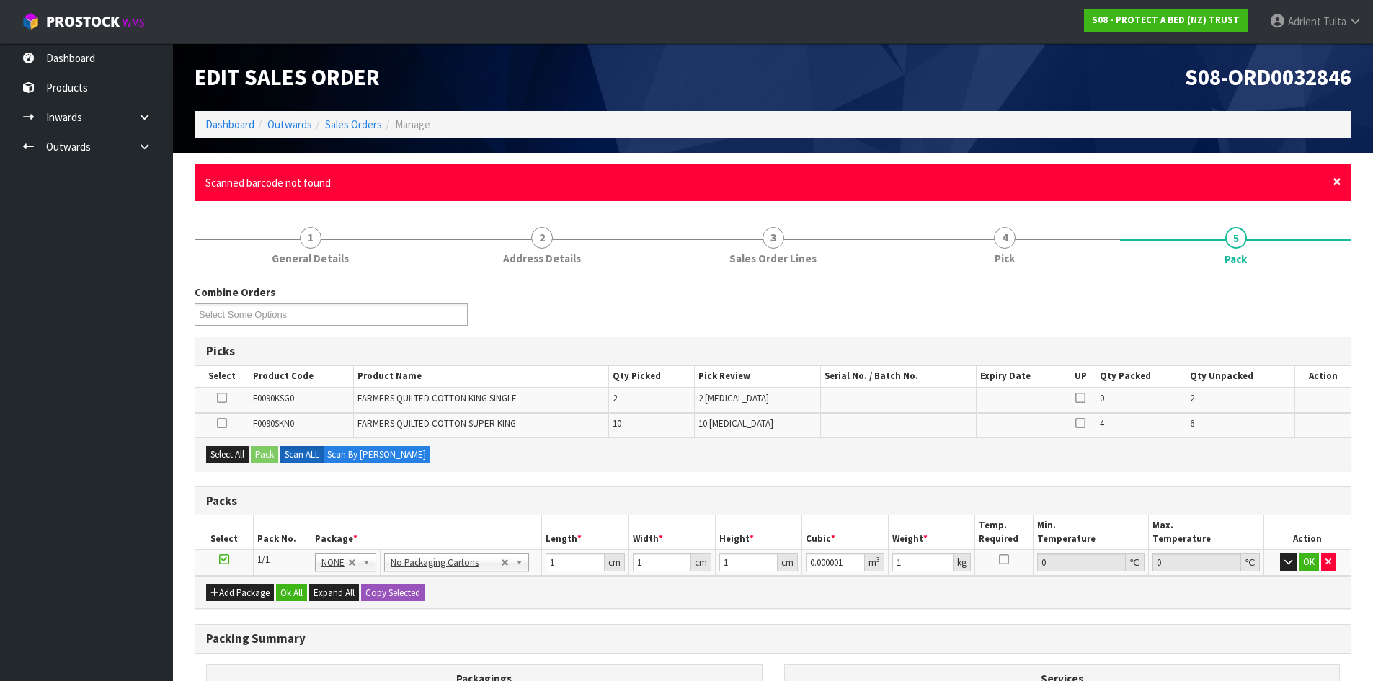
click at [1338, 187] on span "×" at bounding box center [1336, 182] width 9 height 20
click at [1336, 182] on span "×" at bounding box center [1336, 182] width 9 height 20
click at [1338, 177] on span "×" at bounding box center [1336, 182] width 9 height 20
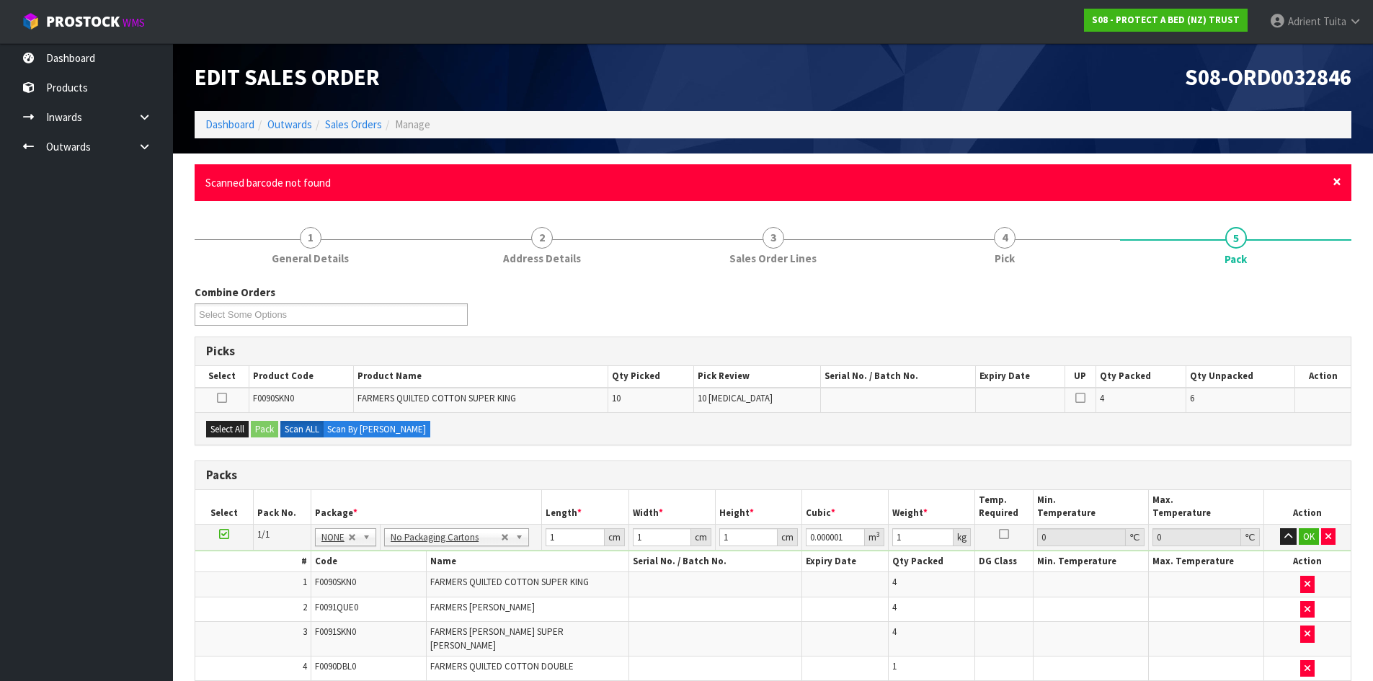
click at [1340, 177] on span "×" at bounding box center [1336, 182] width 9 height 20
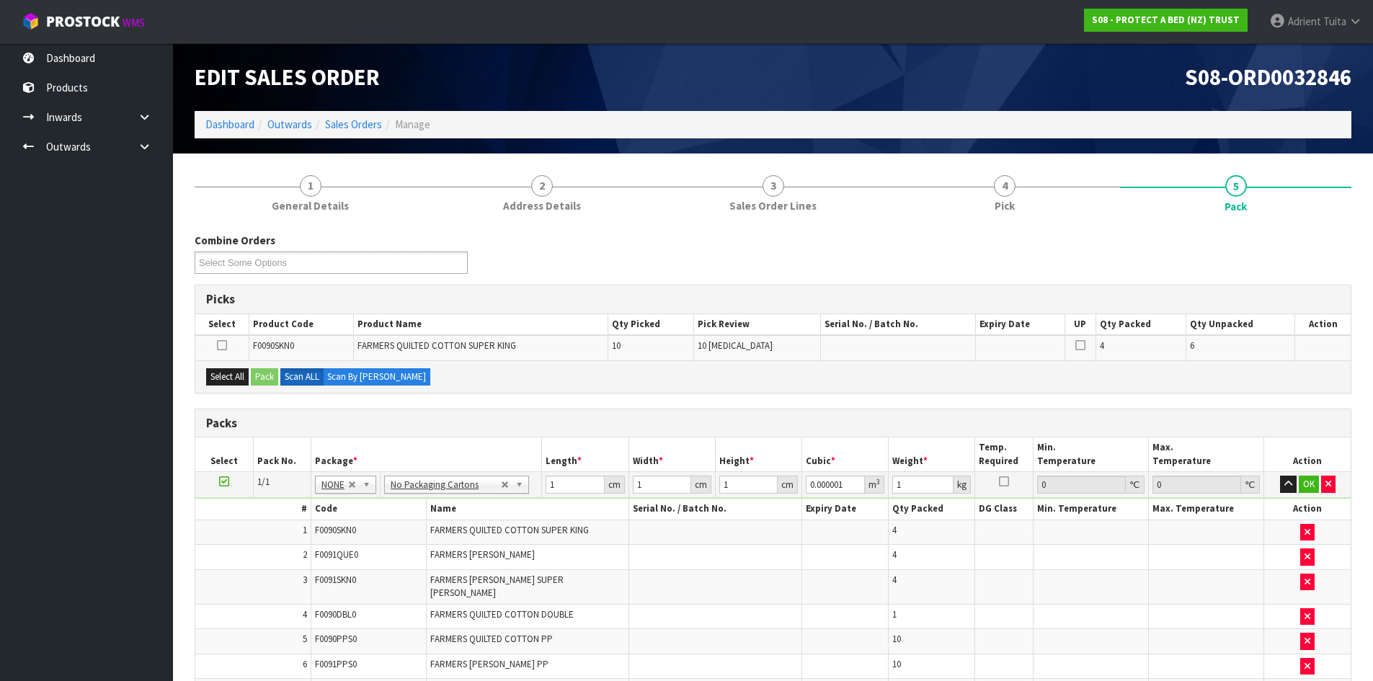
click at [1336, 485] on td "OK" at bounding box center [1307, 485] width 86 height 26
click at [1330, 485] on icon "button" at bounding box center [1328, 483] width 6 height 9
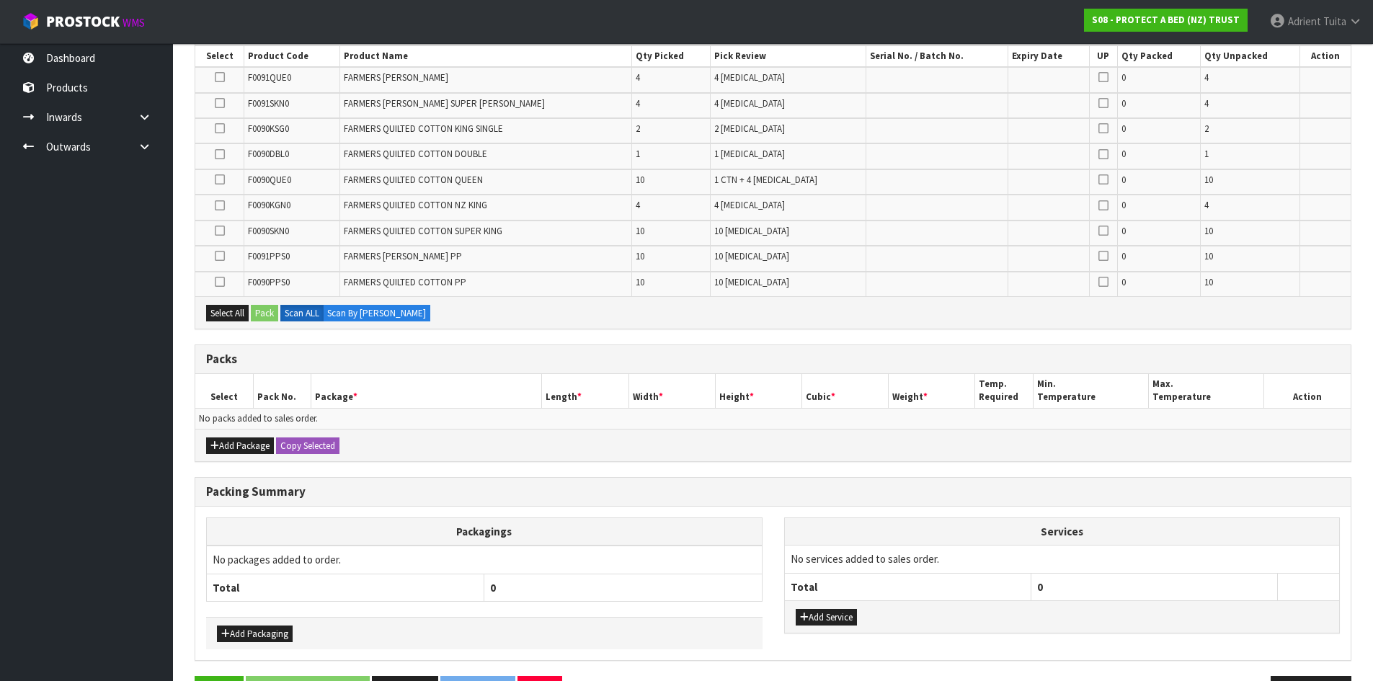
scroll to position [316, 0]
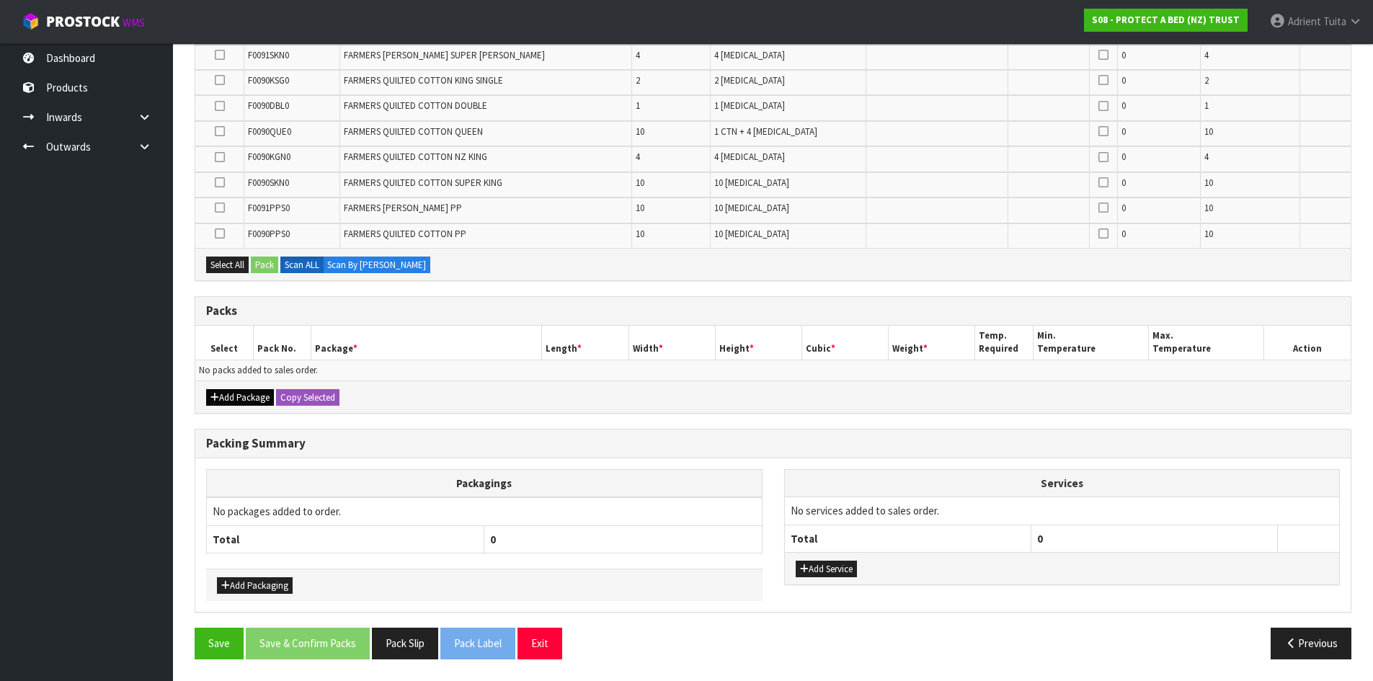
drag, startPoint x: 237, startPoint y: 411, endPoint x: 229, endPoint y: 396, distance: 17.1
click at [236, 409] on div "Add Package Copy Selected" at bounding box center [772, 396] width 1155 height 32
click at [229, 395] on button "Add Package" at bounding box center [240, 397] width 68 height 17
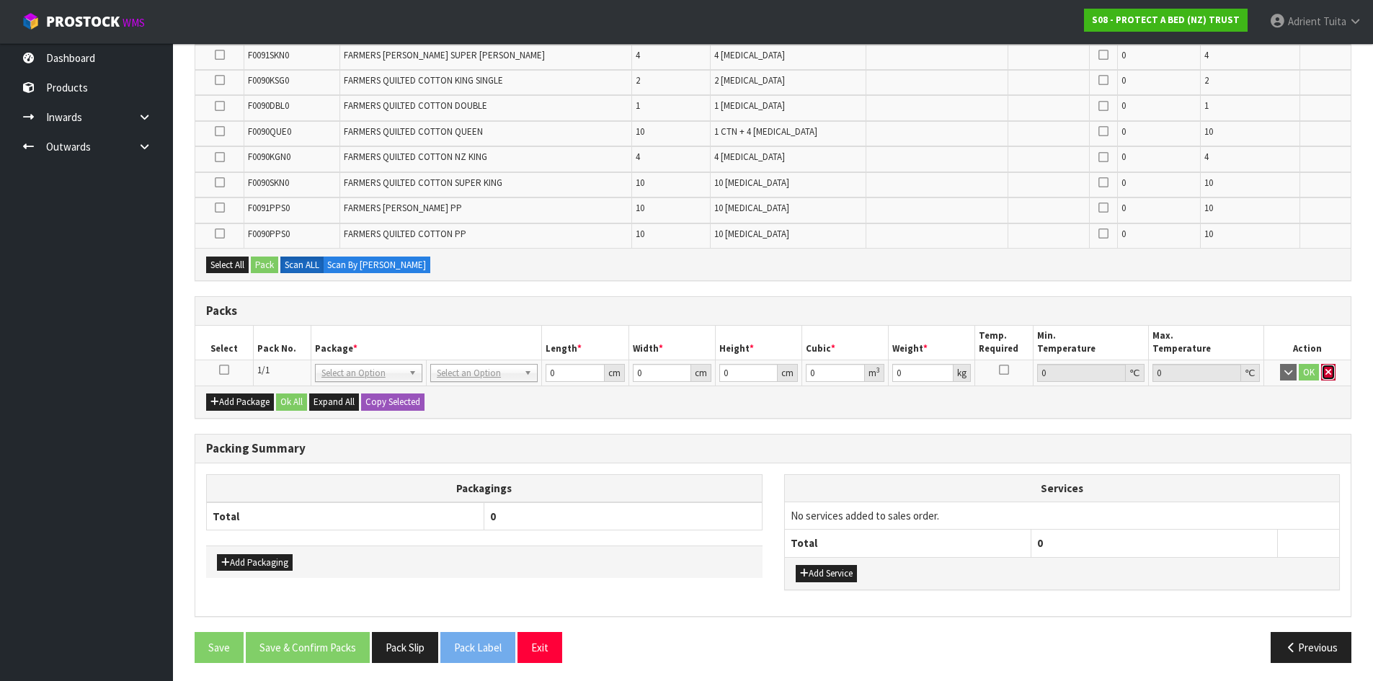
drag, startPoint x: 1334, startPoint y: 370, endPoint x: 656, endPoint y: 319, distance: 680.0
click at [1334, 369] on button "button" at bounding box center [1328, 372] width 14 height 17
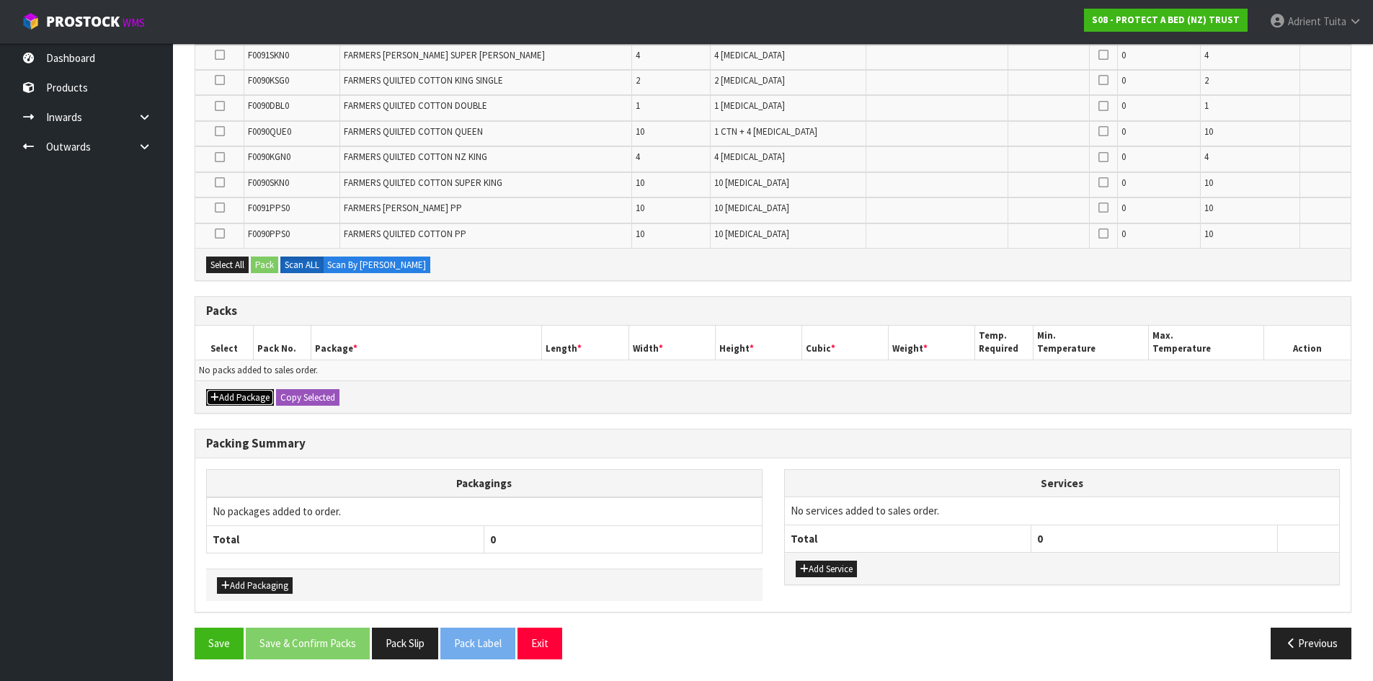
click at [223, 395] on button "Add Package" at bounding box center [240, 397] width 68 height 17
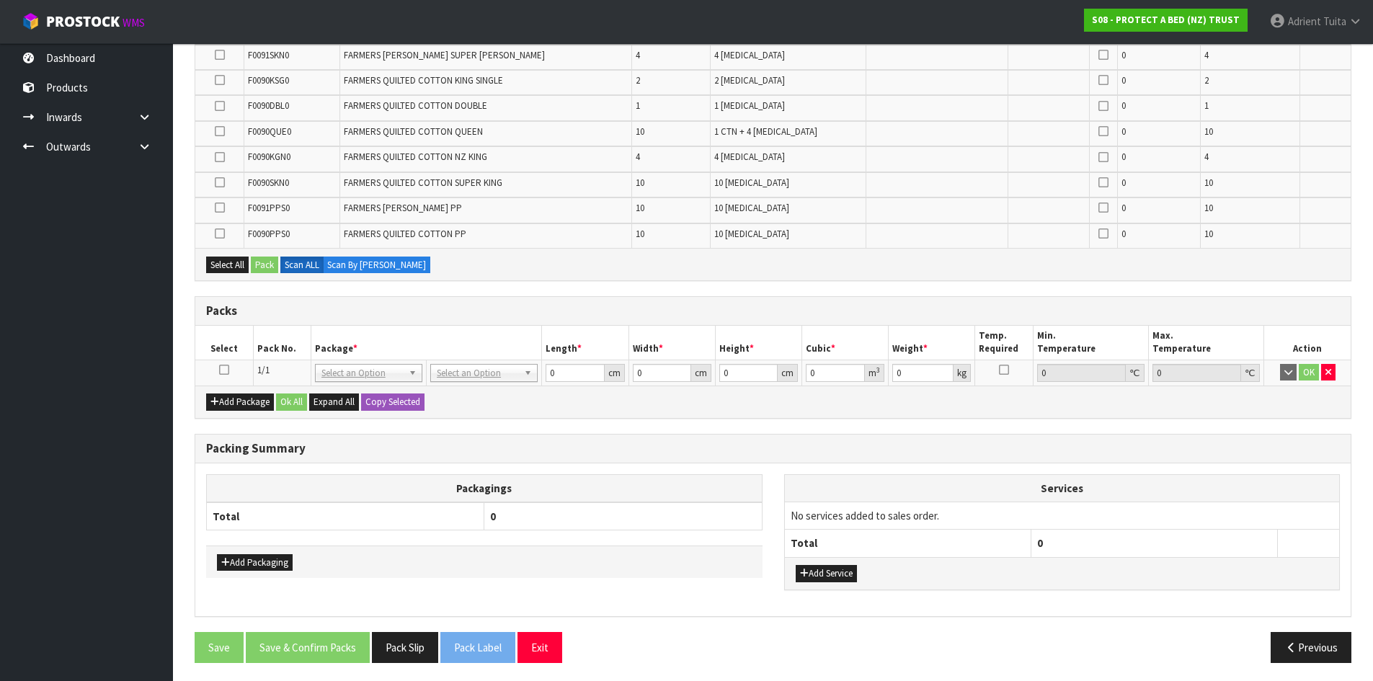
click at [226, 370] on icon at bounding box center [224, 370] width 10 height 1
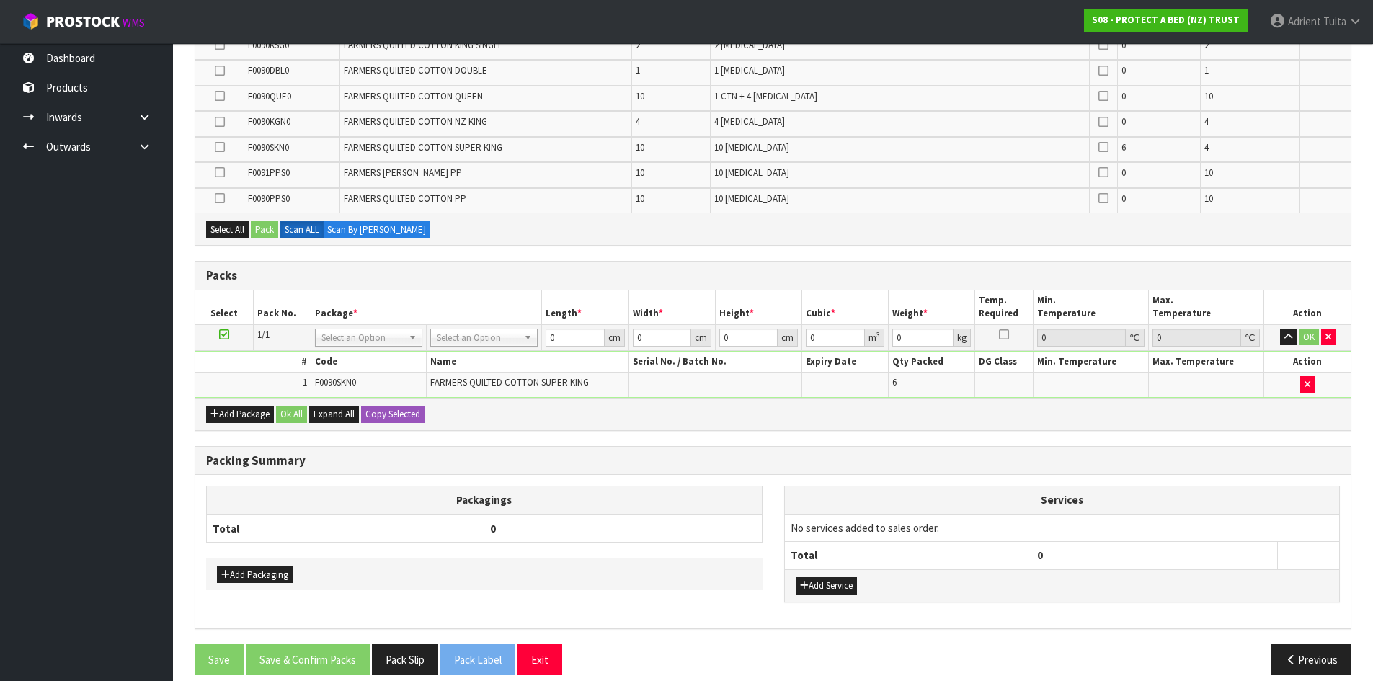
scroll to position [368, 0]
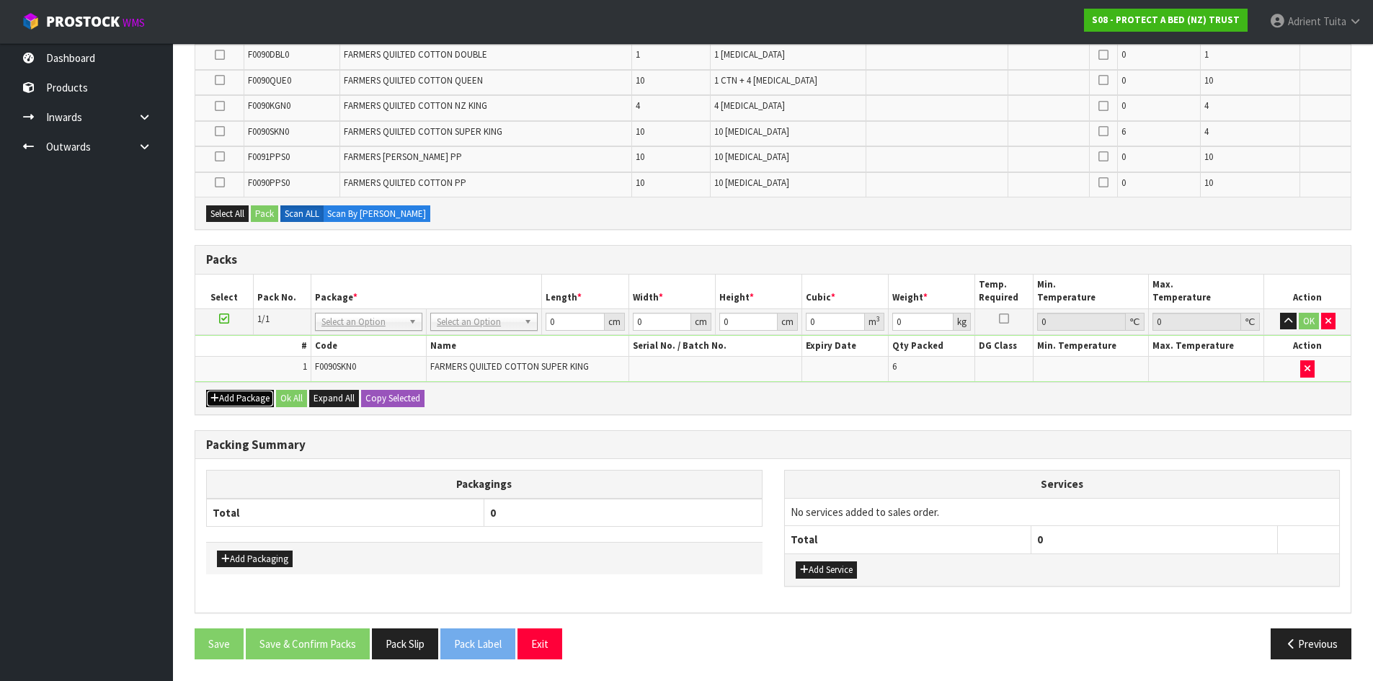
click at [225, 399] on button "Add Package" at bounding box center [240, 398] width 68 height 17
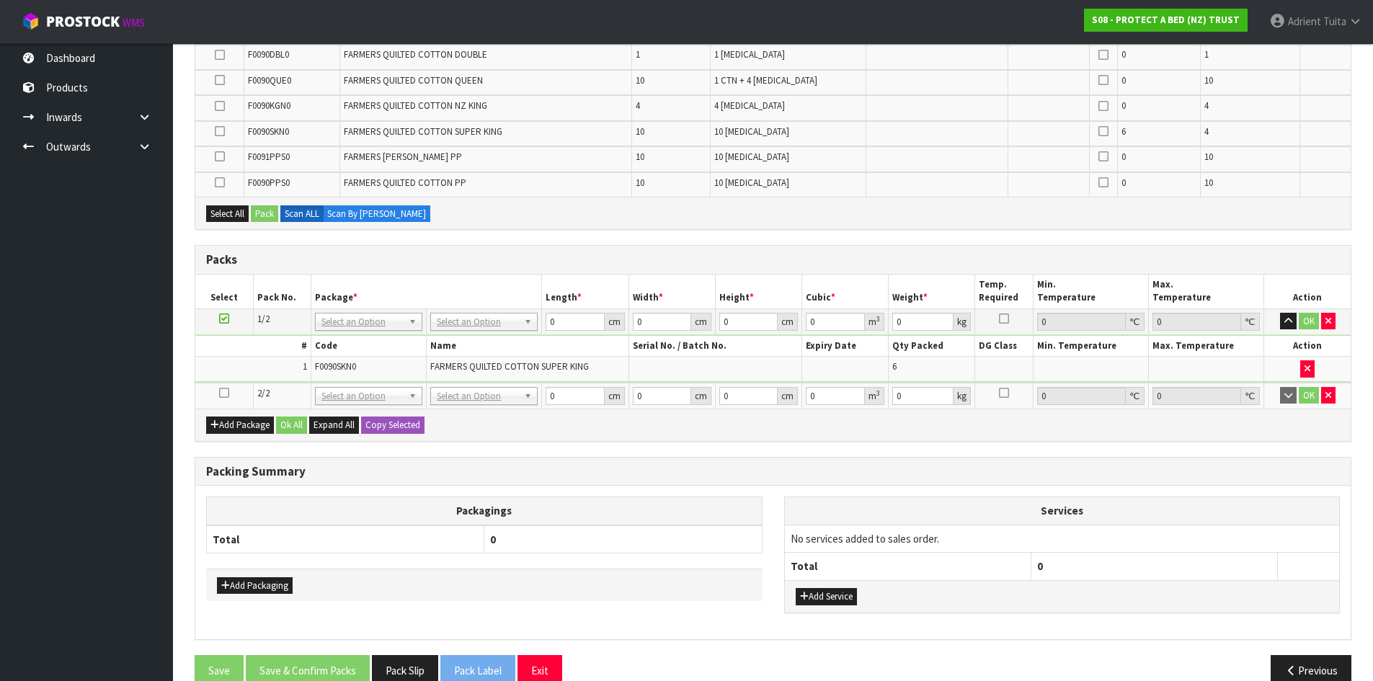
click at [225, 393] on icon at bounding box center [224, 393] width 10 height 1
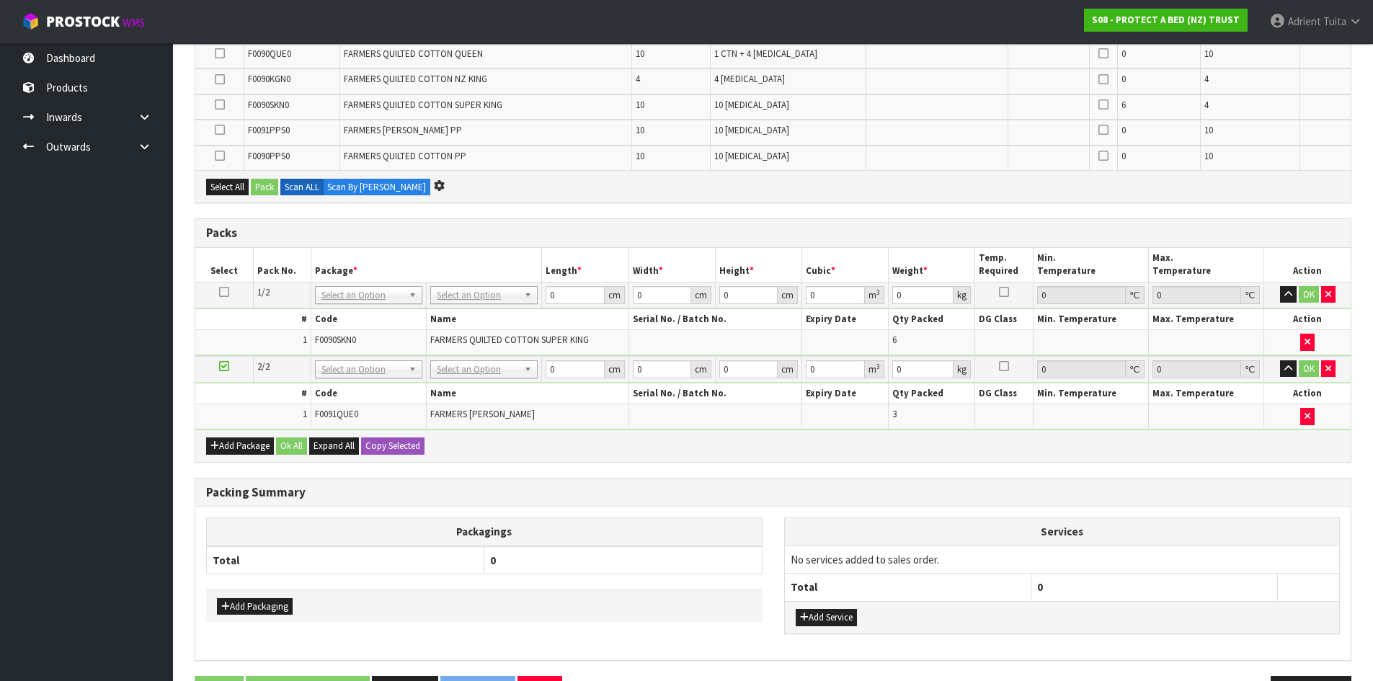
scroll to position [369, 0]
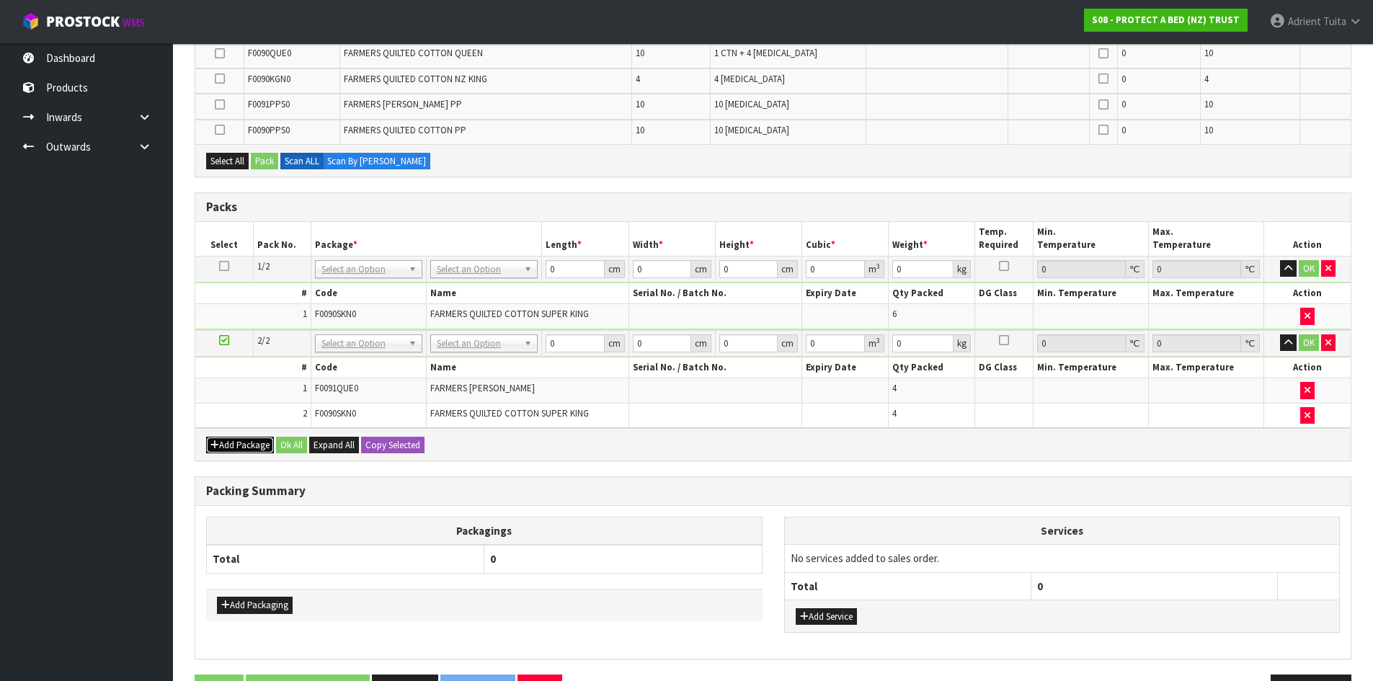
click at [239, 442] on button "Add Package" at bounding box center [240, 445] width 68 height 17
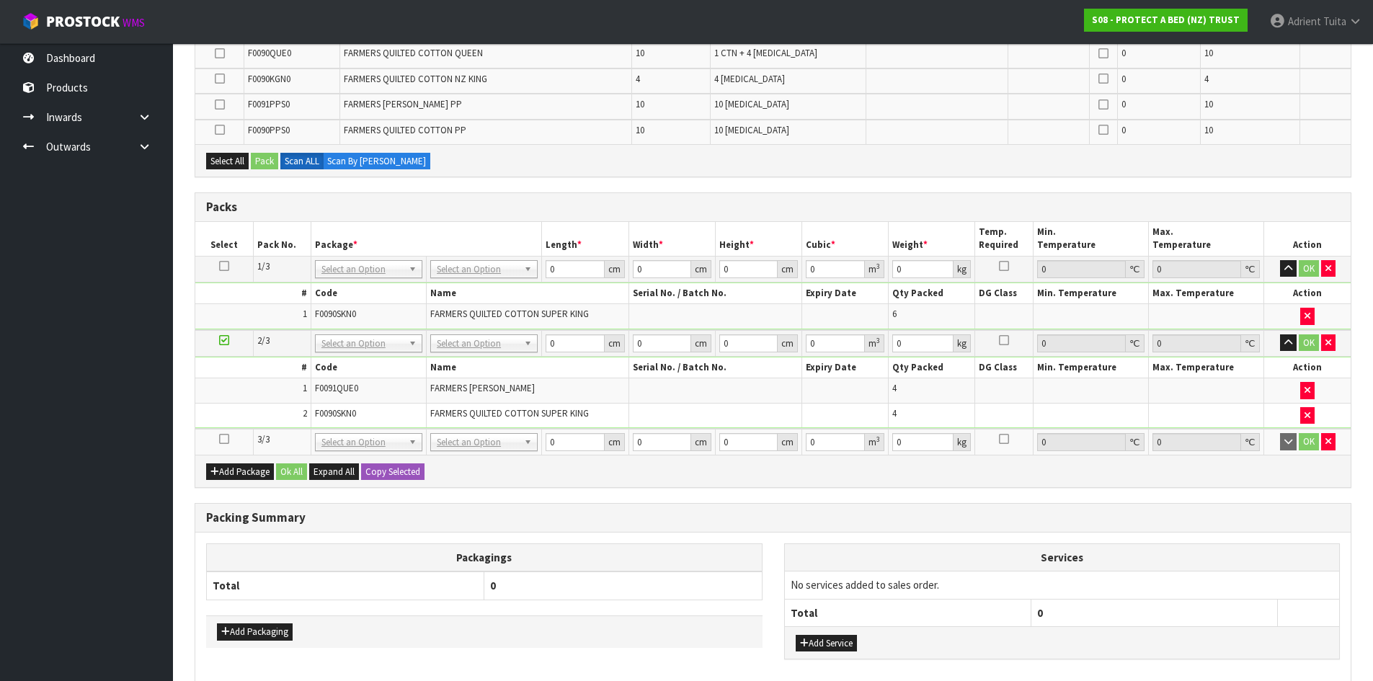
click at [220, 439] on icon at bounding box center [224, 439] width 10 height 1
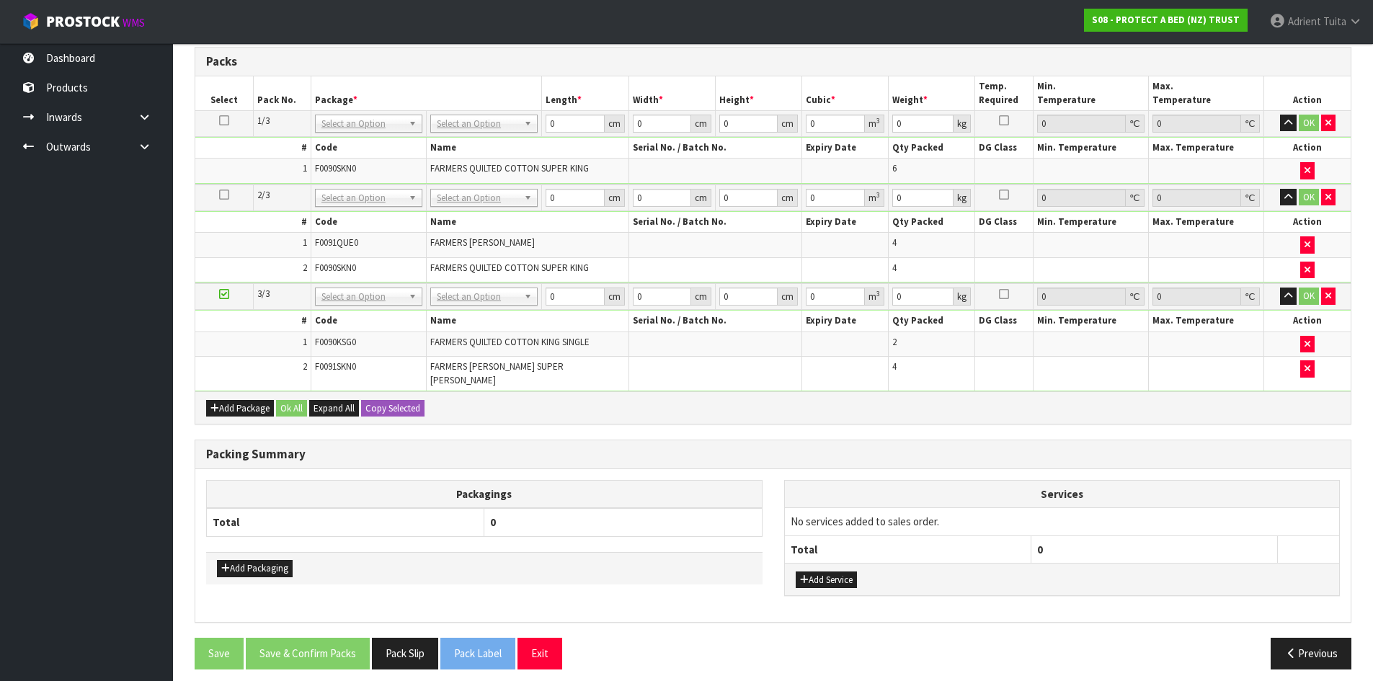
scroll to position [437, 0]
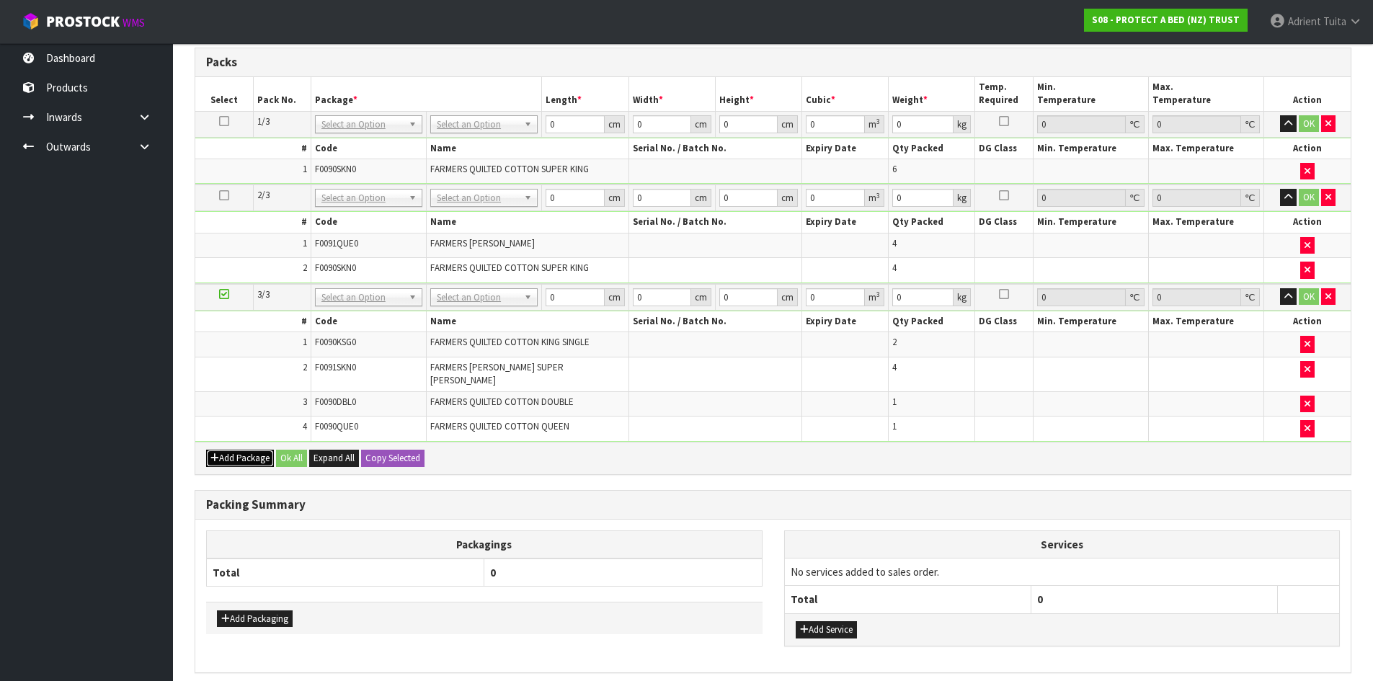
click at [219, 453] on button "Add Package" at bounding box center [240, 458] width 68 height 17
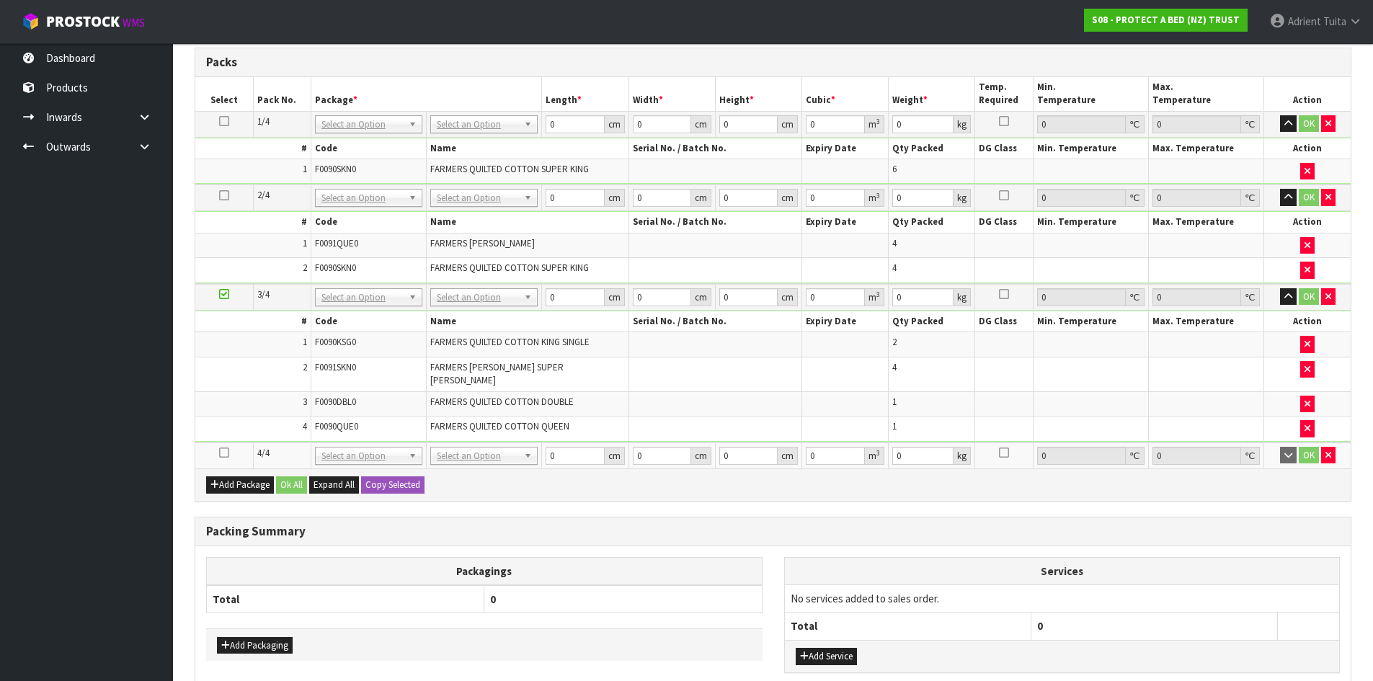
click at [225, 453] on icon at bounding box center [224, 453] width 10 height 1
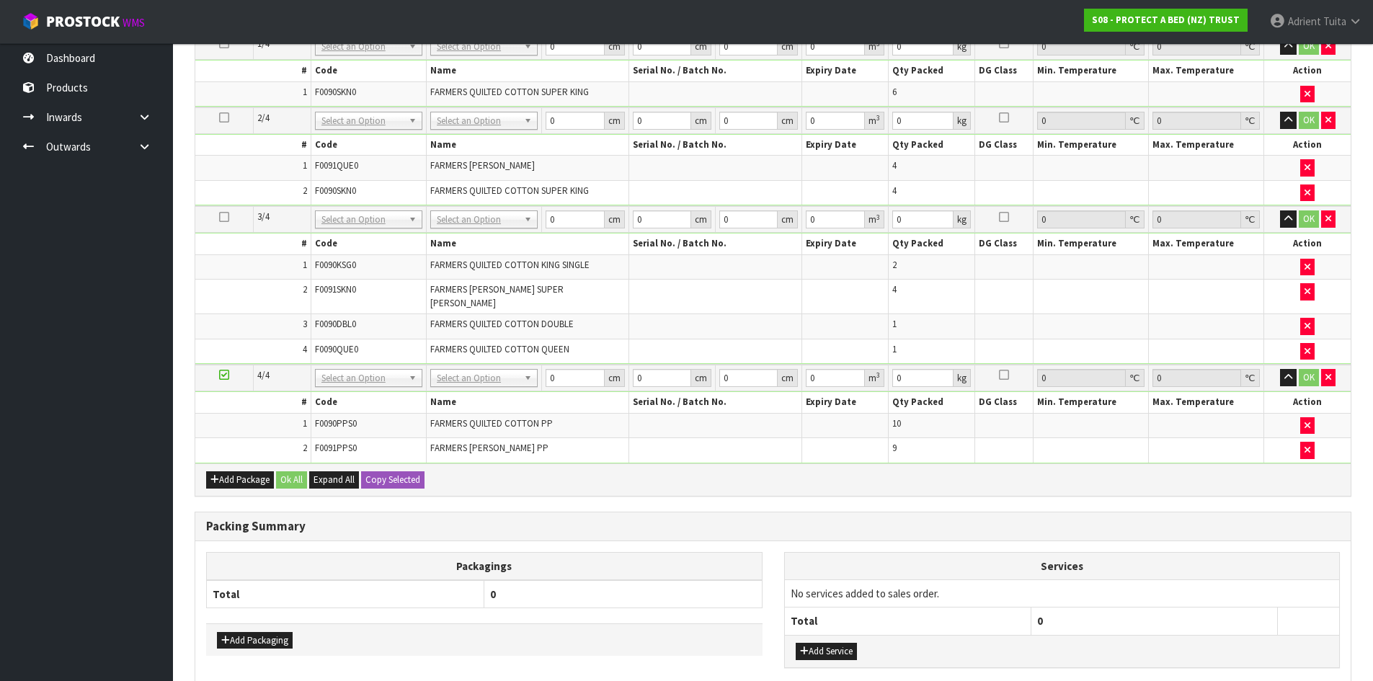
scroll to position [463, 0]
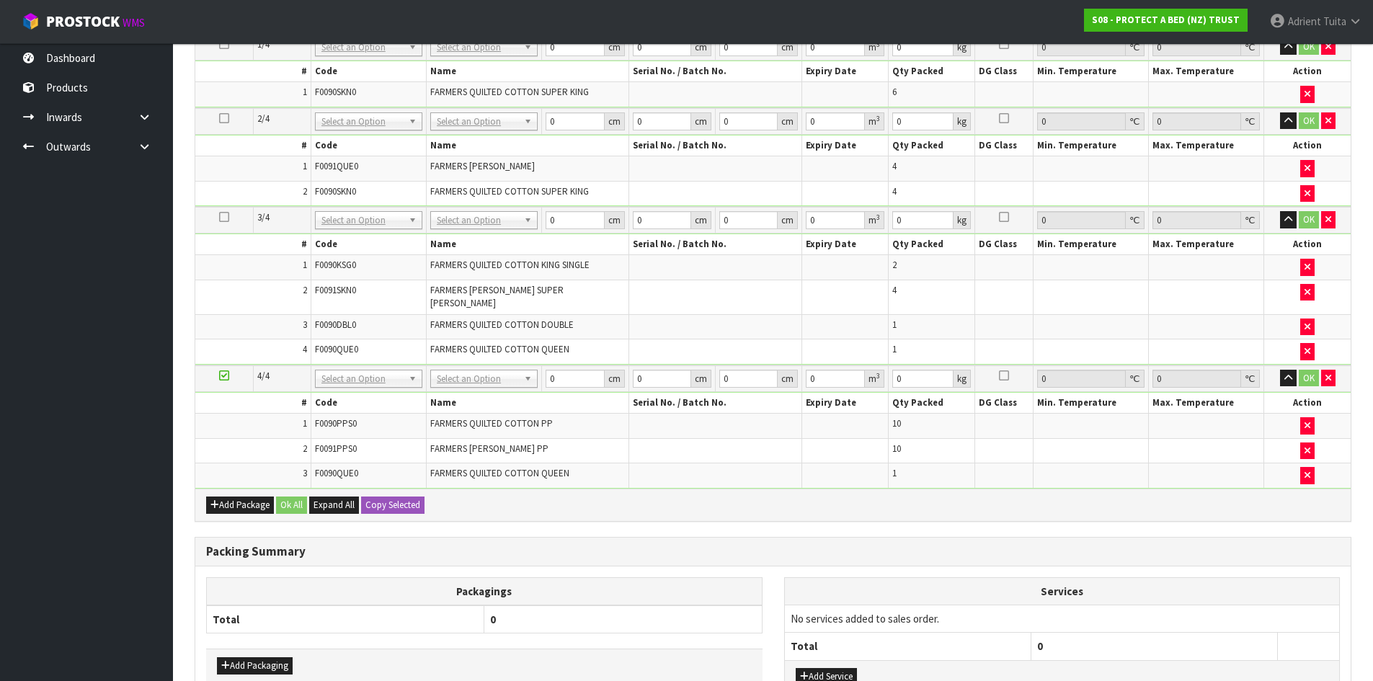
click at [222, 504] on div "Add Package Ok All Expand All Copy Selected" at bounding box center [772, 505] width 1155 height 32
click at [223, 497] on button "Add Package" at bounding box center [240, 505] width 68 height 17
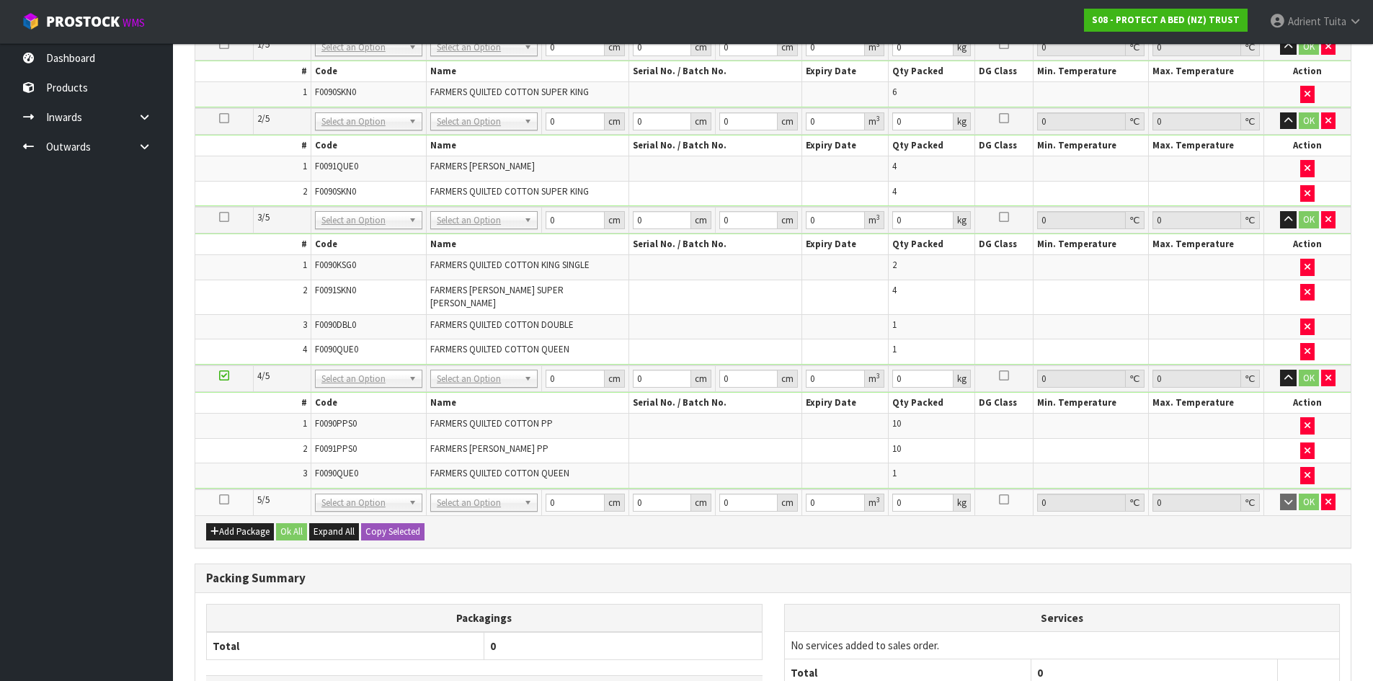
click at [223, 499] on icon at bounding box center [224, 499] width 10 height 1
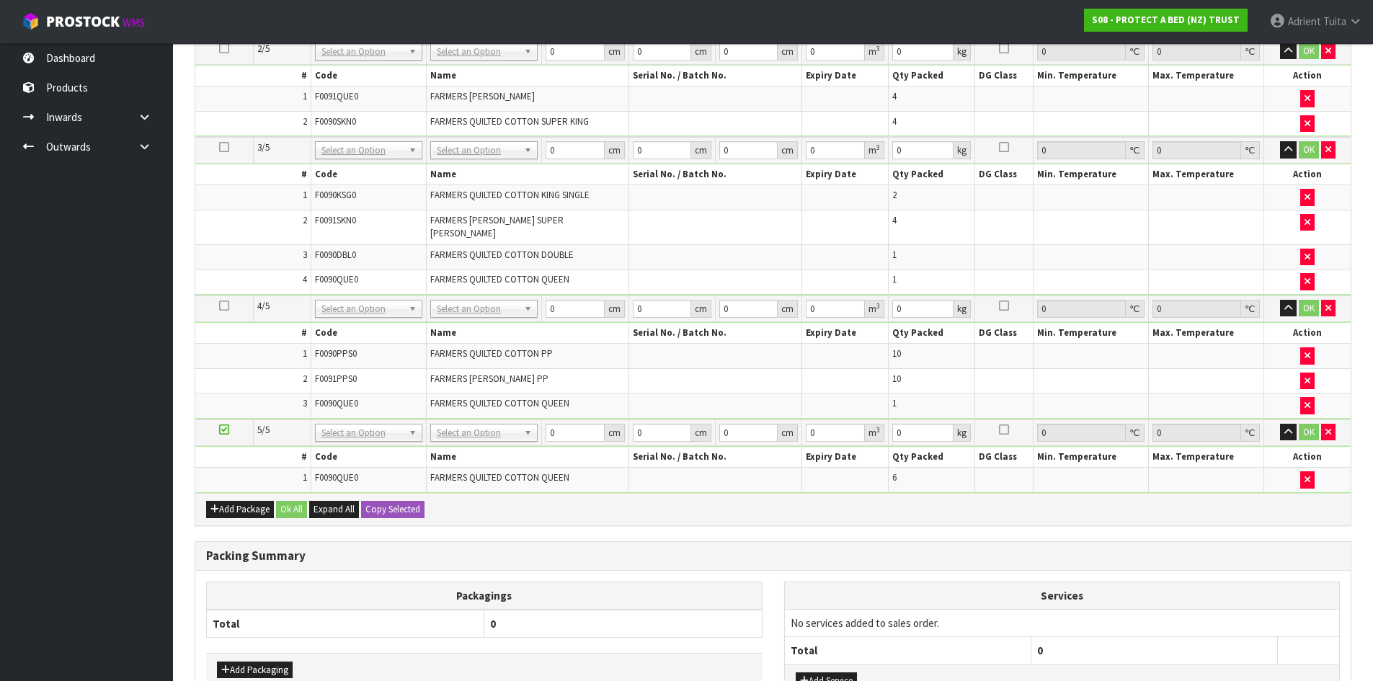
scroll to position [635, 0]
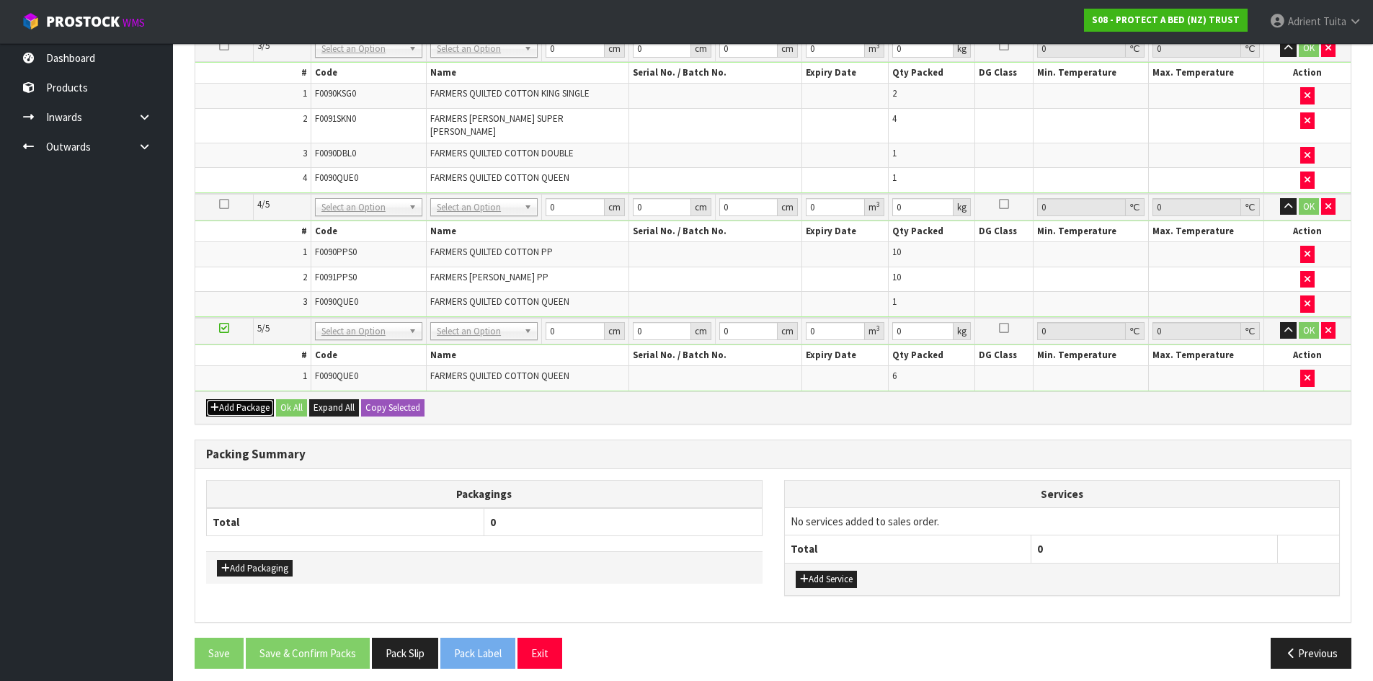
click at [216, 403] on icon "button" at bounding box center [214, 407] width 9 height 9
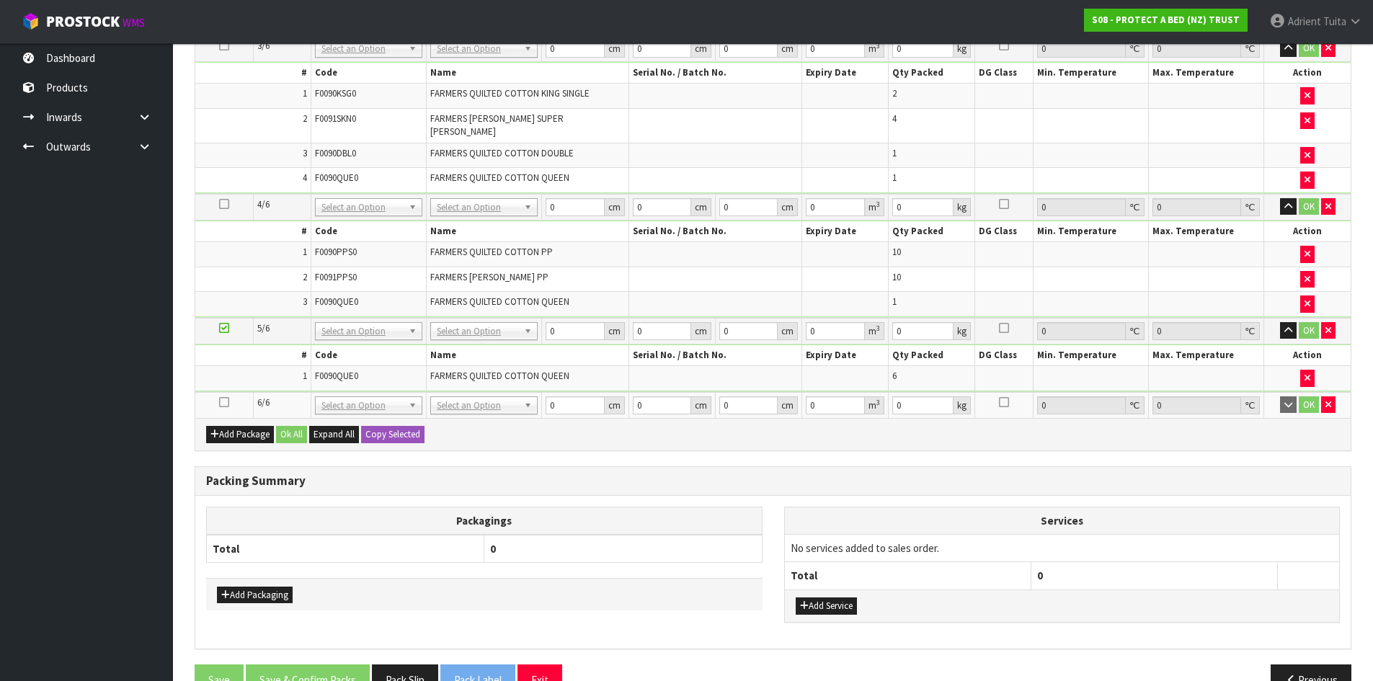
click at [222, 402] on icon at bounding box center [224, 402] width 10 height 1
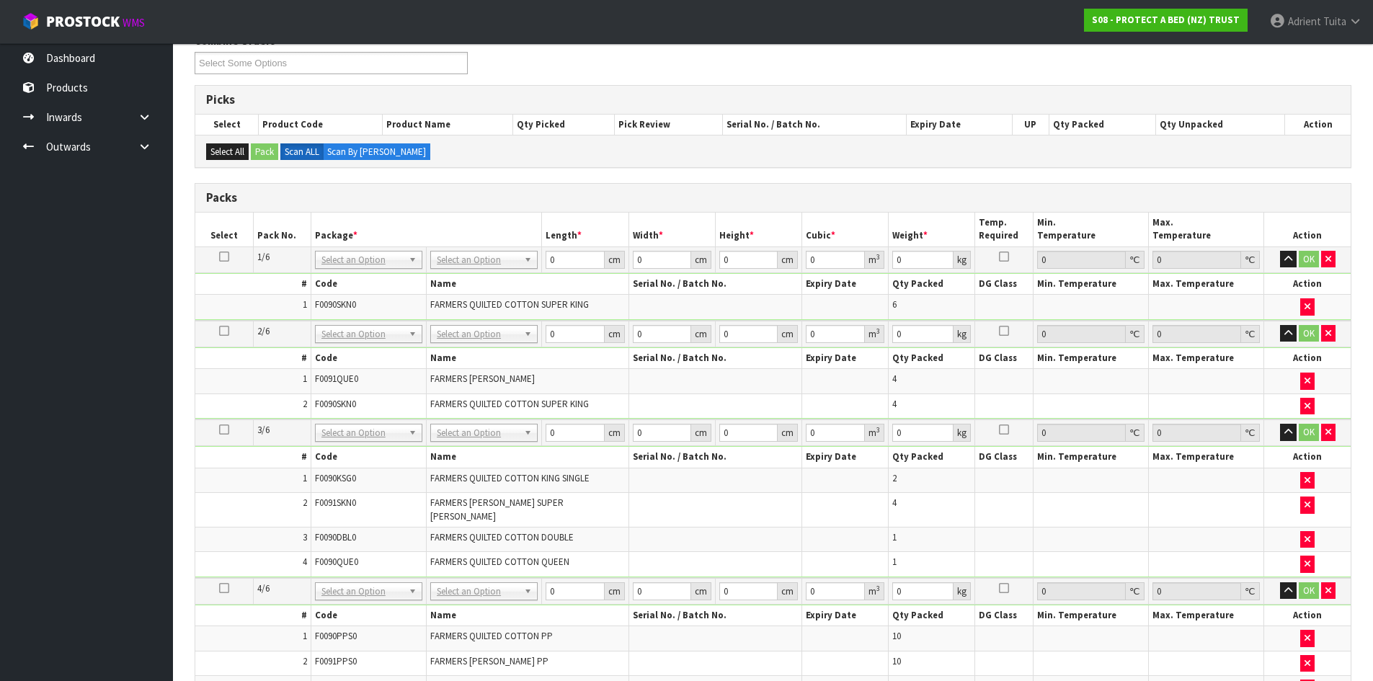
scroll to position [178, 0]
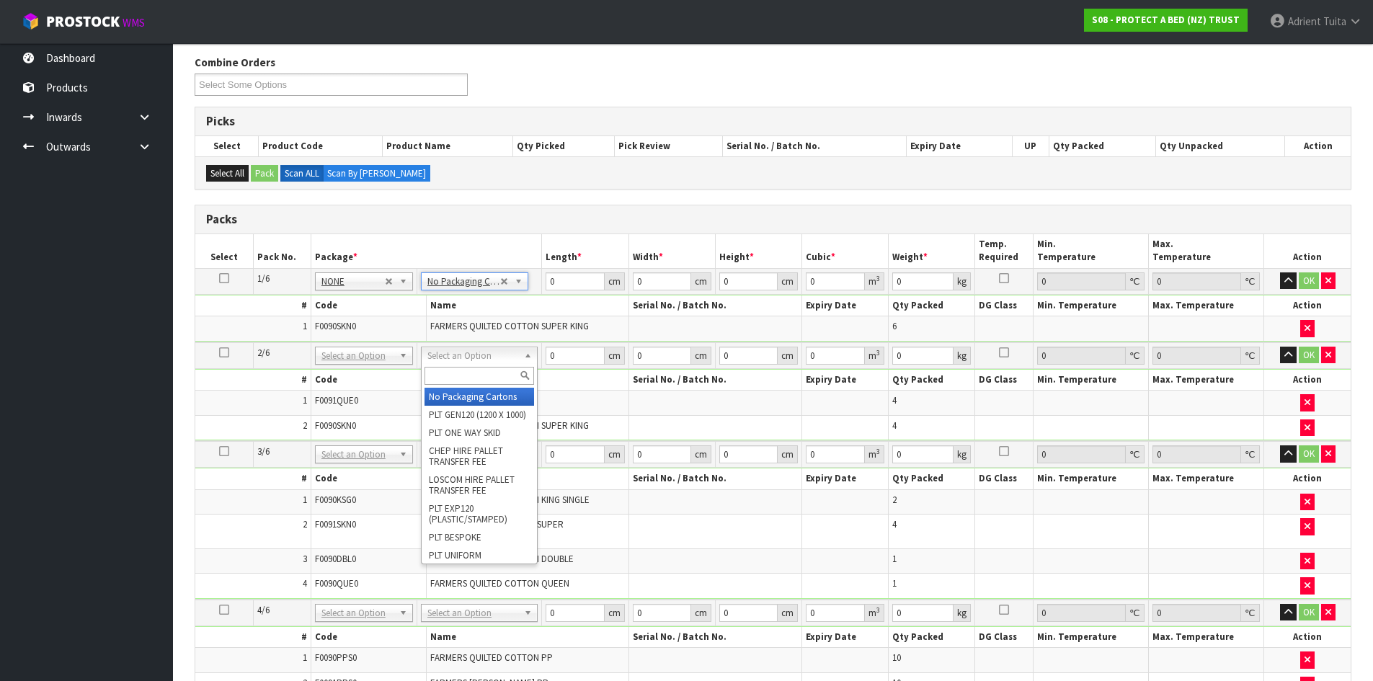
click at [453, 373] on input "text" at bounding box center [479, 376] width 110 height 18
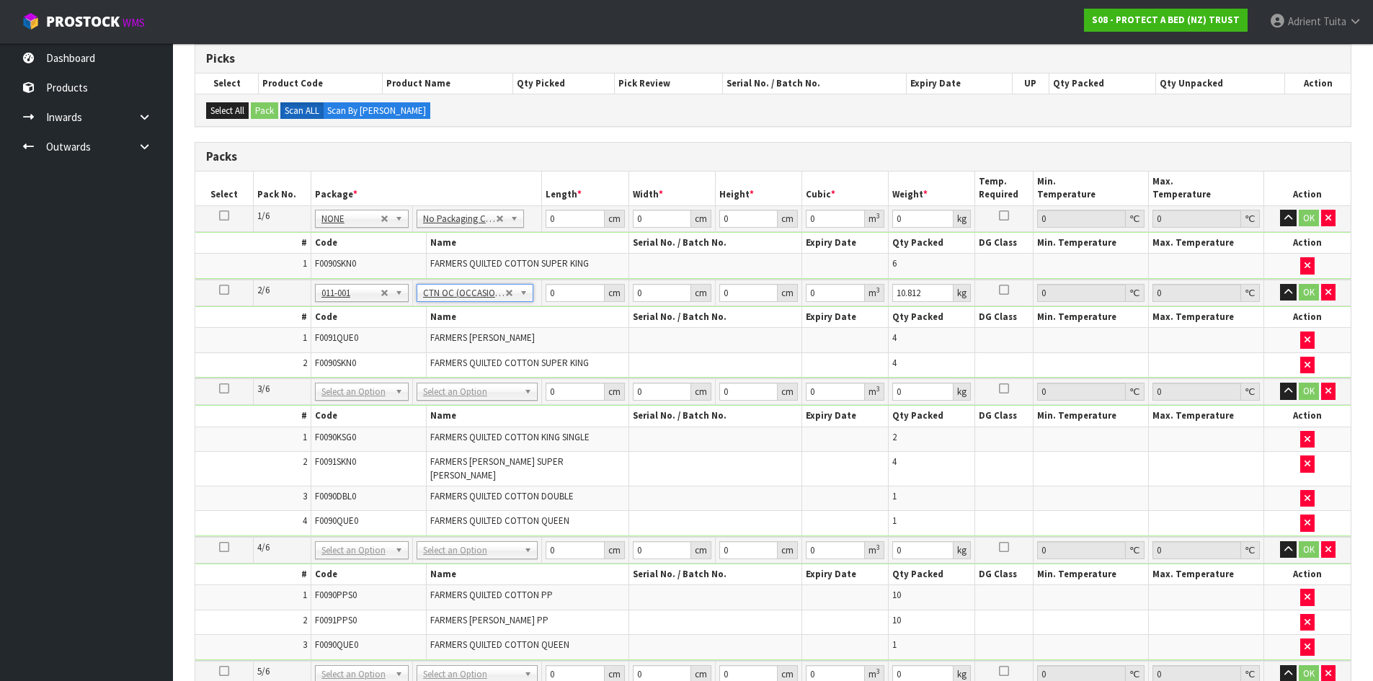
scroll to position [322, 0]
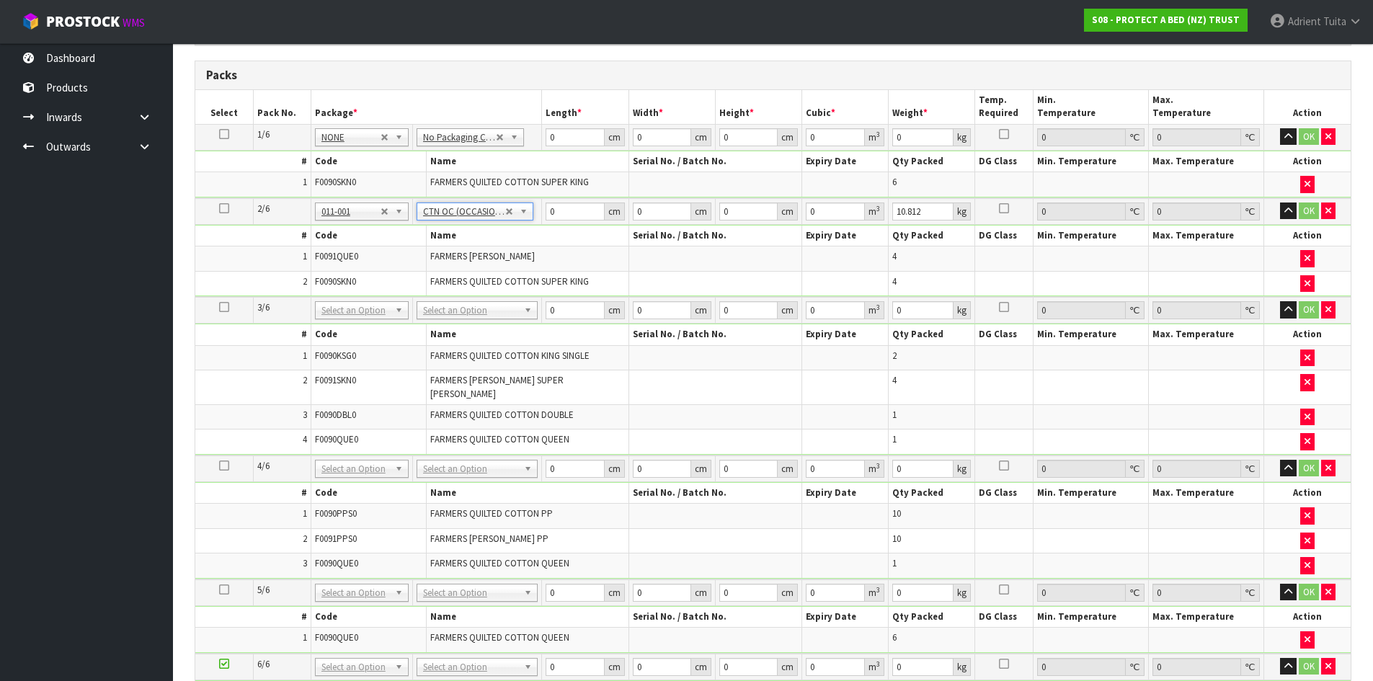
drag, startPoint x: 486, startPoint y: 306, endPoint x: 489, endPoint y: 336, distance: 29.7
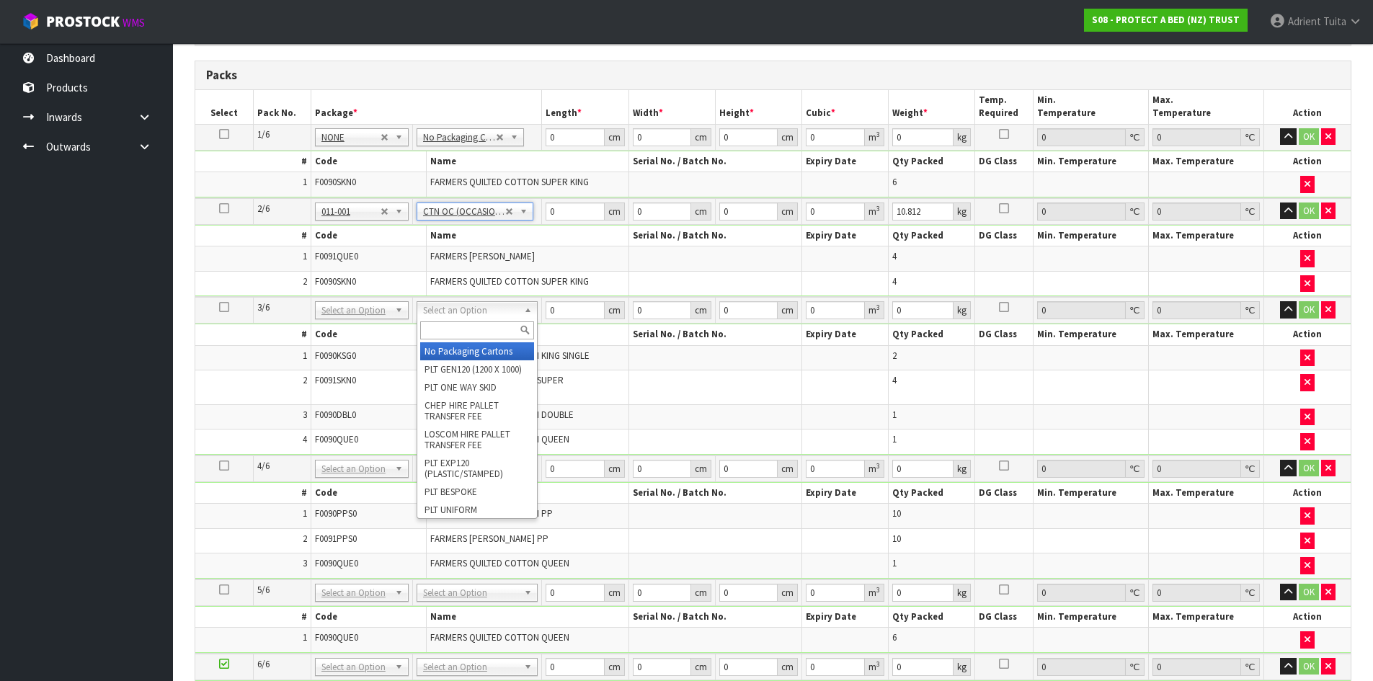
click at [489, 337] on input "text" at bounding box center [477, 330] width 114 height 18
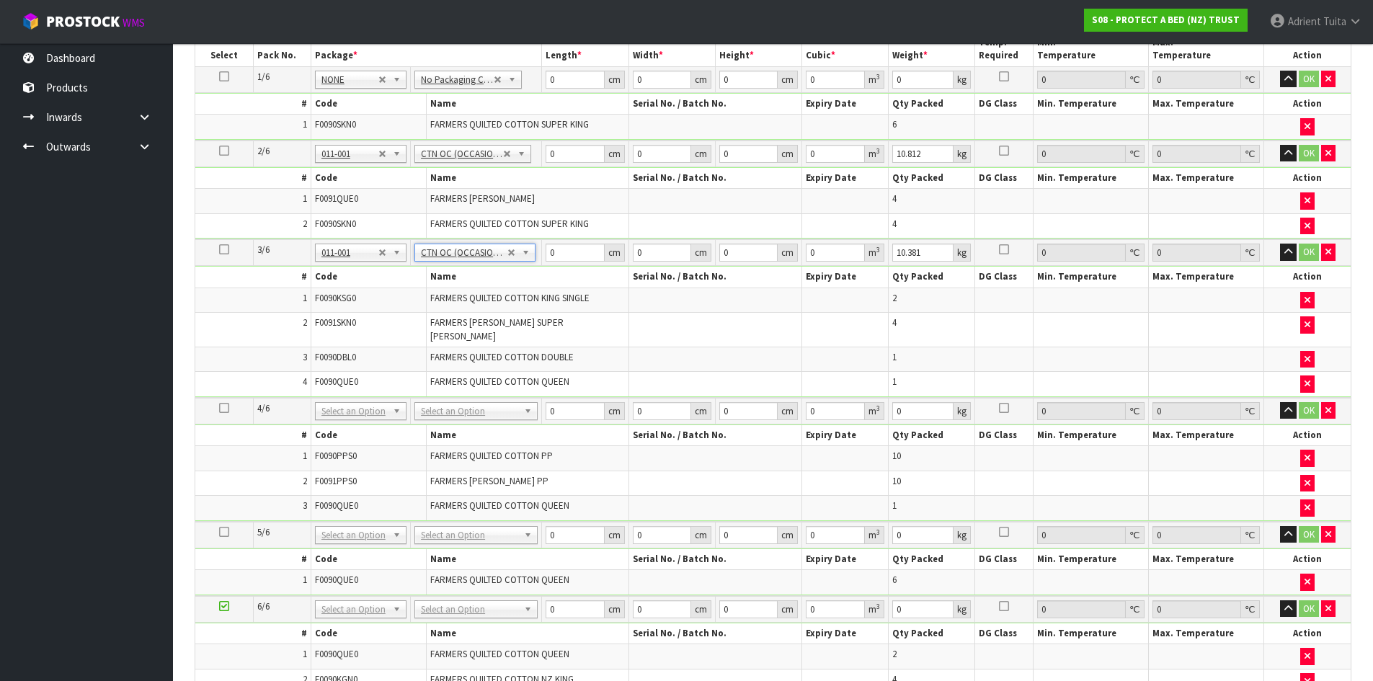
scroll to position [466, 0]
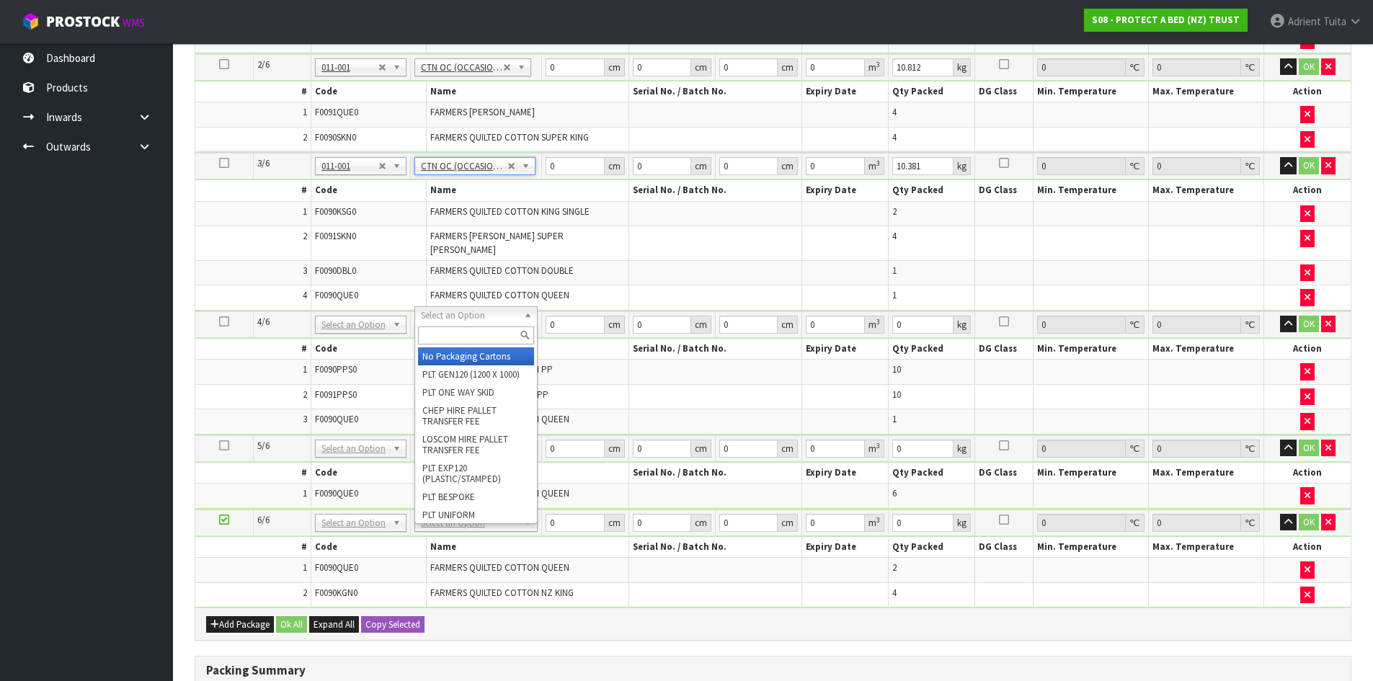
click at [455, 336] on input "text" at bounding box center [476, 335] width 116 height 18
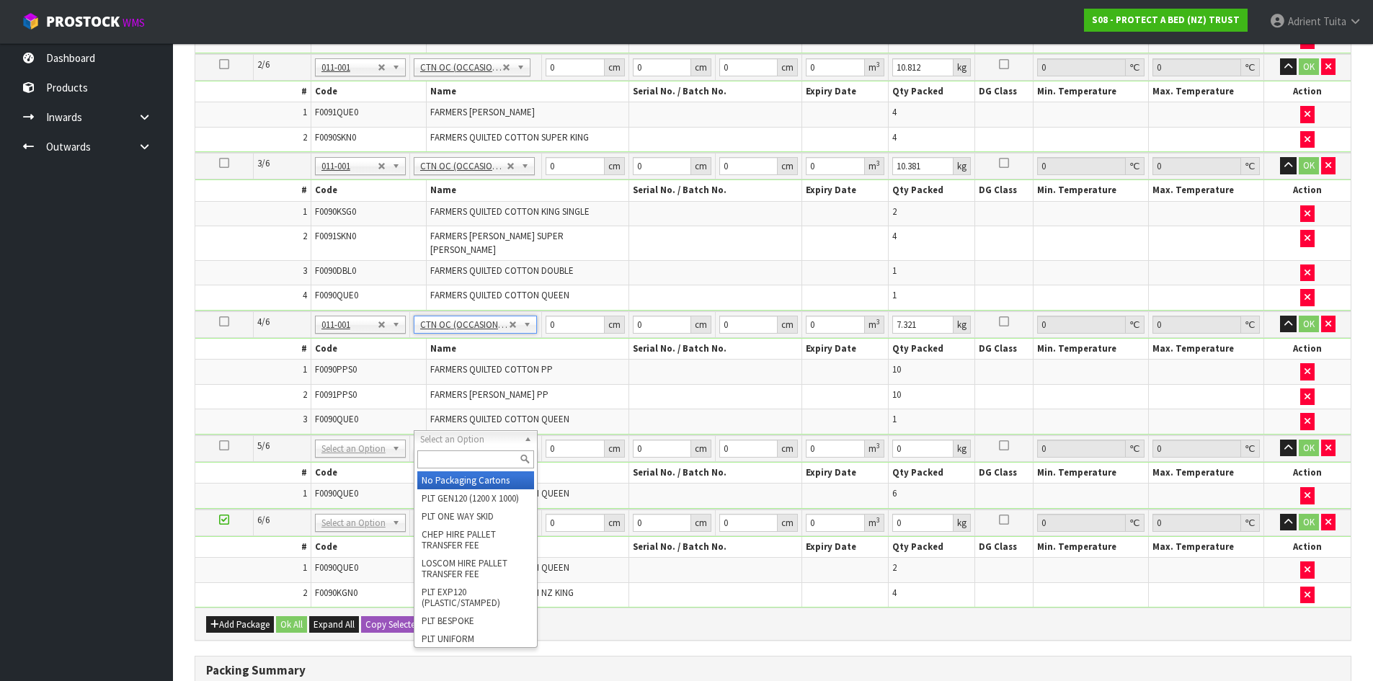
drag, startPoint x: 460, startPoint y: 437, endPoint x: 468, endPoint y: 458, distance: 22.1
click at [471, 460] on input "text" at bounding box center [475, 459] width 117 height 18
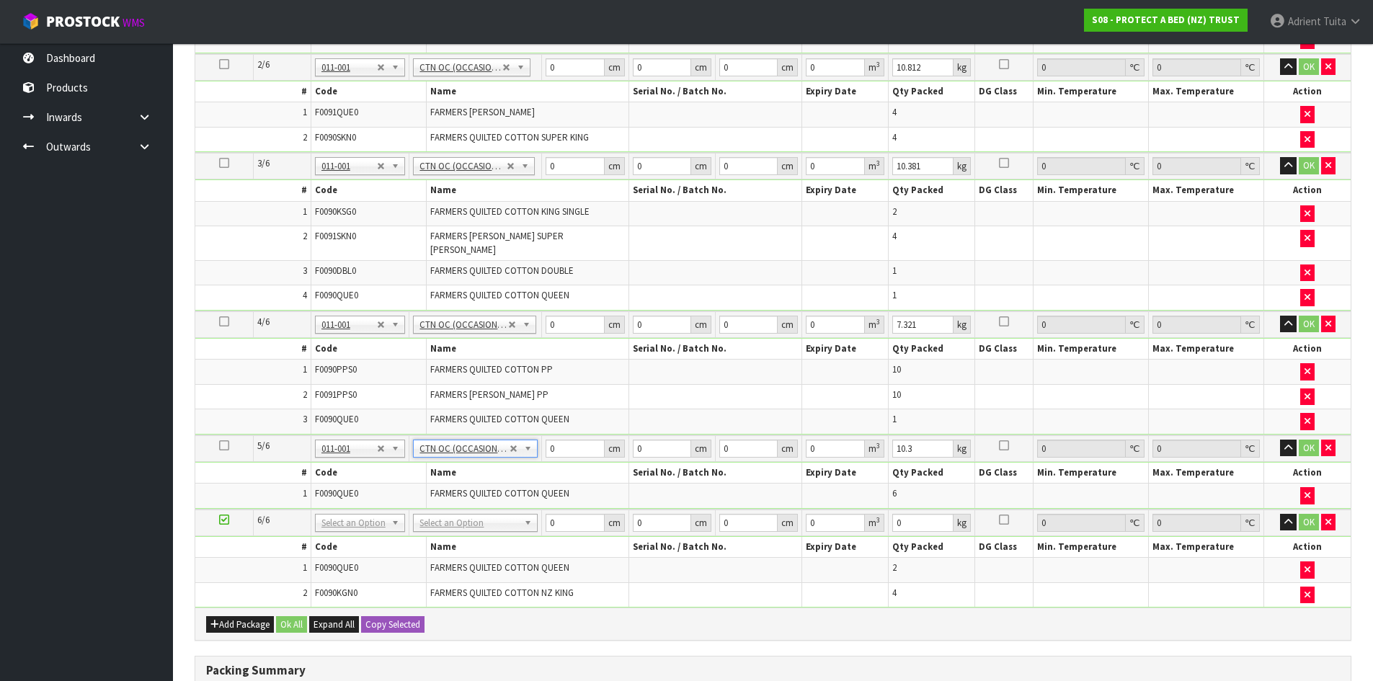
drag, startPoint x: 435, startPoint y: 509, endPoint x: 442, endPoint y: 539, distance: 31.0
click at [443, 539] on input "text" at bounding box center [475, 533] width 117 height 18
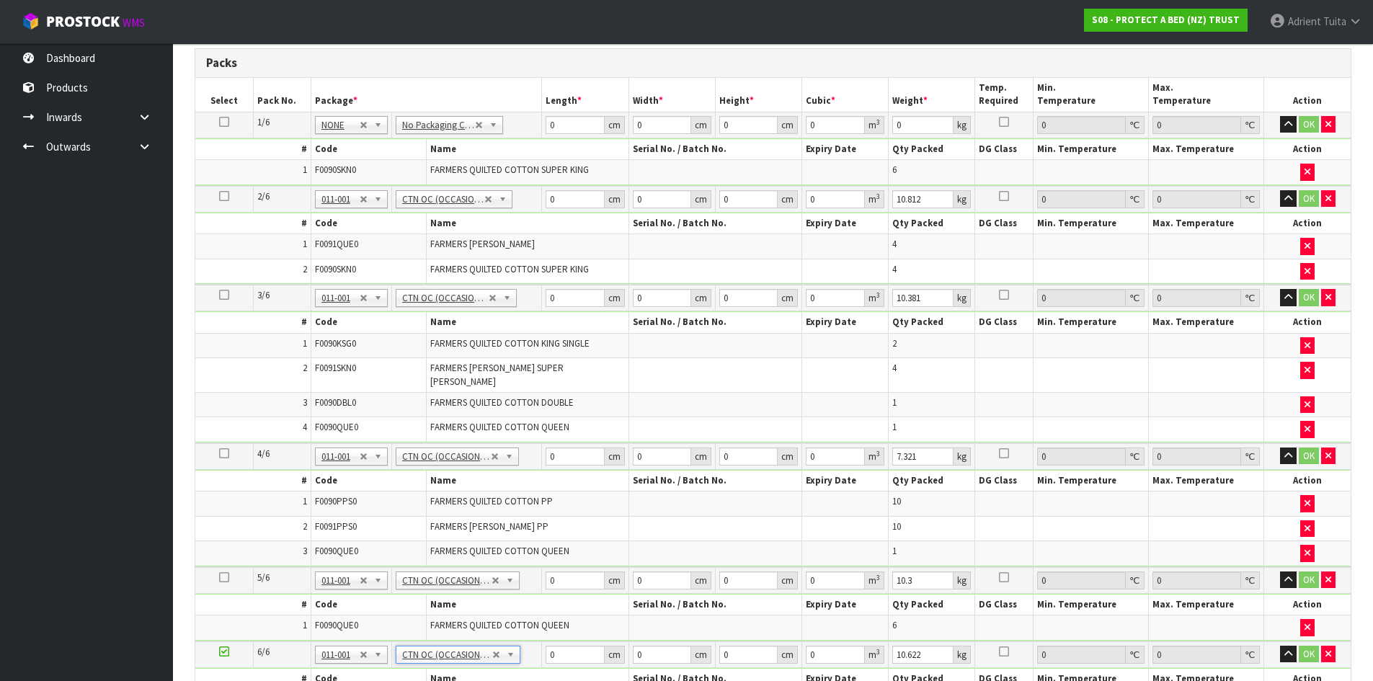
scroll to position [106, 0]
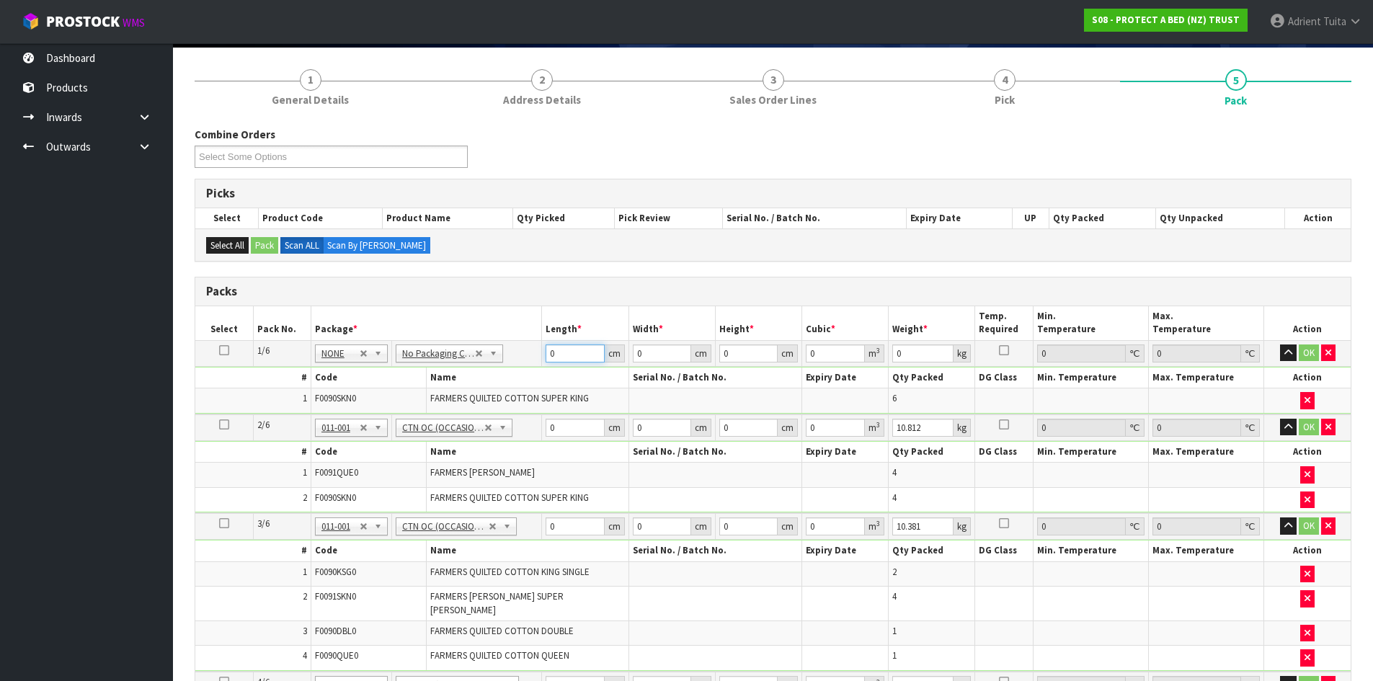
click at [572, 357] on input "0" at bounding box center [575, 353] width 58 height 18
click at [1307, 348] on button "OK" at bounding box center [1309, 352] width 20 height 17
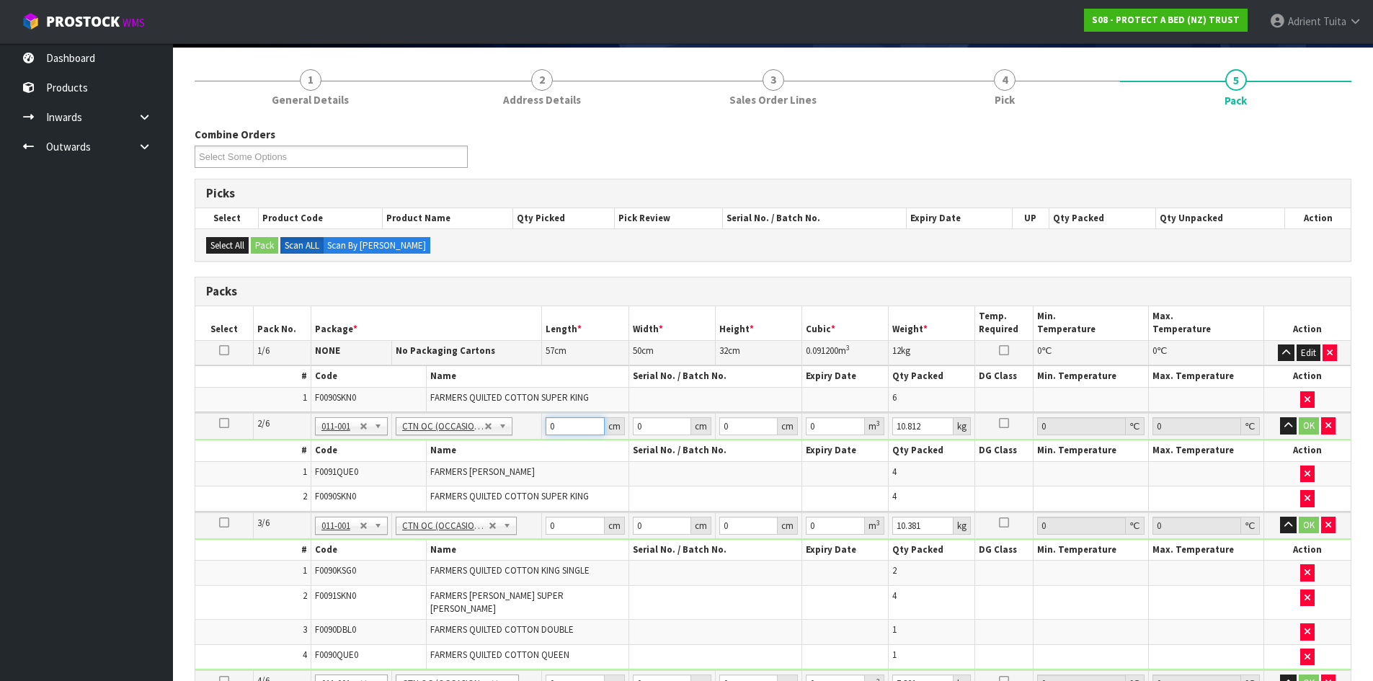
click at [563, 421] on input "0" at bounding box center [575, 426] width 58 height 18
click at [1312, 427] on button "OK" at bounding box center [1309, 425] width 20 height 17
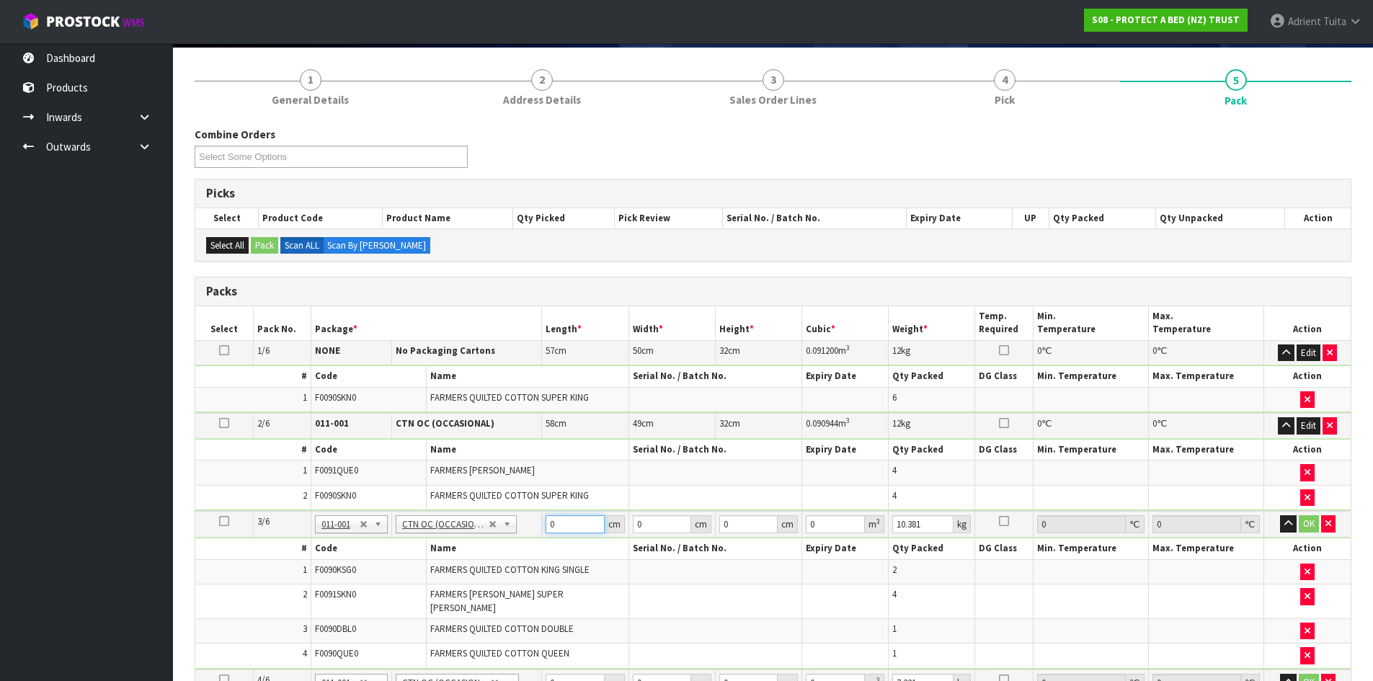
click at [565, 522] on input "0" at bounding box center [575, 524] width 58 height 18
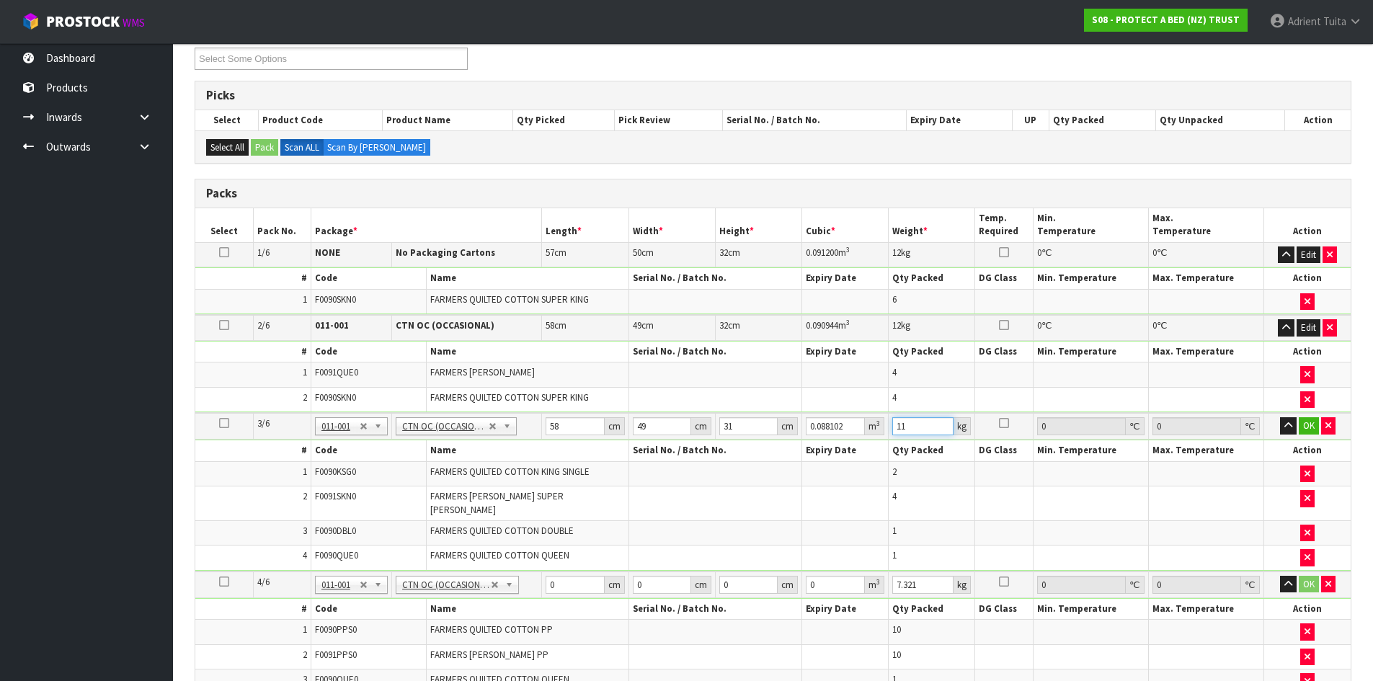
scroll to position [322, 0]
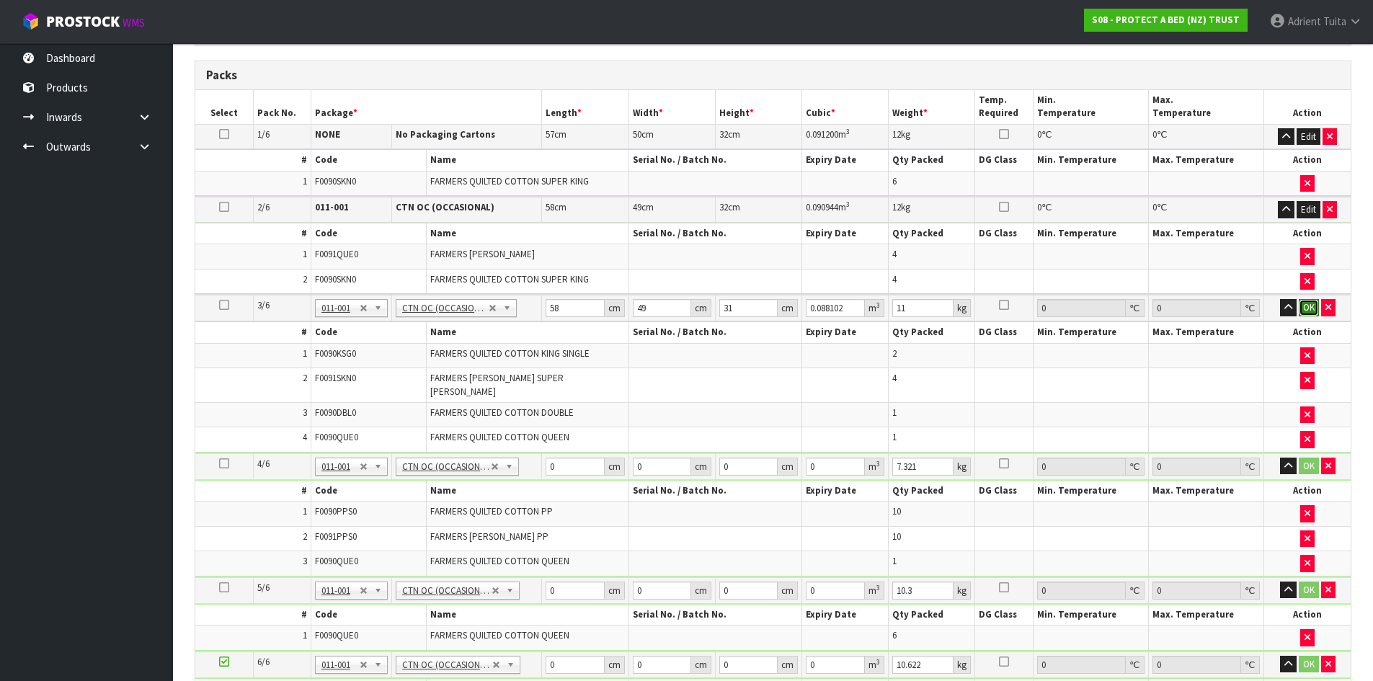
drag, startPoint x: 1309, startPoint y: 303, endPoint x: 686, endPoint y: 352, distance: 624.5
click at [1308, 305] on button "OK" at bounding box center [1309, 307] width 20 height 17
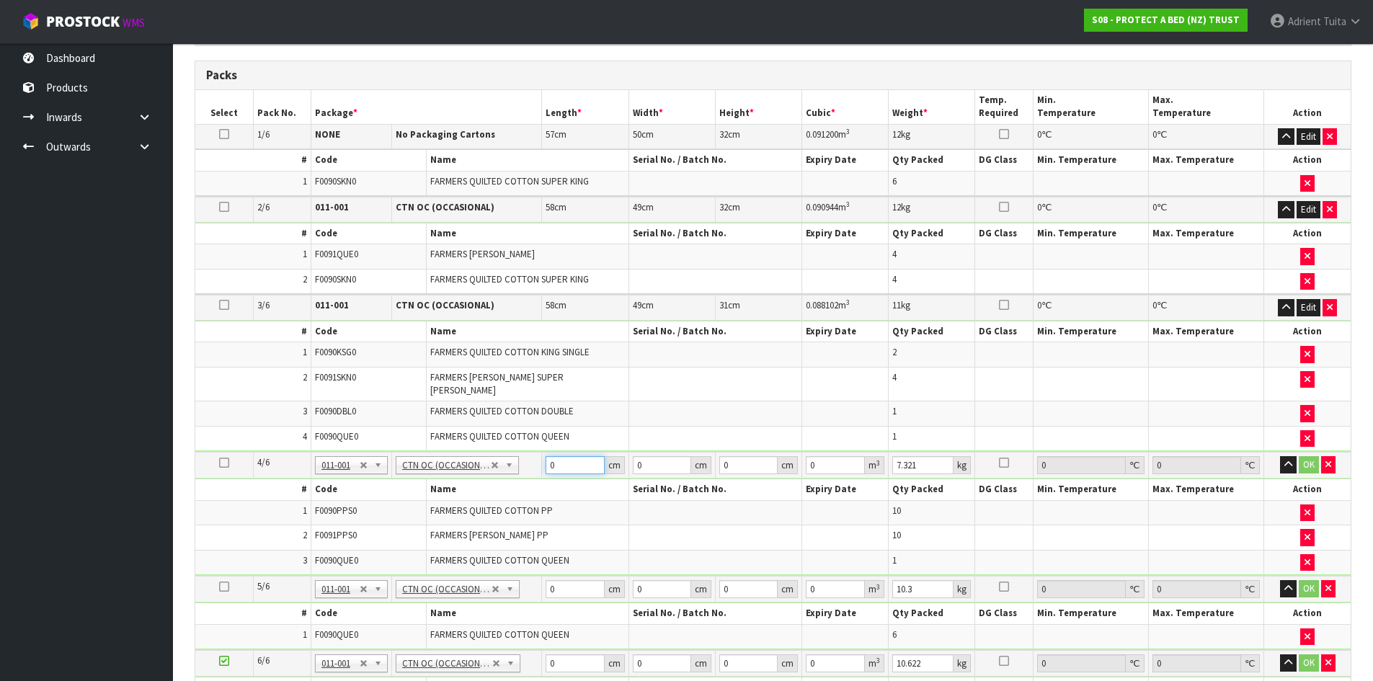
click at [566, 456] on input "0" at bounding box center [575, 465] width 58 height 18
click at [1307, 459] on button "OK" at bounding box center [1309, 464] width 20 height 17
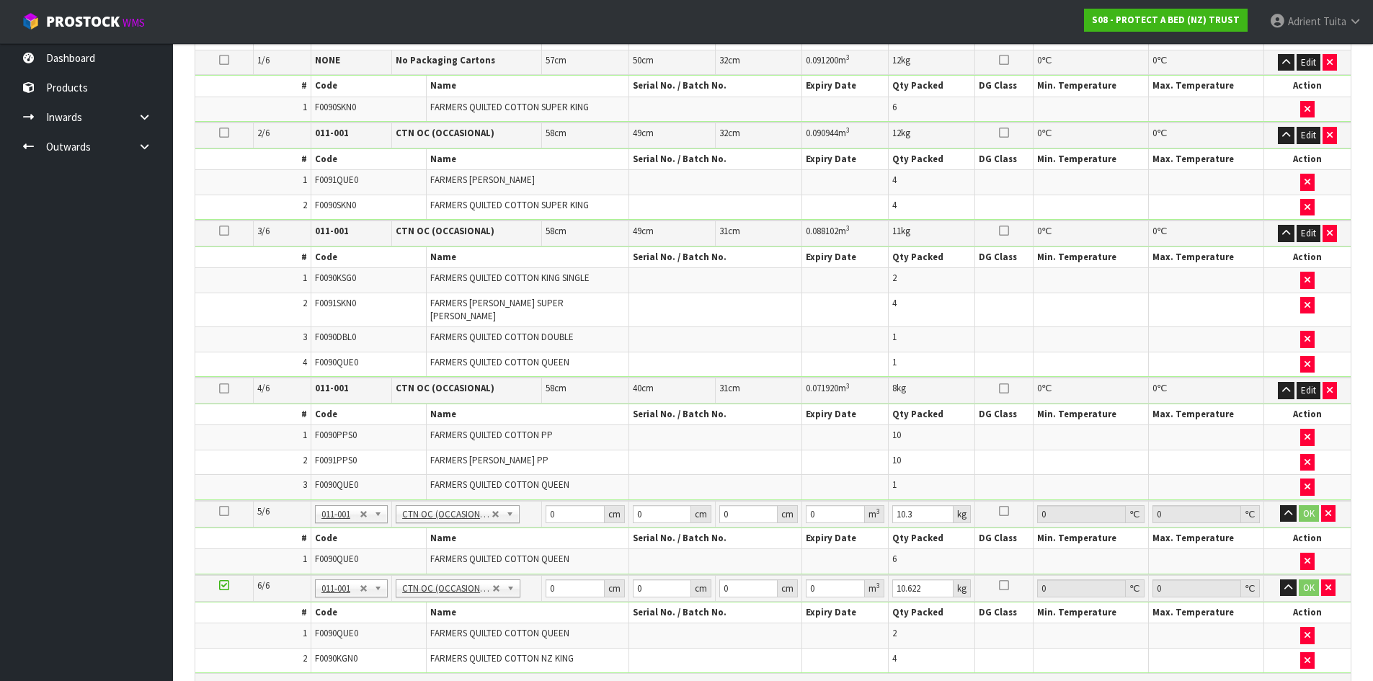
scroll to position [466, 0]
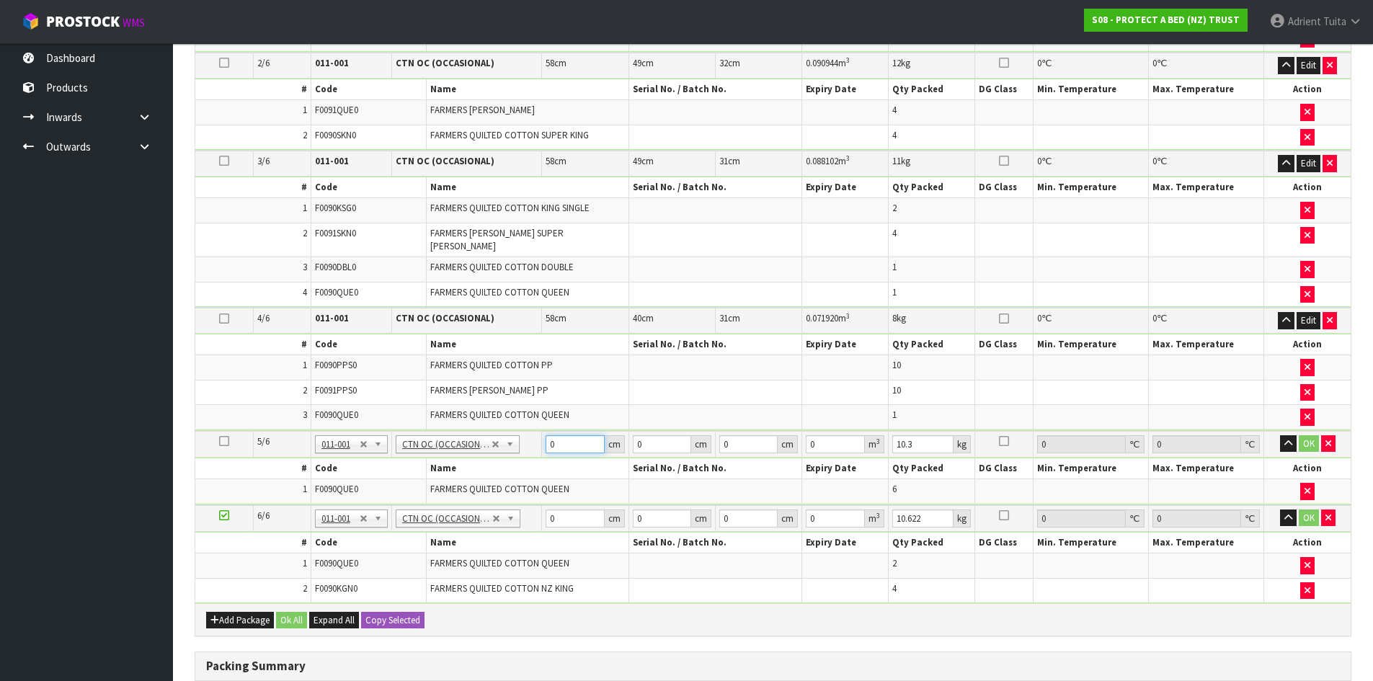
click at [579, 439] on input "0" at bounding box center [575, 444] width 58 height 18
click at [1307, 435] on button "OK" at bounding box center [1309, 443] width 20 height 17
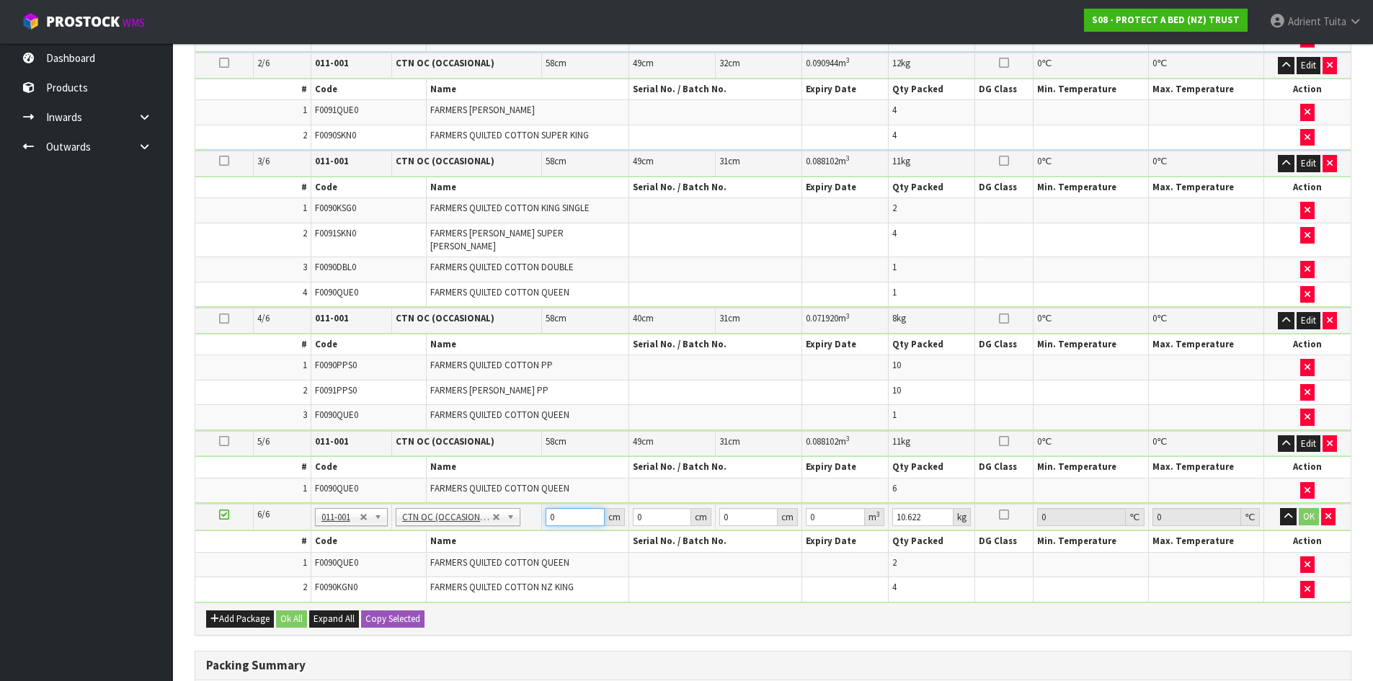
click at [564, 513] on input "0" at bounding box center [575, 517] width 58 height 18
click at [1304, 508] on button "OK" at bounding box center [1309, 516] width 20 height 17
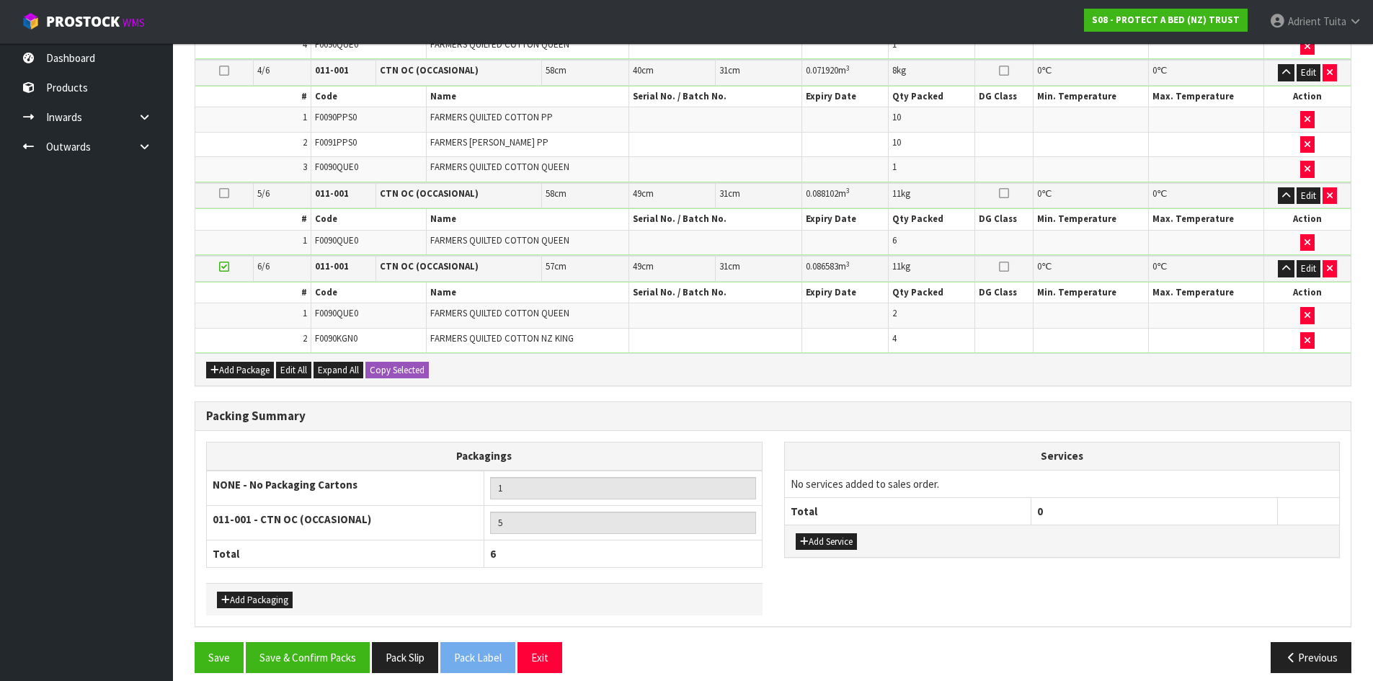
scroll to position [718, 0]
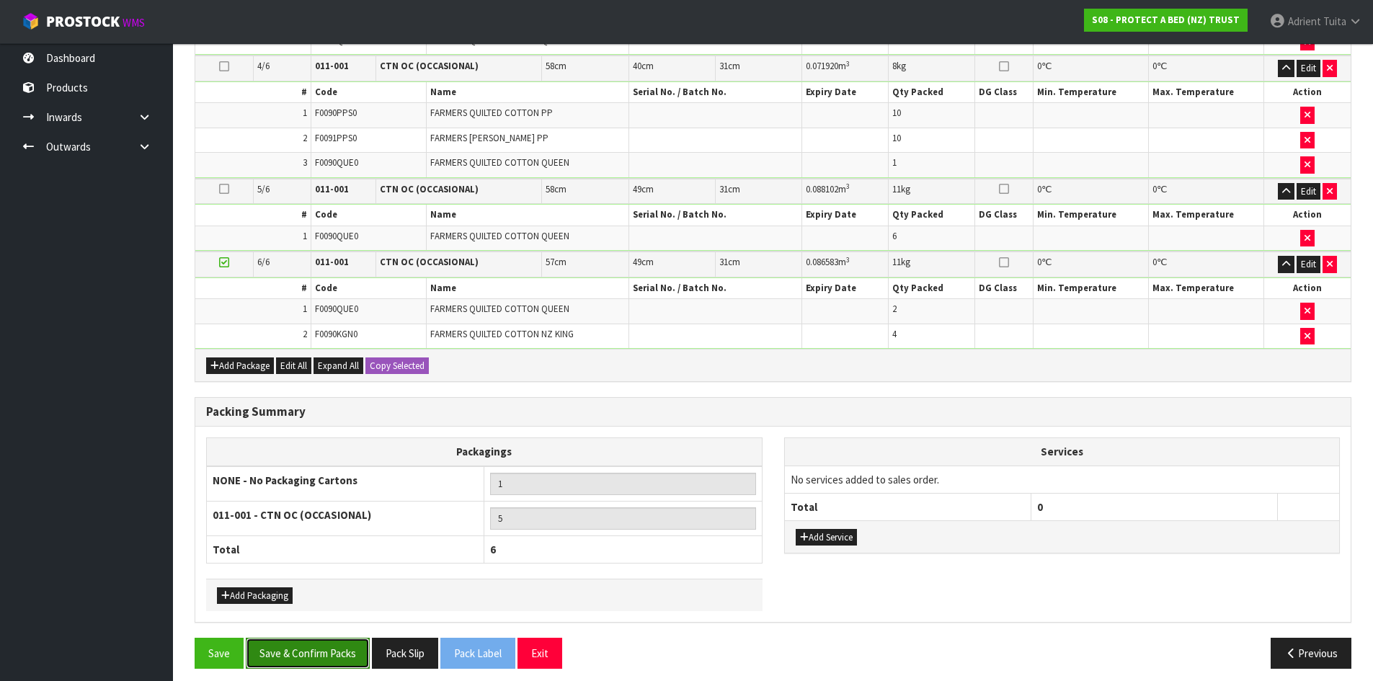
click at [321, 639] on button "Save & Confirm Packs" at bounding box center [308, 653] width 124 height 31
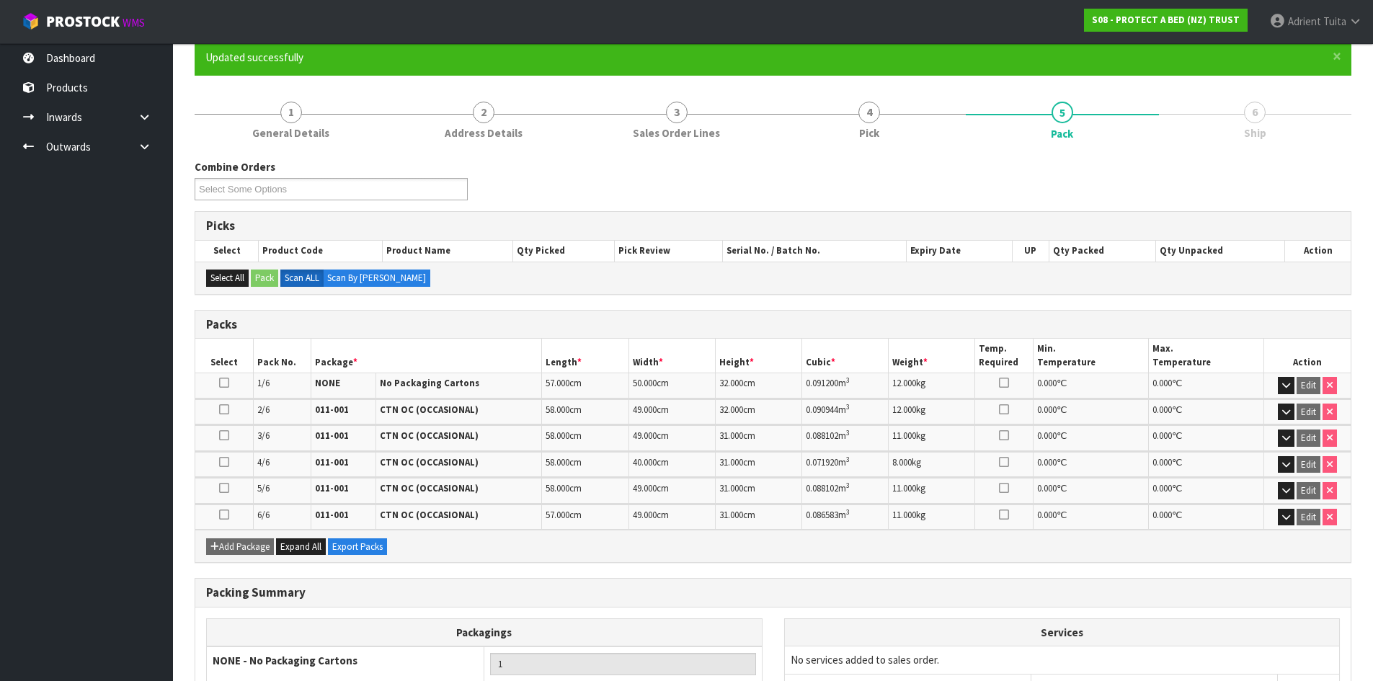
scroll to position [283, 0]
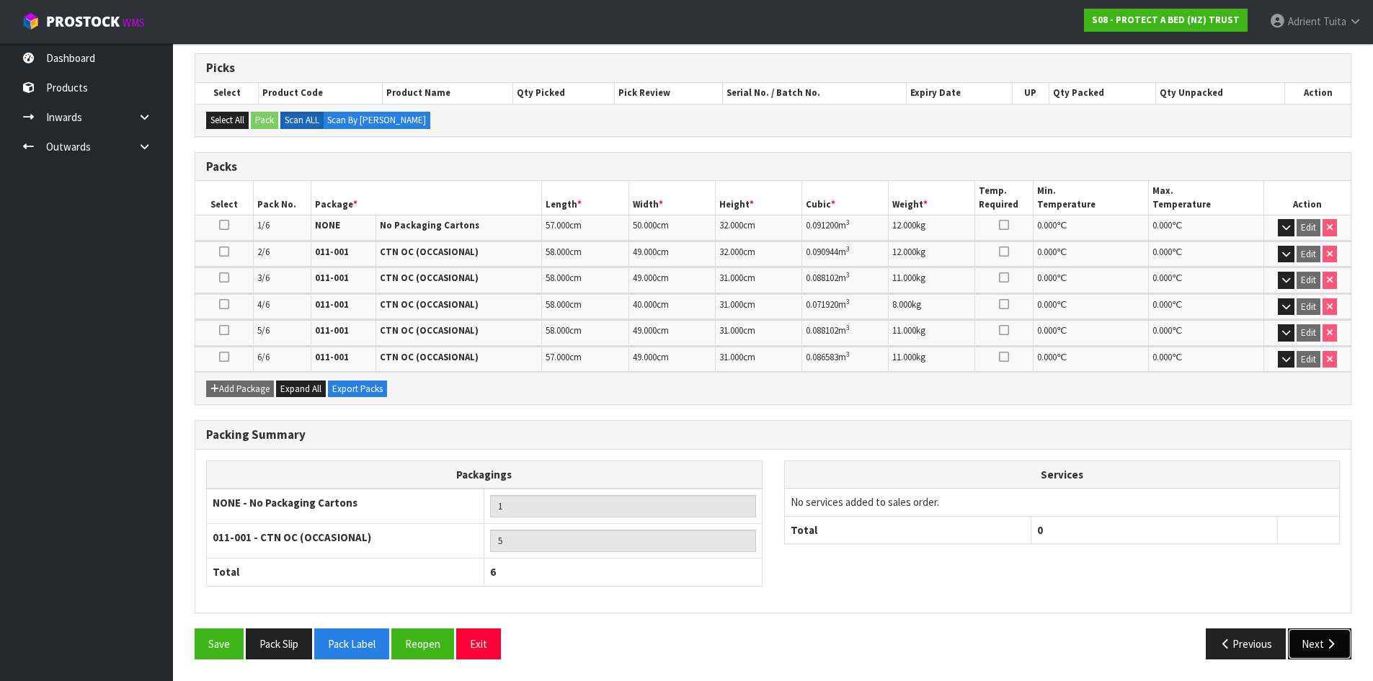
click at [1341, 647] on button "Next" at bounding box center [1319, 643] width 63 height 31
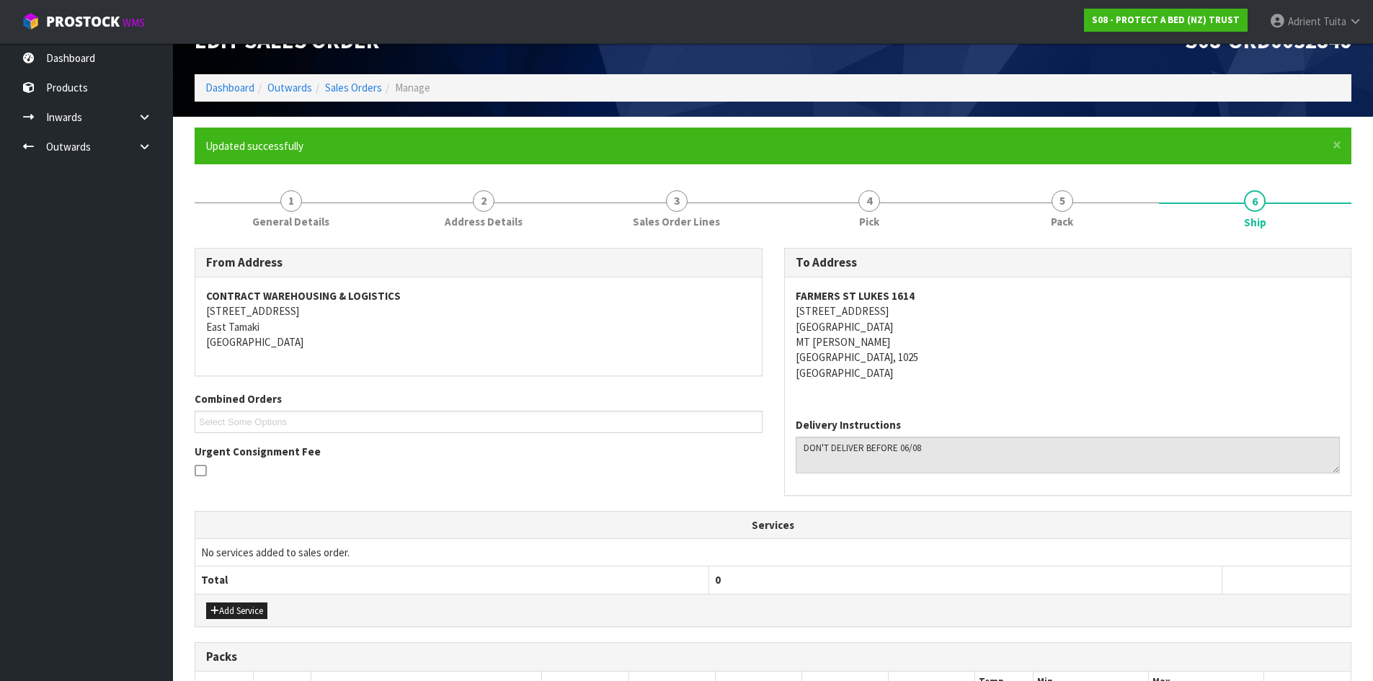
scroll to position [406, 0]
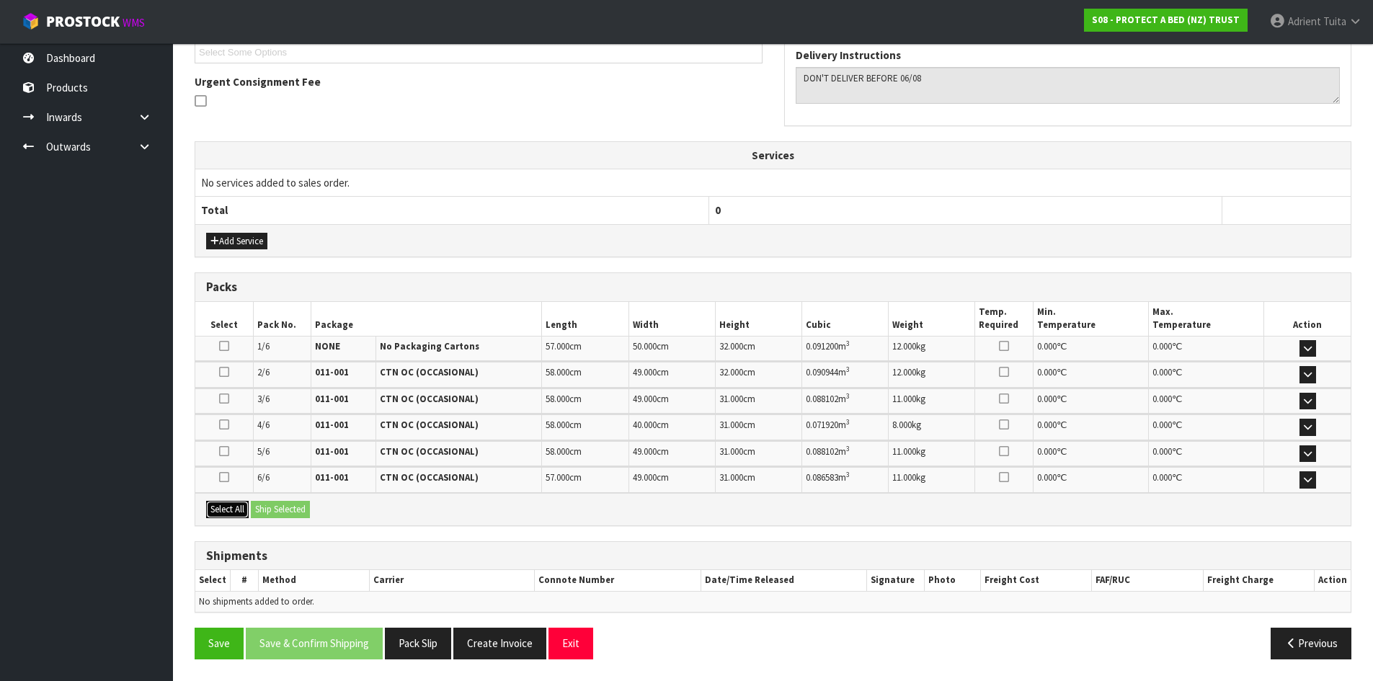
drag, startPoint x: 232, startPoint y: 502, endPoint x: 270, endPoint y: 503, distance: 38.2
click at [233, 503] on button "Select All" at bounding box center [227, 509] width 43 height 17
click at [272, 503] on button "Ship Selected" at bounding box center [280, 509] width 59 height 17
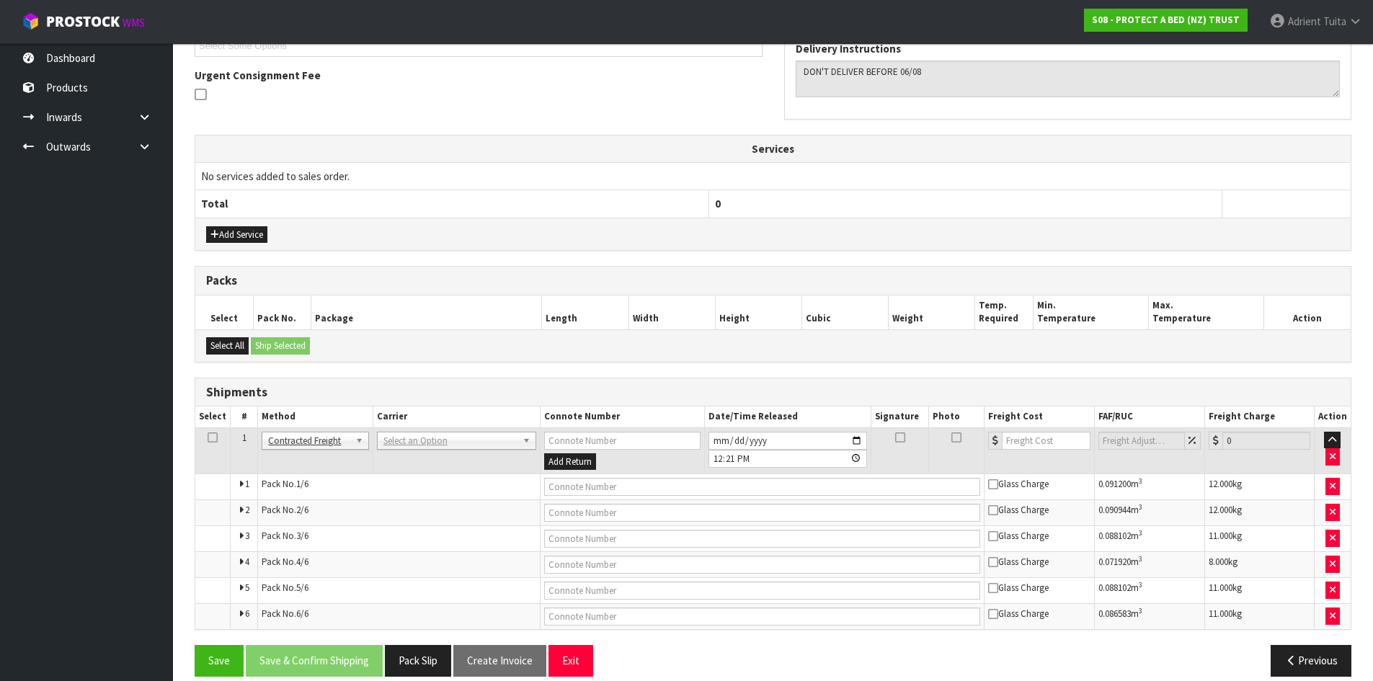
scroll to position [430, 0]
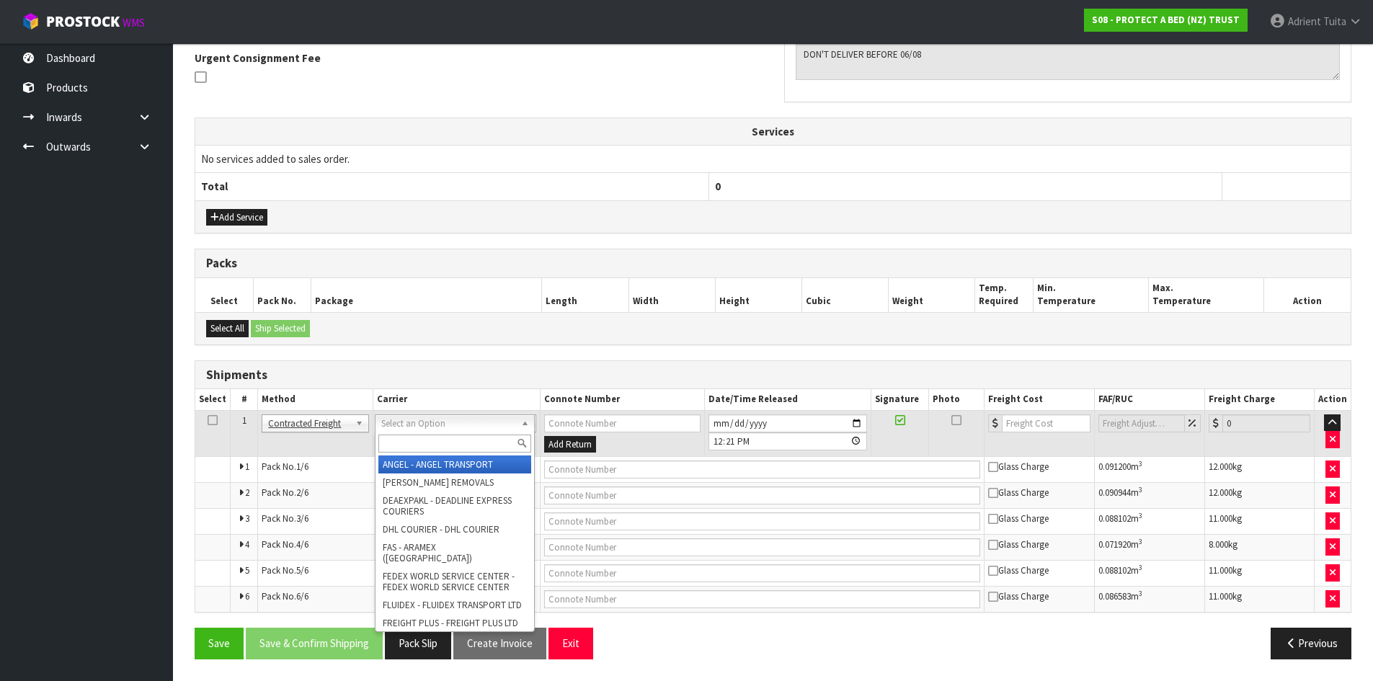
drag, startPoint x: 466, startPoint y: 428, endPoint x: 461, endPoint y: 440, distance: 13.0
click at [461, 440] on input "text" at bounding box center [454, 444] width 153 height 18
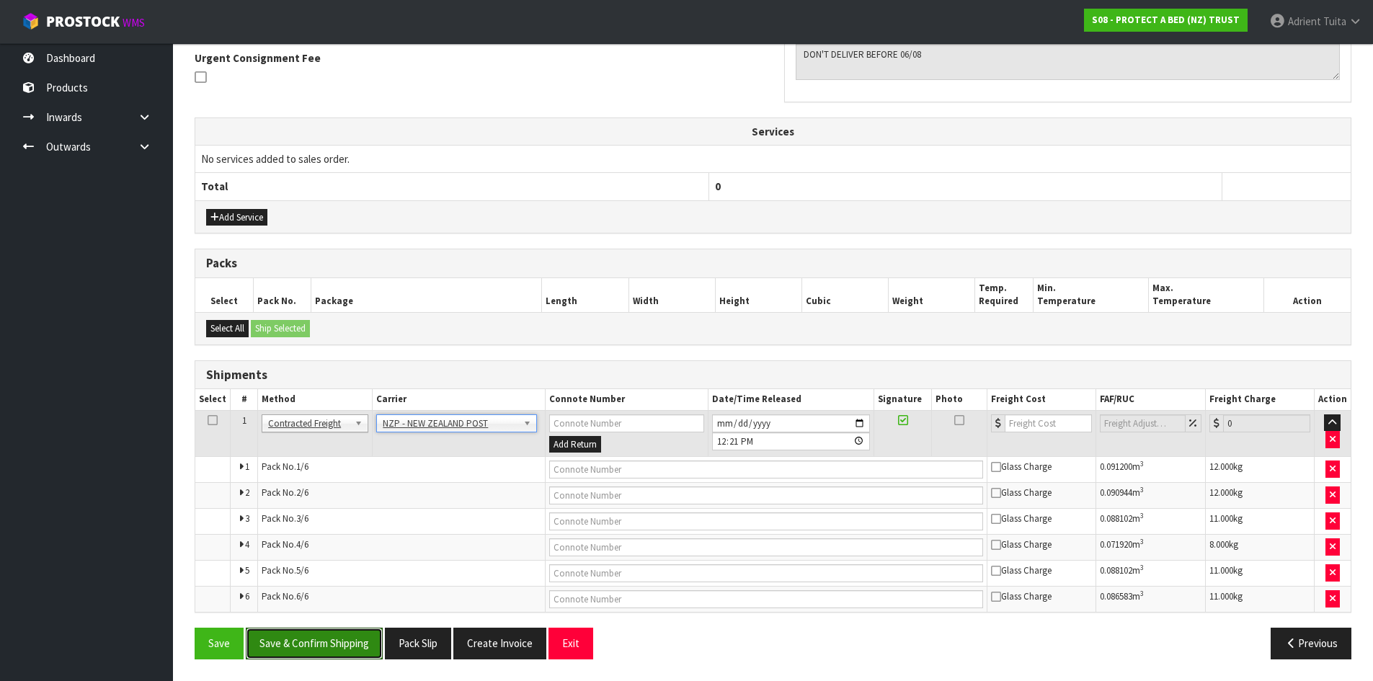
drag, startPoint x: 316, startPoint y: 636, endPoint x: 295, endPoint y: 608, distance: 34.4
click at [311, 631] on button "Save & Confirm Shipping" at bounding box center [314, 643] width 137 height 31
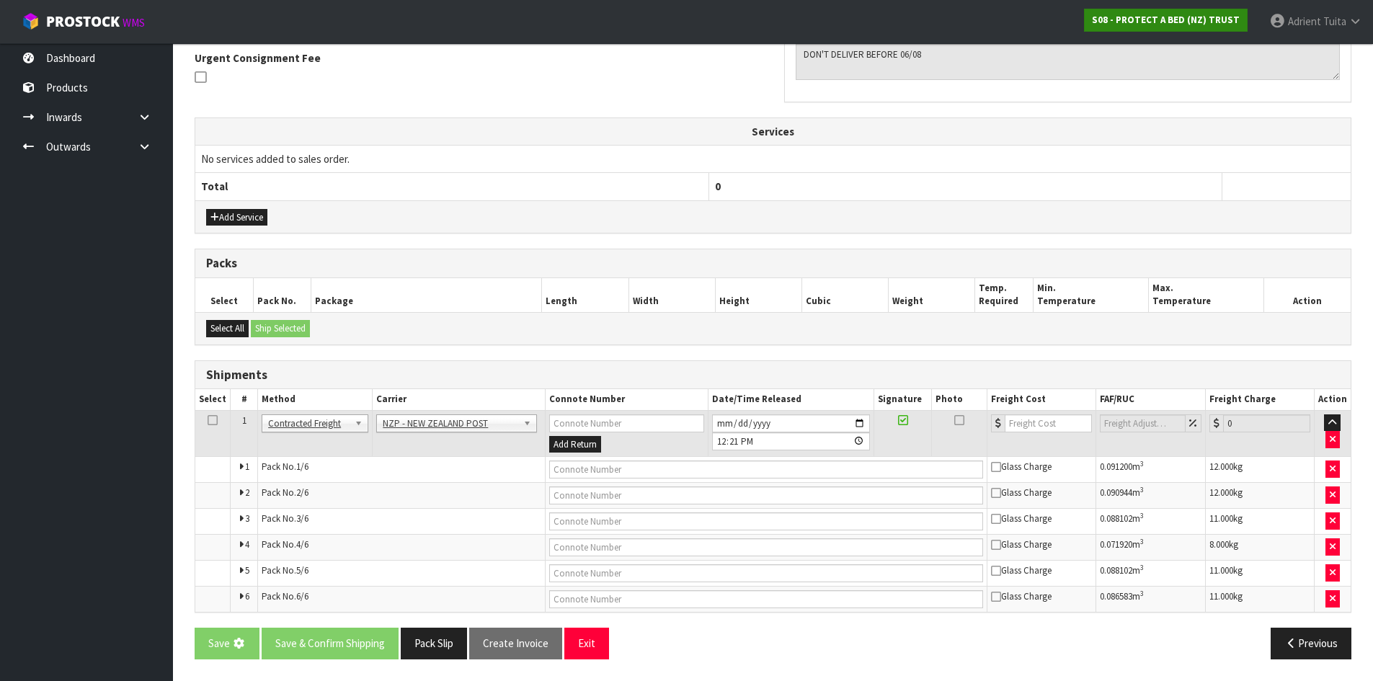
scroll to position [0, 0]
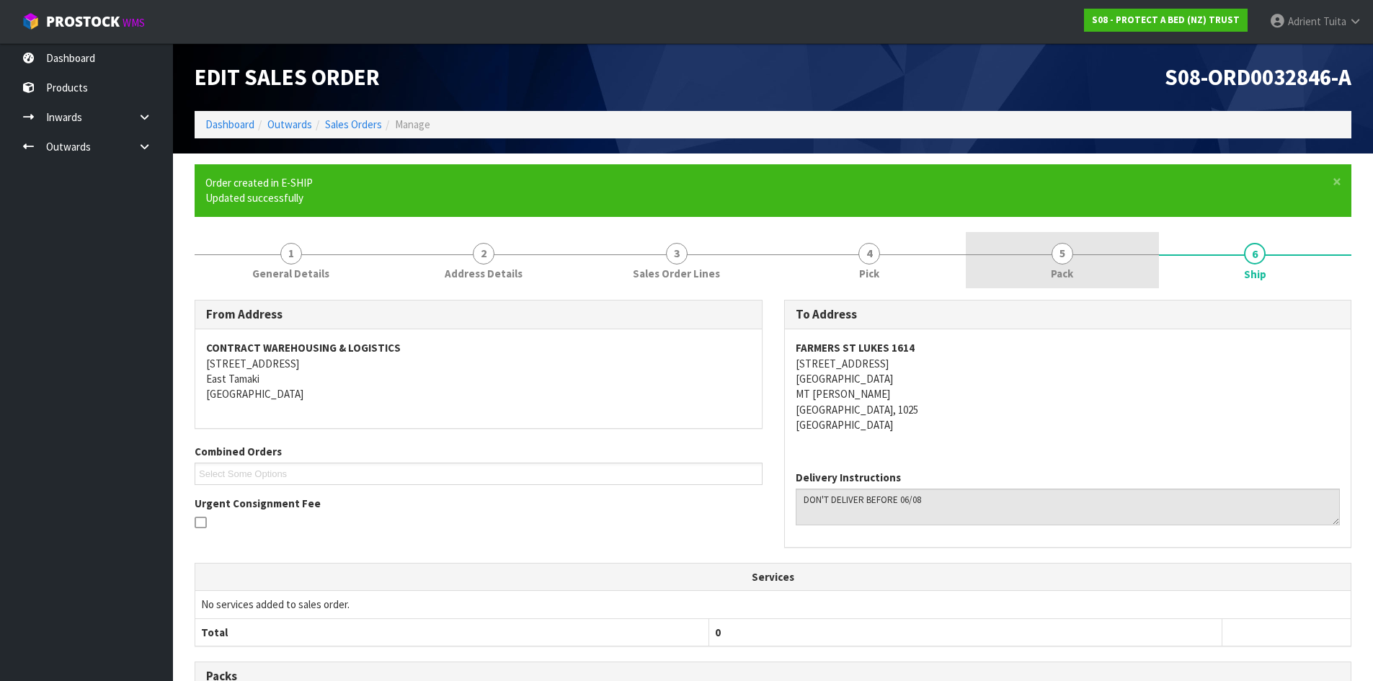
click at [1096, 269] on link "5 Pack" at bounding box center [1062, 260] width 193 height 57
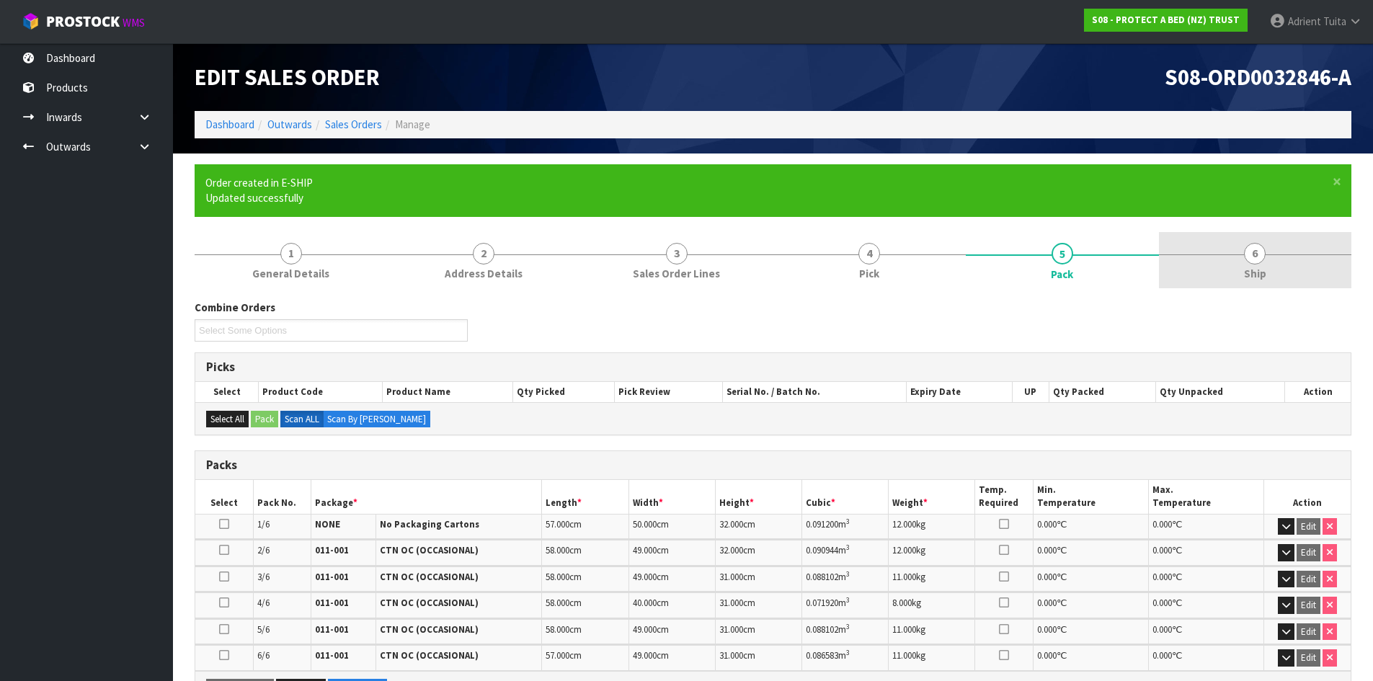
click at [1224, 270] on link "6 Ship" at bounding box center [1255, 260] width 193 height 57
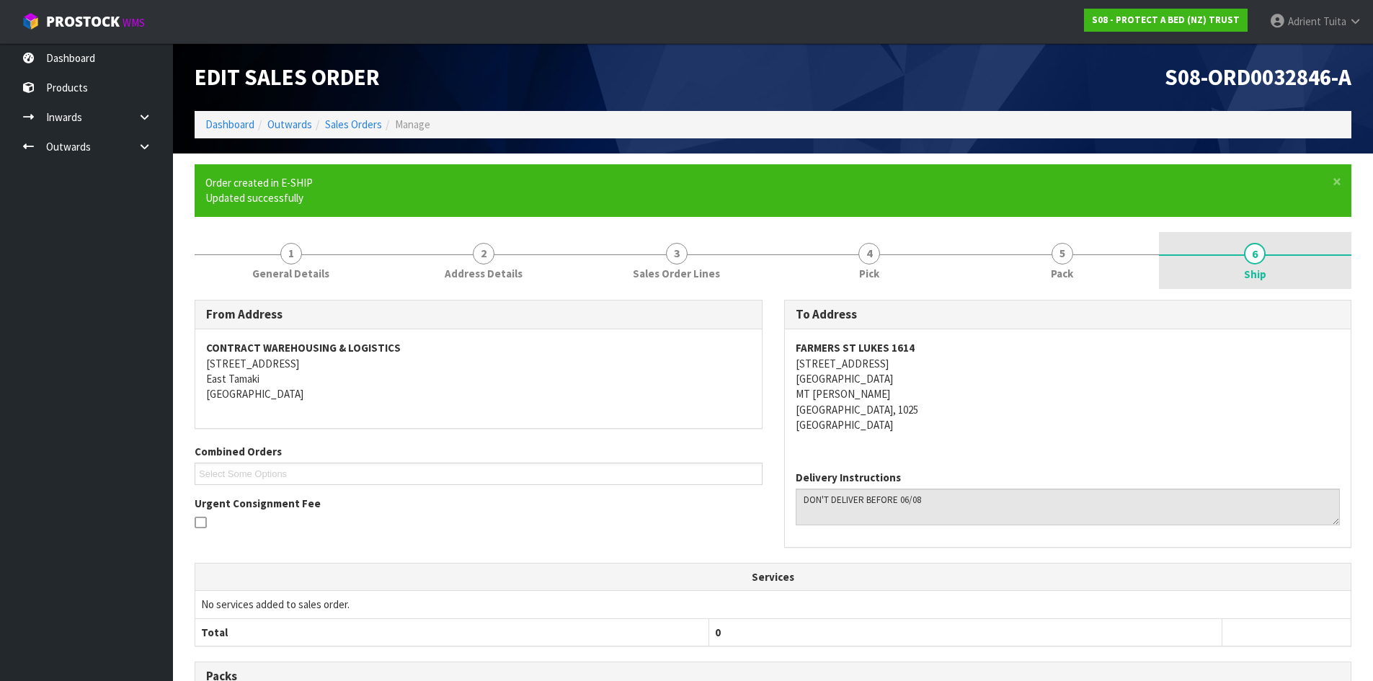
click at [1312, 258] on link "6 Ship" at bounding box center [1255, 261] width 193 height 58
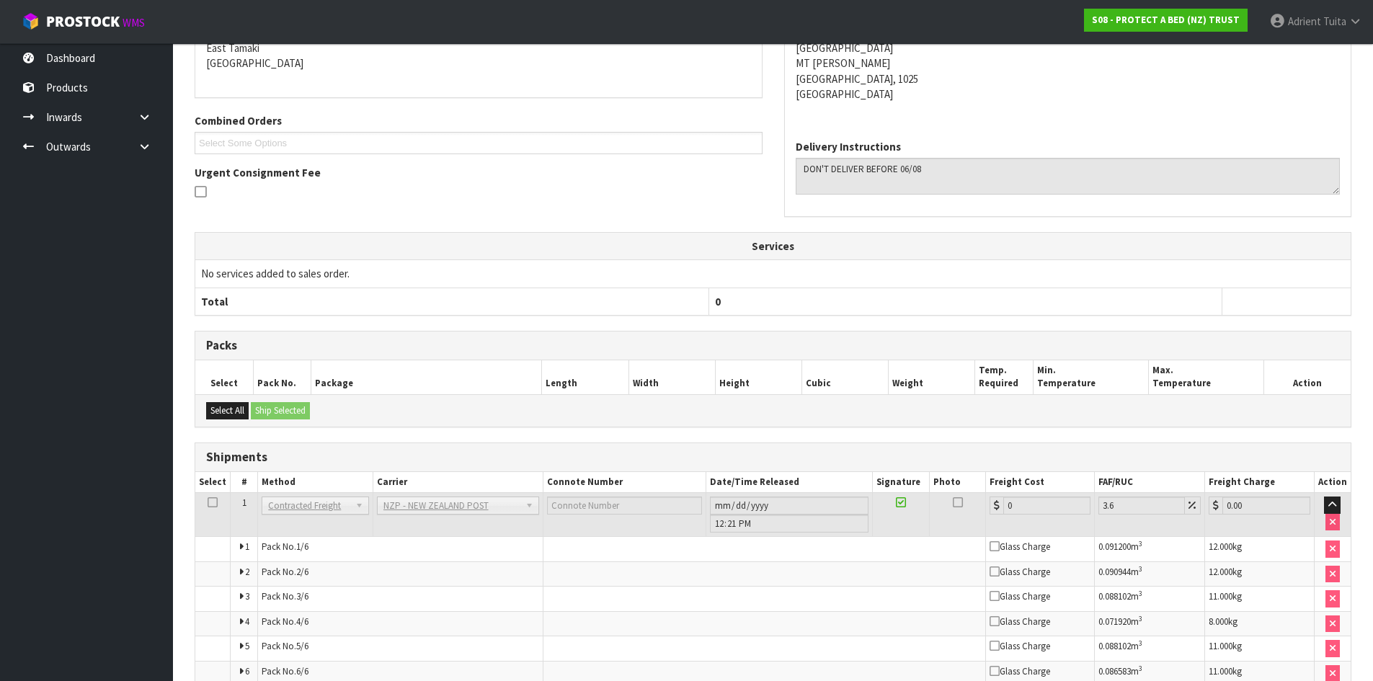
scroll to position [404, 0]
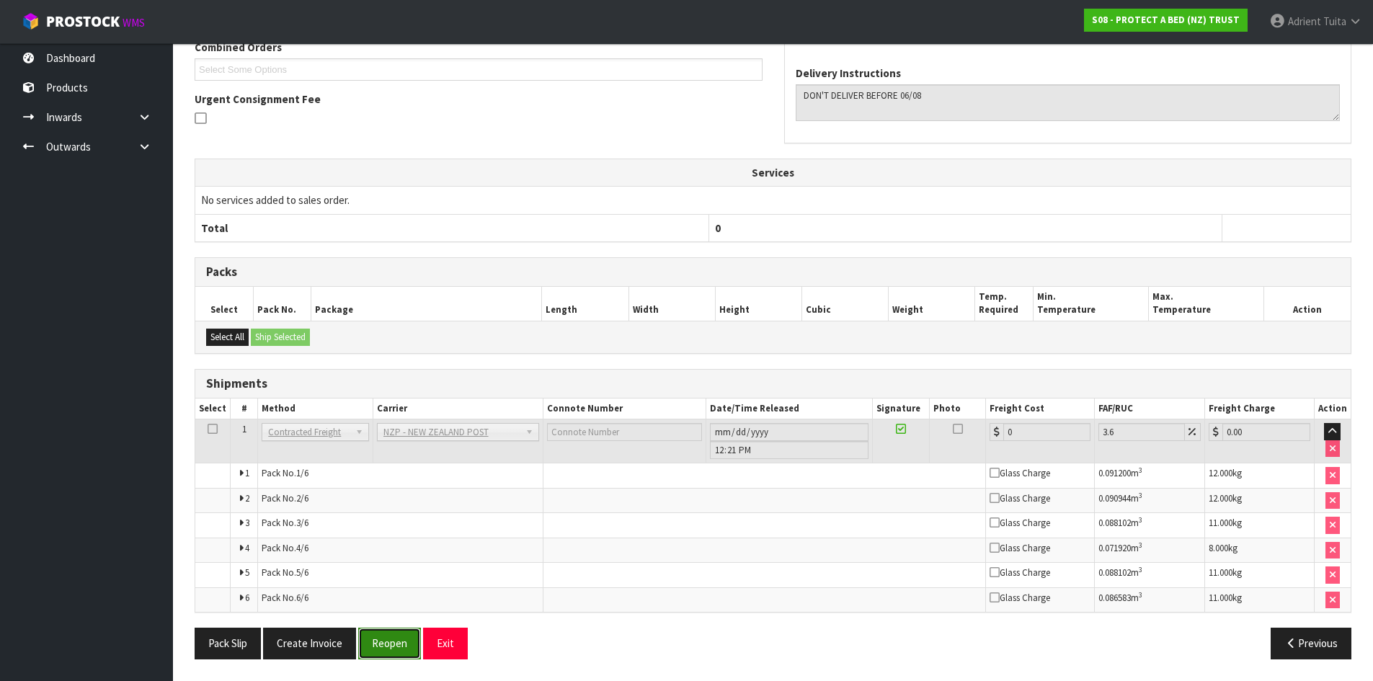
click at [379, 645] on button "Reopen" at bounding box center [389, 643] width 63 height 31
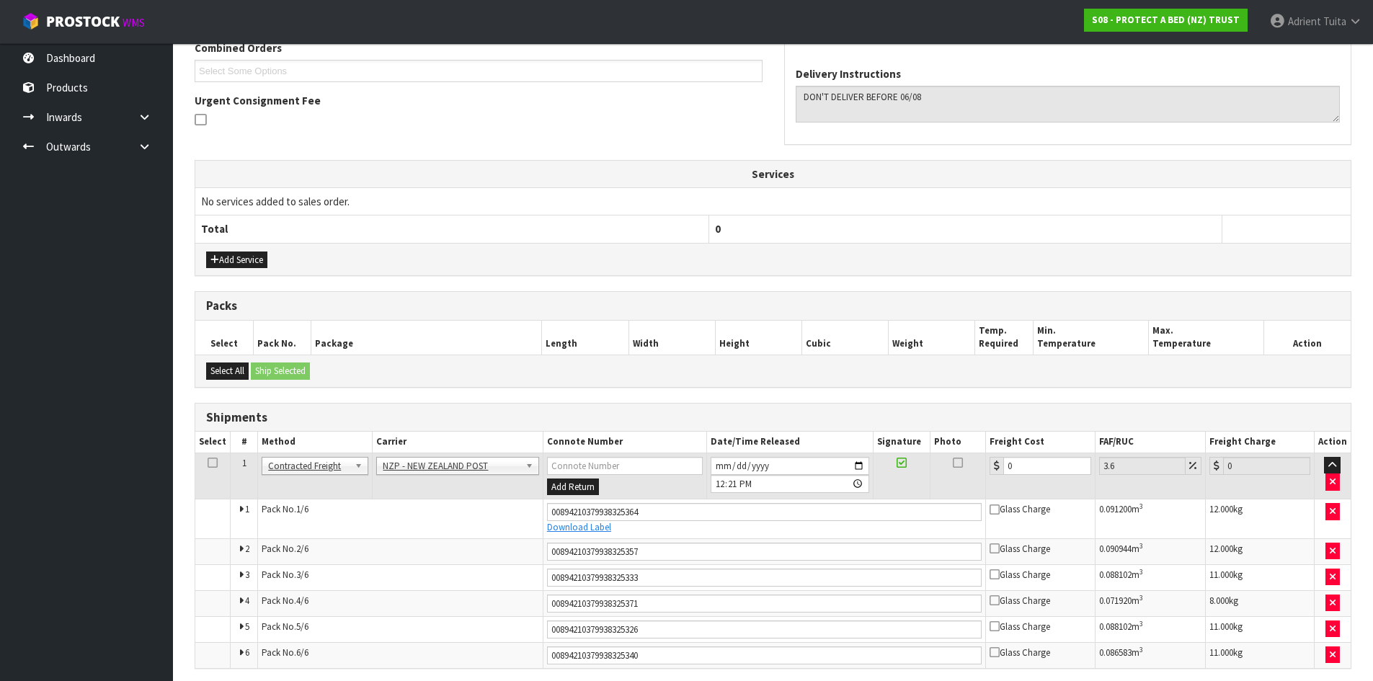
scroll to position [388, 0]
click at [1029, 466] on input "0" at bounding box center [1046, 465] width 87 height 18
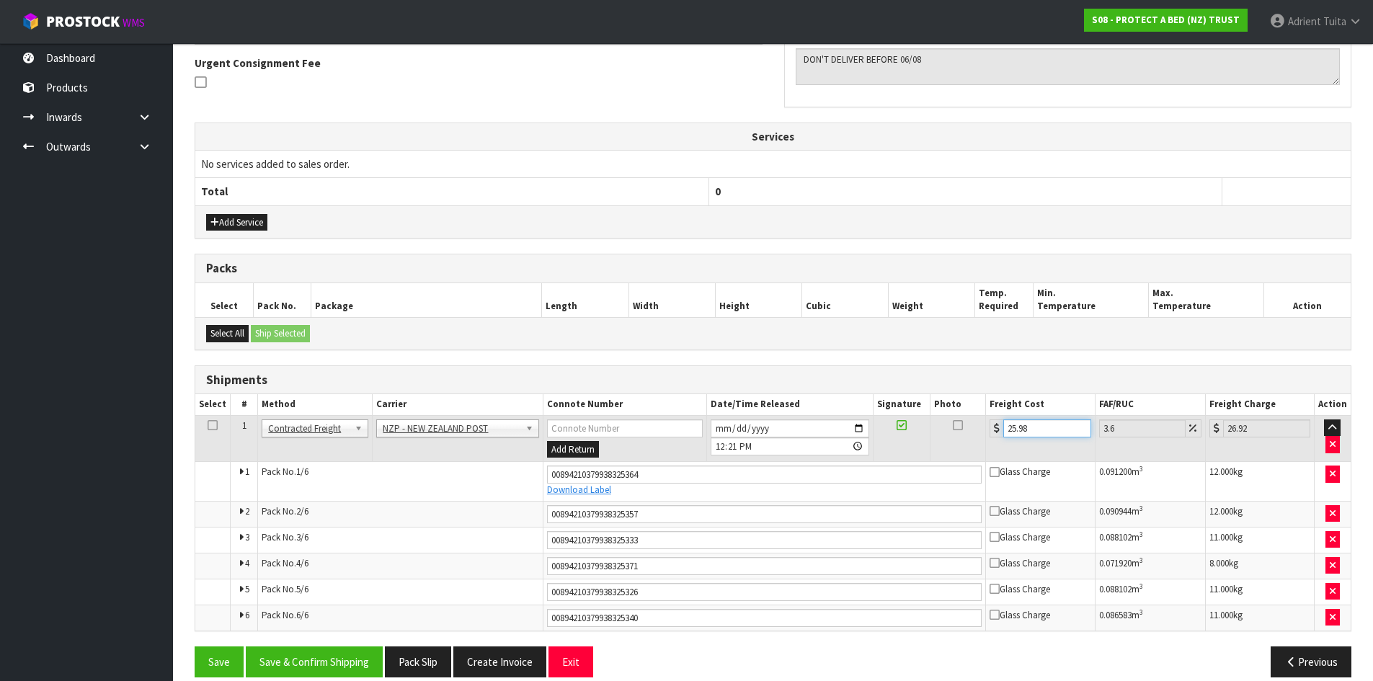
scroll to position [443, 0]
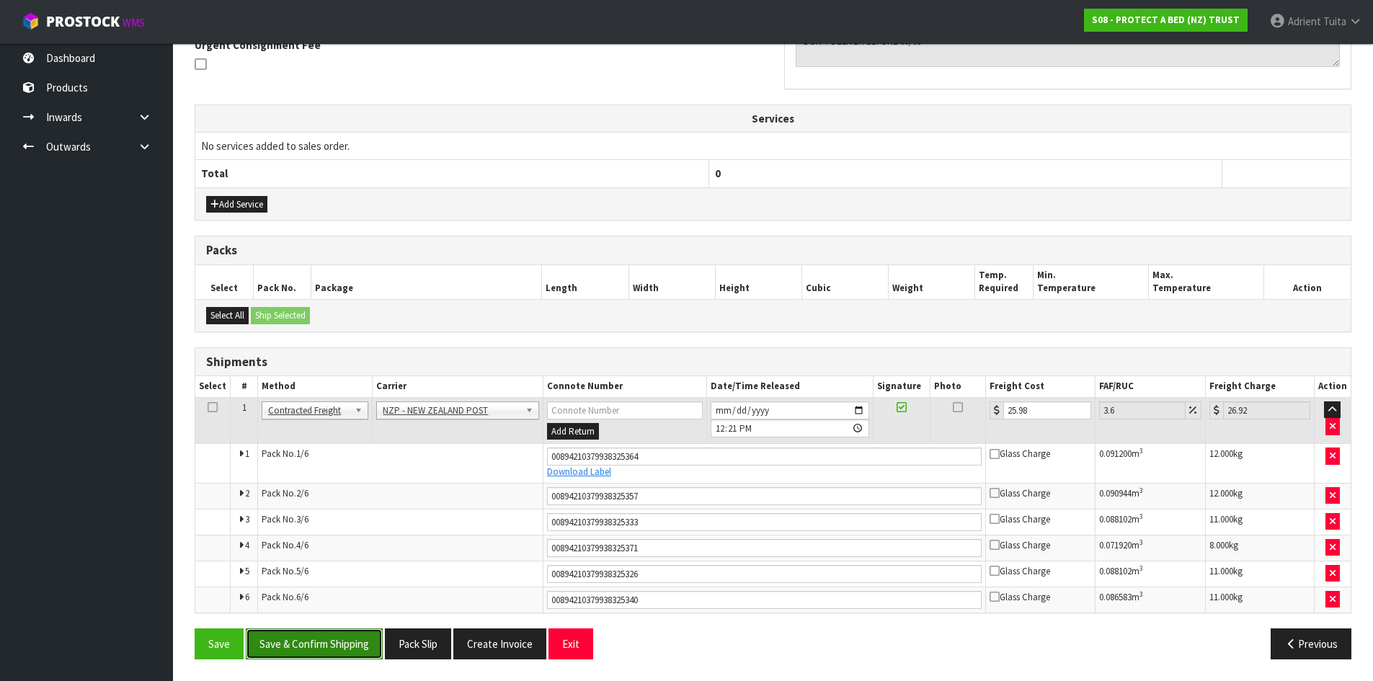
click at [295, 634] on button "Save & Confirm Shipping" at bounding box center [314, 643] width 137 height 31
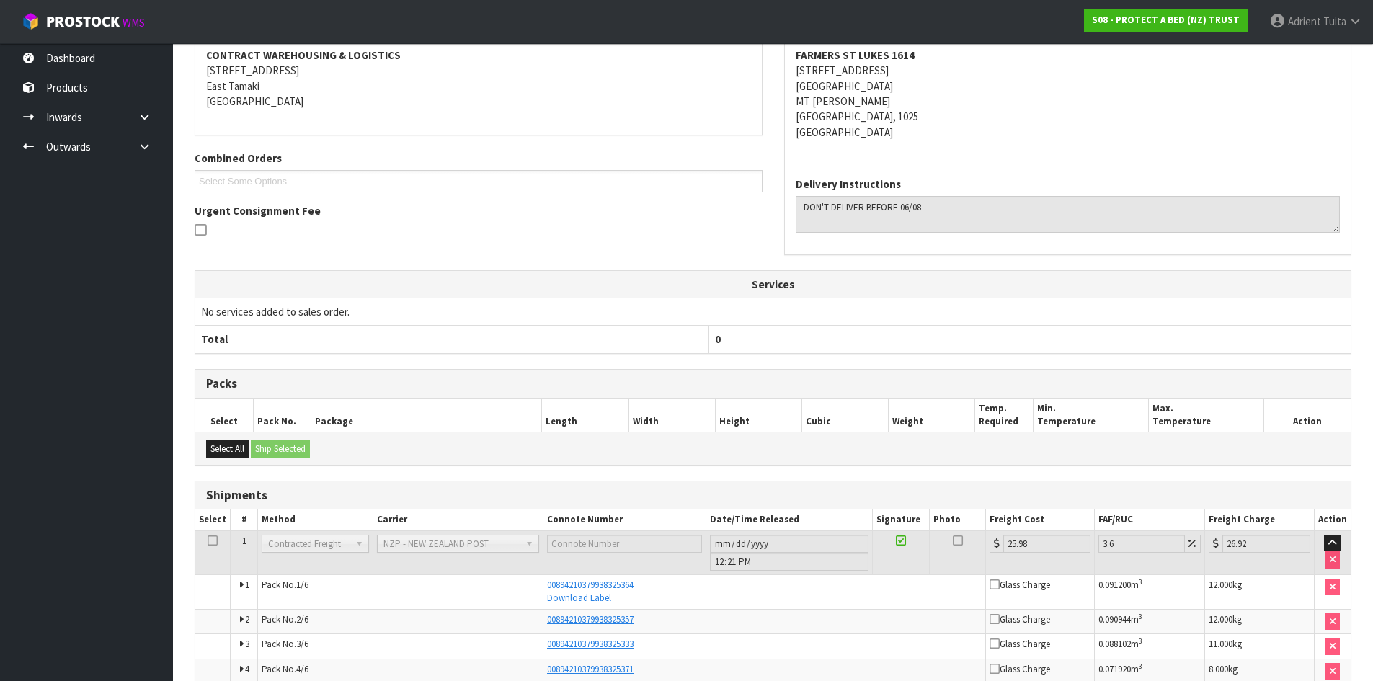
scroll to position [0, 0]
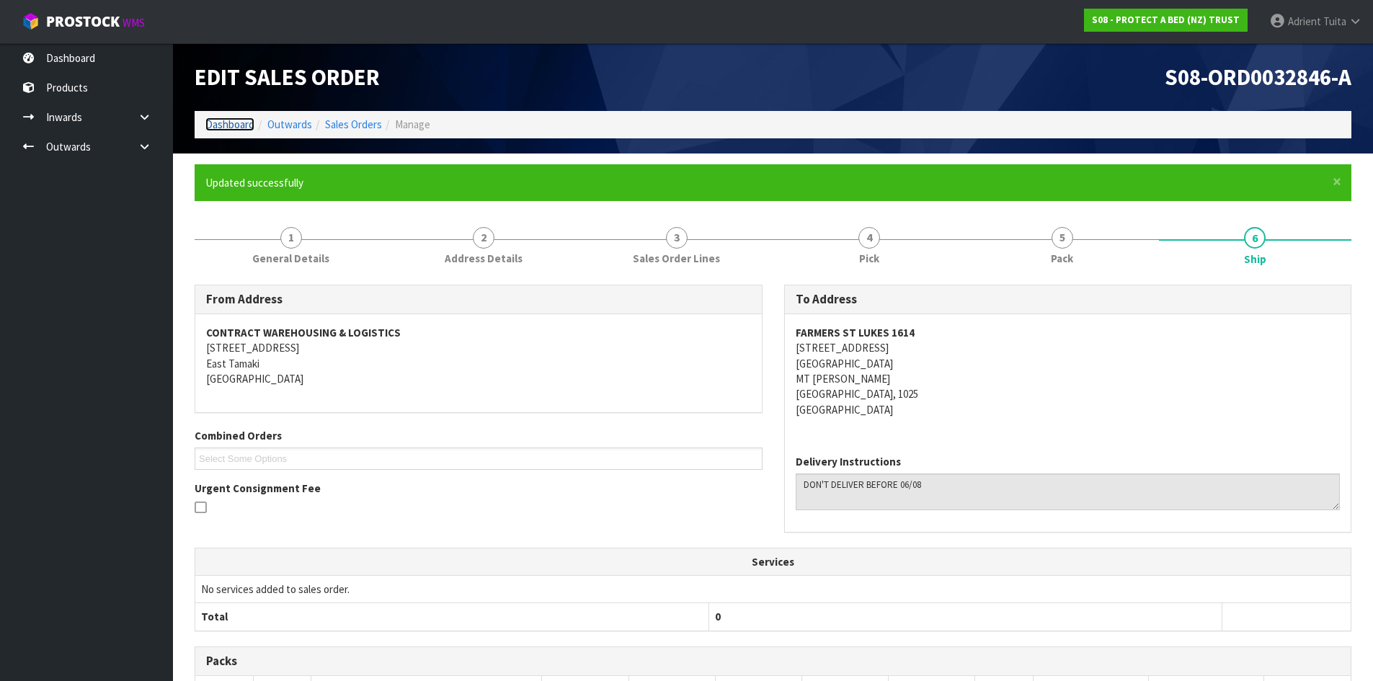
click at [233, 120] on link "Dashboard" at bounding box center [229, 124] width 49 height 14
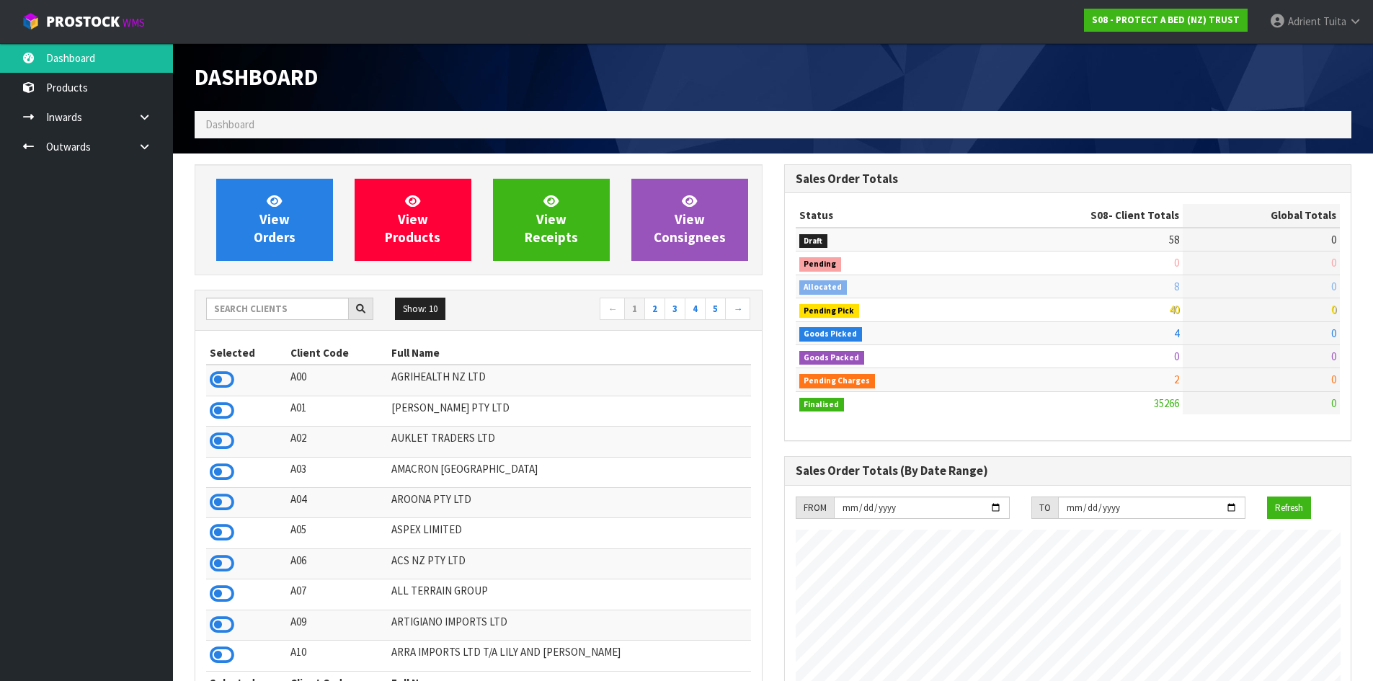
scroll to position [1092, 589]
click at [217, 406] on icon at bounding box center [222, 411] width 25 height 22
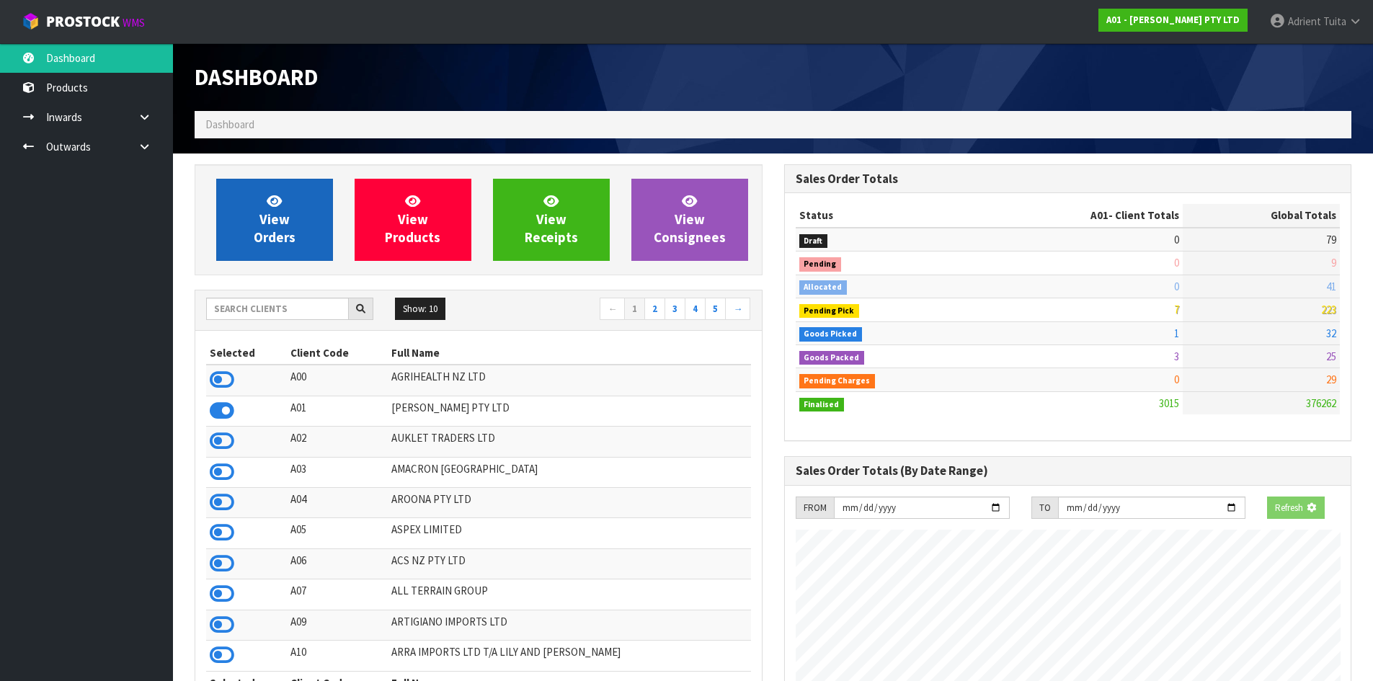
scroll to position [1045, 589]
click at [254, 222] on link "View Orders" at bounding box center [274, 220] width 117 height 82
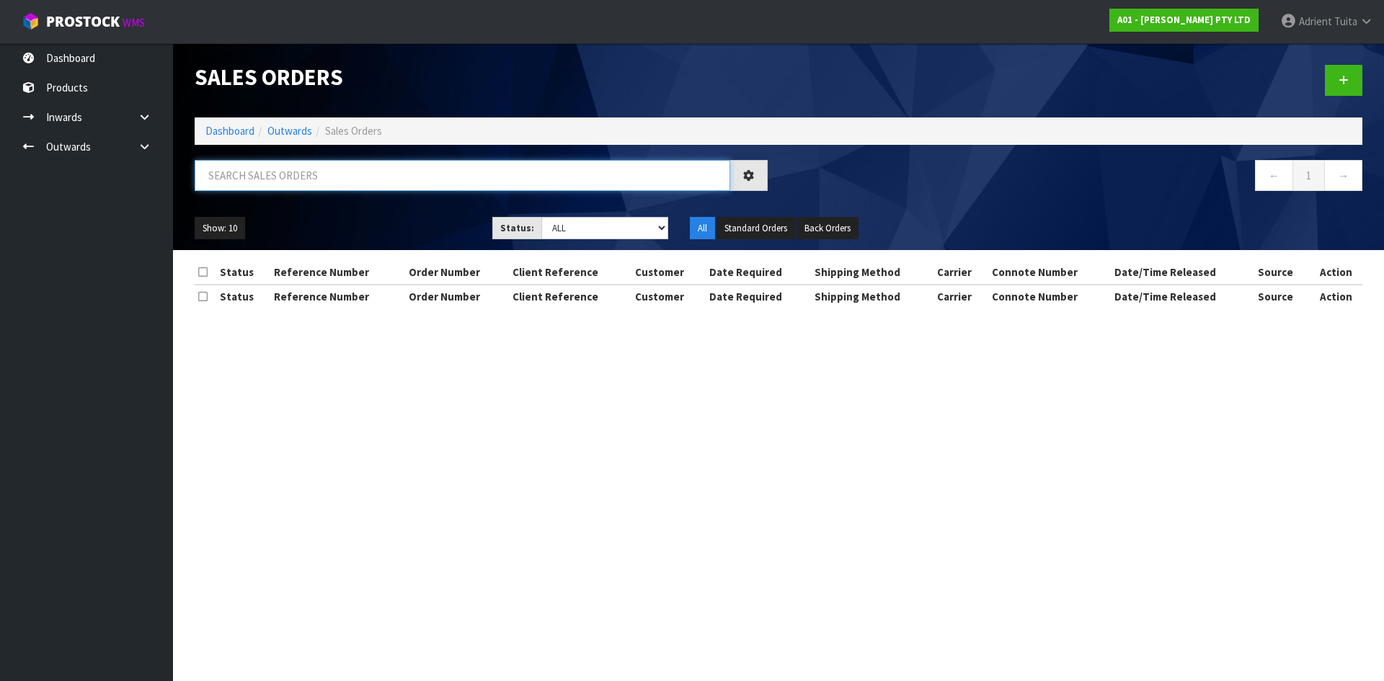
click at [262, 184] on input "text" at bounding box center [462, 175] width 535 height 31
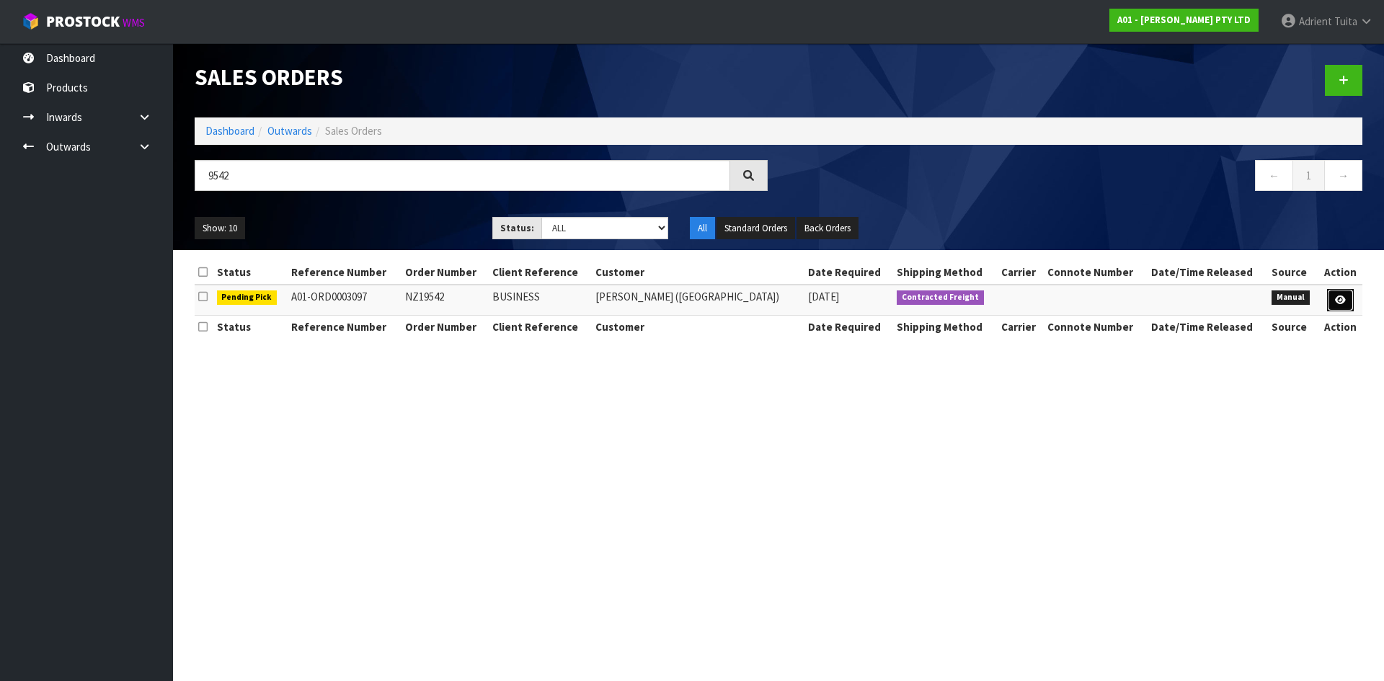
click at [1333, 297] on link at bounding box center [1340, 300] width 27 height 23
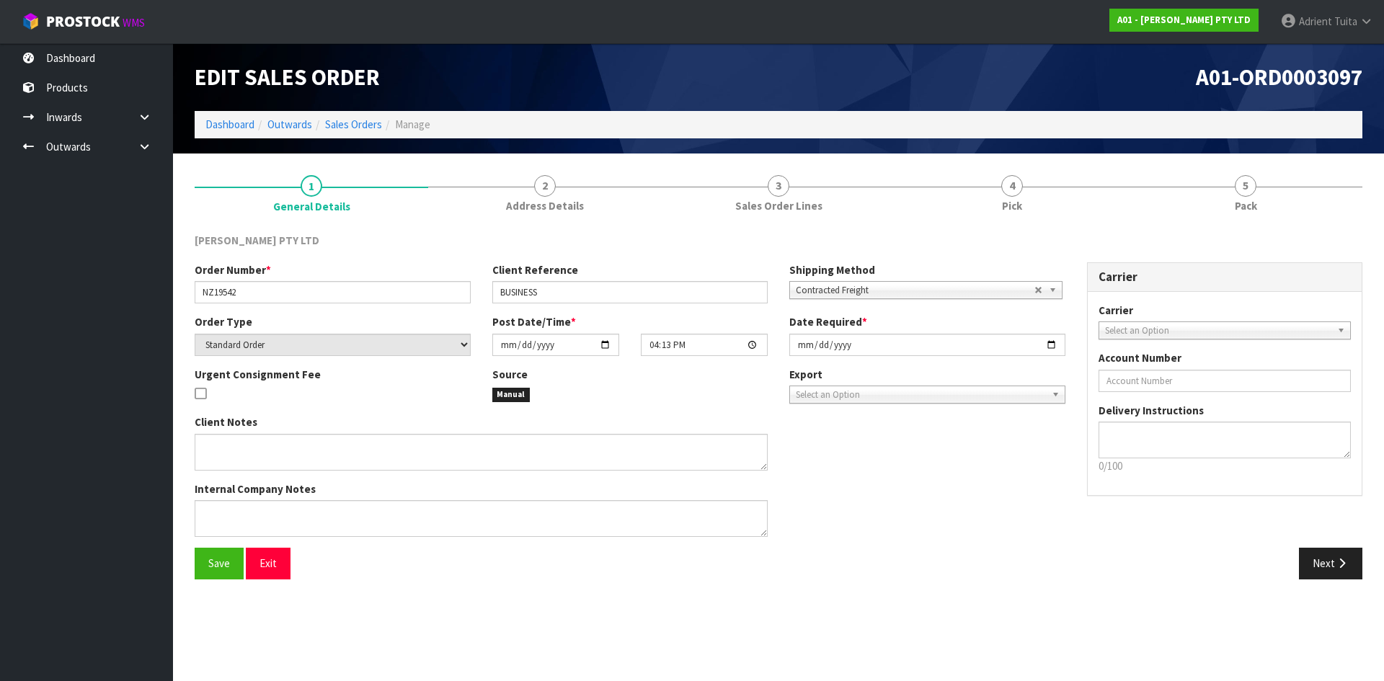
click at [995, 189] on link "4 Pick" at bounding box center [1011, 192] width 233 height 57
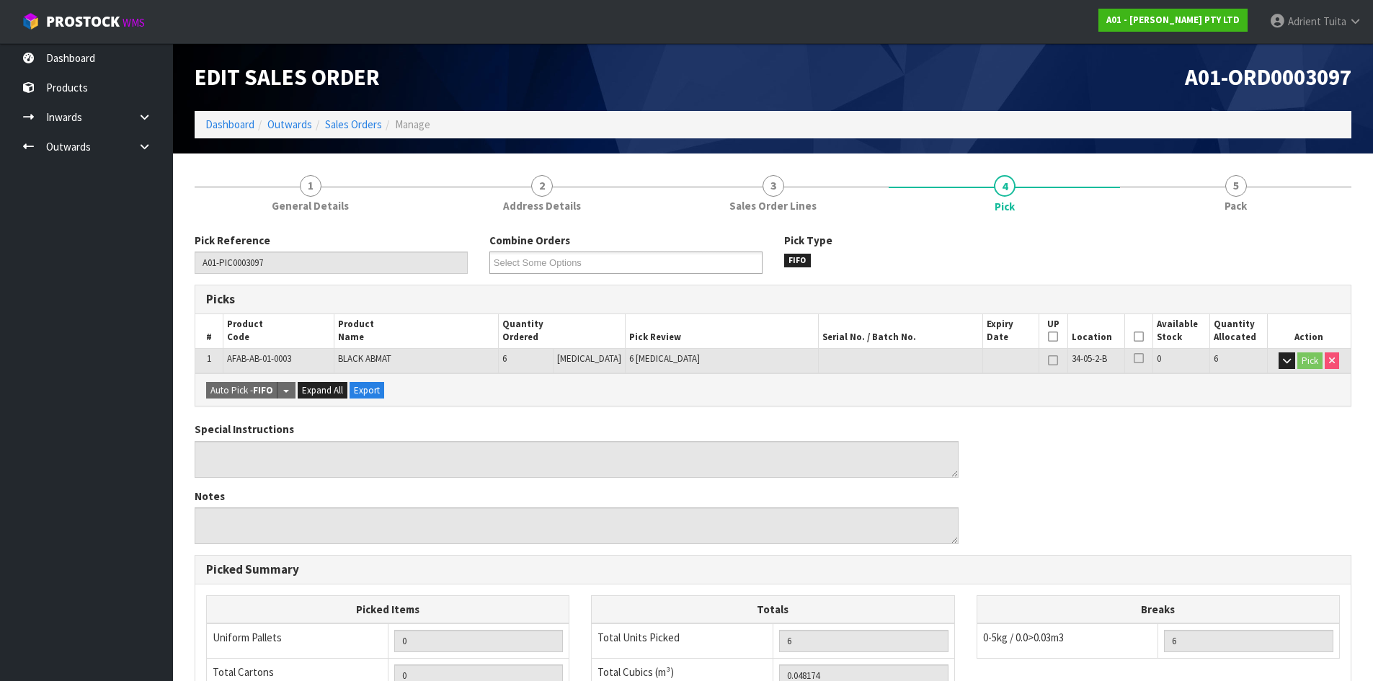
click at [1134, 337] on icon at bounding box center [1139, 337] width 10 height 1
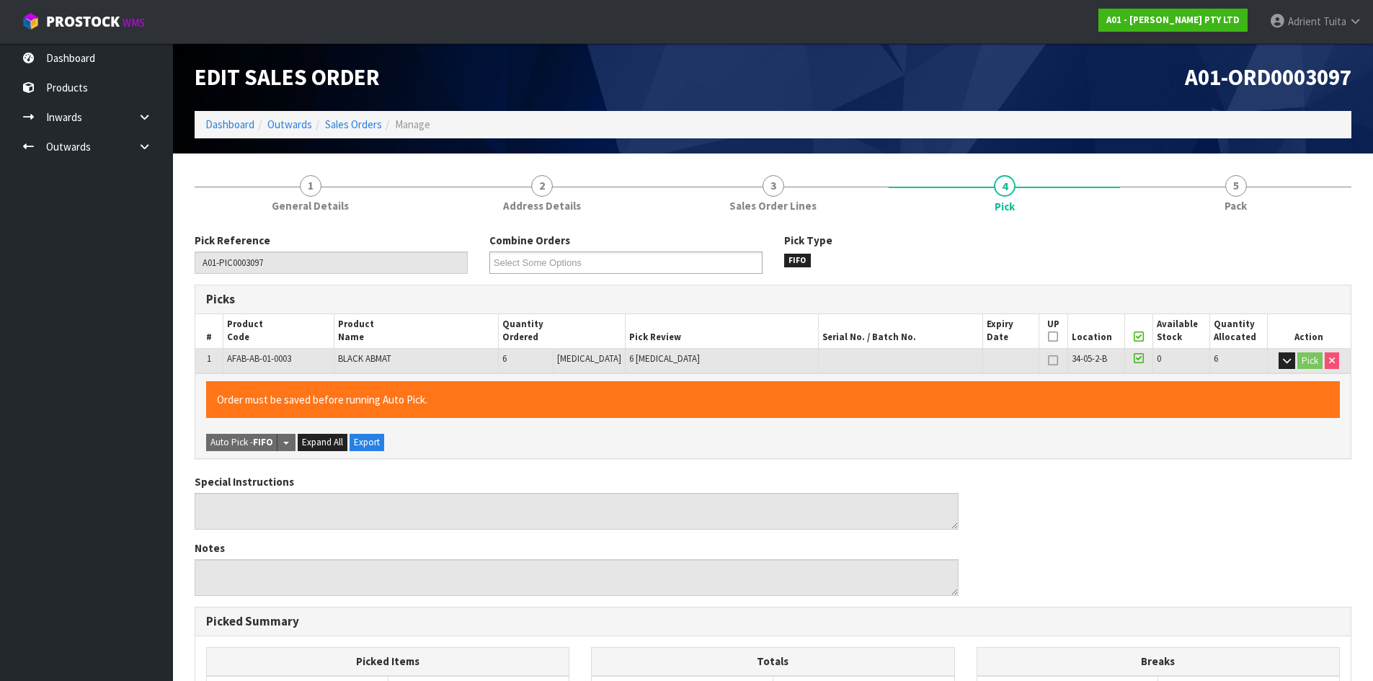
scroll to position [324, 0]
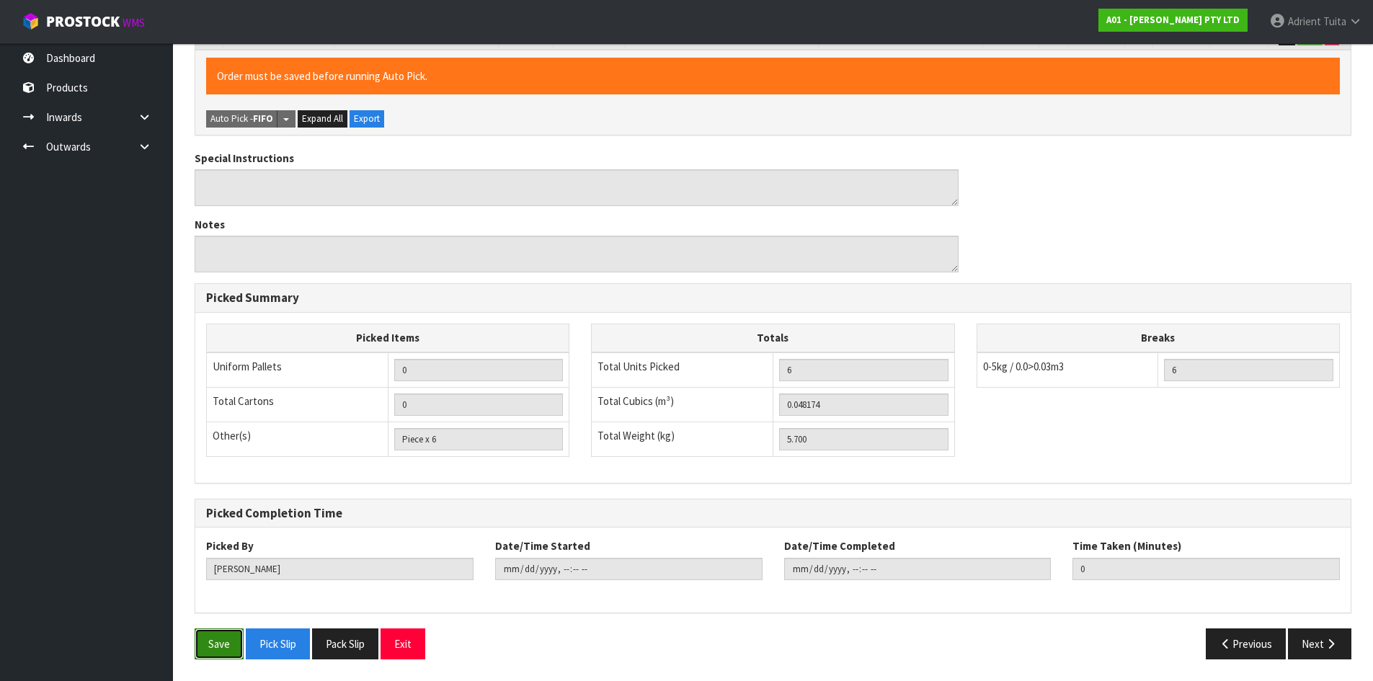
click at [212, 637] on button "Save" at bounding box center [219, 643] width 49 height 31
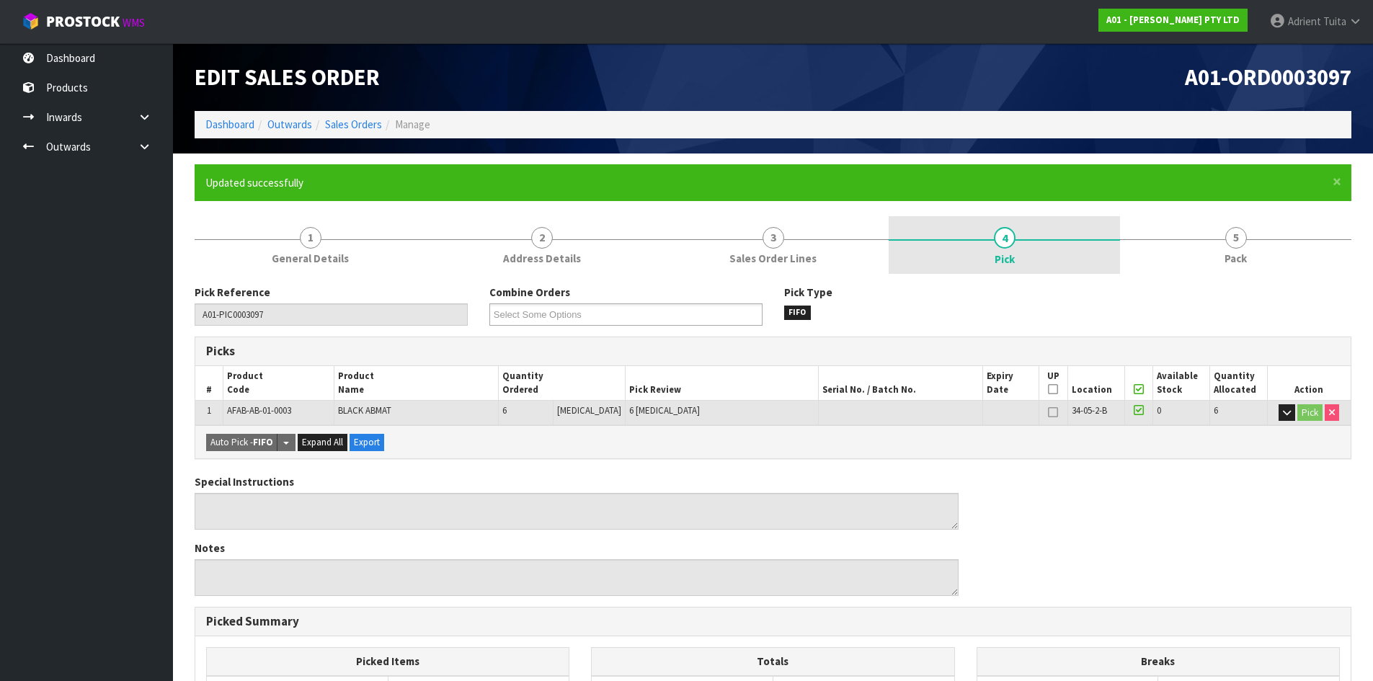
drag, startPoint x: 1255, startPoint y: 242, endPoint x: 891, endPoint y: 251, distance: 364.0
click at [1255, 241] on link "5 Pack" at bounding box center [1235, 244] width 231 height 57
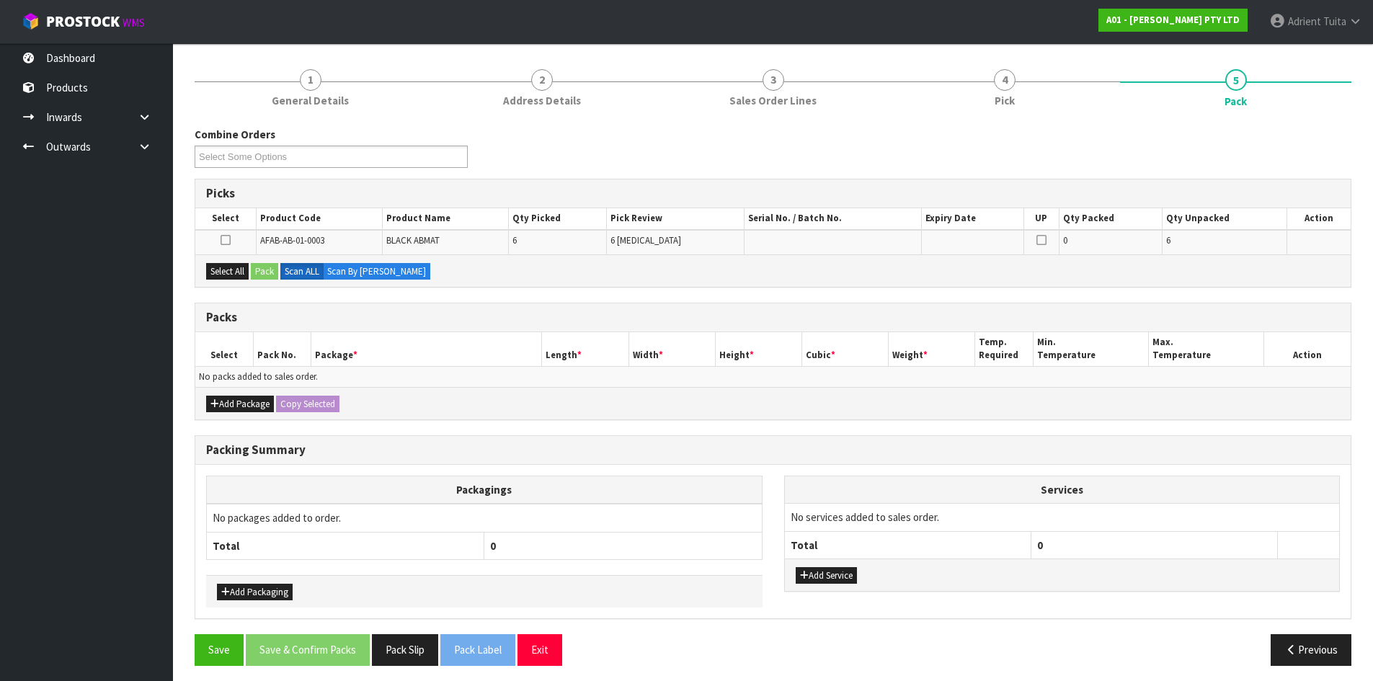
scroll to position [164, 0]
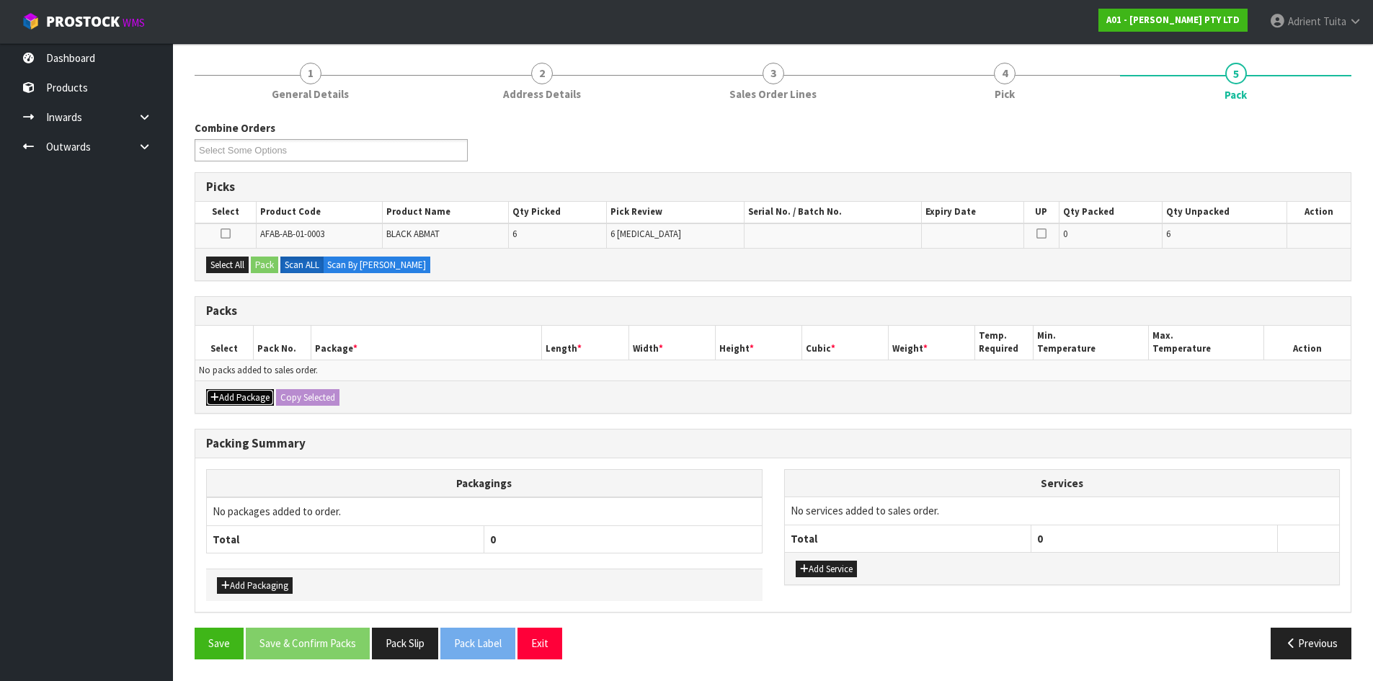
click at [212, 399] on icon "button" at bounding box center [214, 397] width 9 height 9
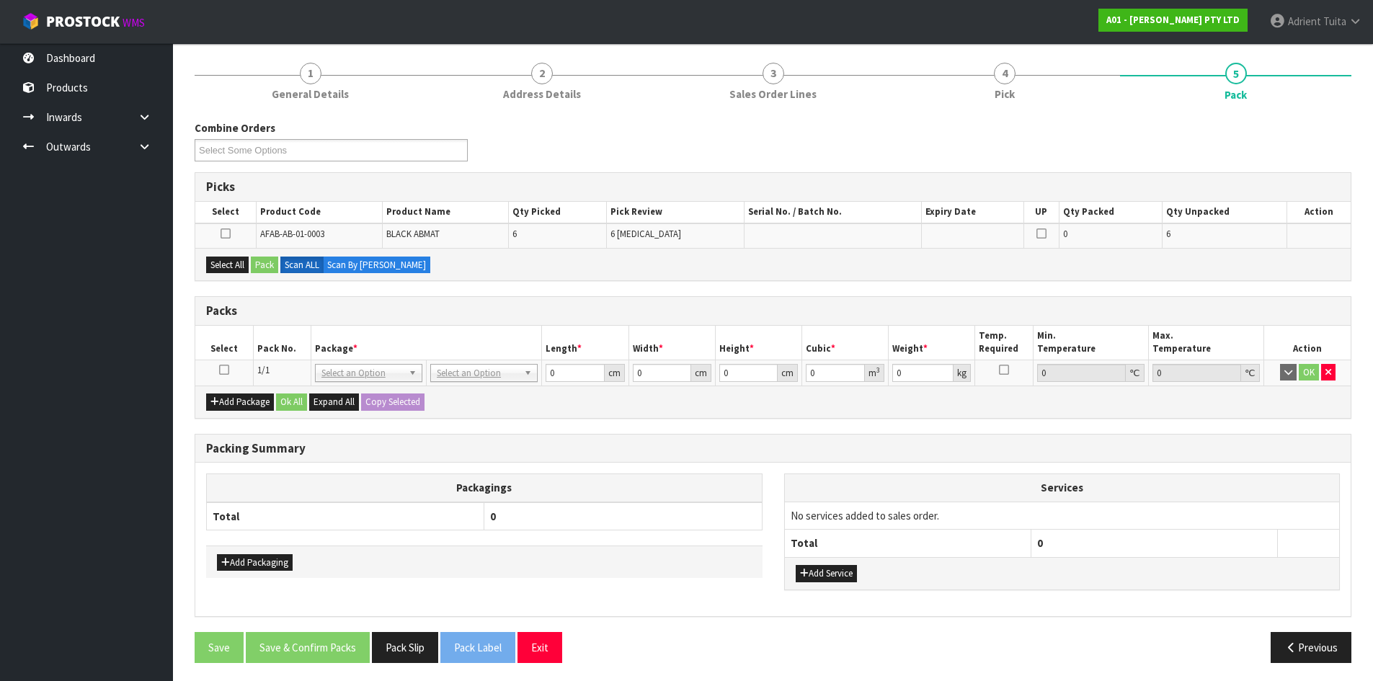
click at [222, 370] on icon at bounding box center [224, 370] width 10 height 1
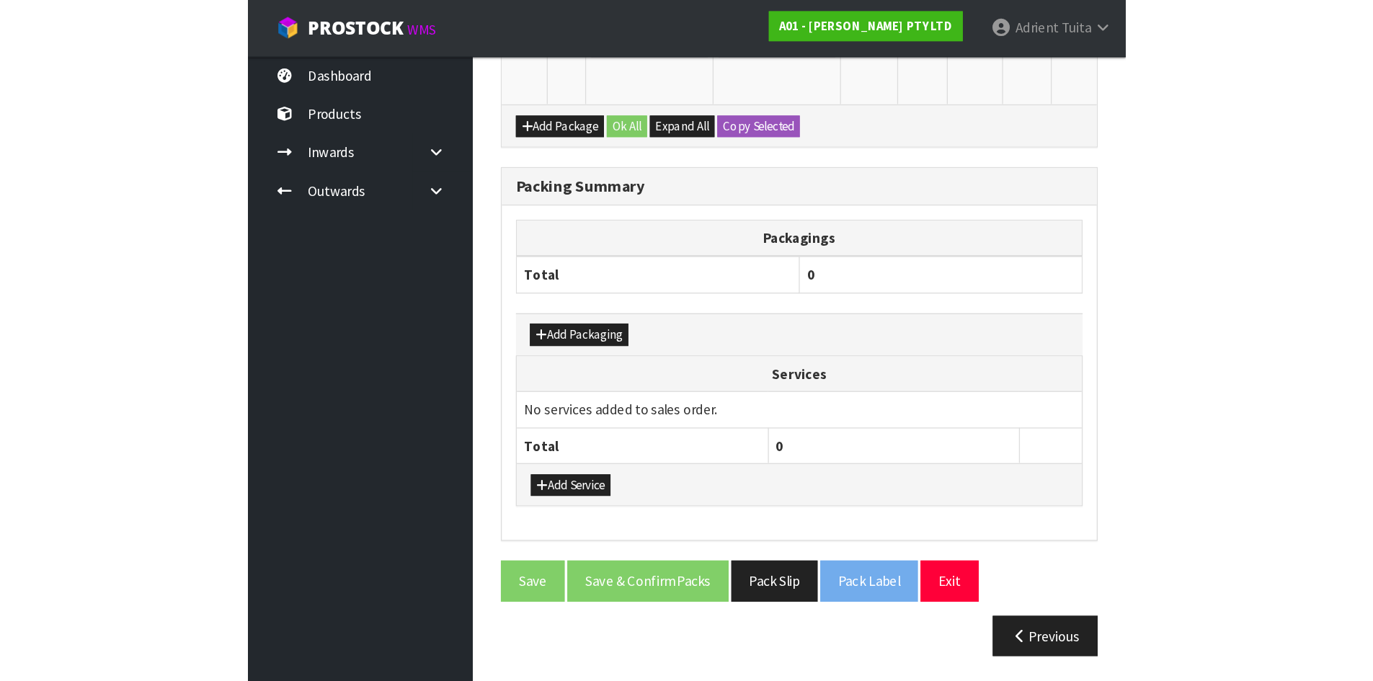
scroll to position [168, 0]
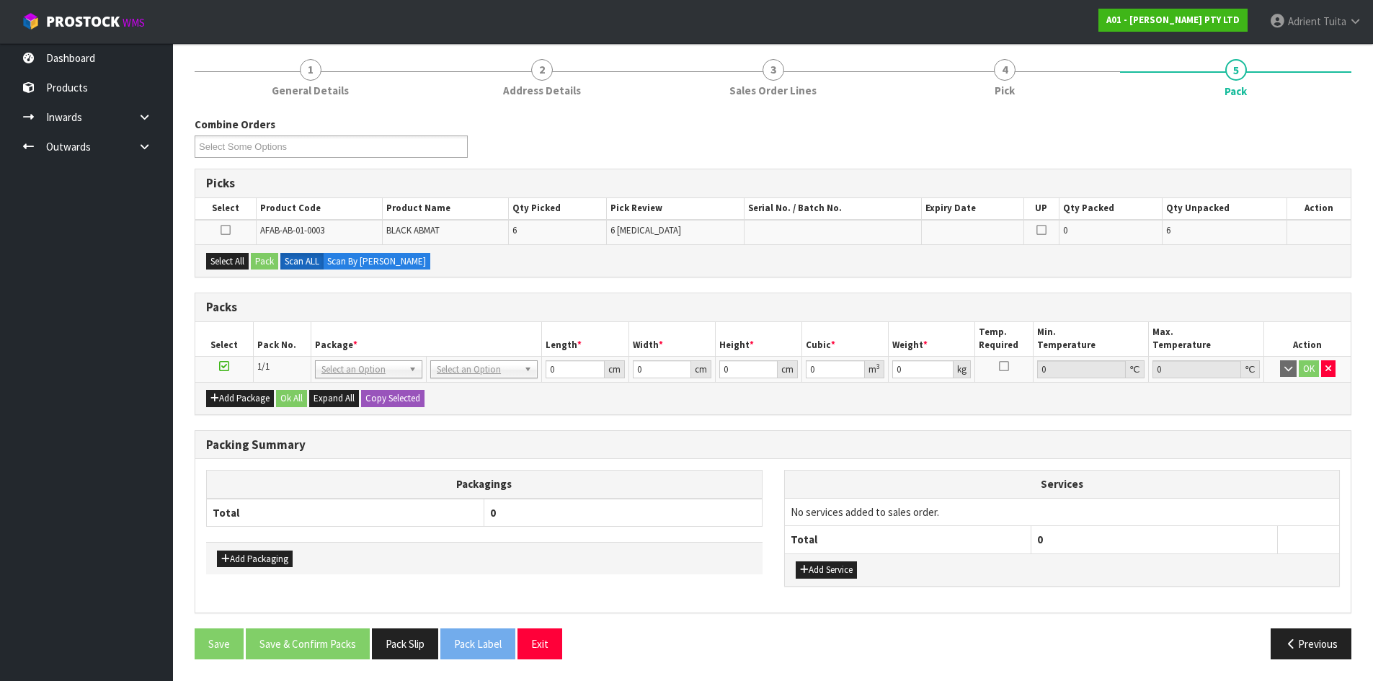
drag, startPoint x: 238, startPoint y: 270, endPoint x: 245, endPoint y: 261, distance: 11.8
click at [238, 270] on div "Select All Pack Scan ALL Scan By [PERSON_NAME]" at bounding box center [772, 260] width 1155 height 32
click at [245, 261] on button "Select All" at bounding box center [227, 261] width 43 height 17
click at [257, 262] on button "Pack" at bounding box center [264, 261] width 27 height 17
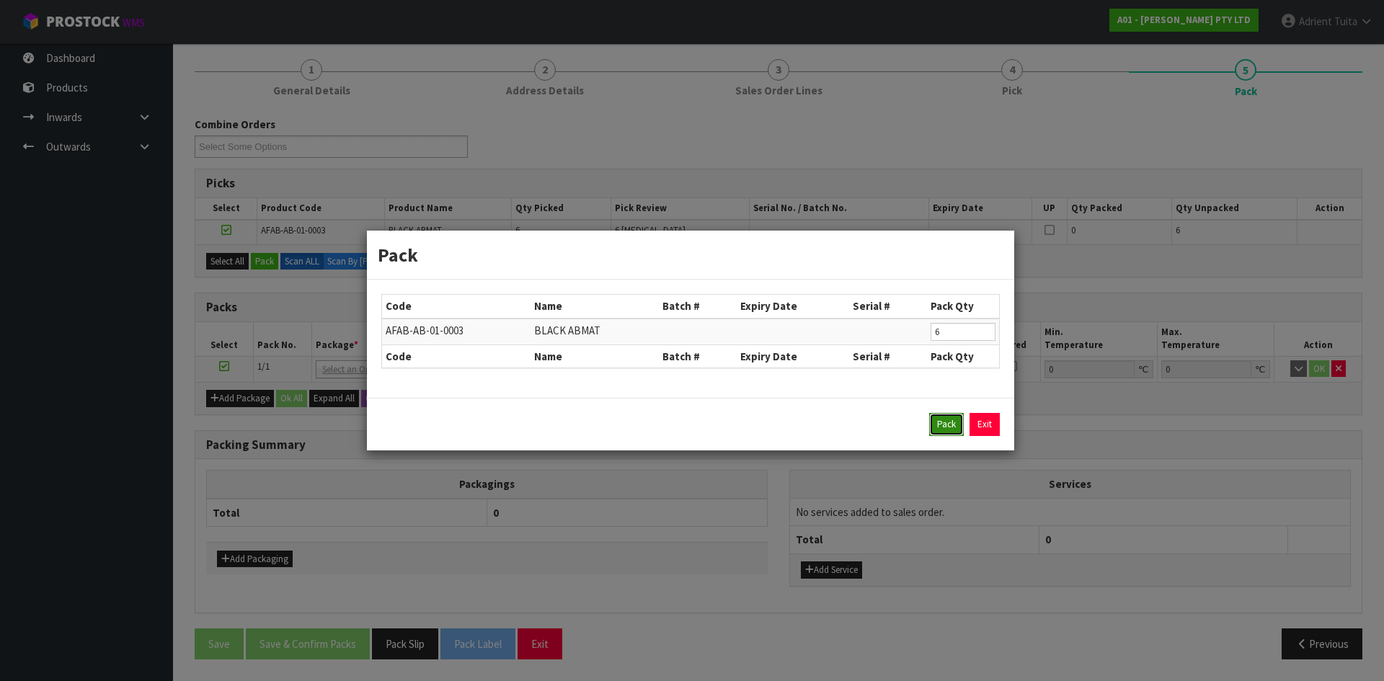
click at [956, 430] on button "Pack" at bounding box center [946, 424] width 35 height 23
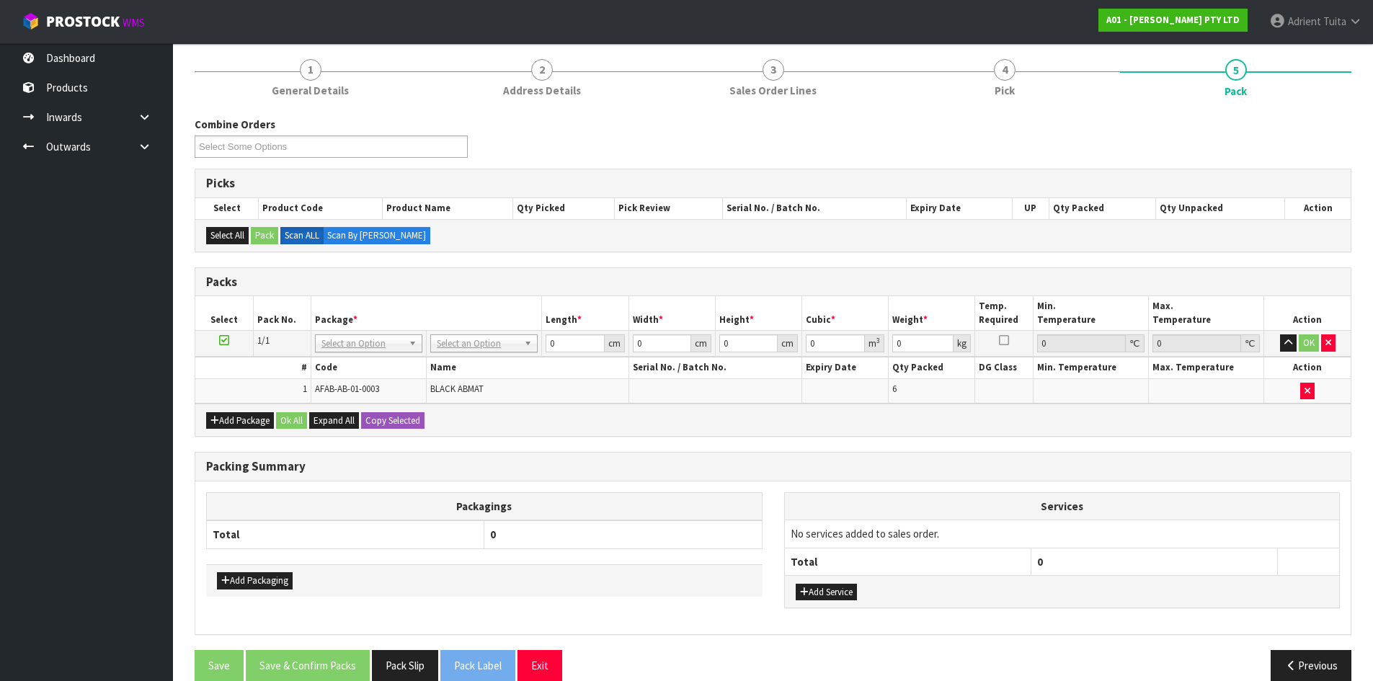
drag, startPoint x: 489, startPoint y: 339, endPoint x: 489, endPoint y: 347, distance: 7.2
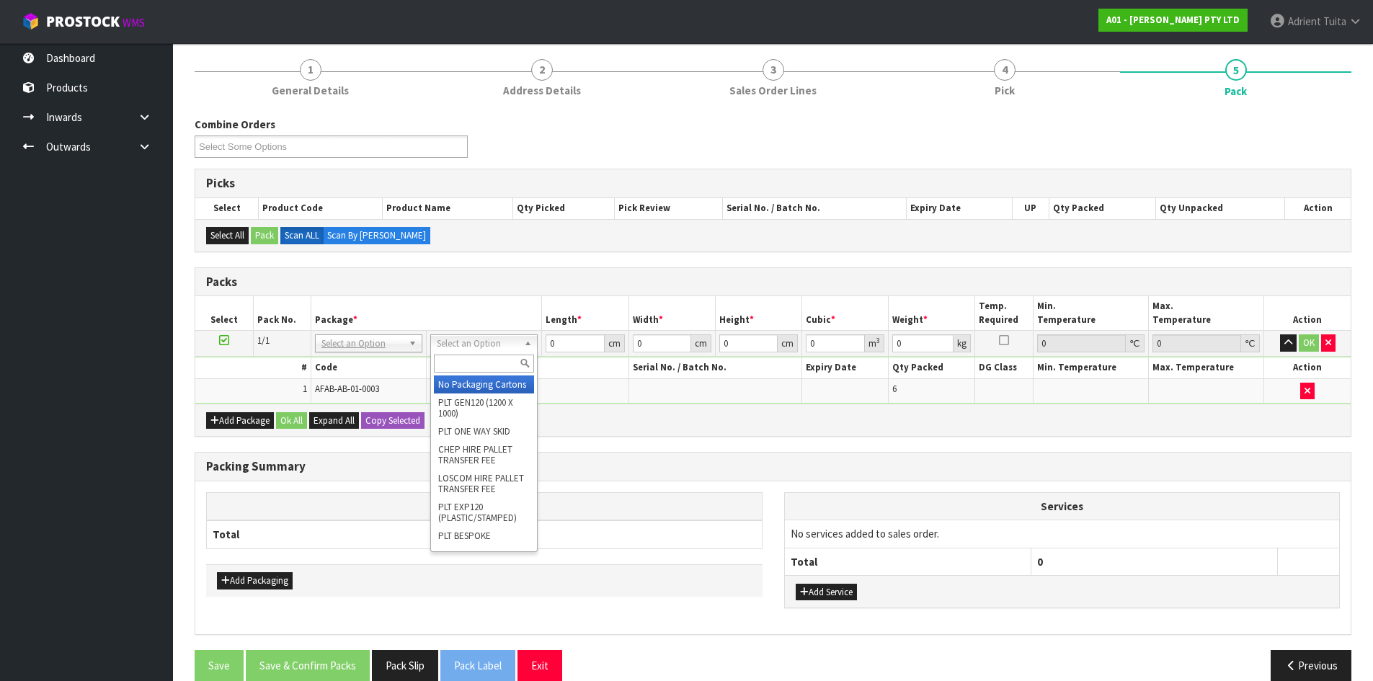
click at [488, 353] on div at bounding box center [484, 364] width 106 height 24
click at [490, 356] on input "text" at bounding box center [484, 364] width 100 height 18
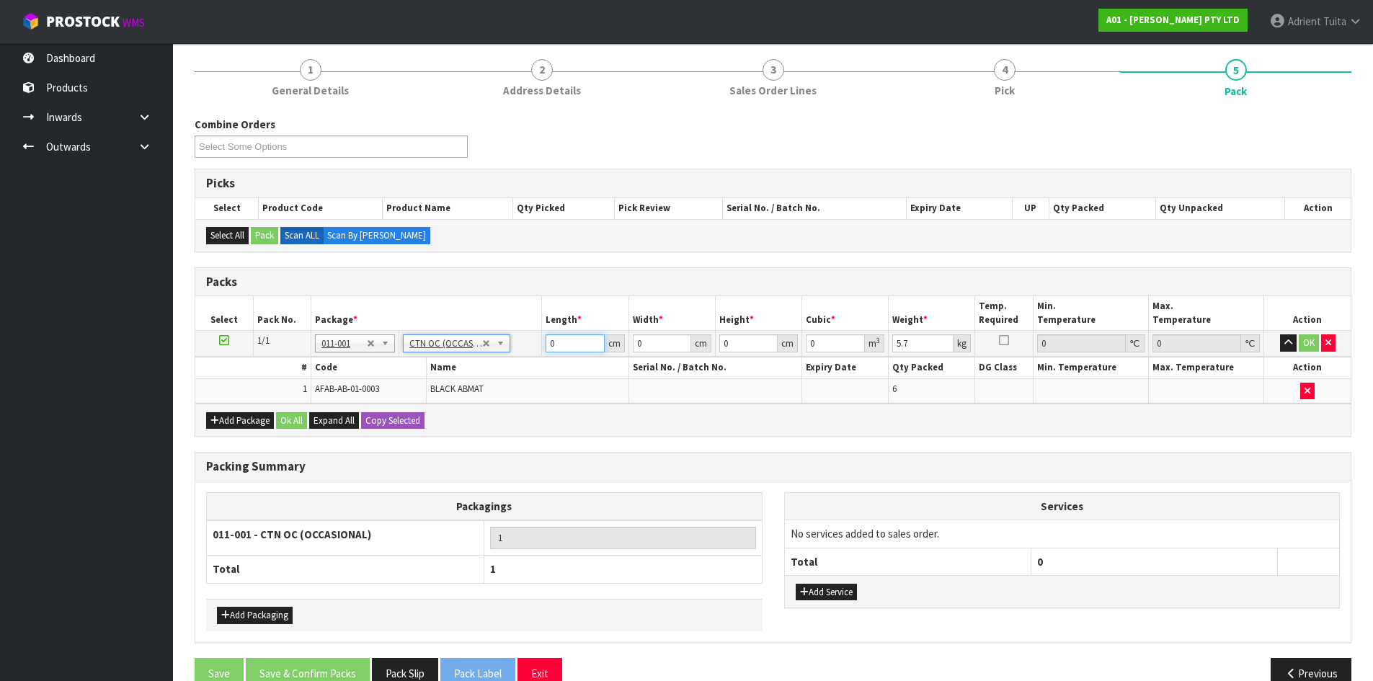
click at [558, 340] on input "0" at bounding box center [575, 343] width 58 height 18
click at [1302, 340] on button "OK" at bounding box center [1309, 342] width 20 height 17
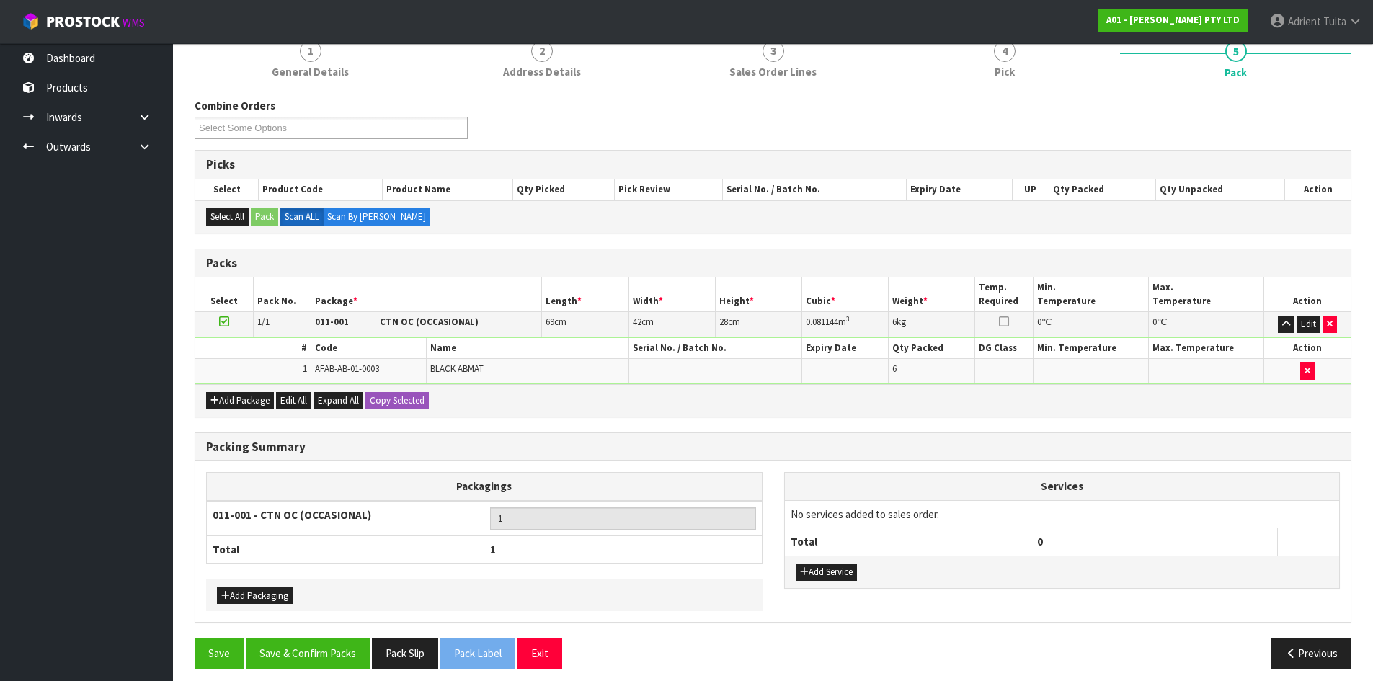
scroll to position [197, 0]
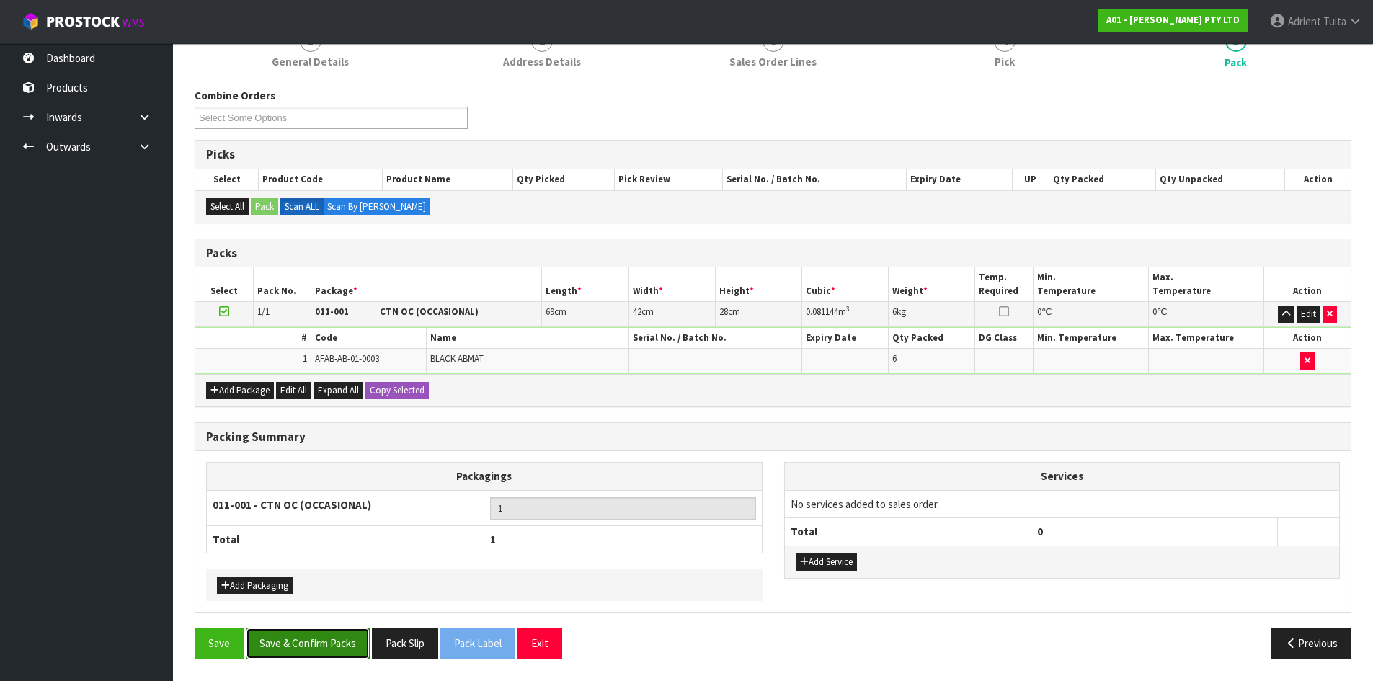
click at [334, 634] on button "Save & Confirm Packs" at bounding box center [308, 643] width 124 height 31
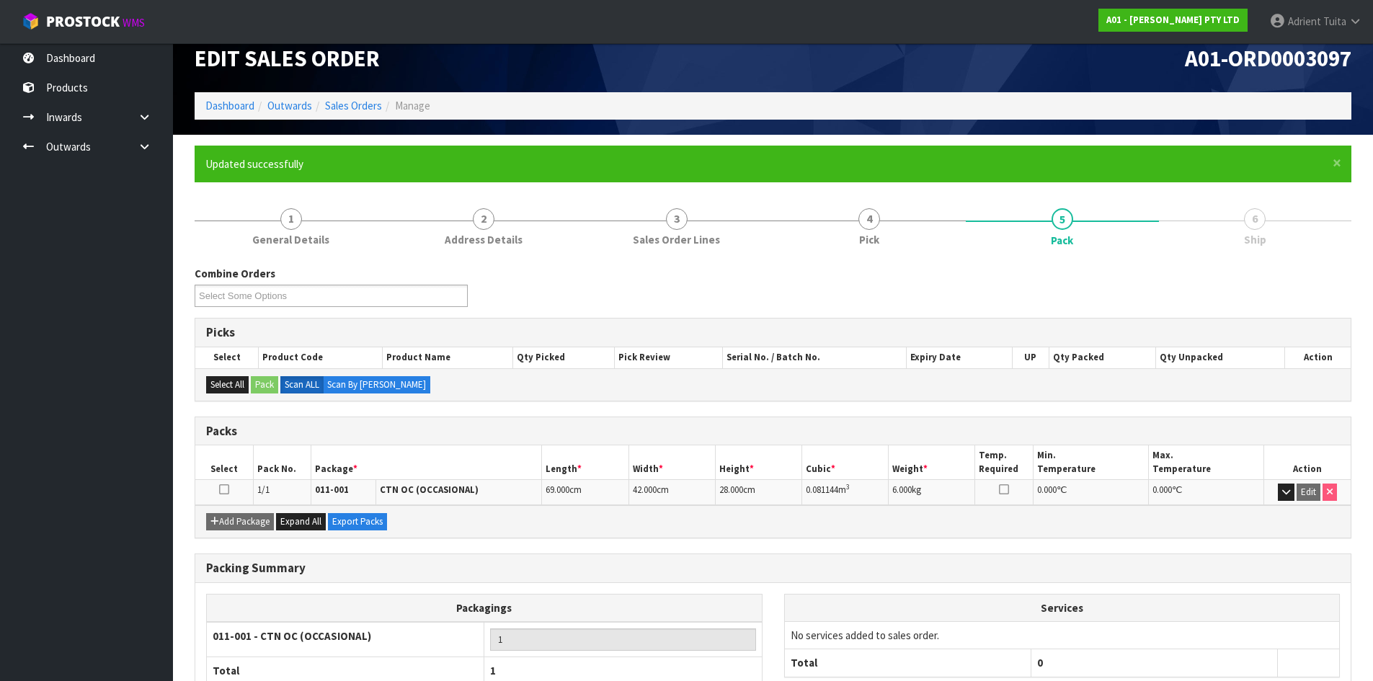
scroll to position [117, 0]
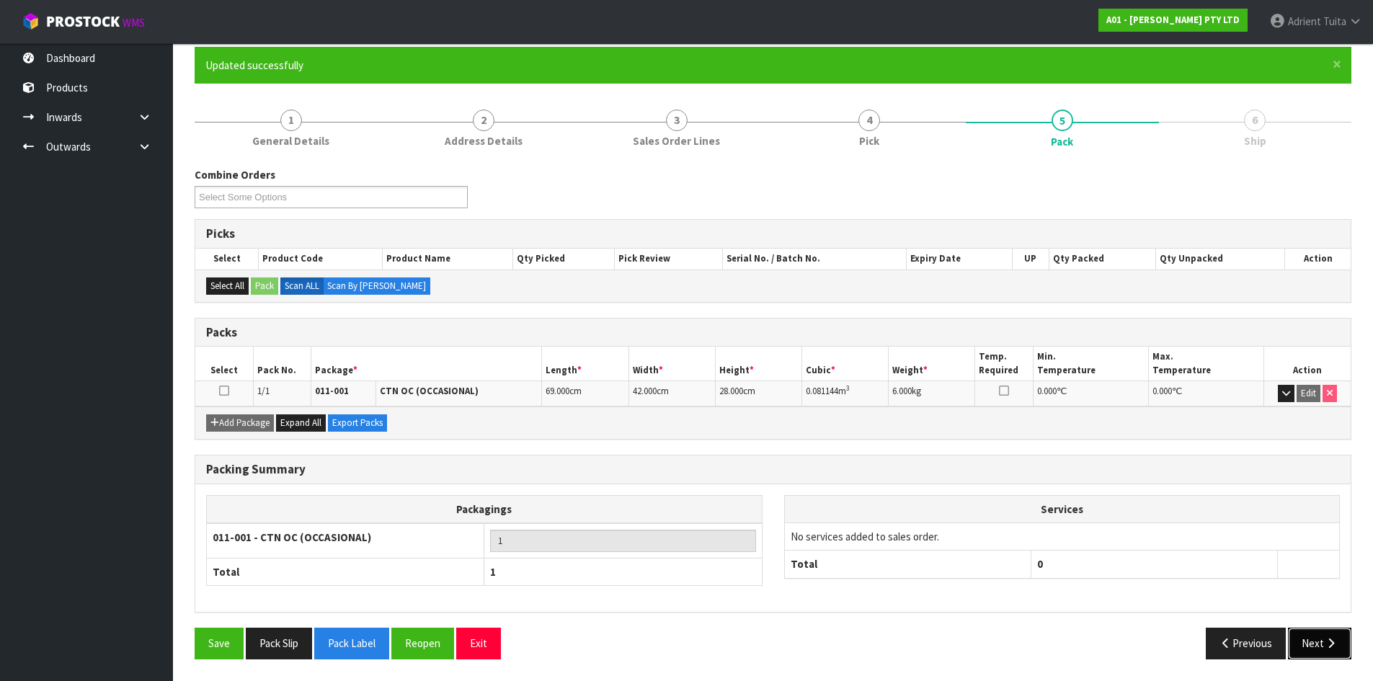
click at [1316, 643] on button "Next" at bounding box center [1319, 643] width 63 height 31
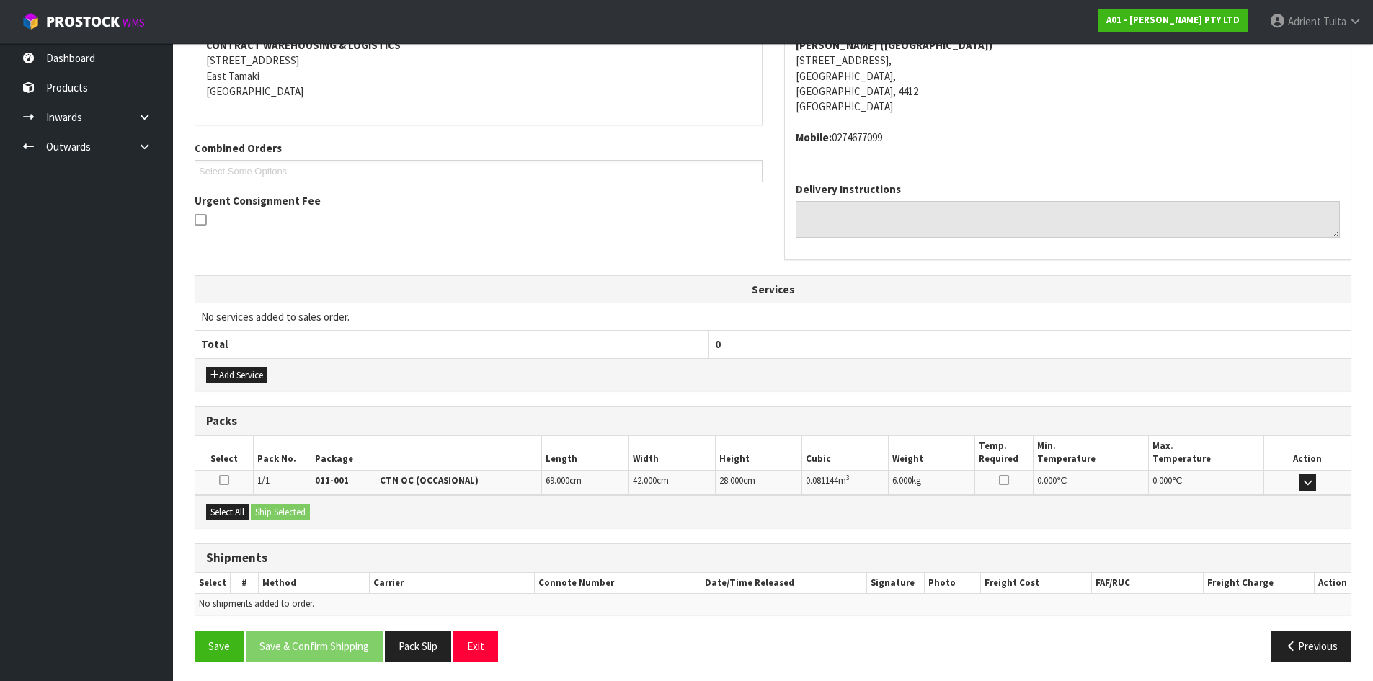
scroll to position [290, 0]
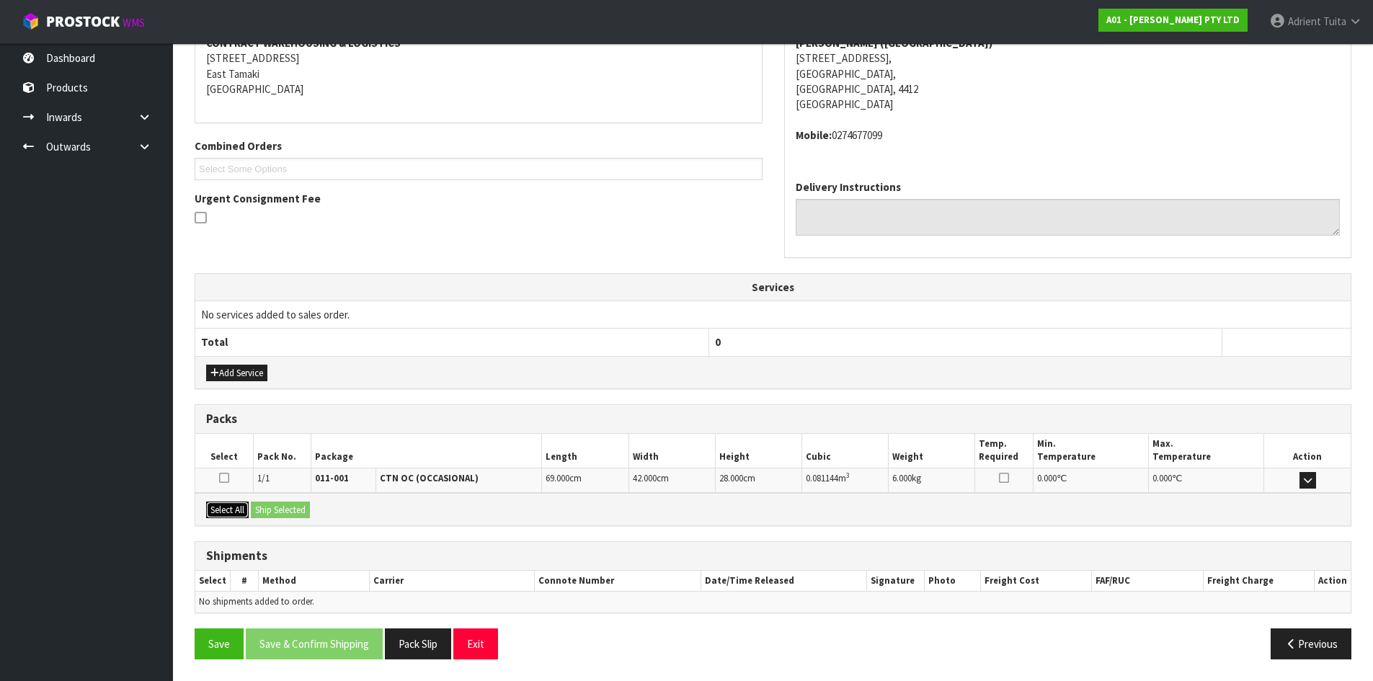
drag, startPoint x: 233, startPoint y: 512, endPoint x: 251, endPoint y: 513, distance: 17.3
click at [233, 513] on button "Select All" at bounding box center [227, 510] width 43 height 17
click at [259, 514] on button "Ship Selected" at bounding box center [280, 510] width 59 height 17
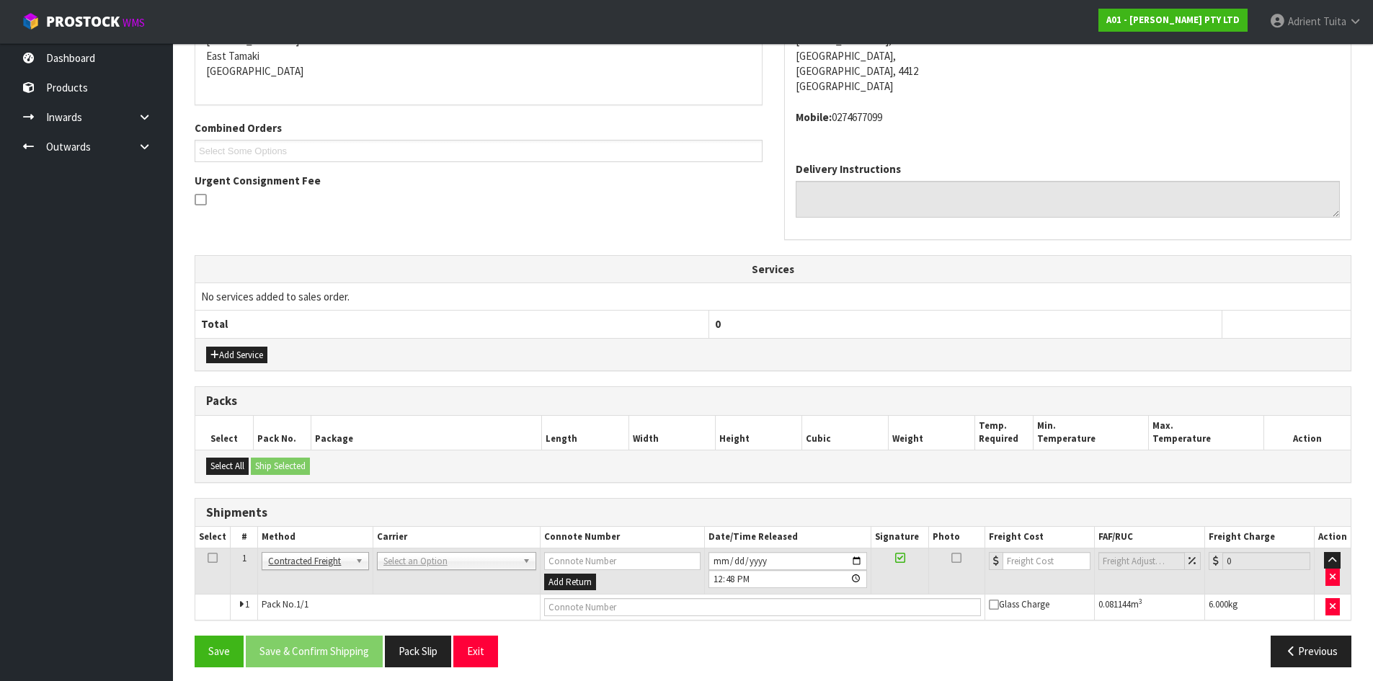
scroll to position [316, 0]
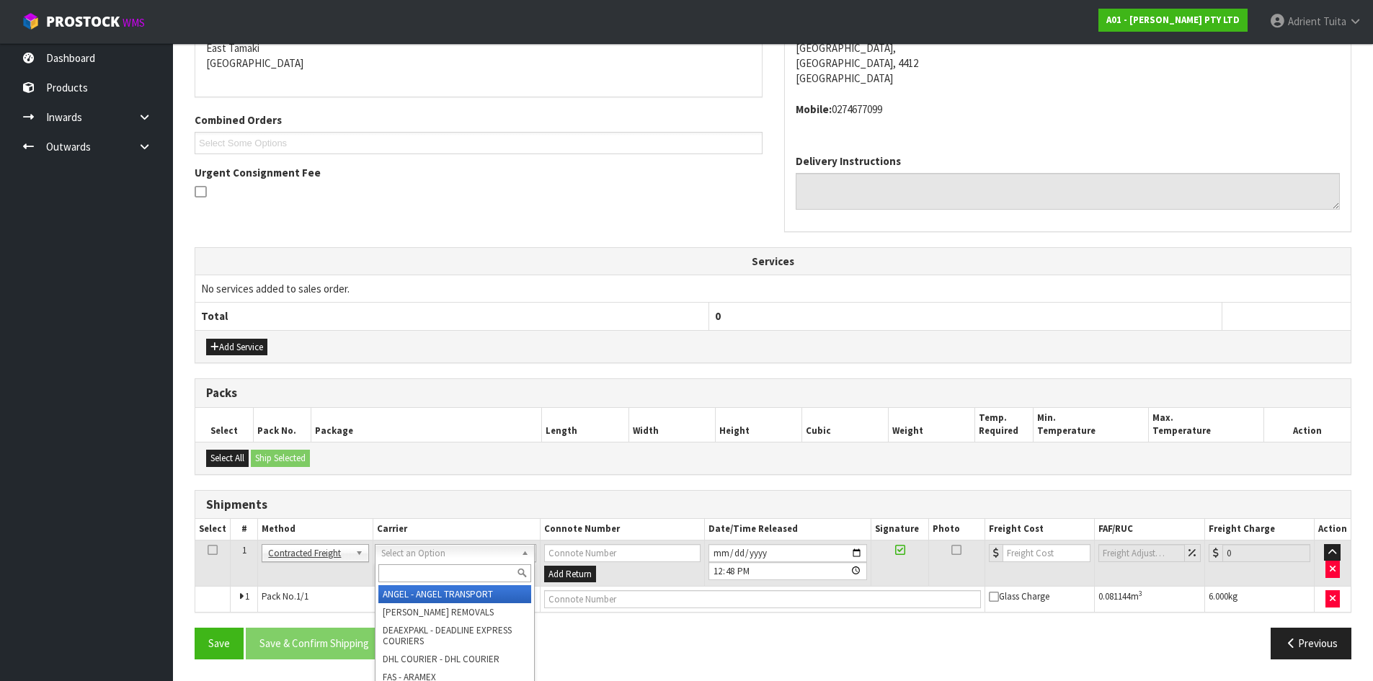
drag, startPoint x: 401, startPoint y: 550, endPoint x: 394, endPoint y: 573, distance: 24.0
click at [394, 573] on input "text" at bounding box center [454, 573] width 153 height 18
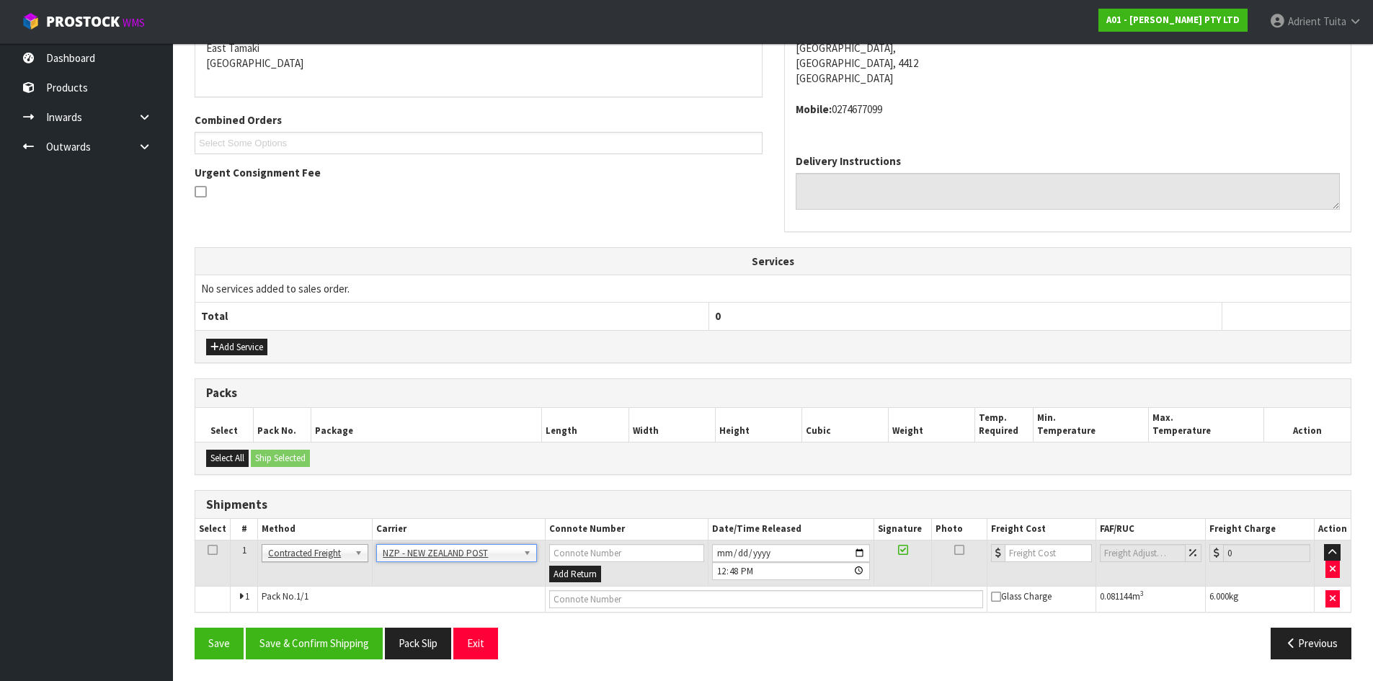
click at [339, 623] on div "From Address CONTRACT WAREHOUSING & LOGISTICS [STREET_ADDRESS] Combined Orders …" at bounding box center [773, 319] width 1157 height 701
click at [331, 630] on button "Save & Confirm Shipping" at bounding box center [314, 643] width 137 height 31
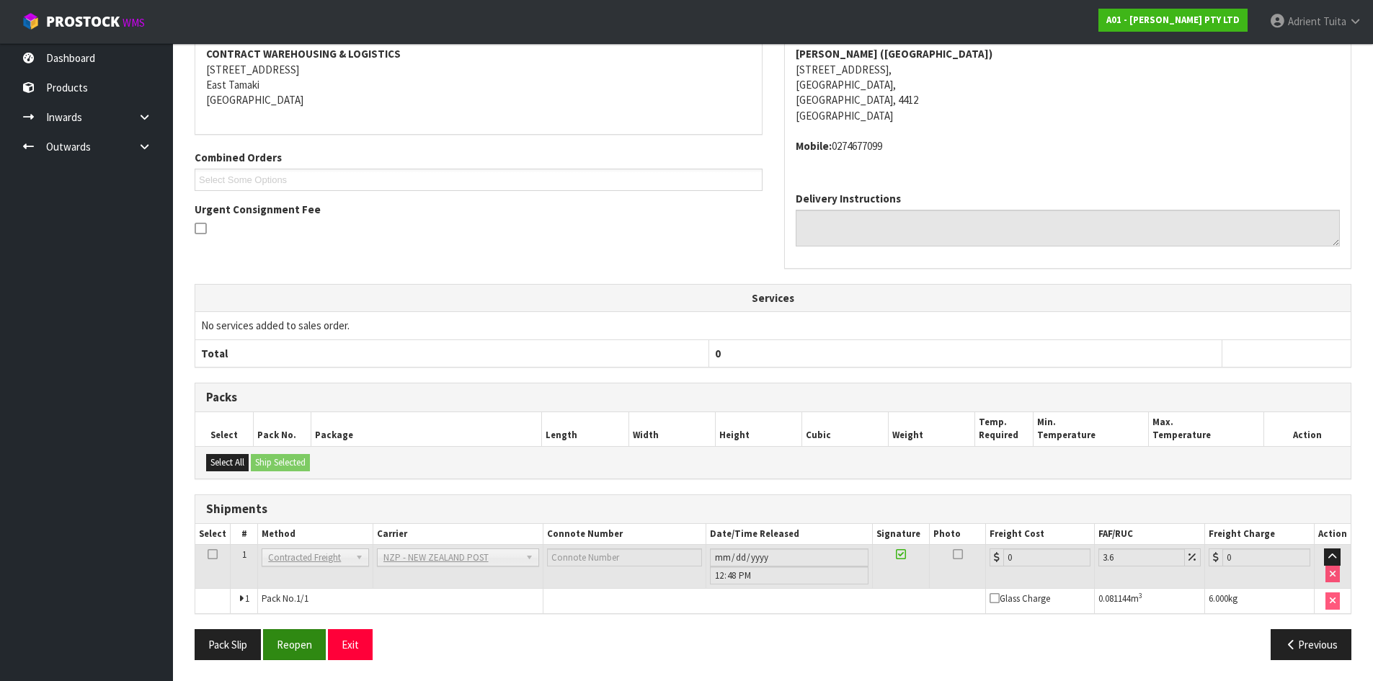
scroll to position [295, 0]
click at [272, 644] on button "Reopen" at bounding box center [294, 643] width 63 height 31
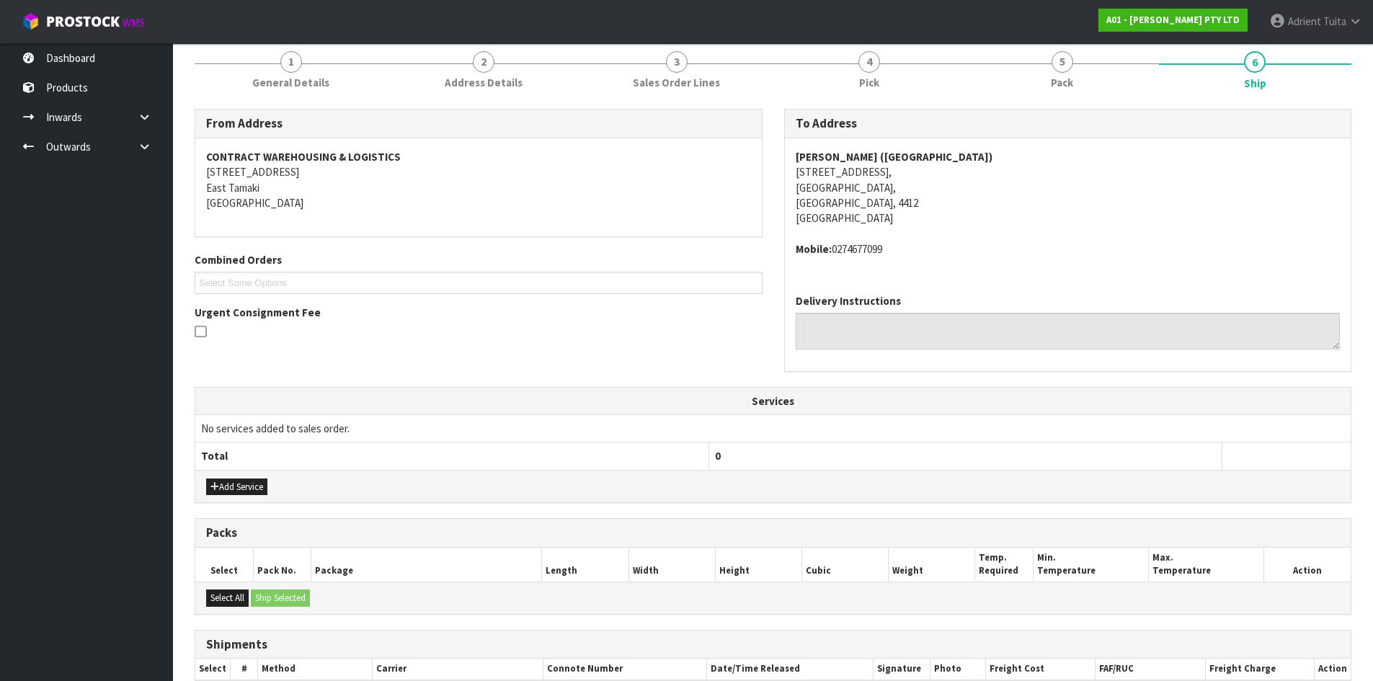
scroll to position [329, 0]
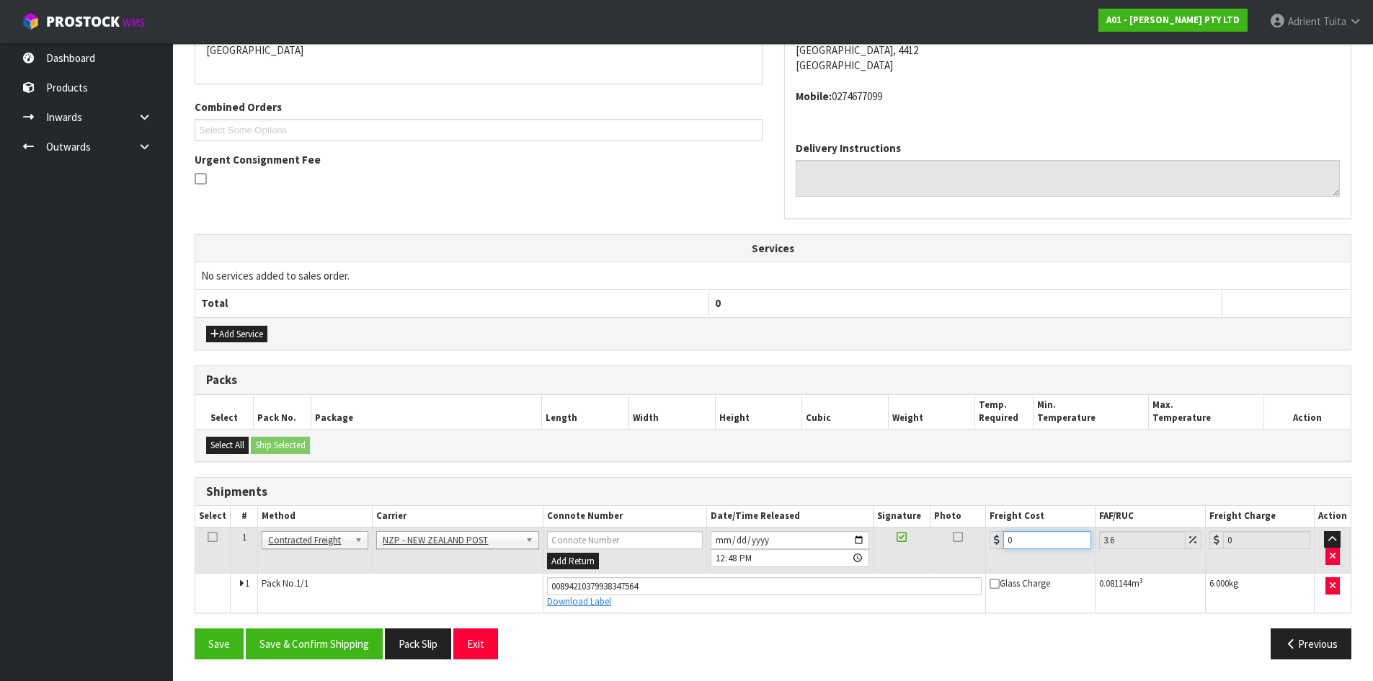
click at [1028, 541] on input "0" at bounding box center [1046, 540] width 87 height 18
click at [348, 640] on button "Save & Confirm Shipping" at bounding box center [314, 643] width 137 height 31
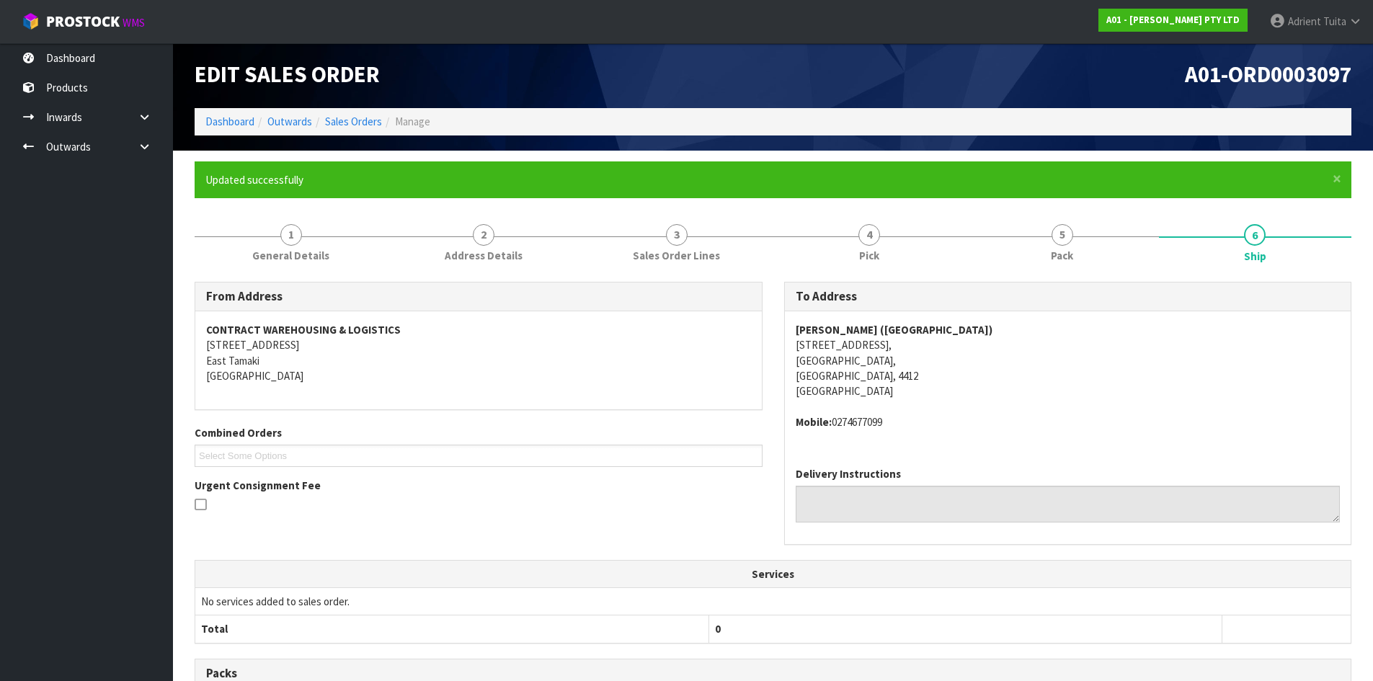
scroll to position [0, 0]
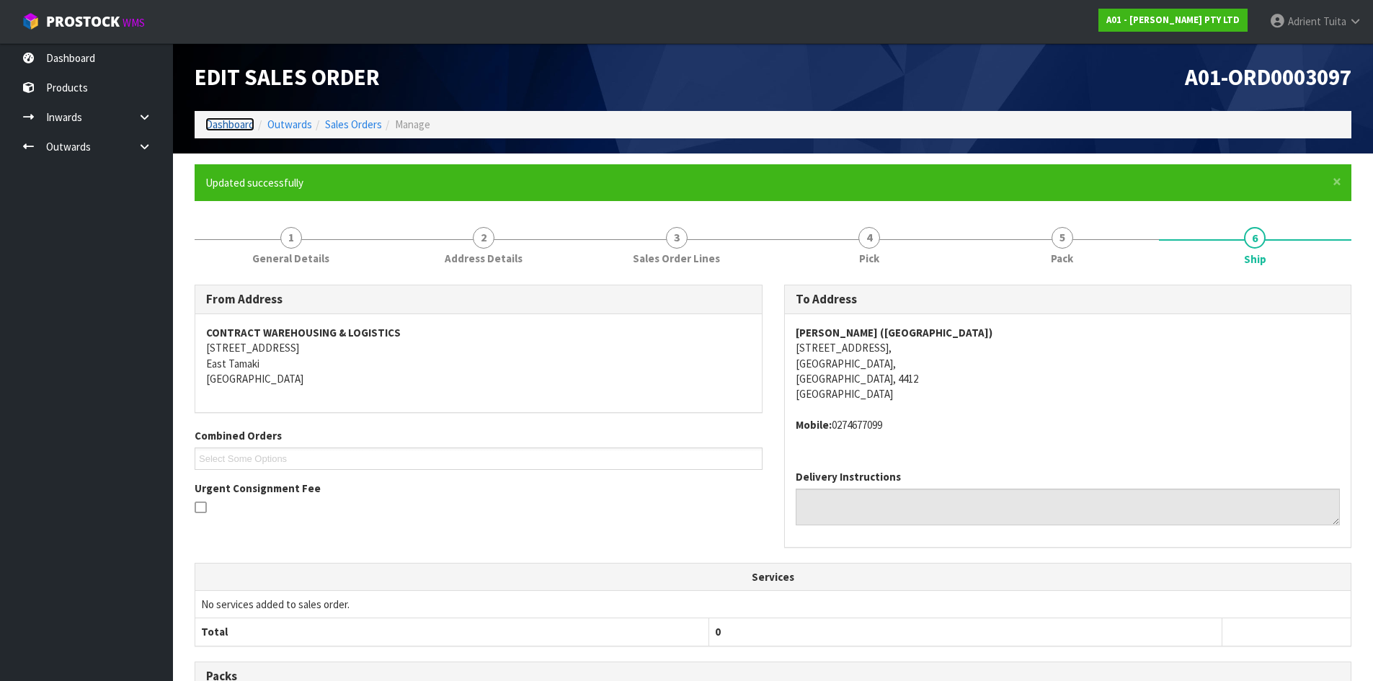
click at [246, 128] on link "Dashboard" at bounding box center [229, 124] width 49 height 14
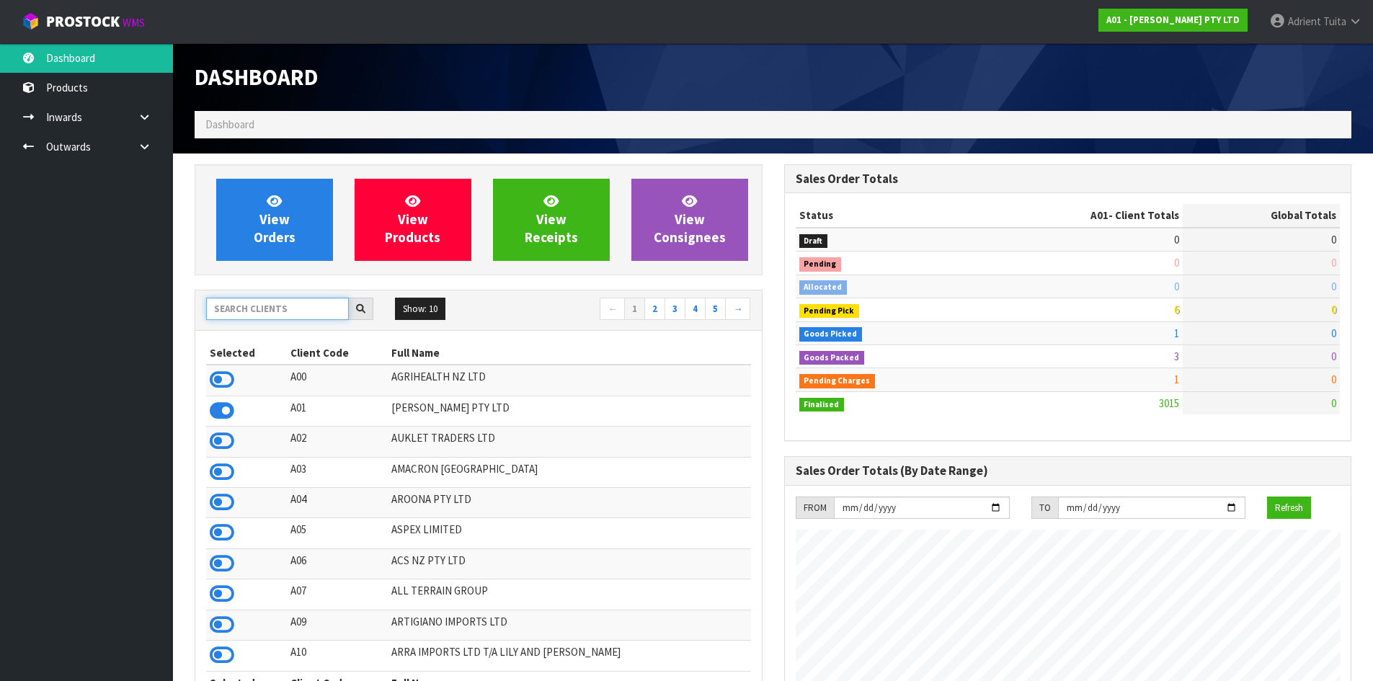
click at [254, 316] on input "text" at bounding box center [277, 309] width 143 height 22
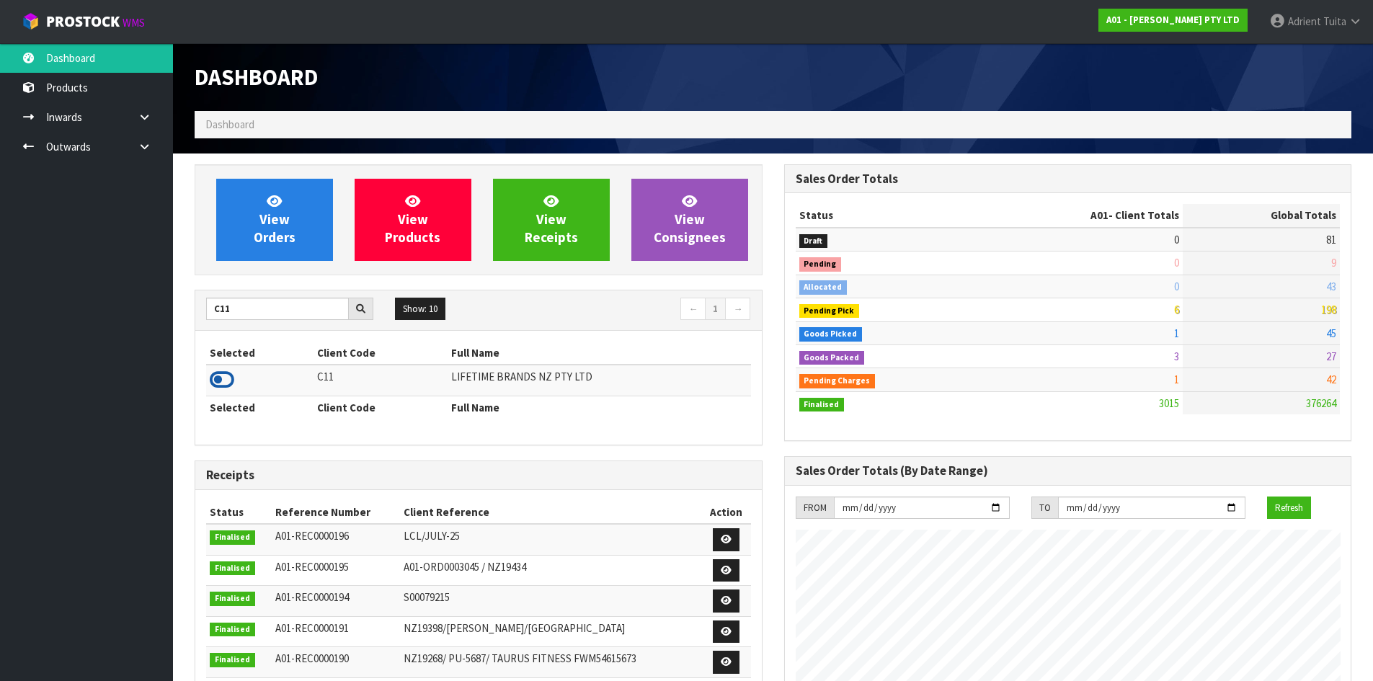
click at [231, 381] on icon at bounding box center [222, 380] width 25 height 22
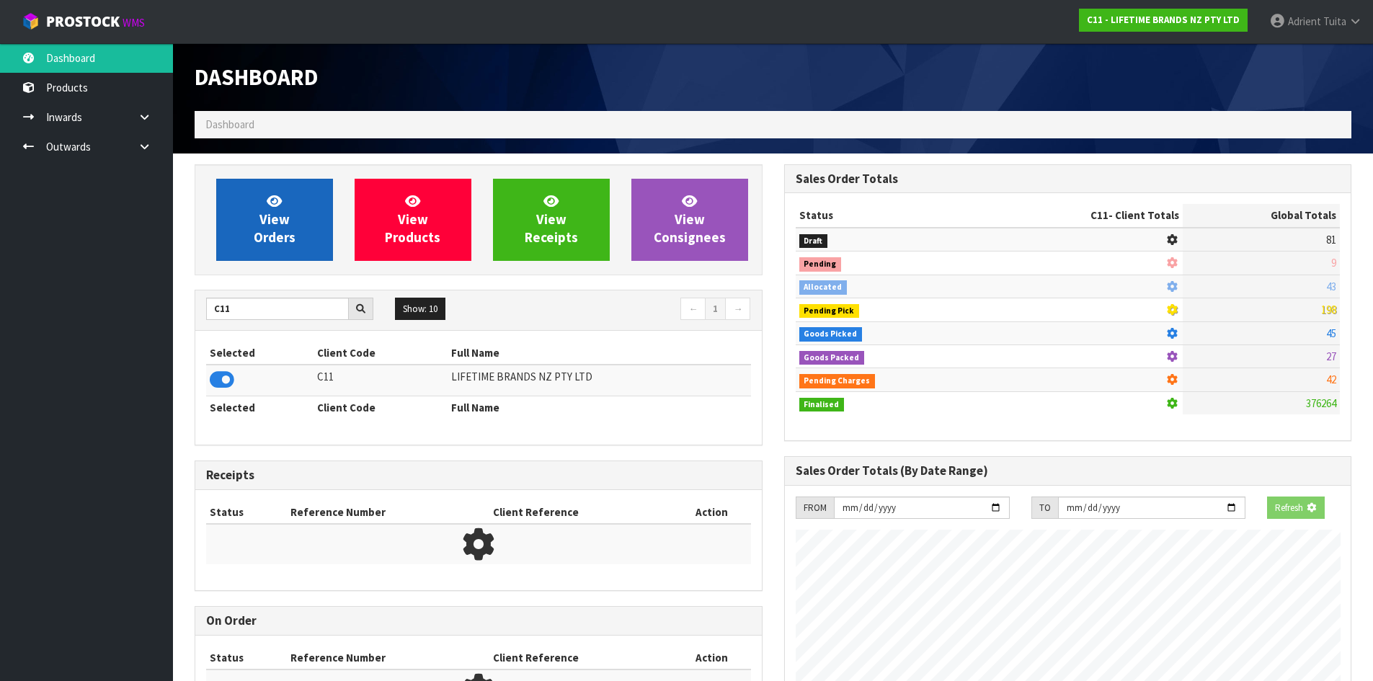
scroll to position [1092, 589]
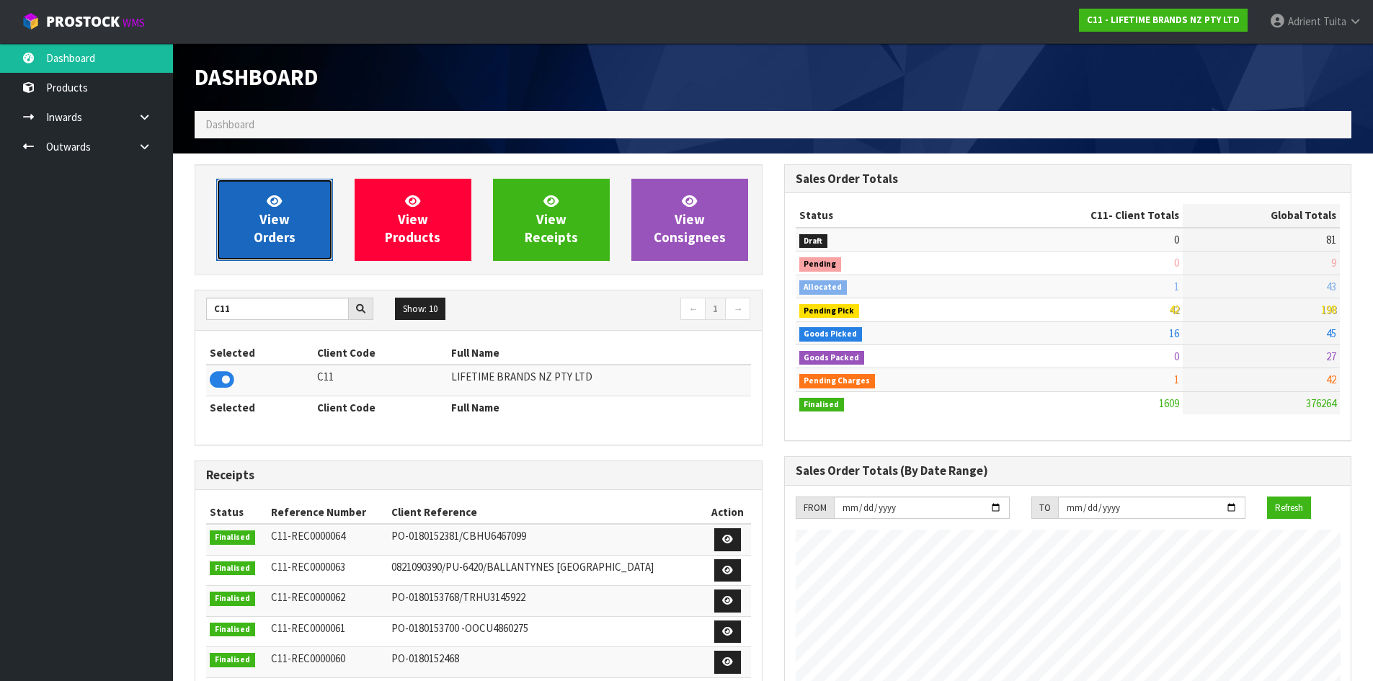
click at [274, 208] on span "View Orders" at bounding box center [275, 219] width 42 height 54
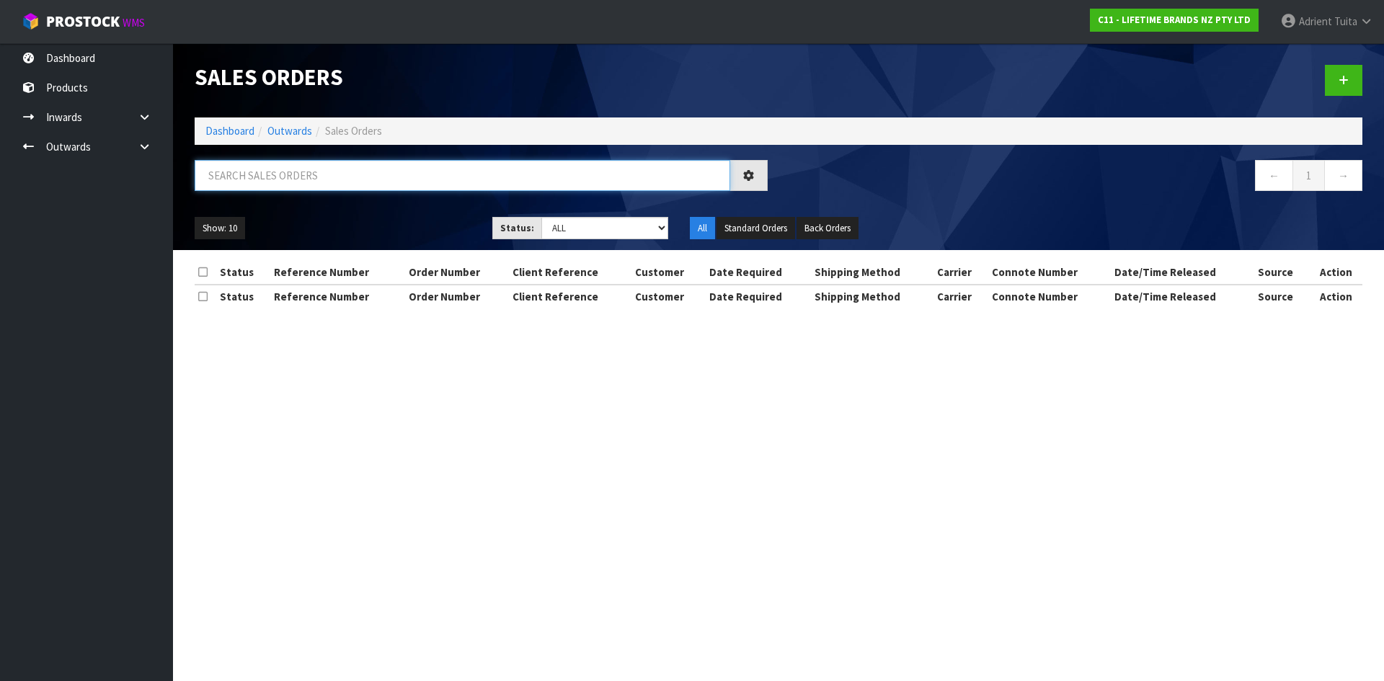
click at [281, 190] on input "text" at bounding box center [462, 175] width 535 height 31
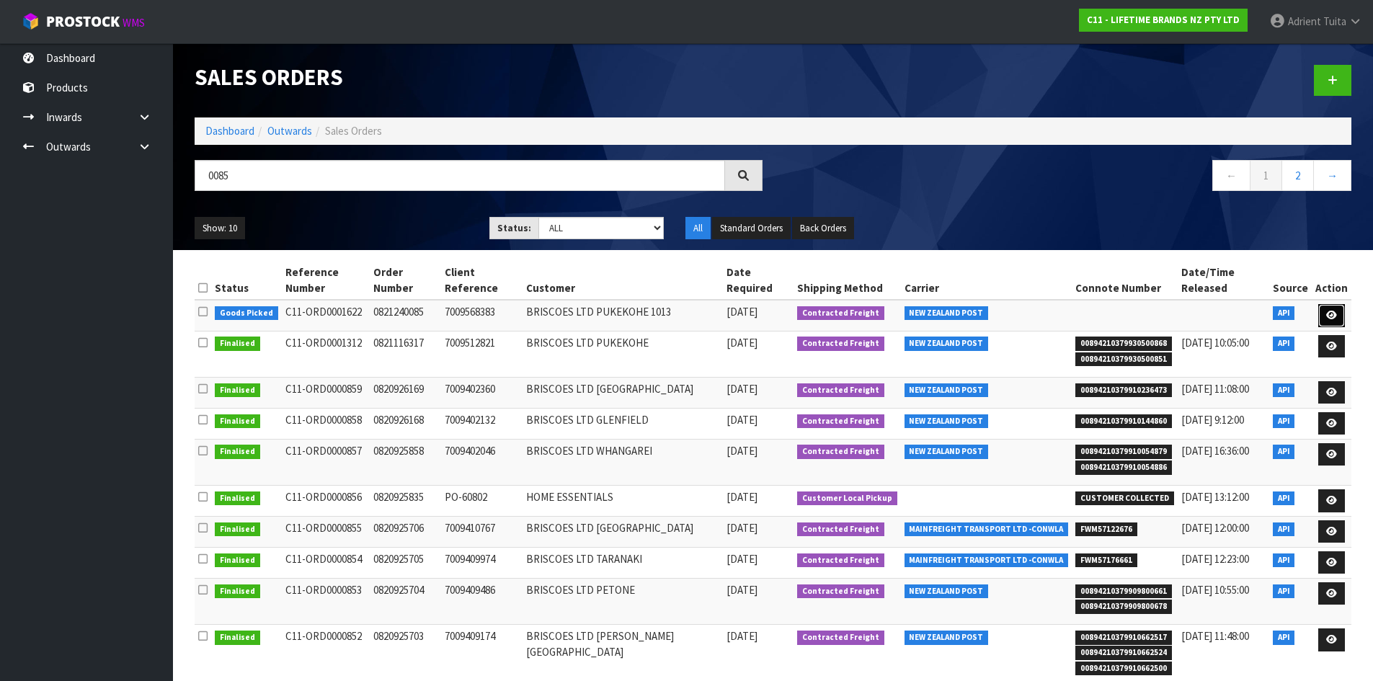
click at [1328, 311] on icon at bounding box center [1331, 315] width 11 height 9
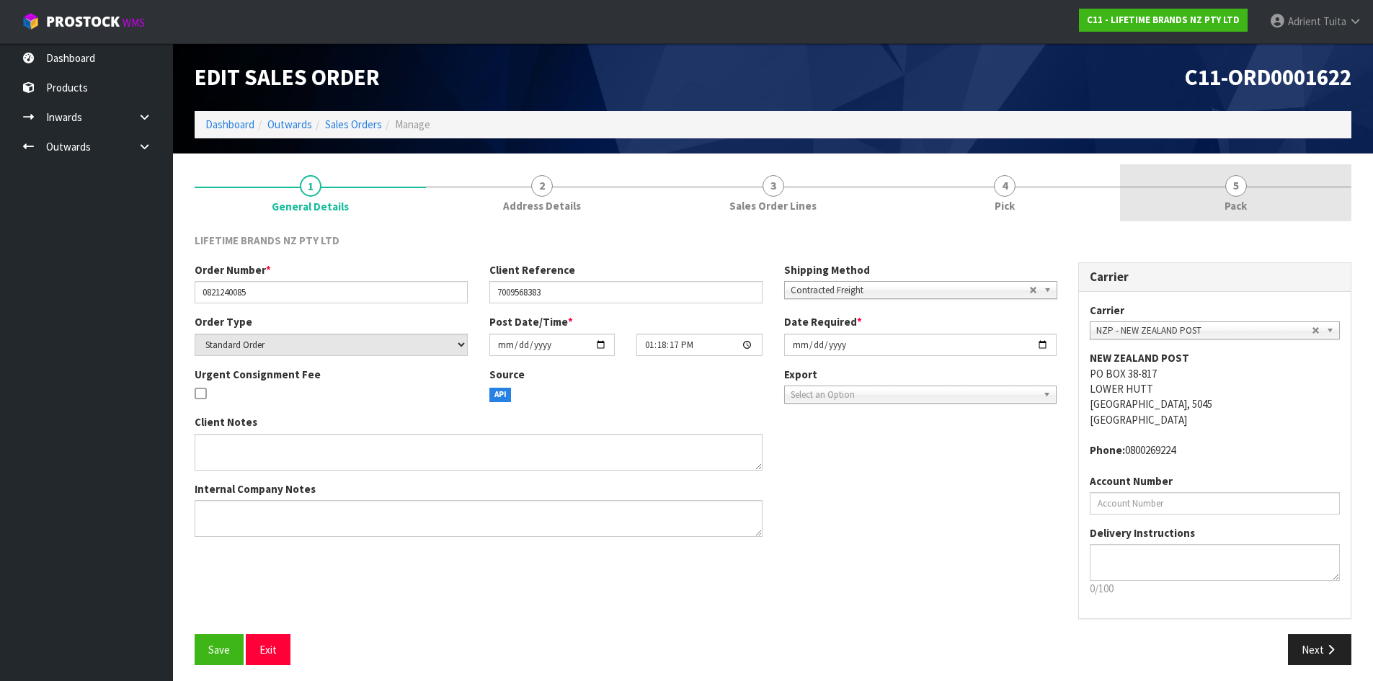
click at [1275, 199] on link "5 Pack" at bounding box center [1235, 192] width 231 height 57
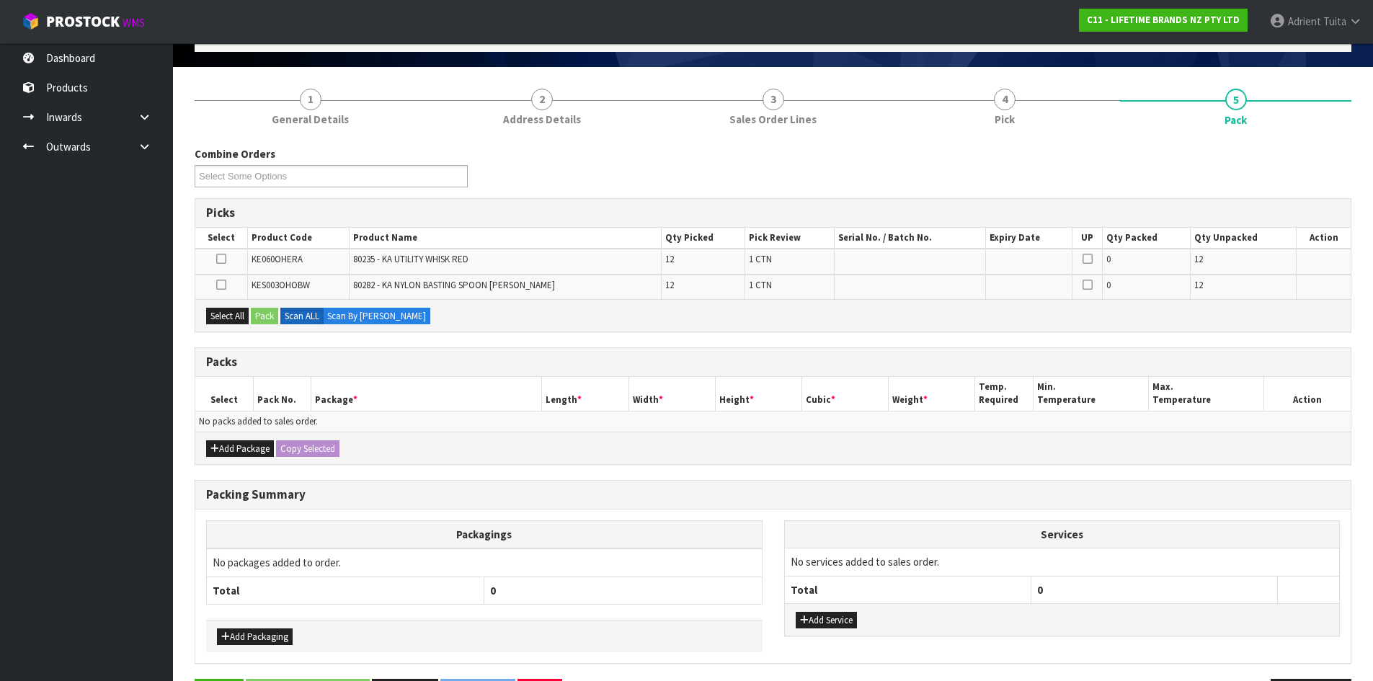
scroll to position [138, 0]
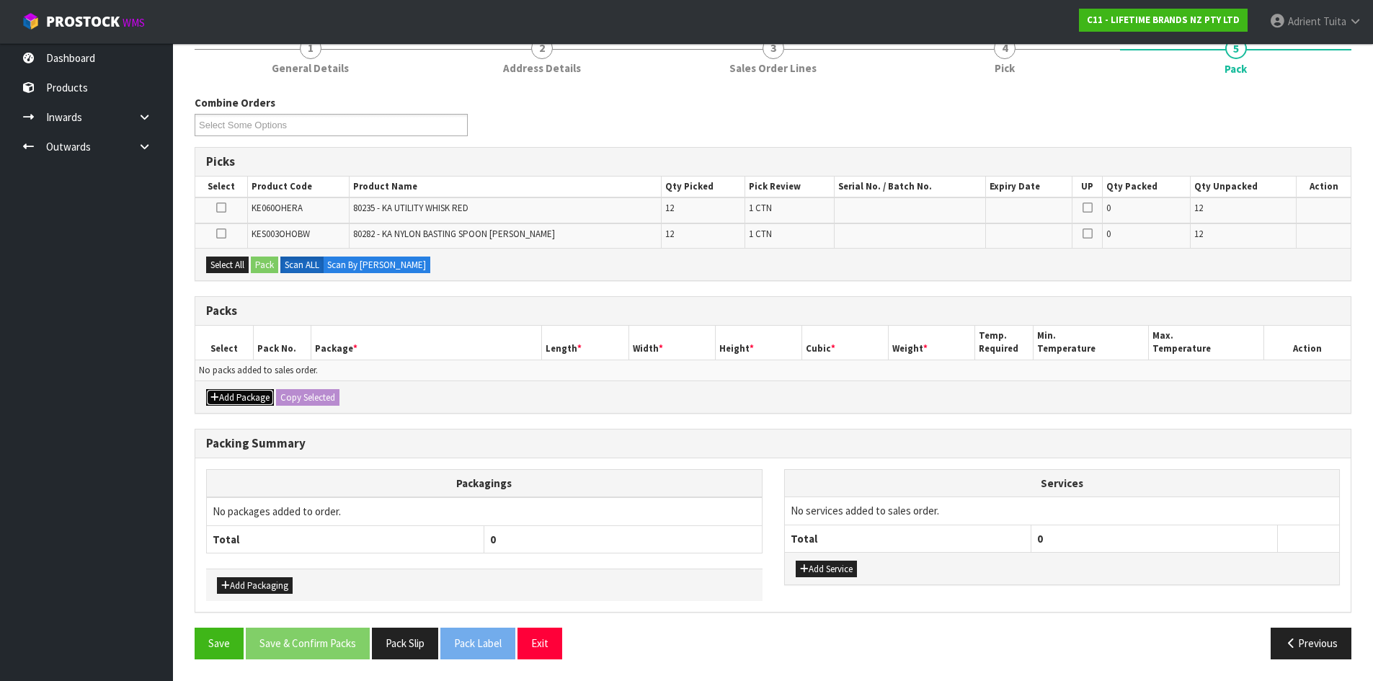
click at [234, 392] on button "Add Package" at bounding box center [240, 397] width 68 height 17
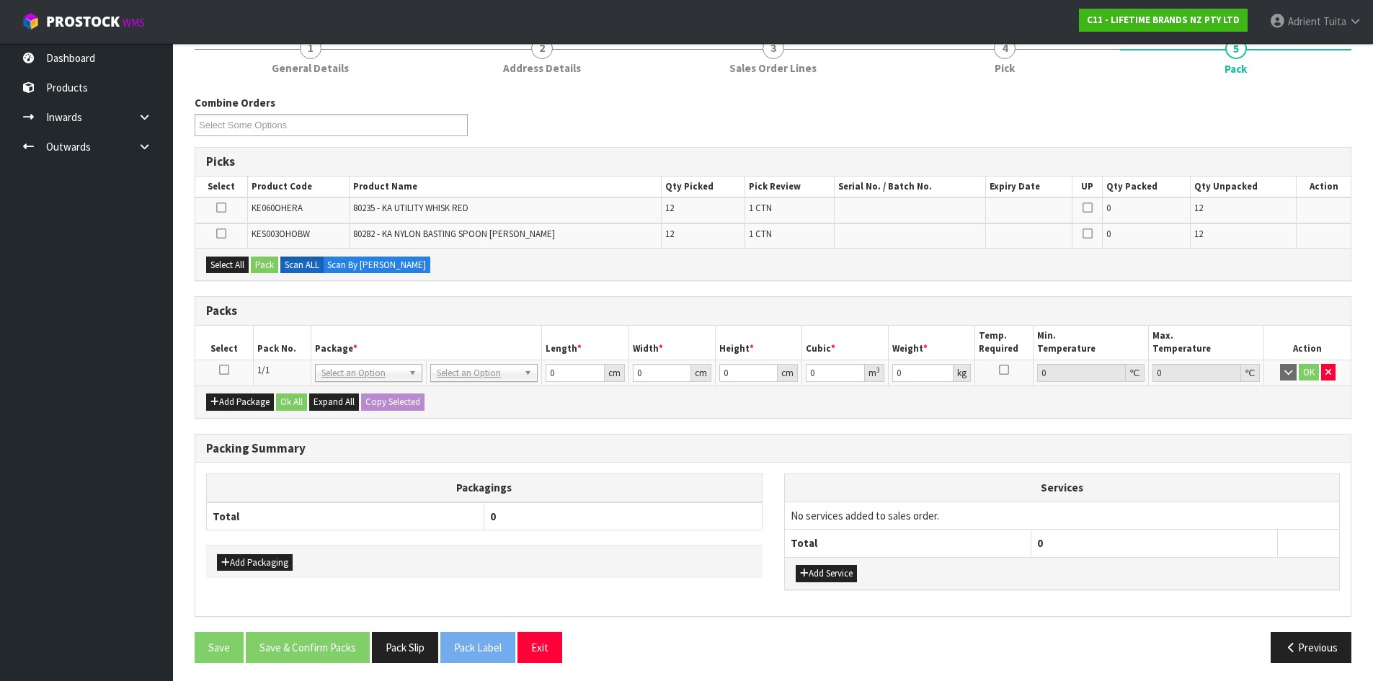
click at [227, 370] on icon at bounding box center [224, 370] width 10 height 1
click at [226, 370] on icon at bounding box center [224, 370] width 10 height 1
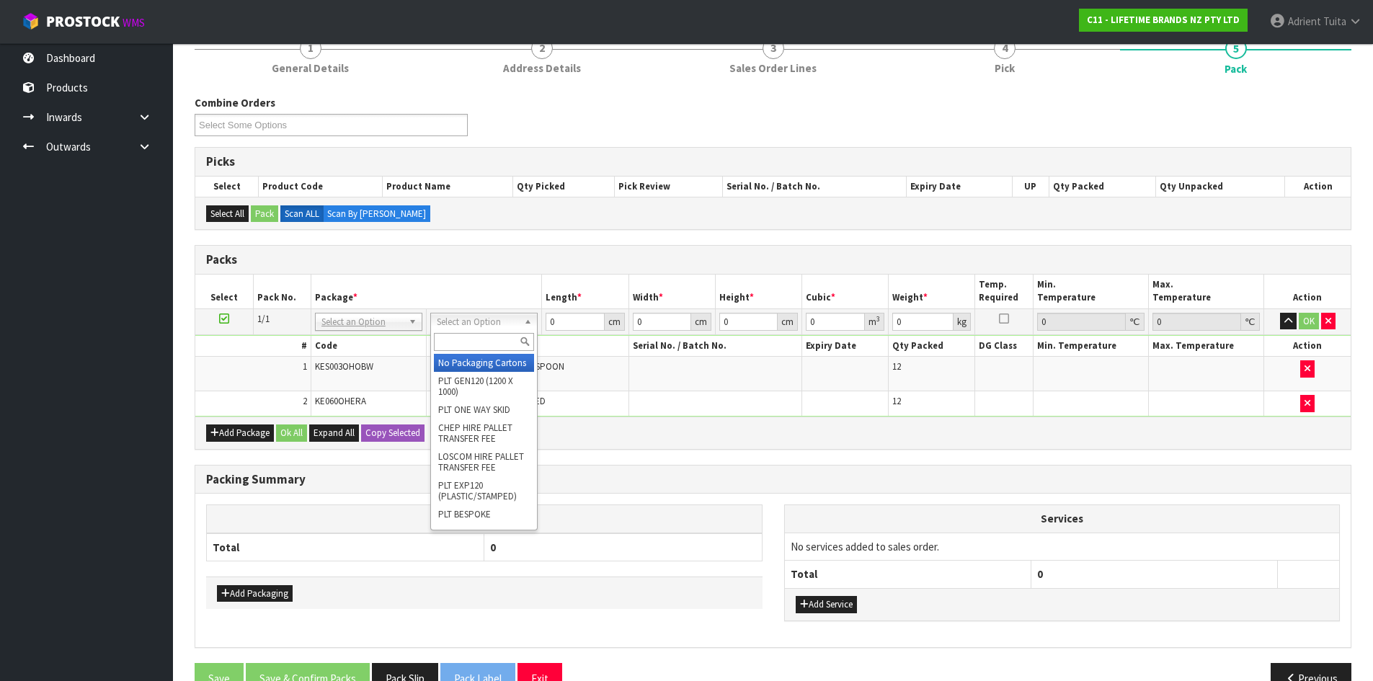
click at [494, 333] on input "text" at bounding box center [484, 342] width 100 height 18
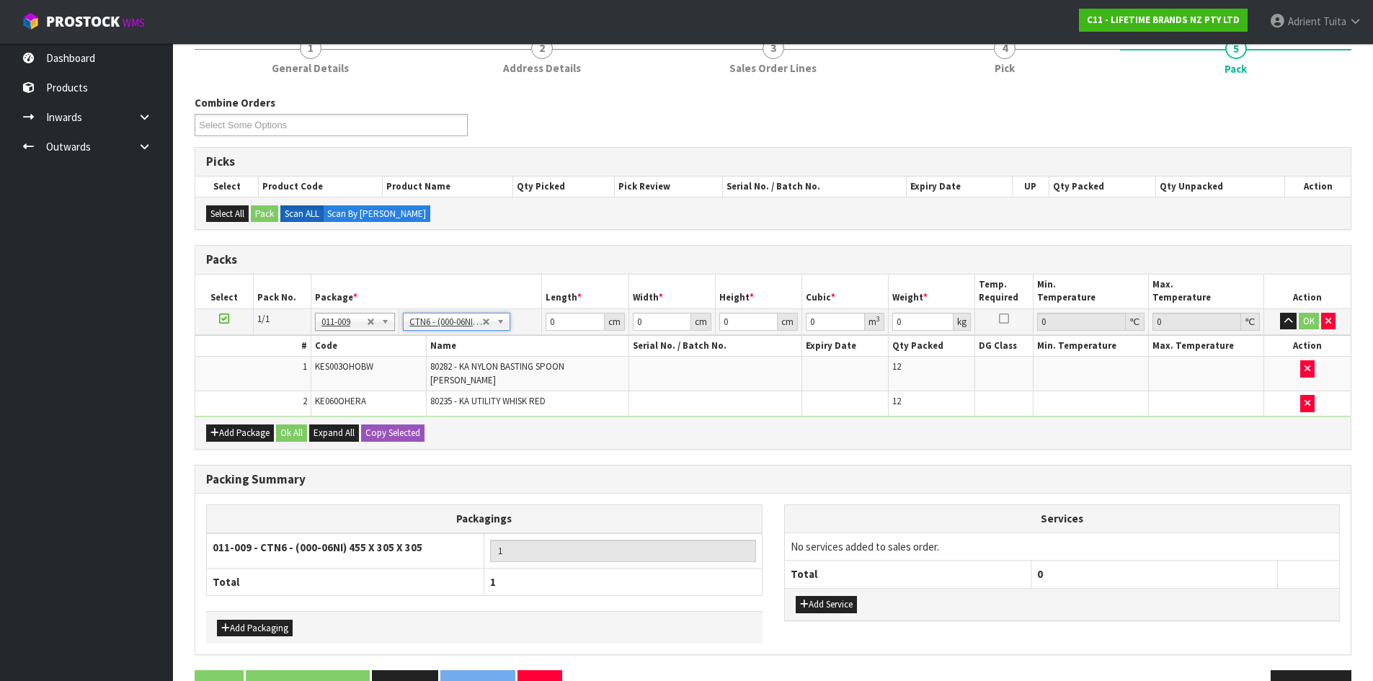
scroll to position [170, 0]
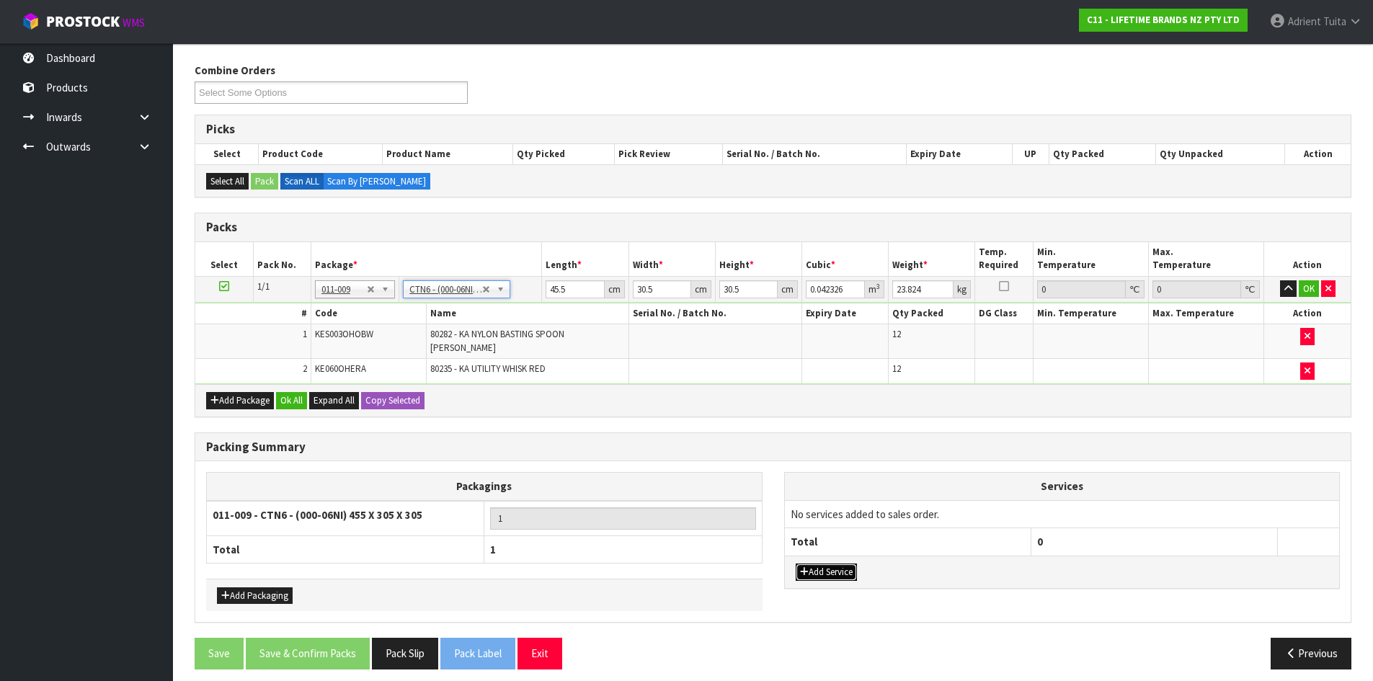
click at [809, 566] on button "Add Service" at bounding box center [826, 572] width 61 height 17
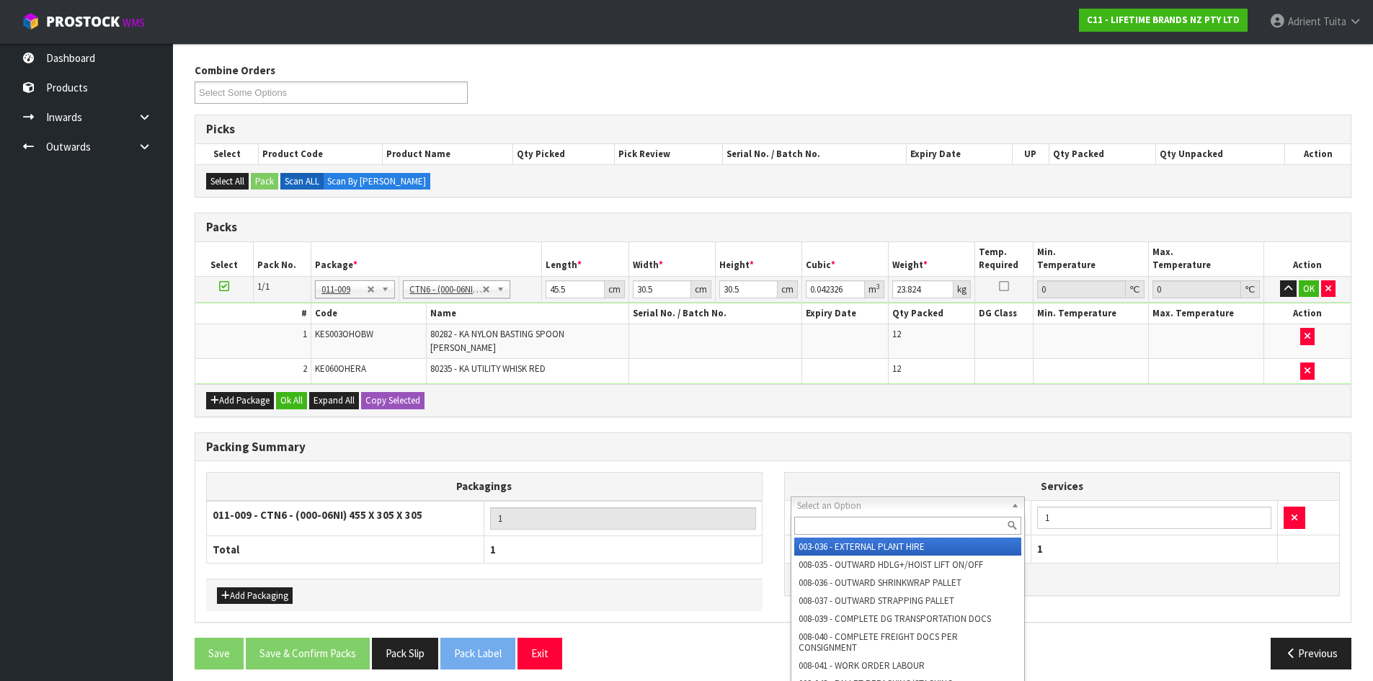
click at [832, 522] on input "text" at bounding box center [908, 526] width 228 height 18
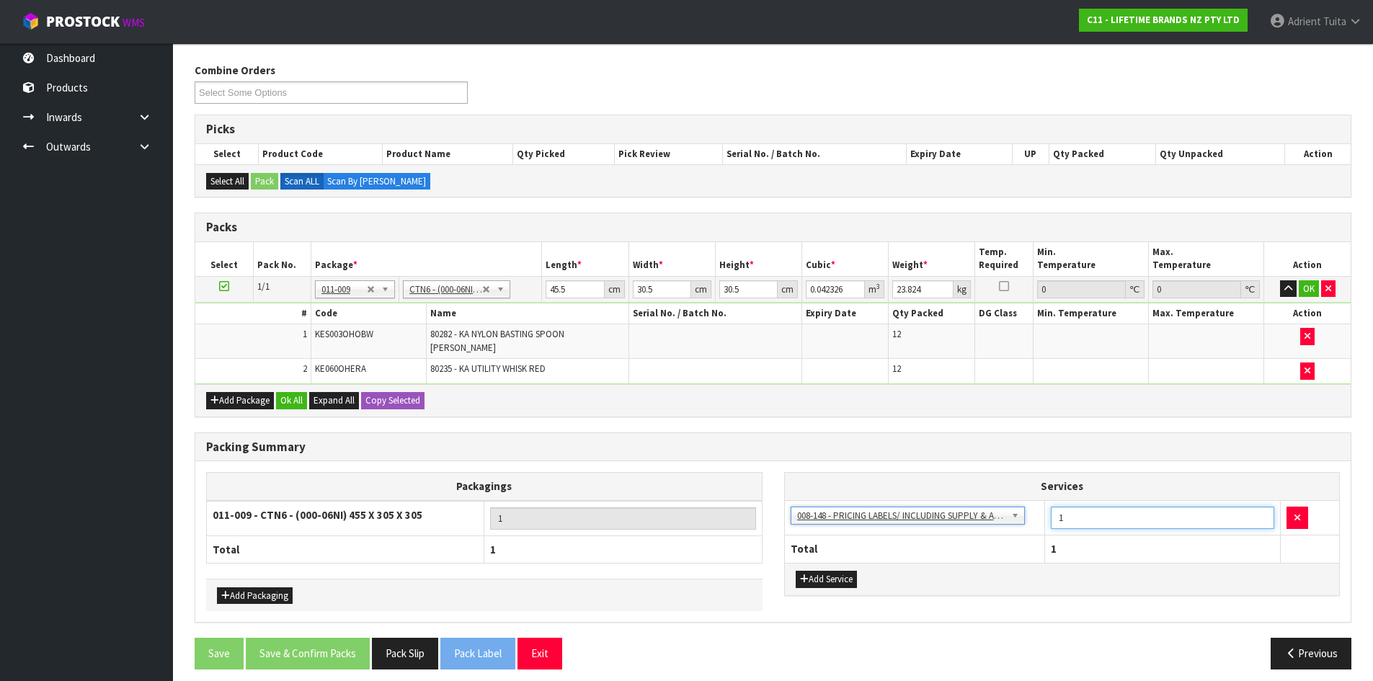
click at [1072, 510] on input "1" at bounding box center [1162, 518] width 223 height 22
click at [556, 285] on input "45.5" at bounding box center [575, 289] width 58 height 18
click at [1301, 287] on button "OK" at bounding box center [1309, 288] width 20 height 17
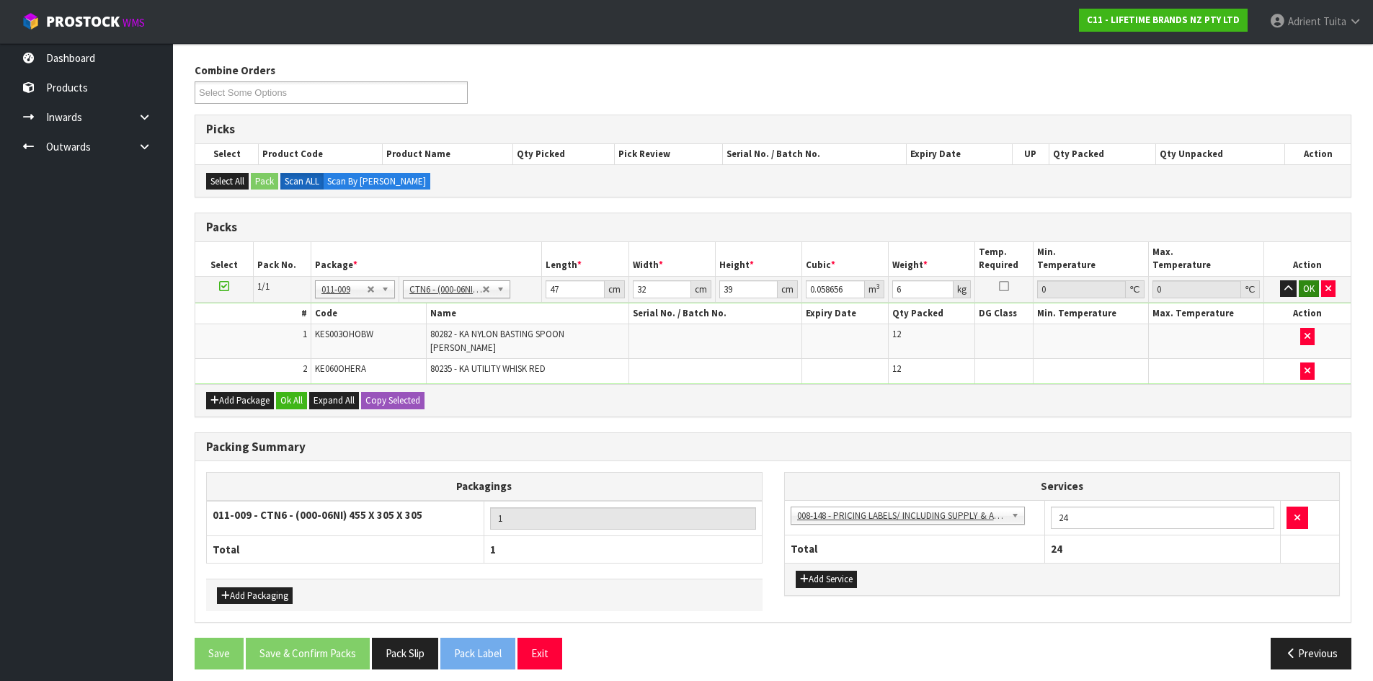
scroll to position [169, 0]
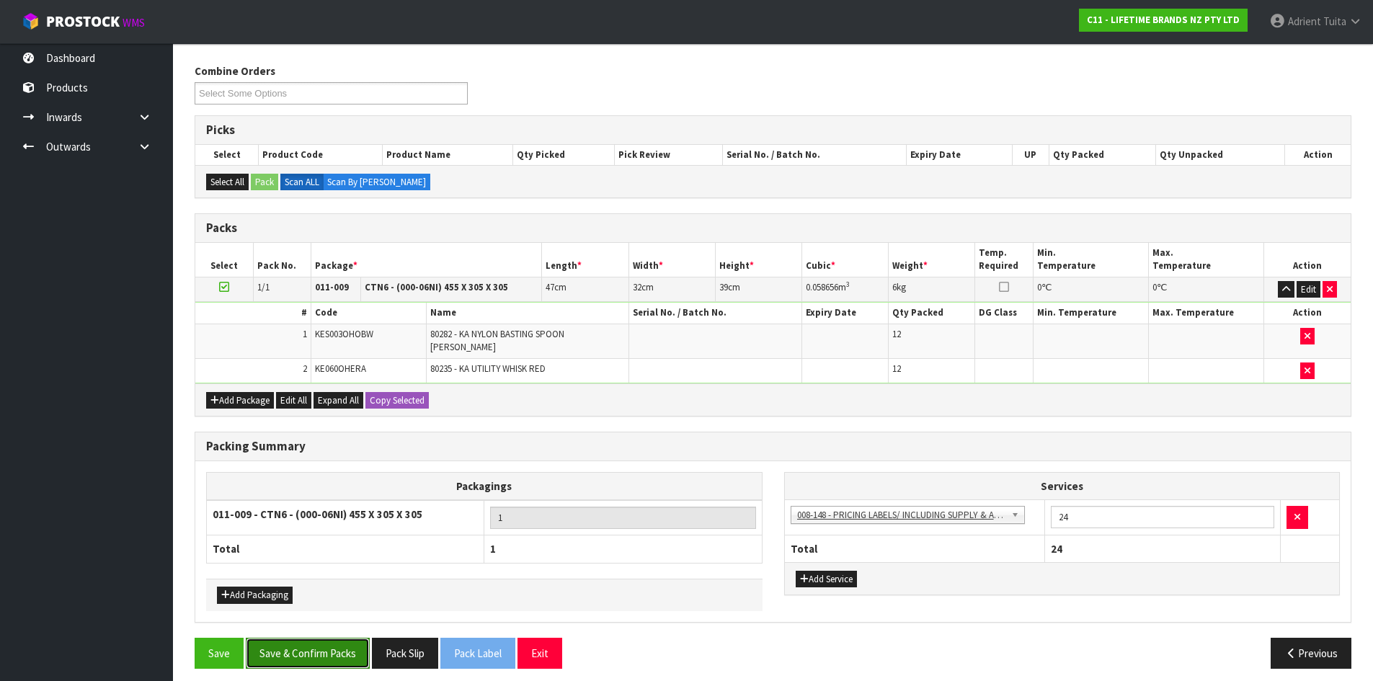
click at [303, 640] on button "Save & Confirm Packs" at bounding box center [308, 653] width 124 height 31
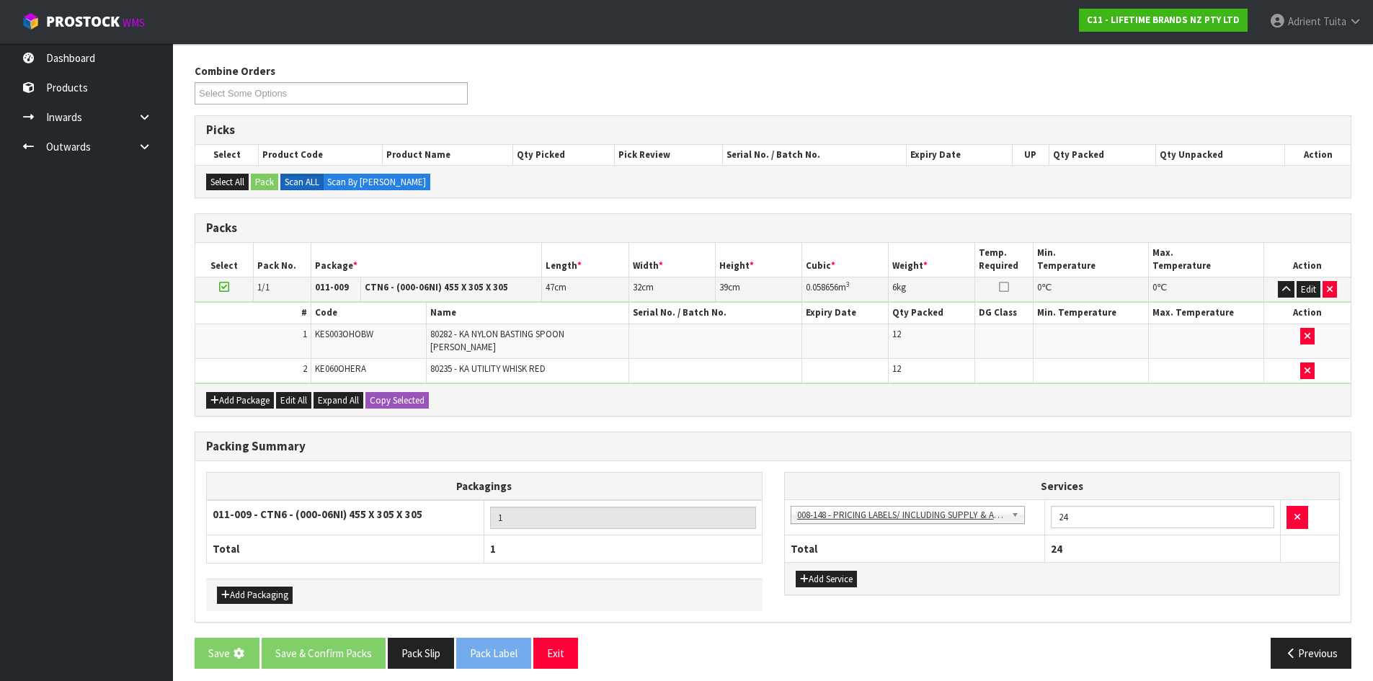
scroll to position [0, 0]
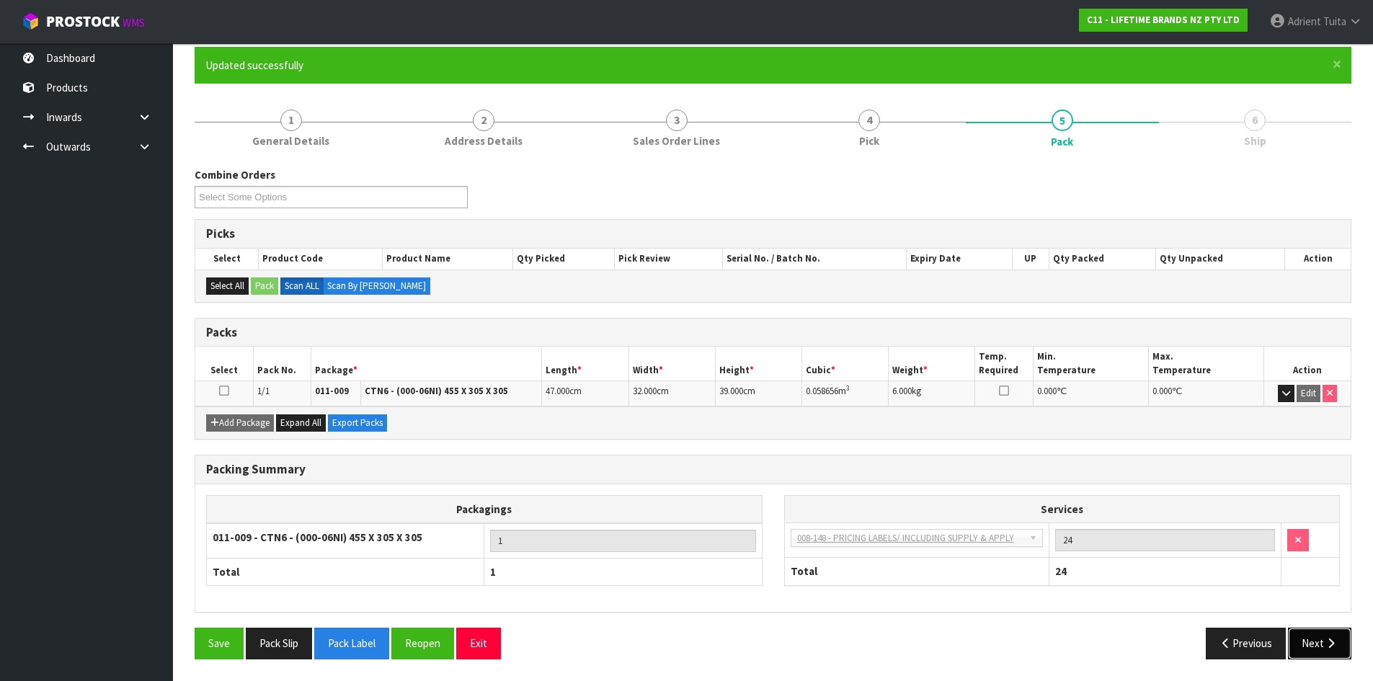
click at [1331, 649] on icon "button" at bounding box center [1331, 643] width 14 height 11
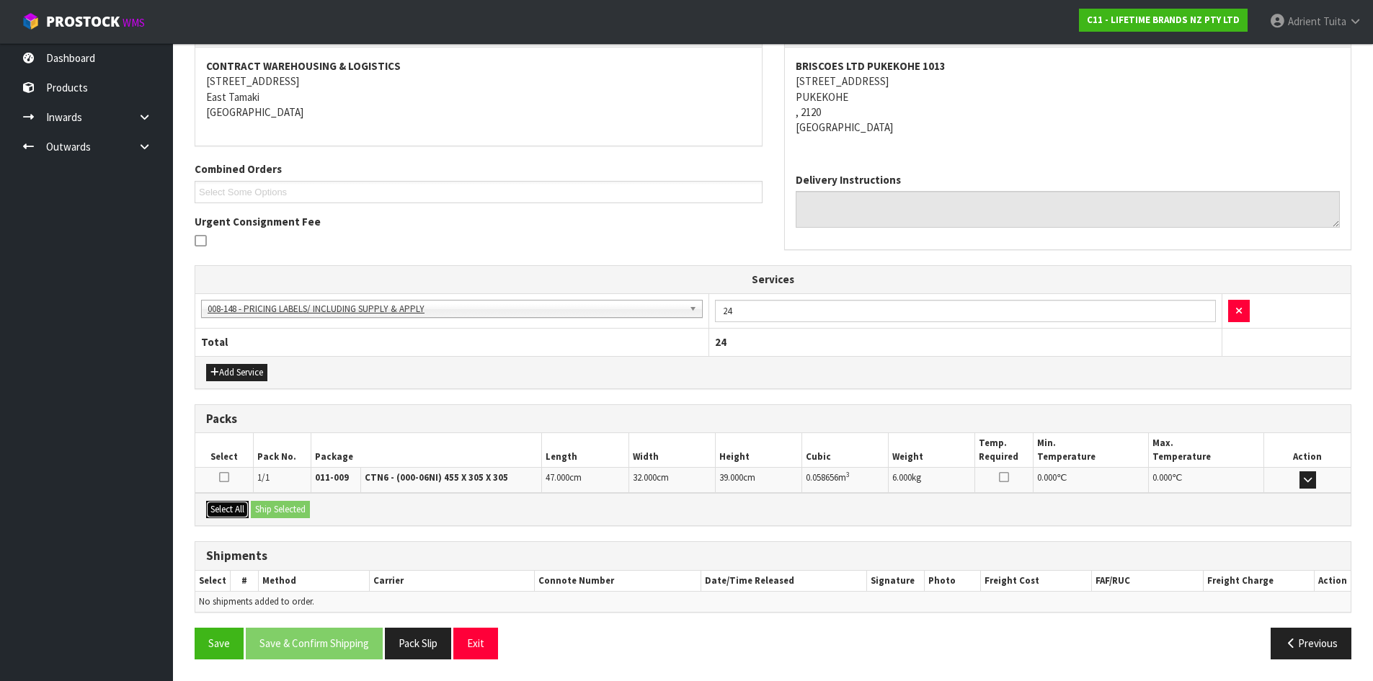
drag, startPoint x: 233, startPoint y: 501, endPoint x: 265, endPoint y: 504, distance: 31.9
click at [233, 502] on button "Select All" at bounding box center [227, 509] width 43 height 17
click at [265, 504] on button "Ship Selected" at bounding box center [280, 509] width 59 height 17
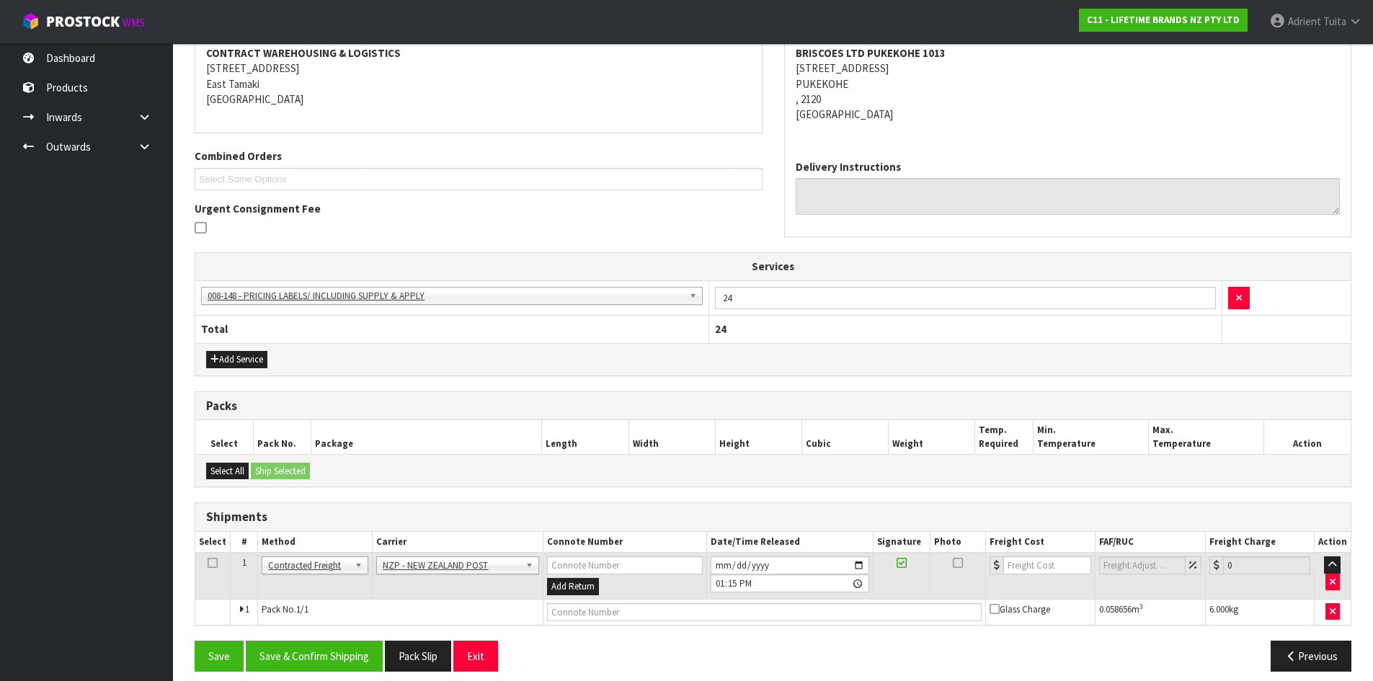
scroll to position [292, 0]
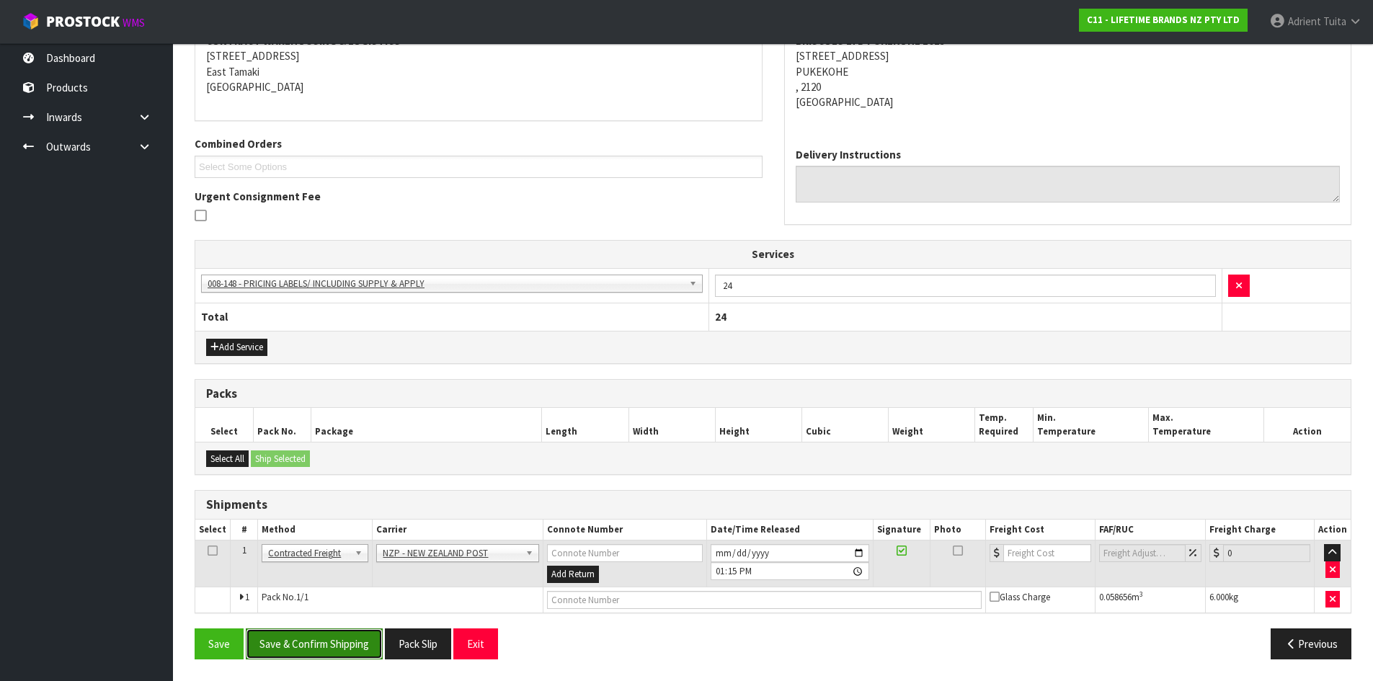
click at [341, 645] on button "Save & Confirm Shipping" at bounding box center [314, 643] width 137 height 31
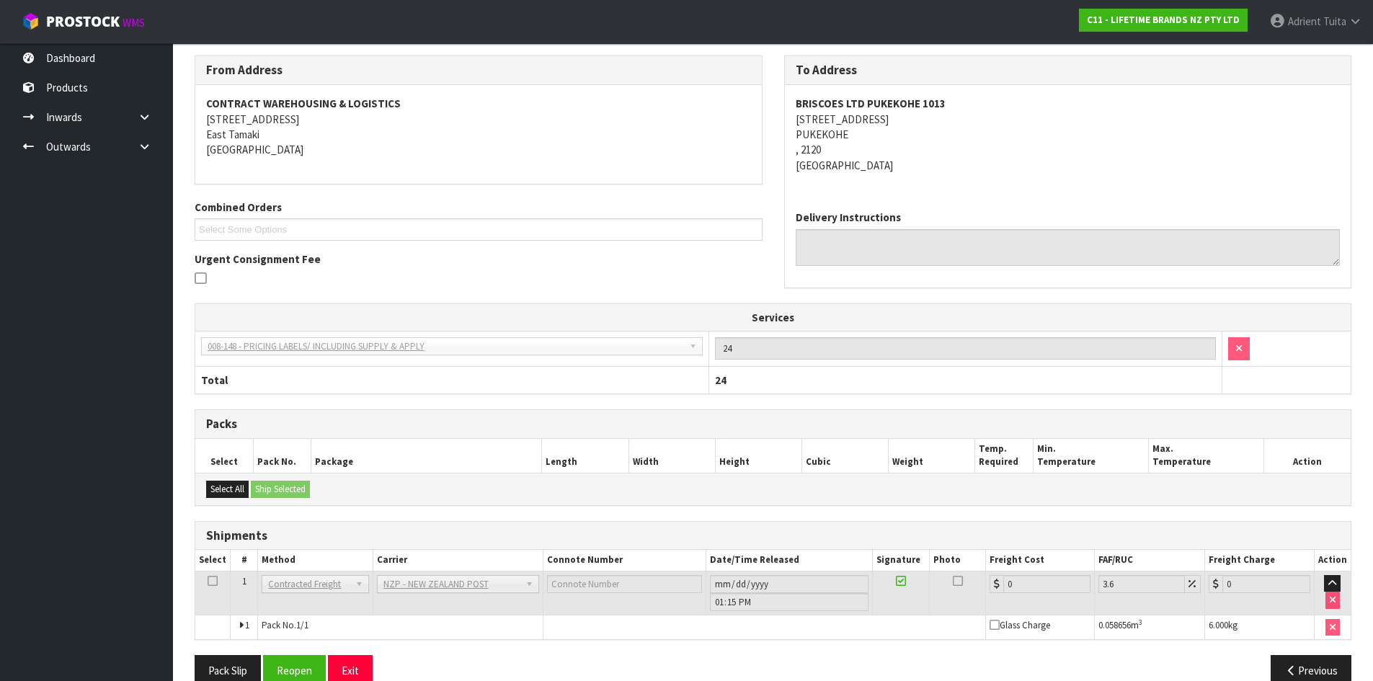
scroll to position [272, 0]
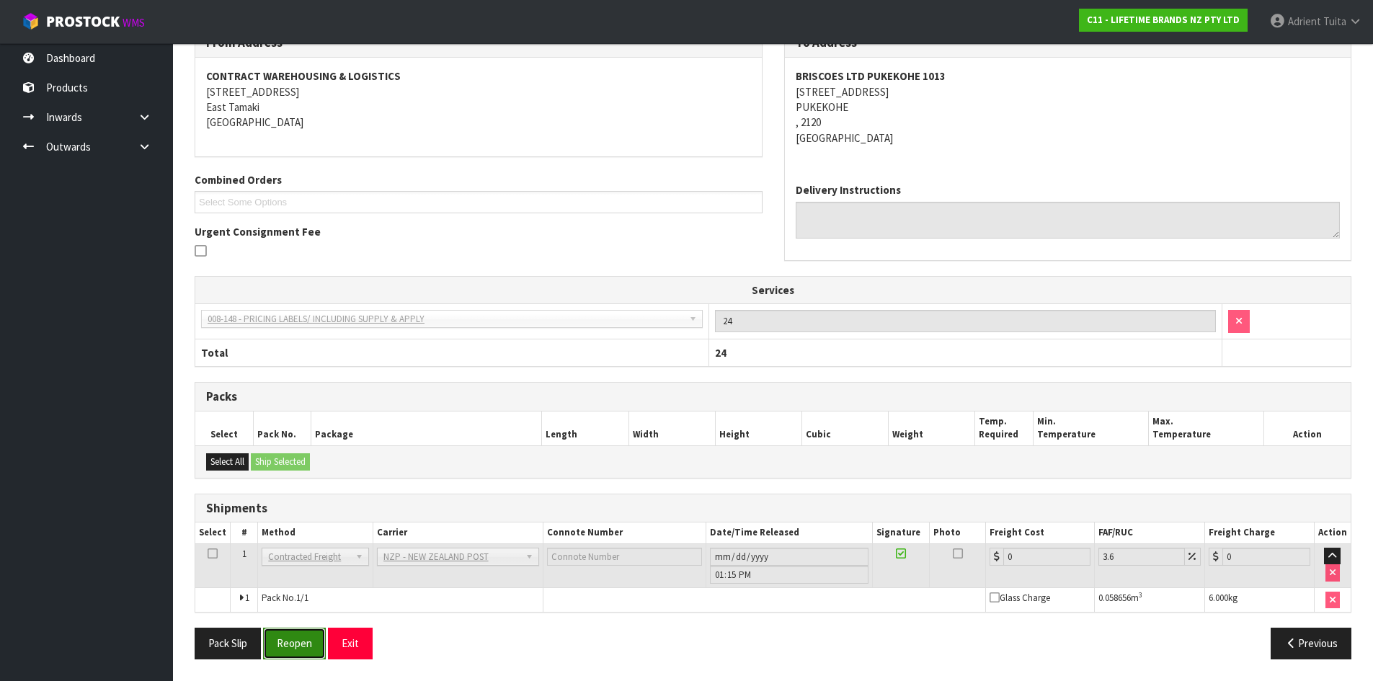
click at [285, 639] on button "Reopen" at bounding box center [294, 643] width 63 height 31
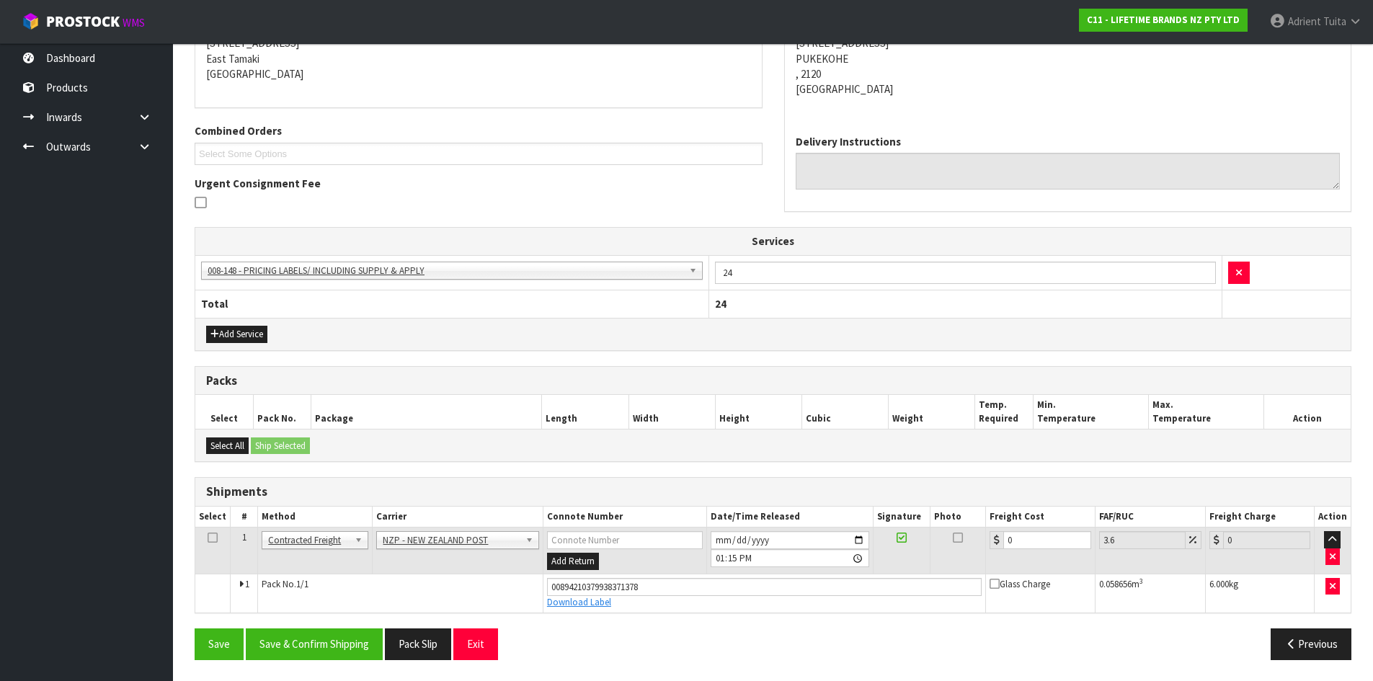
scroll to position [306, 0]
click at [1020, 539] on input "0" at bounding box center [1046, 539] width 87 height 18
click at [302, 641] on button "Save & Confirm Shipping" at bounding box center [314, 643] width 137 height 31
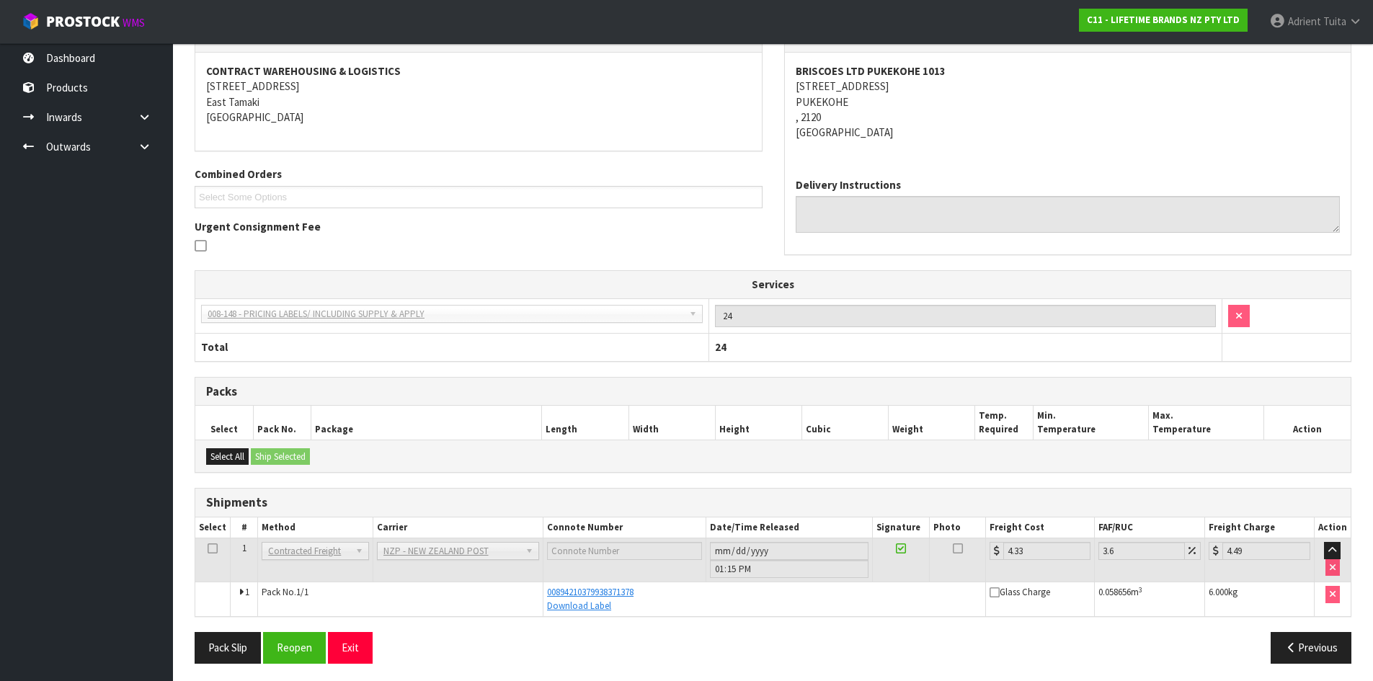
scroll to position [266, 0]
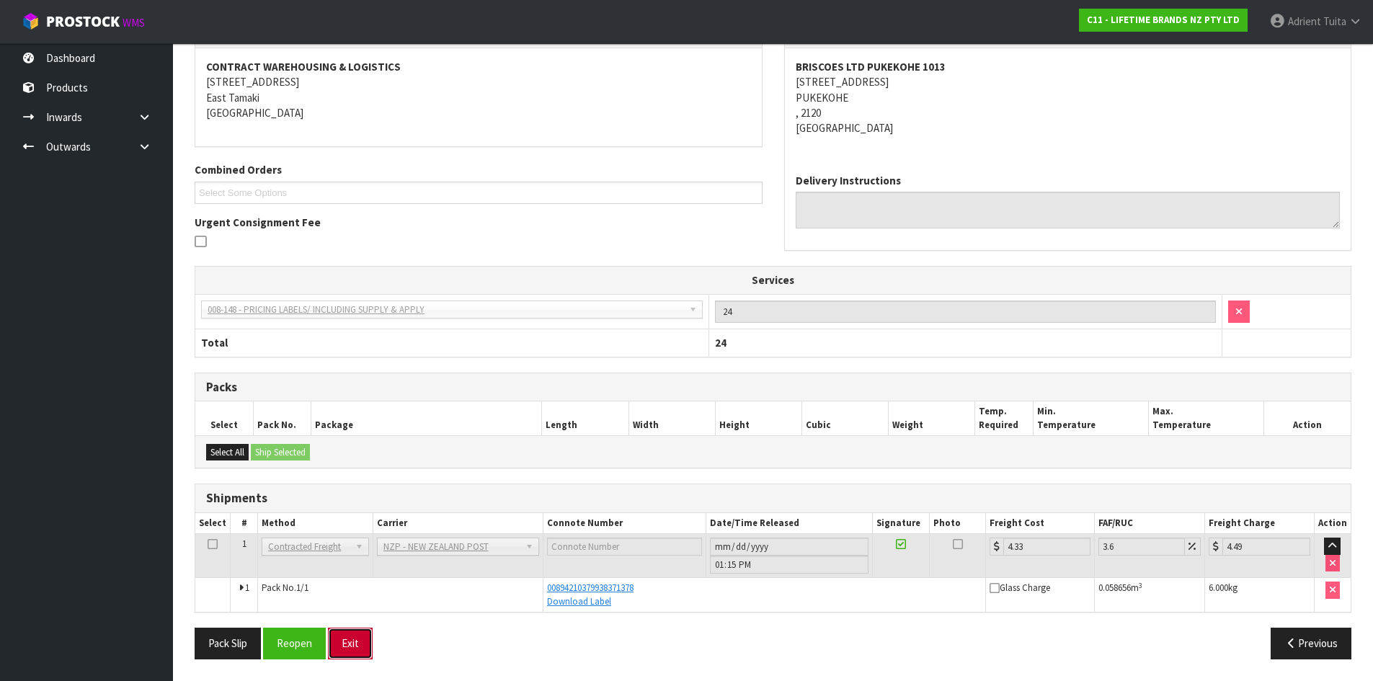
click at [366, 641] on button "Exit" at bounding box center [350, 643] width 45 height 31
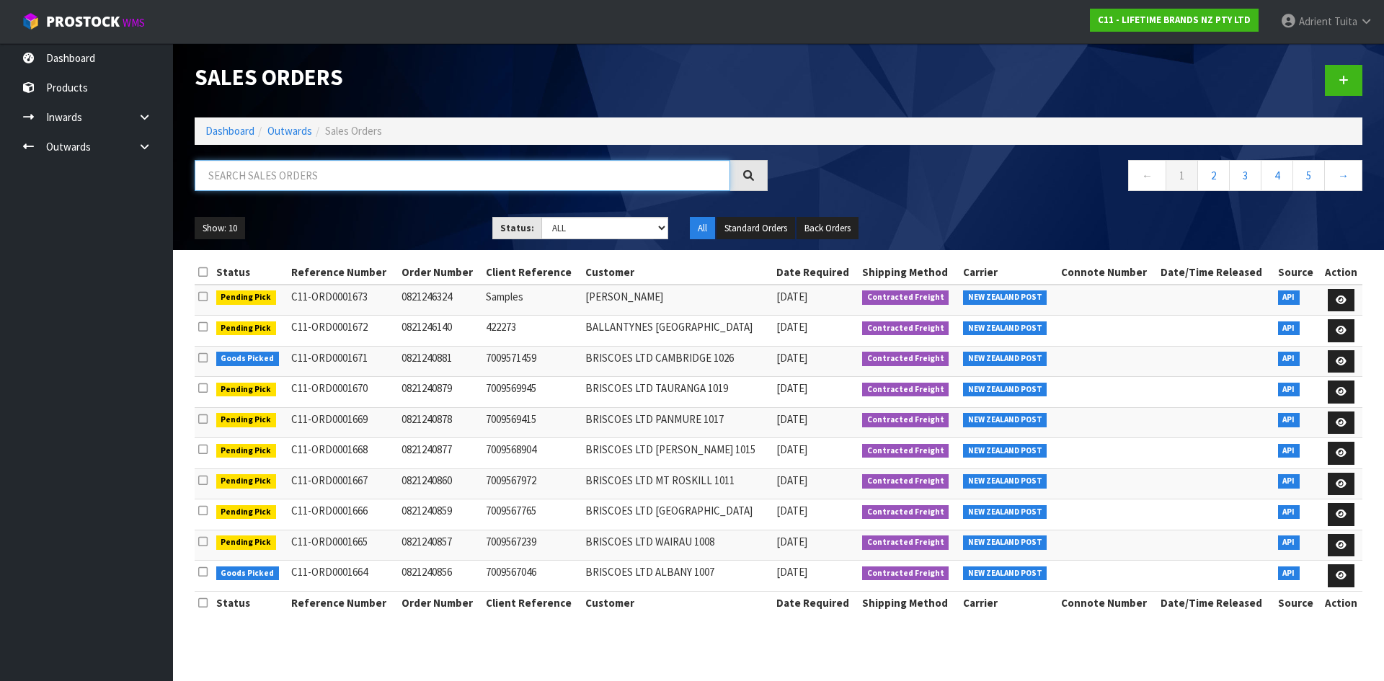
click at [252, 186] on input "text" at bounding box center [462, 175] width 535 height 31
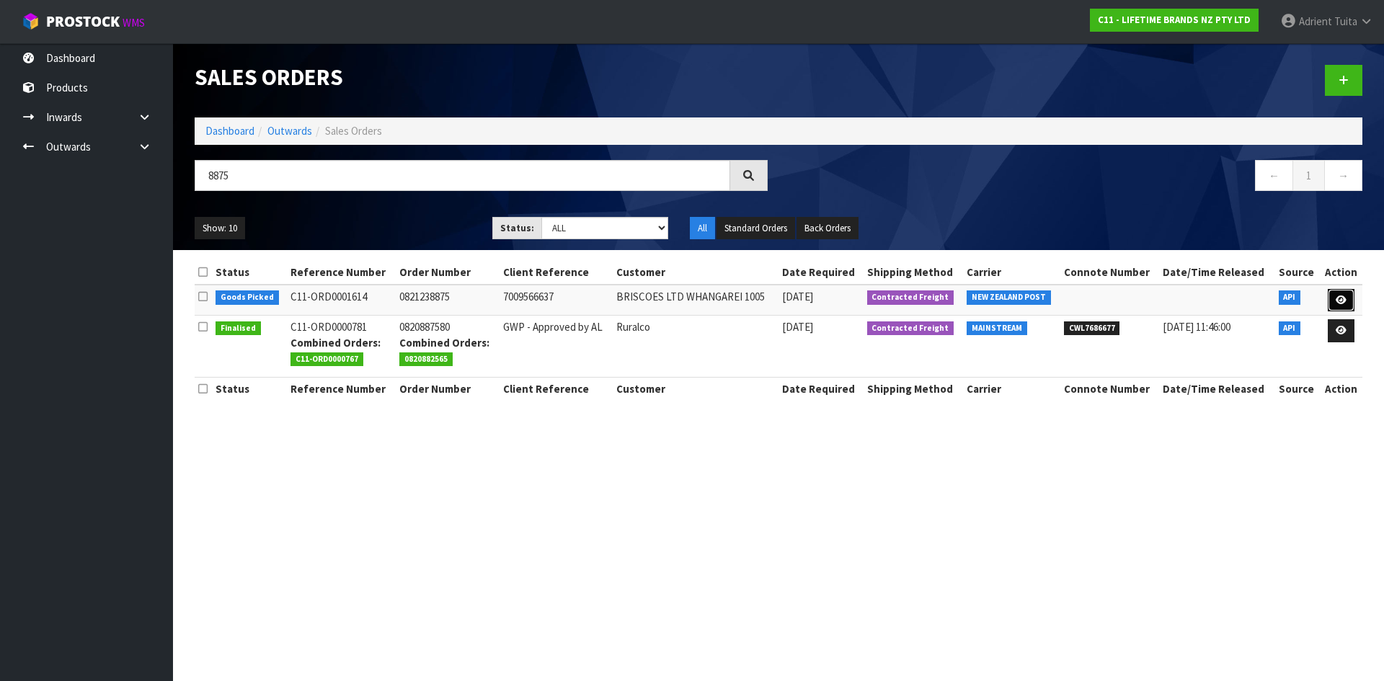
click at [1343, 301] on icon at bounding box center [1340, 299] width 11 height 9
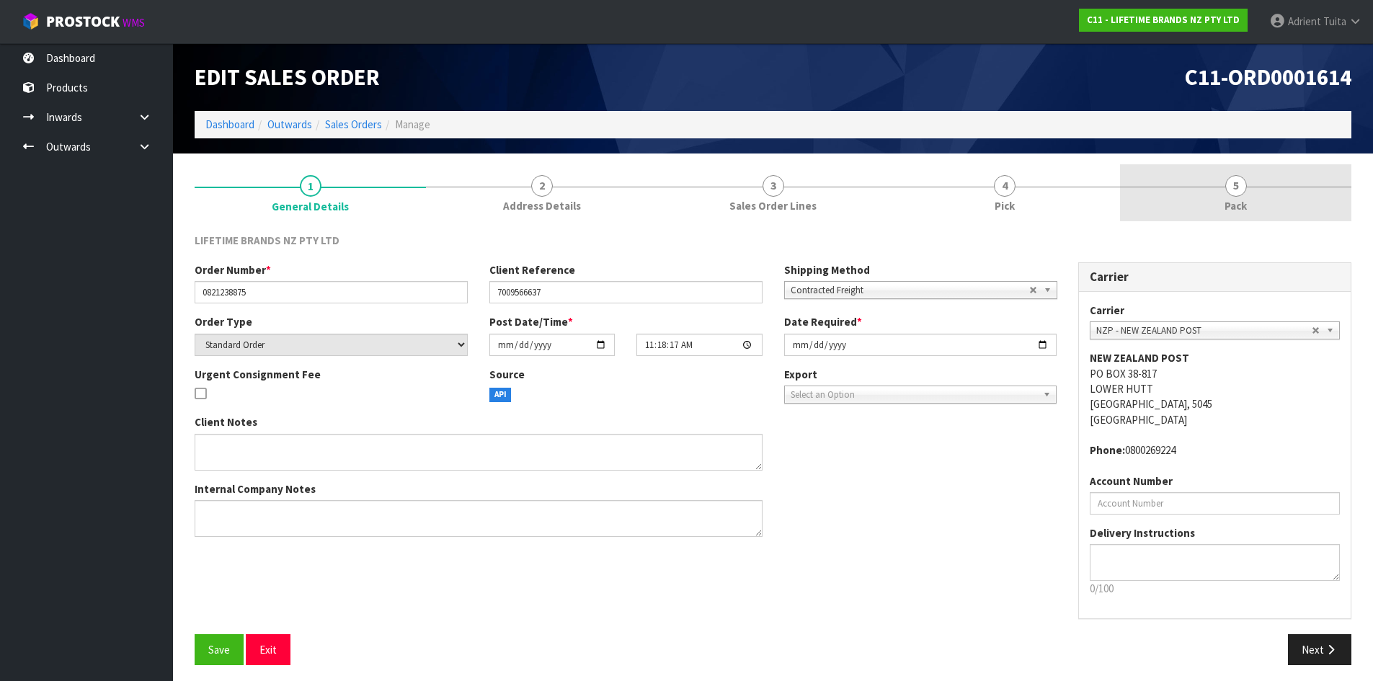
click at [1303, 214] on link "5 Pack" at bounding box center [1235, 192] width 231 height 57
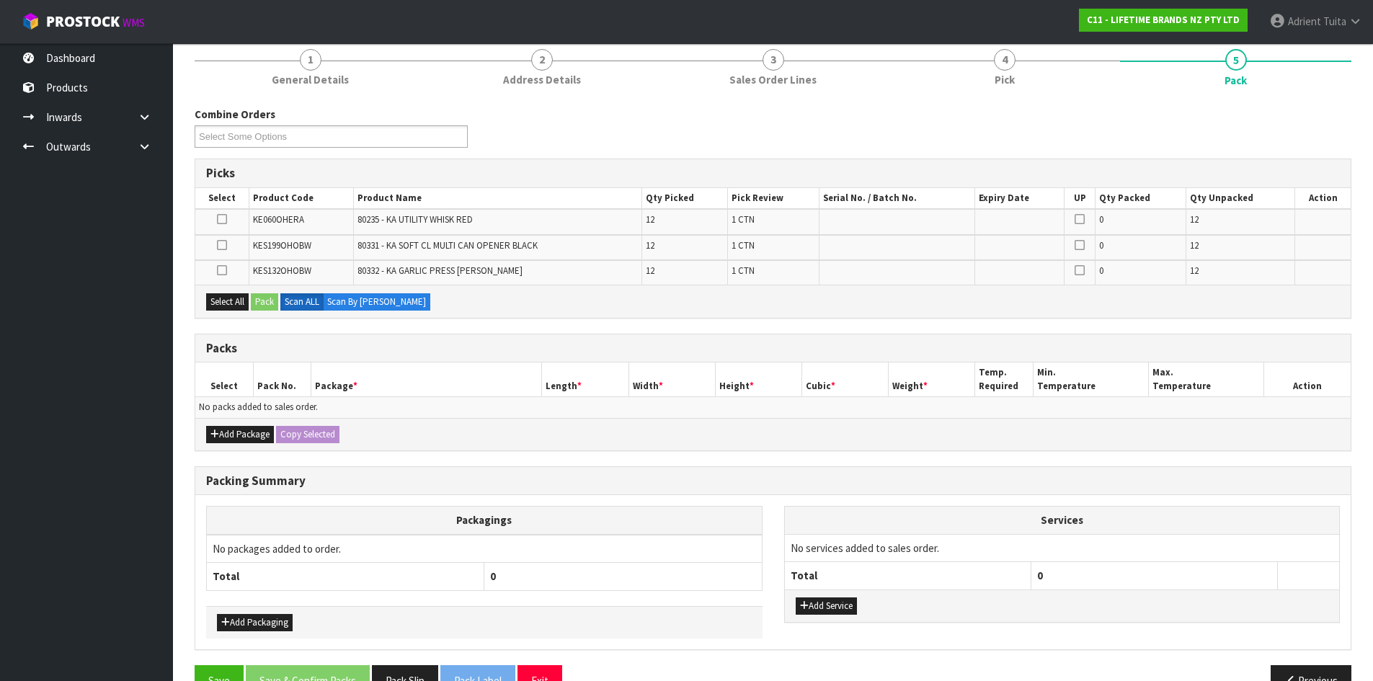
scroll to position [163, 0]
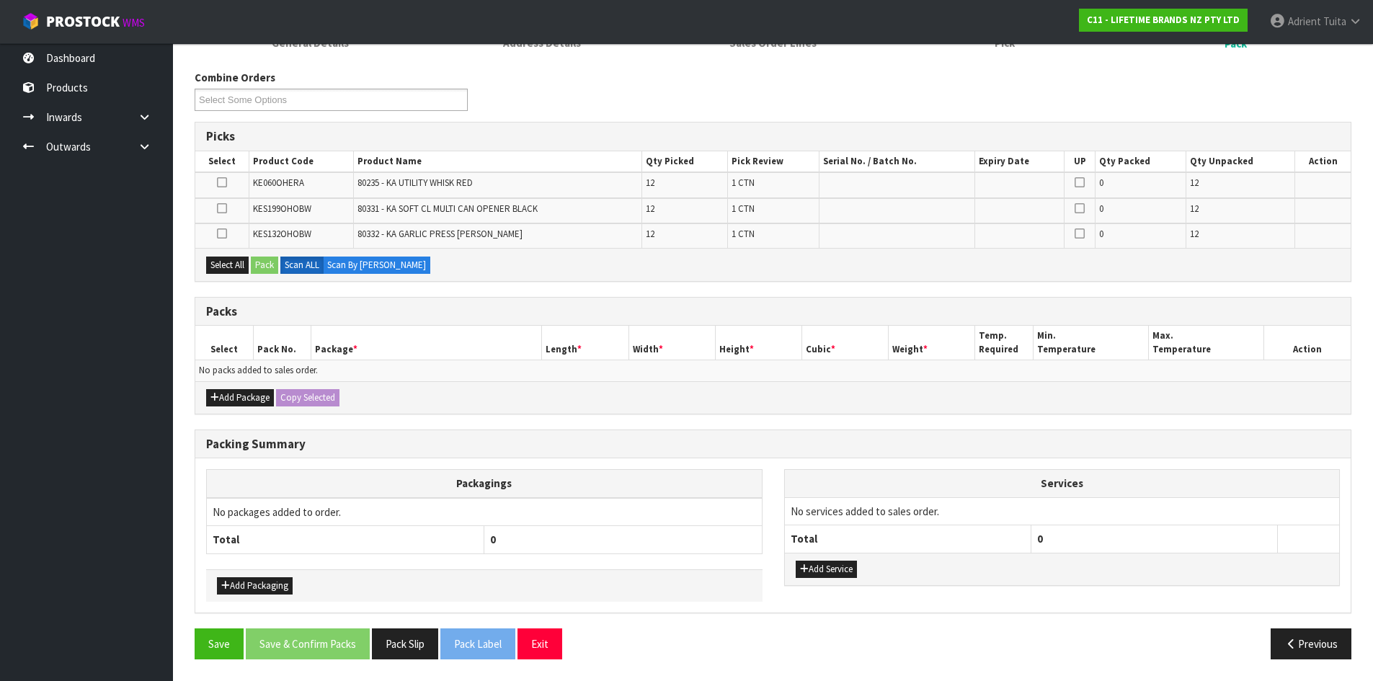
click at [809, 556] on div "Add Service" at bounding box center [1062, 569] width 555 height 32
click at [807, 570] on button "Add Service" at bounding box center [826, 569] width 61 height 17
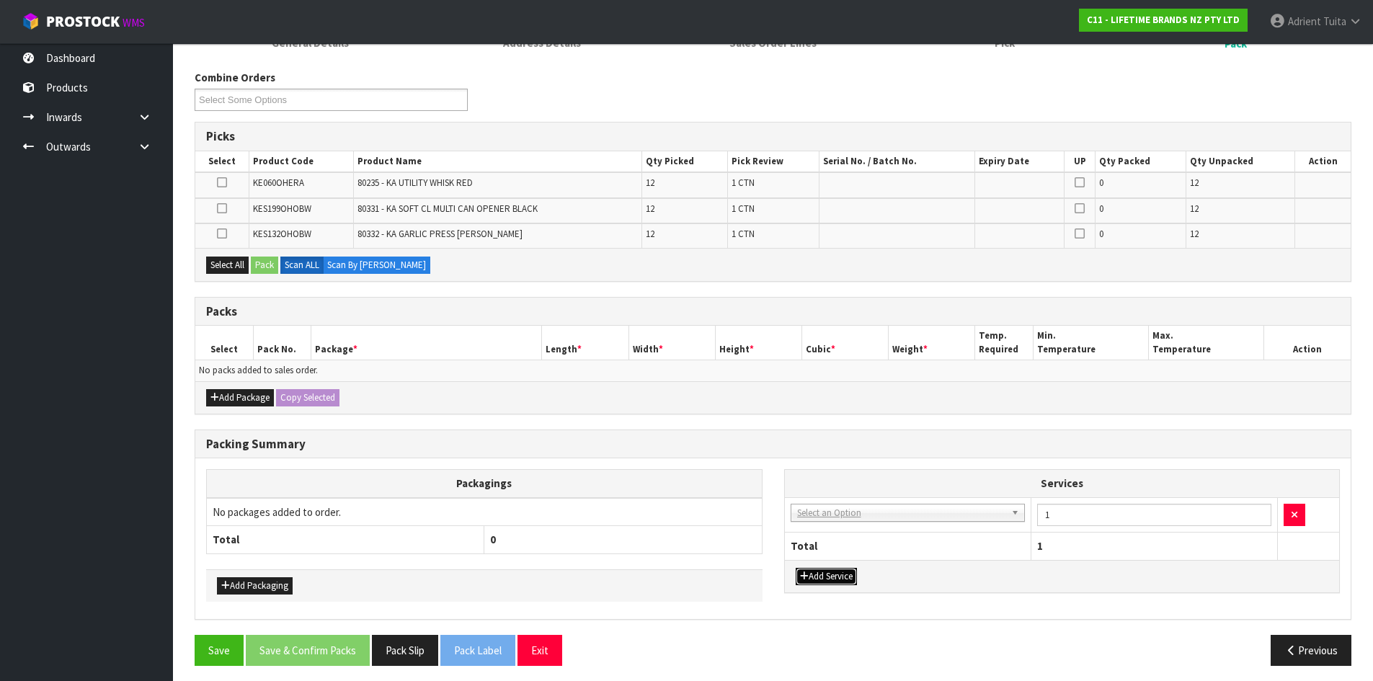
drag, startPoint x: 829, startPoint y: 512, endPoint x: 829, endPoint y: 527, distance: 14.4
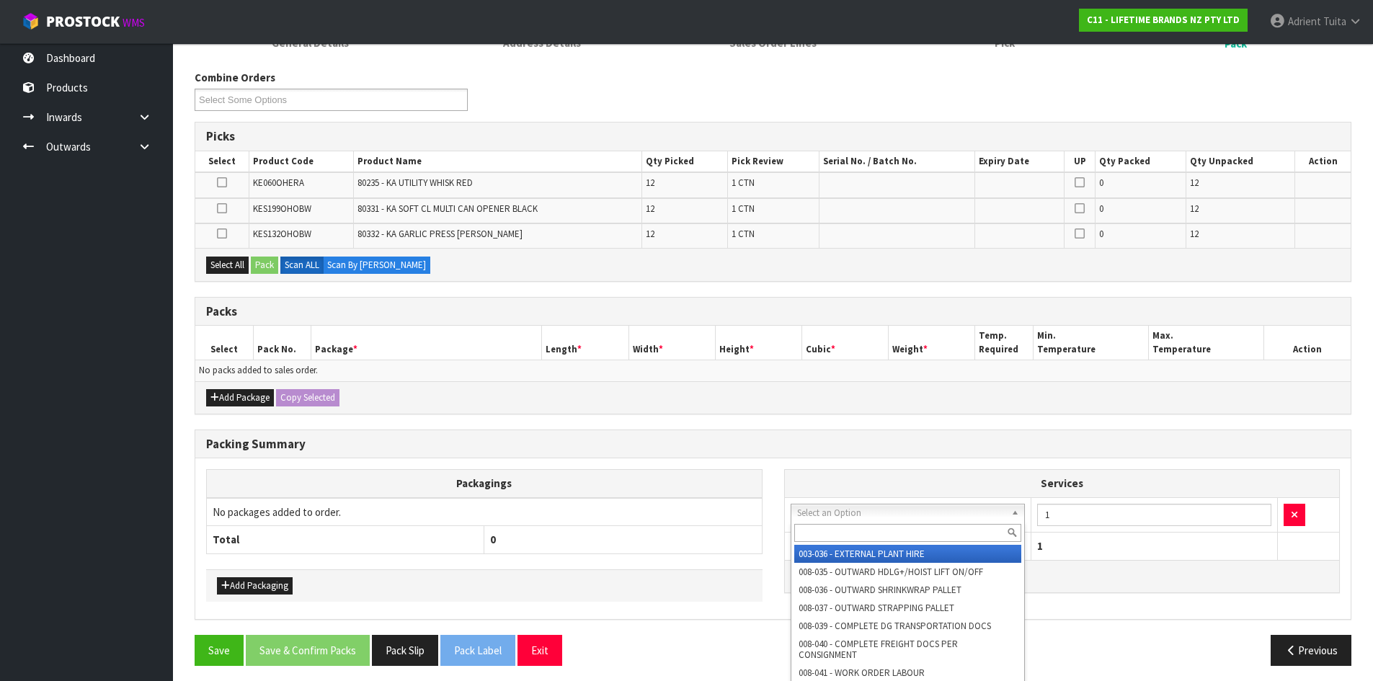
click at [829, 527] on input "text" at bounding box center [908, 533] width 228 height 18
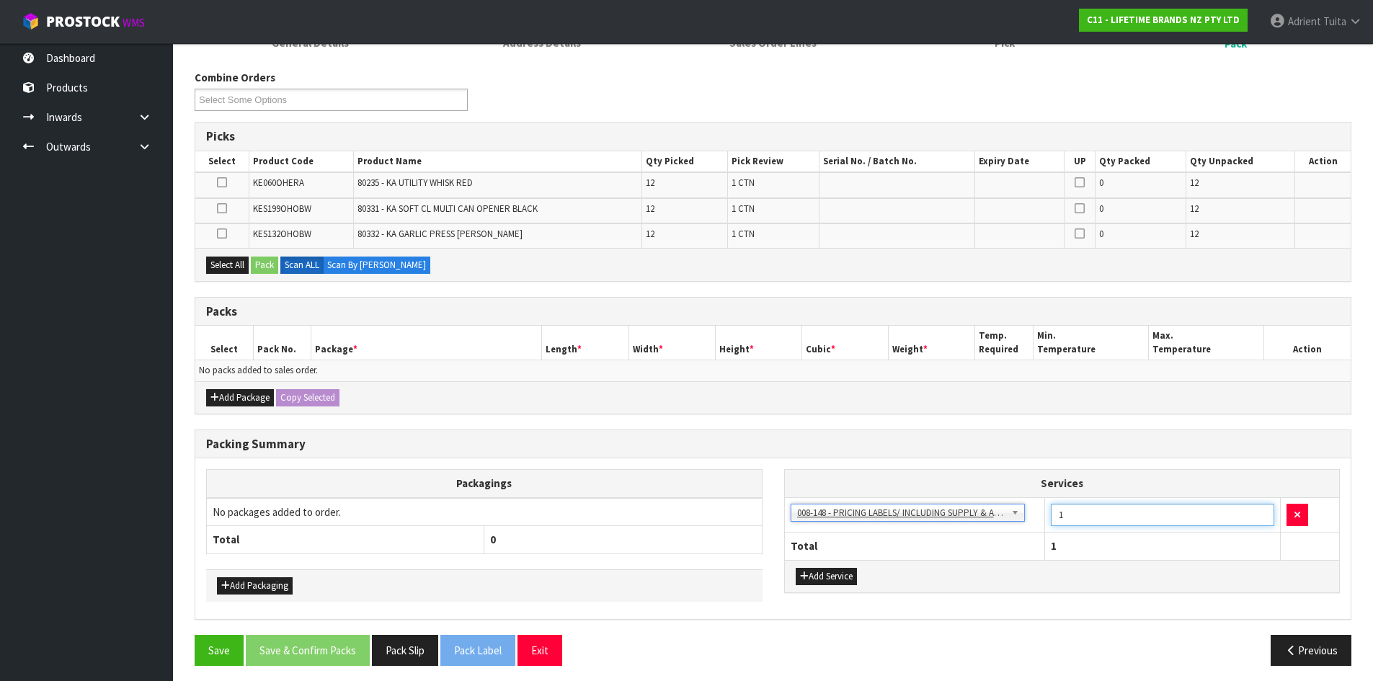
click at [1118, 514] on input "1" at bounding box center [1162, 515] width 223 height 22
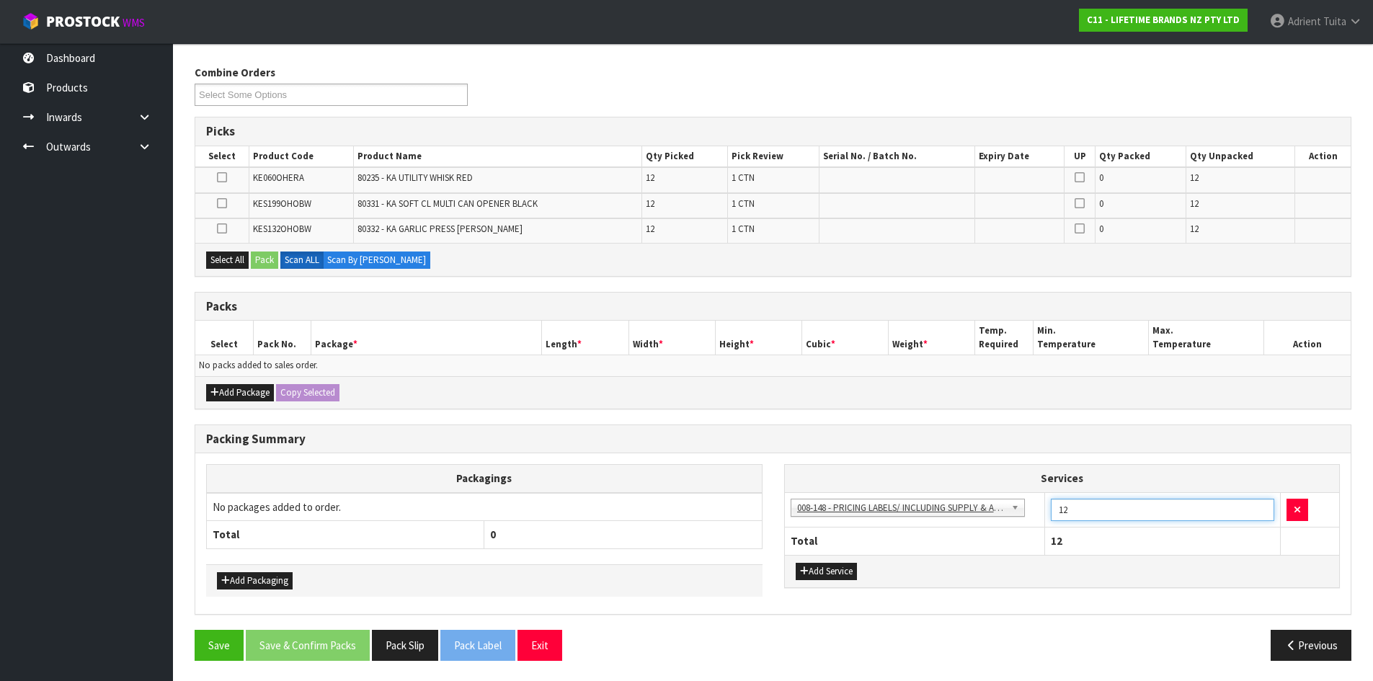
scroll to position [169, 0]
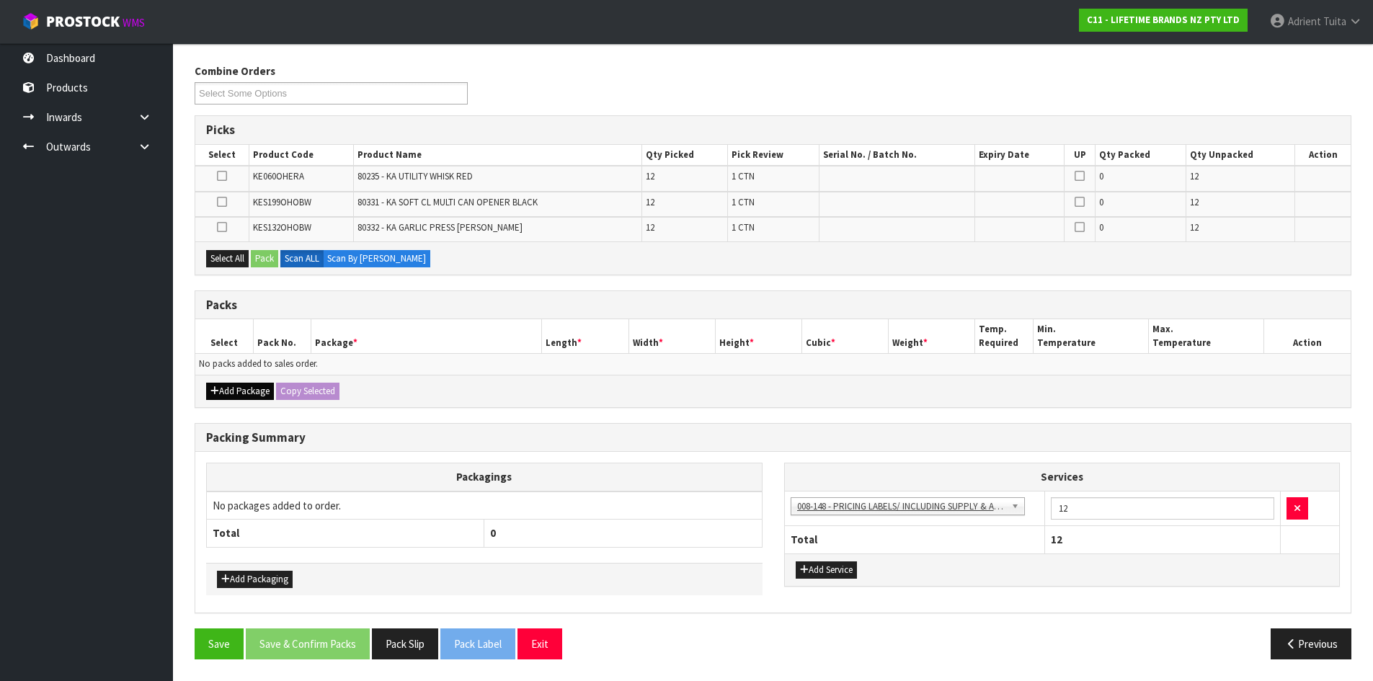
click at [233, 396] on div "Add Package Copy Selected" at bounding box center [772, 391] width 1155 height 32
click at [232, 384] on button "Add Package" at bounding box center [240, 391] width 68 height 17
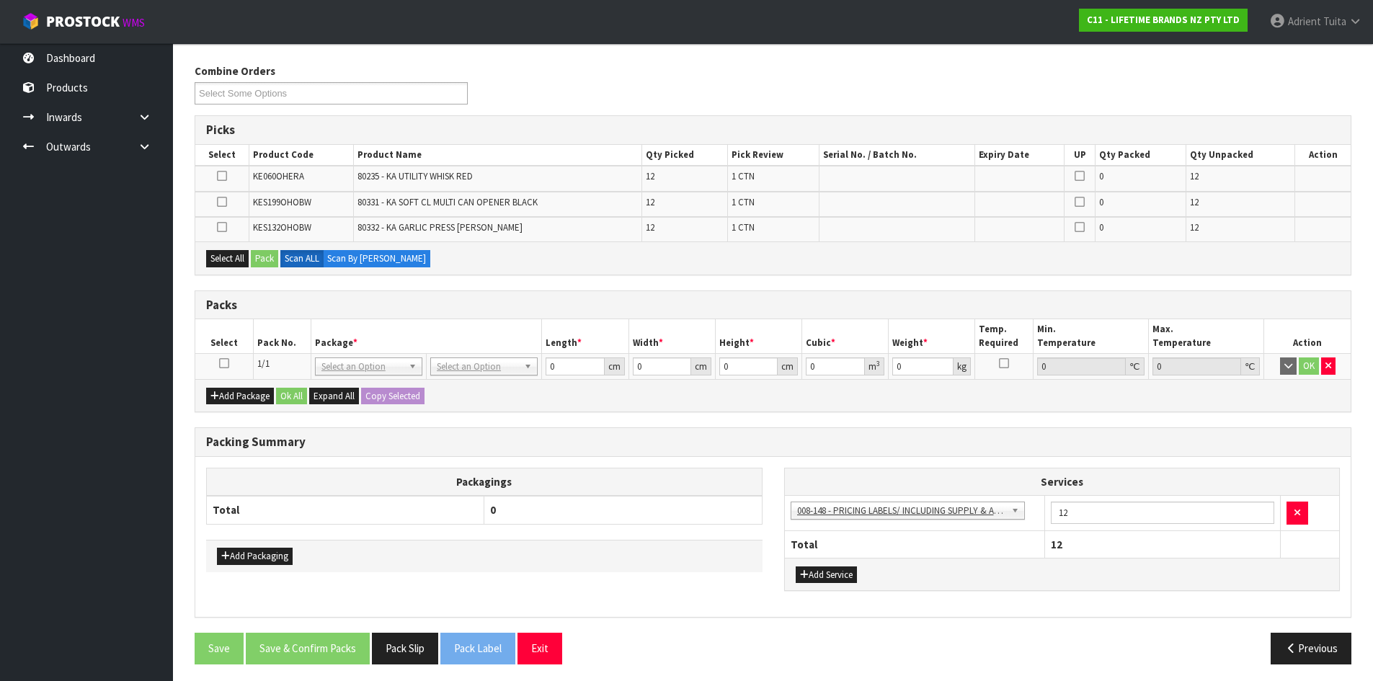
click at [222, 364] on icon at bounding box center [224, 363] width 10 height 1
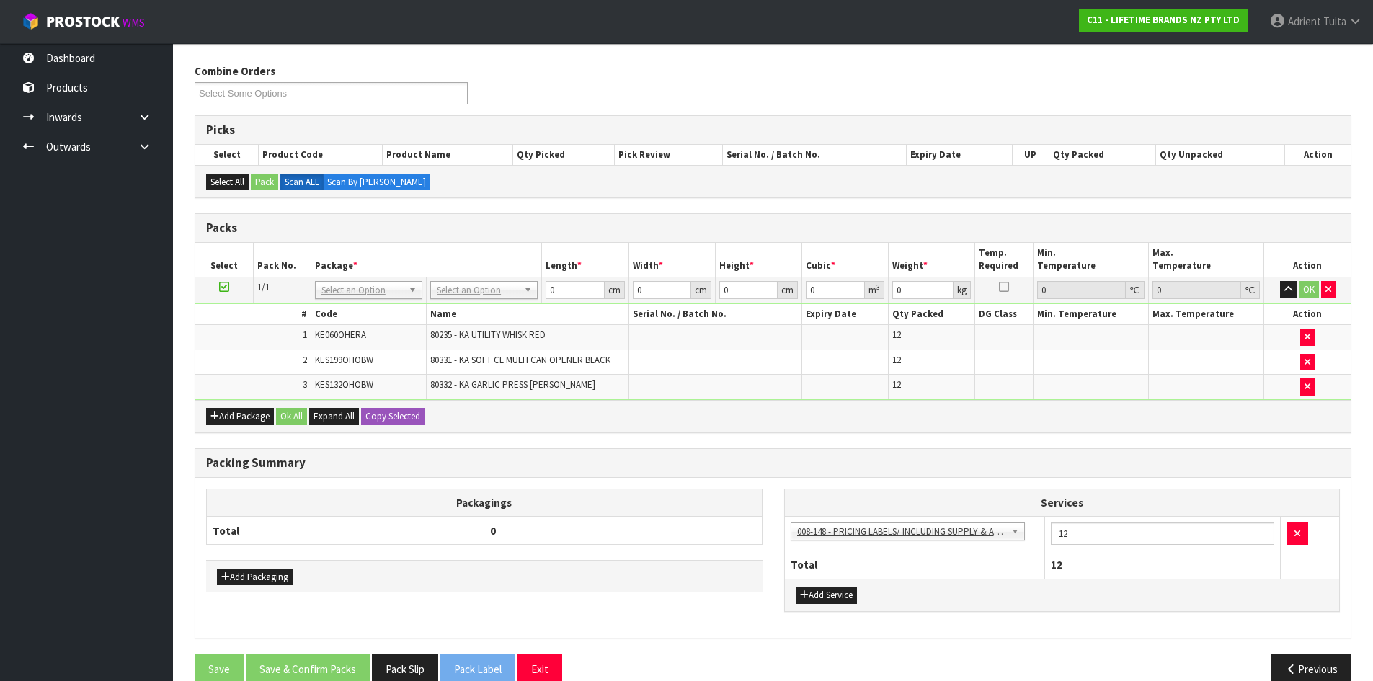
drag, startPoint x: 223, startPoint y: 419, endPoint x: 233, endPoint y: 437, distance: 21.3
drag, startPoint x: 233, startPoint y: 437, endPoint x: 496, endPoint y: 301, distance: 295.9
click at [496, 301] on td "No Packaging Cartons PLT GEN120 (1200 X 1000) PLT ONE WAY SKID CHEP HIRE PALLET…" at bounding box center [484, 290] width 115 height 26
click at [503, 298] on div at bounding box center [484, 310] width 106 height 24
drag, startPoint x: 503, startPoint y: 304, endPoint x: 502, endPoint y: 293, distance: 11.6
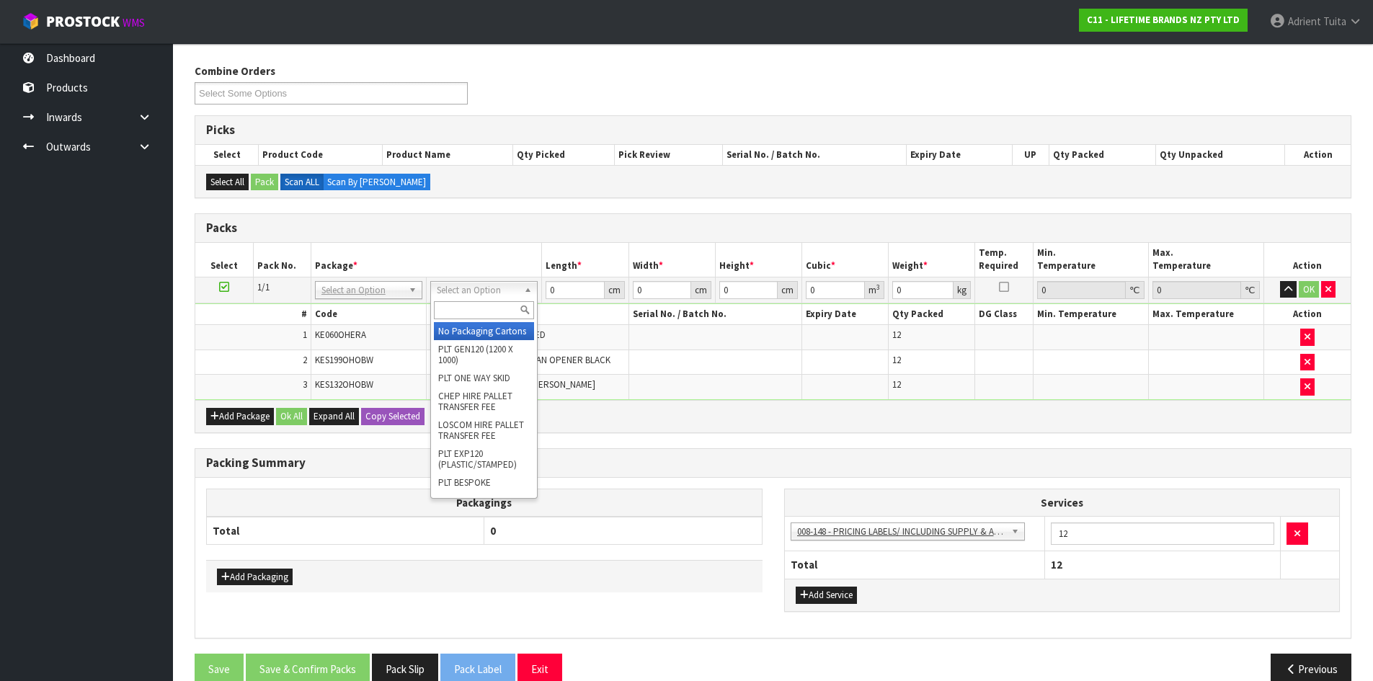
click at [503, 295] on div "Select an Option No Packaging Cartons PLT GEN120 (1200 X 1000) PLT ONE WAY SKID…" at bounding box center [483, 290] width 107 height 18
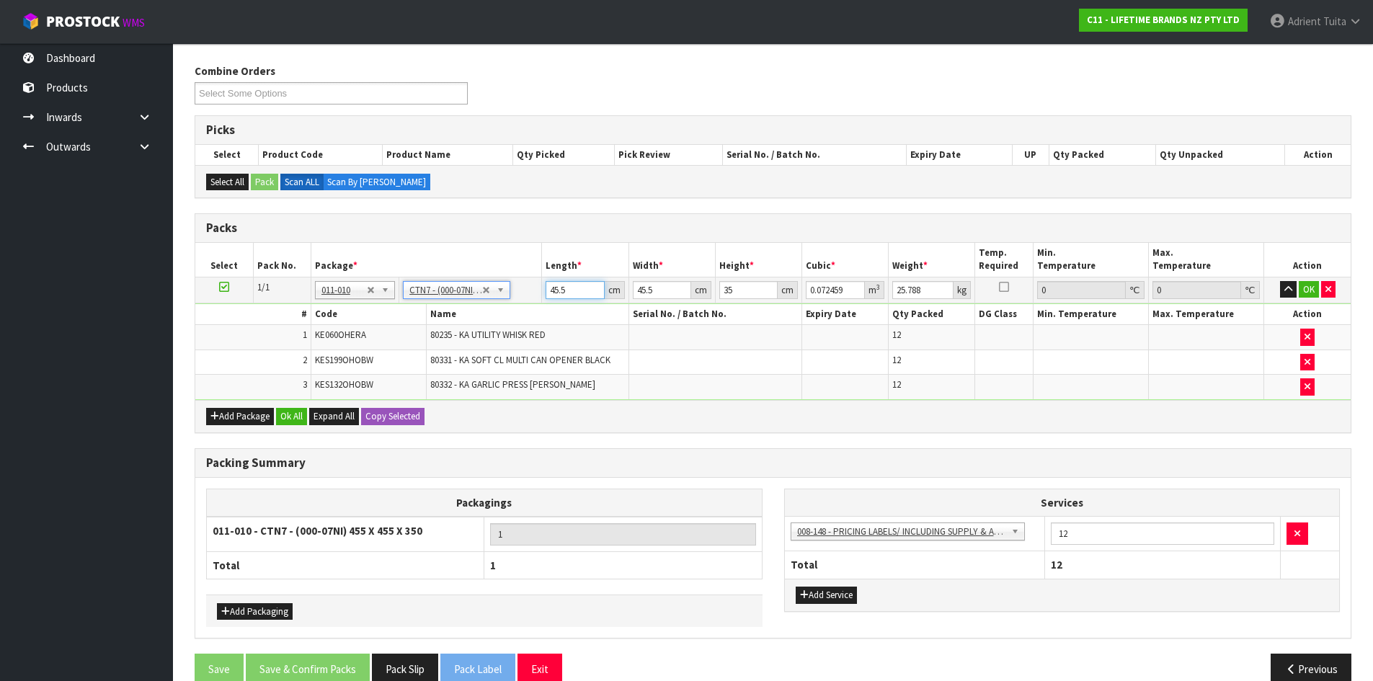
click at [553, 294] on input "45.5" at bounding box center [575, 290] width 58 height 18
click at [1304, 290] on button "OK" at bounding box center [1309, 289] width 20 height 17
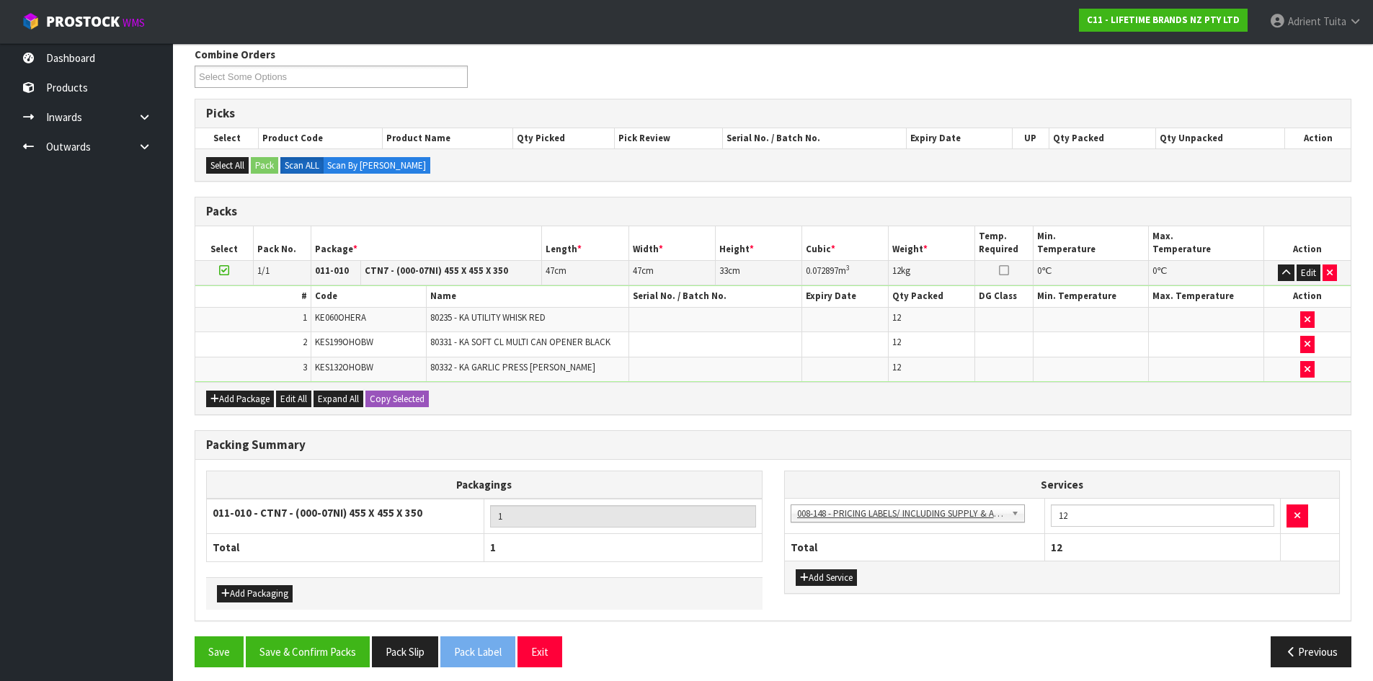
scroll to position [194, 0]
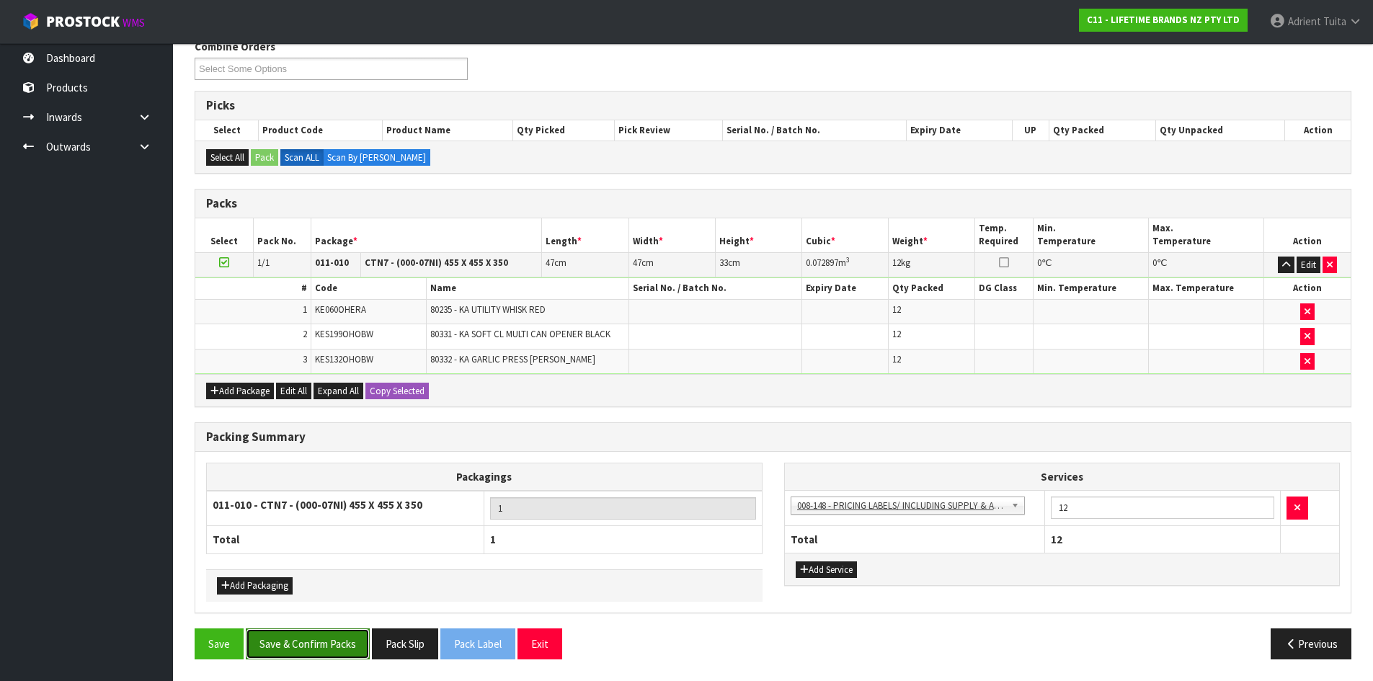
click at [304, 653] on button "Save & Confirm Packs" at bounding box center [308, 643] width 124 height 31
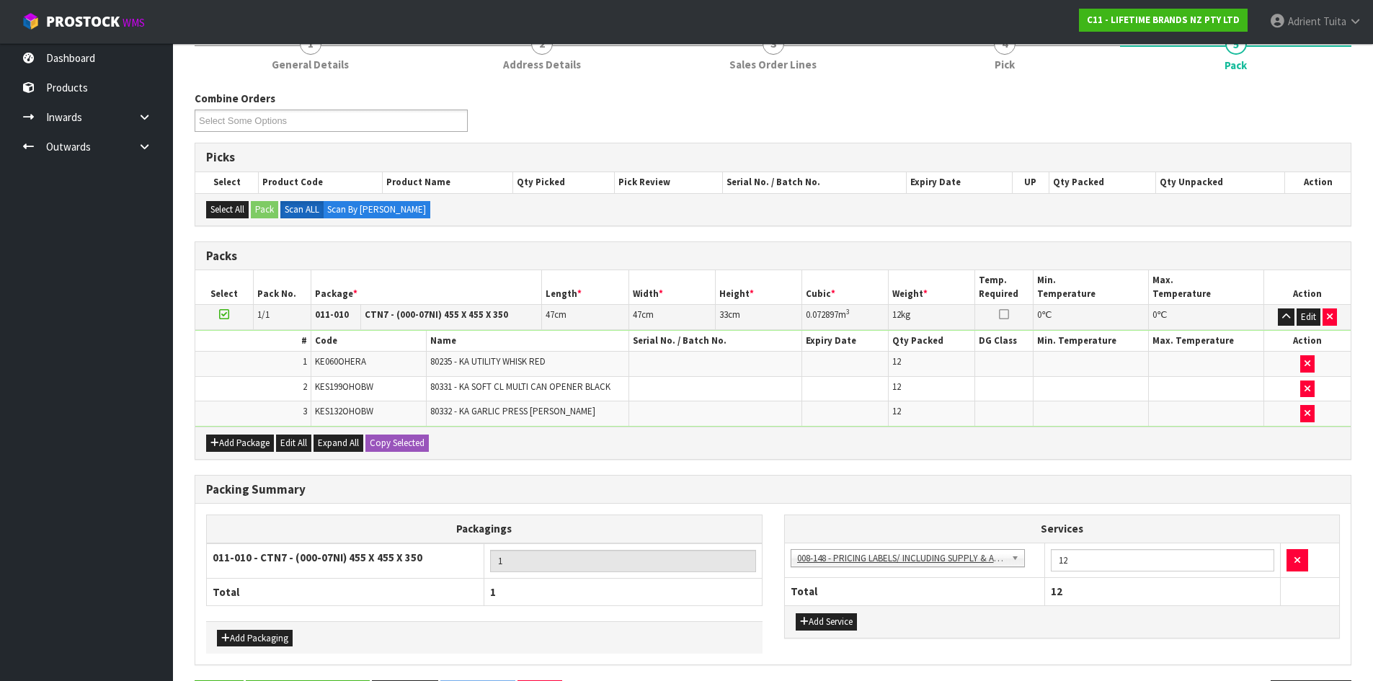
scroll to position [0, 0]
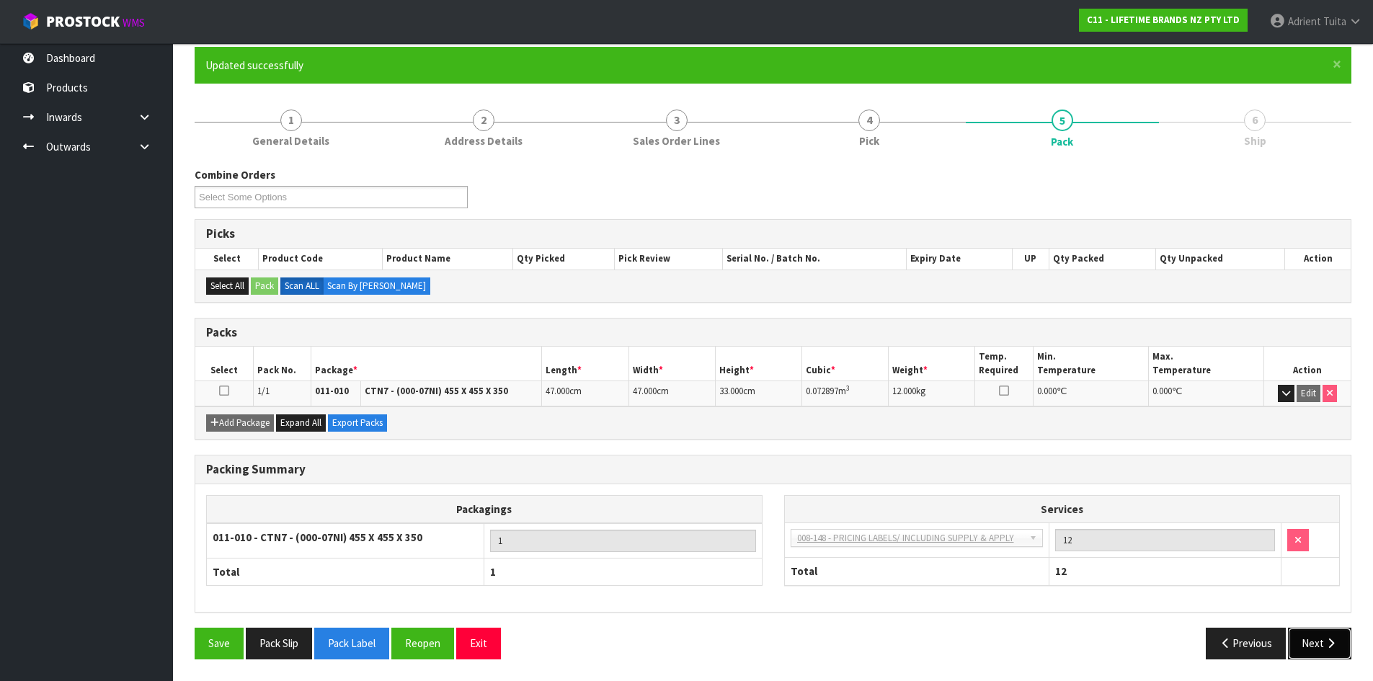
click at [1330, 645] on icon "button" at bounding box center [1331, 643] width 14 height 11
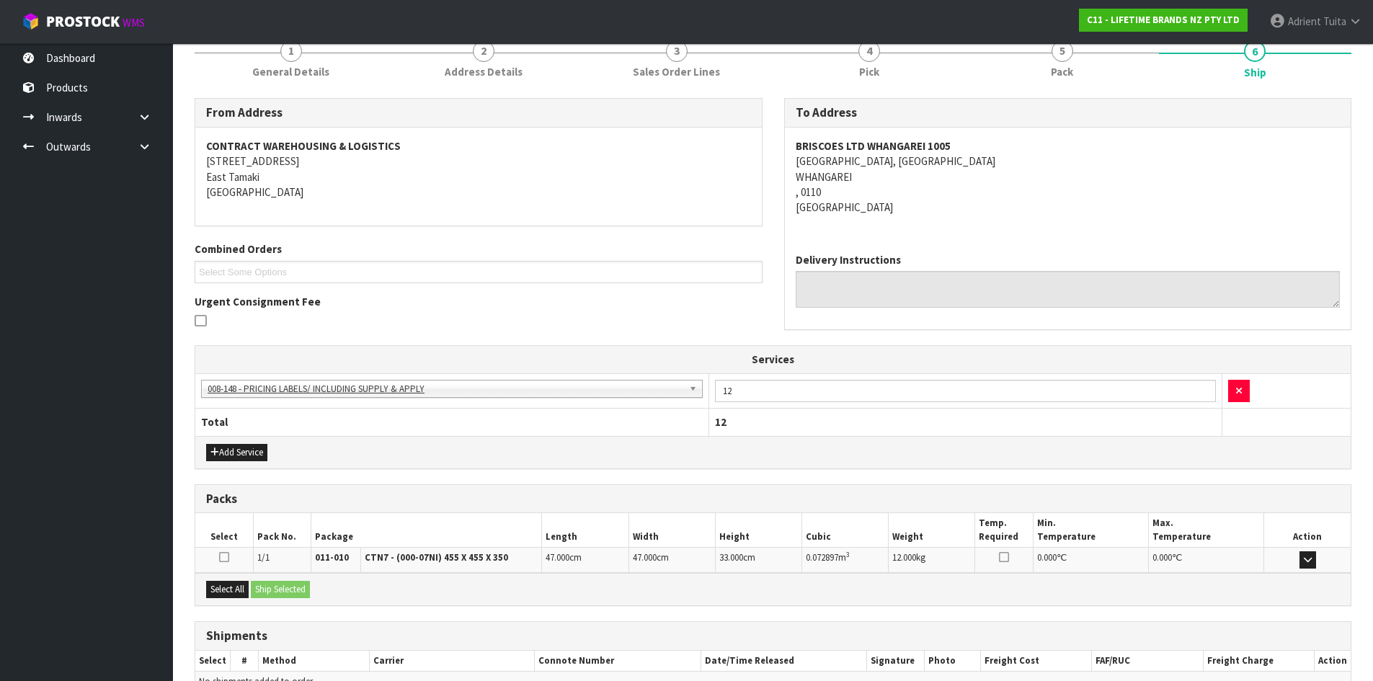
scroll to position [267, 0]
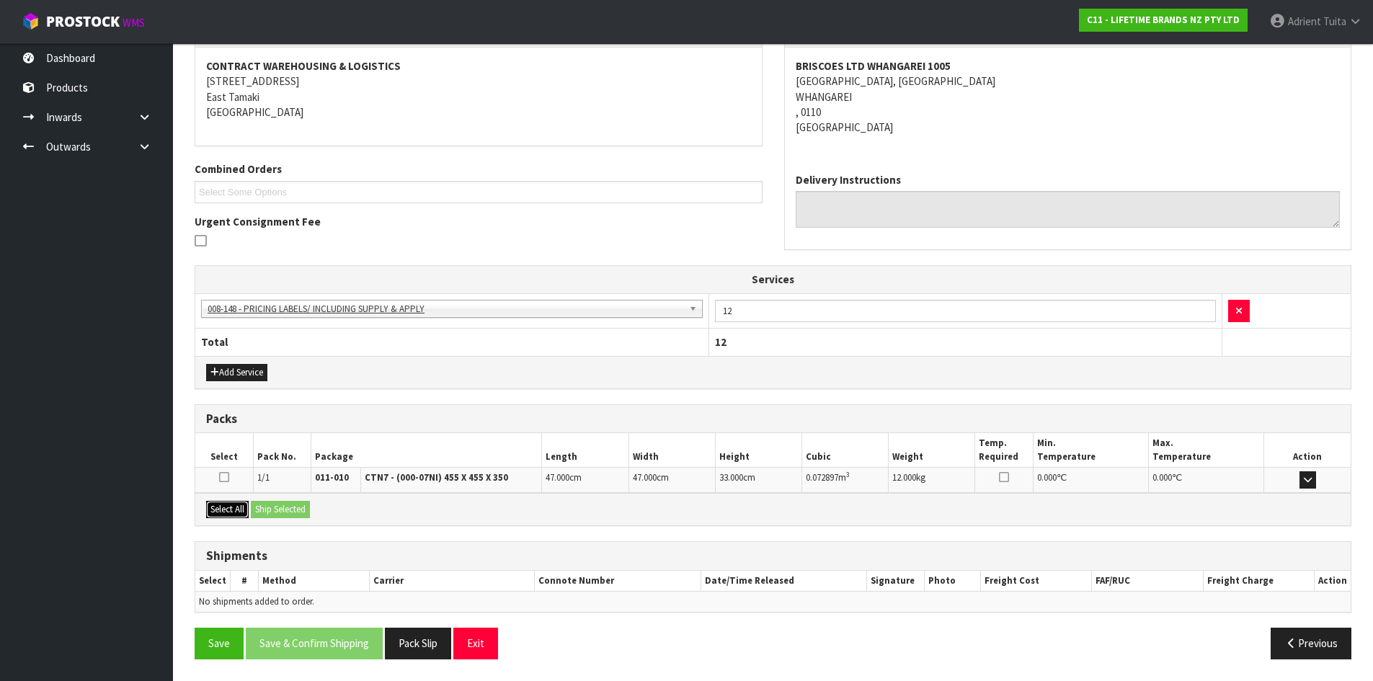
click at [234, 515] on button "Select All" at bounding box center [227, 509] width 43 height 17
click at [275, 501] on button "Ship Selected" at bounding box center [280, 509] width 59 height 17
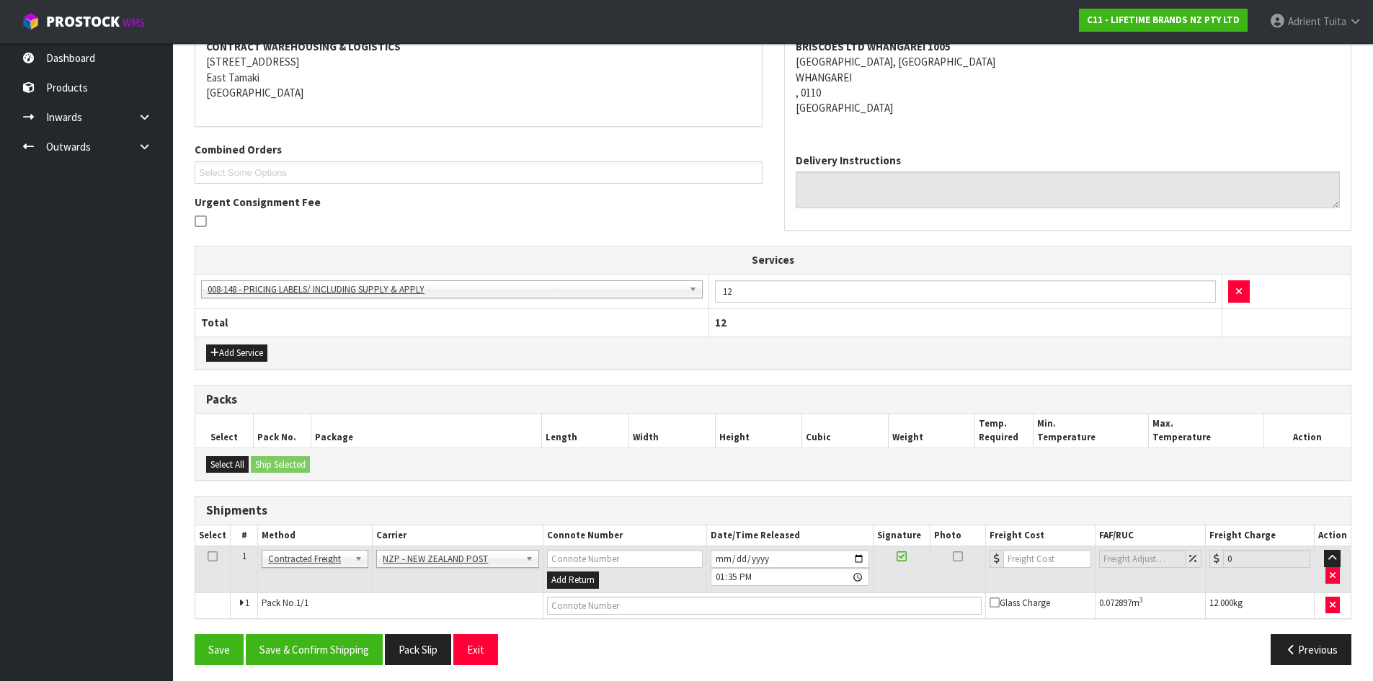
scroll to position [292, 0]
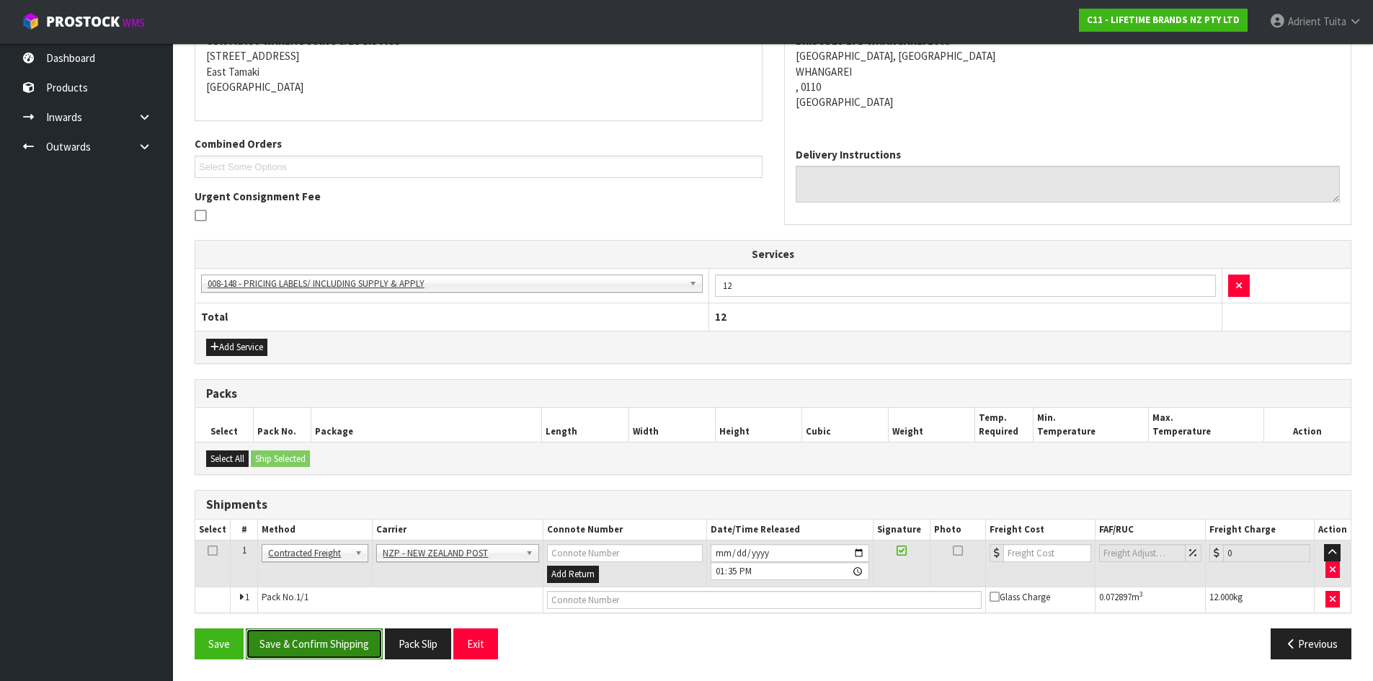
click at [291, 633] on button "Save & Confirm Shipping" at bounding box center [314, 643] width 137 height 31
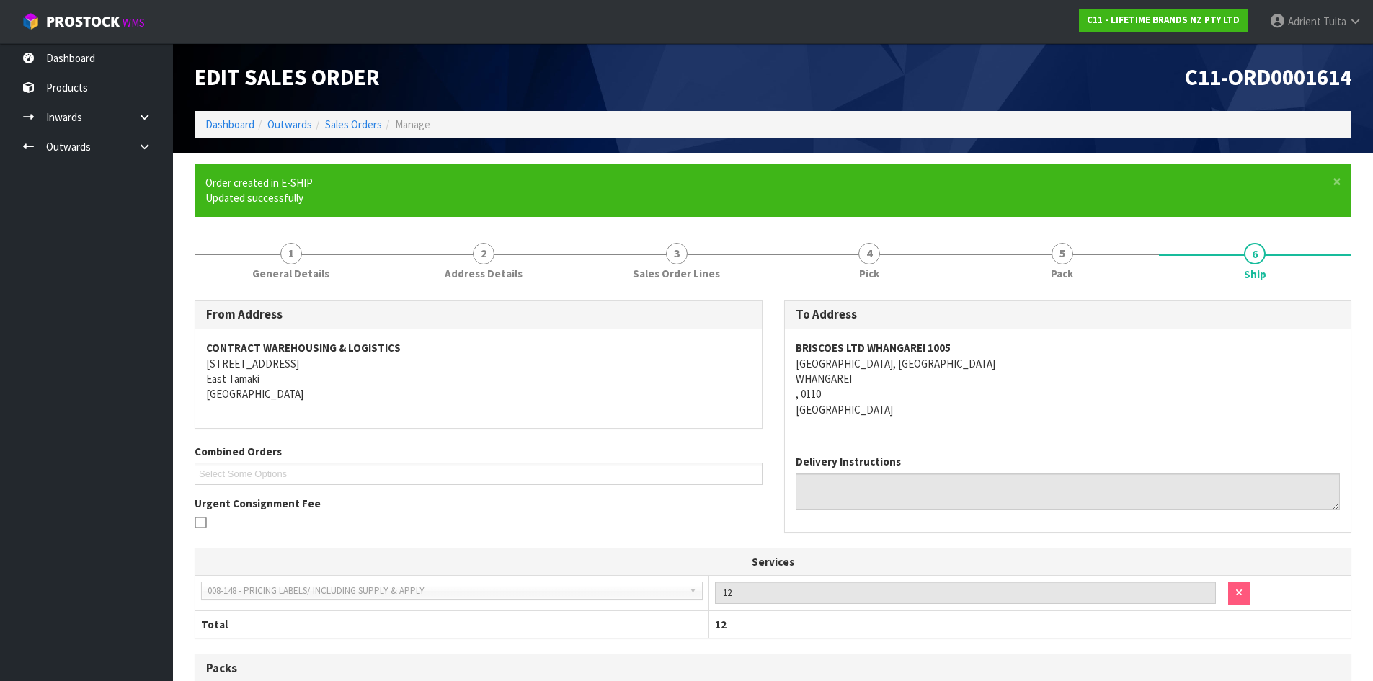
scroll to position [272, 0]
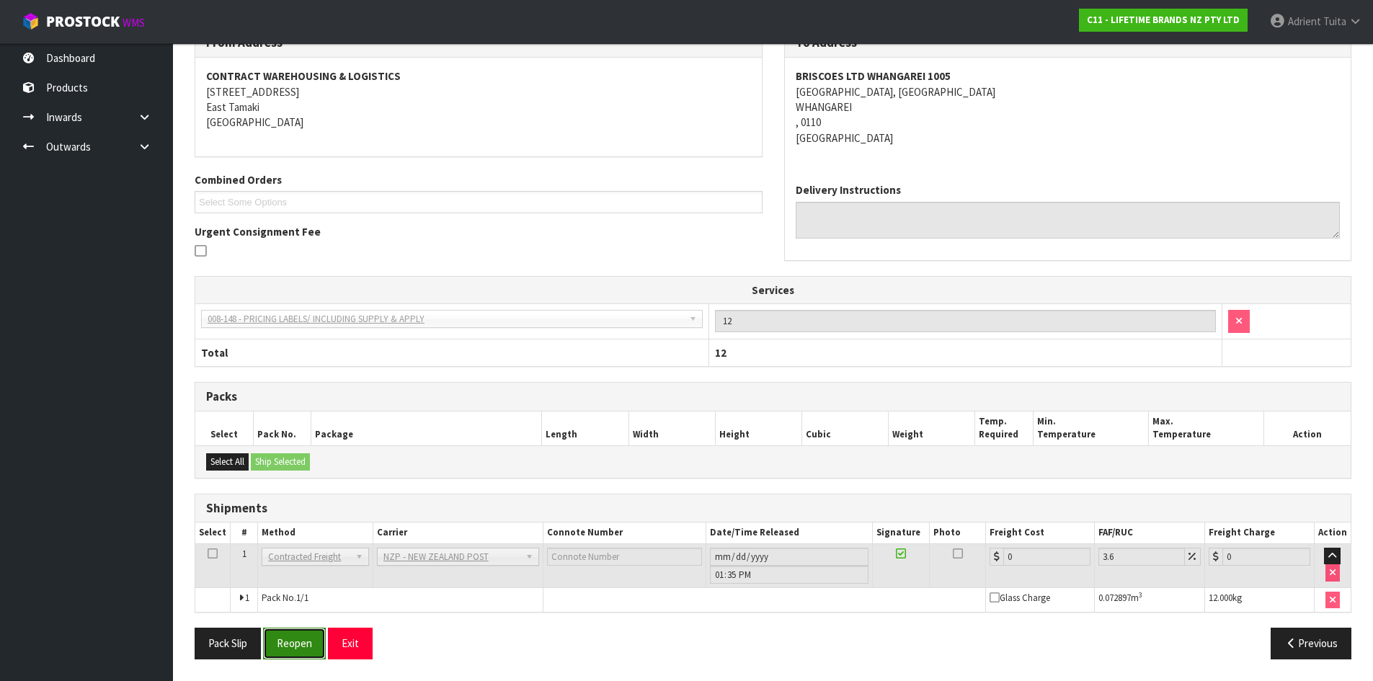
click at [289, 643] on button "Reopen" at bounding box center [294, 643] width 63 height 31
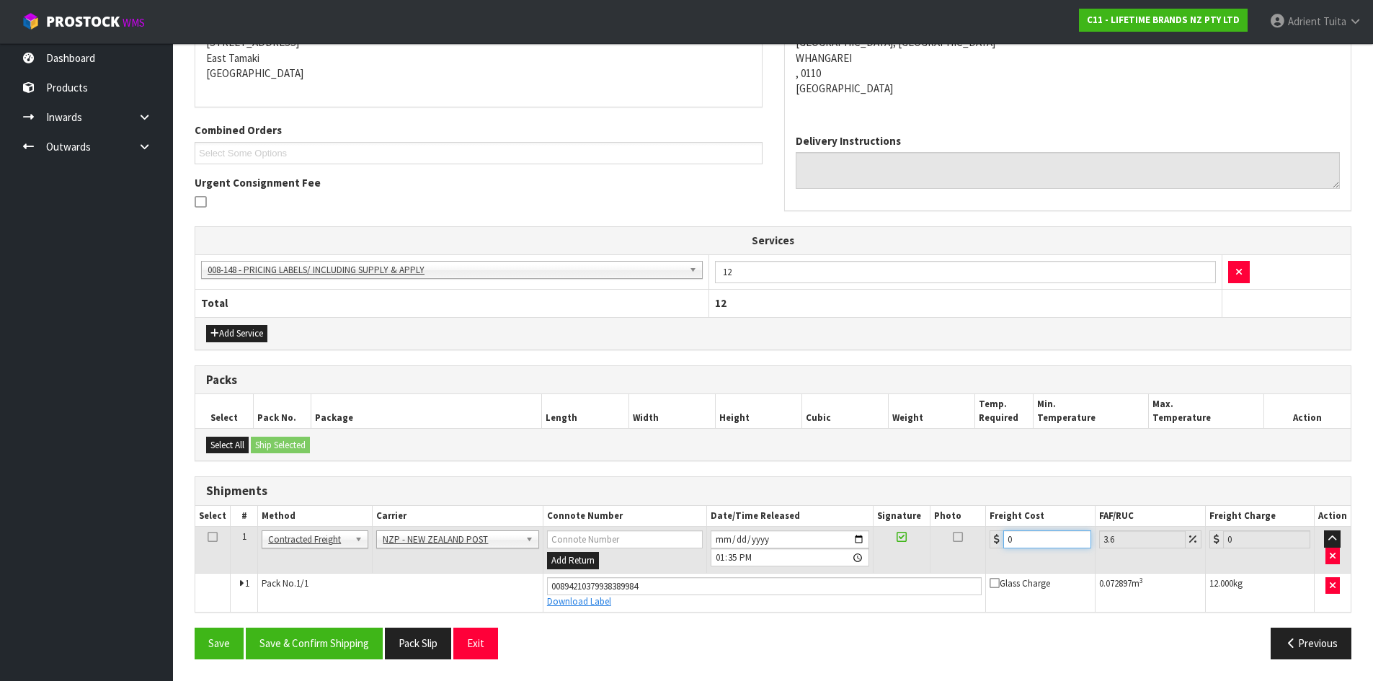
click at [1035, 548] on input "0" at bounding box center [1046, 539] width 87 height 18
click at [261, 633] on button "Save & Confirm Shipping" at bounding box center [314, 643] width 137 height 31
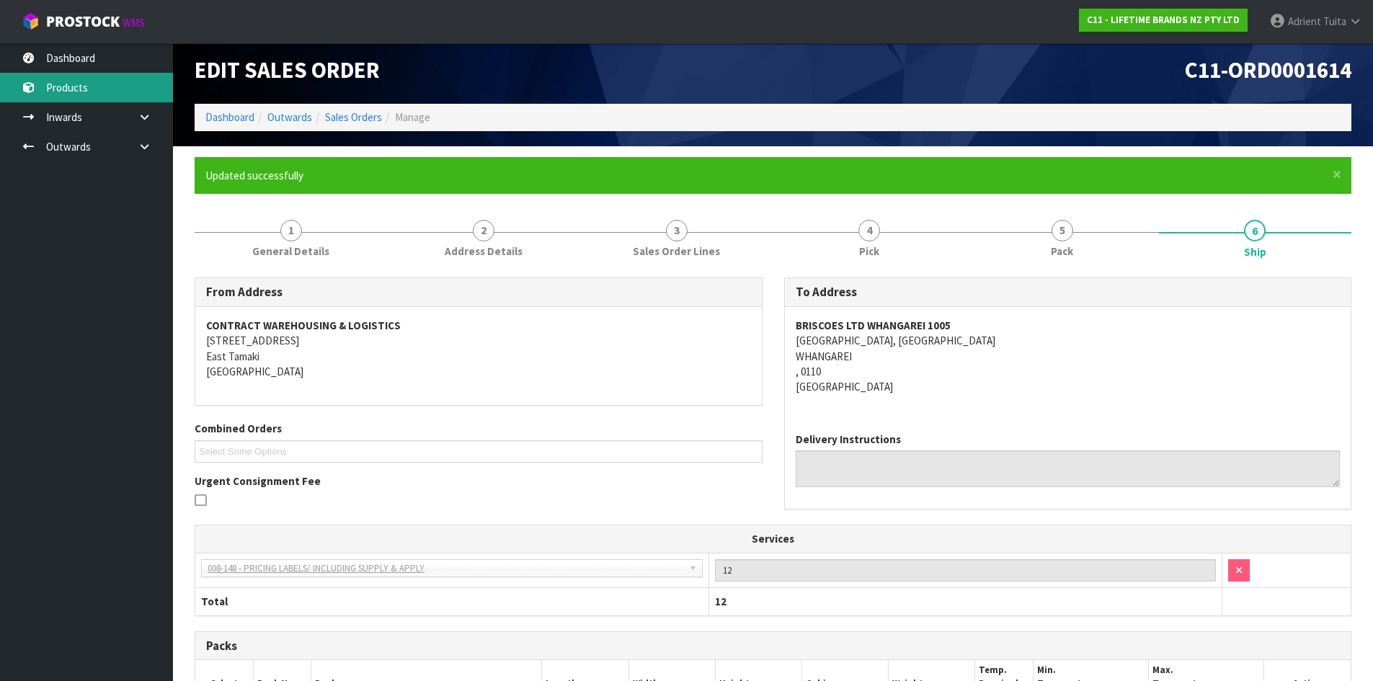
scroll to position [0, 0]
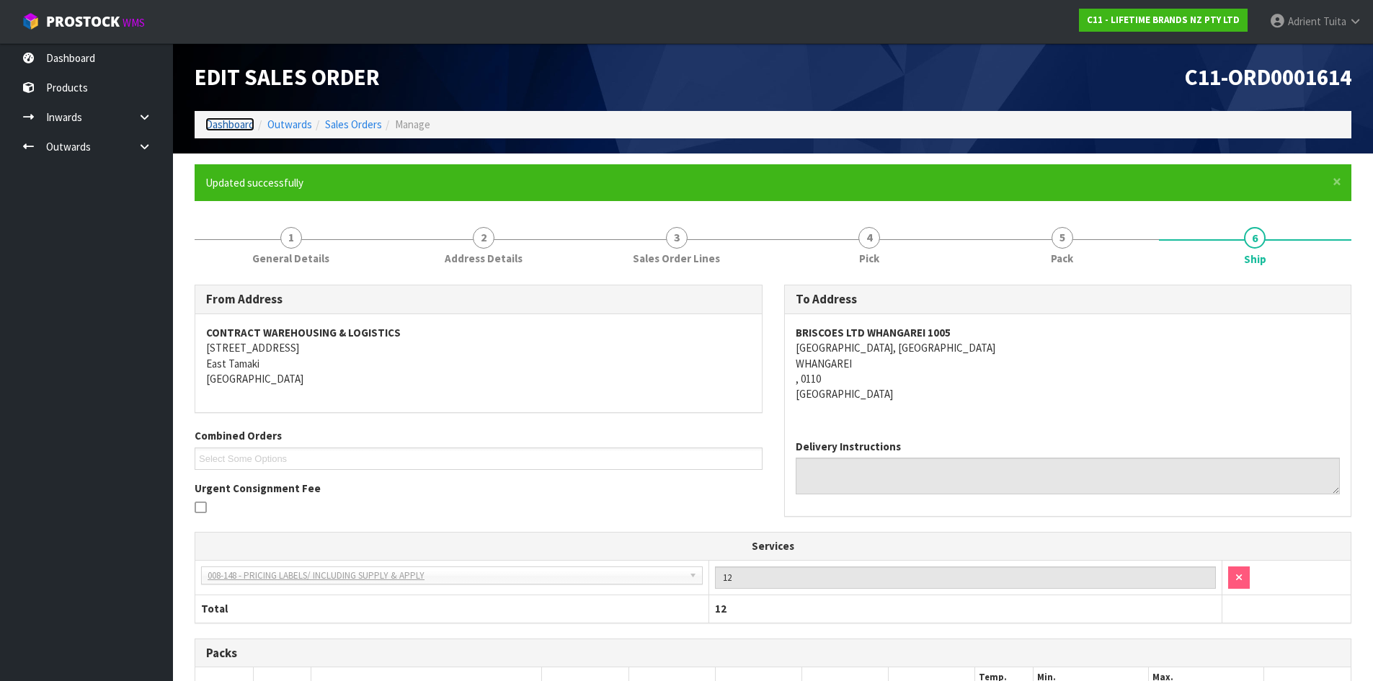
click at [244, 128] on link "Dashboard" at bounding box center [229, 124] width 49 height 14
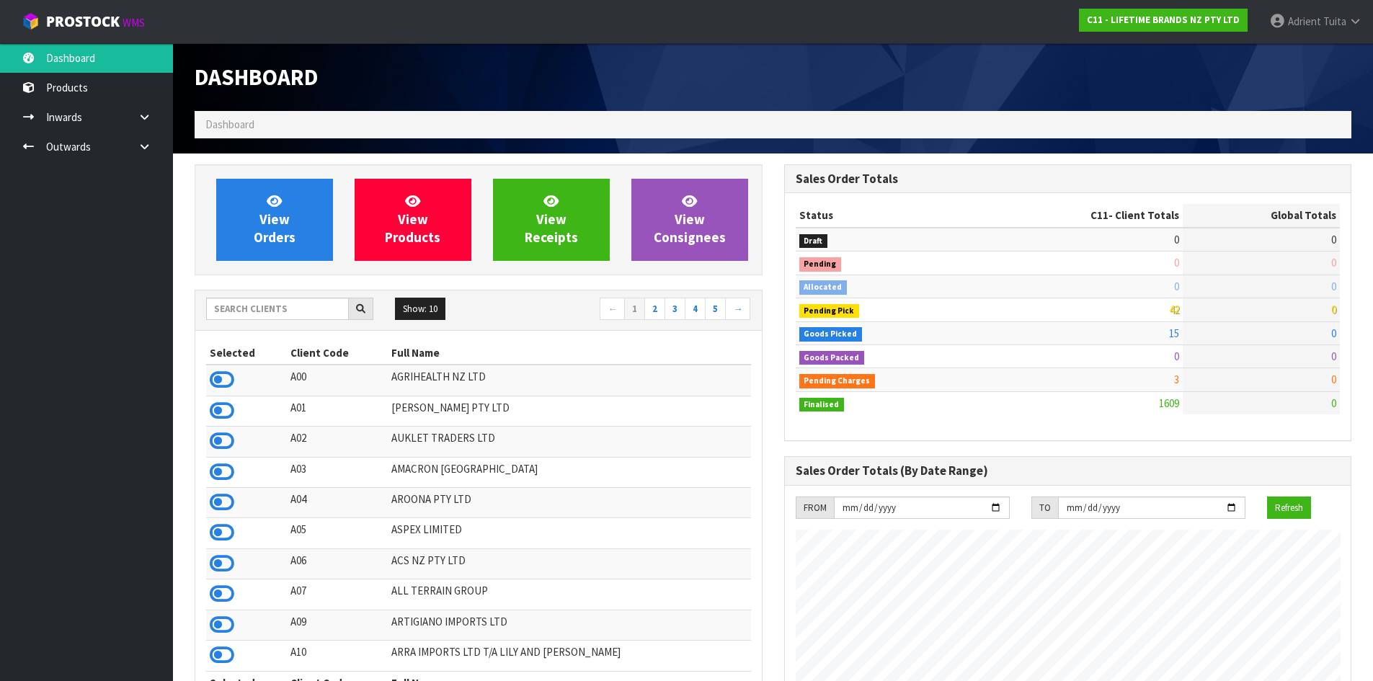
scroll to position [1092, 589]
click at [282, 197] on link "View Orders" at bounding box center [274, 220] width 117 height 82
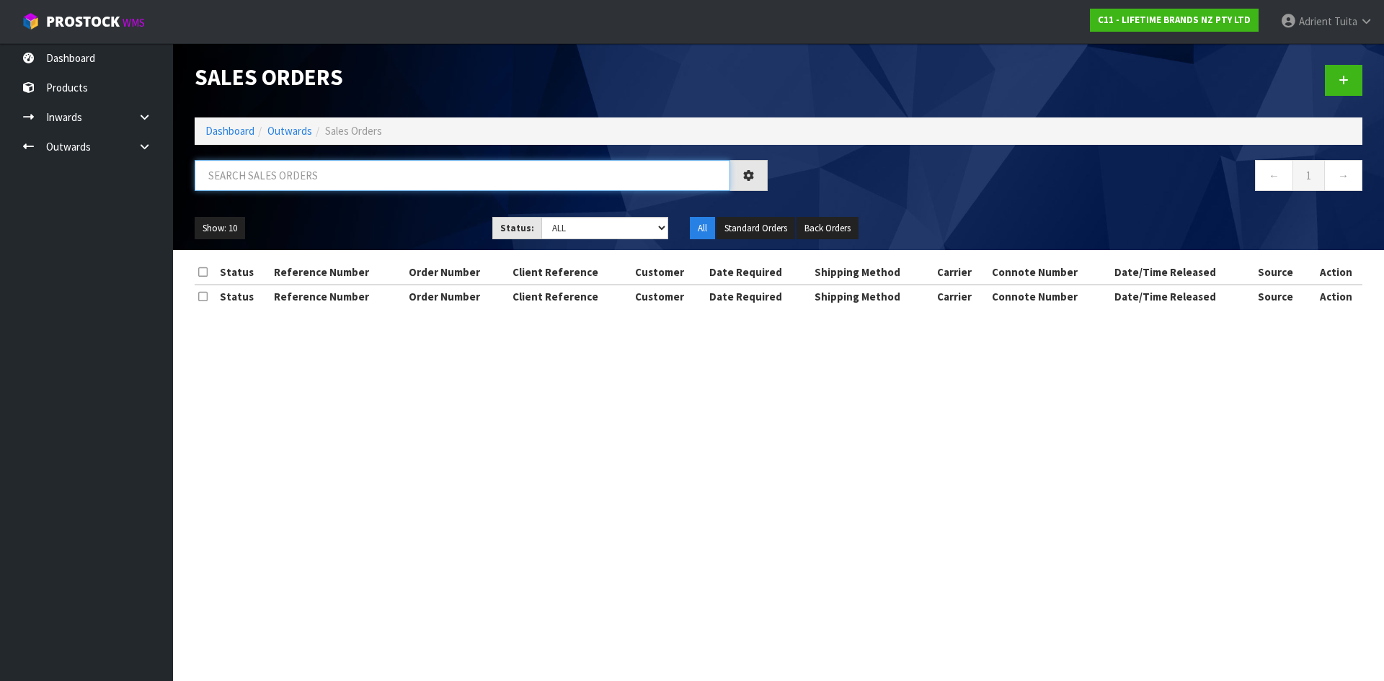
click at [285, 184] on input "text" at bounding box center [462, 175] width 535 height 31
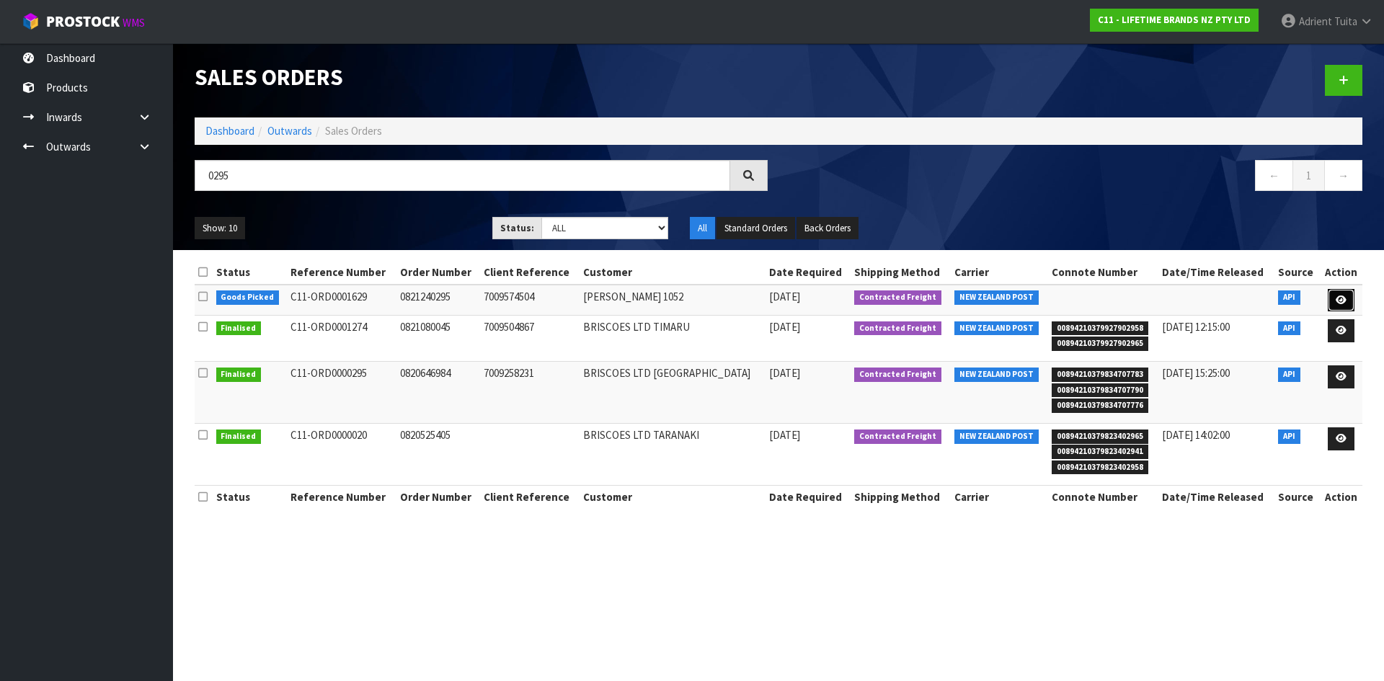
click at [1338, 289] on link at bounding box center [1340, 300] width 27 height 23
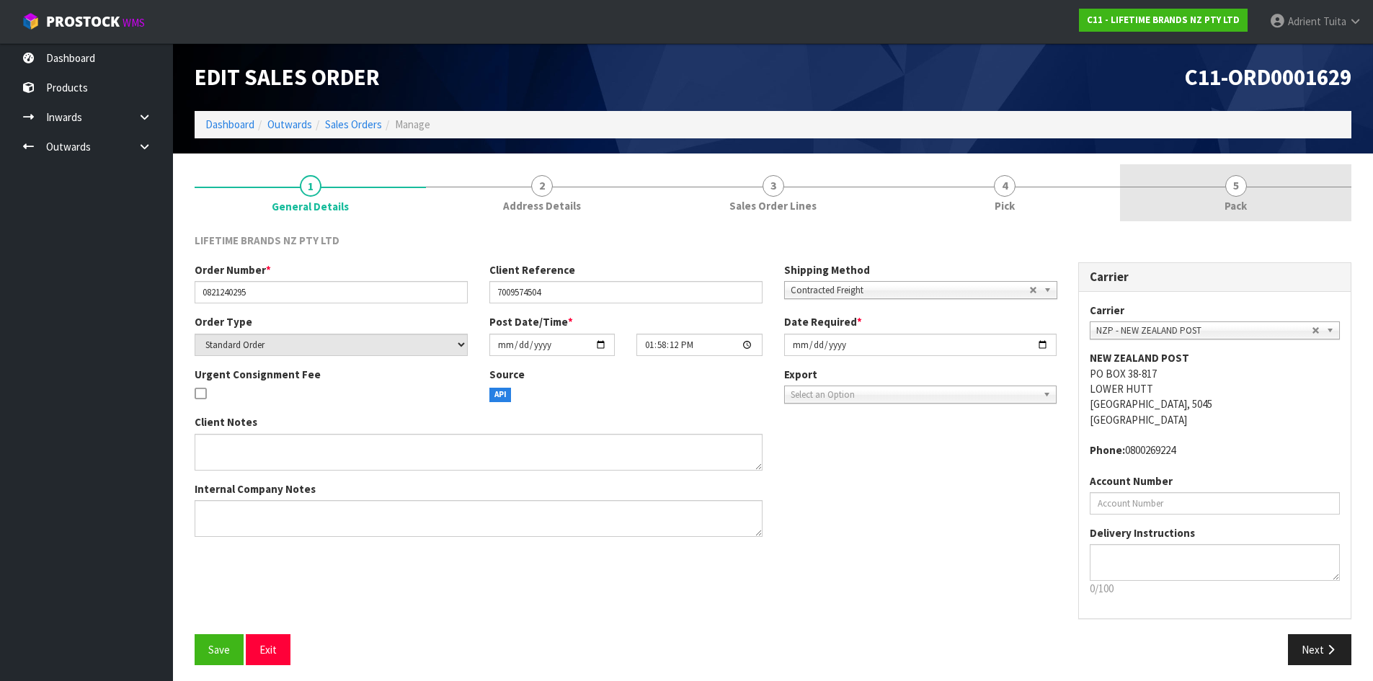
click at [1307, 183] on link "5 Pack" at bounding box center [1235, 192] width 231 height 57
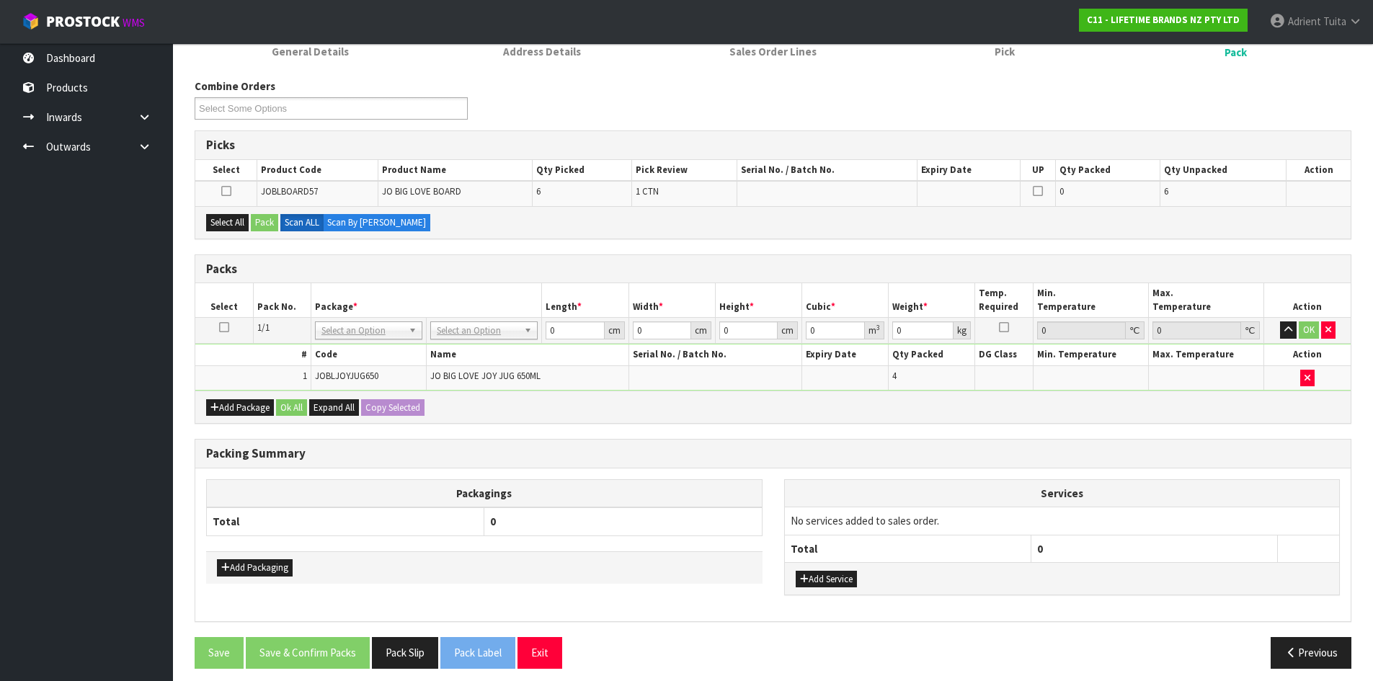
scroll to position [164, 0]
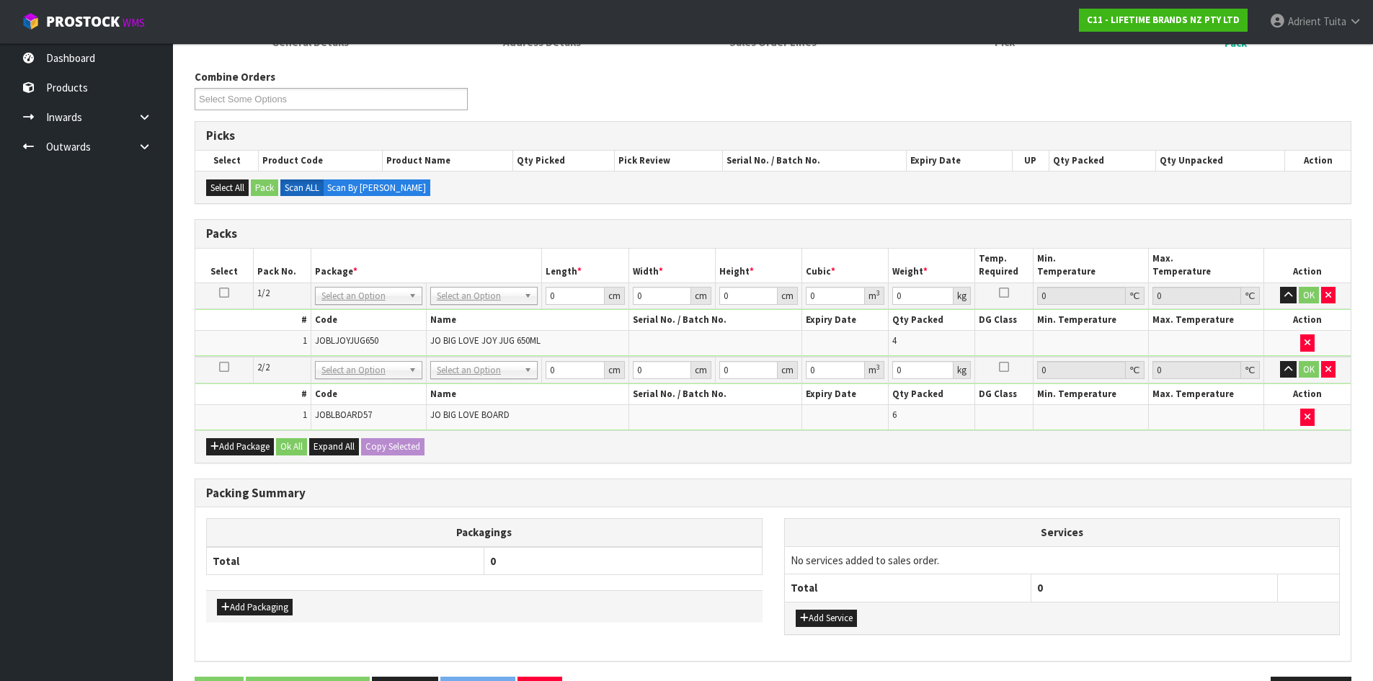
click at [500, 285] on td "No Packaging Cartons PLT GEN120 (1200 X 1000) PLT ONE WAY SKID CHEP HIRE PALLET…" at bounding box center [484, 295] width 115 height 26
click at [497, 303] on td "No Packaging Cartons PLT GEN120 (1200 X 1000) PLT ONE WAY SKID CHEP HIRE PALLET…" at bounding box center [484, 295] width 115 height 26
drag, startPoint x: 502, startPoint y: 289, endPoint x: 489, endPoint y: 321, distance: 34.3
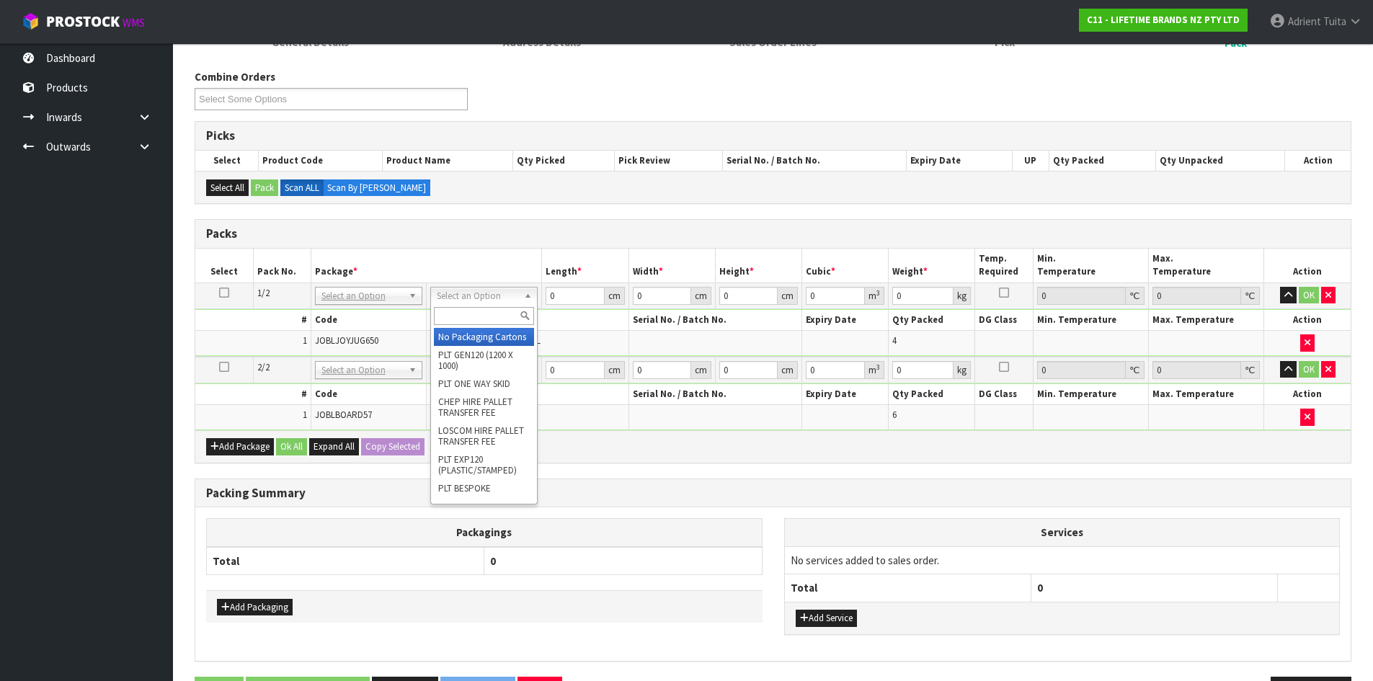
drag, startPoint x: 489, startPoint y: 330, endPoint x: 489, endPoint y: 345, distance: 15.1
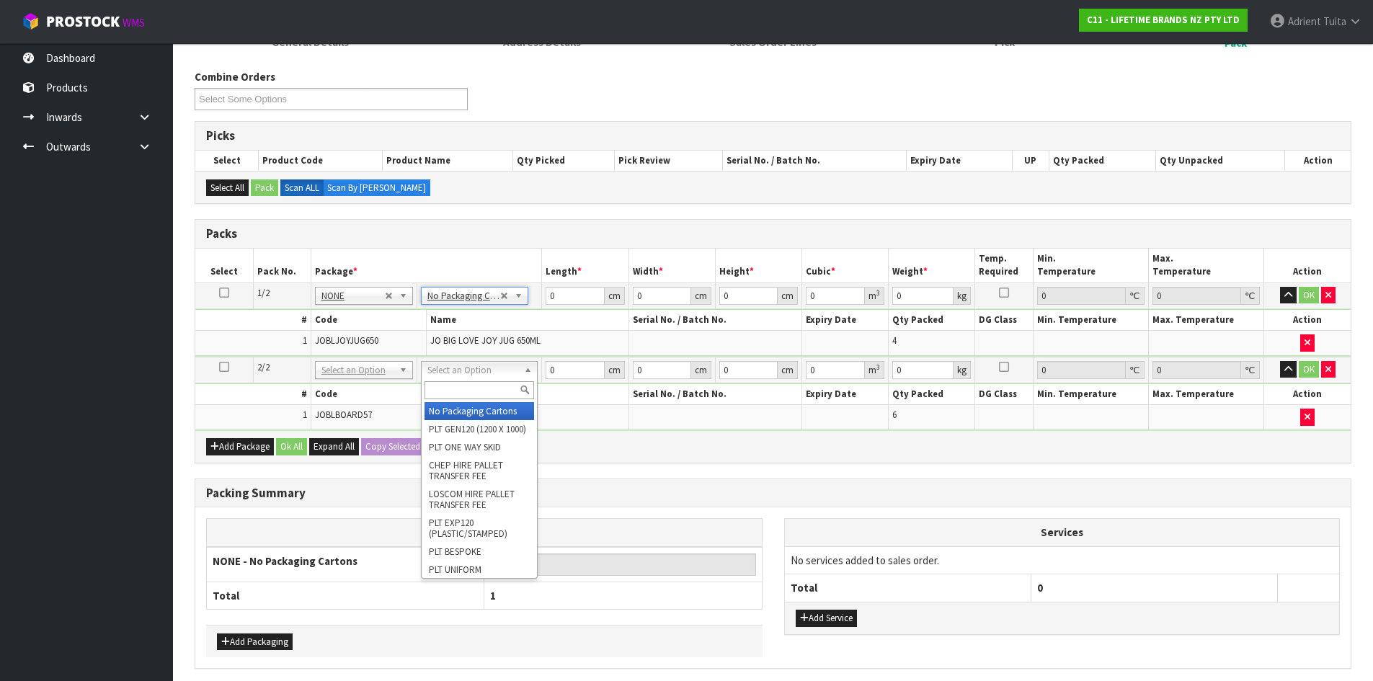
drag, startPoint x: 486, startPoint y: 374, endPoint x: 475, endPoint y: 404, distance: 31.7
drag, startPoint x: 472, startPoint y: 414, endPoint x: 530, endPoint y: 360, distance: 80.0
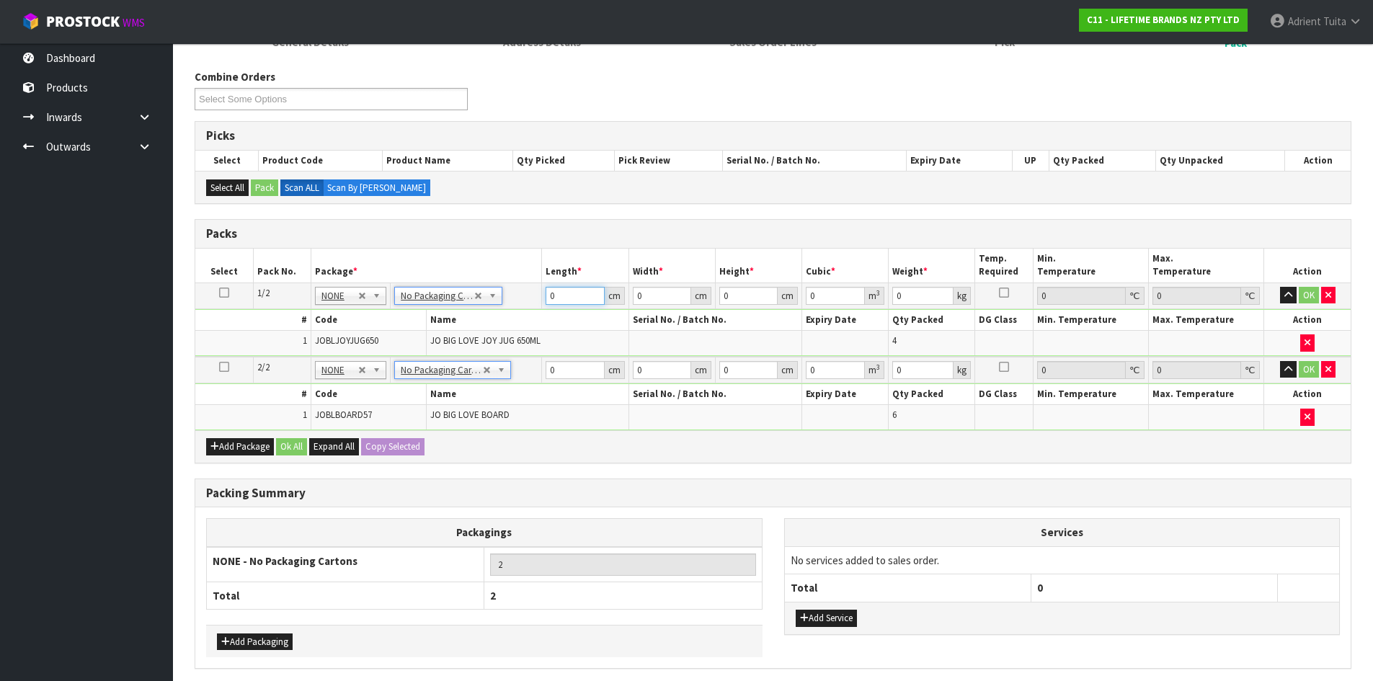
click at [572, 287] on input "0" at bounding box center [575, 296] width 58 height 18
click at [577, 362] on td "0 cm" at bounding box center [585, 370] width 86 height 27
click at [577, 362] on input "0" at bounding box center [575, 370] width 58 height 18
click at [1306, 295] on button "OK" at bounding box center [1309, 295] width 20 height 17
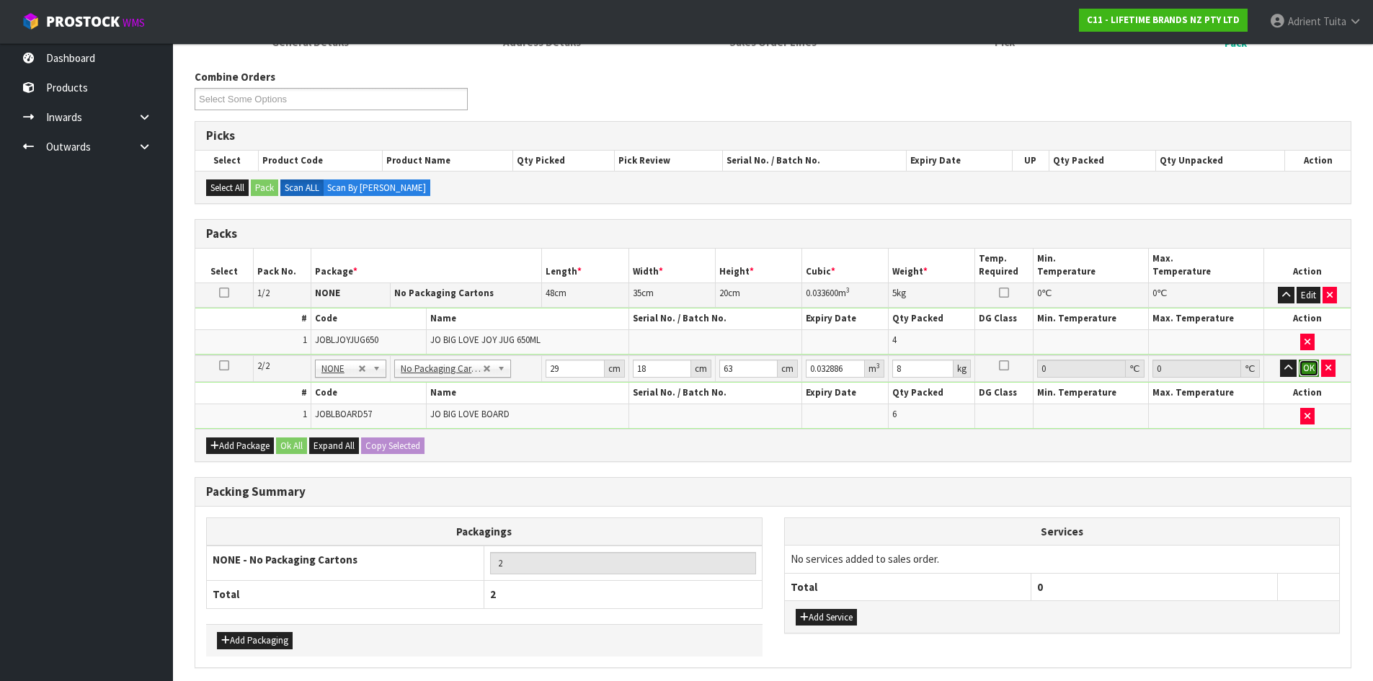
click at [1306, 365] on button "OK" at bounding box center [1309, 368] width 20 height 17
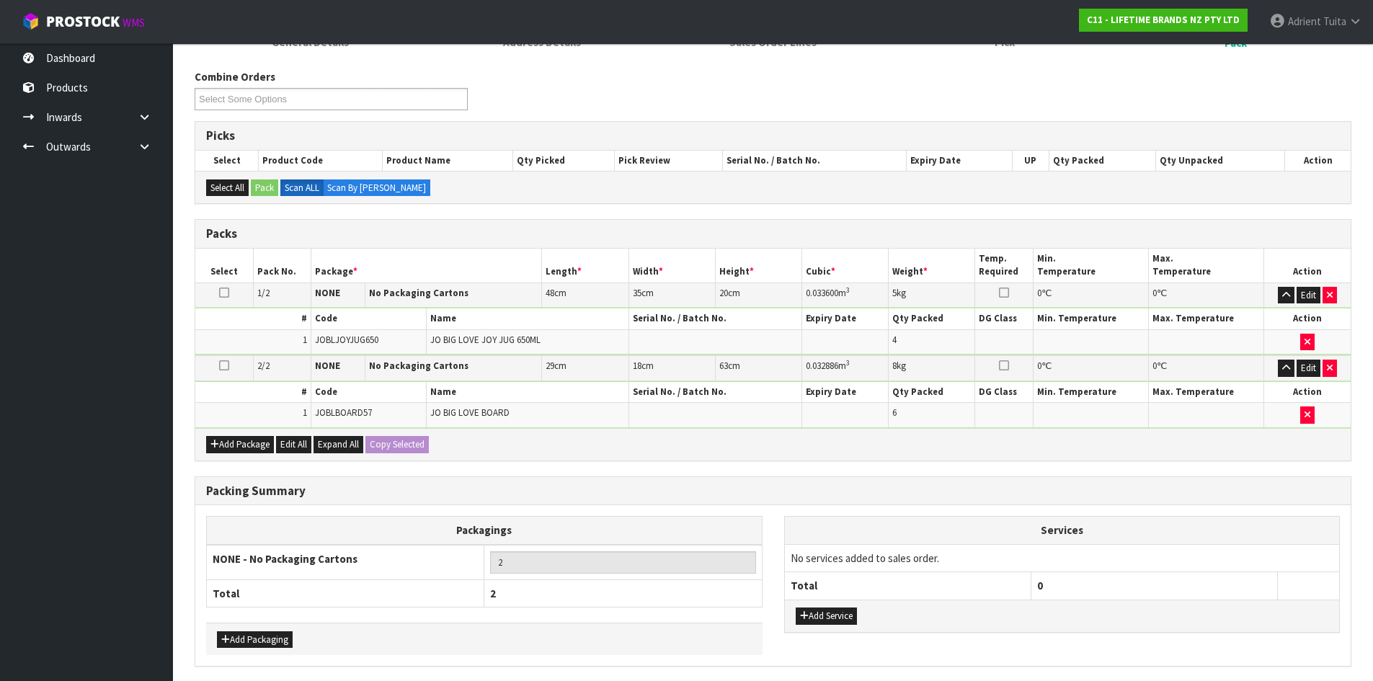
scroll to position [218, 0]
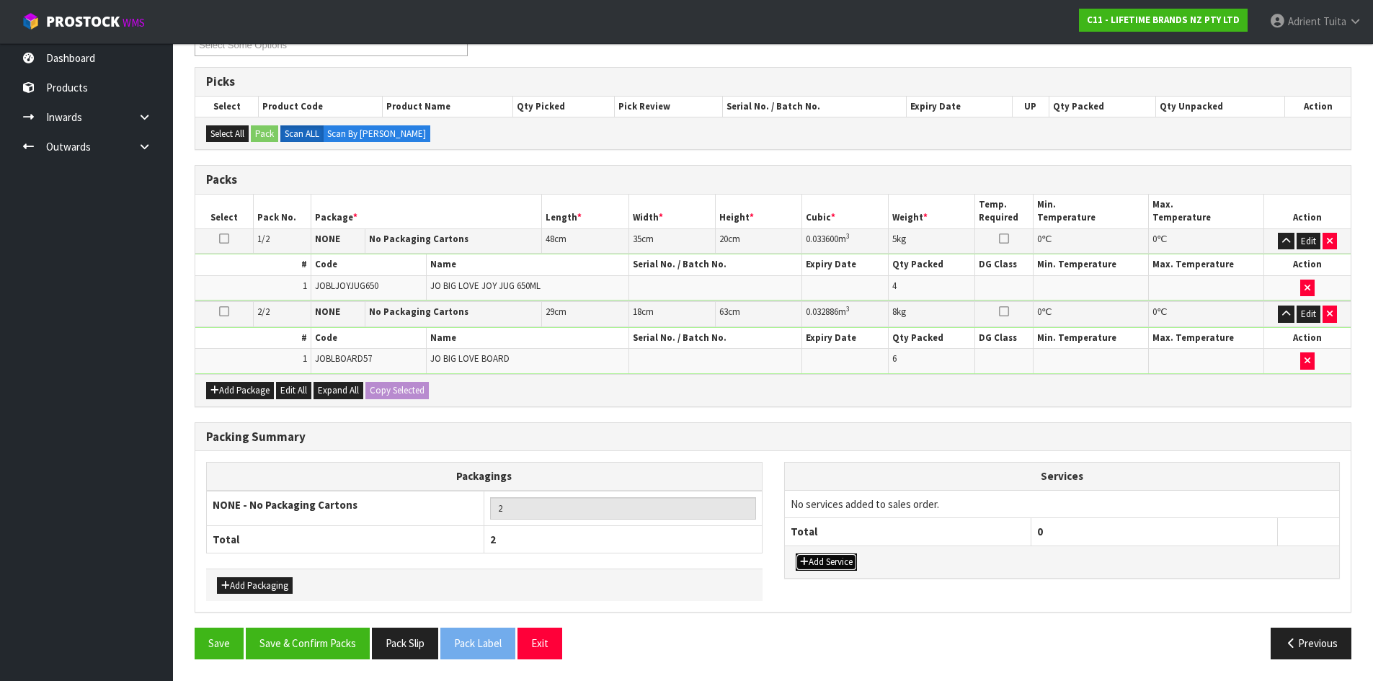
click at [841, 560] on button "Add Service" at bounding box center [826, 561] width 61 height 17
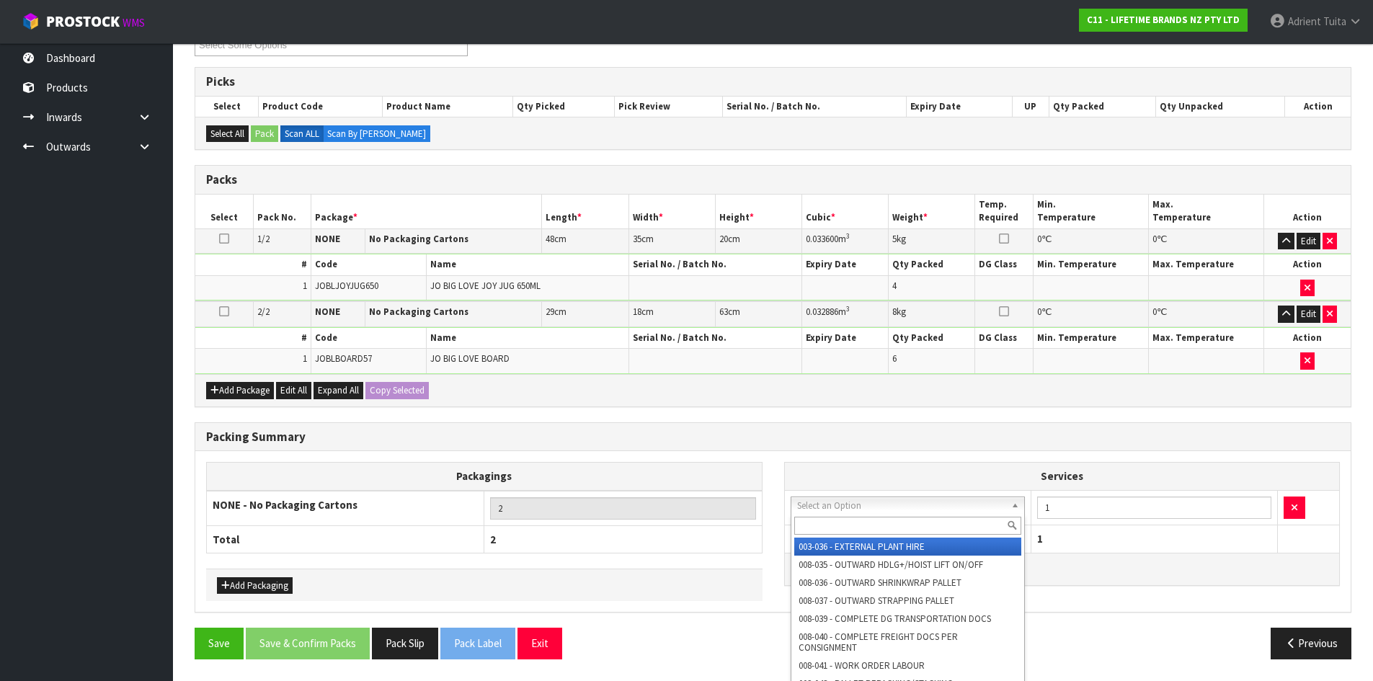
drag, startPoint x: 849, startPoint y: 504, endPoint x: 852, endPoint y: 522, distance: 17.5
click at [852, 522] on input "text" at bounding box center [908, 526] width 228 height 18
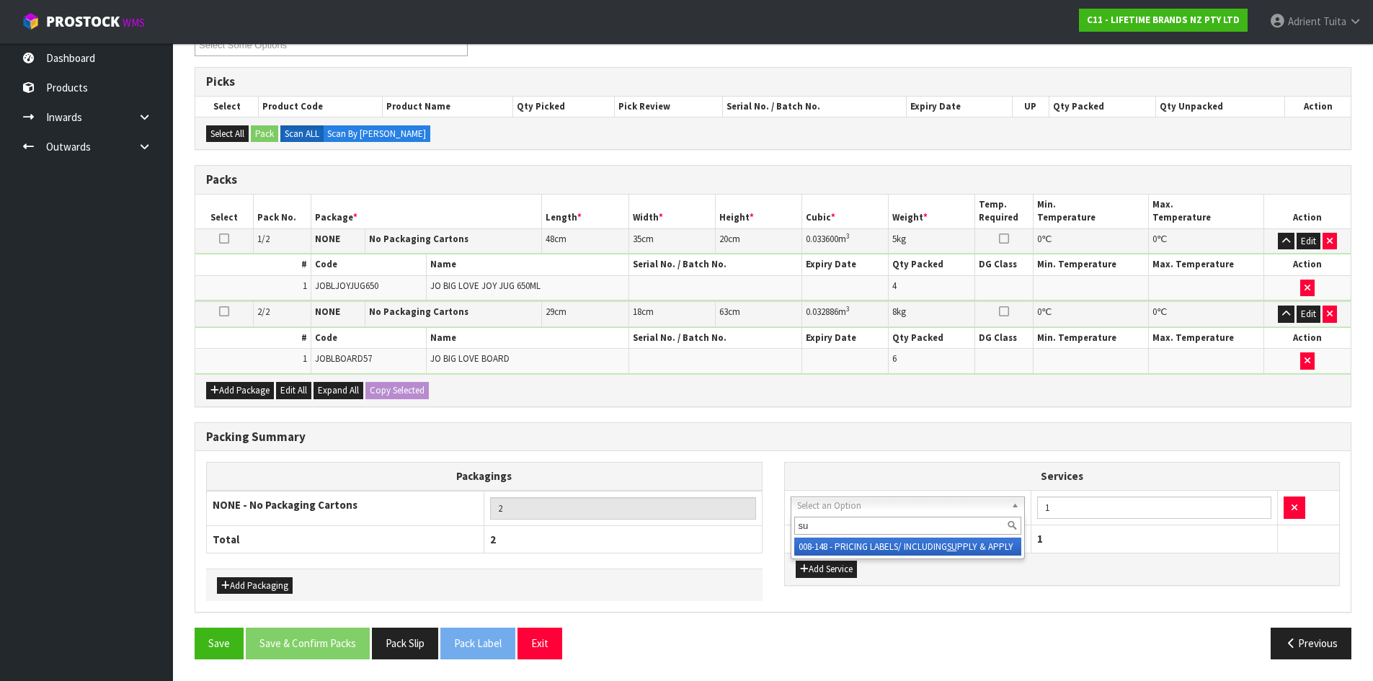
drag, startPoint x: 857, startPoint y: 545, endPoint x: 1058, endPoint y: 520, distance: 202.5
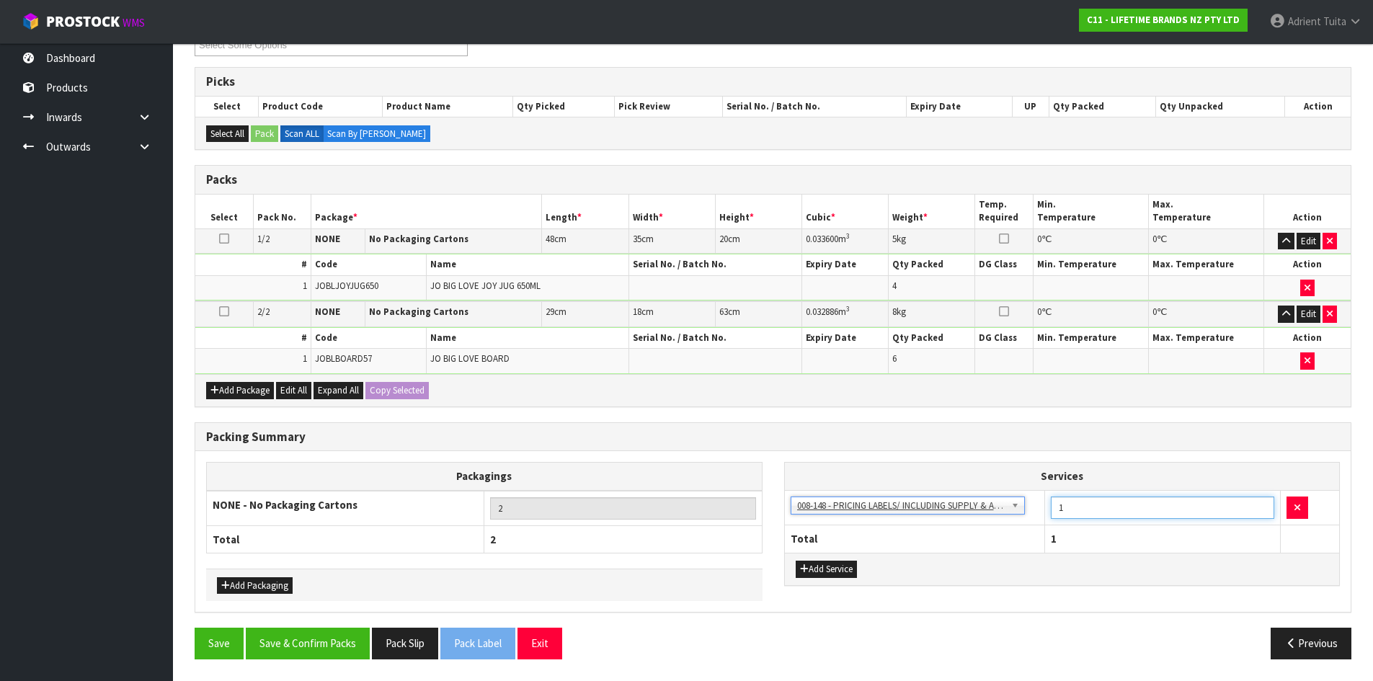
click at [1121, 509] on input "1" at bounding box center [1162, 508] width 223 height 22
click at [352, 631] on button "Save & Confirm Packs" at bounding box center [308, 643] width 124 height 31
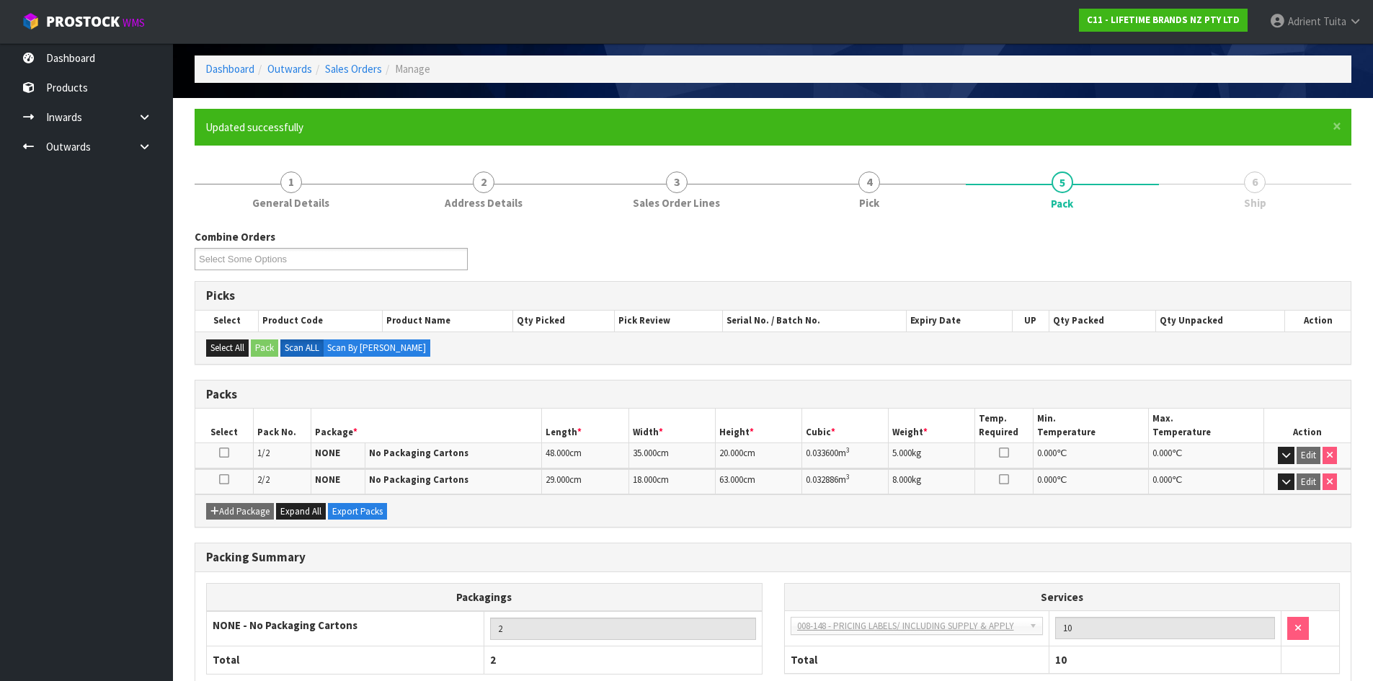
scroll to position [143, 0]
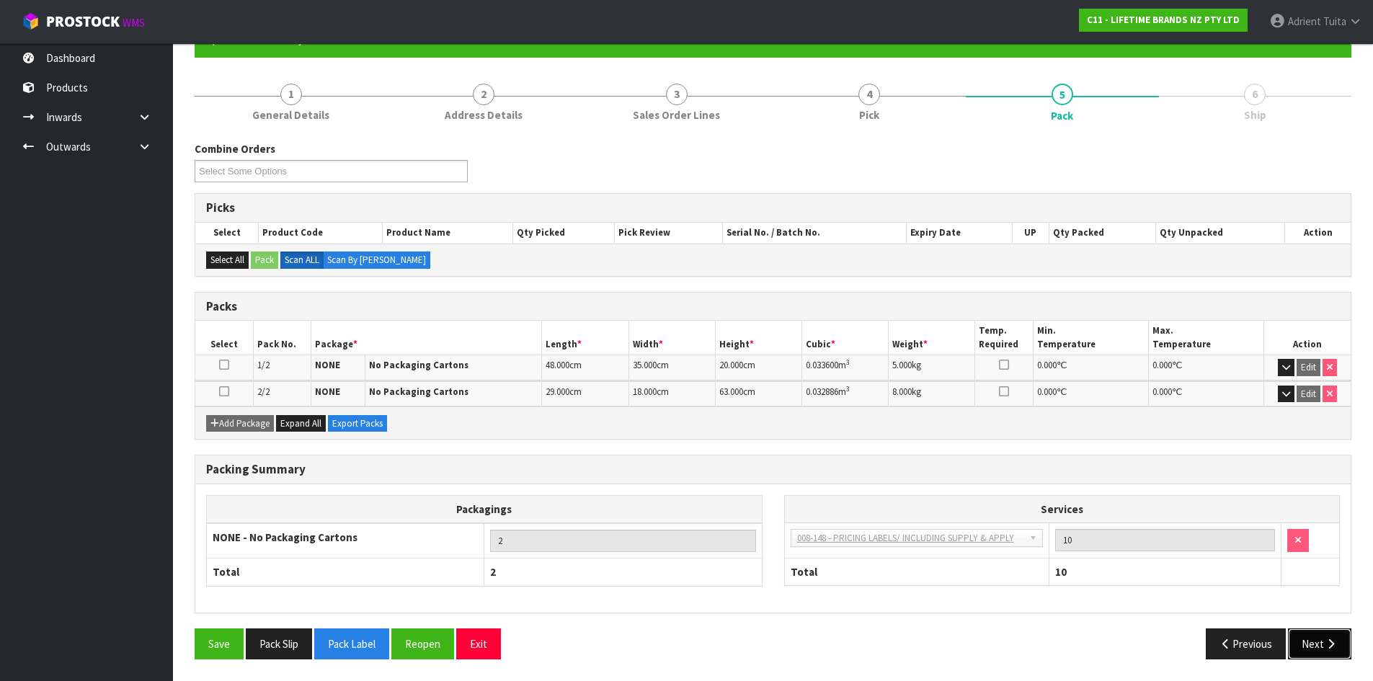
click at [1318, 641] on button "Next" at bounding box center [1319, 643] width 63 height 31
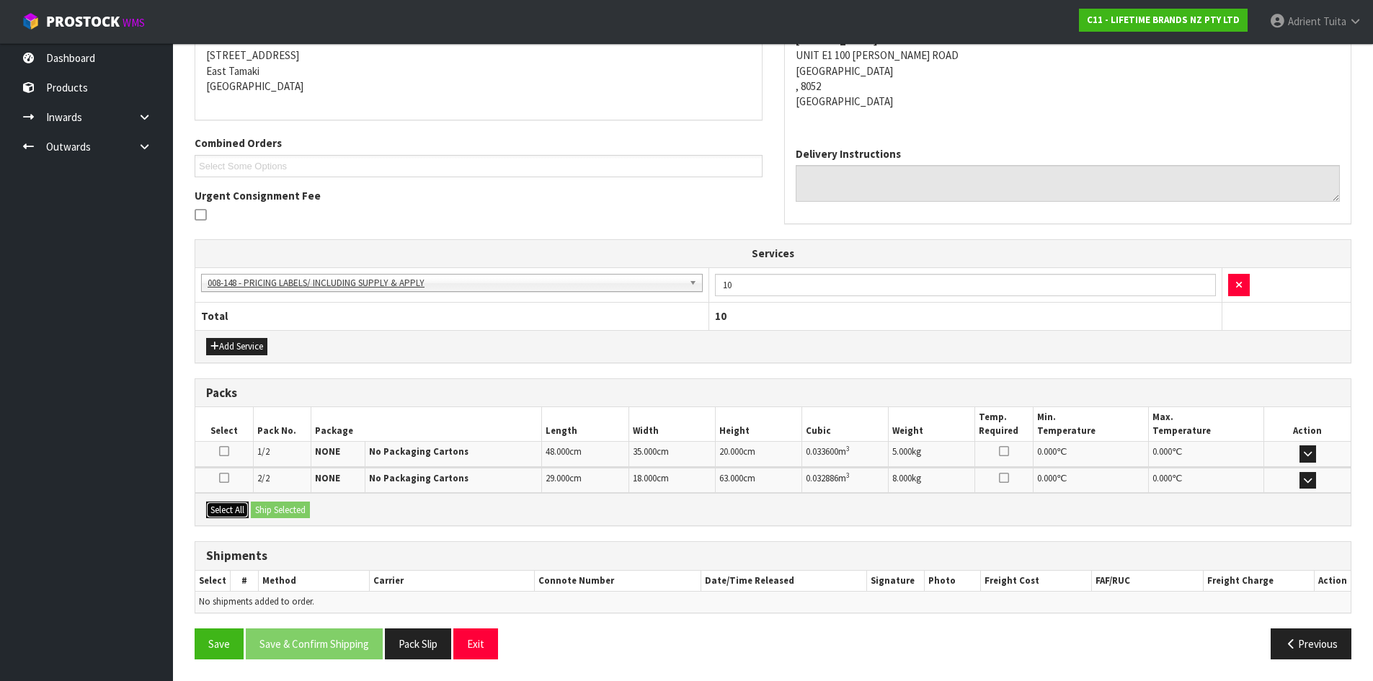
drag, startPoint x: 210, startPoint y: 512, endPoint x: 287, endPoint y: 506, distance: 76.6
click at [215, 512] on button "Select All" at bounding box center [227, 510] width 43 height 17
click at [287, 506] on button "Ship Selected" at bounding box center [280, 510] width 59 height 17
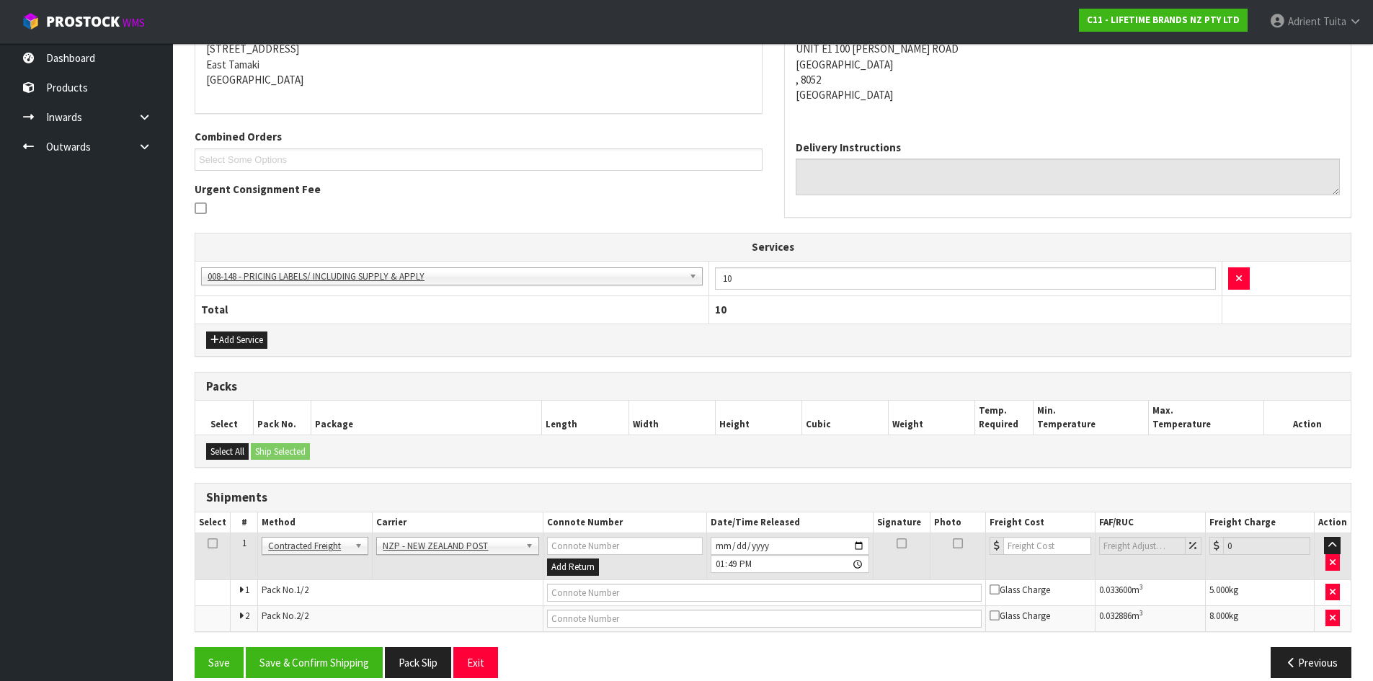
scroll to position [318, 0]
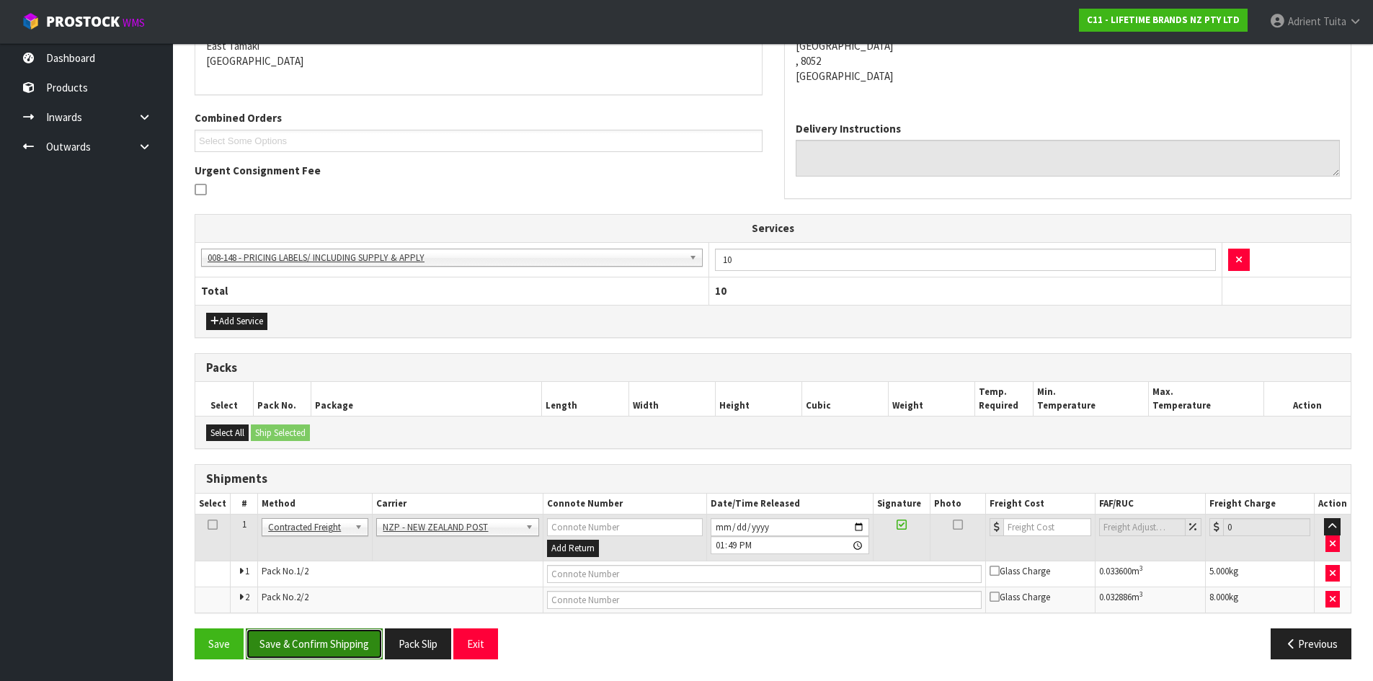
click at [327, 638] on button "Save & Confirm Shipping" at bounding box center [314, 643] width 137 height 31
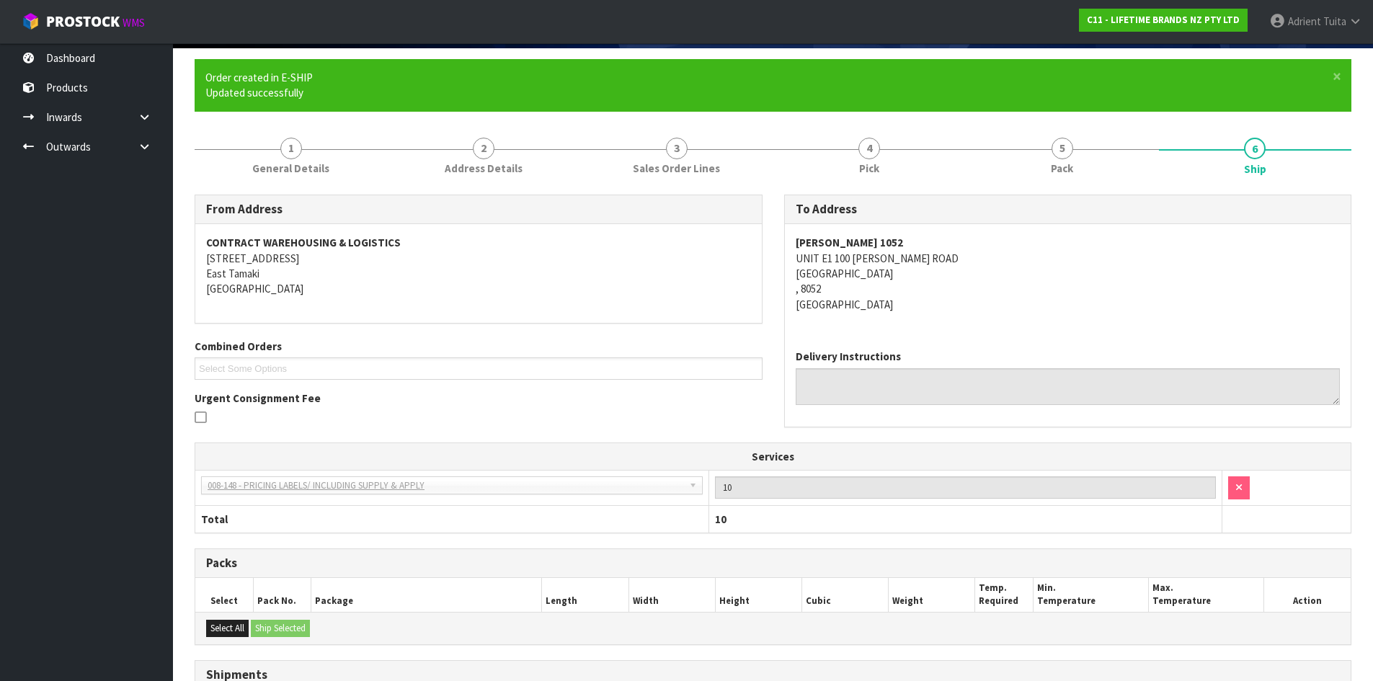
scroll to position [296, 0]
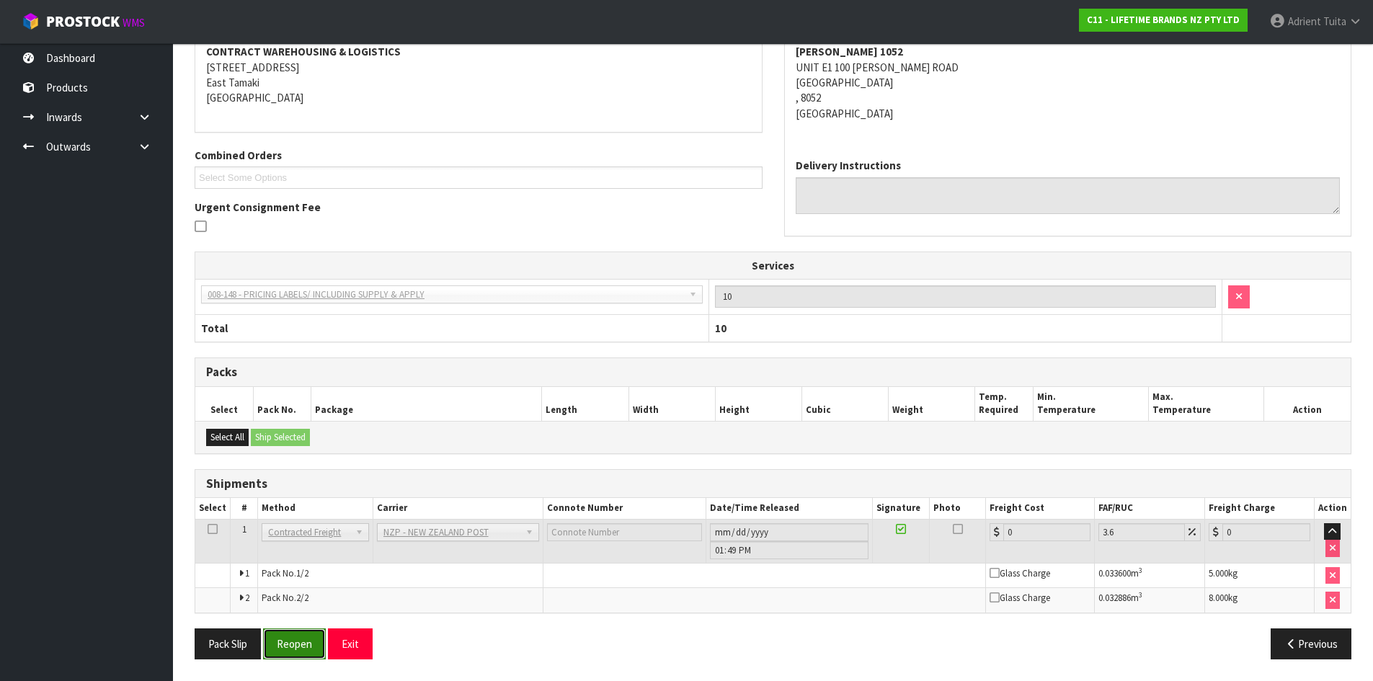
click at [288, 636] on button "Reopen" at bounding box center [294, 643] width 63 height 31
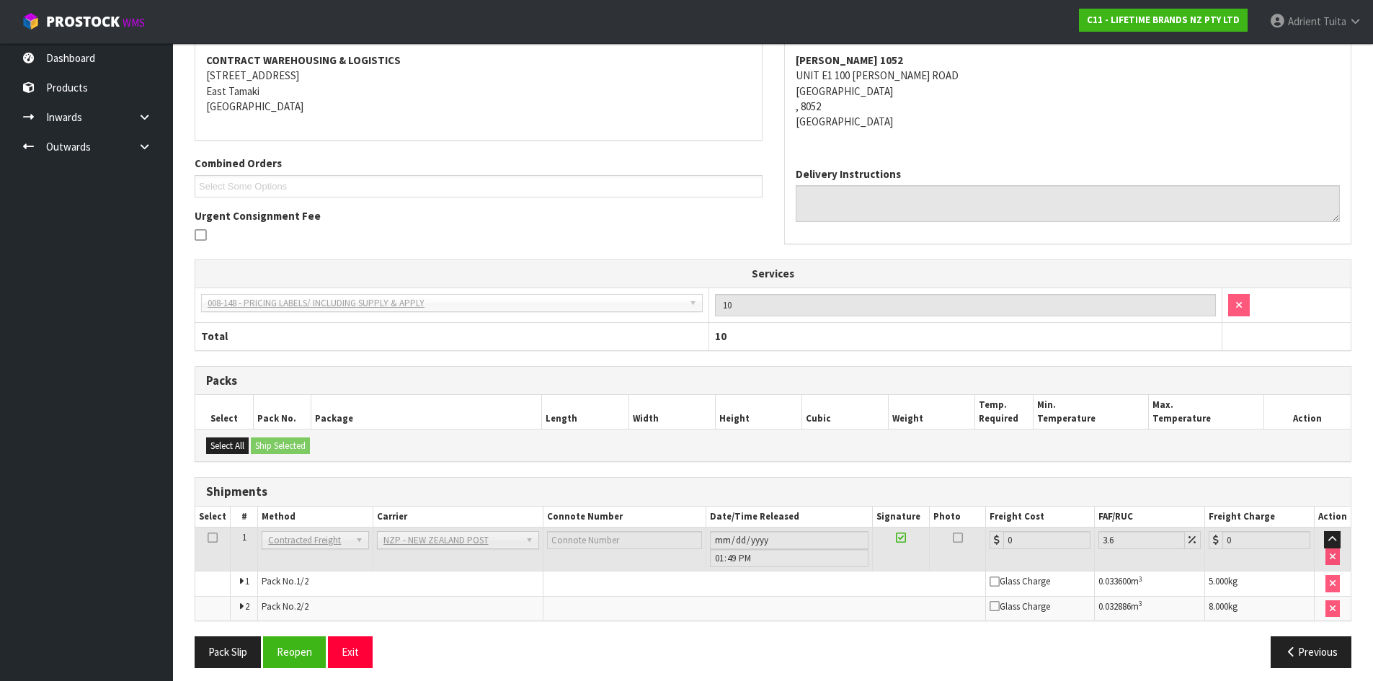
scroll to position [281, 0]
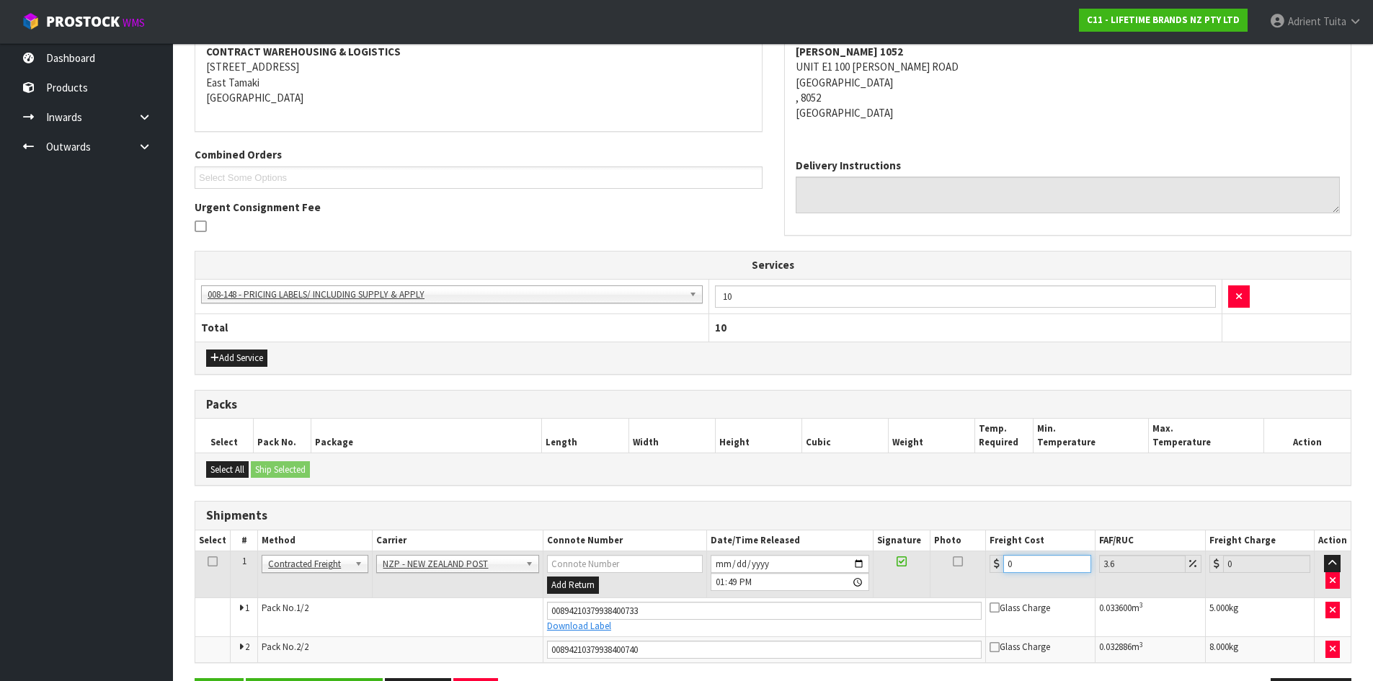
click at [1038, 564] on input "0" at bounding box center [1046, 564] width 87 height 18
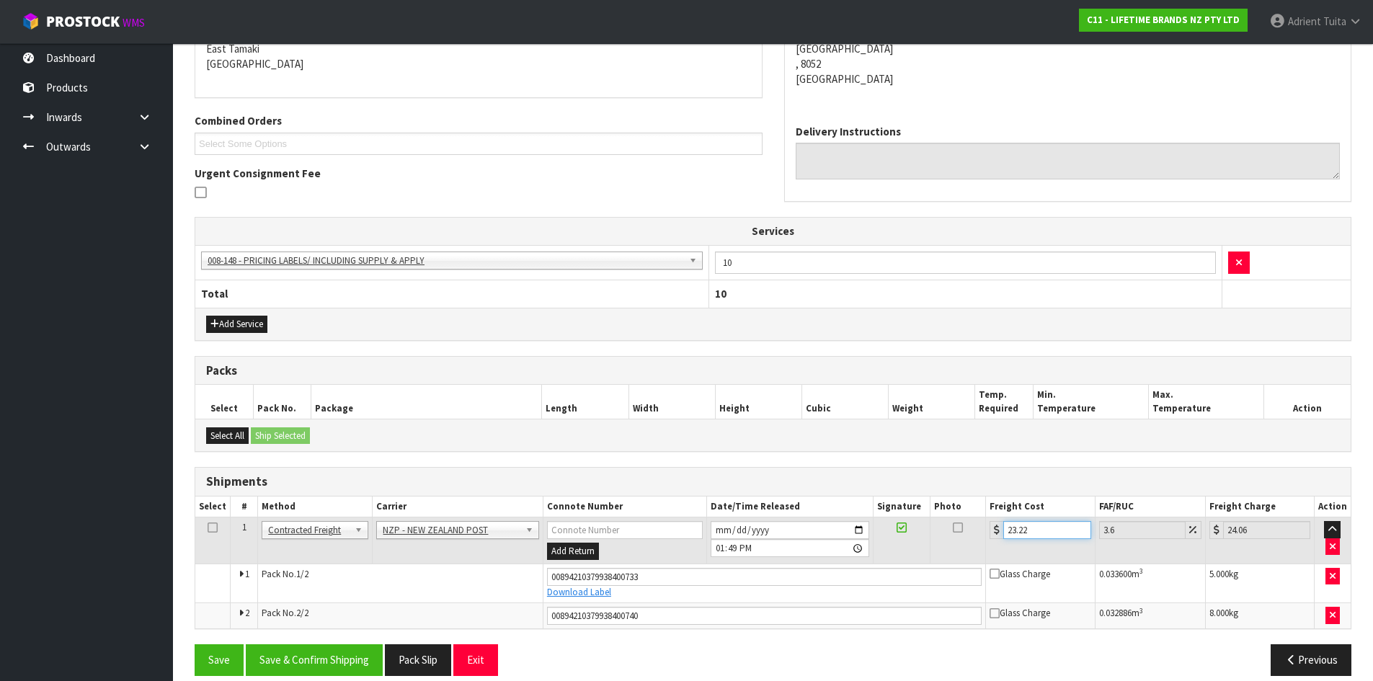
scroll to position [331, 0]
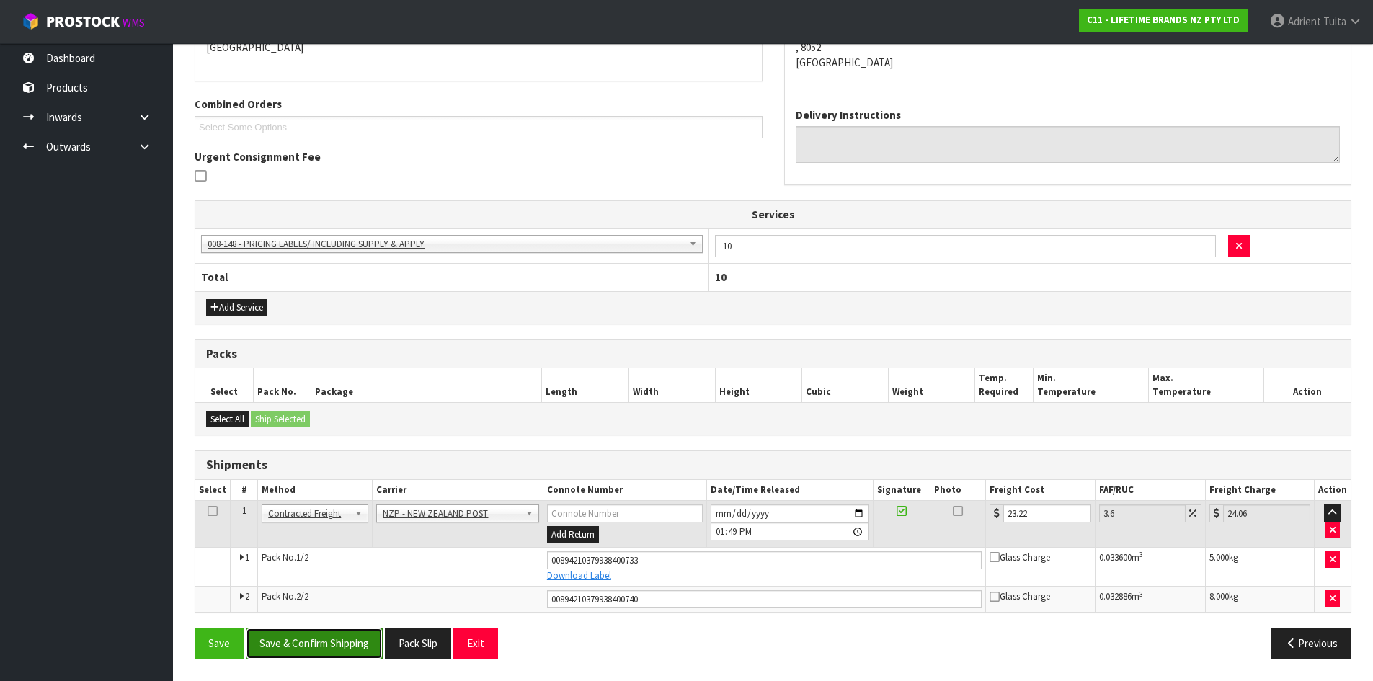
click at [322, 648] on button "Save & Confirm Shipping" at bounding box center [314, 643] width 137 height 31
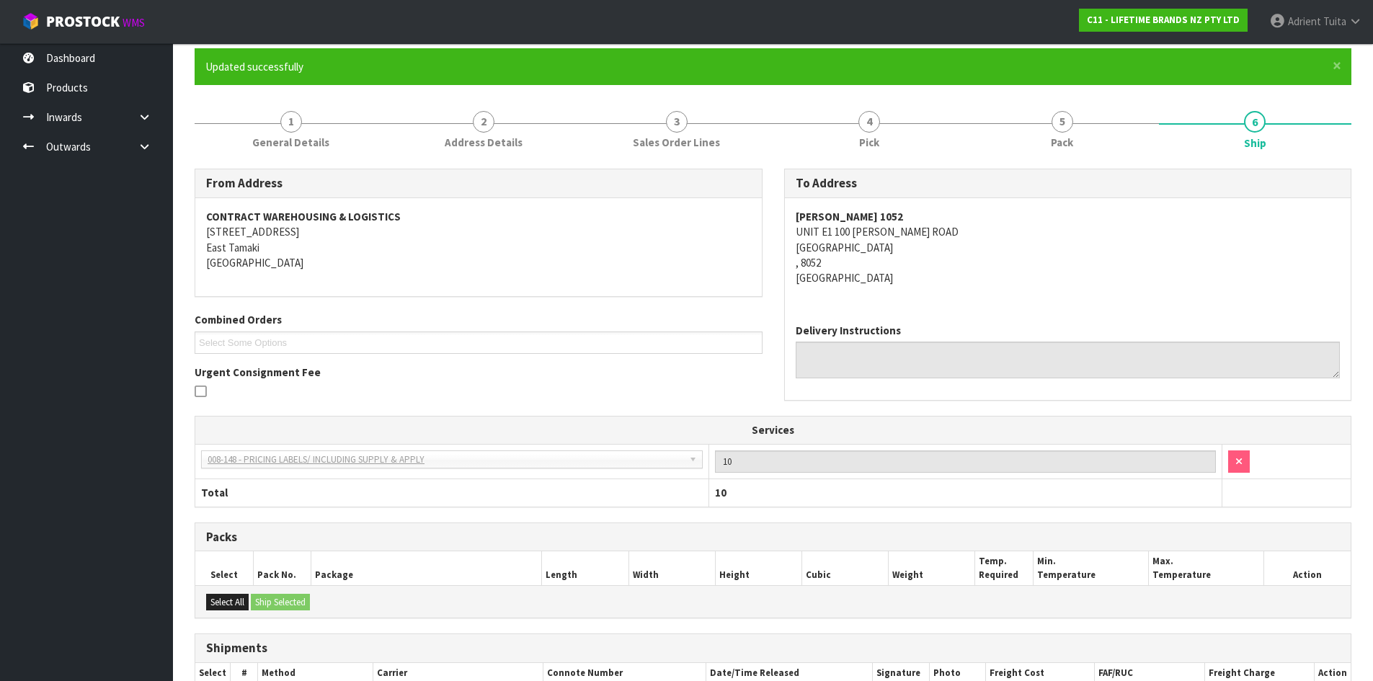
scroll to position [290, 0]
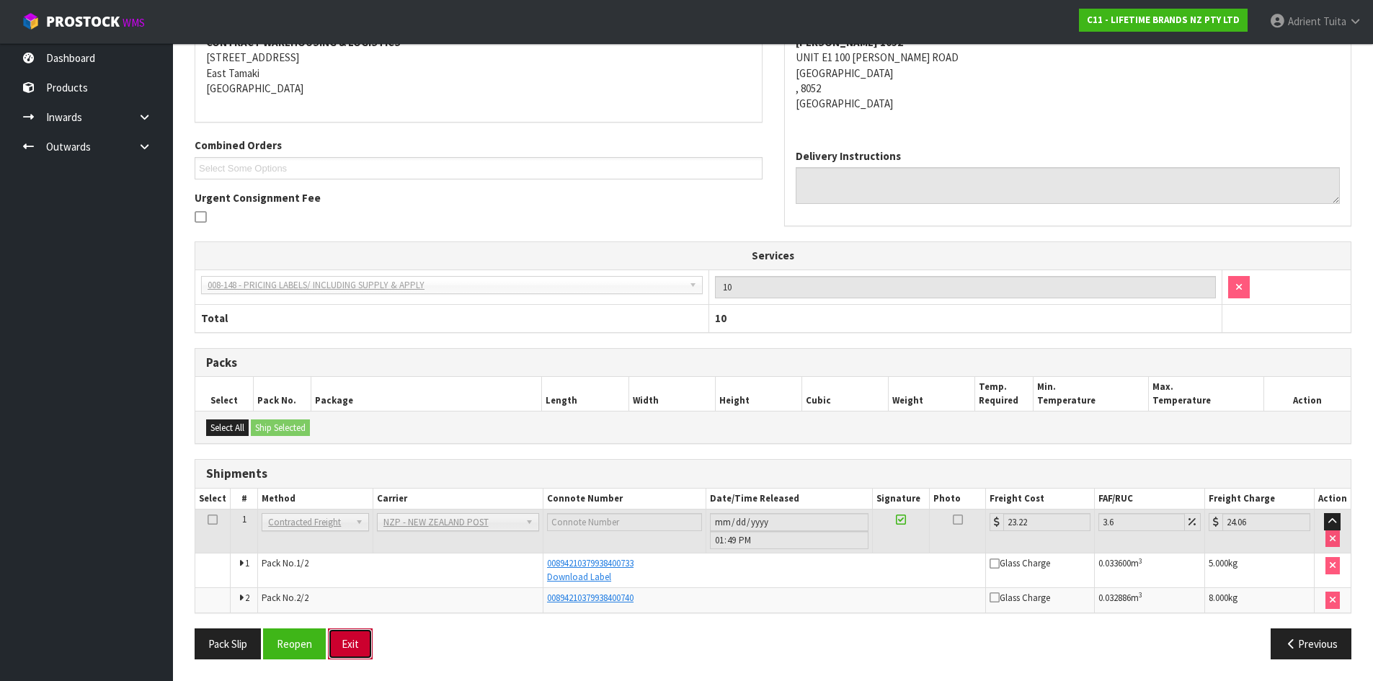
click at [351, 639] on button "Exit" at bounding box center [350, 643] width 45 height 31
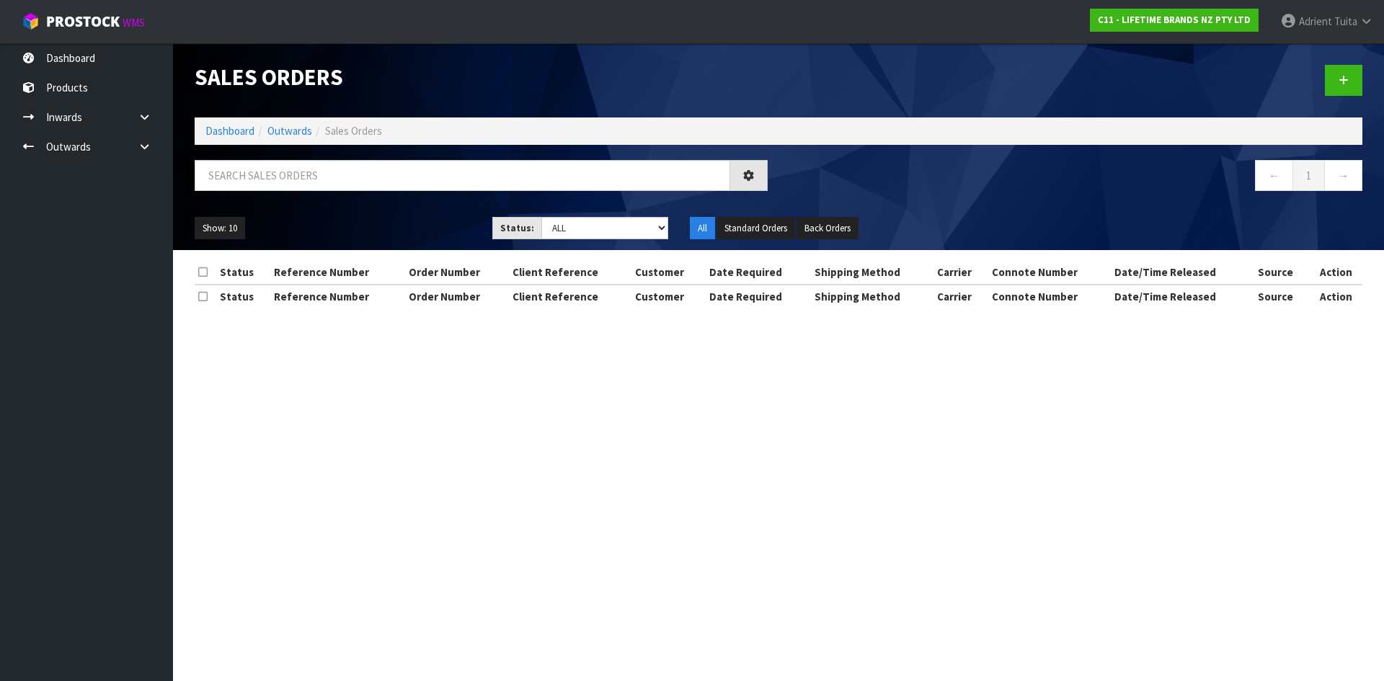
click at [294, 162] on input "text" at bounding box center [462, 175] width 535 height 31
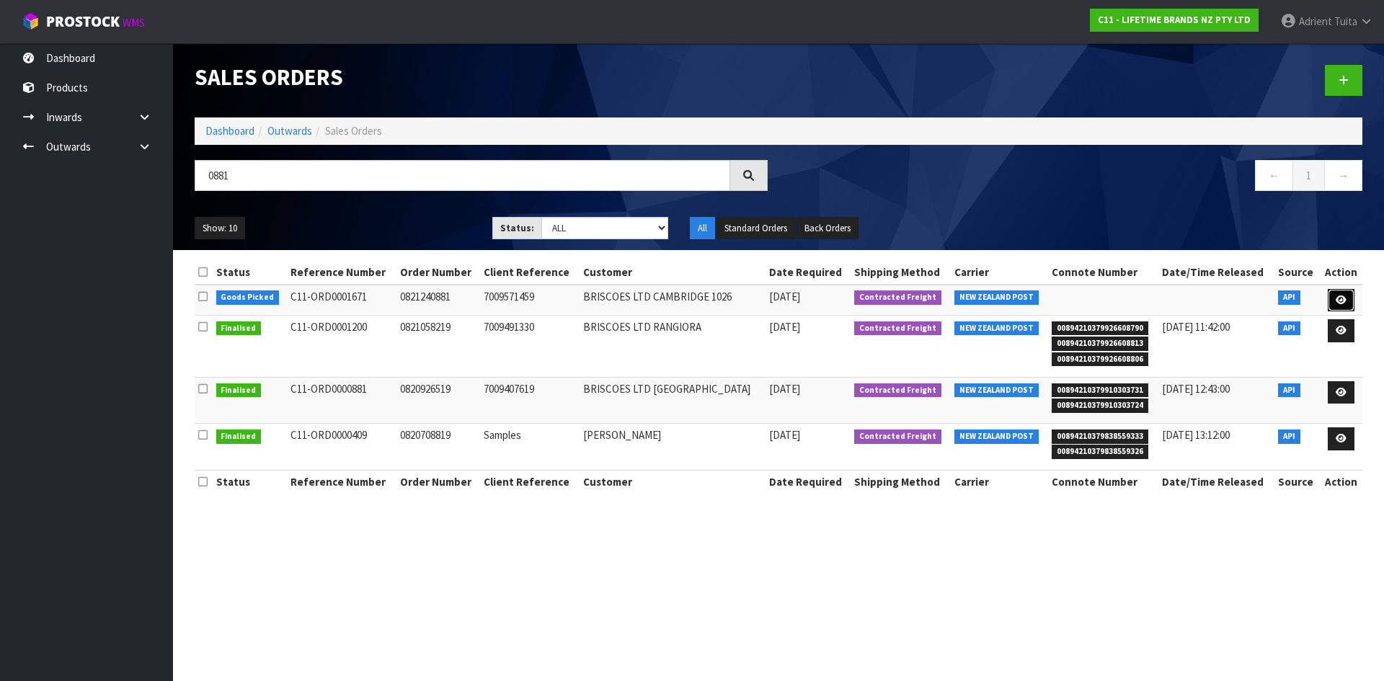
click at [1342, 302] on icon at bounding box center [1340, 299] width 11 height 9
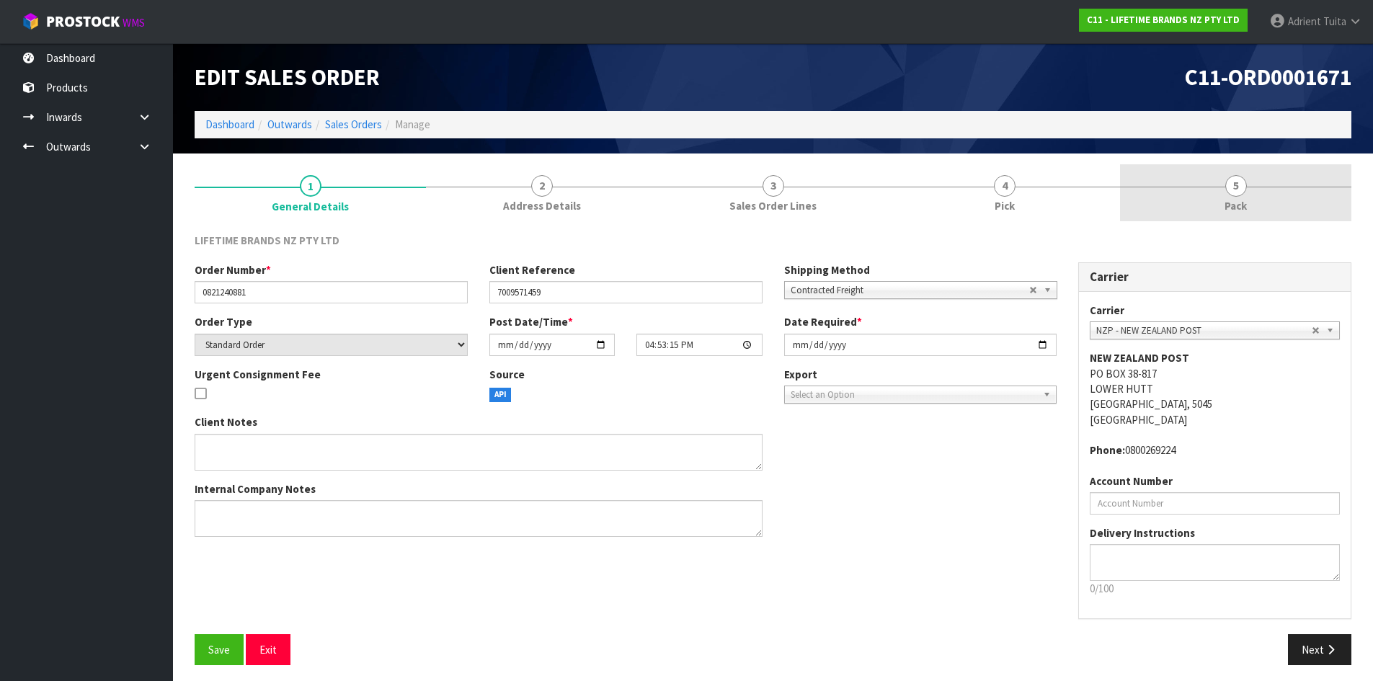
drag, startPoint x: 1279, startPoint y: 175, endPoint x: 1263, endPoint y: 220, distance: 47.7
click at [1279, 184] on link "5 Pack" at bounding box center [1235, 192] width 231 height 57
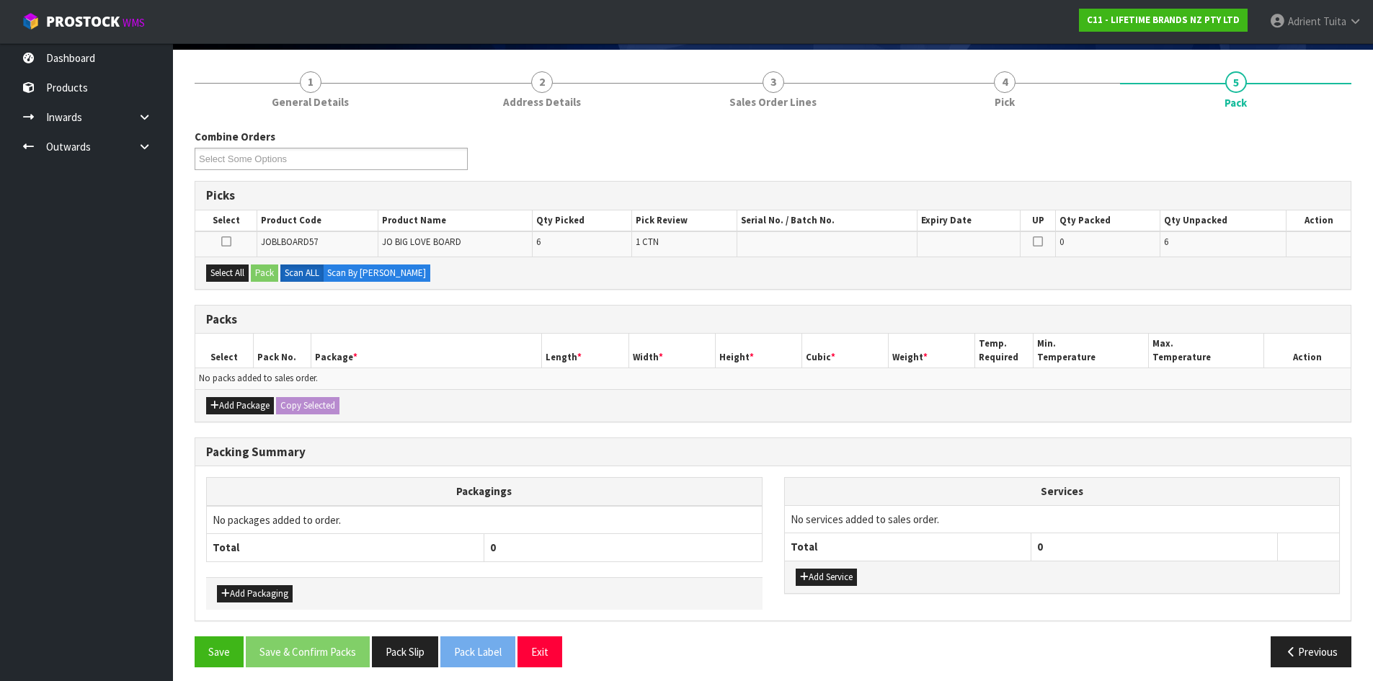
scroll to position [112, 0]
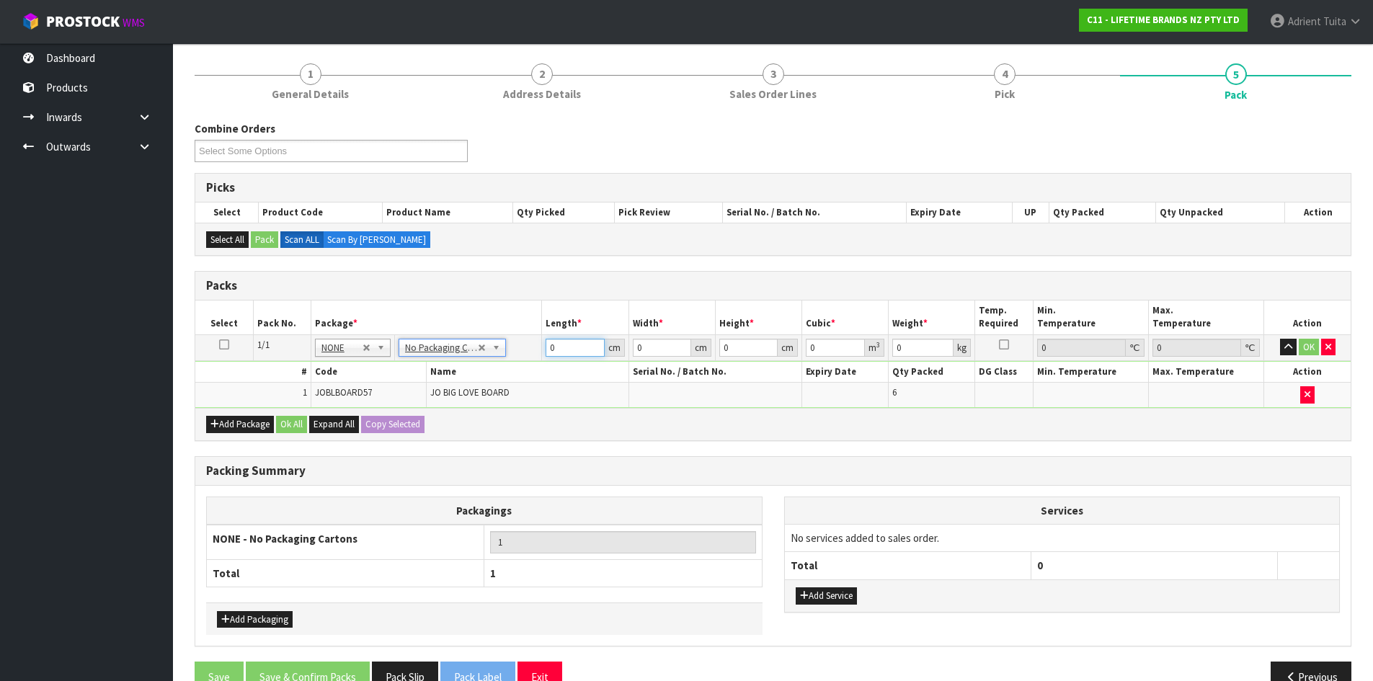
click at [584, 346] on input "0" at bounding box center [575, 348] width 58 height 18
click at [1304, 341] on button "OK" at bounding box center [1309, 347] width 20 height 17
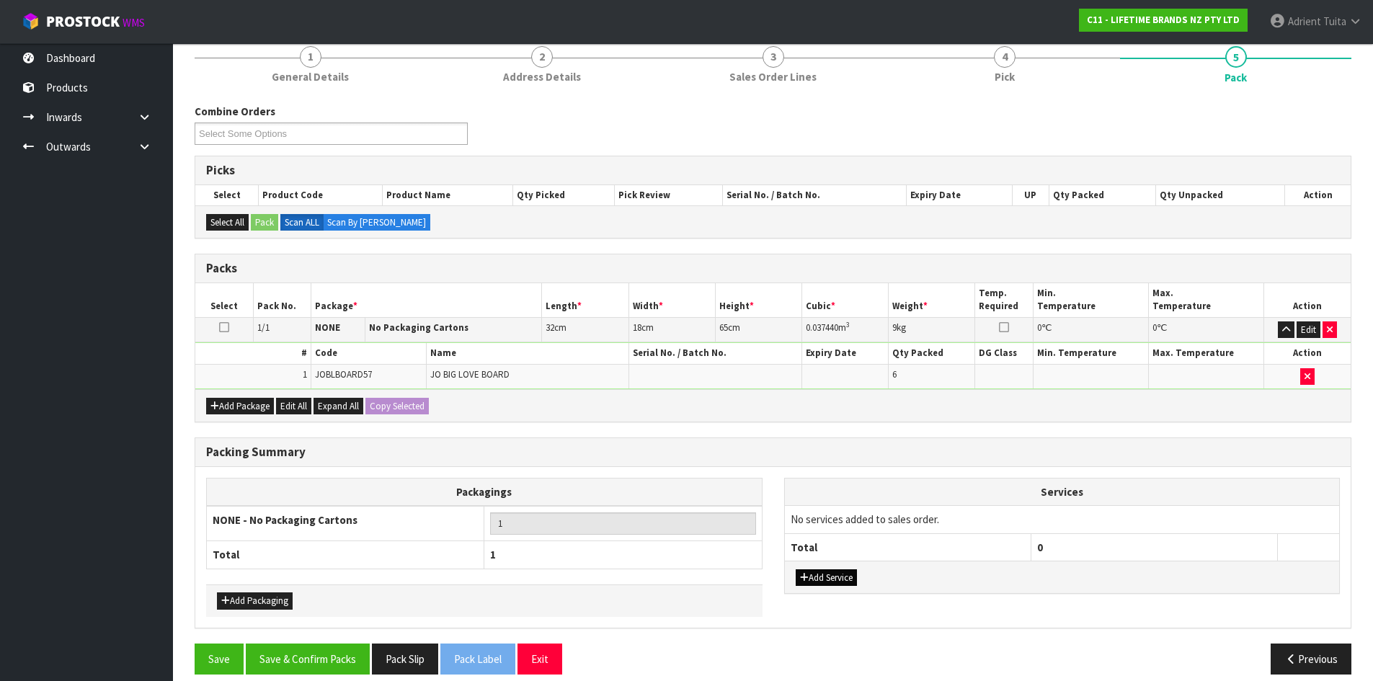
scroll to position [144, 0]
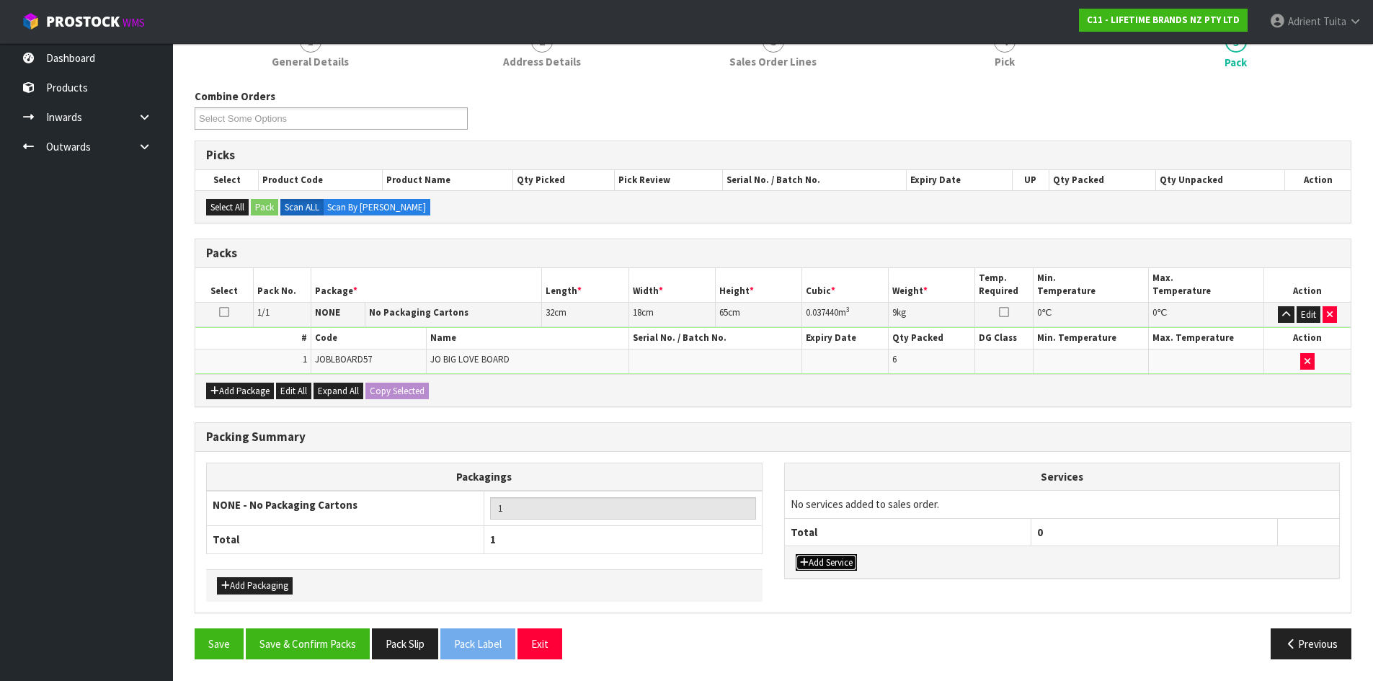
click at [840, 554] on button "Add Service" at bounding box center [826, 562] width 61 height 17
drag, startPoint x: 850, startPoint y: 509, endPoint x: 851, endPoint y: 528, distance: 18.1
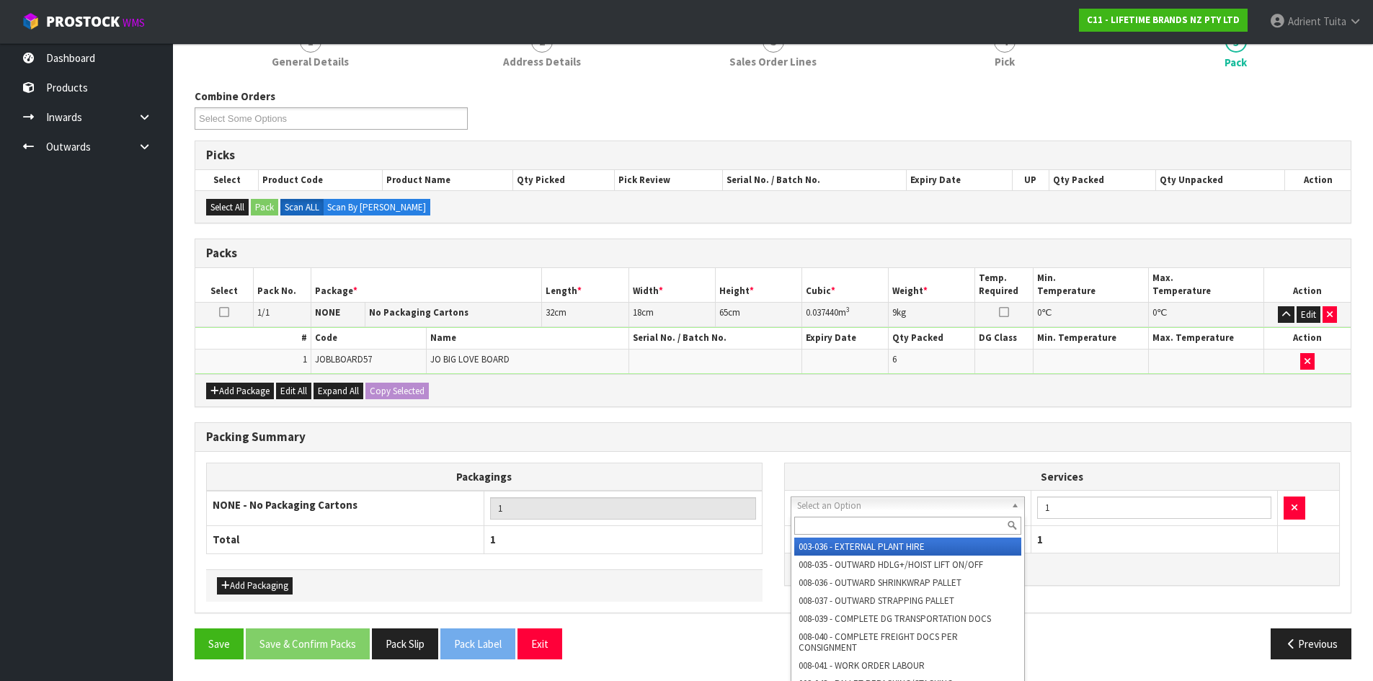
click at [851, 528] on input "text" at bounding box center [908, 526] width 228 height 18
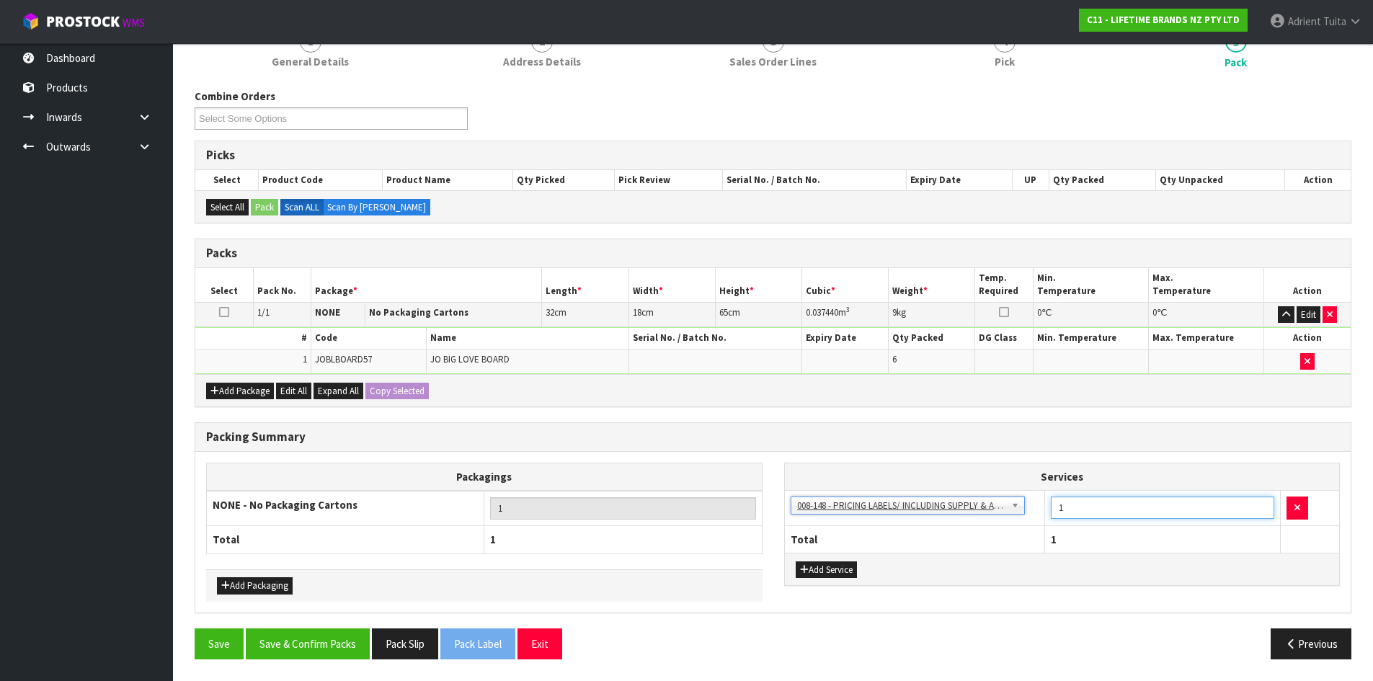
click at [1064, 504] on input "1" at bounding box center [1162, 508] width 223 height 22
click at [349, 645] on button "Save & Confirm Packs" at bounding box center [308, 643] width 124 height 31
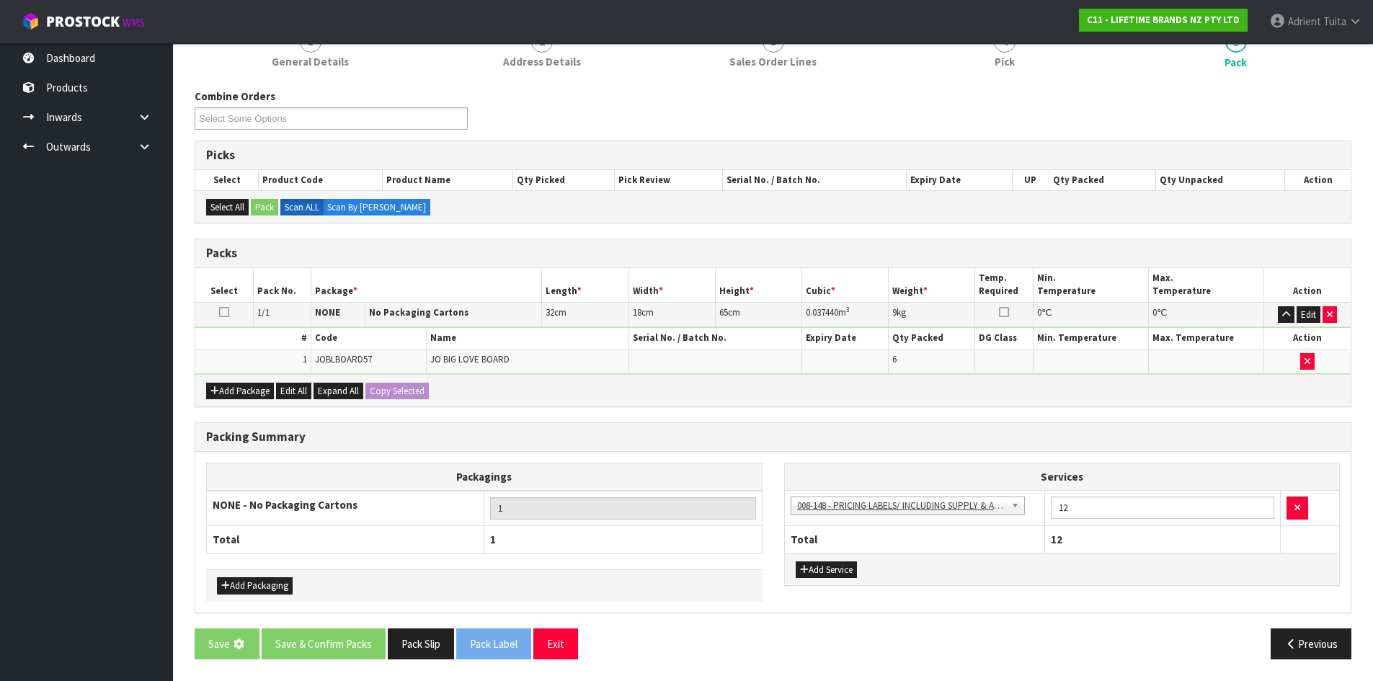
scroll to position [0, 0]
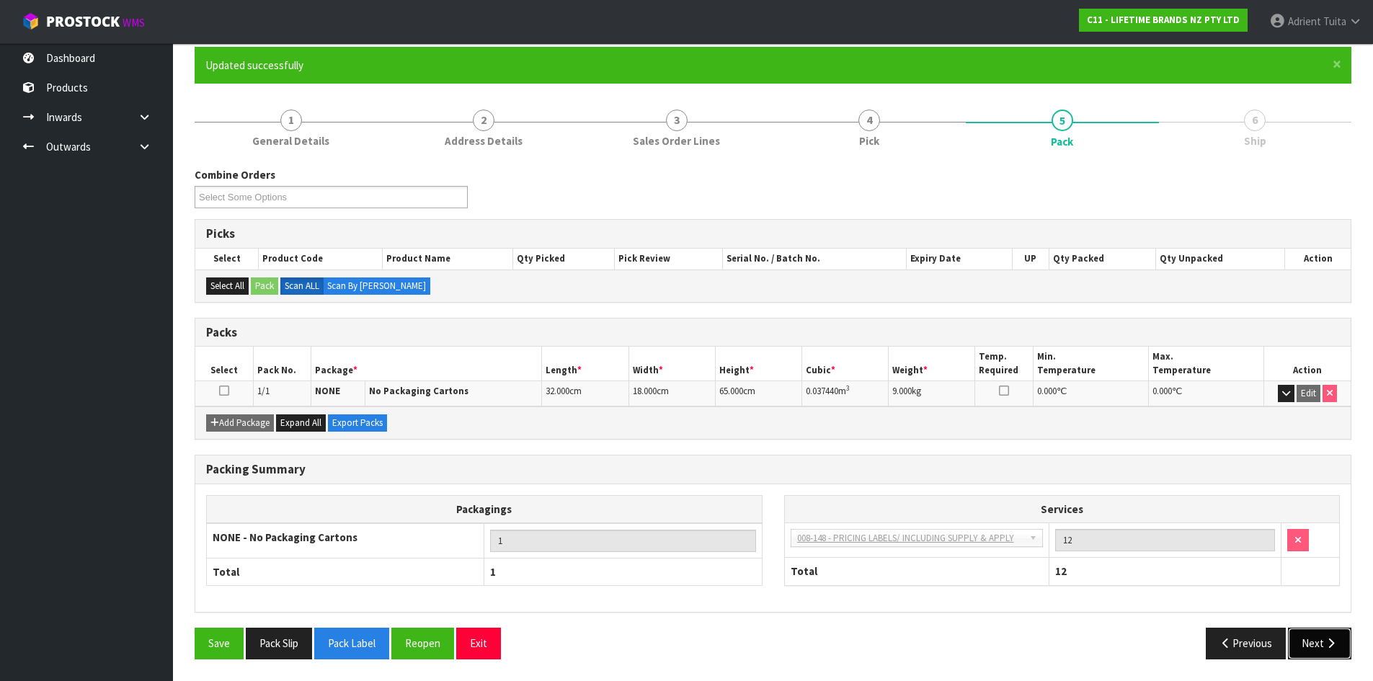
click at [1330, 641] on icon "button" at bounding box center [1331, 643] width 14 height 11
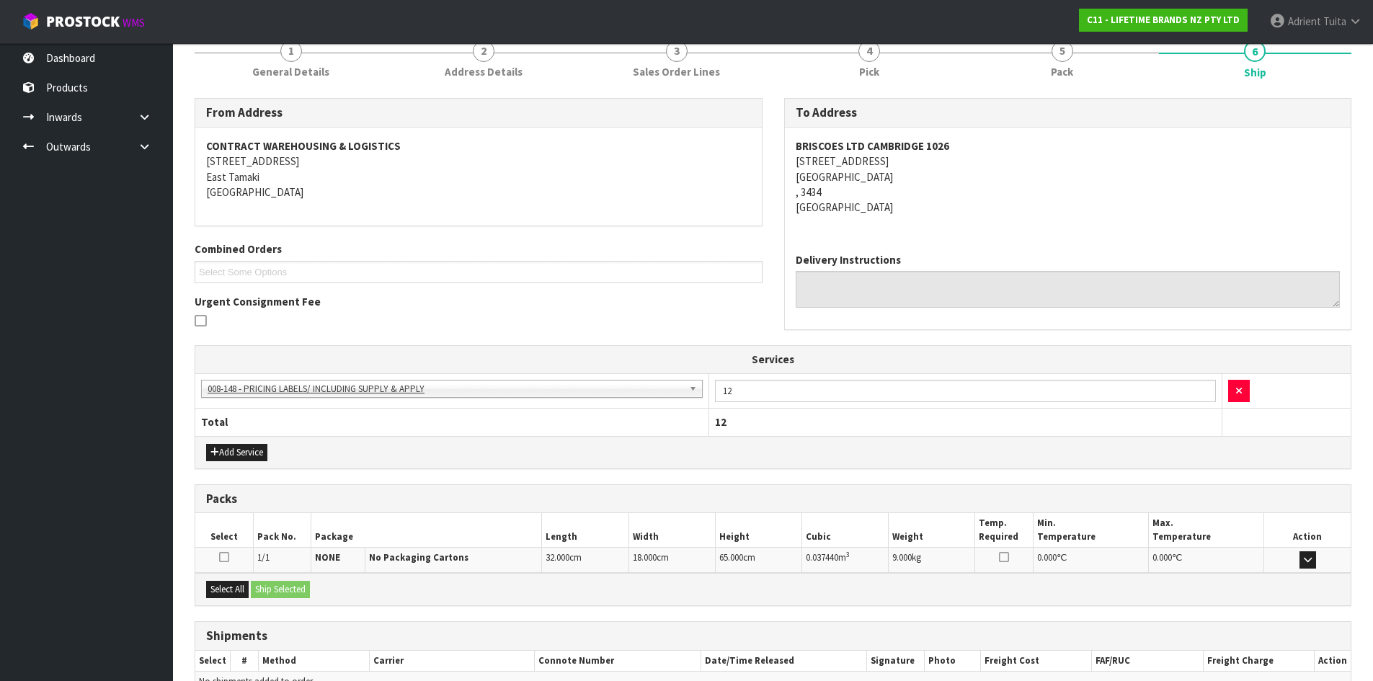
scroll to position [267, 0]
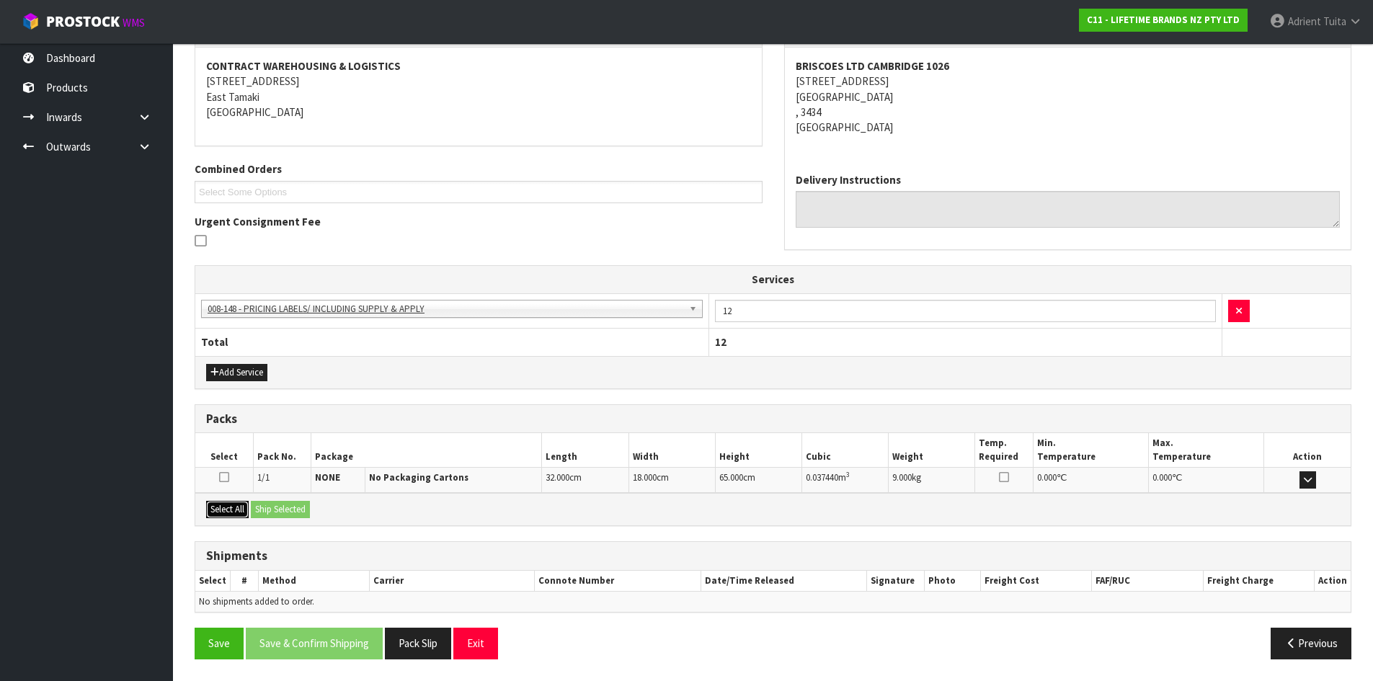
drag, startPoint x: 230, startPoint y: 502, endPoint x: 282, endPoint y: 509, distance: 53.1
click at [230, 502] on button "Select All" at bounding box center [227, 509] width 43 height 17
click at [282, 509] on button "Ship Selected" at bounding box center [280, 509] width 59 height 17
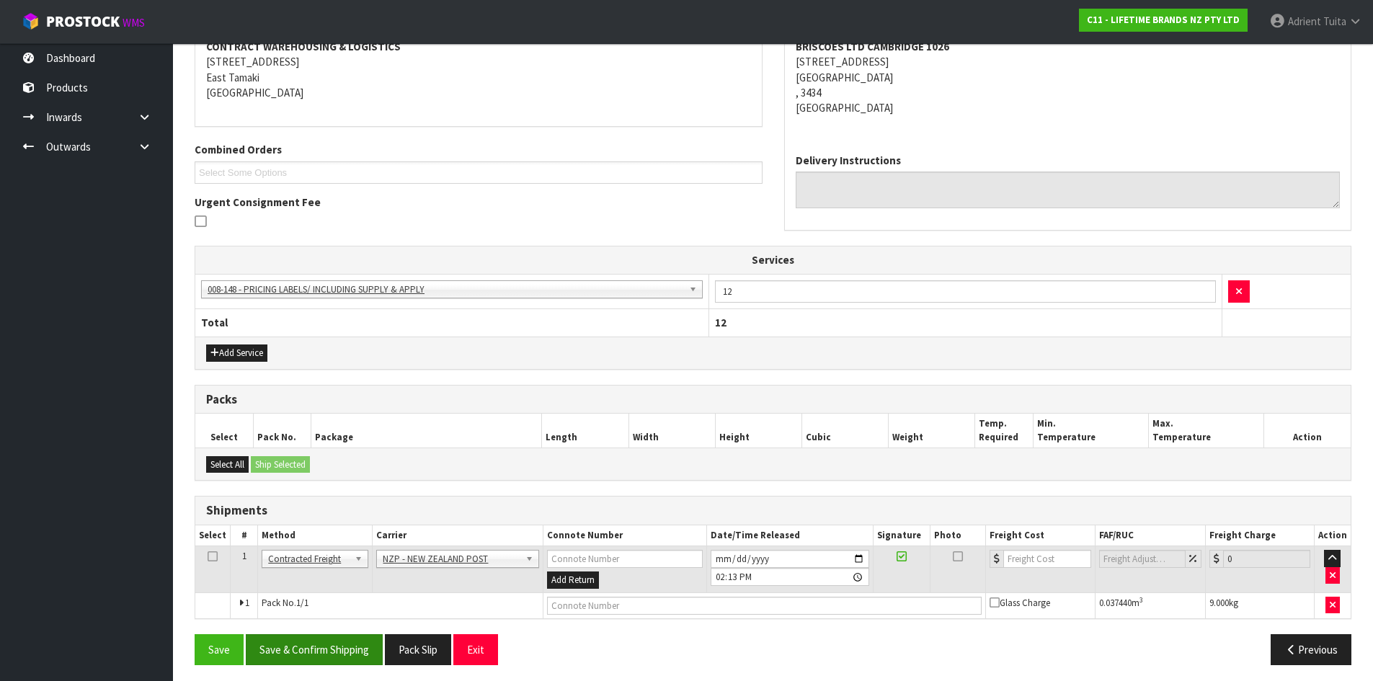
scroll to position [292, 0]
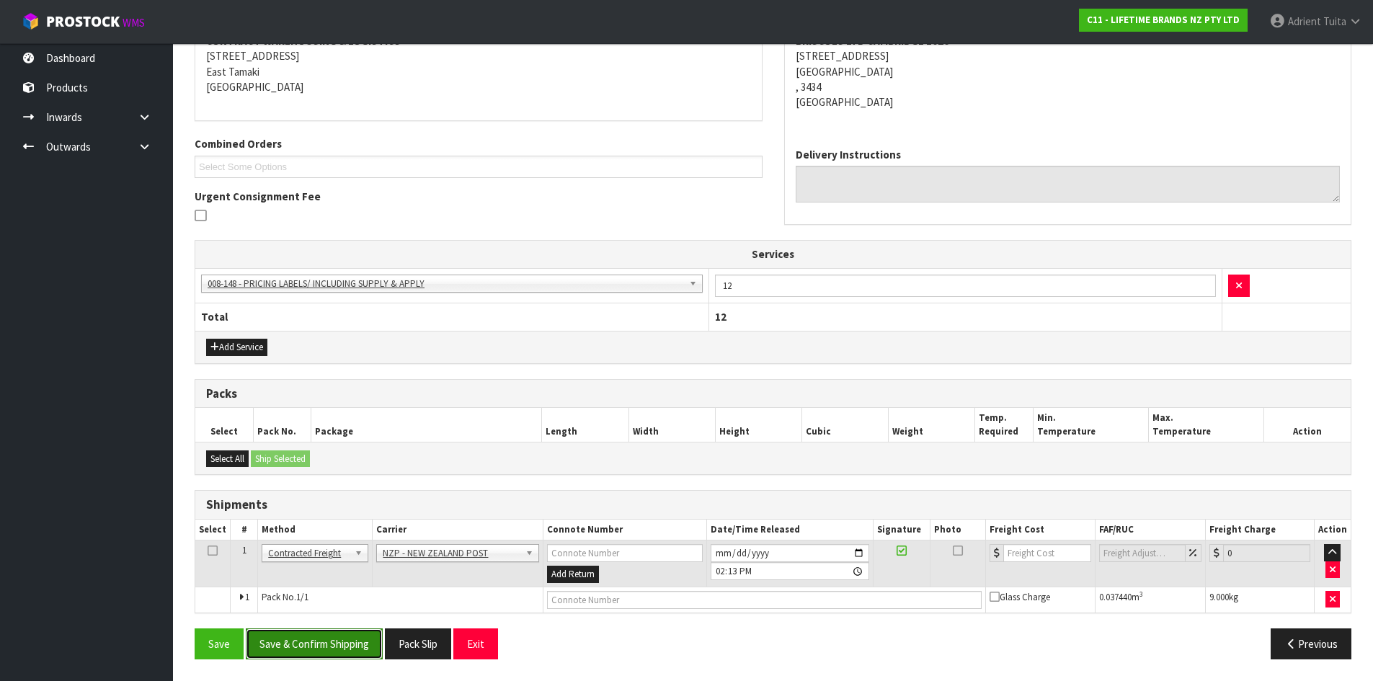
click at [358, 632] on button "Save & Confirm Shipping" at bounding box center [314, 643] width 137 height 31
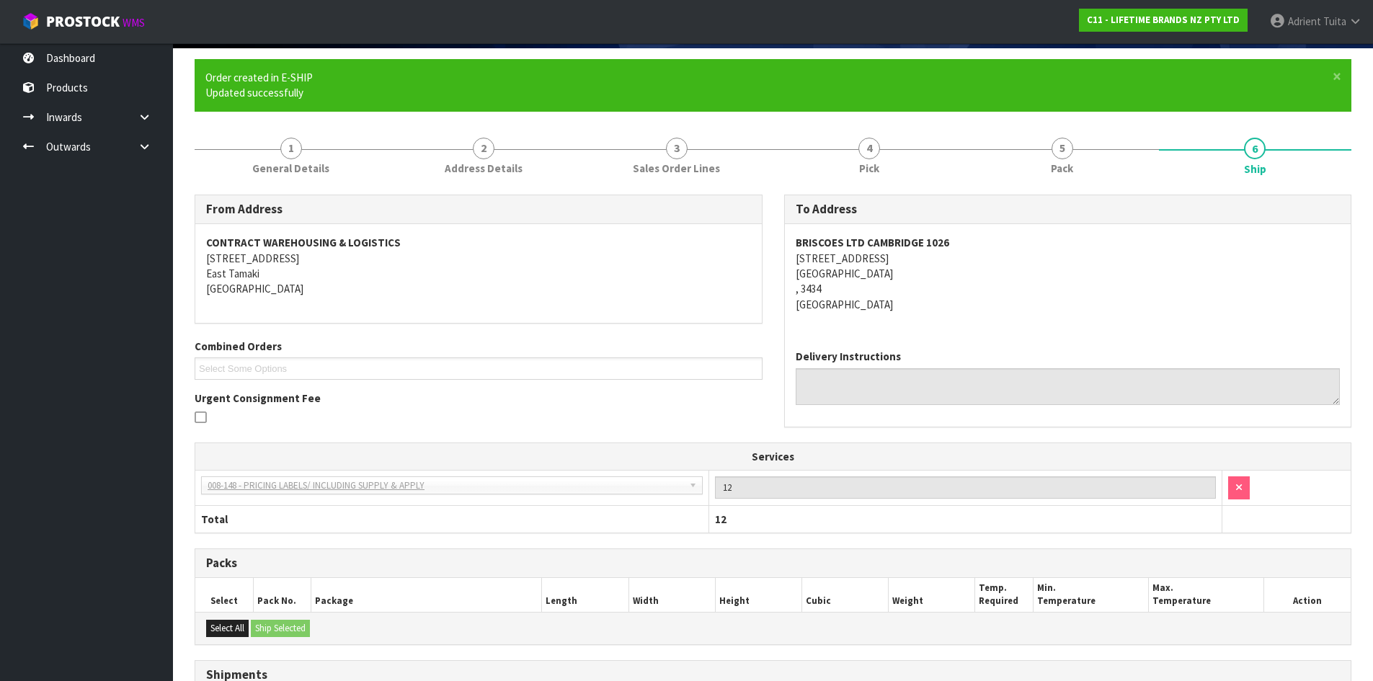
scroll to position [272, 0]
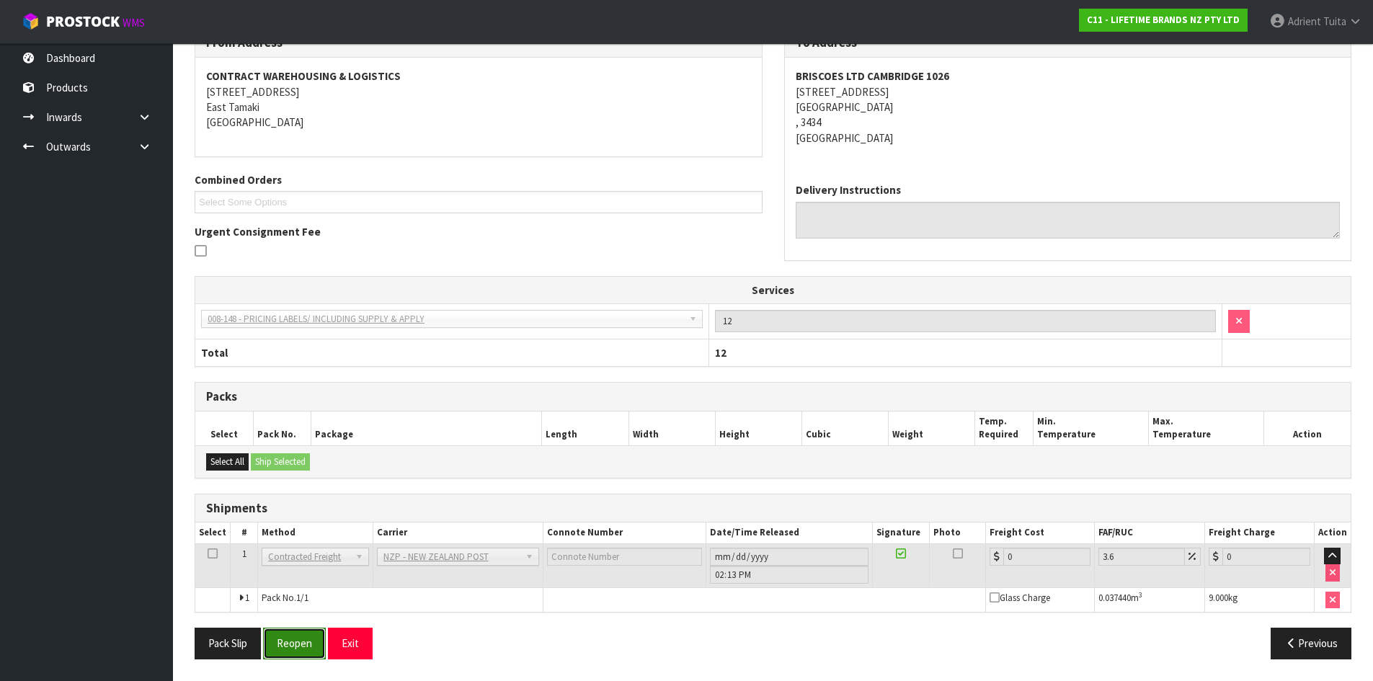
click at [298, 631] on button "Reopen" at bounding box center [294, 643] width 63 height 31
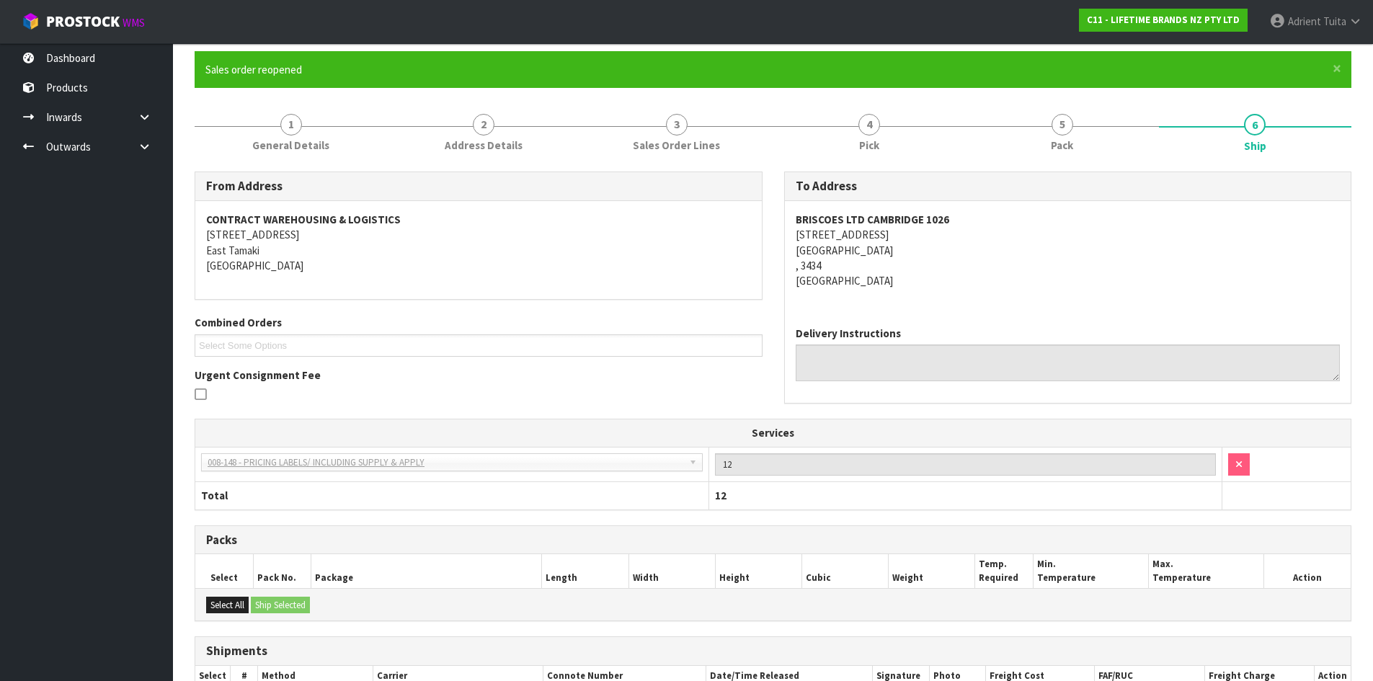
scroll to position [256, 0]
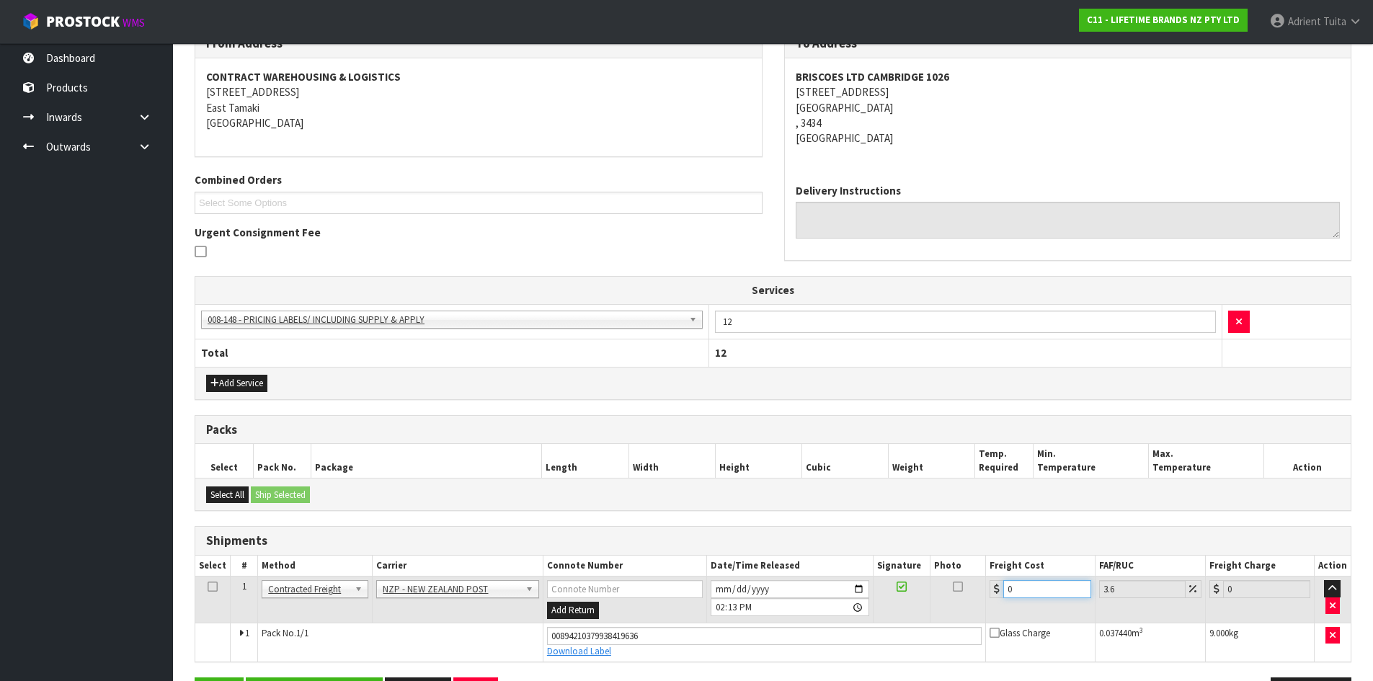
click at [1036, 585] on input "0" at bounding box center [1046, 589] width 87 height 18
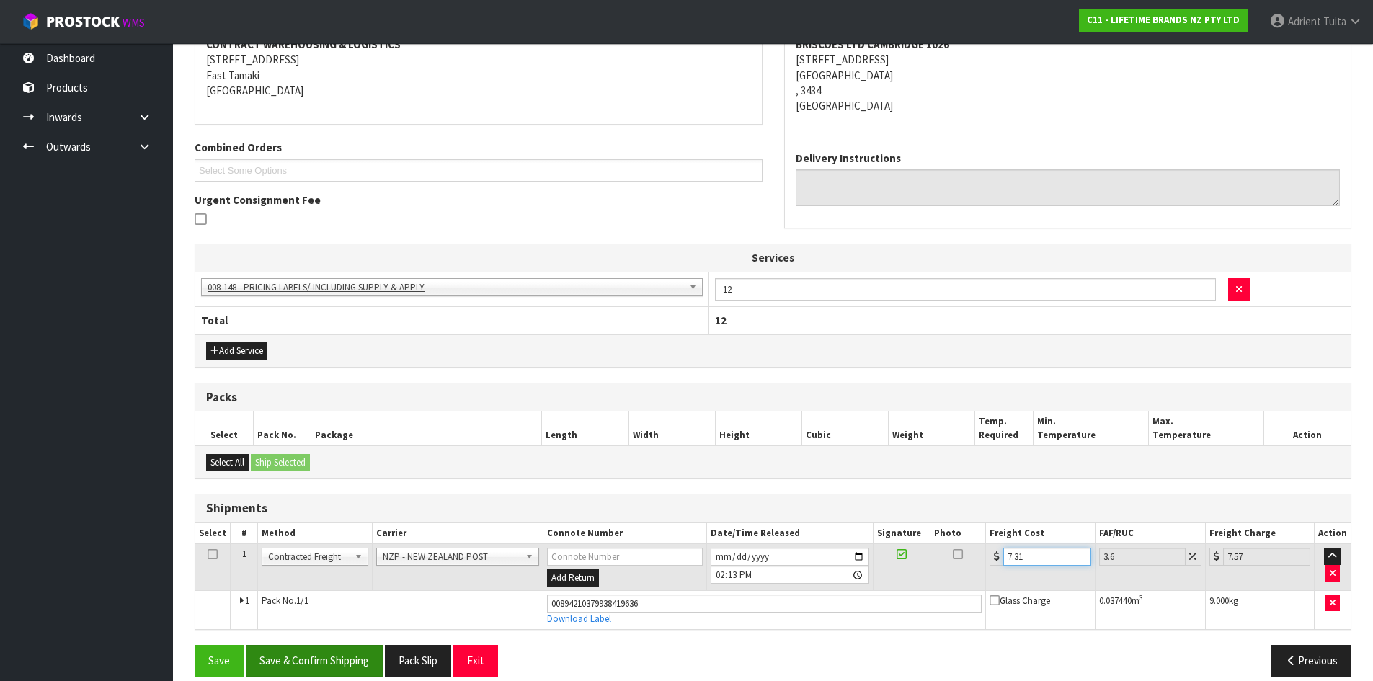
scroll to position [306, 0]
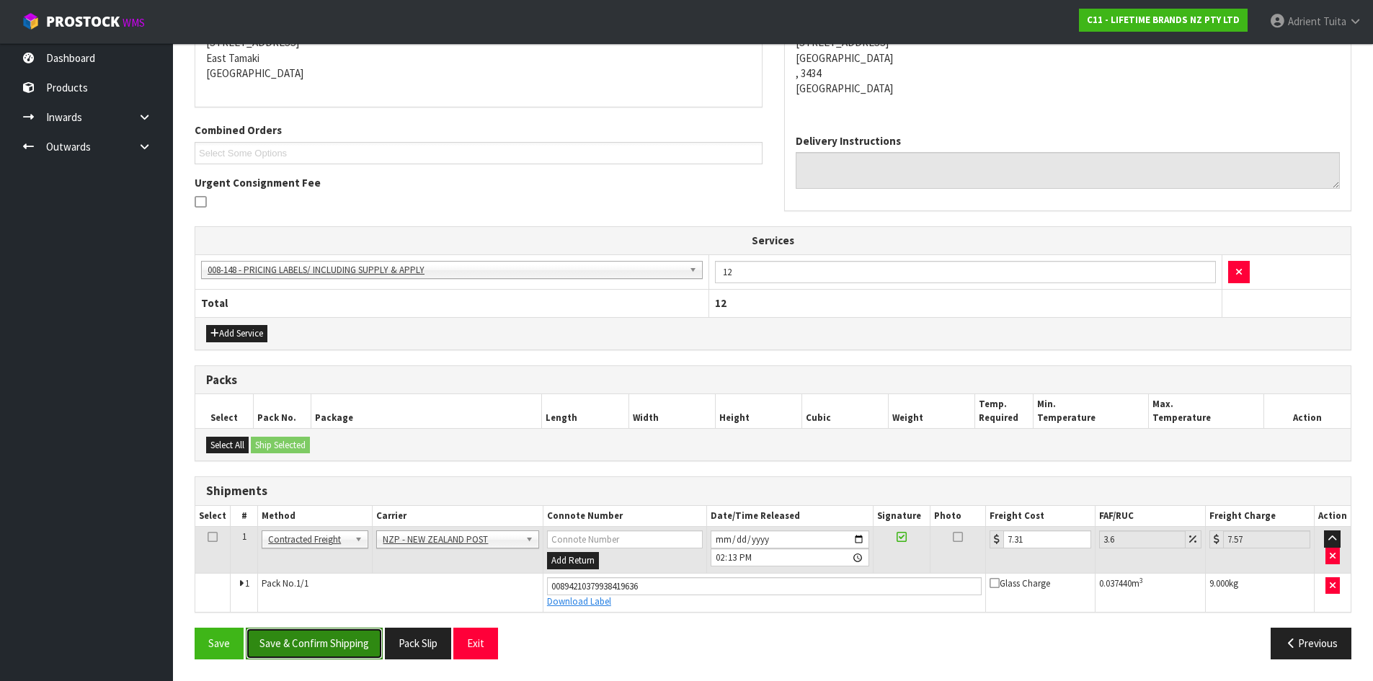
click at [347, 641] on button "Save & Confirm Shipping" at bounding box center [314, 643] width 137 height 31
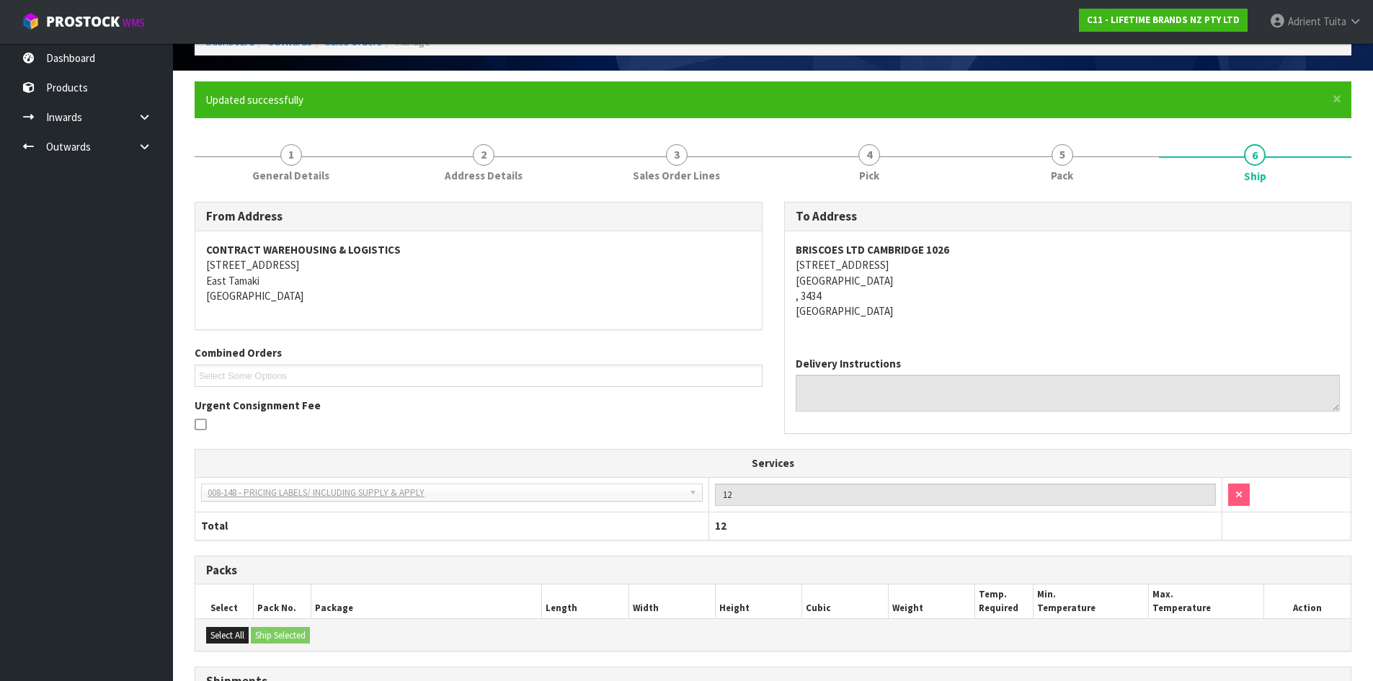
scroll to position [266, 0]
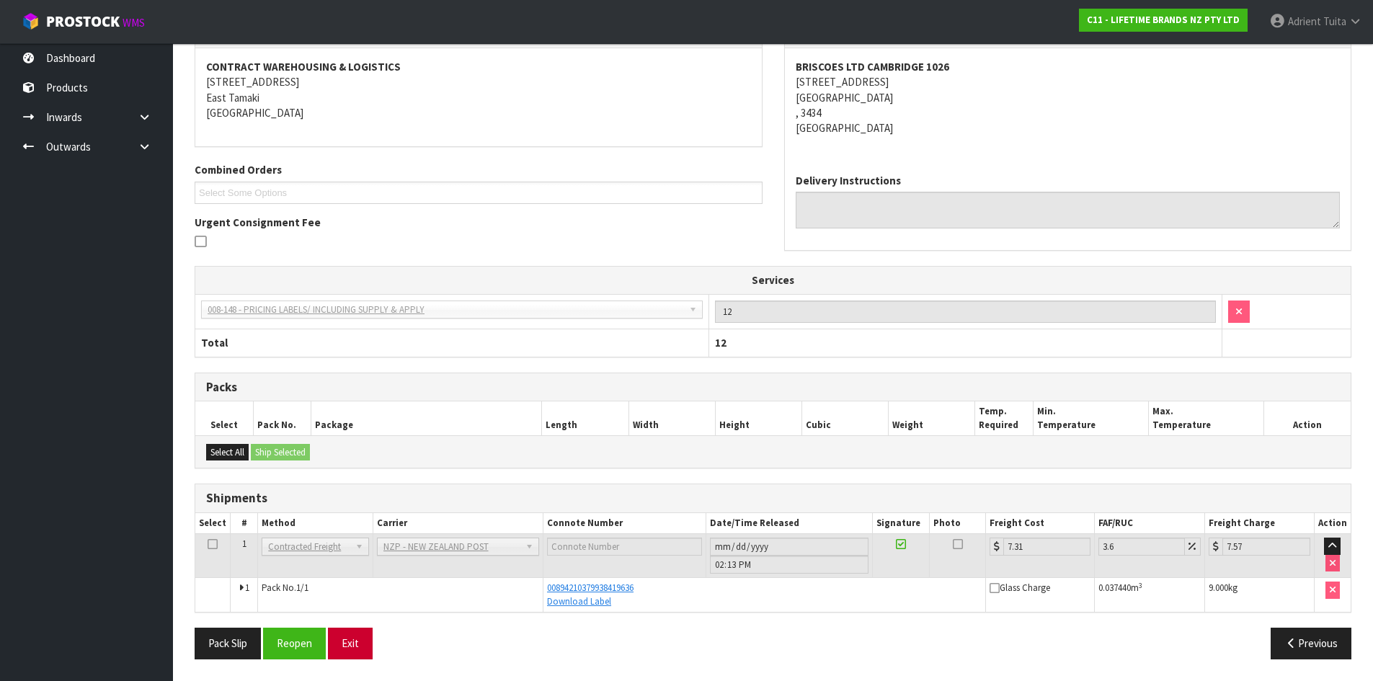
click at [345, 633] on div "From Address CONTRACT WAREHOUSING & LOGISTICS [STREET_ADDRESS] Combined Orders …" at bounding box center [773, 344] width 1157 height 651
click at [345, 633] on button "Exit" at bounding box center [350, 643] width 45 height 31
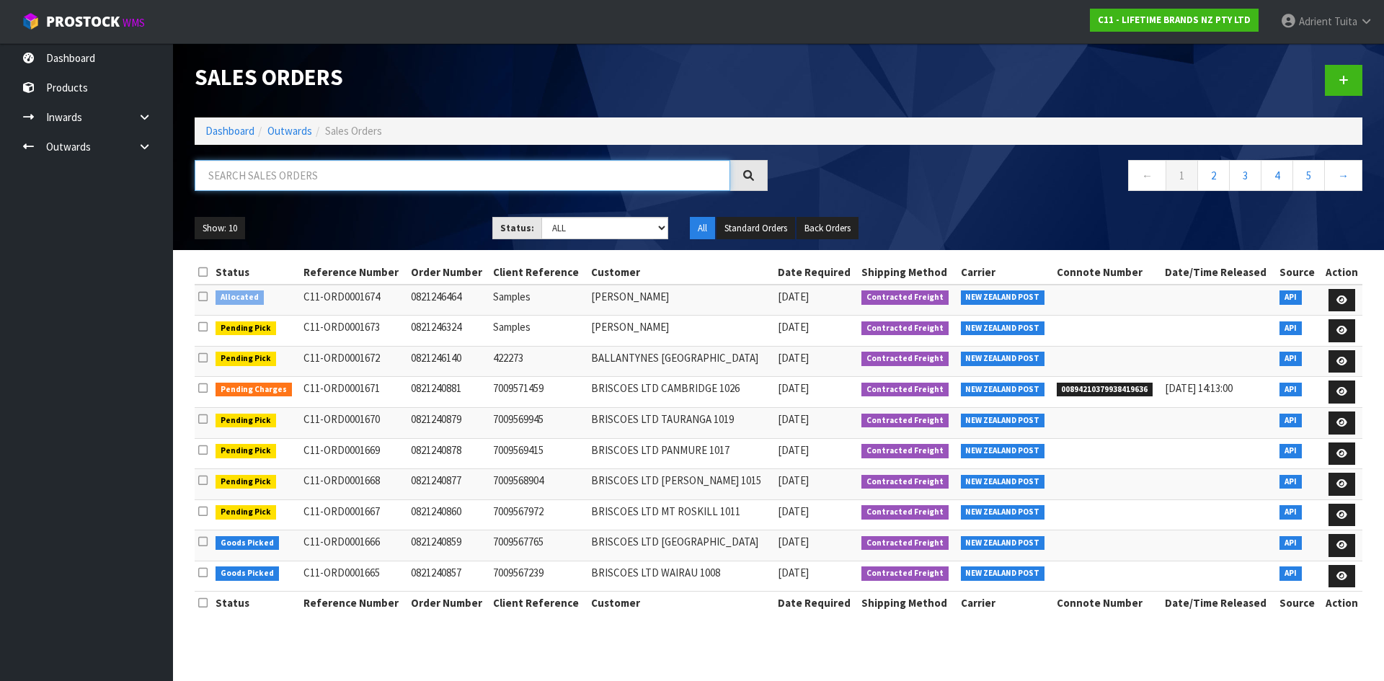
click at [329, 172] on input "text" at bounding box center [462, 175] width 535 height 31
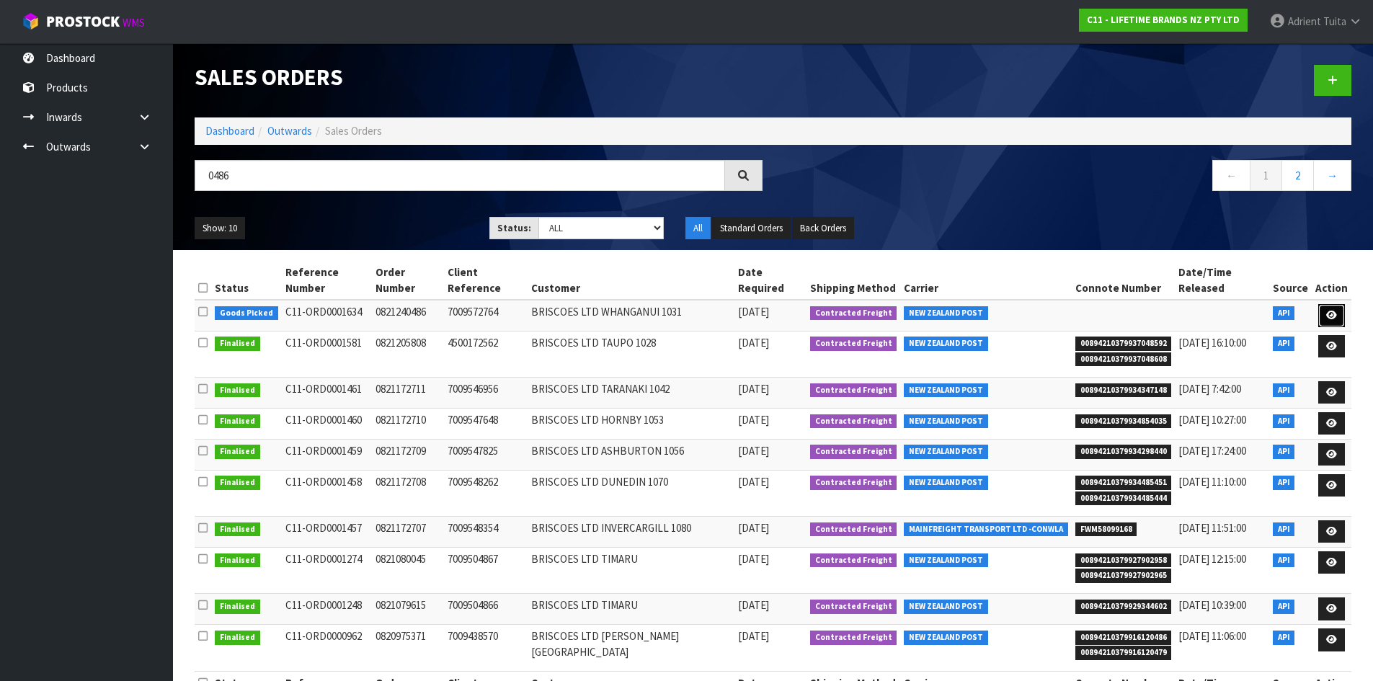
click at [1319, 304] on link at bounding box center [1331, 315] width 27 height 23
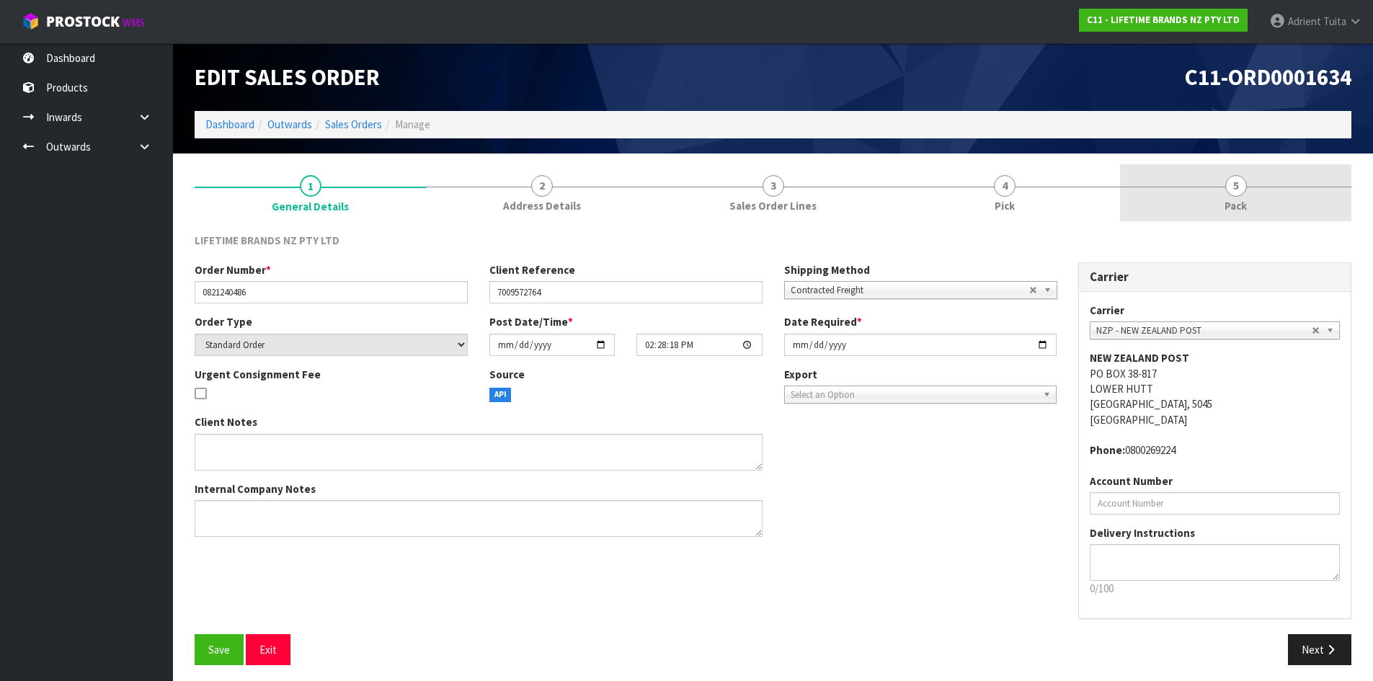
click at [1212, 178] on link "5 Pack" at bounding box center [1235, 192] width 231 height 57
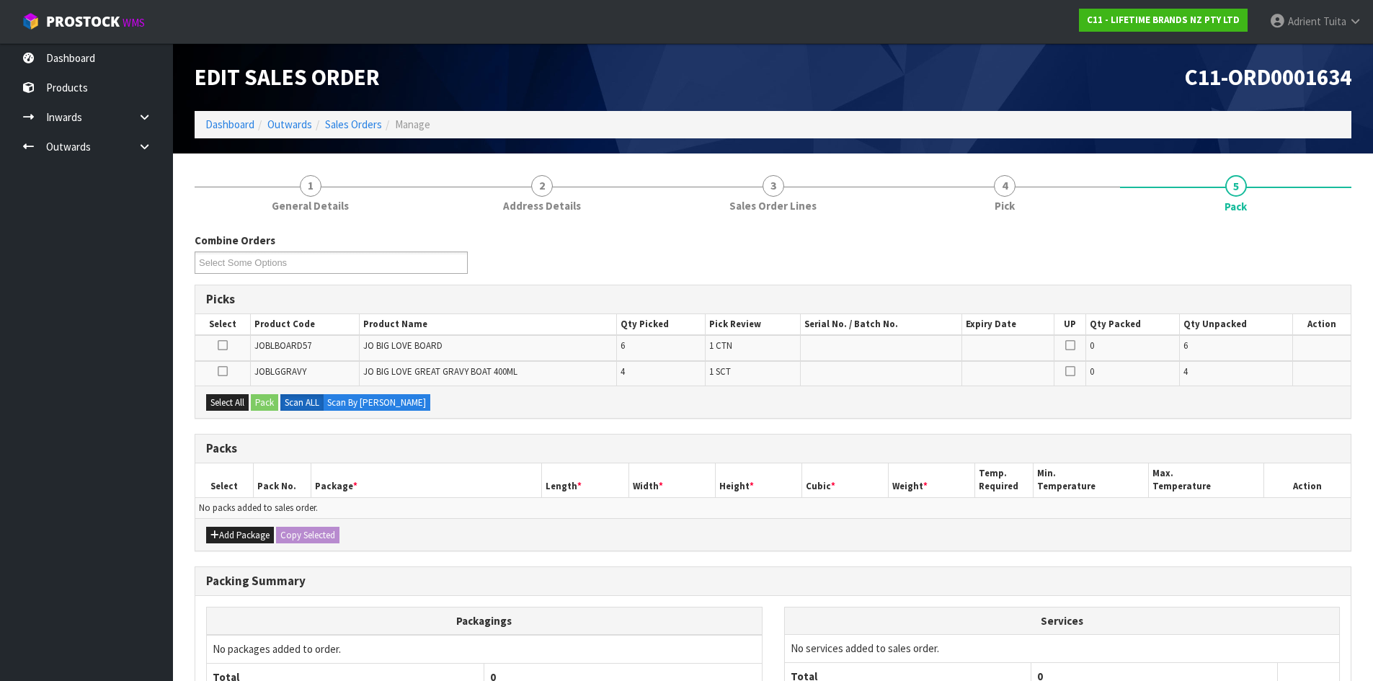
scroll to position [138, 0]
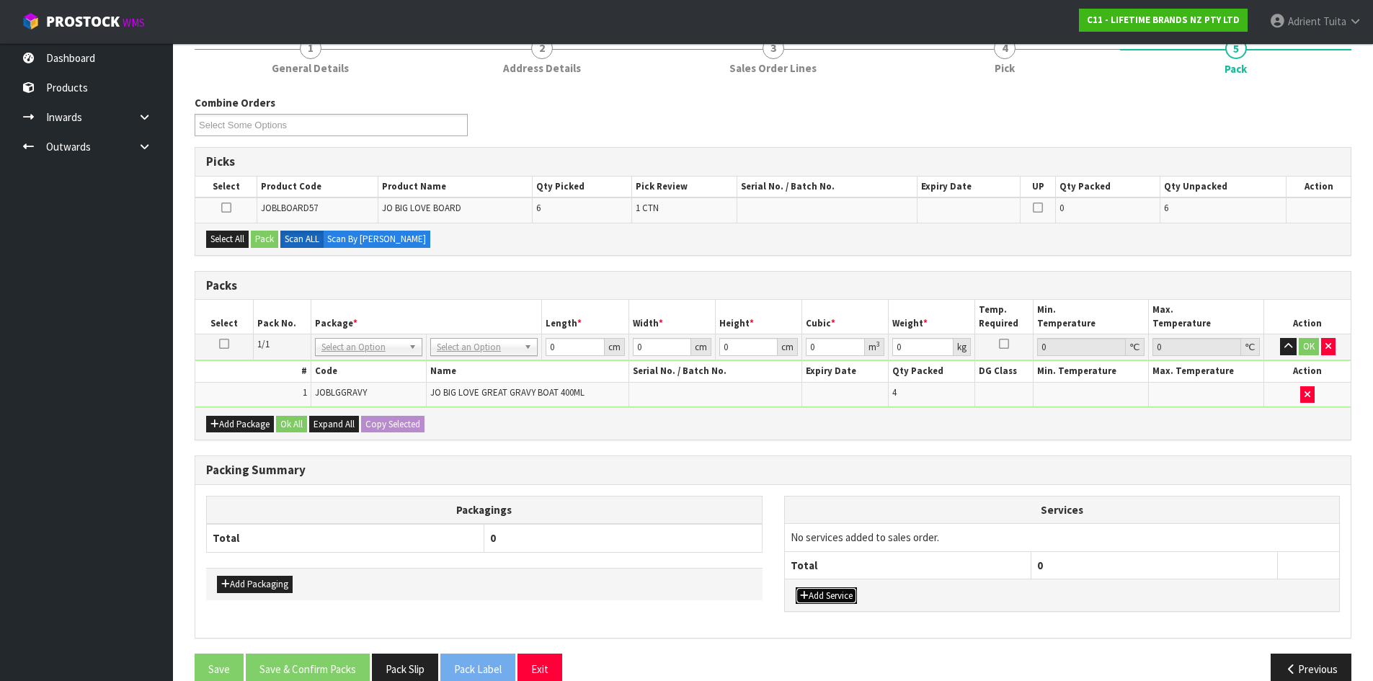
click at [840, 599] on button "Add Service" at bounding box center [826, 595] width 61 height 17
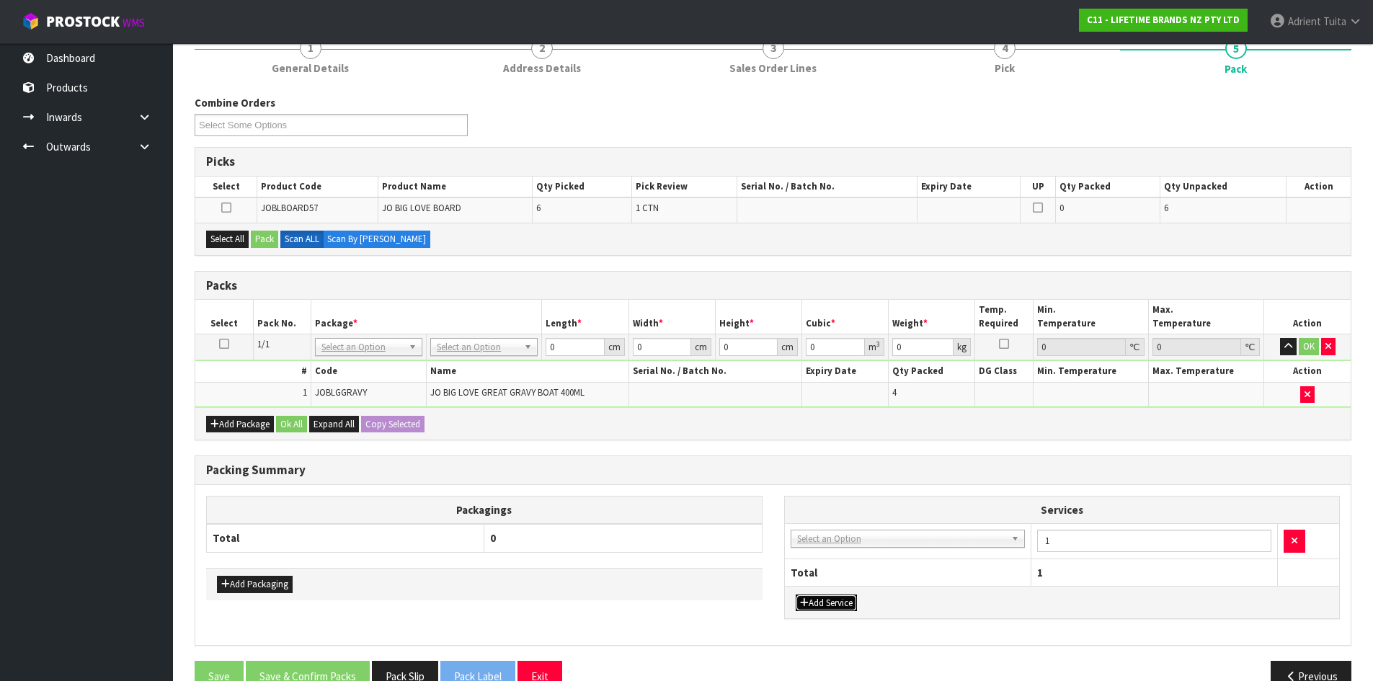
drag, startPoint x: 856, startPoint y: 541, endPoint x: 854, endPoint y: 556, distance: 15.3
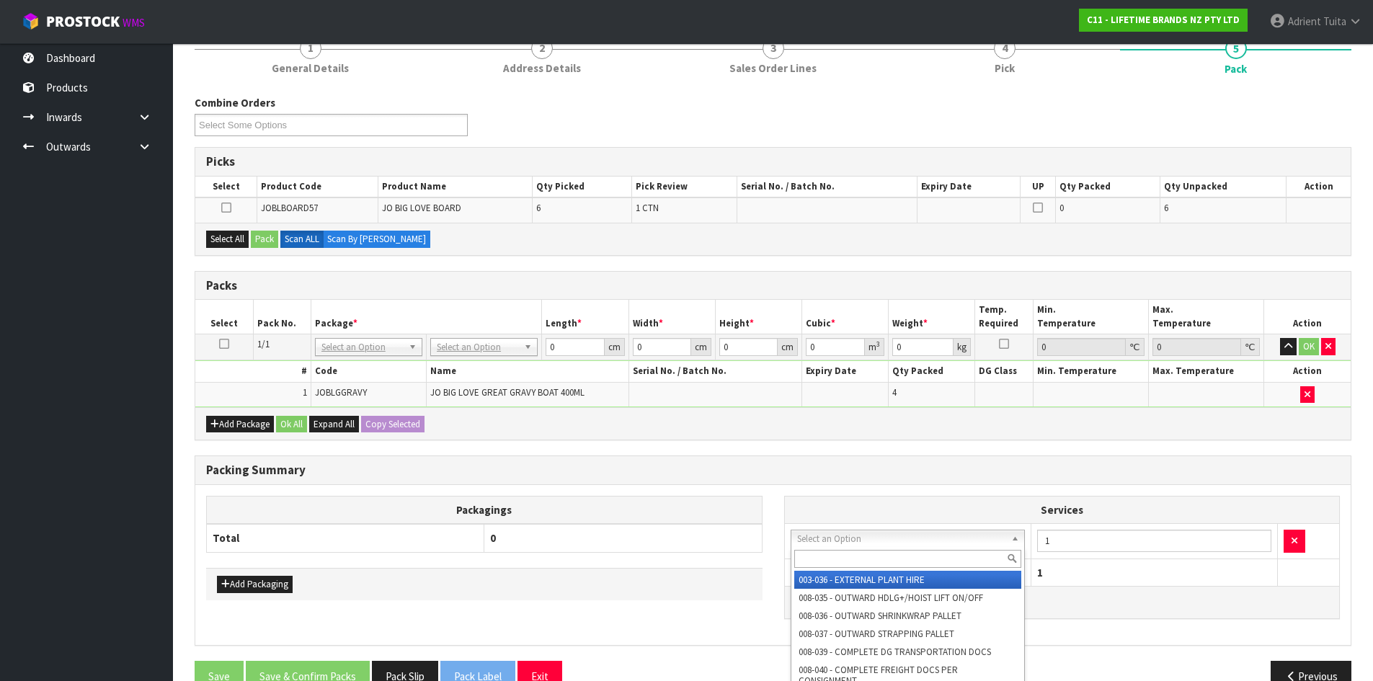
click at [853, 557] on input "text" at bounding box center [908, 559] width 228 height 18
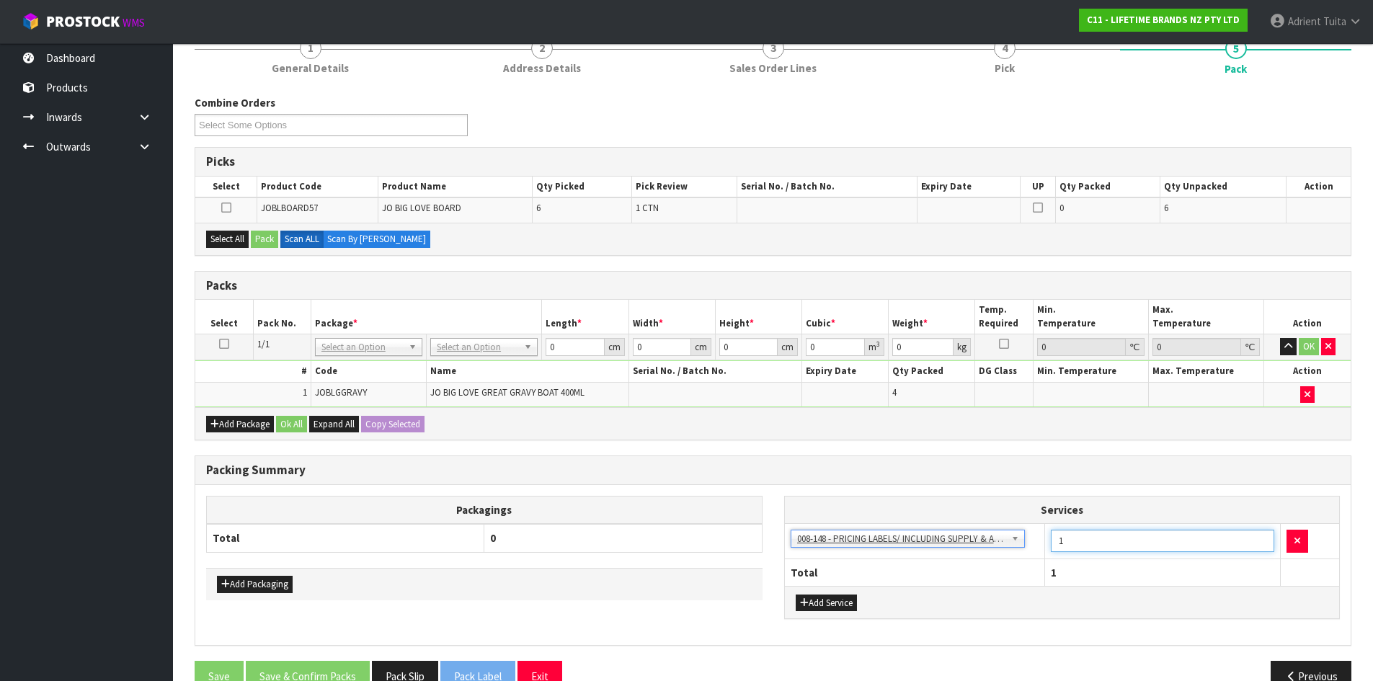
click at [1065, 544] on input "1" at bounding box center [1162, 541] width 223 height 22
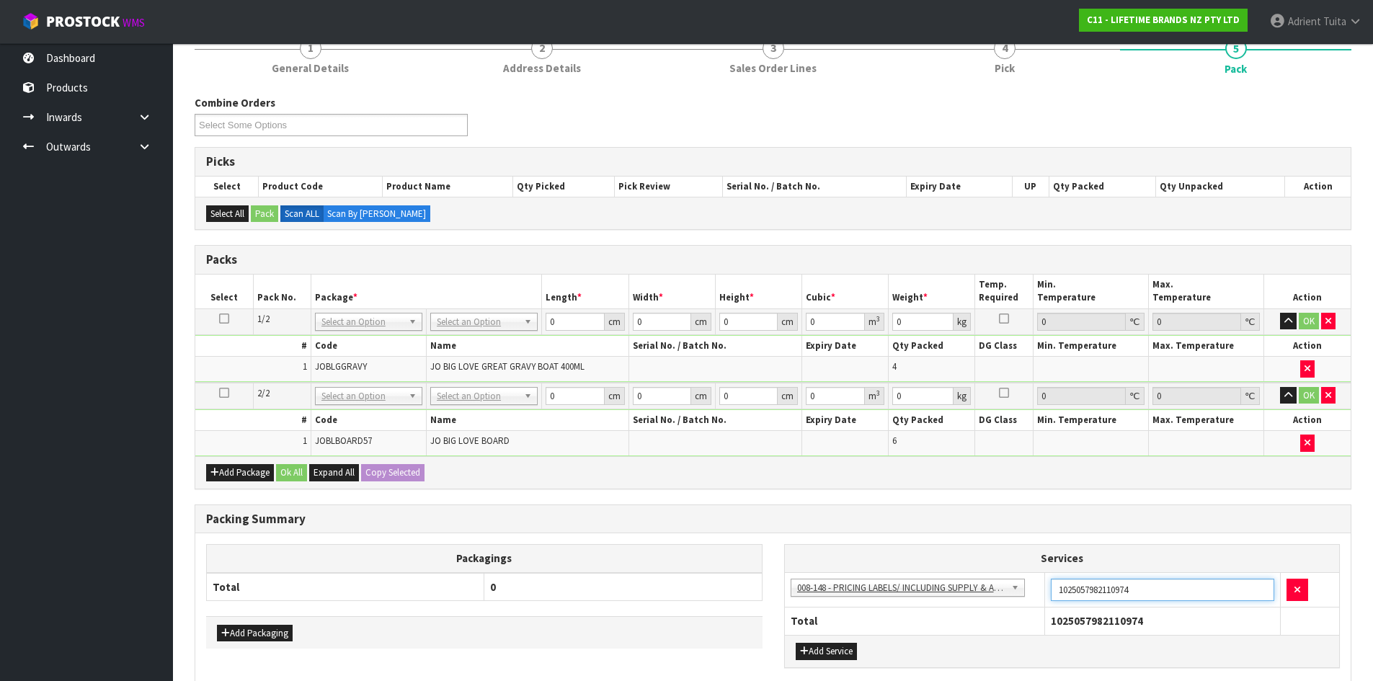
drag, startPoint x: 486, startPoint y: 318, endPoint x: 484, endPoint y: 352, distance: 34.7
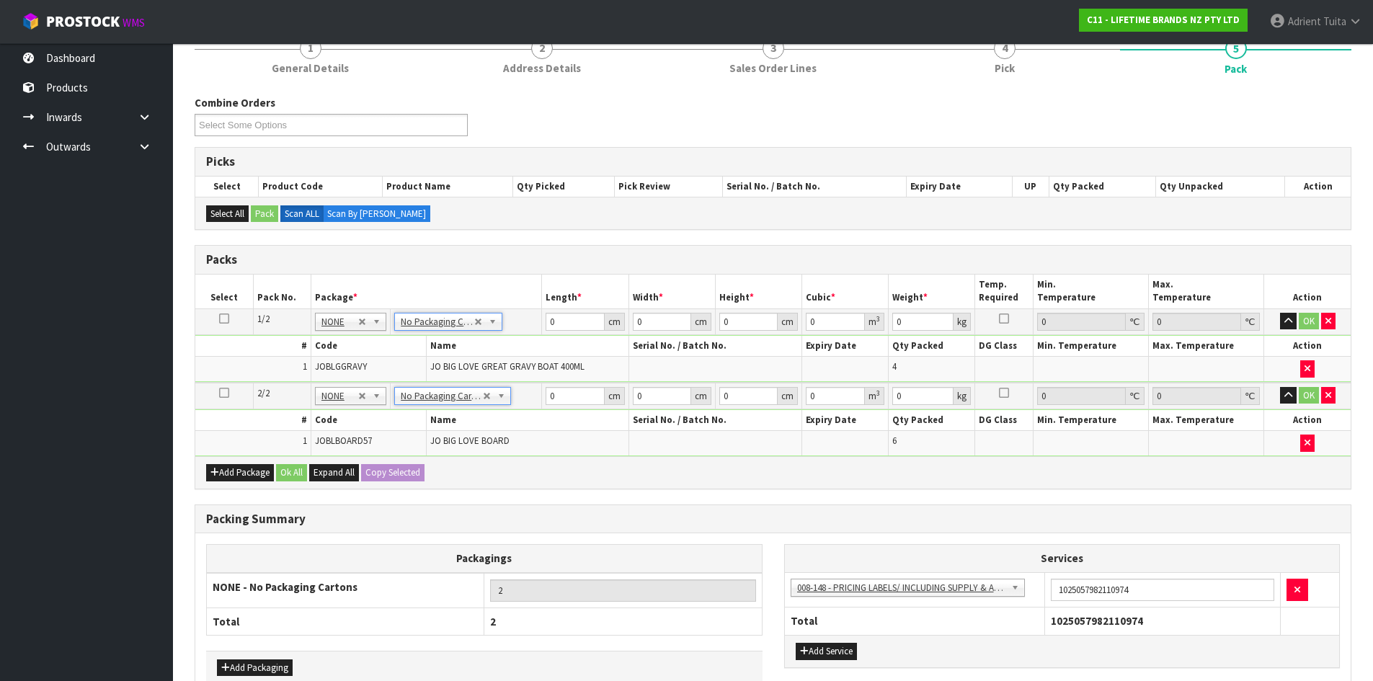
drag, startPoint x: 562, startPoint y: 308, endPoint x: 588, endPoint y: 326, distance: 31.6
click at [566, 309] on td "0 cm" at bounding box center [585, 321] width 86 height 26
click at [588, 326] on input "0" at bounding box center [575, 322] width 58 height 18
click at [588, 325] on input "number" at bounding box center [575, 322] width 58 height 18
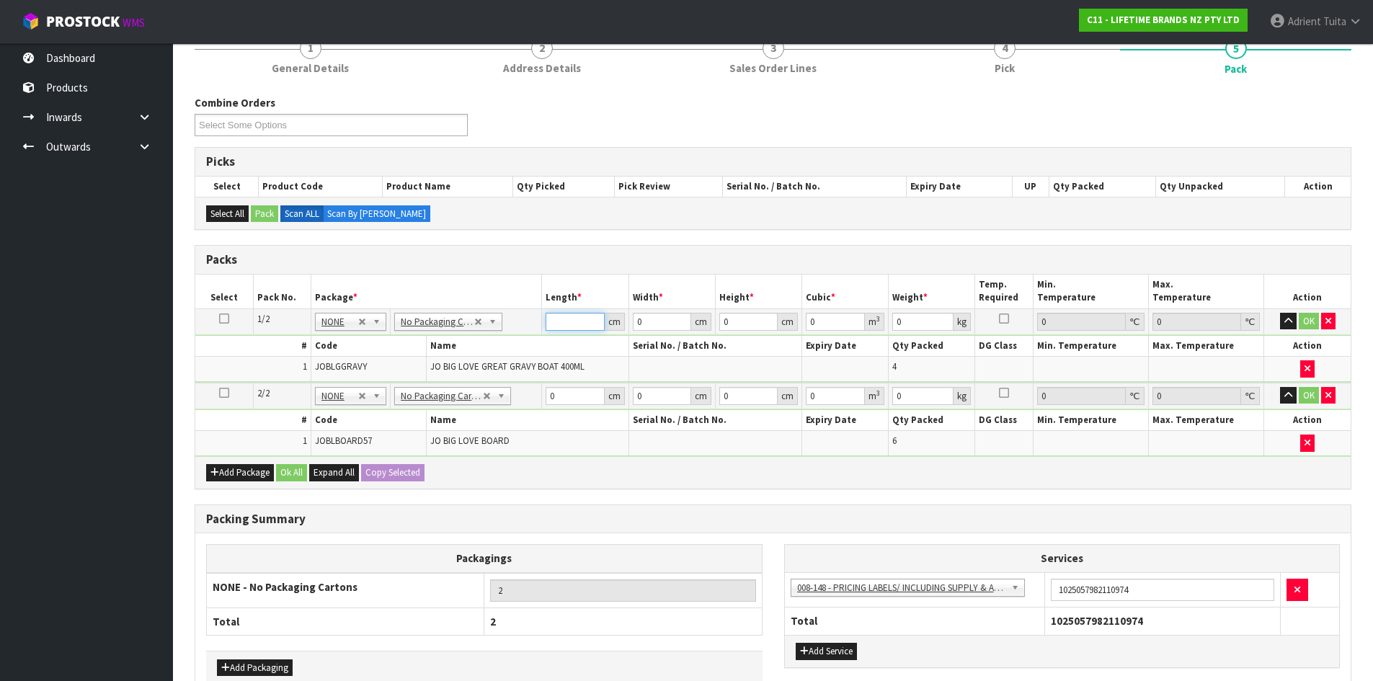
click at [588, 324] on input "number" at bounding box center [575, 322] width 58 height 18
click at [578, 398] on input "0" at bounding box center [575, 396] width 58 height 18
click at [1305, 320] on button "OK" at bounding box center [1309, 321] width 20 height 17
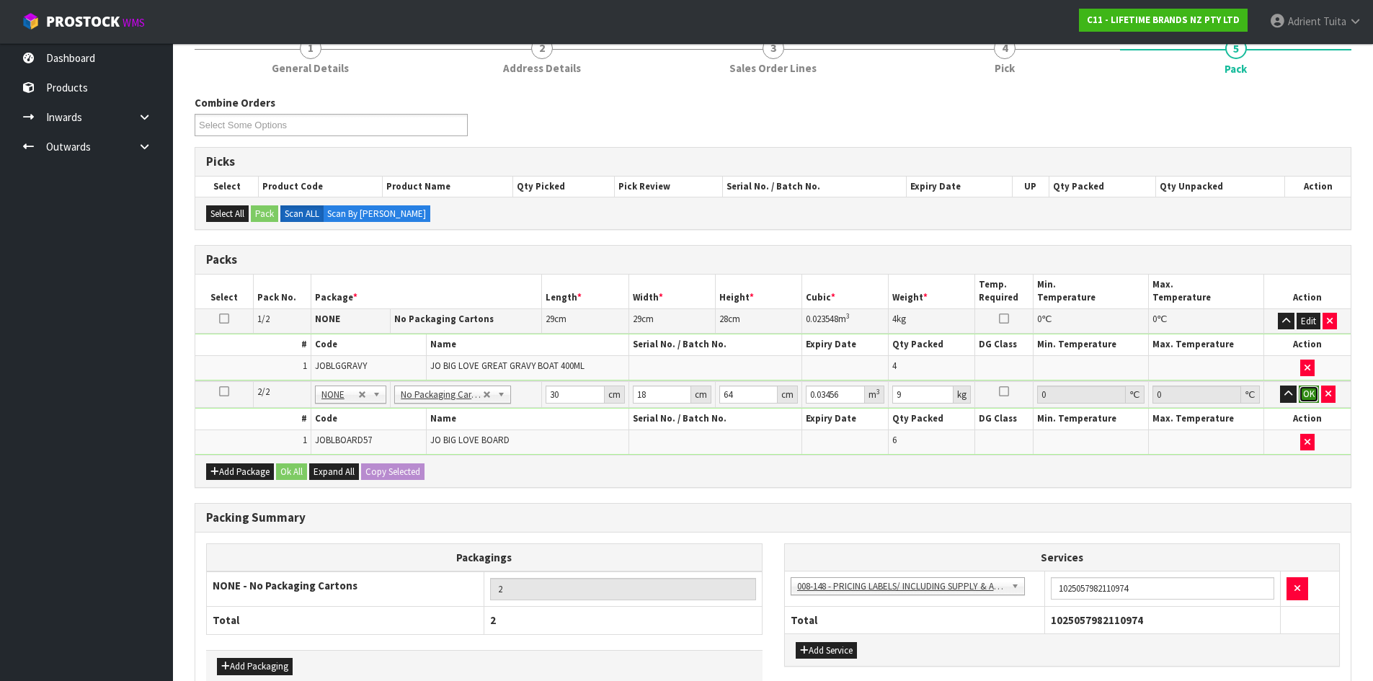
click at [1312, 401] on button "OK" at bounding box center [1309, 394] width 20 height 17
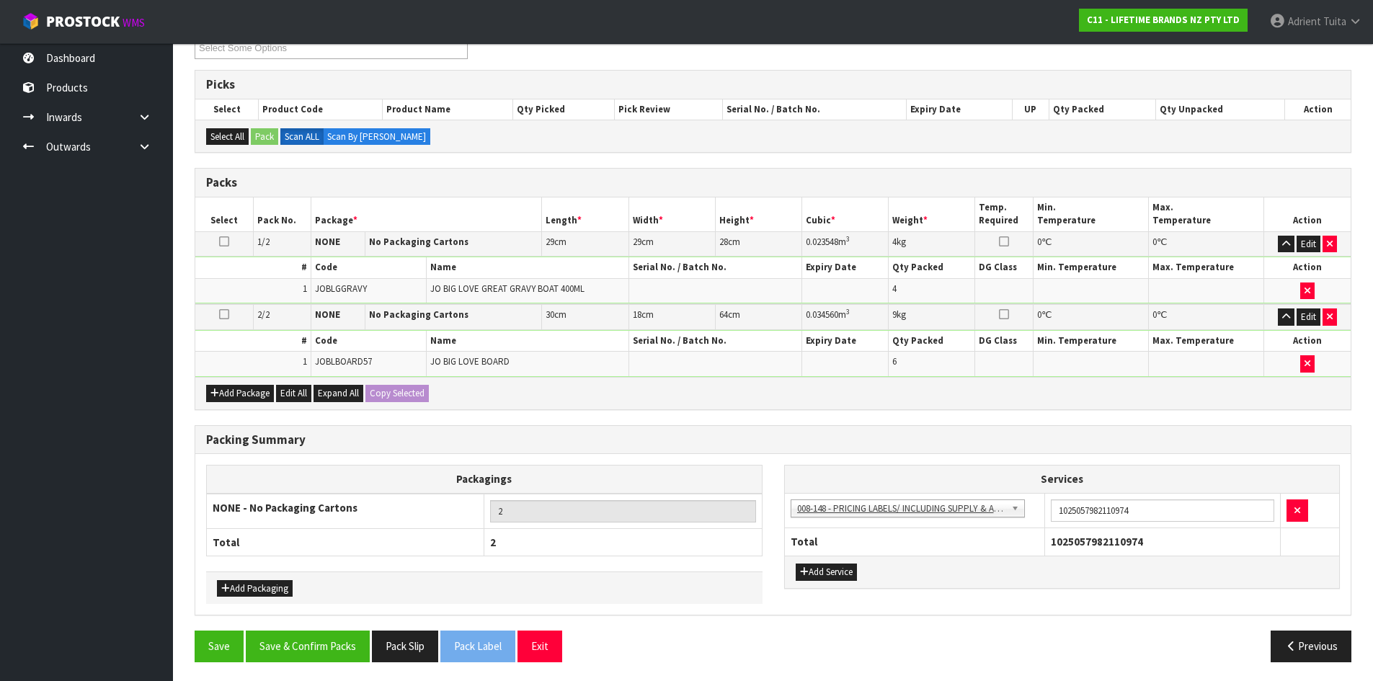
scroll to position [218, 0]
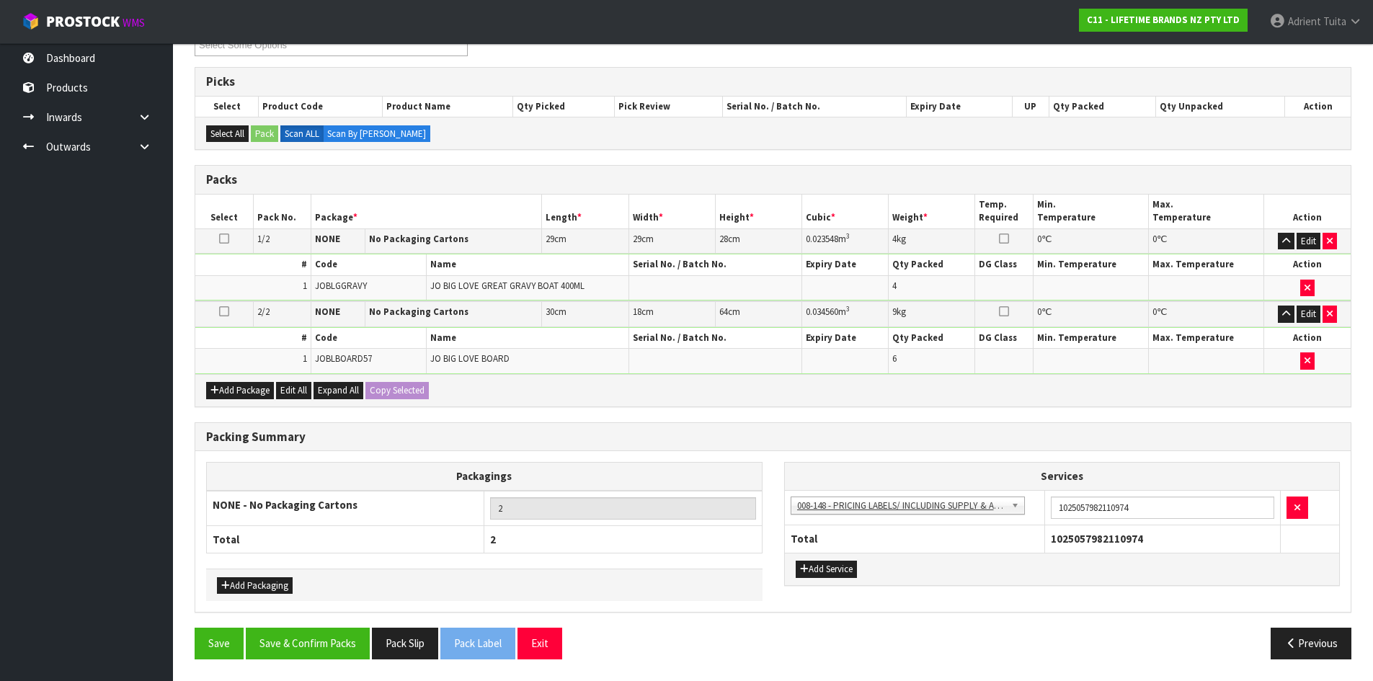
click at [1087, 520] on td "1025057982110974" at bounding box center [1163, 507] width 236 height 35
click at [1087, 508] on input "1025057982110974" at bounding box center [1162, 508] width 223 height 22
click at [326, 641] on button "Save & Confirm Packs" at bounding box center [308, 643] width 124 height 31
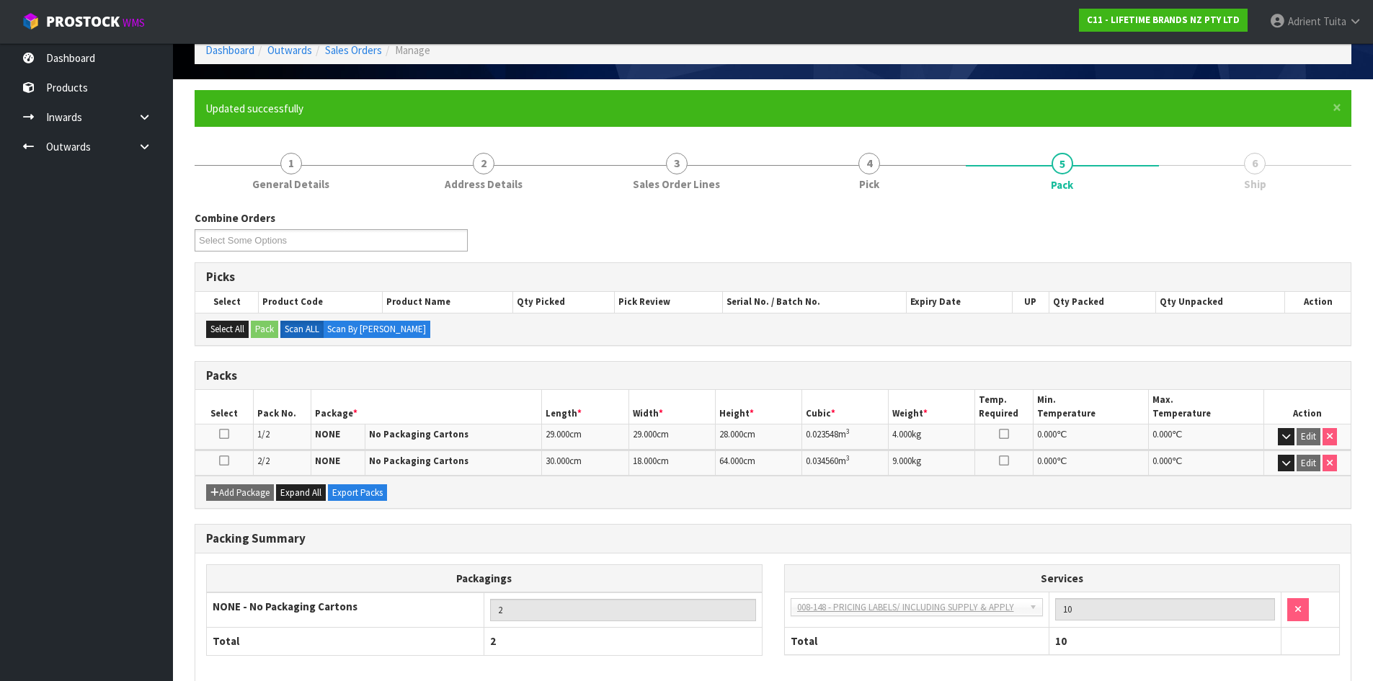
scroll to position [143, 0]
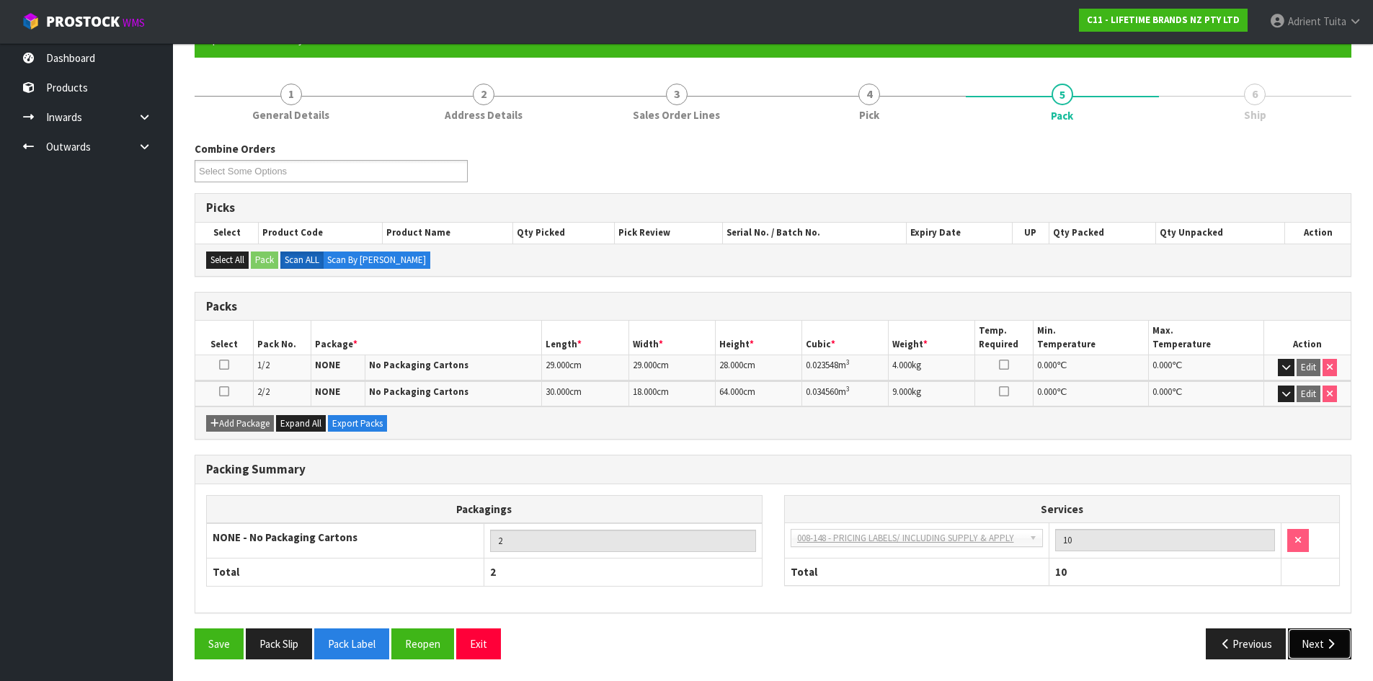
click at [1325, 644] on icon "button" at bounding box center [1331, 643] width 14 height 11
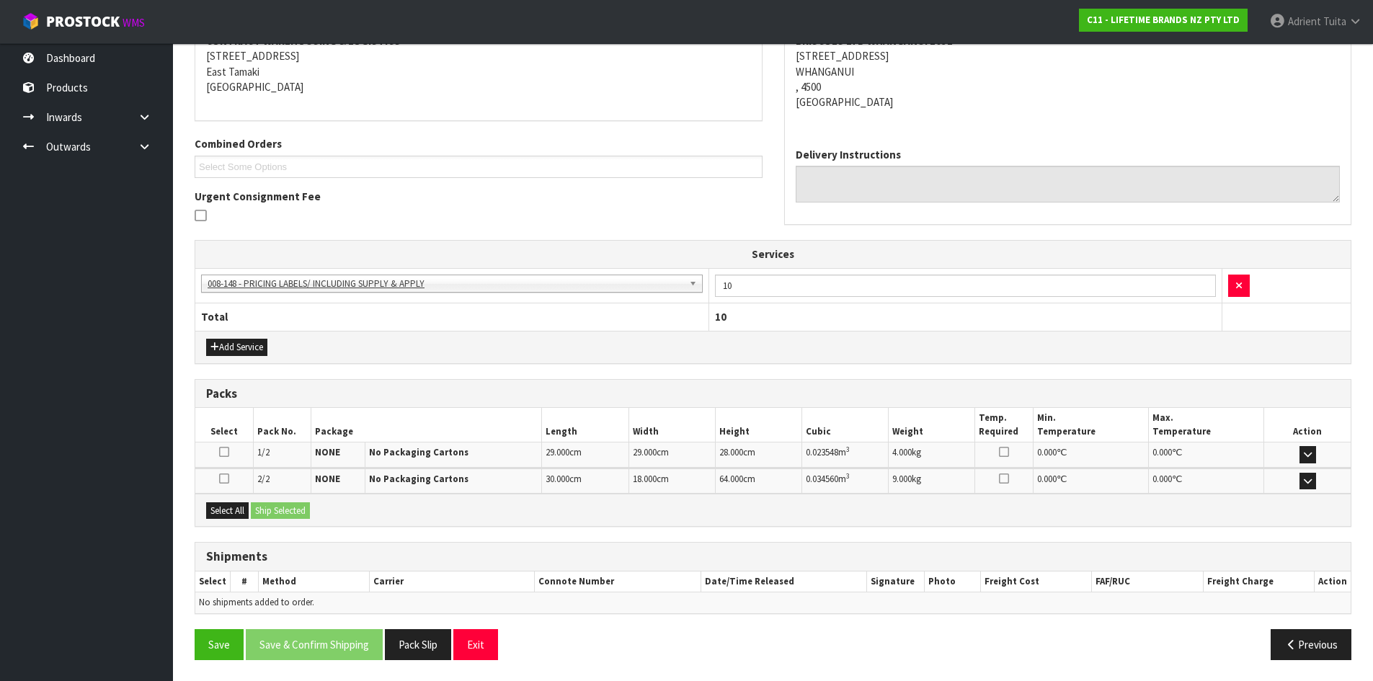
scroll to position [293, 0]
drag, startPoint x: 221, startPoint y: 512, endPoint x: 279, endPoint y: 513, distance: 57.7
click at [228, 512] on button "Select All" at bounding box center [227, 510] width 43 height 17
click at [279, 513] on button "Ship Selected" at bounding box center [280, 510] width 59 height 17
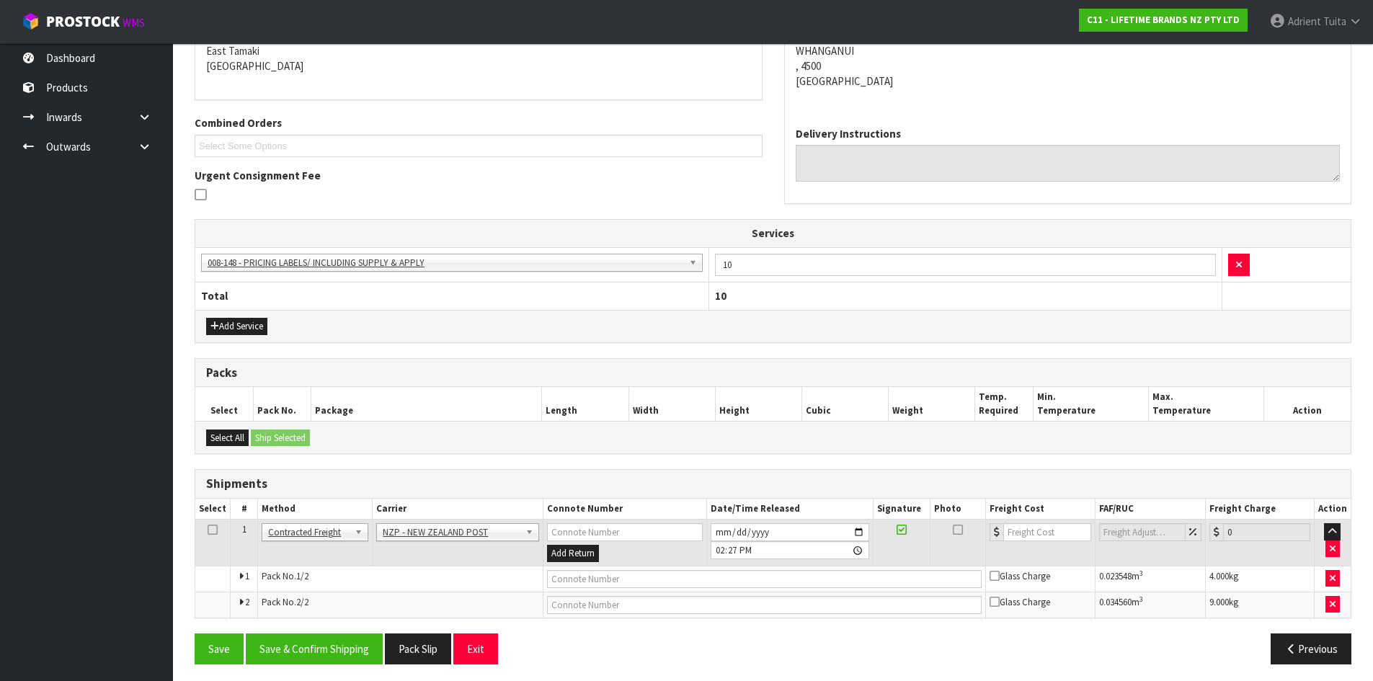
scroll to position [318, 0]
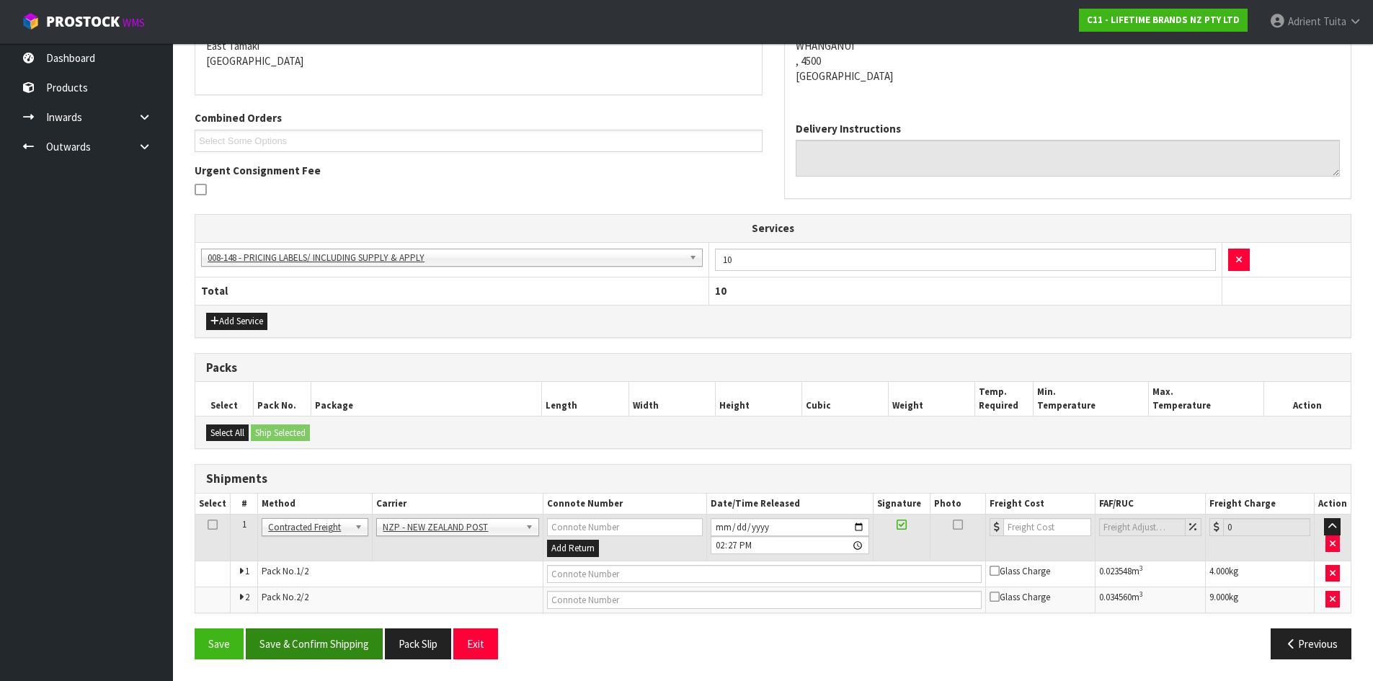
click at [332, 628] on div "From Address CONTRACT WAREHOUSING & LOGISTICS [STREET_ADDRESS] Combined Orders …" at bounding box center [773, 318] width 1157 height 703
click at [331, 631] on button "Save & Confirm Shipping" at bounding box center [314, 643] width 137 height 31
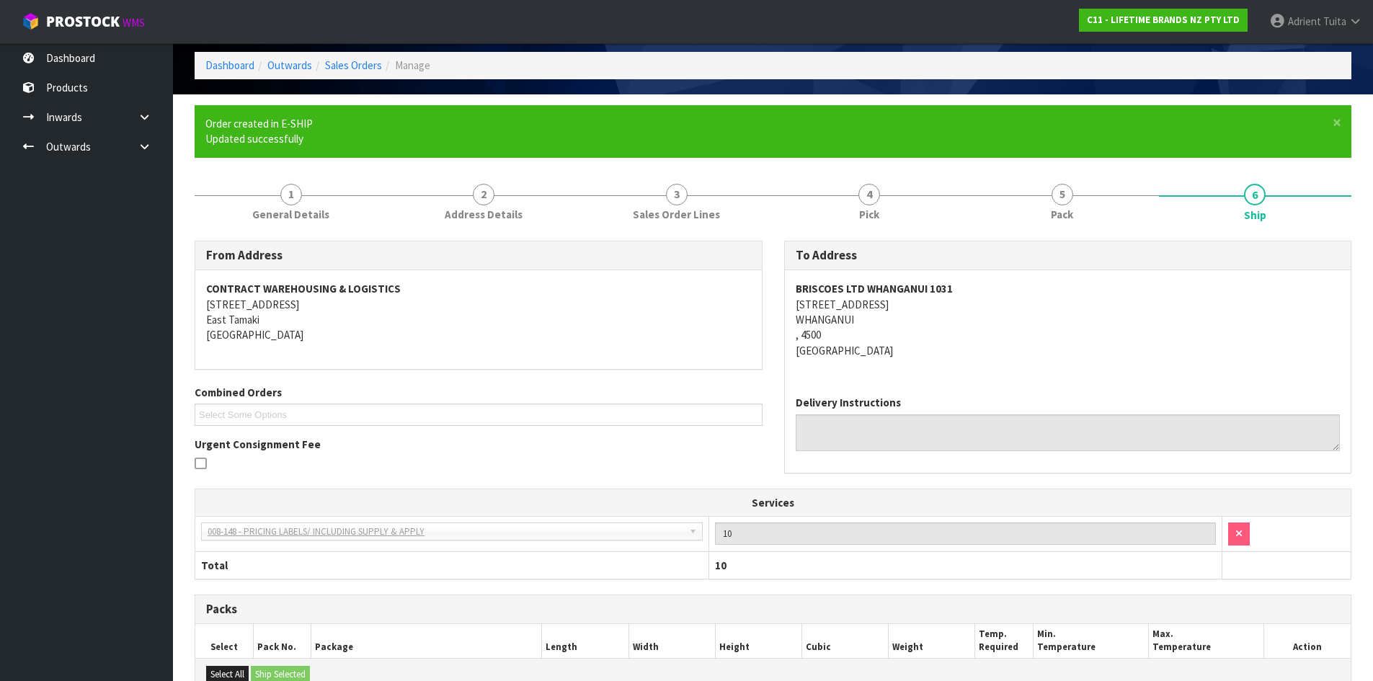
scroll to position [296, 0]
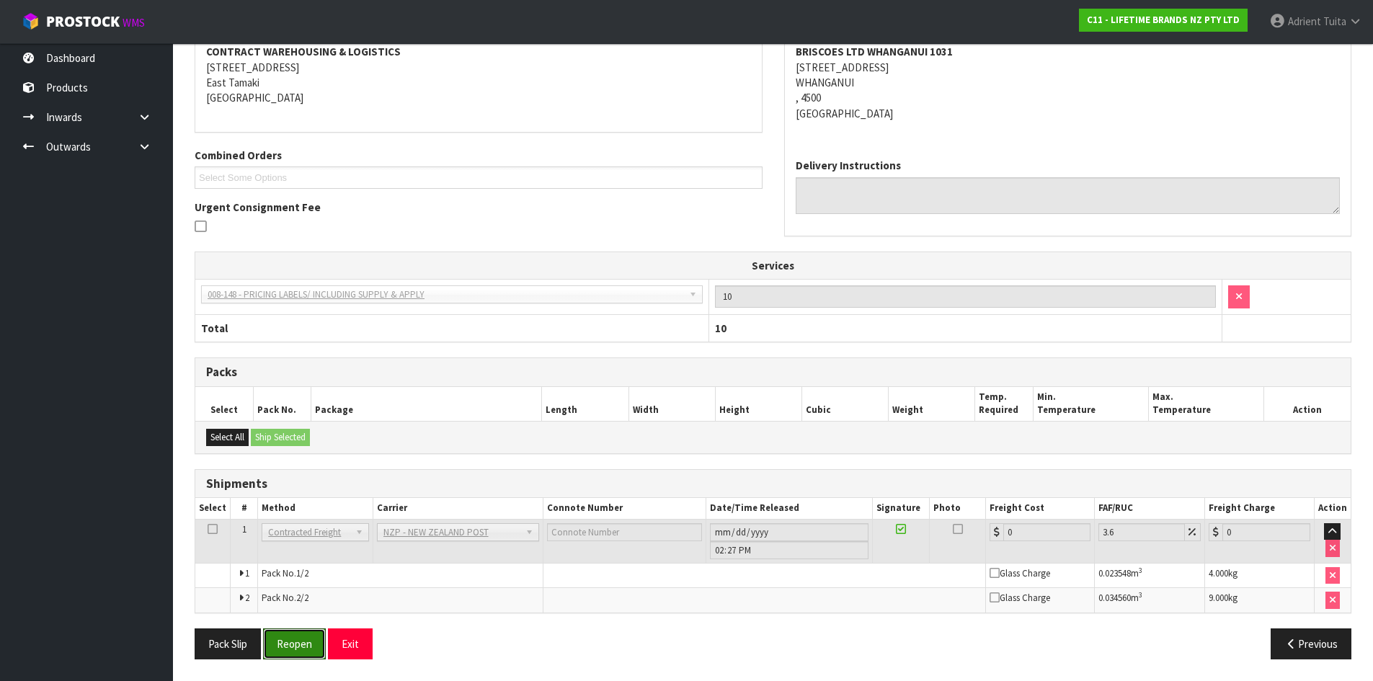
drag, startPoint x: 316, startPoint y: 636, endPoint x: 317, endPoint y: 626, distance: 10.1
click at [316, 636] on button "Reopen" at bounding box center [294, 643] width 63 height 31
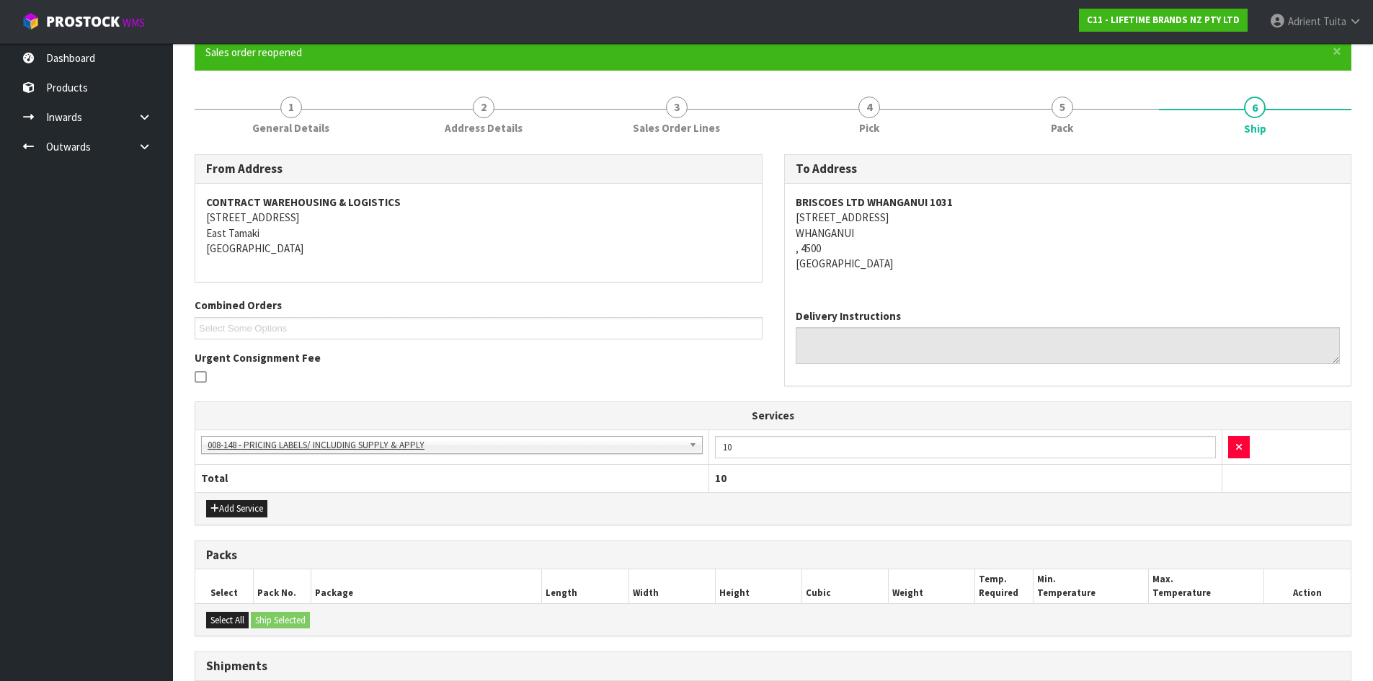
scroll to position [281, 0]
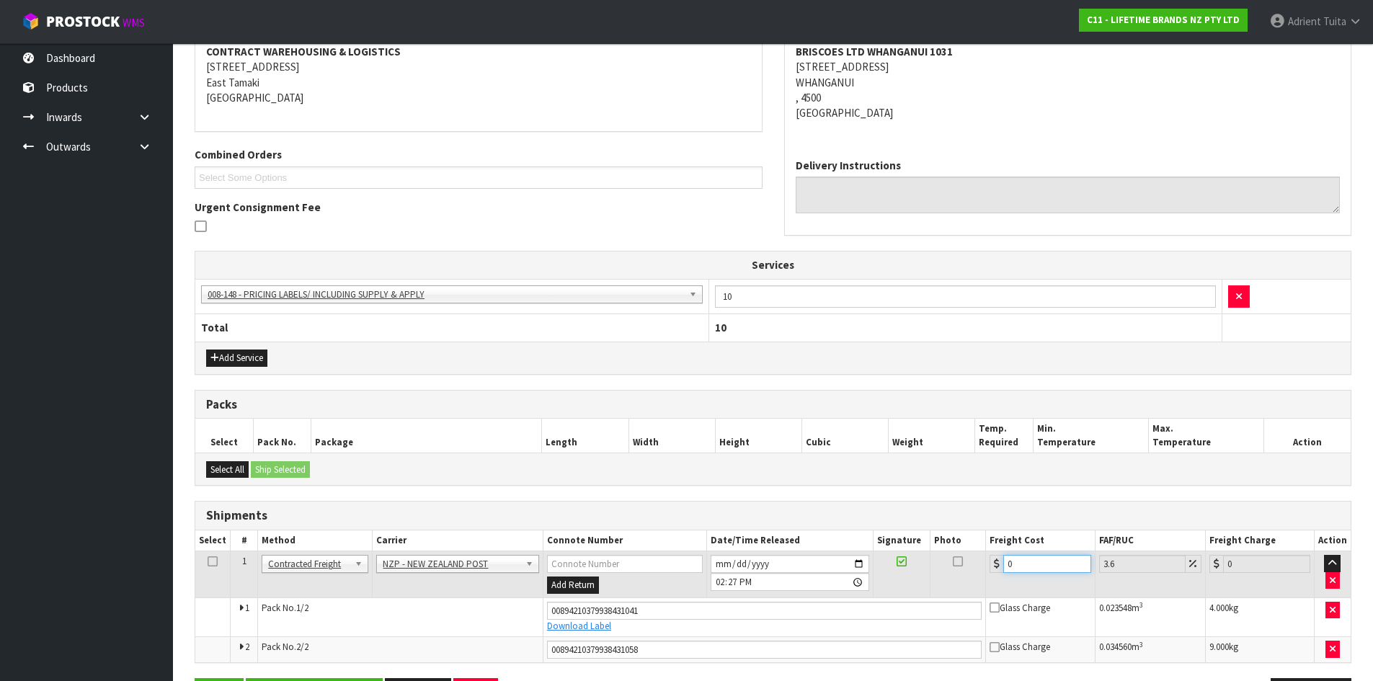
click at [1033, 556] on input "0" at bounding box center [1046, 564] width 87 height 18
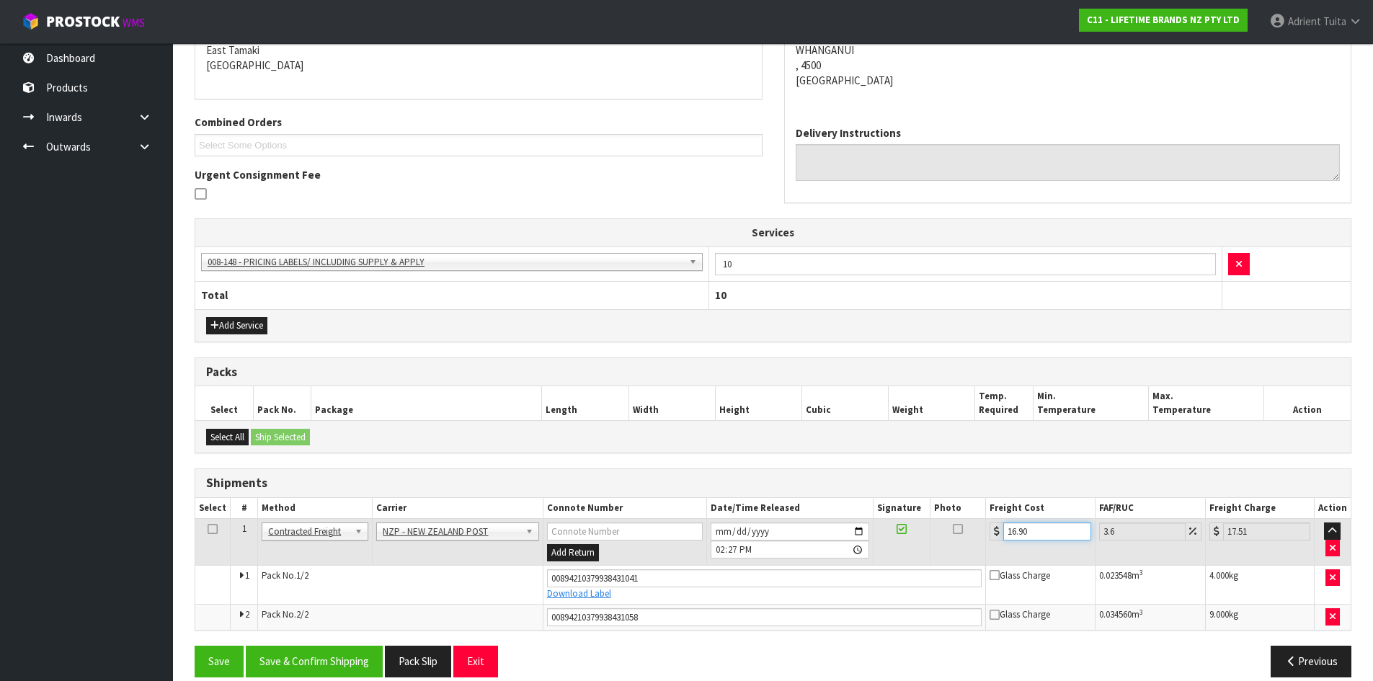
scroll to position [331, 0]
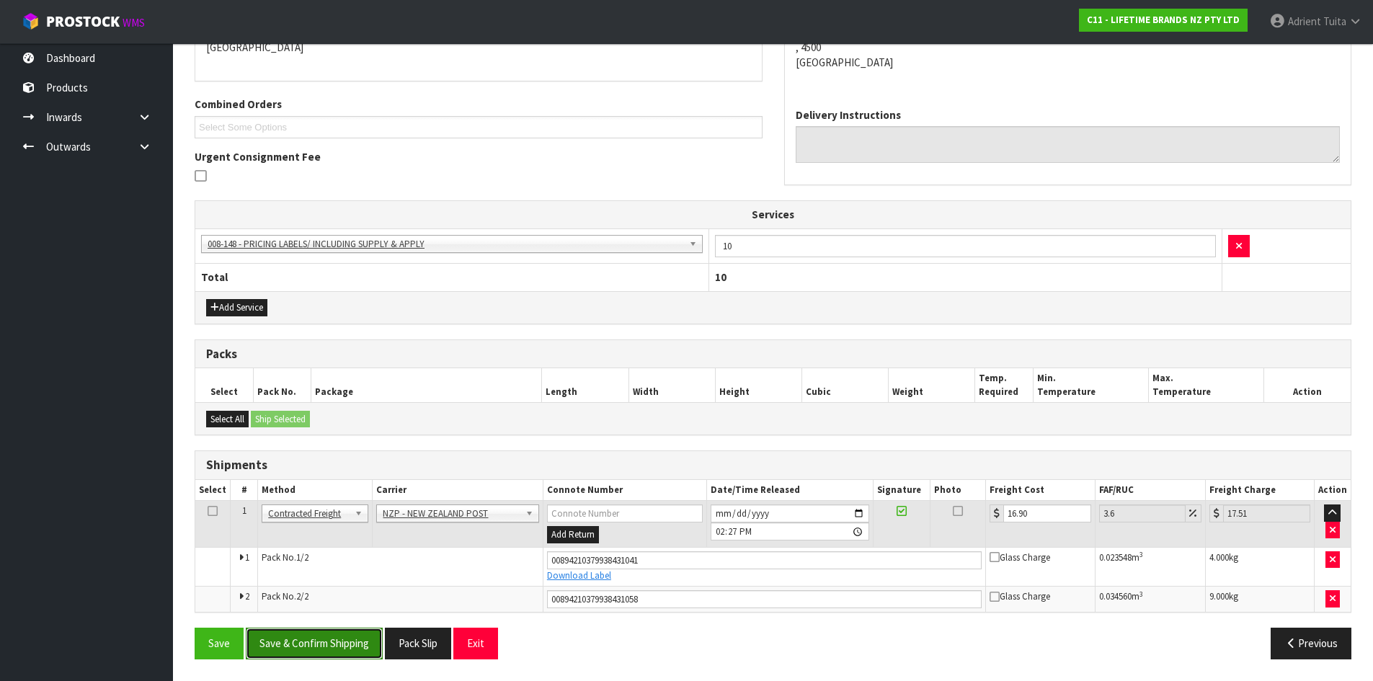
click at [281, 641] on button "Save & Confirm Shipping" at bounding box center [314, 643] width 137 height 31
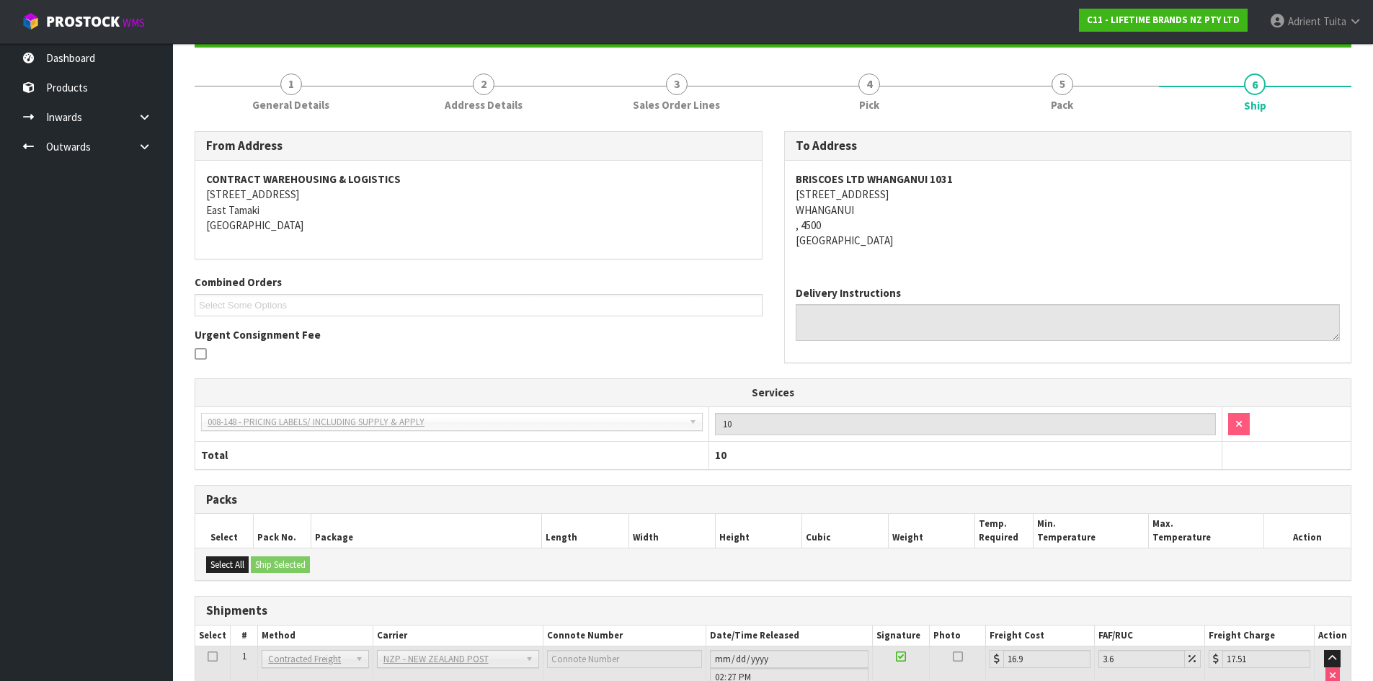
scroll to position [0, 0]
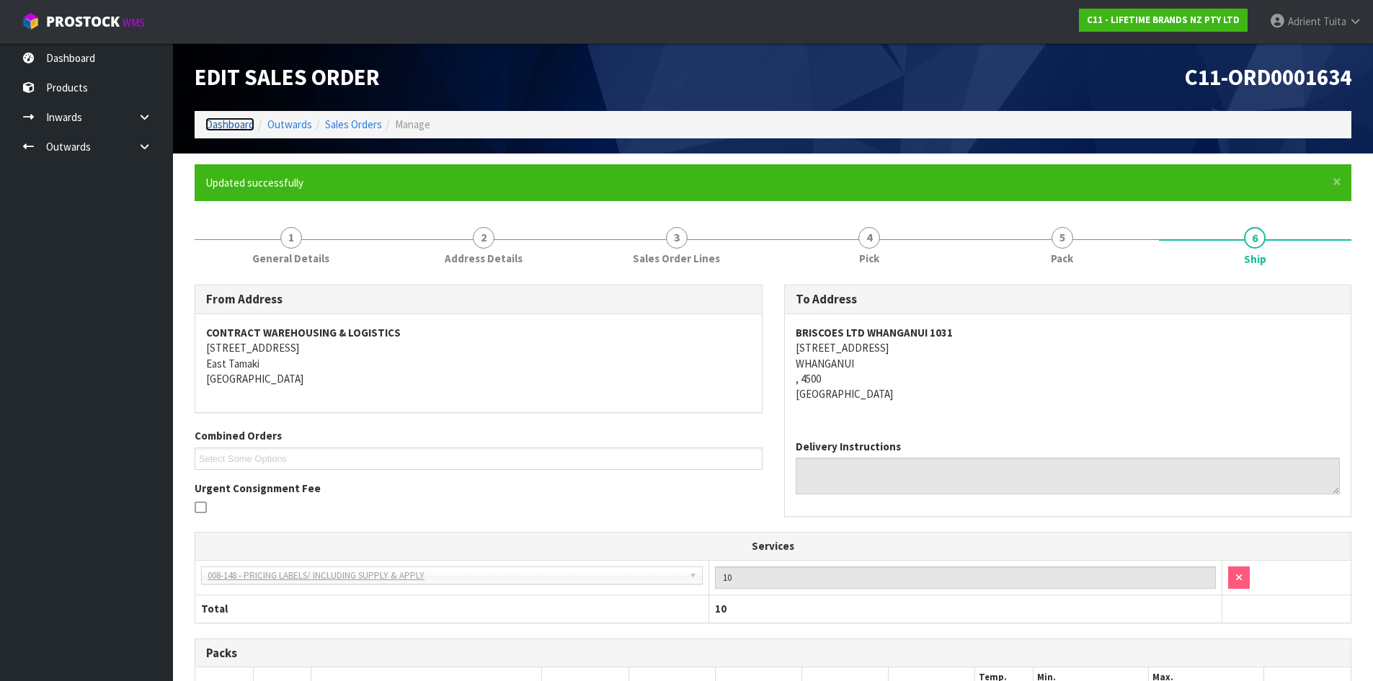
click at [213, 120] on link "Dashboard" at bounding box center [229, 124] width 49 height 14
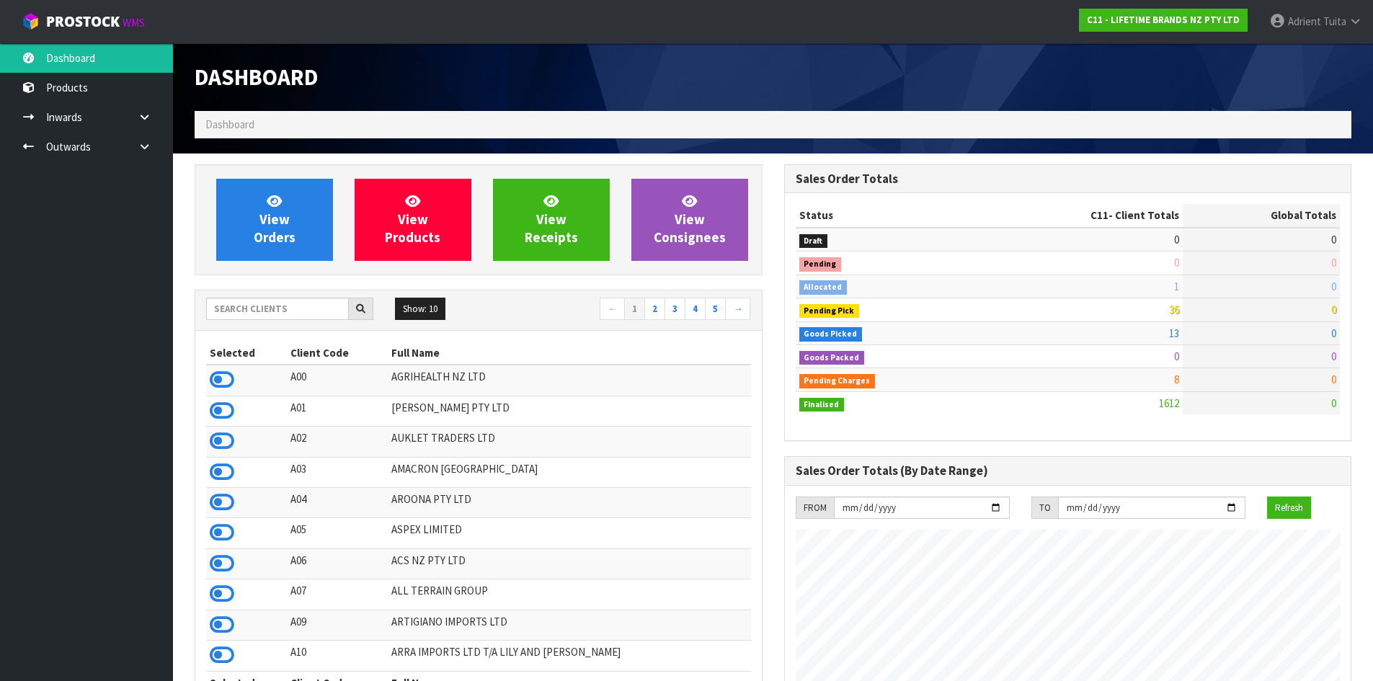
scroll to position [1092, 589]
click at [253, 213] on link "View Orders" at bounding box center [274, 220] width 117 height 82
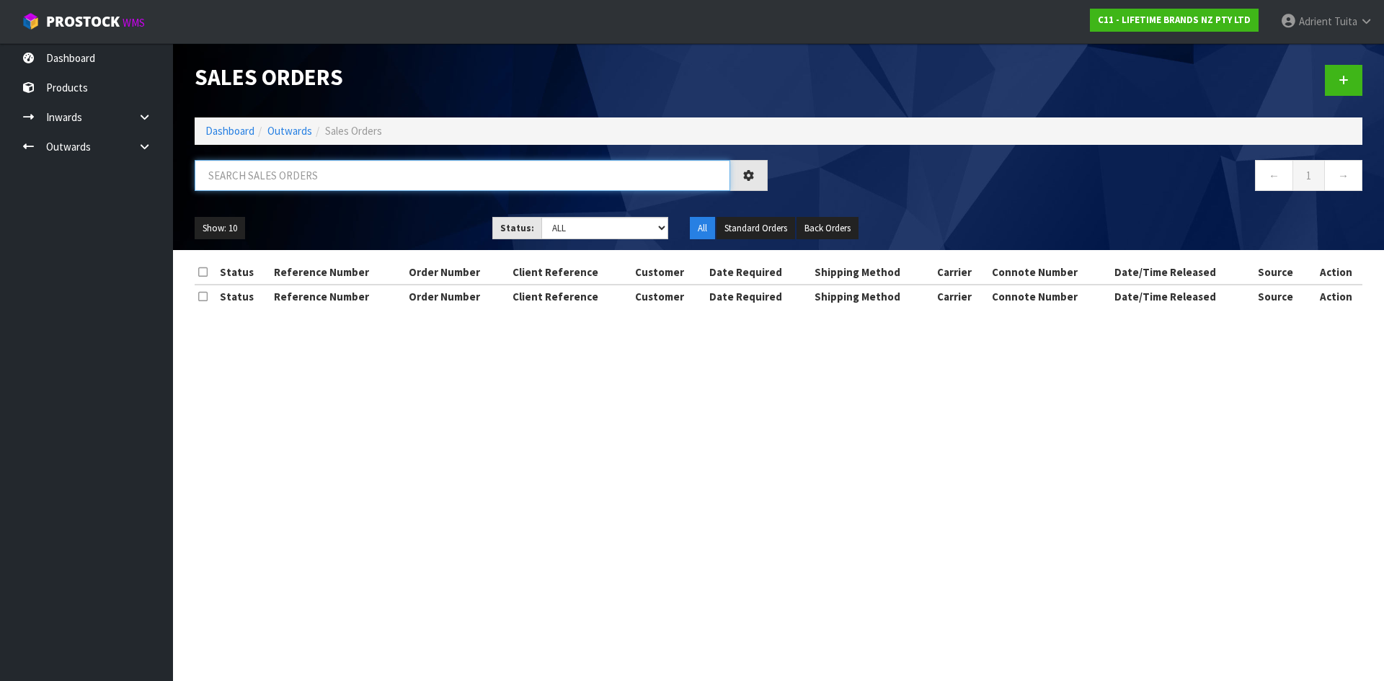
click at [283, 187] on input "text" at bounding box center [462, 175] width 535 height 31
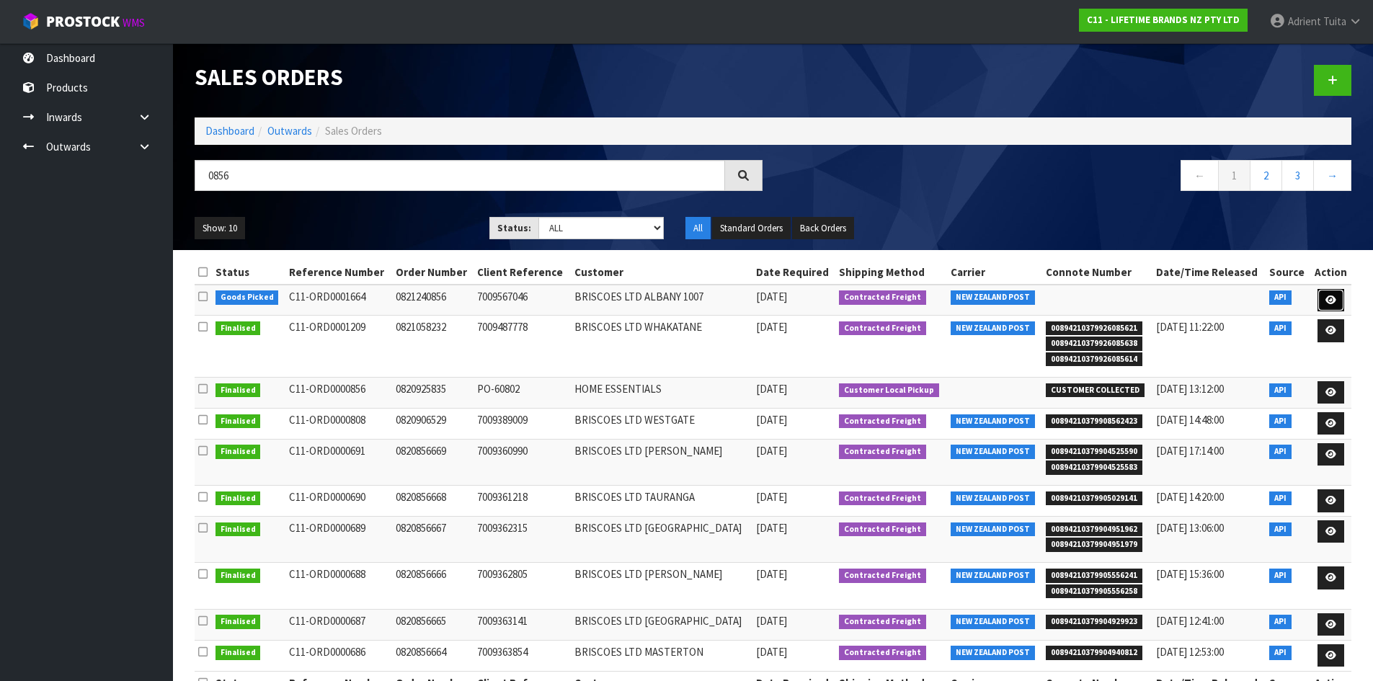
click at [1327, 298] on icon at bounding box center [1330, 299] width 11 height 9
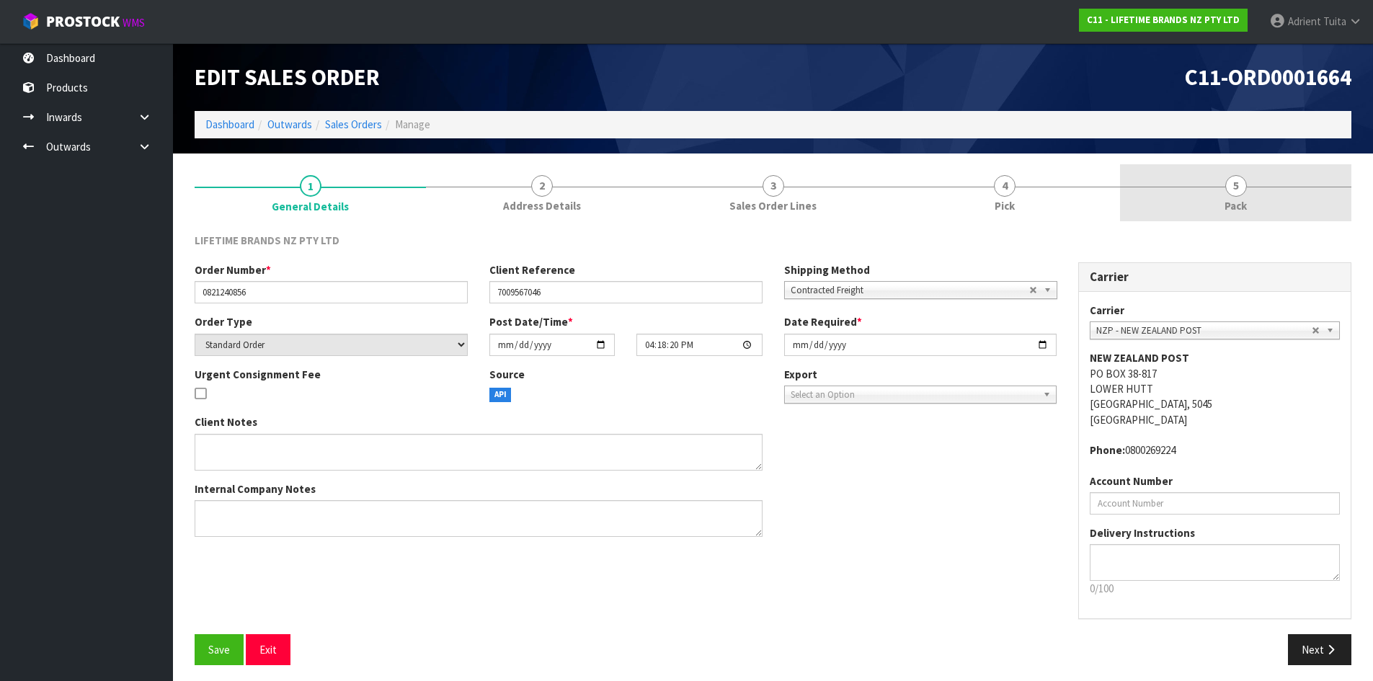
click at [1301, 197] on link "5 Pack" at bounding box center [1235, 192] width 231 height 57
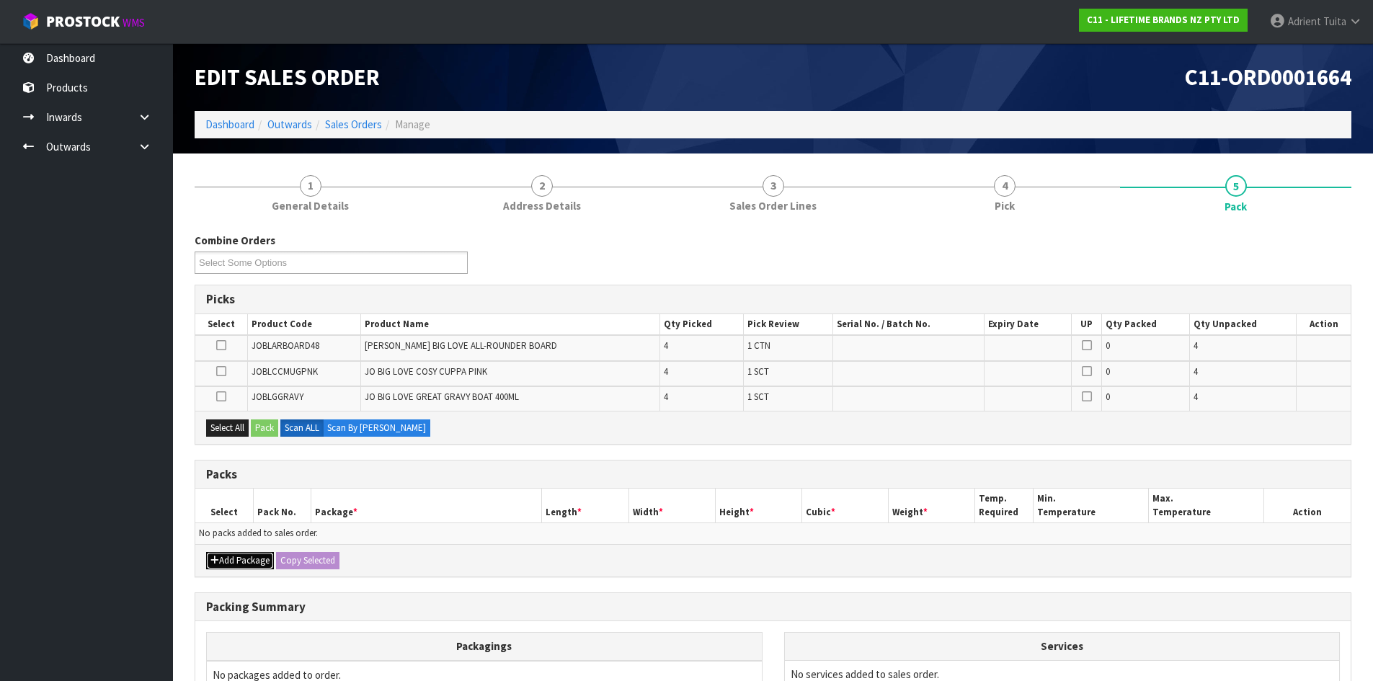
click at [214, 562] on button "Add Package" at bounding box center [240, 560] width 68 height 17
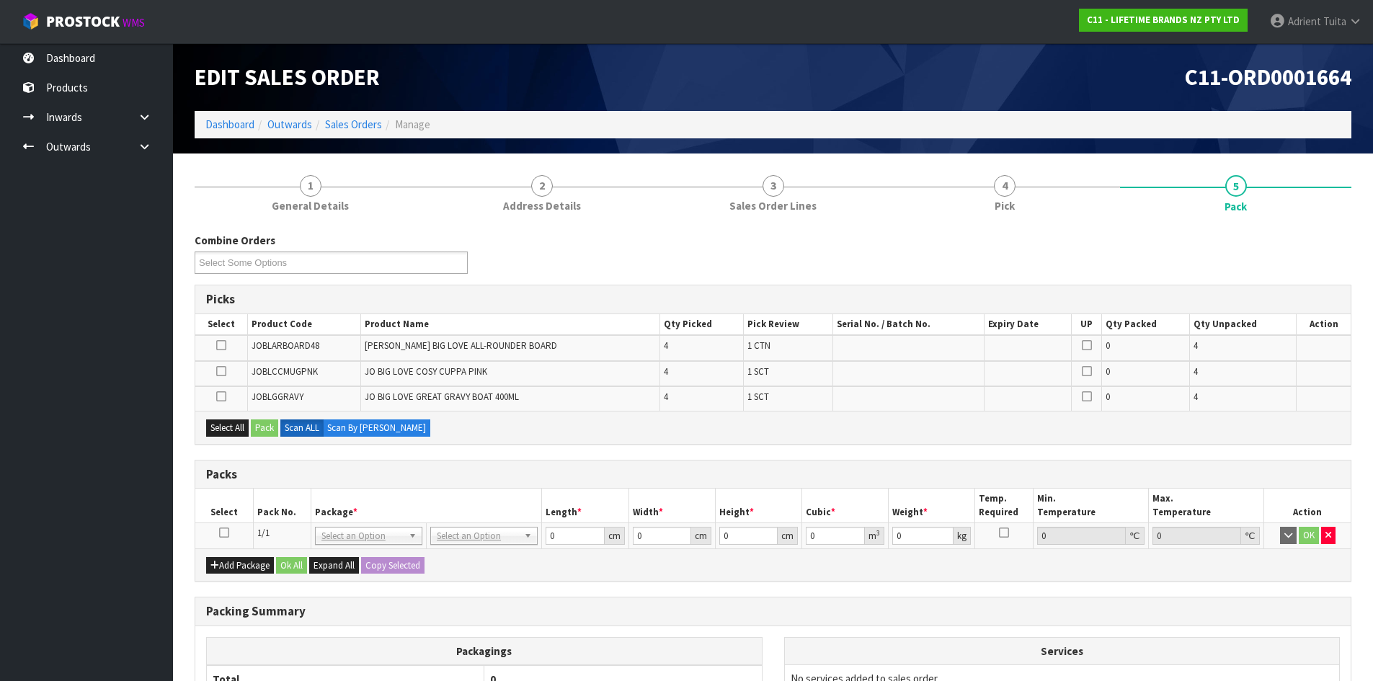
click at [222, 533] on icon at bounding box center [224, 533] width 10 height 1
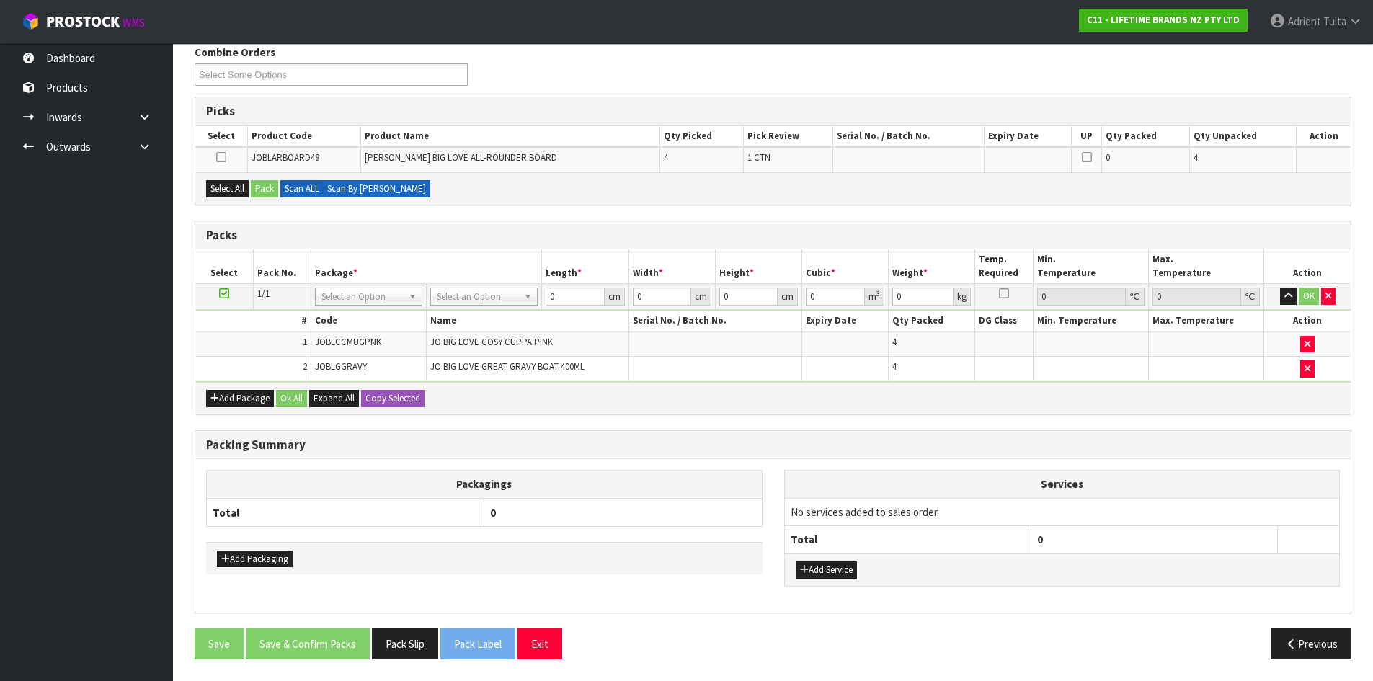
scroll to position [188, 0]
click at [223, 293] on icon at bounding box center [224, 293] width 10 height 1
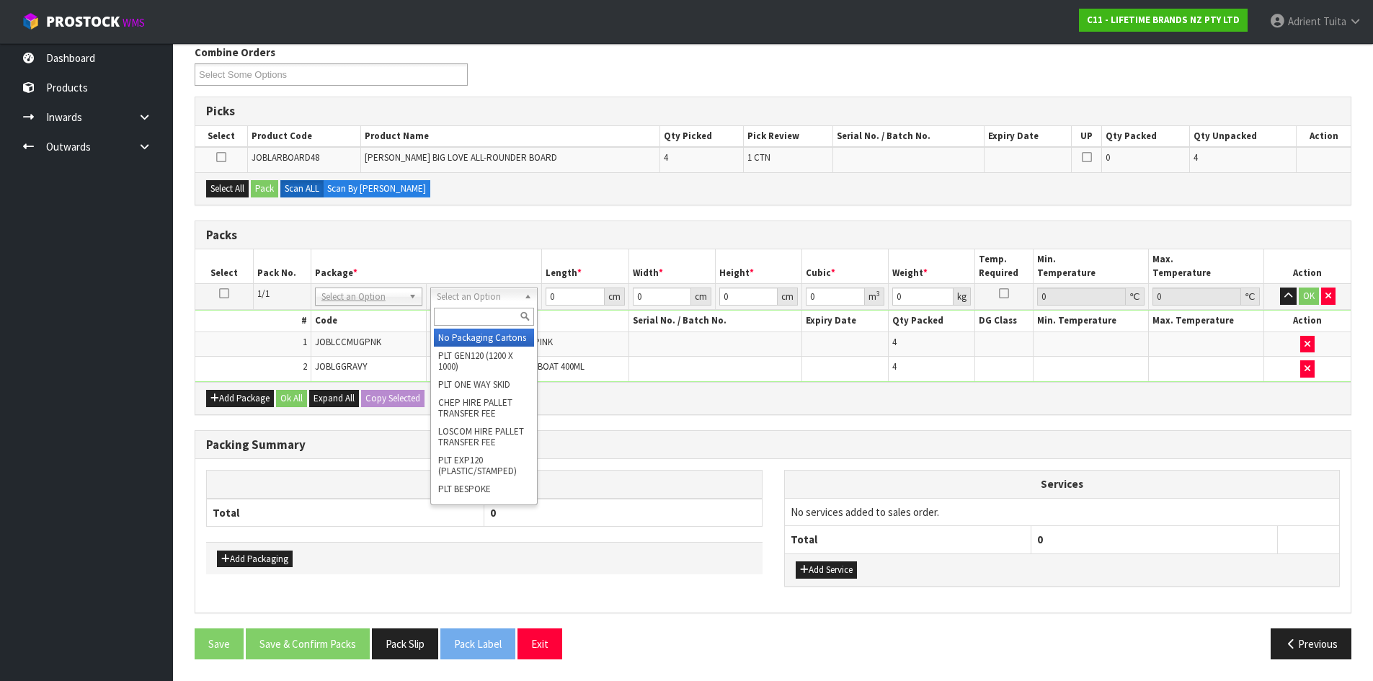
drag, startPoint x: 467, startPoint y: 293, endPoint x: 466, endPoint y: 334, distance: 41.1
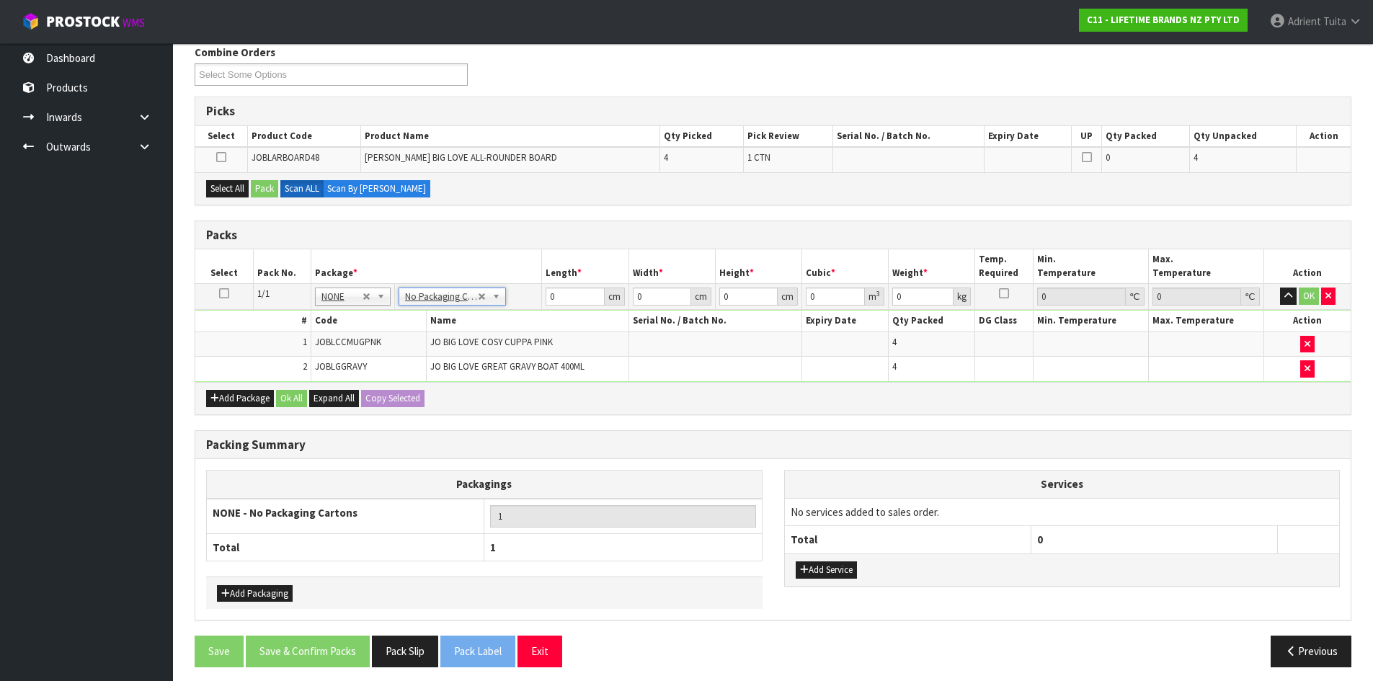
scroll to position [189, 0]
click at [575, 301] on input "0" at bounding box center [575, 296] width 58 height 18
click at [1309, 296] on button "OK" at bounding box center [1309, 295] width 20 height 17
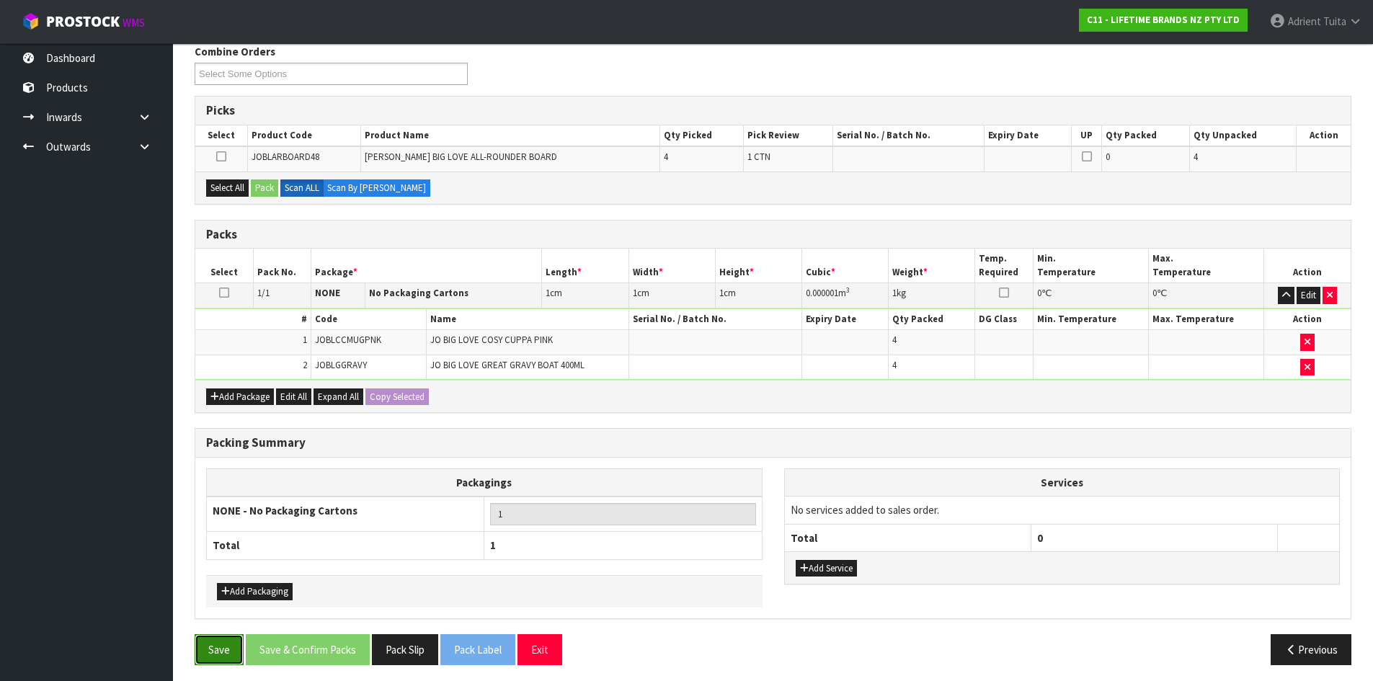
click at [239, 658] on button "Save" at bounding box center [219, 649] width 49 height 31
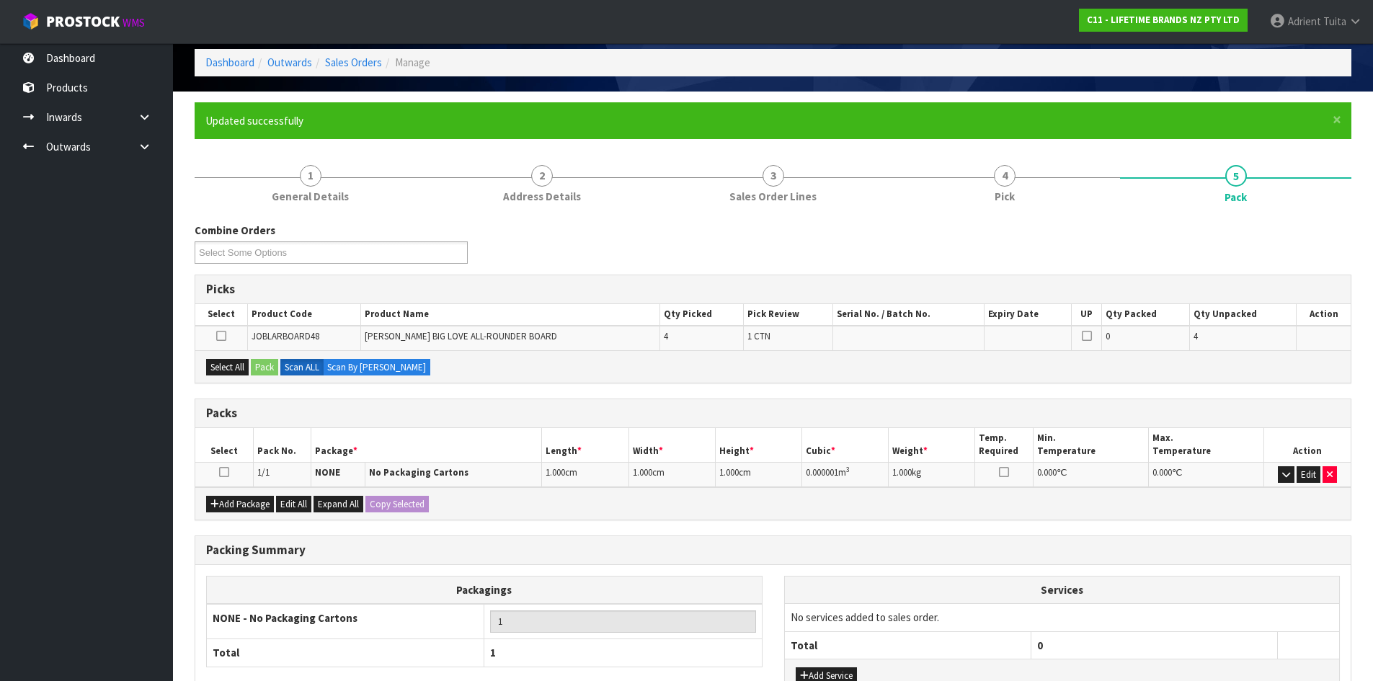
scroll to position [0, 0]
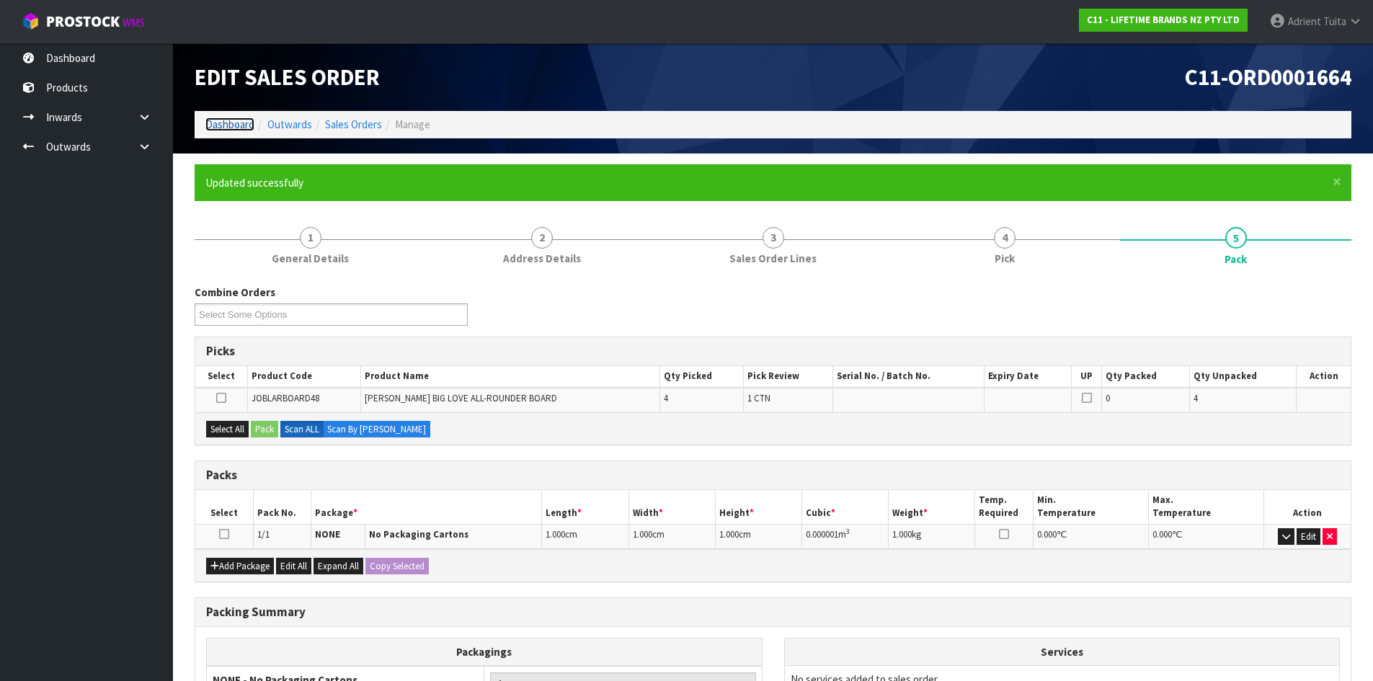
click at [226, 125] on link "Dashboard" at bounding box center [229, 124] width 49 height 14
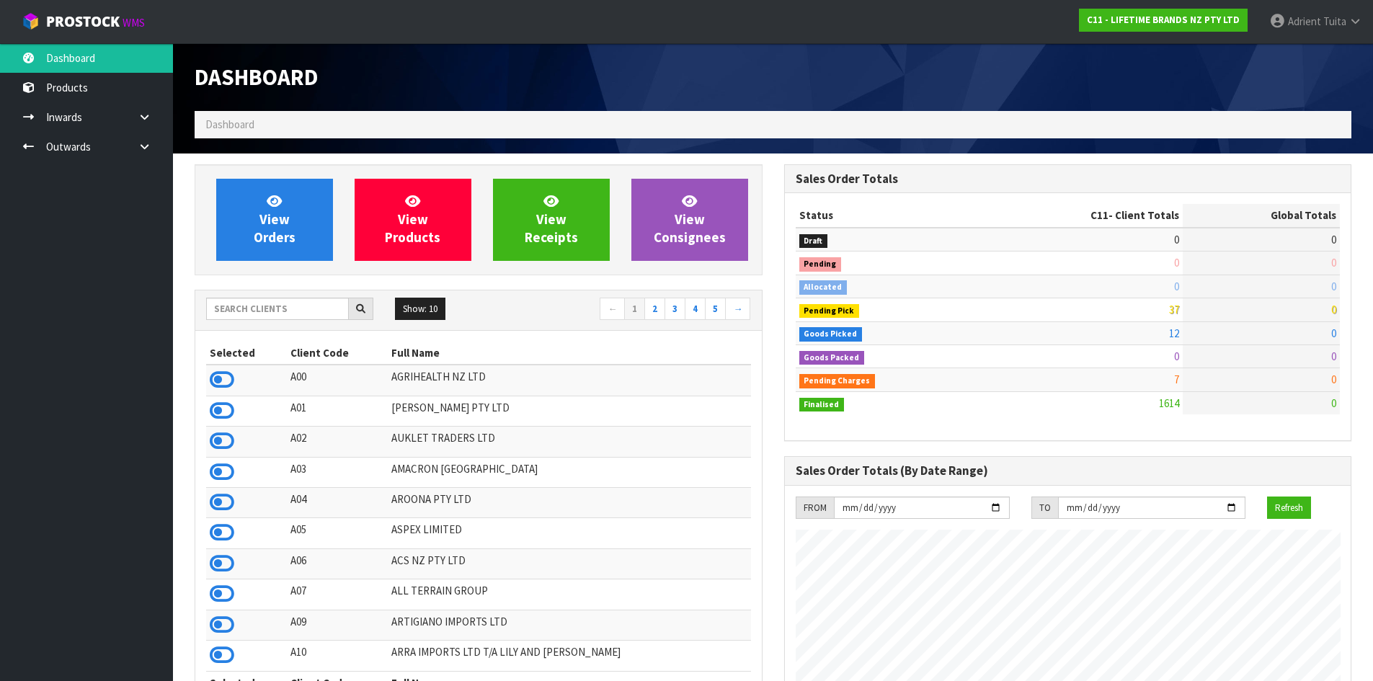
scroll to position [1092, 589]
